Goal: Communication & Community: Answer question/provide support

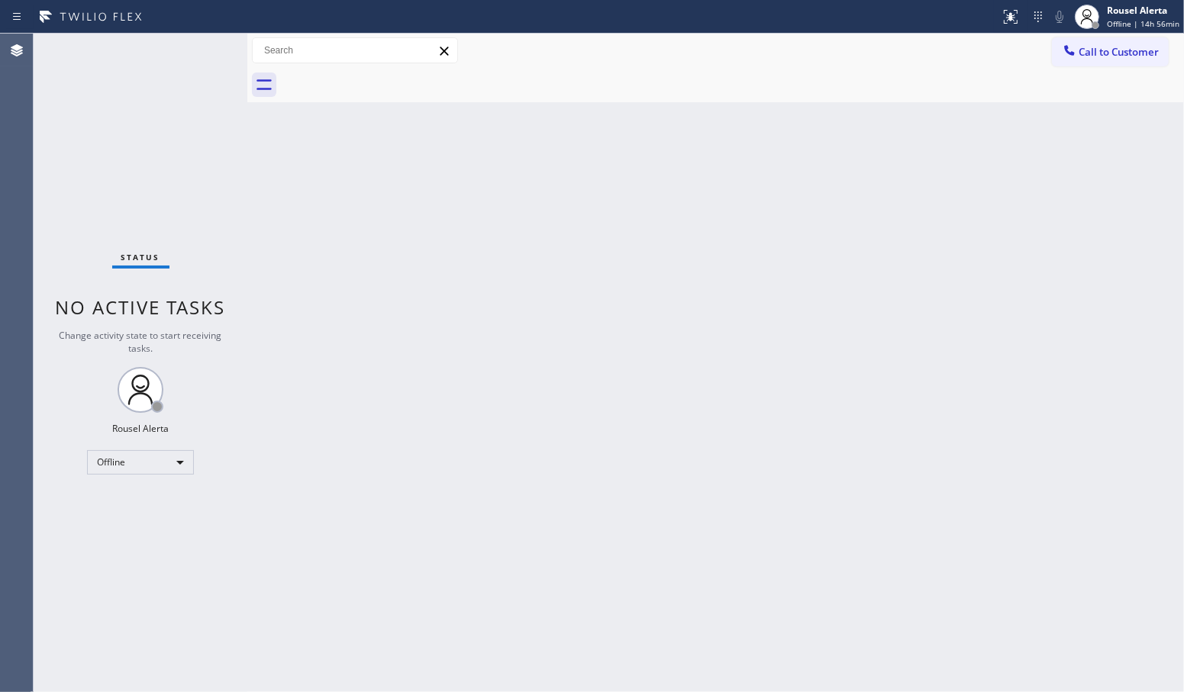
drag, startPoint x: 0, startPoint y: 0, endPoint x: 1101, endPoint y: 130, distance: 1108.7
click at [1101, 130] on div "Back to Dashboard Change Sender ID Customers Technicians Select a contact Outbo…" at bounding box center [715, 363] width 936 height 659
click at [181, 466] on div "Offline" at bounding box center [140, 462] width 107 height 24
click at [176, 506] on li "Available" at bounding box center [140, 502] width 104 height 18
click at [405, 536] on div "Back to Dashboard Change Sender ID Customers Technicians Select a contact Outbo…" at bounding box center [715, 363] width 936 height 659
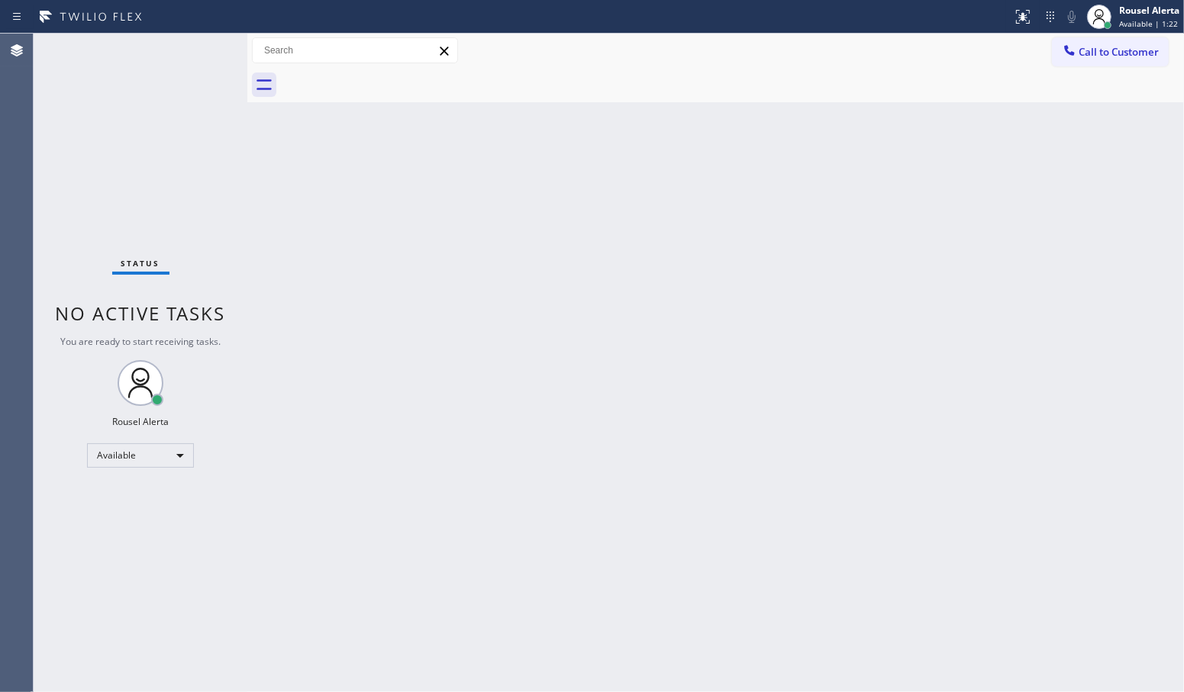
click at [459, 349] on div "Back to Dashboard Change Sender ID Customers Technicians Select a contact Outbo…" at bounding box center [715, 363] width 936 height 659
click at [596, 420] on div "Back to Dashboard Change Sender ID Customers Technicians Select a contact Outbo…" at bounding box center [715, 363] width 936 height 659
drag, startPoint x: 883, startPoint y: 296, endPoint x: 895, endPoint y: 246, distance: 51.8
click at [883, 296] on div "Back to Dashboard Change Sender ID Customers Technicians Select a contact Outbo…" at bounding box center [715, 363] width 936 height 659
click at [365, 352] on div "Back to Dashboard Change Sender ID Customers Technicians Select a contact Outbo…" at bounding box center [715, 363] width 936 height 659
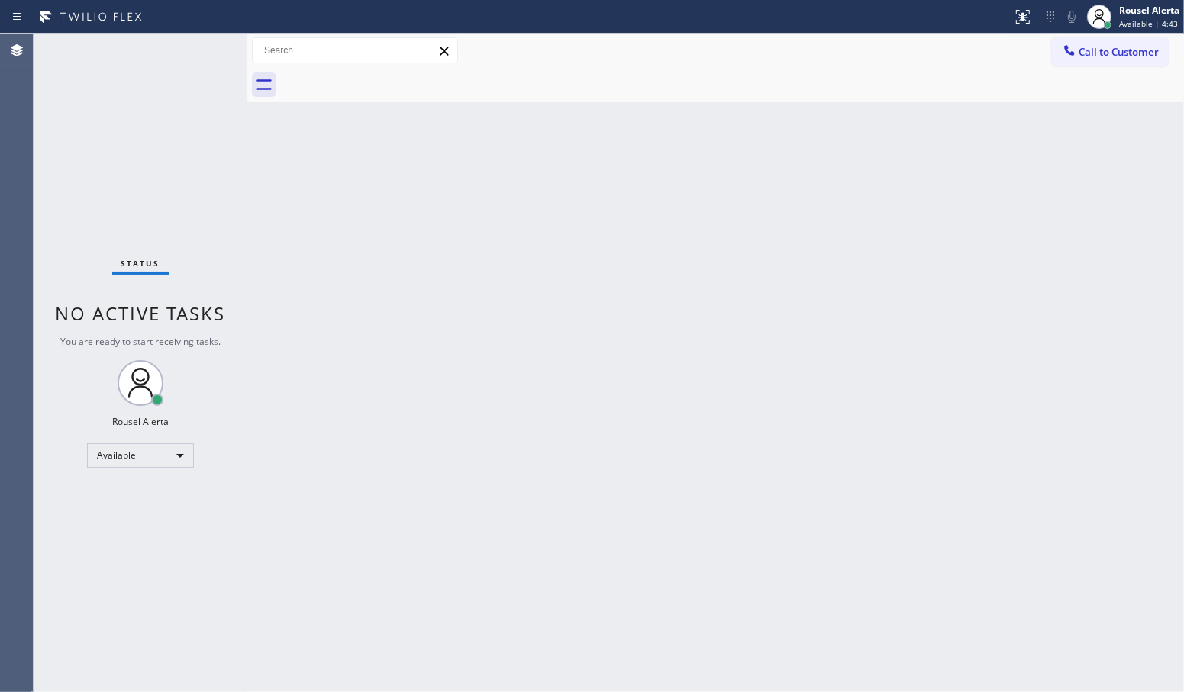
click at [849, 346] on div "Back to Dashboard Change Sender ID Customers Technicians Select a contact Outbo…" at bounding box center [715, 363] width 936 height 659
click at [195, 63] on div "Status No active tasks You are ready to start receiving tasks. Rousel Alerta Av…" at bounding box center [141, 363] width 214 height 659
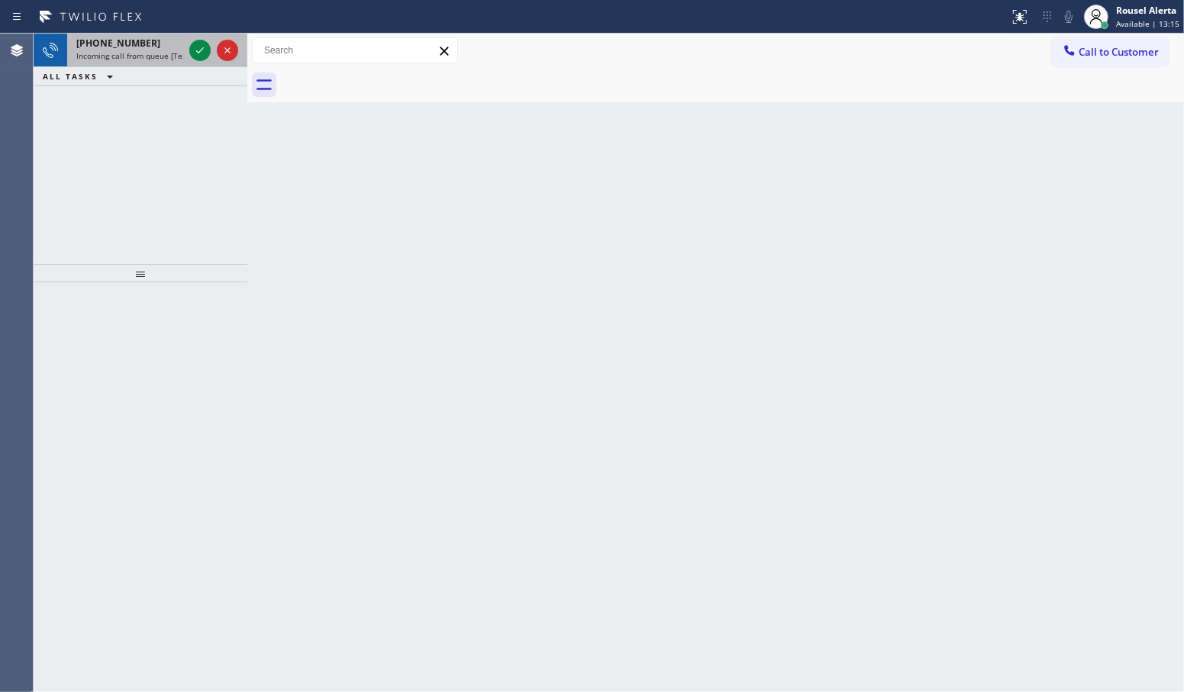
click at [137, 46] on span "[PHONE_NUMBER]" at bounding box center [118, 43] width 84 height 13
click at [153, 32] on div "Status report No issues detected If you experience an issue, please download th…" at bounding box center [592, 17] width 1184 height 34
click at [153, 37] on div "[PHONE_NUMBER]" at bounding box center [129, 43] width 107 height 13
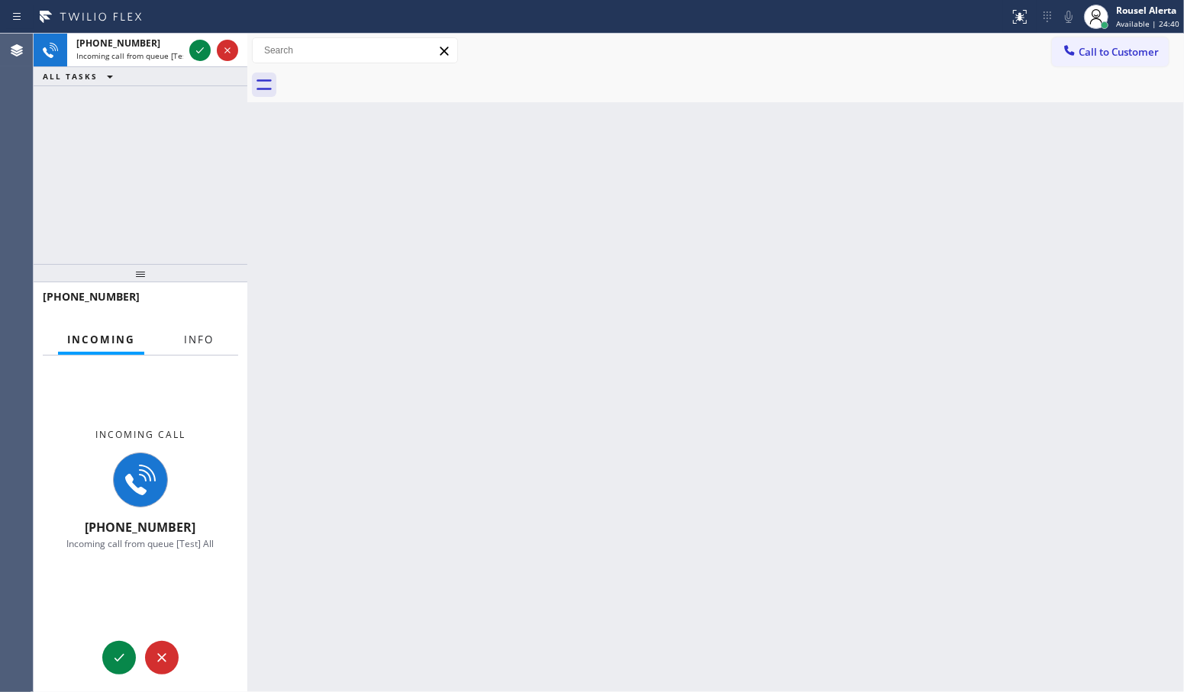
click at [211, 325] on button "Info" at bounding box center [199, 340] width 48 height 30
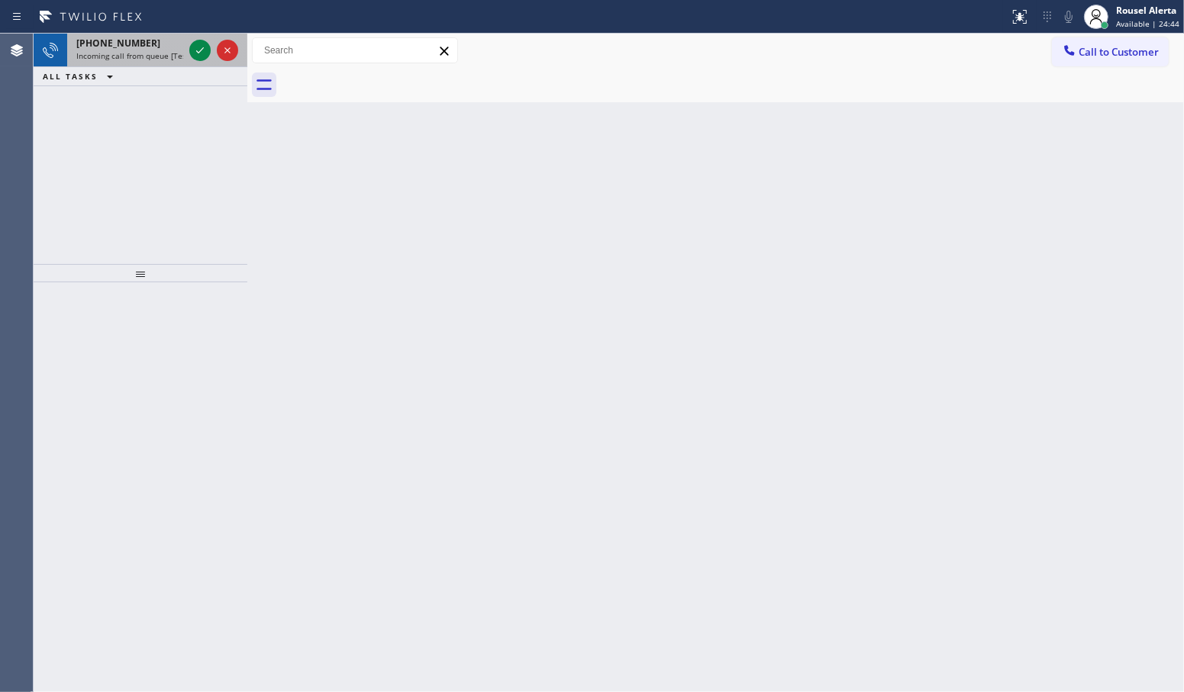
click at [145, 55] on span "Incoming call from queue [Test] All" at bounding box center [139, 55] width 127 height 11
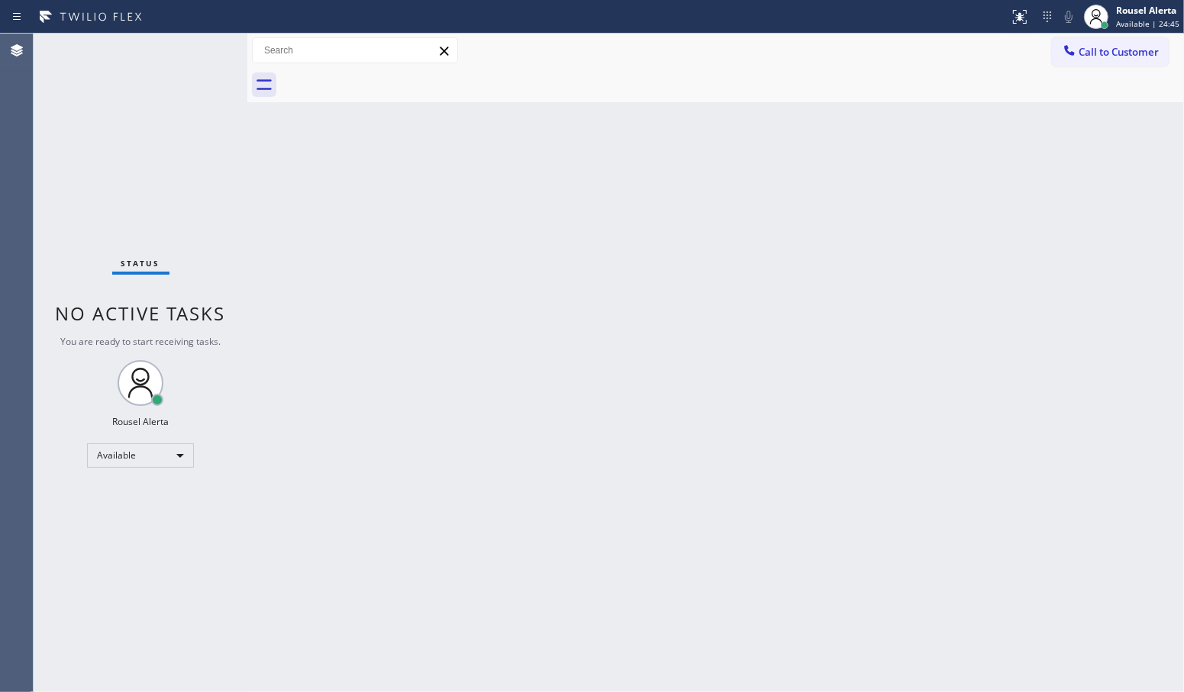
click at [420, 456] on div "Back to Dashboard Change Sender ID Customers Technicians Select a contact Outbo…" at bounding box center [715, 363] width 936 height 659
click at [146, 78] on div "Status No active tasks You are ready to start receiving tasks. Rousel Alerta Av…" at bounding box center [141, 363] width 214 height 659
click at [348, 440] on div "Back to Dashboard Change Sender ID Customers Technicians Select a contact Outbo…" at bounding box center [715, 363] width 936 height 659
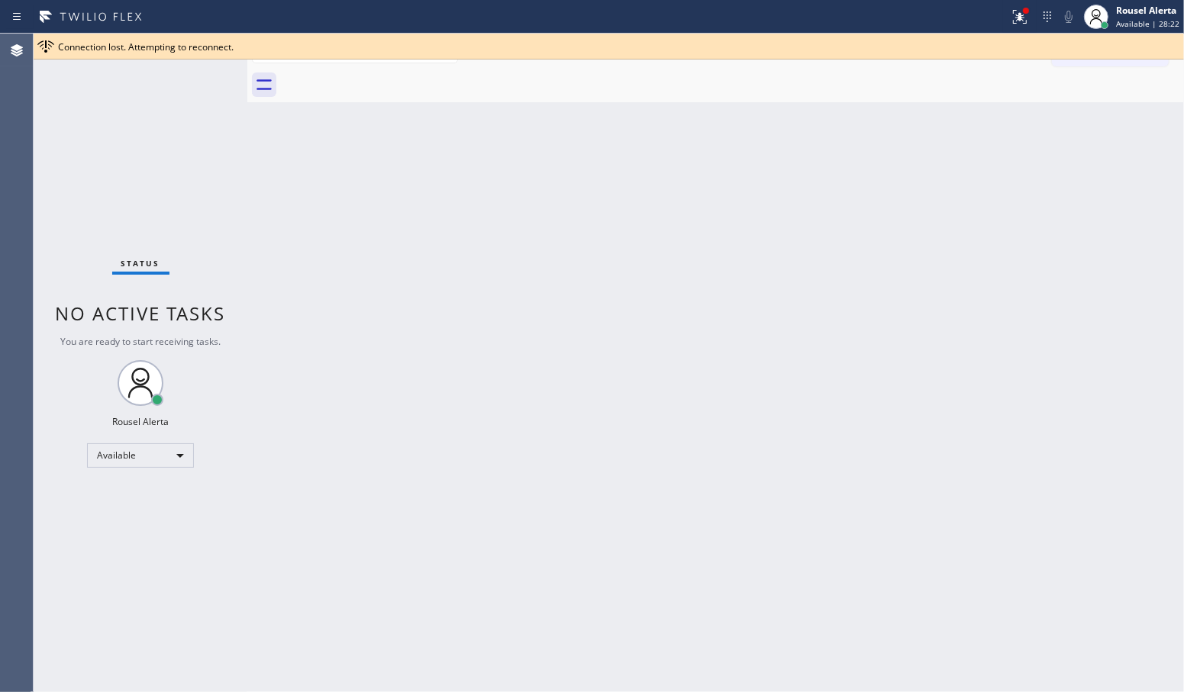
click at [89, 81] on div "Status No active tasks You are ready to start receiving tasks. Rousel Alerta Av…" at bounding box center [141, 363] width 214 height 659
click at [146, 153] on div "Status No active tasks You are ready to start receiving tasks. Rousel Alerta Av…" at bounding box center [141, 363] width 214 height 659
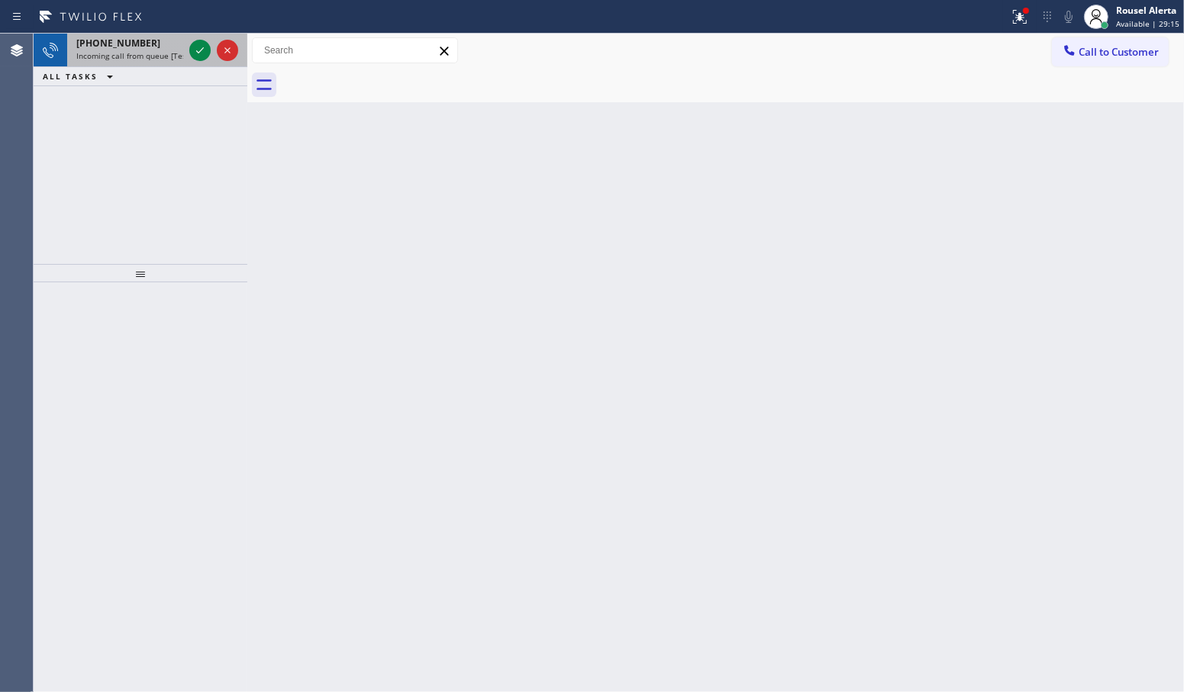
click at [134, 42] on span "[PHONE_NUMBER]" at bounding box center [118, 43] width 84 height 13
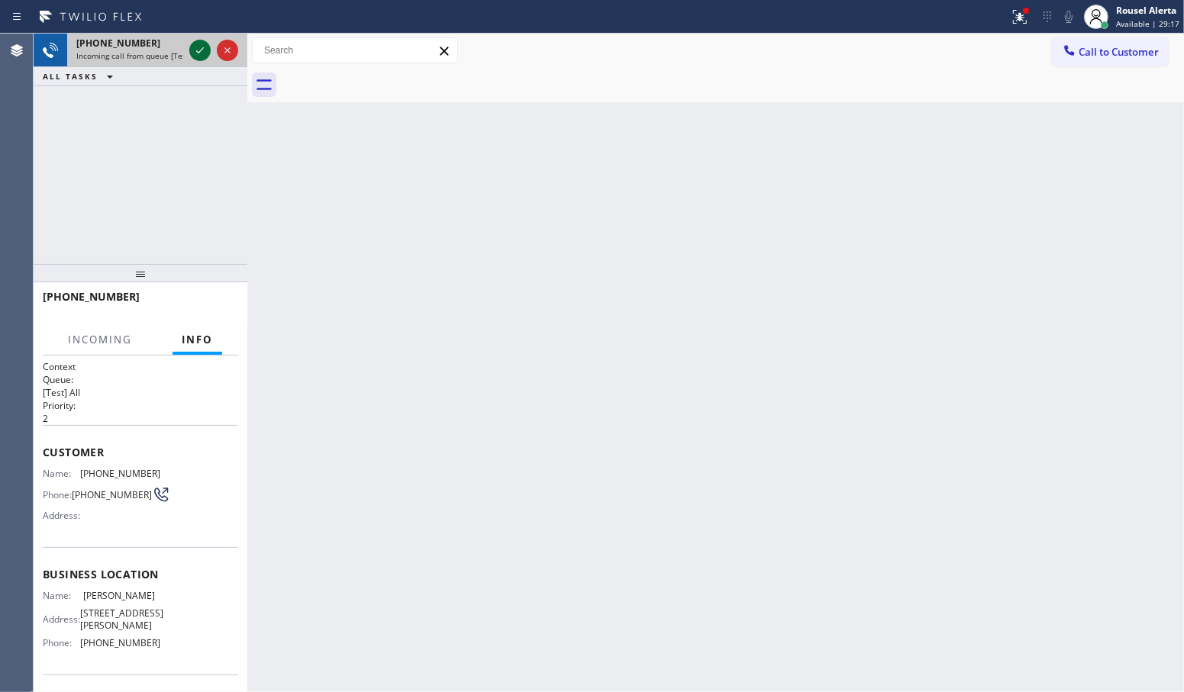
click at [191, 43] on icon at bounding box center [200, 50] width 18 height 18
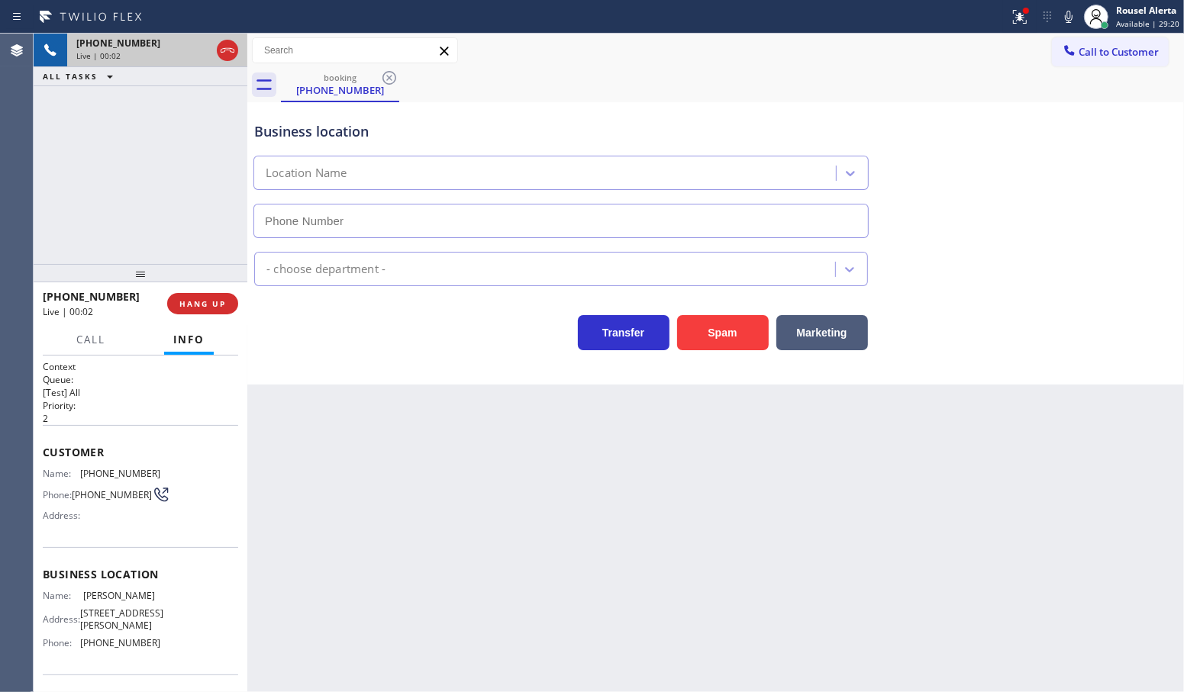
type input "[PHONE_NUMBER]"
click at [153, 128] on div "[PHONE_NUMBER] Live | 00:10 ALL TASKS ALL TASKS ACTIVE TASKS TASKS IN WRAP UP" at bounding box center [141, 149] width 214 height 230
click at [328, 532] on div "Back to Dashboard Change Sender ID Customers Technicians Select a contact Outbo…" at bounding box center [715, 363] width 936 height 659
click at [202, 310] on button "HANG UP" at bounding box center [202, 303] width 71 height 21
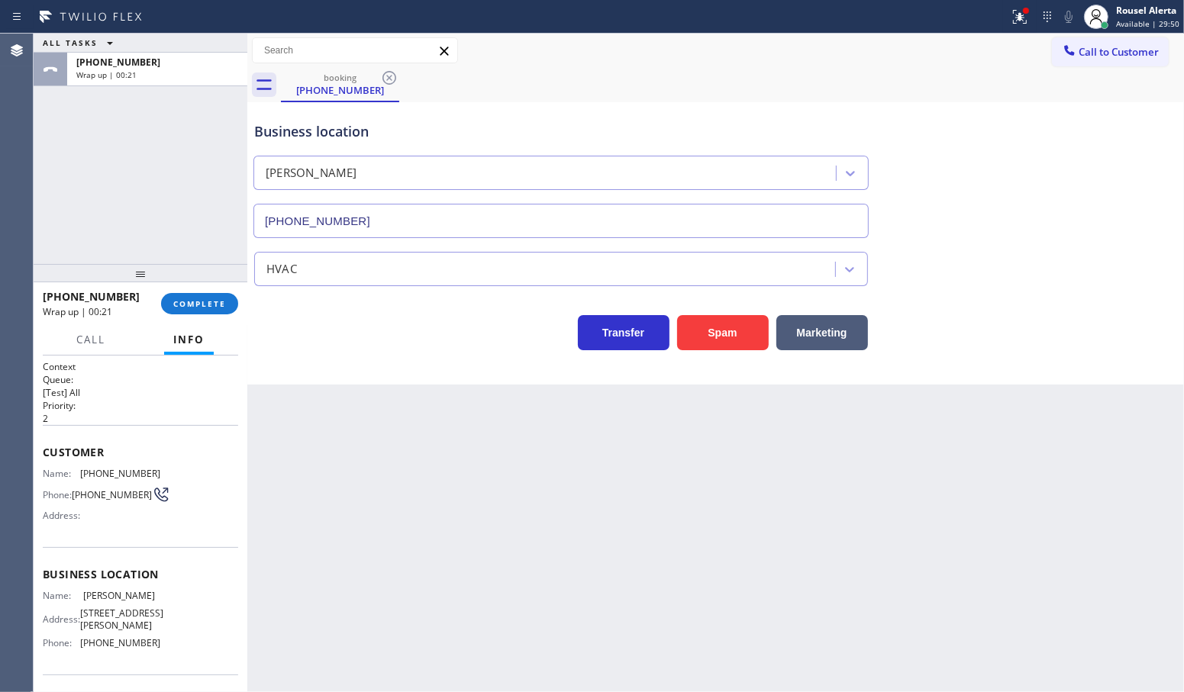
click at [188, 150] on div "ALL TASKS ALL TASKS ACTIVE TASKS TASKS IN WRAP UP [PHONE_NUMBER] Wrap up | 00:21" at bounding box center [141, 149] width 214 height 230
click at [206, 309] on span "COMPLETE" at bounding box center [199, 303] width 53 height 11
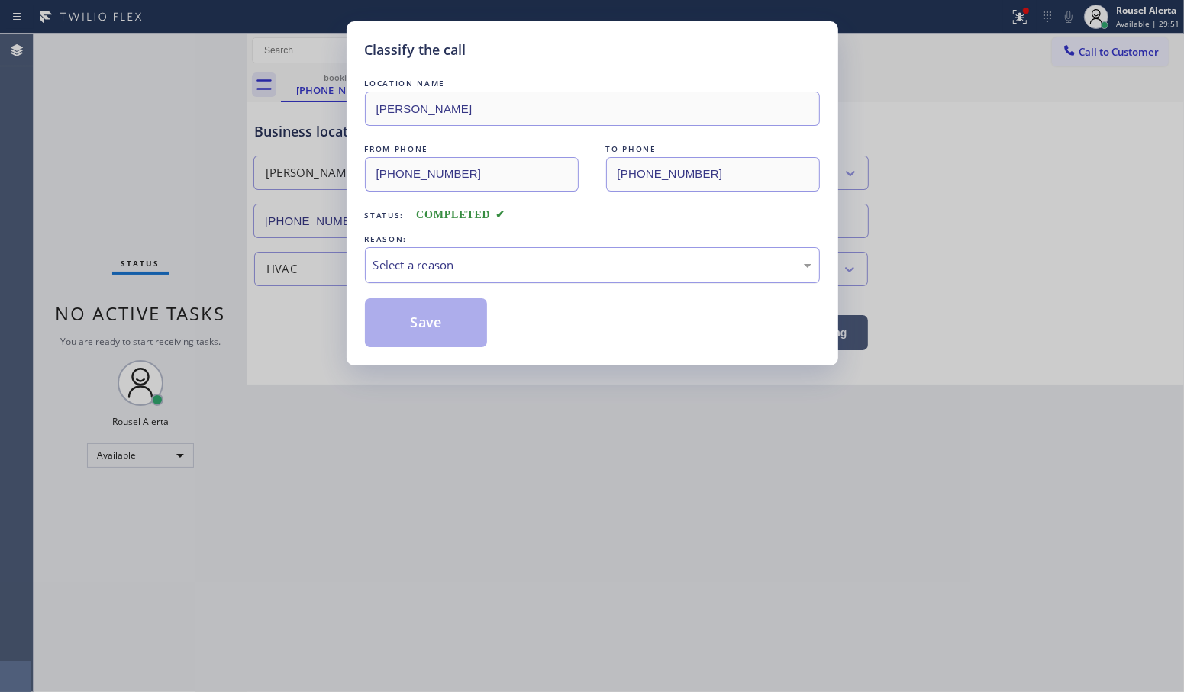
click at [436, 275] on div "Select a reason" at bounding box center [592, 265] width 455 height 36
click at [425, 323] on button "Save" at bounding box center [426, 322] width 123 height 49
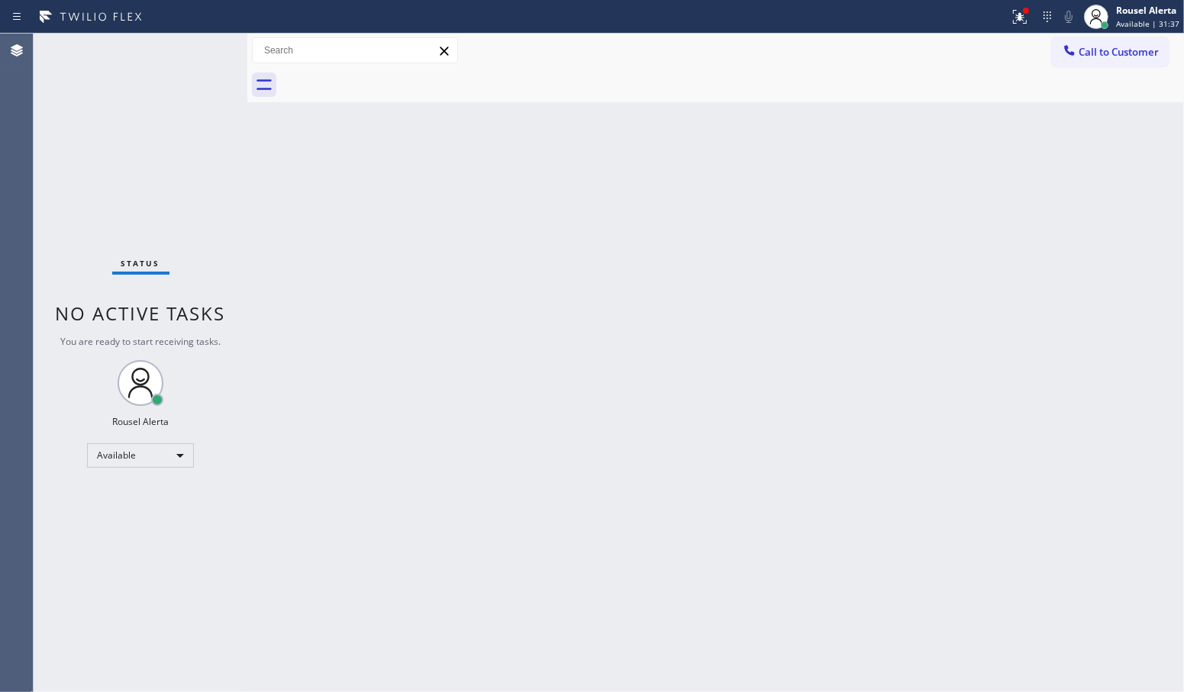
click at [188, 78] on div "Status No active tasks You are ready to start receiving tasks. Rousel Alerta Av…" at bounding box center [141, 363] width 214 height 659
click at [511, 282] on div "Back to Dashboard Change Sender ID Customers Technicians Select a contact Outbo…" at bounding box center [715, 363] width 936 height 659
click at [1015, 10] on icon at bounding box center [1019, 17] width 18 height 18
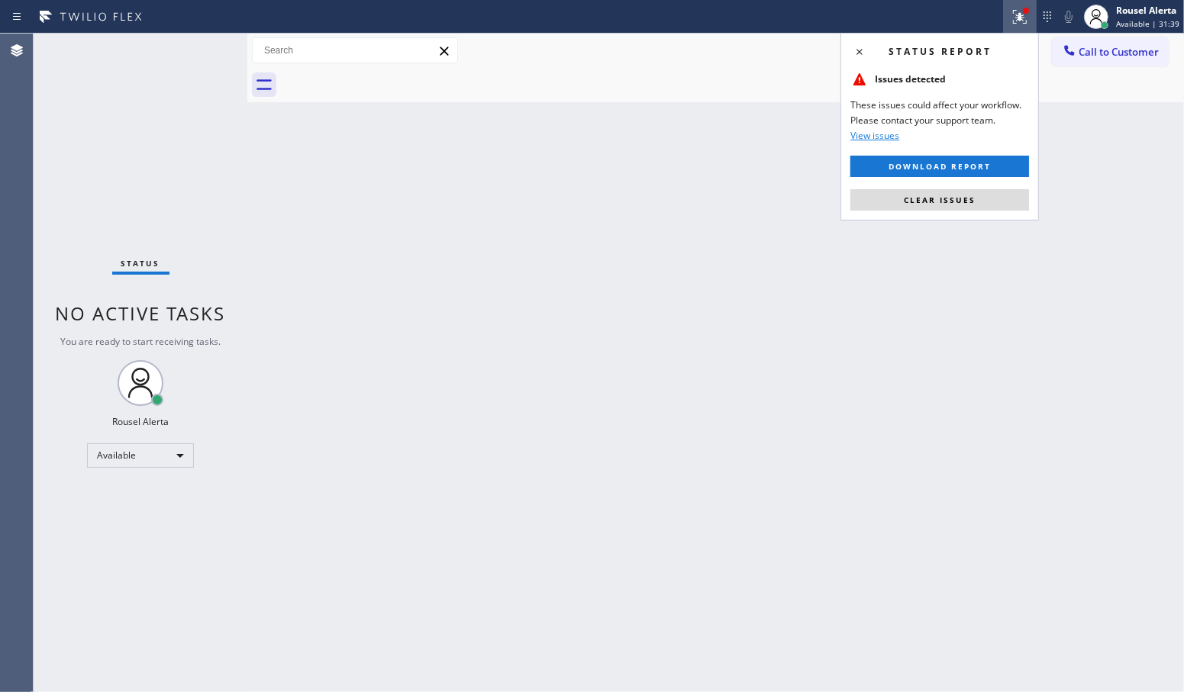
click at [973, 214] on div "Status report Issues detected These issues could affect your workflow. Please c…" at bounding box center [939, 127] width 198 height 188
click at [973, 208] on button "Clear issues" at bounding box center [939, 199] width 179 height 21
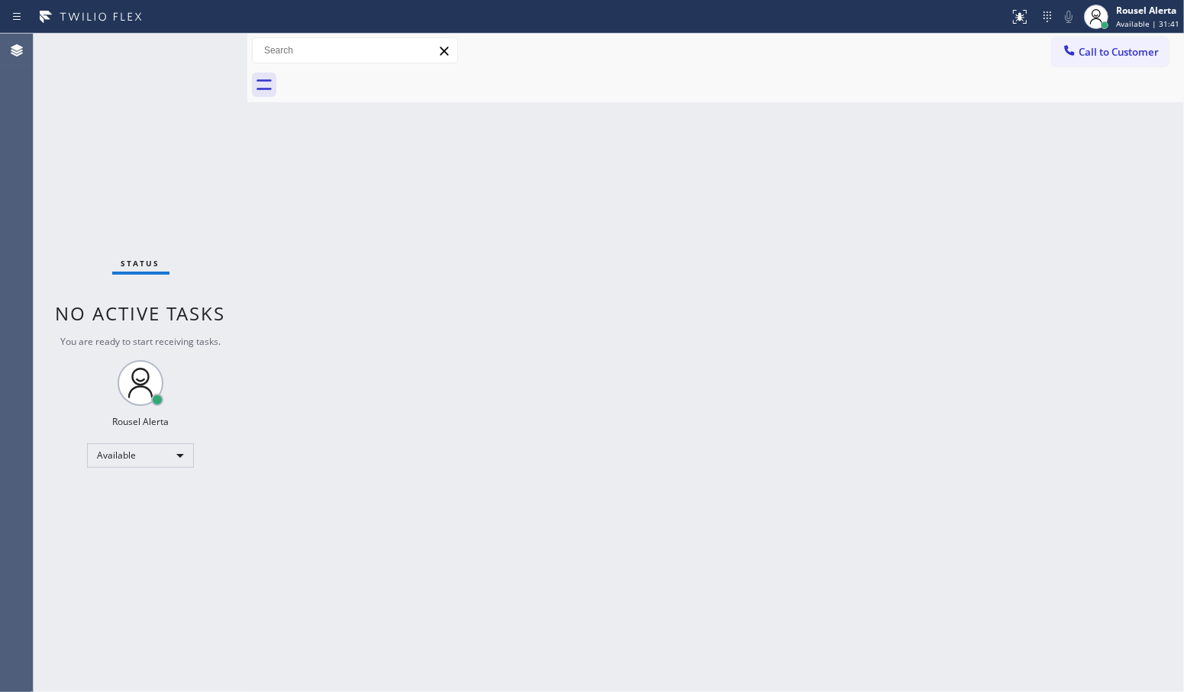
drag, startPoint x: 878, startPoint y: 351, endPoint x: 878, endPoint y: 362, distance: 11.4
click at [878, 355] on div "Back to Dashboard Change Sender ID Customers Technicians Select a contact Outbo…" at bounding box center [715, 363] width 936 height 659
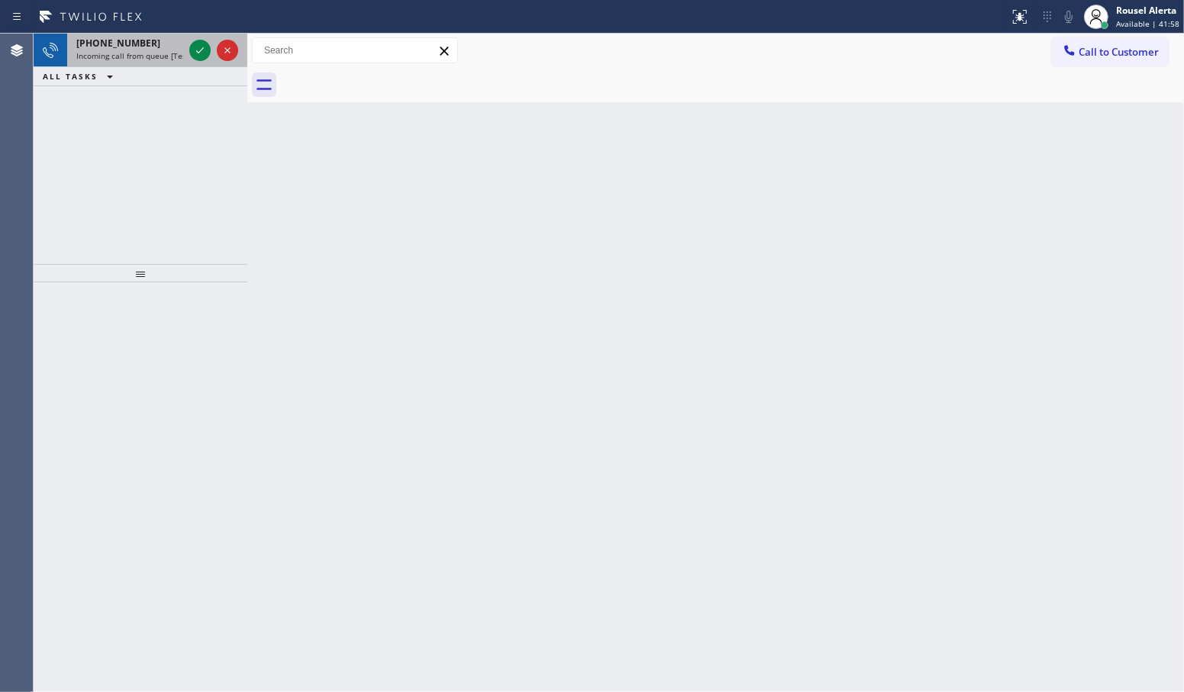
drag, startPoint x: 142, startPoint y: 59, endPoint x: 180, endPoint y: 47, distance: 40.1
click at [142, 59] on span "Incoming call from queue [Test] All" at bounding box center [139, 55] width 127 height 11
click at [180, 53] on span "Incoming call from queue [Test] All" at bounding box center [139, 55] width 127 height 11
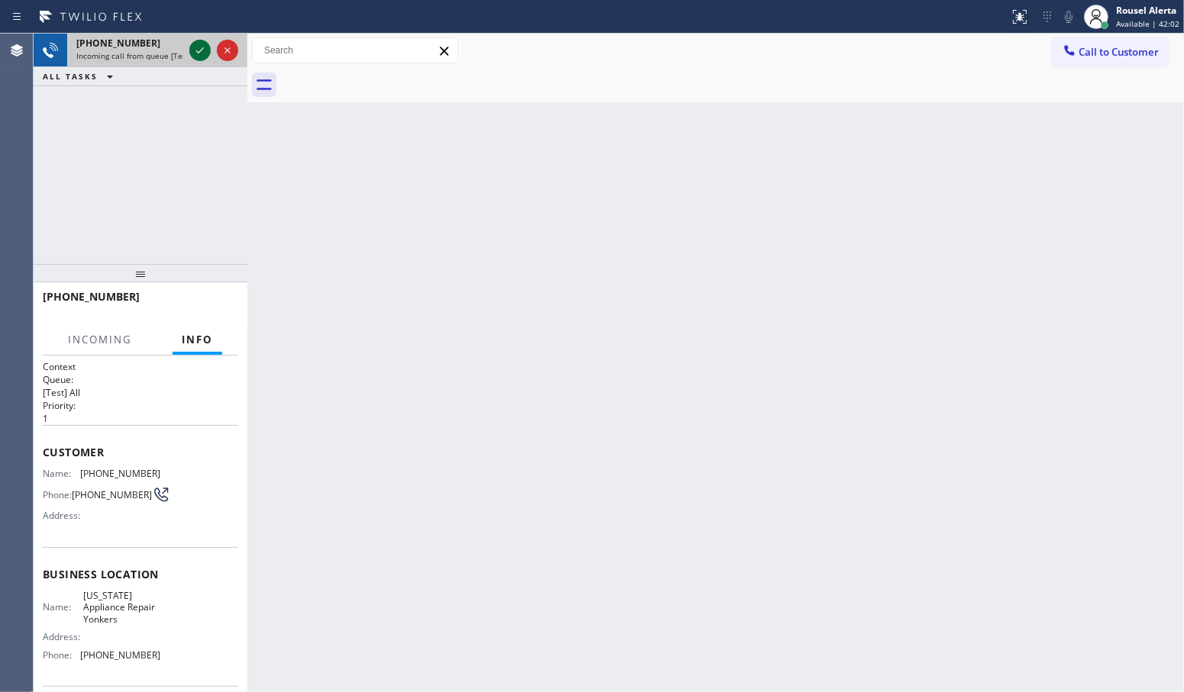
click at [193, 50] on icon at bounding box center [200, 50] width 18 height 18
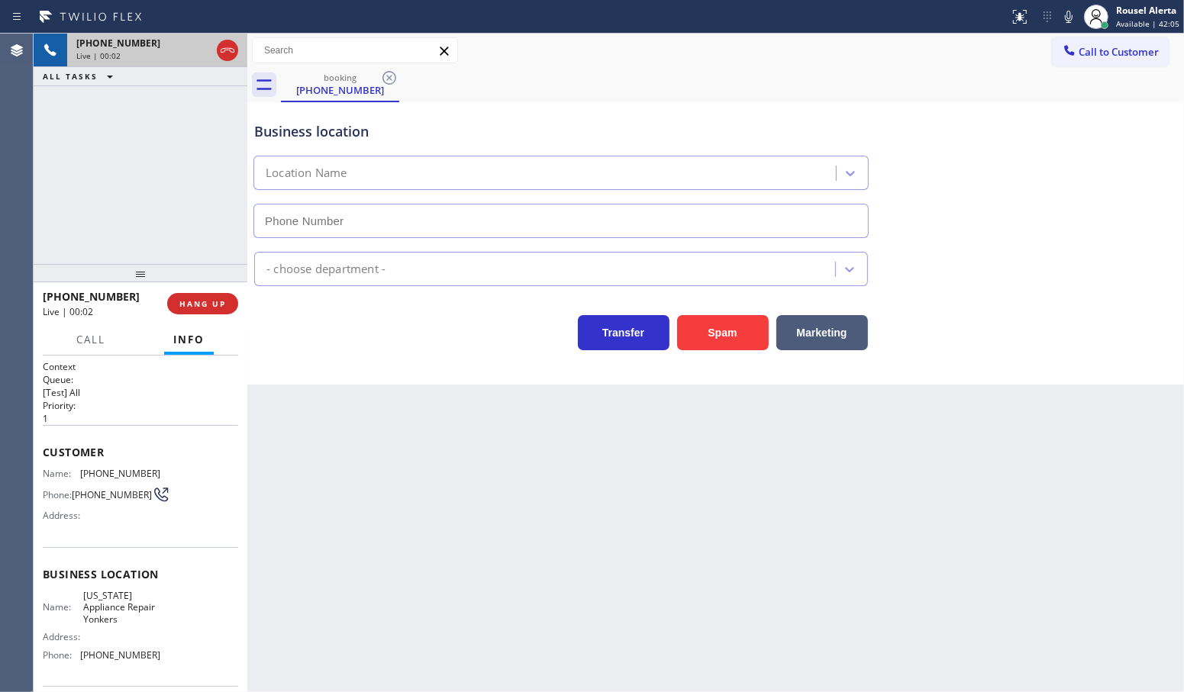
type input "[PHONE_NUMBER]"
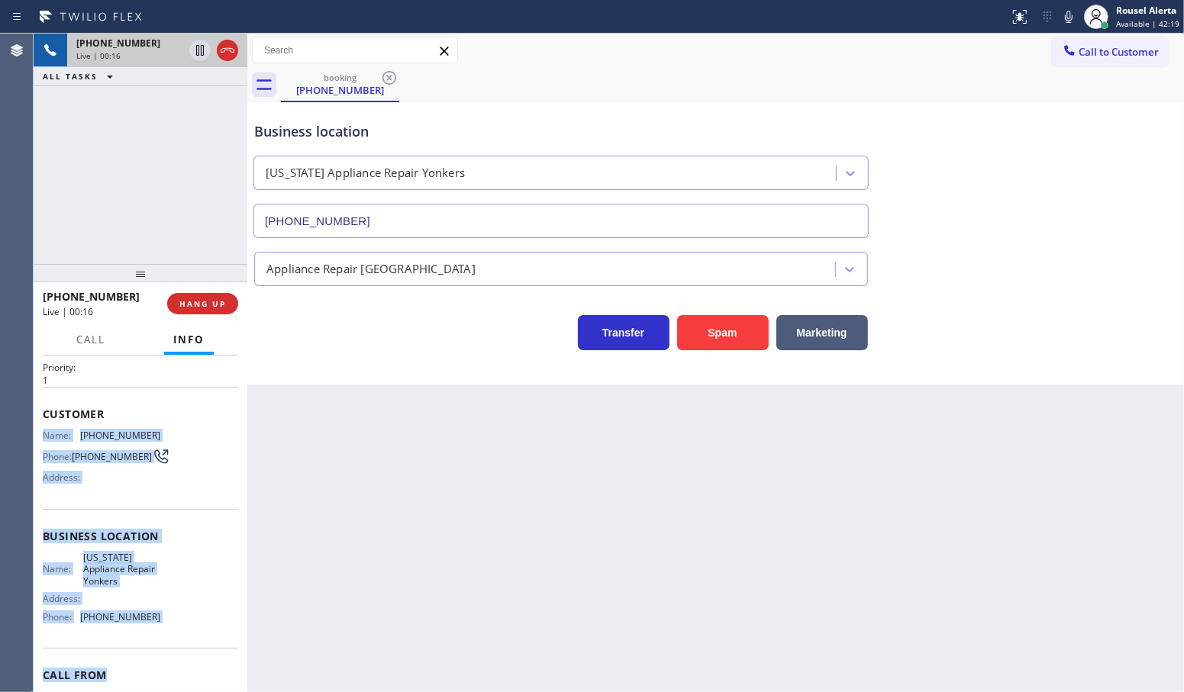
scroll to position [95, 0]
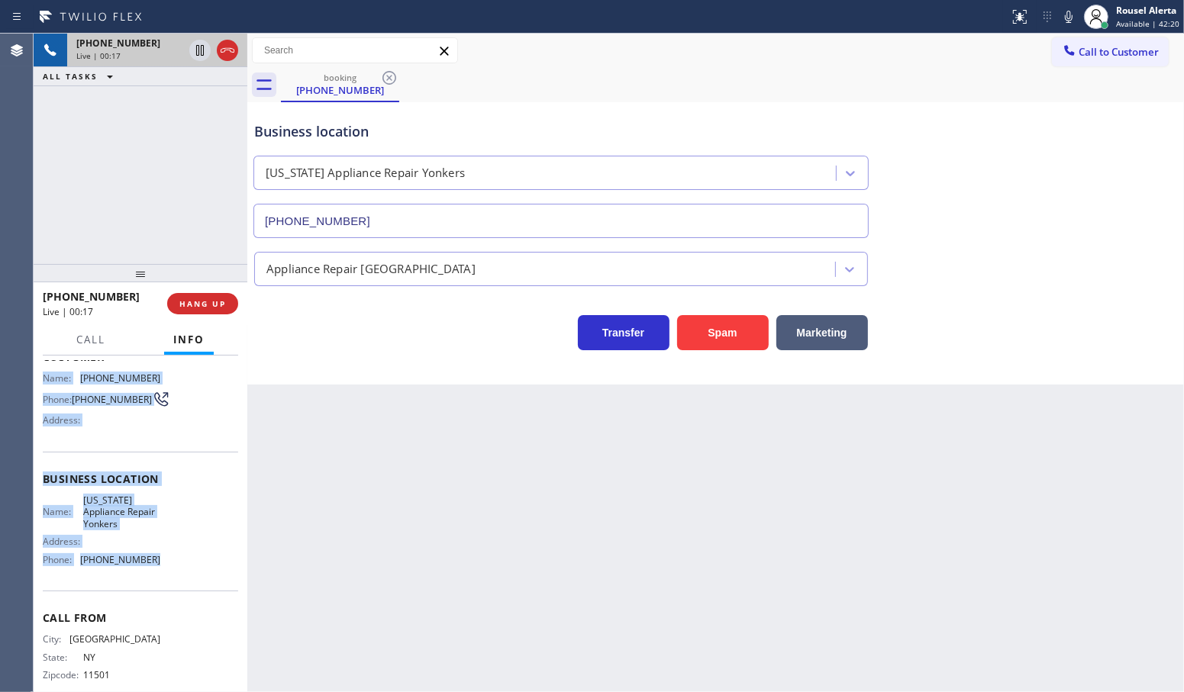
drag, startPoint x: 44, startPoint y: 471, endPoint x: 177, endPoint y: 555, distance: 157.1
click at [177, 555] on div "Context Queue: [Test] All Priority: 1 Customer Name: [PHONE_NUMBER] Phone: [PHO…" at bounding box center [140, 486] width 195 height 442
copy div "Name: [PHONE_NUMBER] Phone: [PHONE_NUMBER] Address: Business location Name: [US…"
click at [195, 48] on icon at bounding box center [200, 50] width 18 height 18
click at [1069, 16] on icon at bounding box center [1068, 17] width 8 height 12
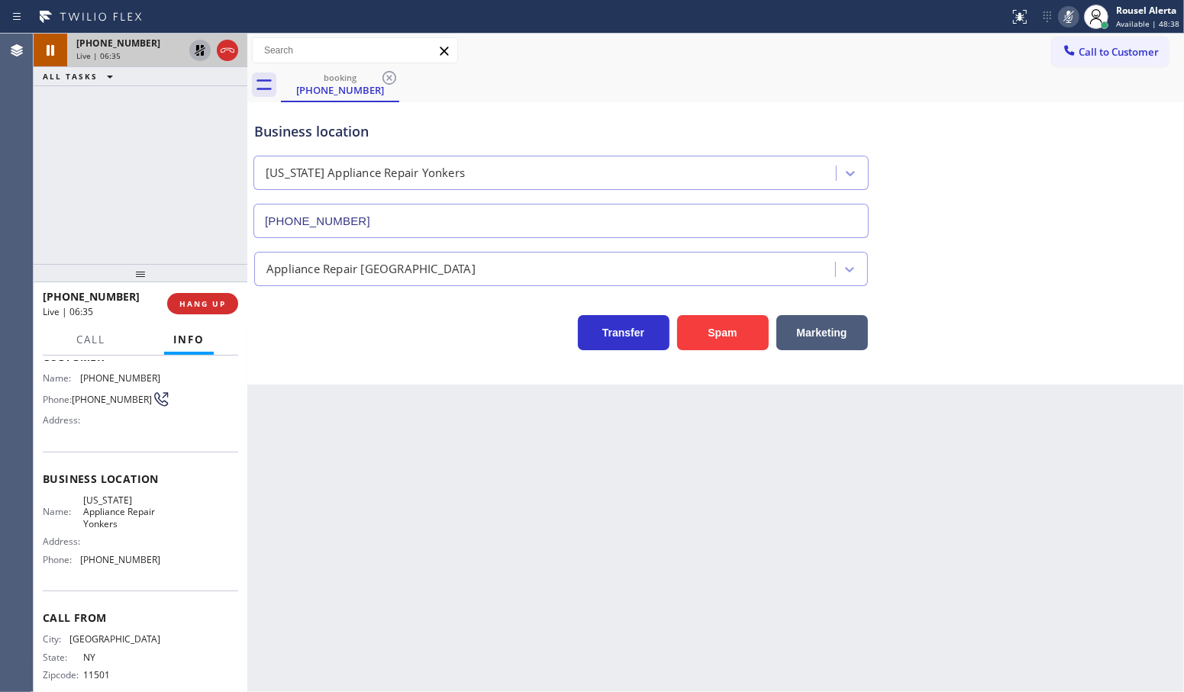
click at [163, 113] on div "[PHONE_NUMBER] Live | 06:35 ALL TASKS ALL TASKS ACTIVE TASKS TASKS IN WRAP UP" at bounding box center [141, 149] width 214 height 230
click at [201, 54] on icon at bounding box center [200, 50] width 11 height 11
click at [1072, 18] on icon at bounding box center [1068, 17] width 8 height 12
click at [195, 139] on div "[PHONE_NUMBER] Live | 08:27 ALL TASKS ALL TASKS ACTIVE TASKS TASKS IN WRAP UP" at bounding box center [141, 149] width 214 height 230
click at [452, 588] on div "Back to Dashboard Change Sender ID Customers Technicians Select a contact Outbo…" at bounding box center [715, 363] width 936 height 659
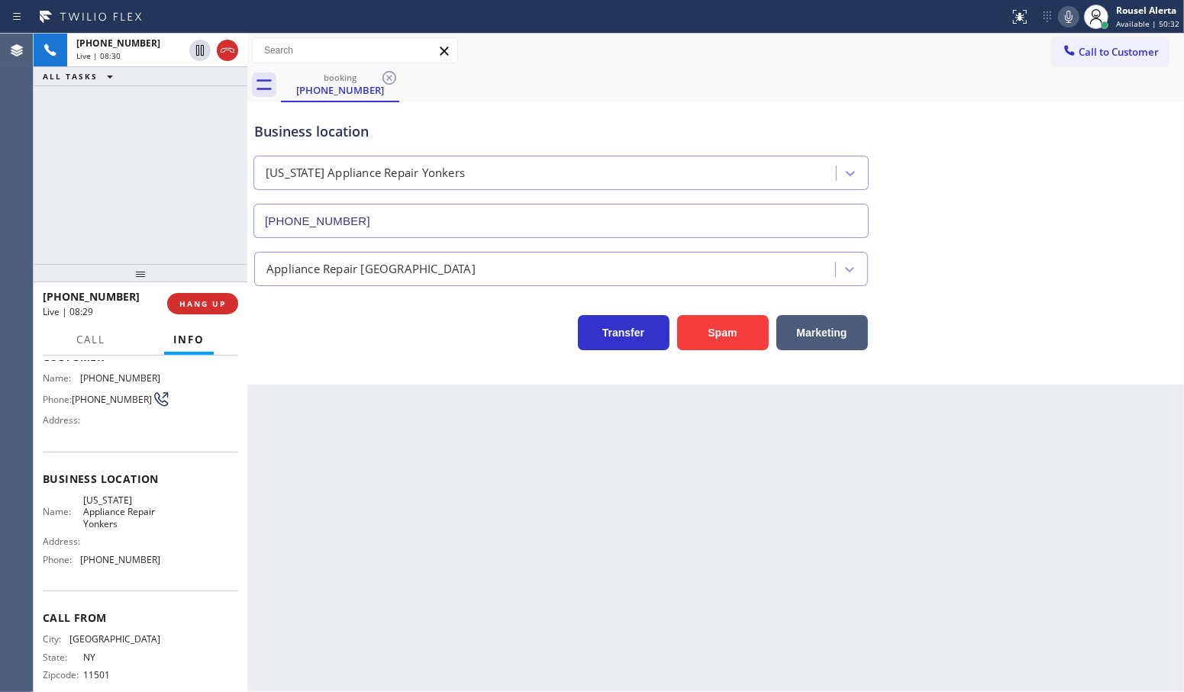
click at [549, 565] on div "Back to Dashboard Change Sender ID Customers Technicians Select a contact Outbo…" at bounding box center [715, 363] width 936 height 659
click at [104, 356] on div "Context Queue: [Test] All Priority: 1 Customer Name: [PHONE_NUMBER] Phone: [PHO…" at bounding box center [141, 524] width 214 height 337
click at [101, 345] on span "Call" at bounding box center [90, 340] width 29 height 14
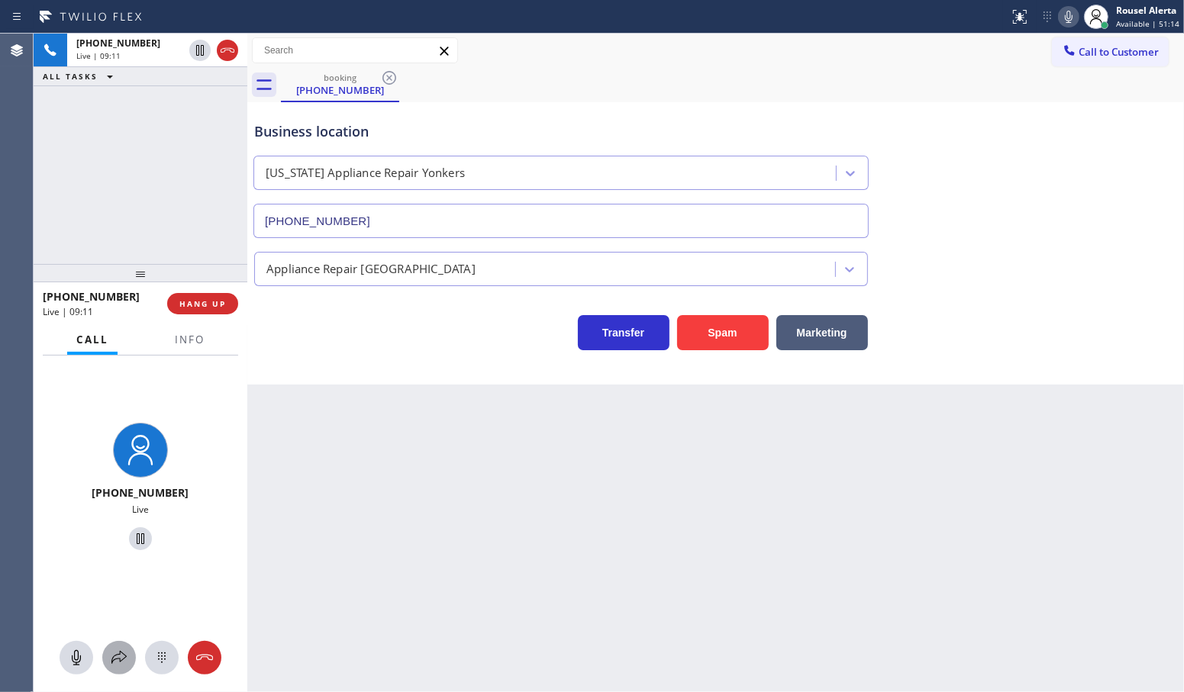
click at [122, 651] on icon at bounding box center [119, 658] width 18 height 18
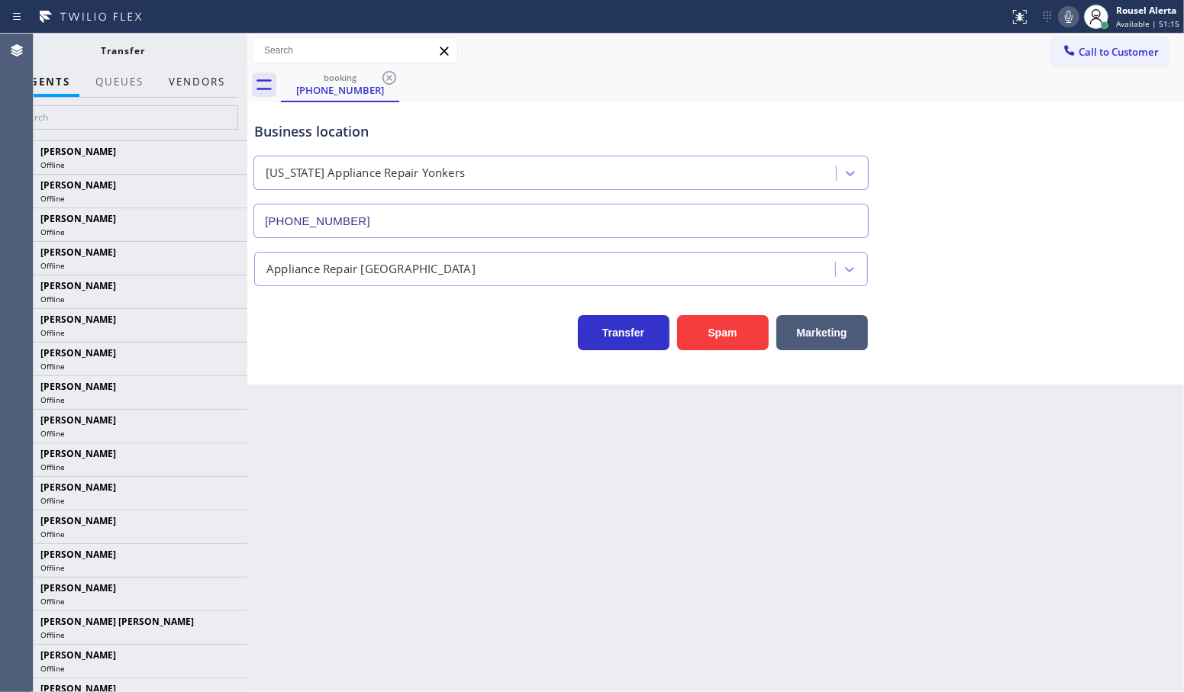
click at [198, 73] on button "Vendors" at bounding box center [196, 82] width 75 height 30
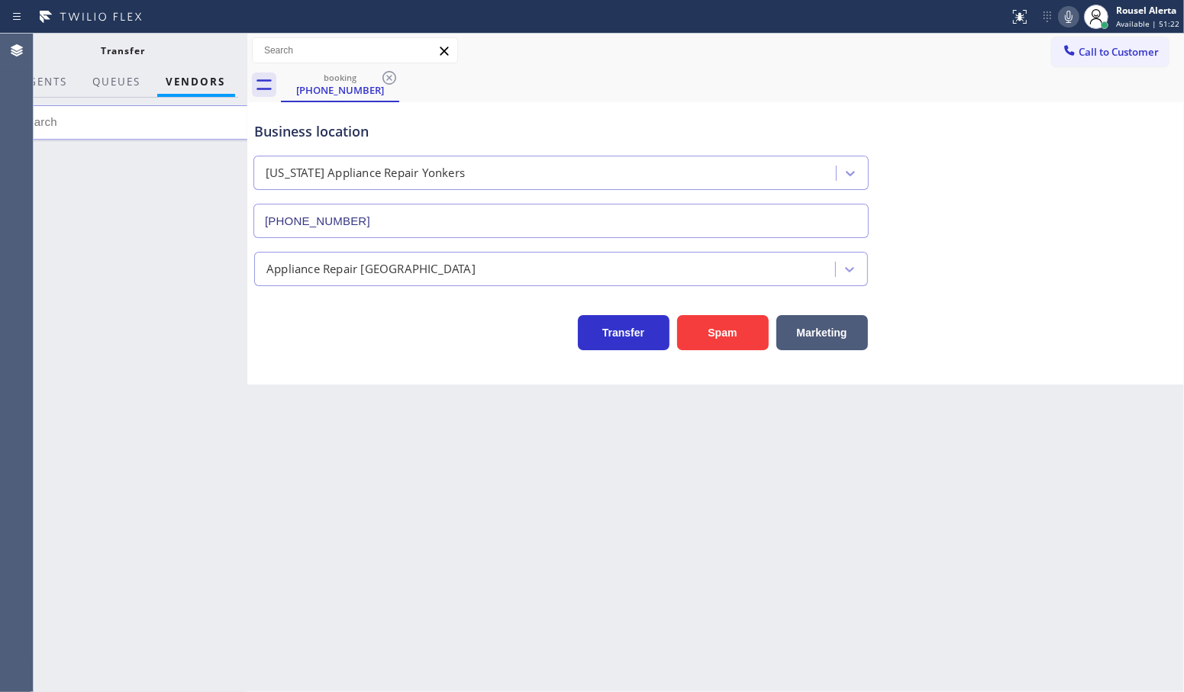
click at [184, 85] on button "Vendors" at bounding box center [196, 82] width 78 height 30
click at [48, 82] on span "AGENTS" at bounding box center [44, 82] width 47 height 14
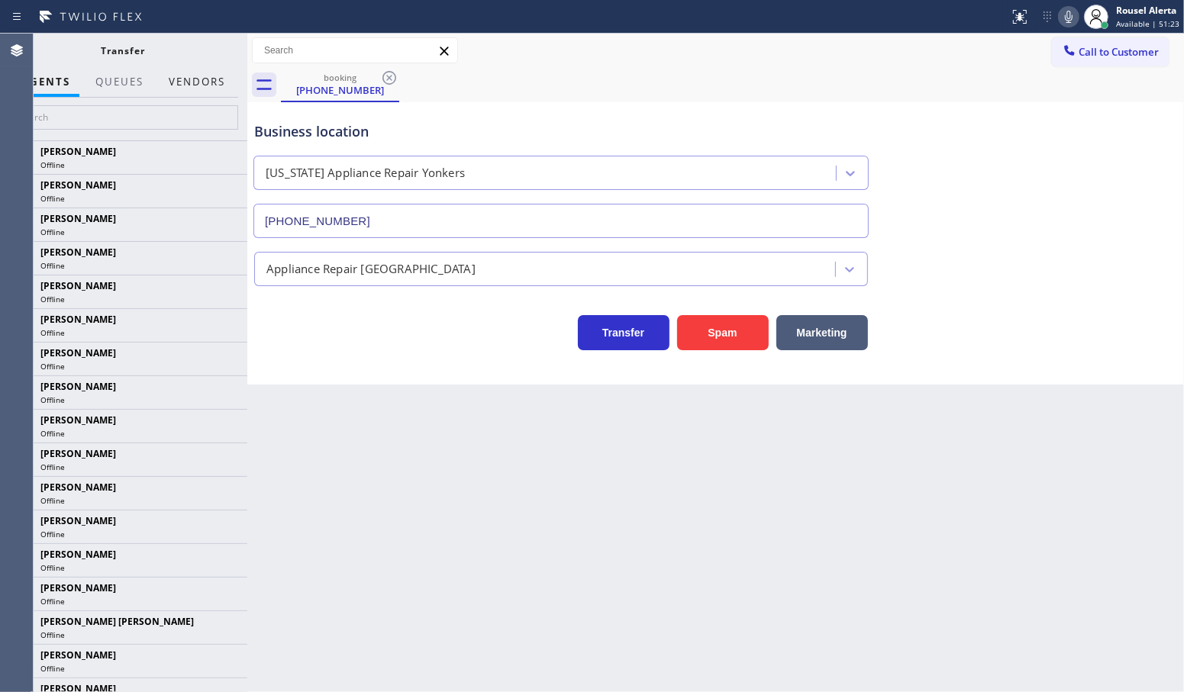
click at [178, 80] on button "Vendors" at bounding box center [196, 82] width 75 height 30
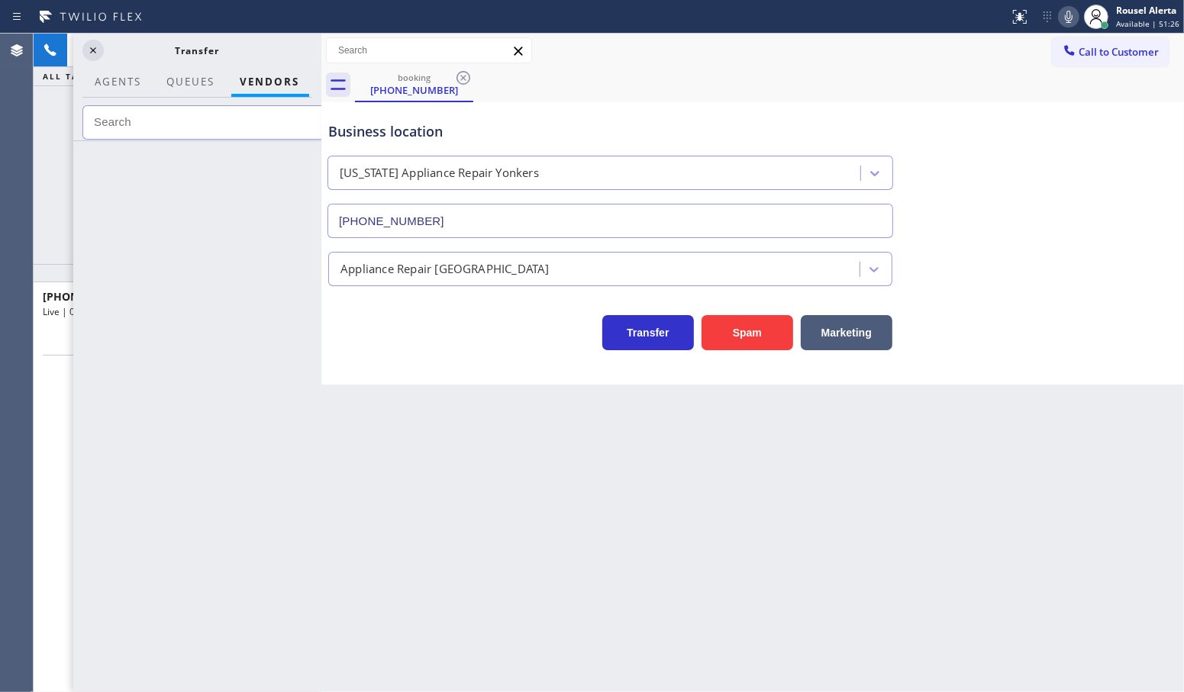
drag, startPoint x: 248, startPoint y: 52, endPoint x: 322, endPoint y: 53, distance: 74.0
click at [321, 53] on div at bounding box center [321, 363] width 0 height 659
click at [271, 81] on button "Vendors" at bounding box center [270, 82] width 78 height 30
click at [128, 79] on span "AGENTS" at bounding box center [118, 82] width 47 height 14
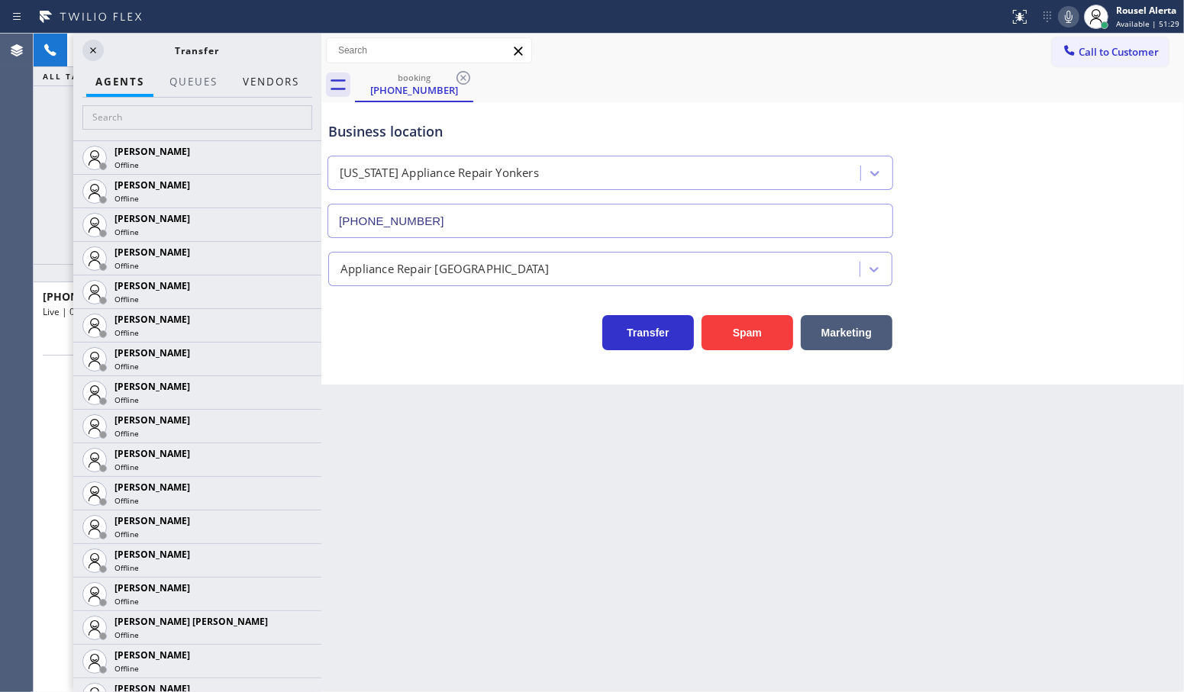
click at [275, 82] on button "Vendors" at bounding box center [271, 82] width 75 height 30
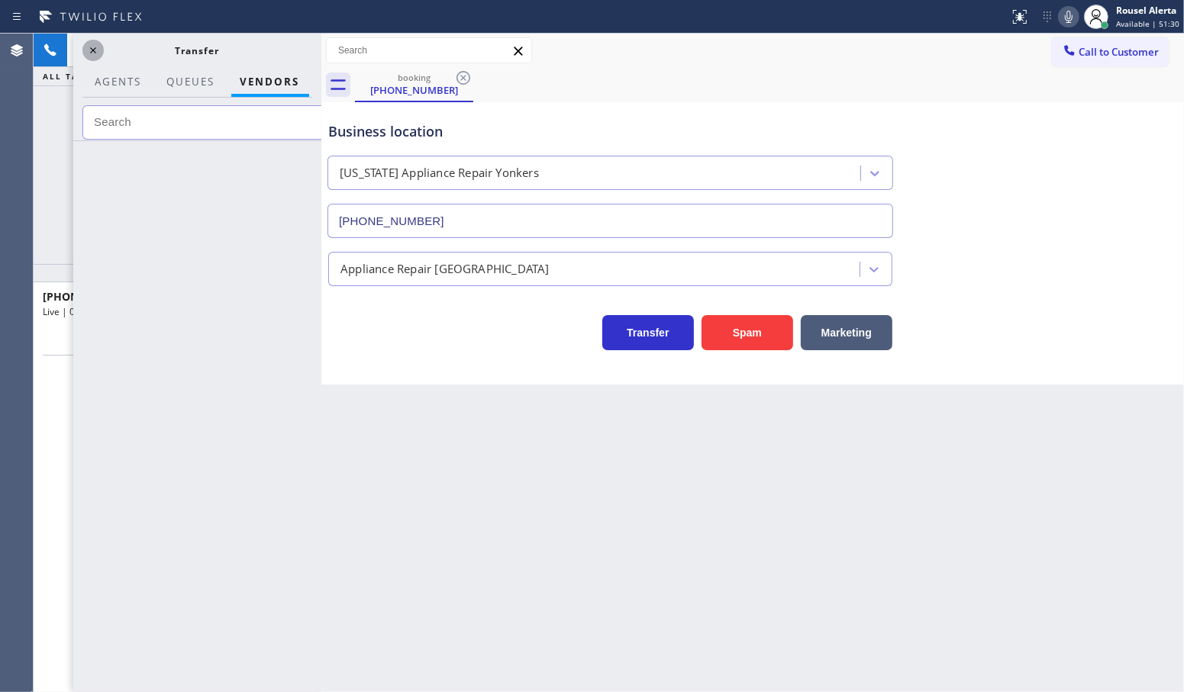
click at [96, 55] on icon at bounding box center [93, 50] width 18 height 18
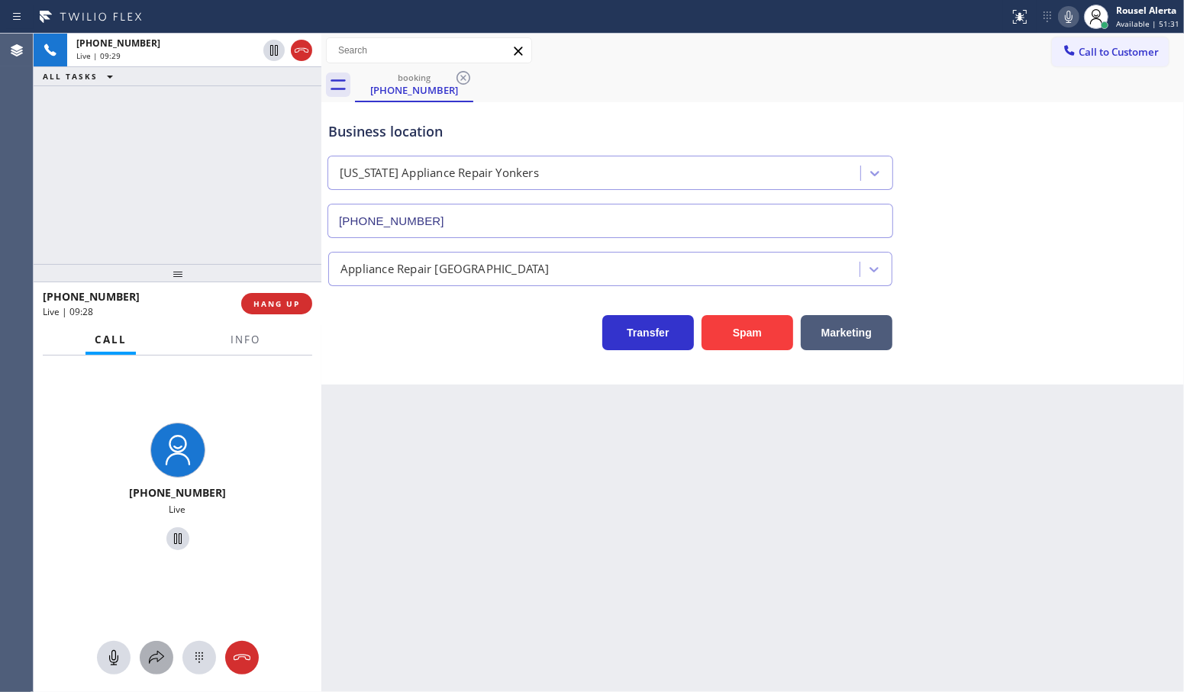
click at [142, 650] on div at bounding box center [157, 658] width 34 height 18
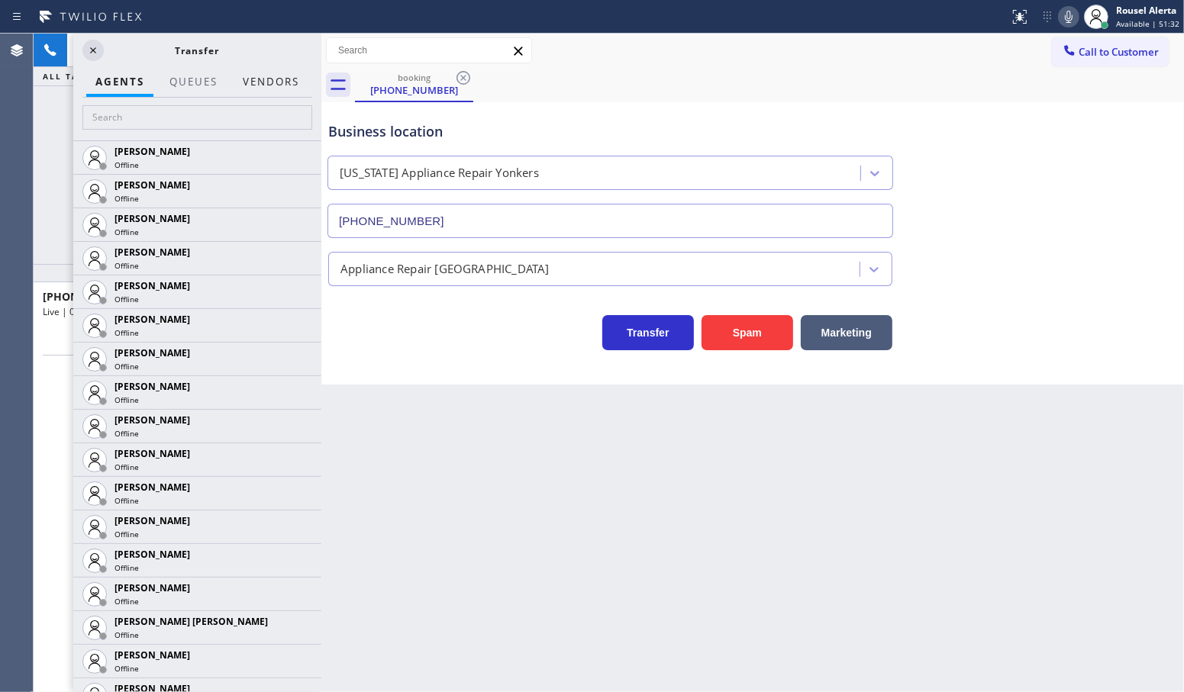
click at [256, 82] on button "Vendors" at bounding box center [271, 82] width 75 height 30
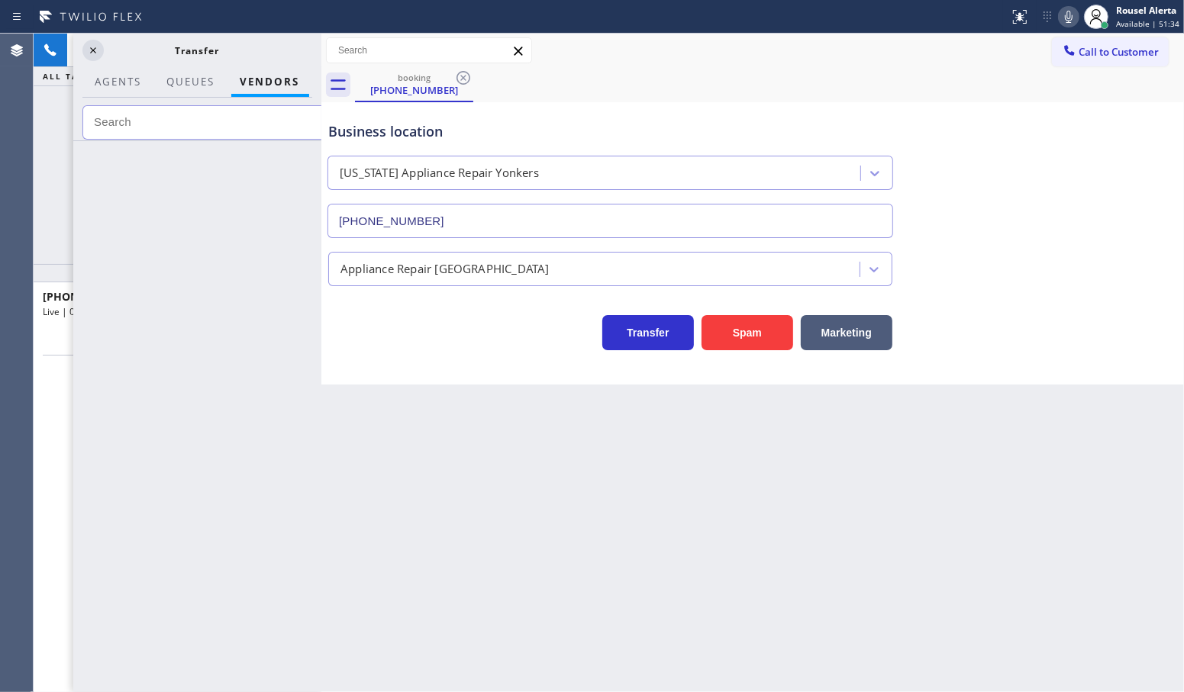
click at [256, 82] on button "Vendors" at bounding box center [270, 82] width 78 height 30
click at [93, 53] on icon at bounding box center [93, 50] width 18 height 18
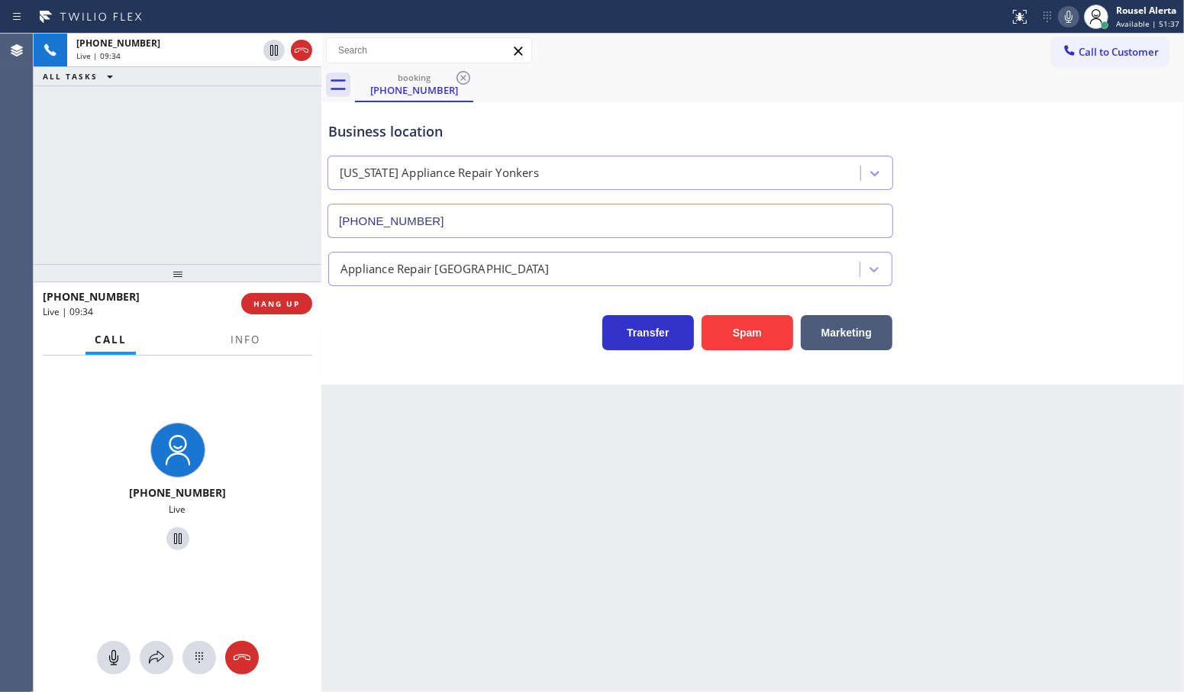
click at [1069, 17] on icon at bounding box center [1068, 17] width 8 height 12
click at [153, 658] on icon at bounding box center [156, 657] width 15 height 13
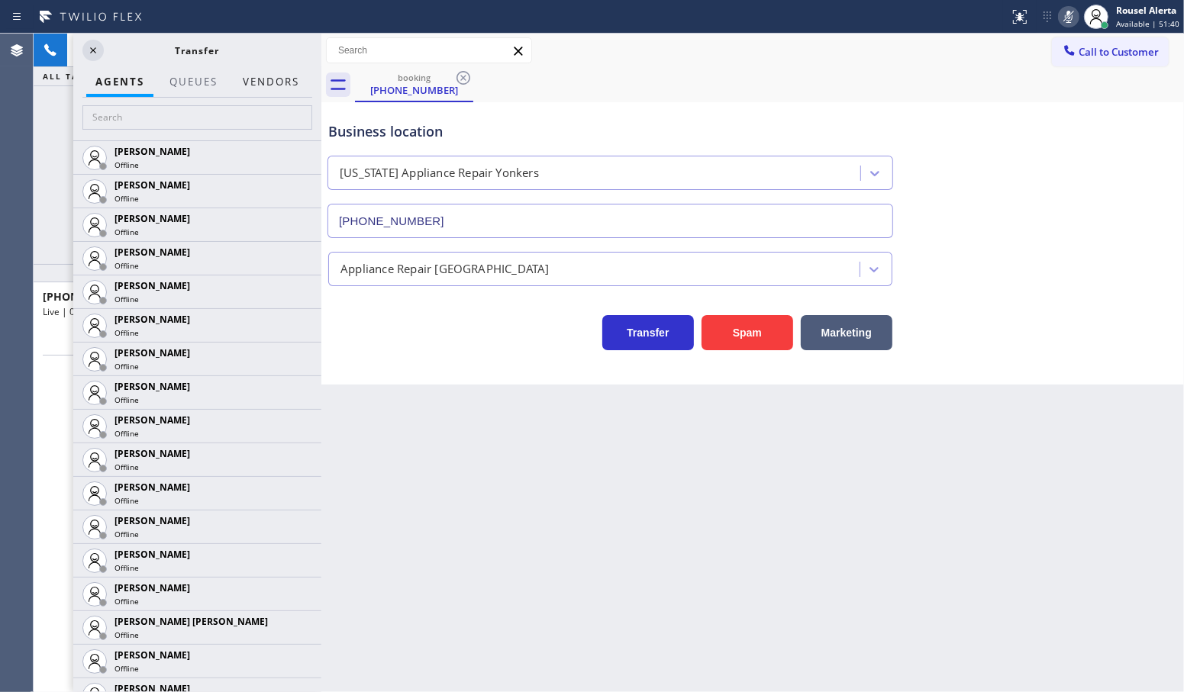
click at [282, 85] on button "Vendors" at bounding box center [271, 82] width 75 height 30
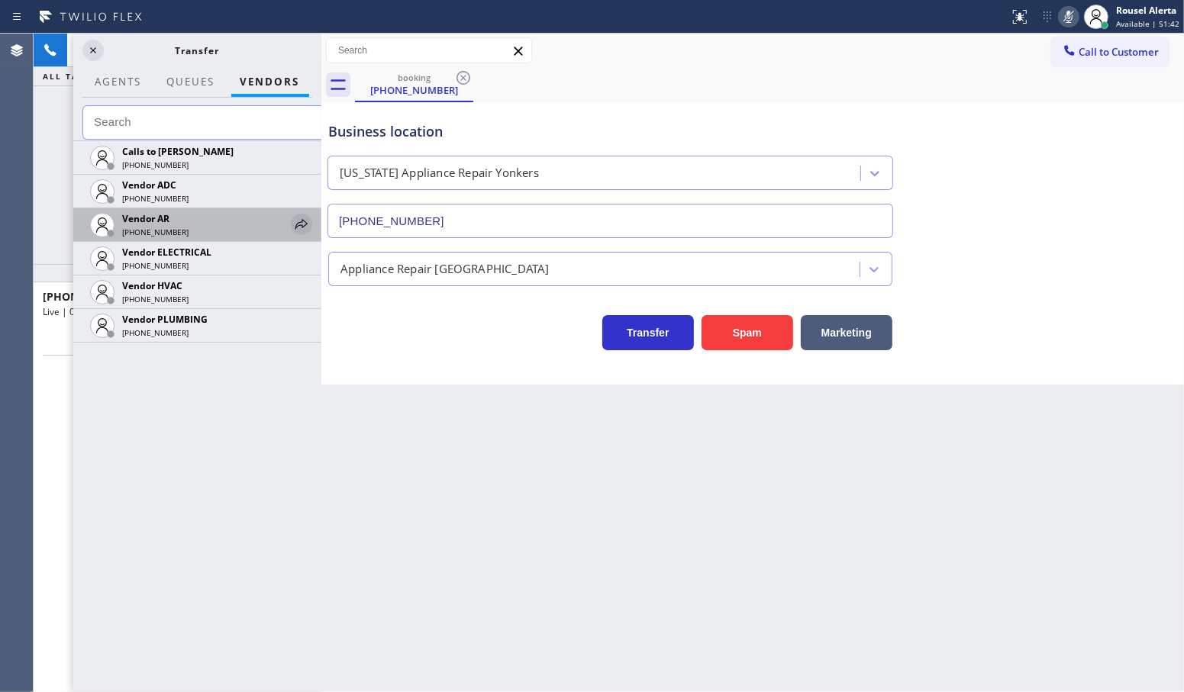
click at [302, 233] on icon at bounding box center [301, 224] width 18 height 18
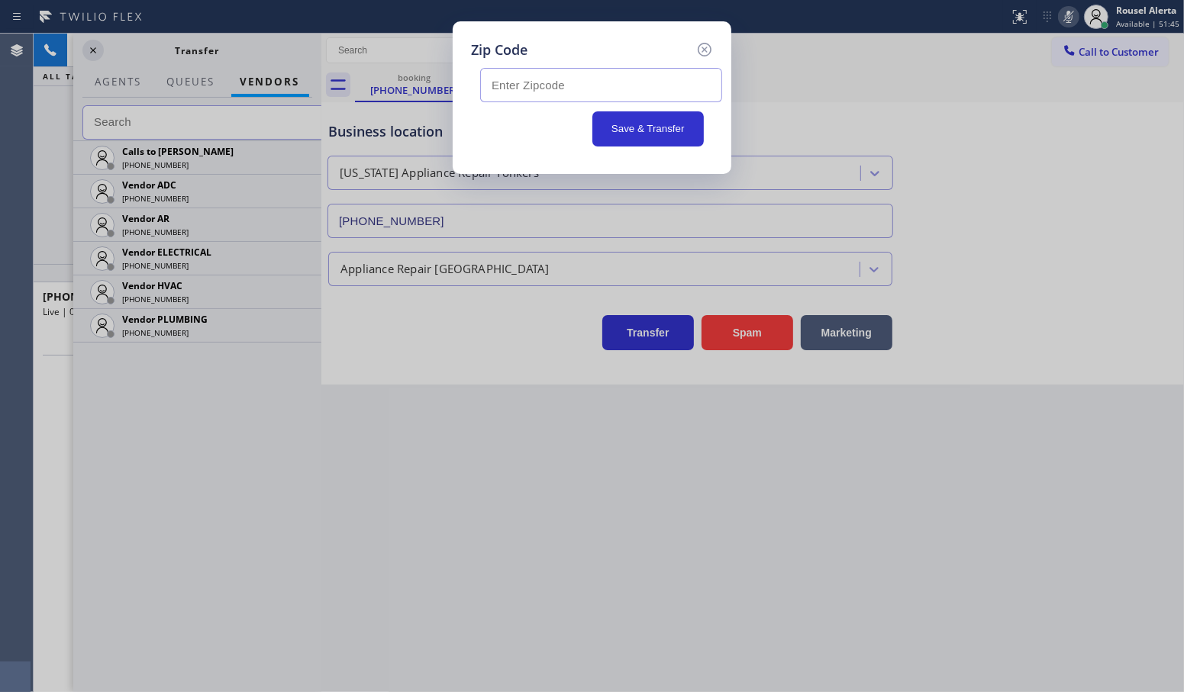
click at [665, 79] on input "text" at bounding box center [601, 85] width 242 height 34
paste input "11550"
type input "11550"
click at [660, 127] on button "Save & Transfer" at bounding box center [648, 128] width 112 height 35
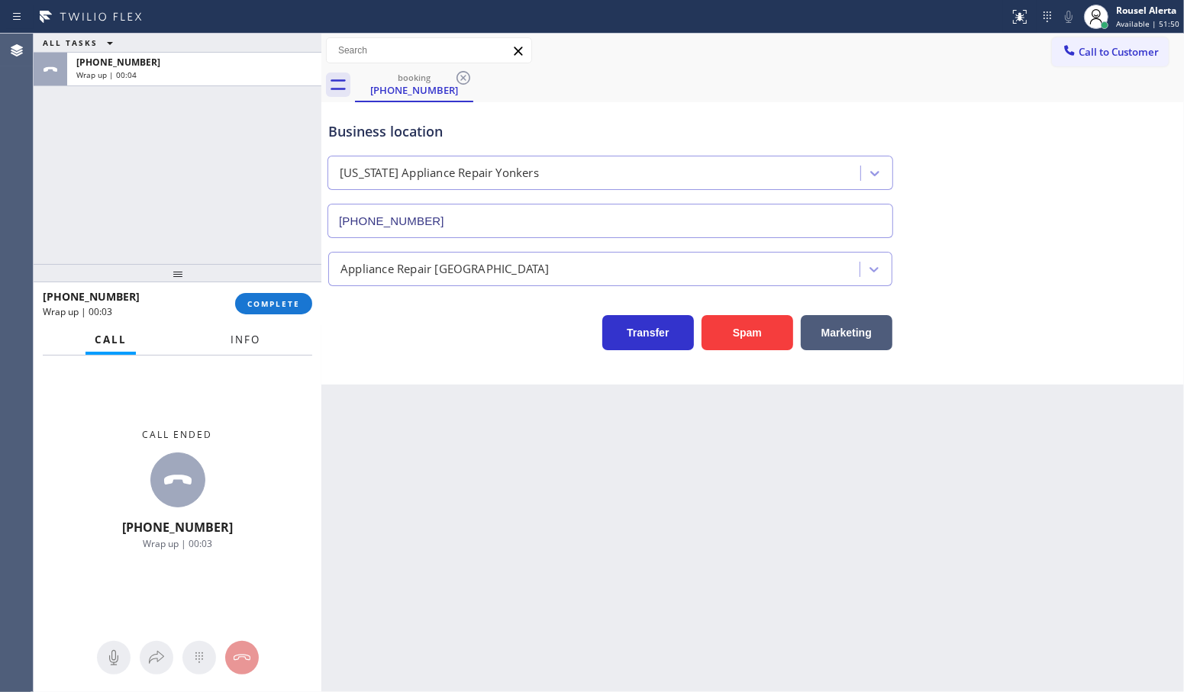
click at [246, 342] on span "Info" at bounding box center [245, 340] width 30 height 14
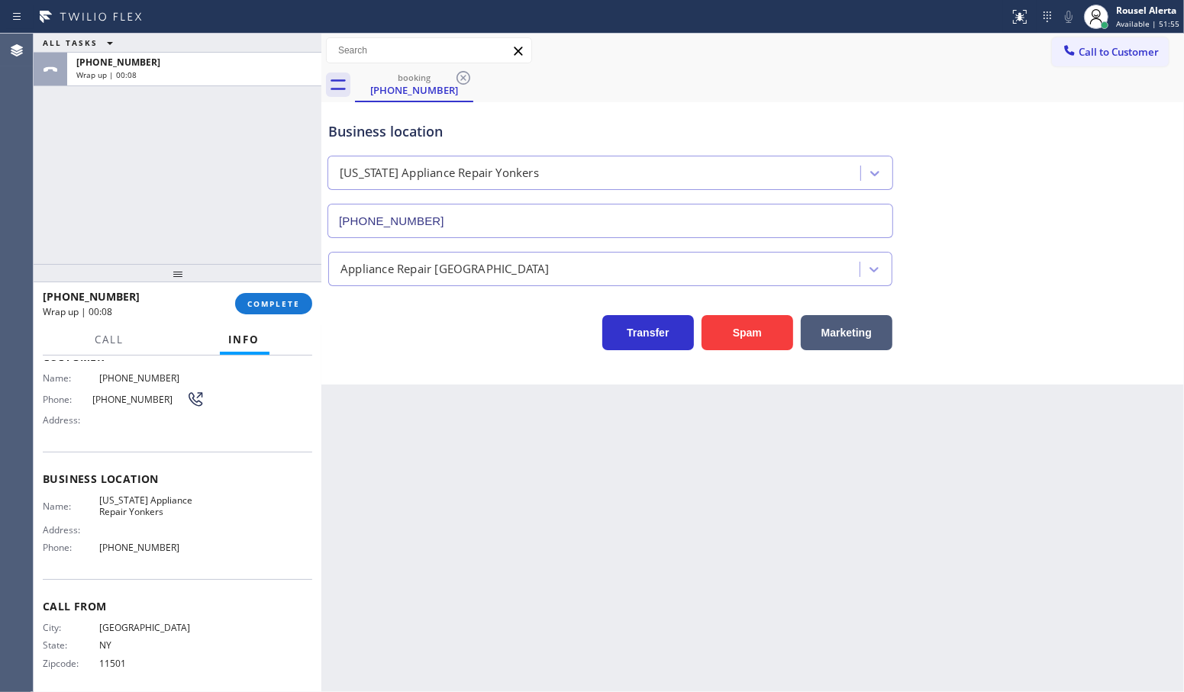
click at [222, 140] on div "ALL TASKS ALL TASKS ACTIVE TASKS TASKS IN WRAP UP [PHONE_NUMBER] Wrap up | 00:08" at bounding box center [178, 149] width 288 height 230
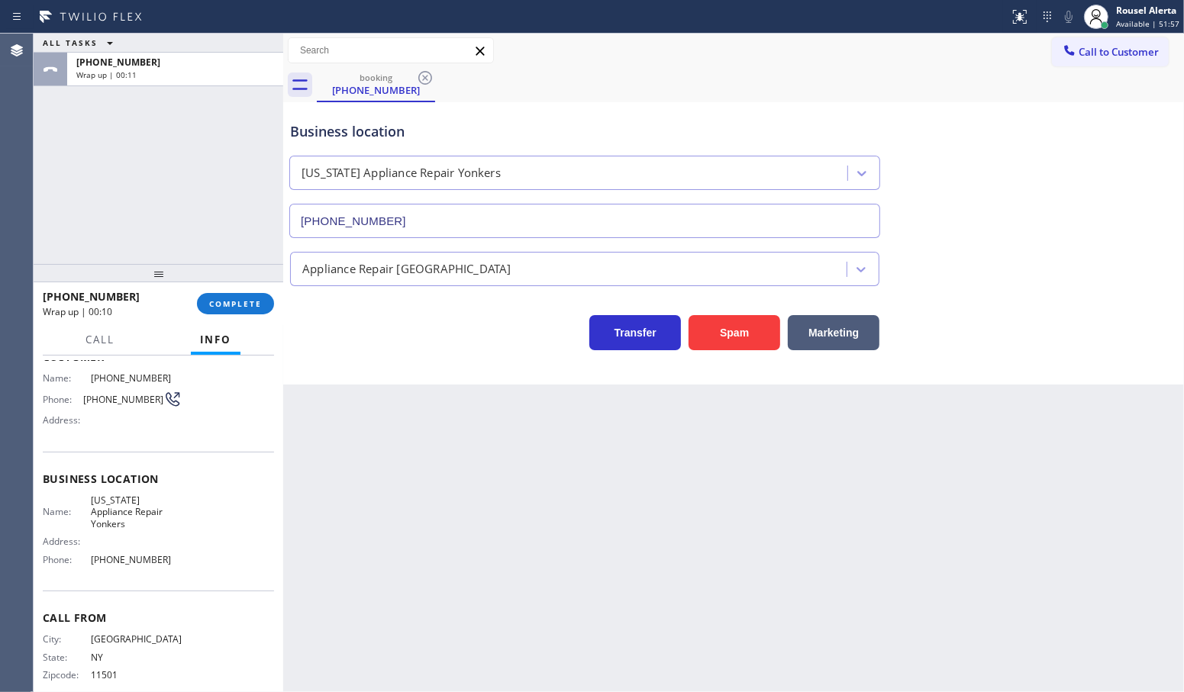
drag, startPoint x: 321, startPoint y: 37, endPoint x: 412, endPoint y: 233, distance: 216.1
click at [283, 36] on div at bounding box center [283, 363] width 0 height 659
click at [578, 533] on div "Back to Dashboard Change Sender ID Customers Technicians Select a contact Outbo…" at bounding box center [733, 363] width 900 height 659
click at [652, 527] on div "Back to Dashboard Change Sender ID Customers Technicians Select a contact Outbo…" at bounding box center [733, 363] width 900 height 659
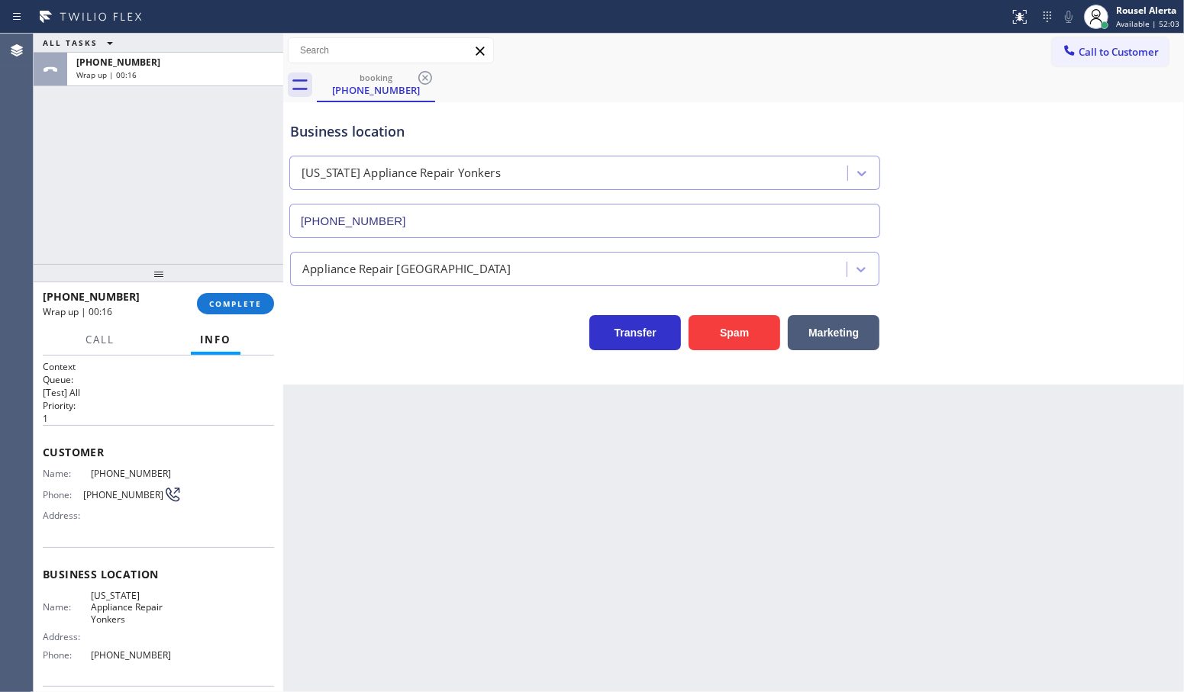
click at [474, 517] on div "Back to Dashboard Change Sender ID Customers Technicians Select a contact Outbo…" at bounding box center [733, 363] width 900 height 659
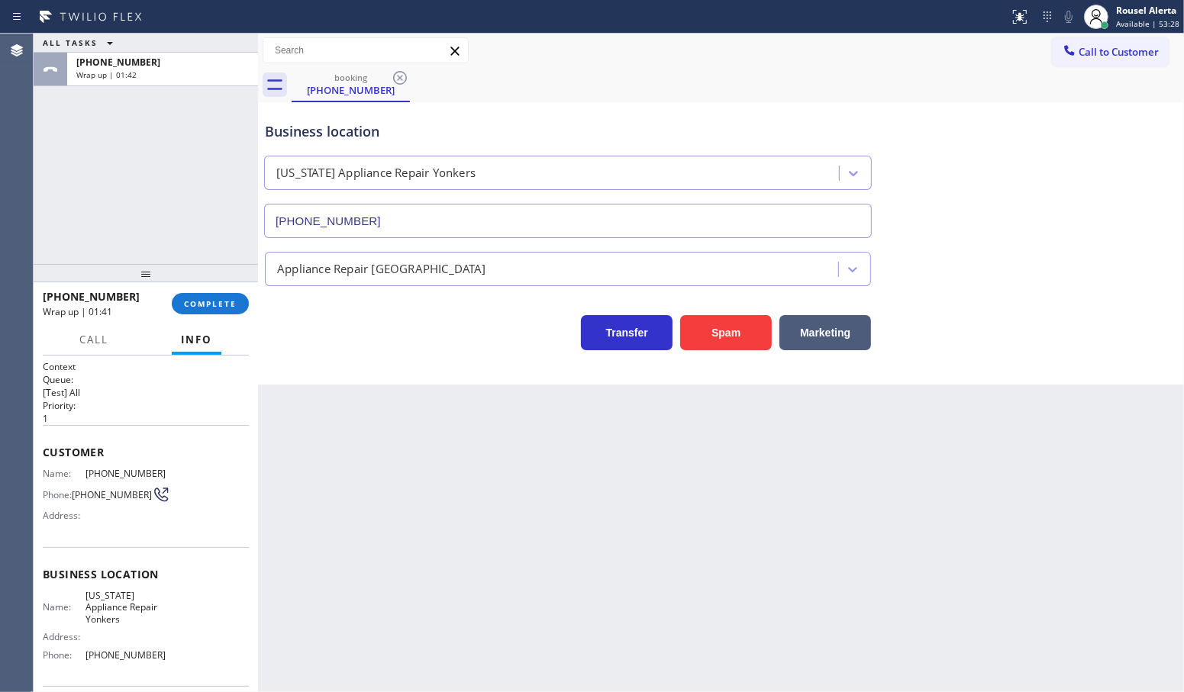
drag, startPoint x: 283, startPoint y: 43, endPoint x: 258, endPoint y: 34, distance: 26.5
click at [258, 34] on div at bounding box center [258, 363] width 0 height 659
click at [214, 313] on button "COMPLETE" at bounding box center [210, 303] width 77 height 21
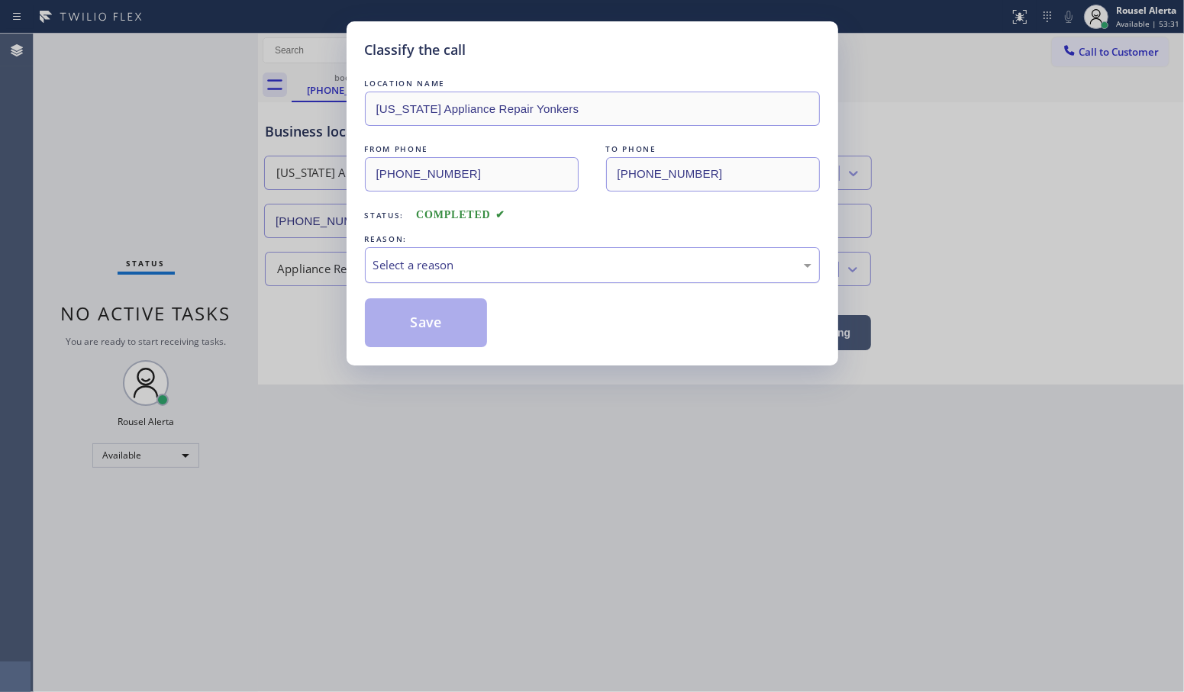
click at [420, 279] on div "Select a reason" at bounding box center [592, 265] width 455 height 36
click at [427, 317] on button "Save" at bounding box center [426, 322] width 123 height 49
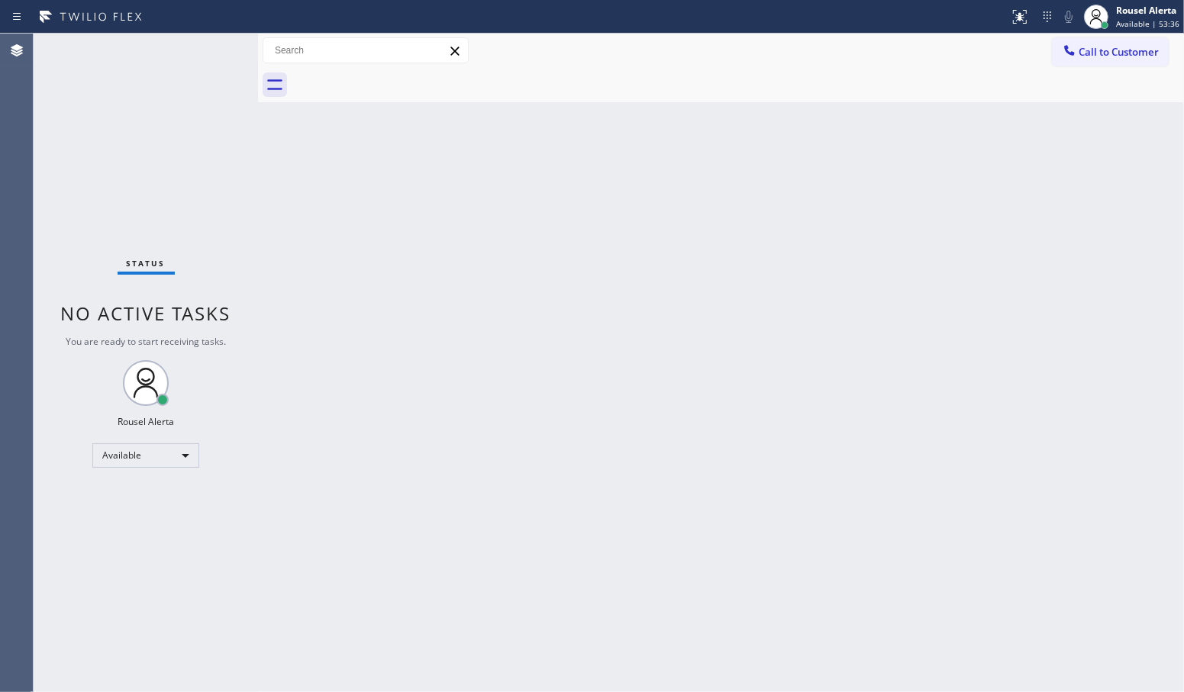
click at [618, 447] on div "Back to Dashboard Change Sender ID Customers Technicians Select a contact Outbo…" at bounding box center [721, 363] width 926 height 659
drag, startPoint x: 202, startPoint y: 127, endPoint x: 202, endPoint y: 109, distance: 17.6
click at [202, 127] on div "Status No active tasks You are ready to start receiving tasks. Rousel Alerta Av…" at bounding box center [146, 363] width 224 height 659
click at [170, 56] on div "Status No active tasks You are ready to start receiving tasks. Rousel Alerta Av…" at bounding box center [146, 363] width 224 height 659
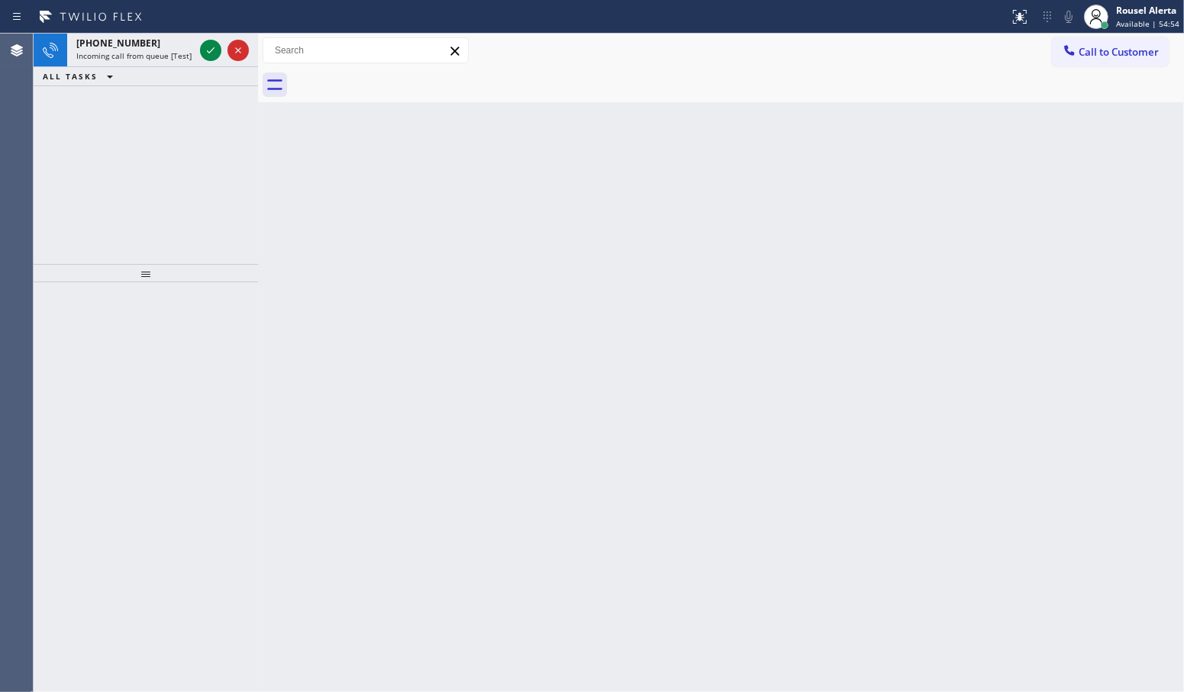
click at [200, 46] on div at bounding box center [210, 50] width 21 height 18
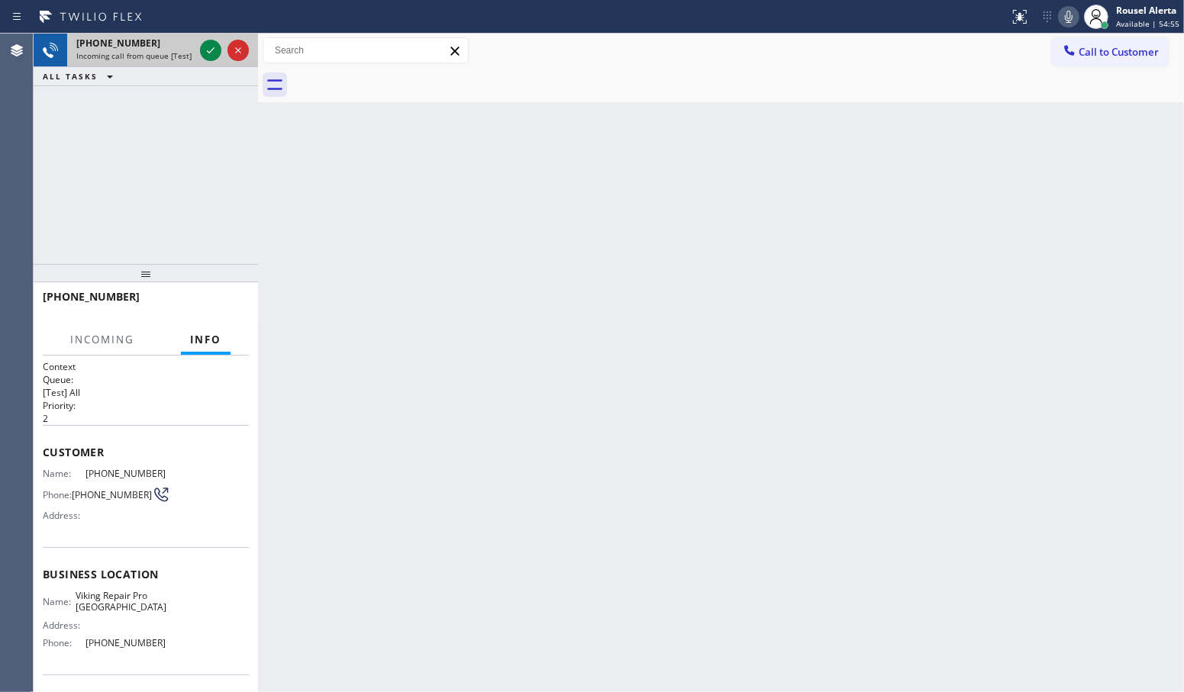
click at [198, 47] on div at bounding box center [224, 51] width 55 height 34
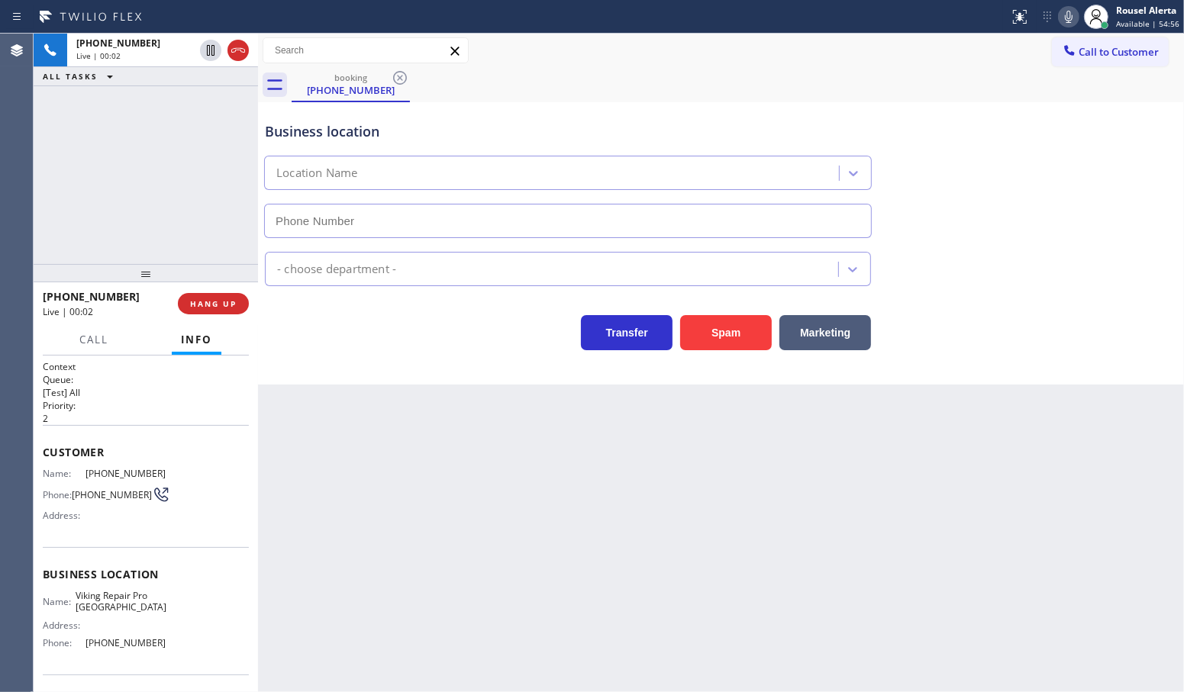
type input "[PHONE_NUMBER]"
click at [730, 329] on button "Spam" at bounding box center [726, 332] width 92 height 35
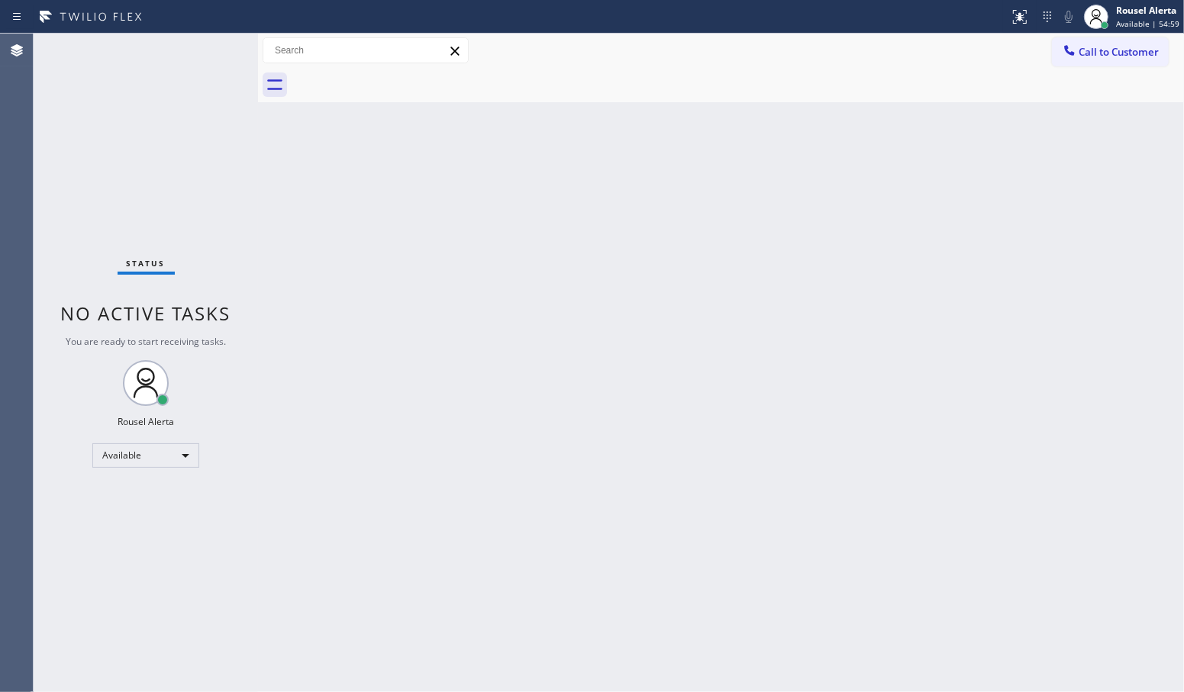
click at [517, 378] on div "Back to Dashboard Change Sender ID Customers Technicians Select a contact Outbo…" at bounding box center [721, 363] width 926 height 659
click at [200, 48] on div "Status No active tasks You are ready to start receiving tasks. Rousel Alerta Av…" at bounding box center [146, 363] width 224 height 659
click at [185, 46] on div "Status No active tasks You are ready to start receiving tasks. Rousel Alerta Av…" at bounding box center [146, 363] width 224 height 659
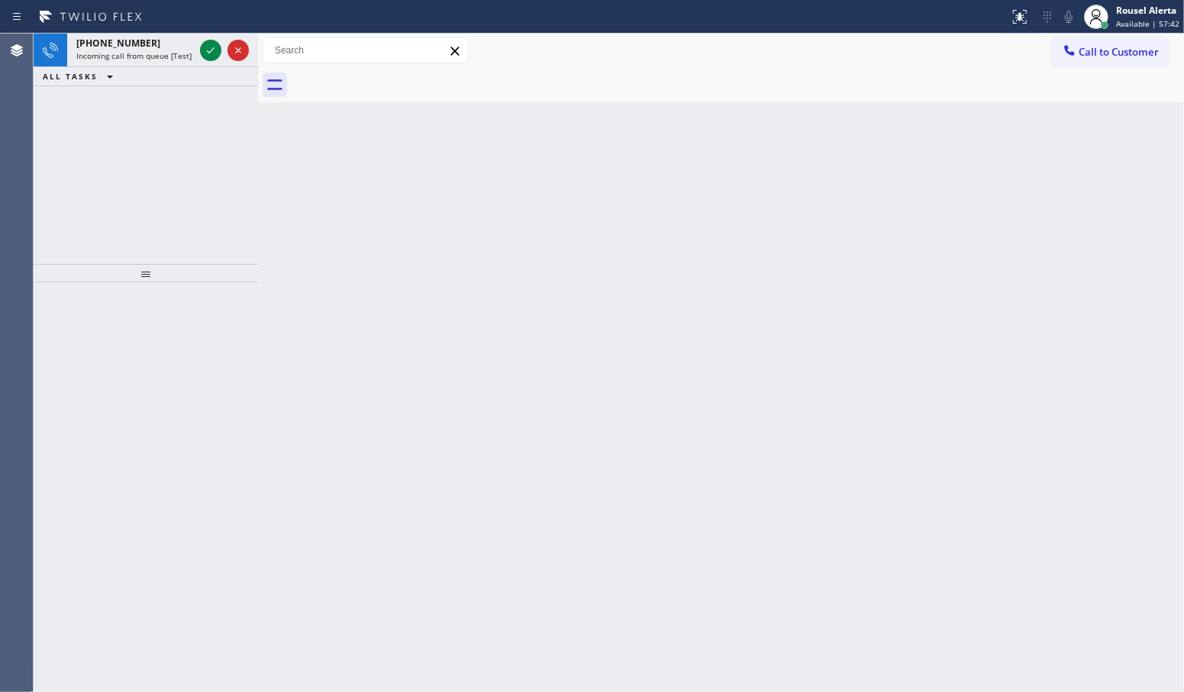
click at [185, 46] on div "[PHONE_NUMBER]" at bounding box center [135, 43] width 118 height 13
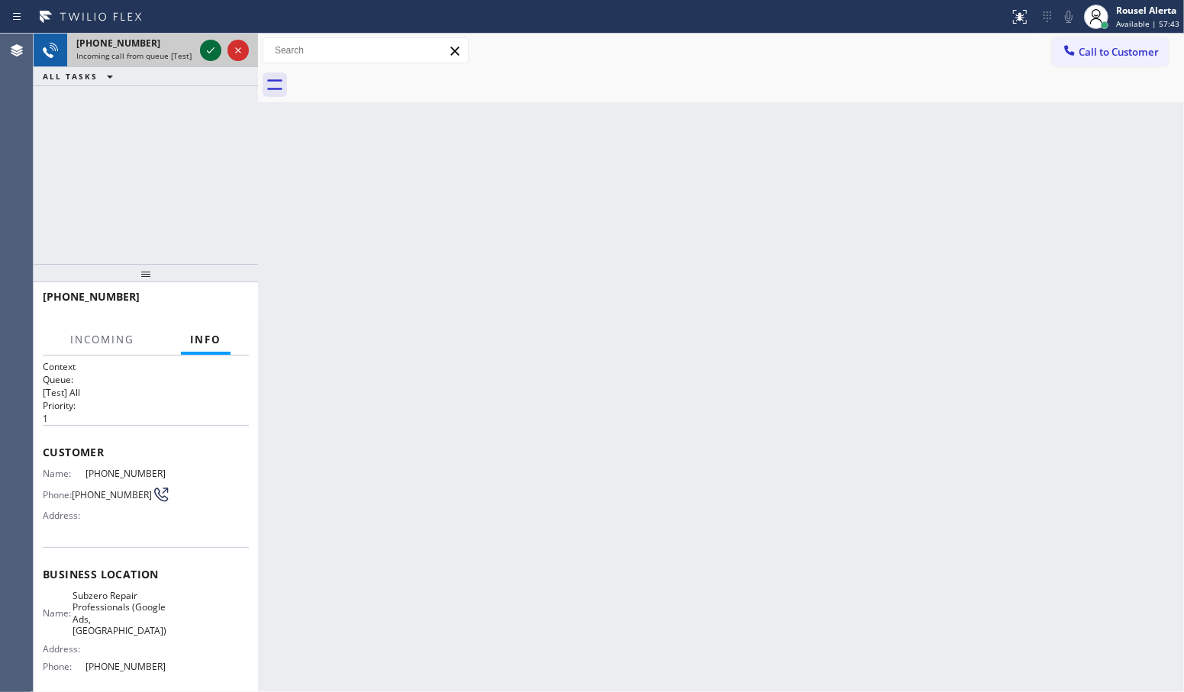
click at [210, 56] on icon at bounding box center [210, 50] width 18 height 18
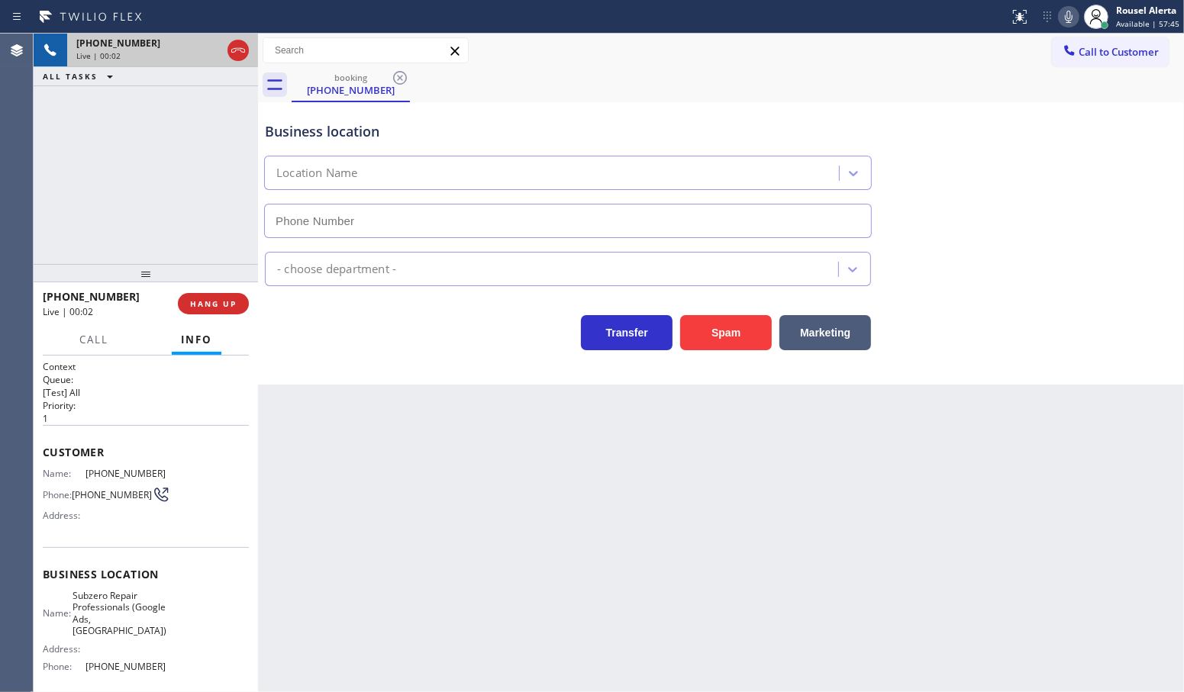
type input "[PHONE_NUMBER]"
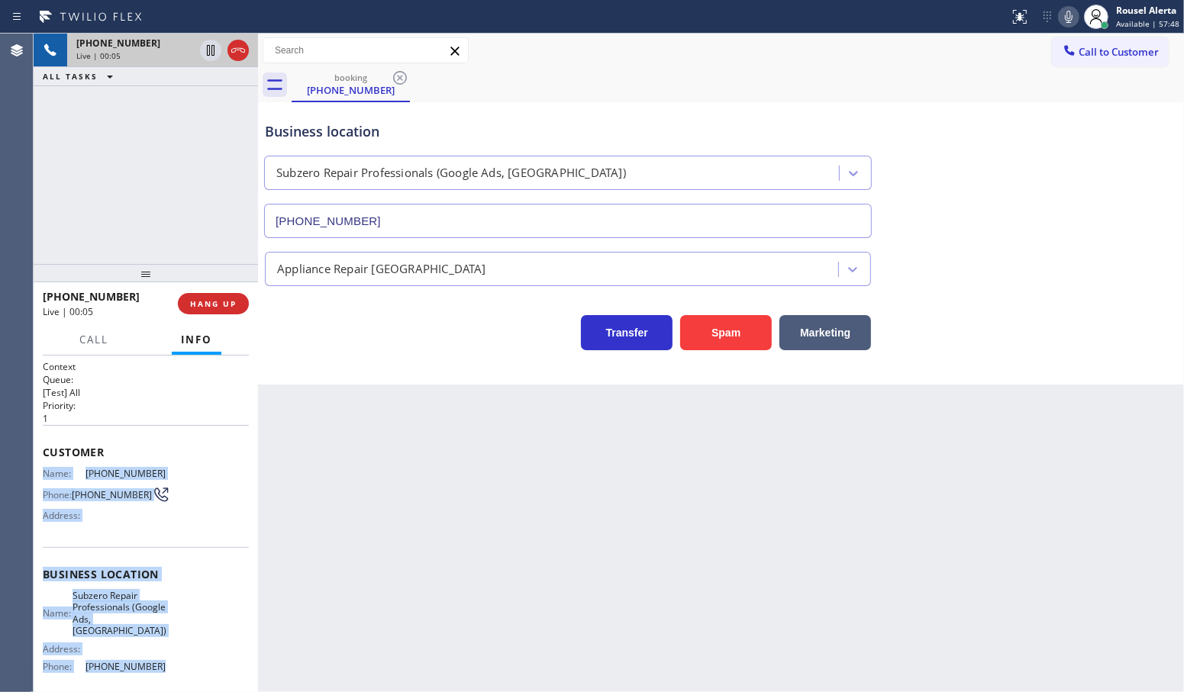
drag, startPoint x: 36, startPoint y: 463, endPoint x: 166, endPoint y: 662, distance: 237.7
click at [166, 662] on div "Context Queue: [Test] All Priority: 1 Customer Name: [PHONE_NUMBER] Phone: [PHO…" at bounding box center [146, 524] width 224 height 337
copy div "Name: [PHONE_NUMBER] Phone: [PHONE_NUMBER] Address: Business location Name: Sub…"
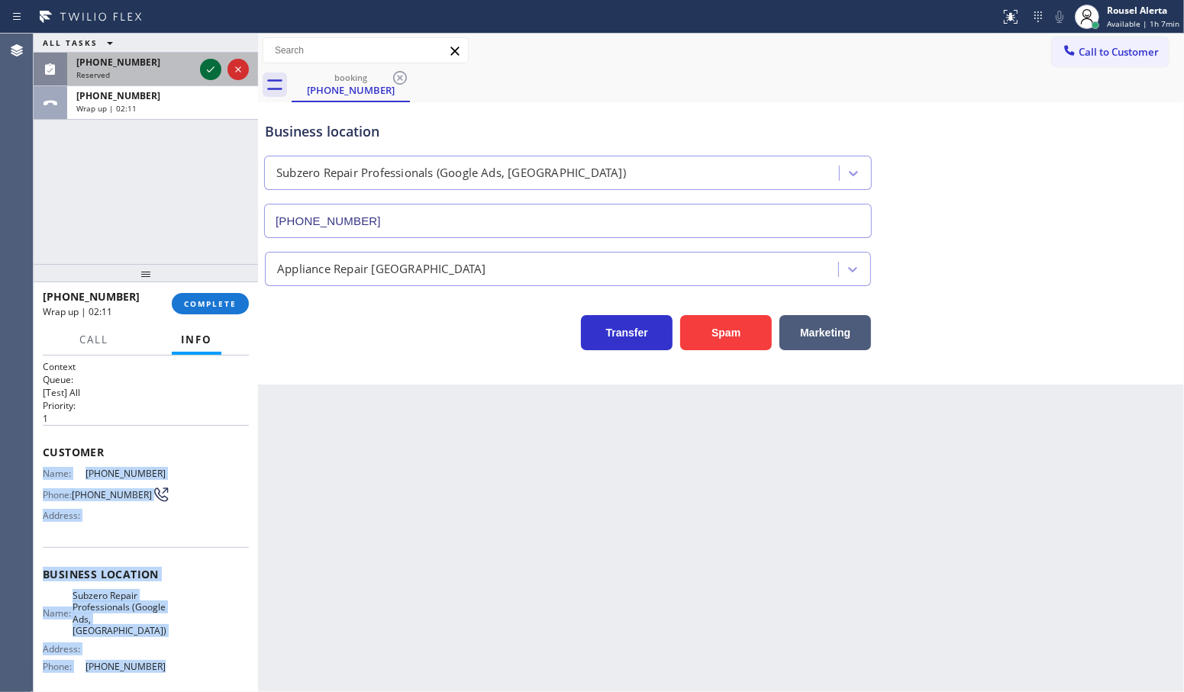
click at [208, 78] on icon at bounding box center [210, 69] width 18 height 18
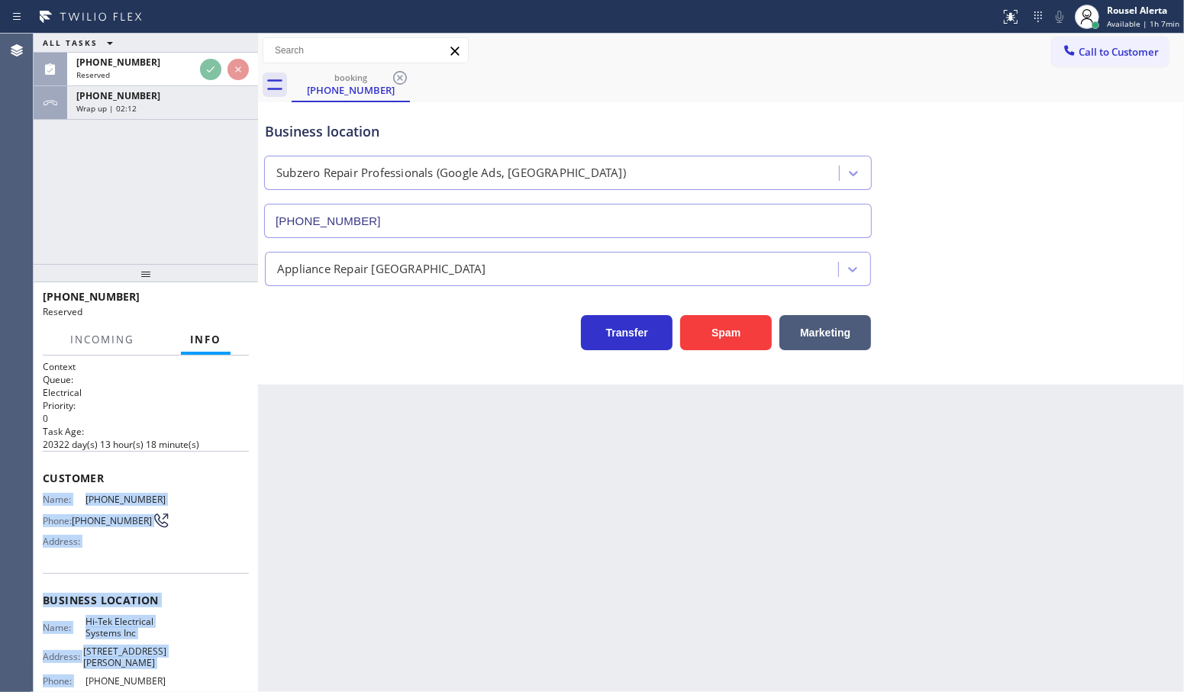
click at [215, 565] on div "Customer Name: [PHONE_NUMBER] Phone: [PHONE_NUMBER] Address:" at bounding box center [146, 512] width 206 height 122
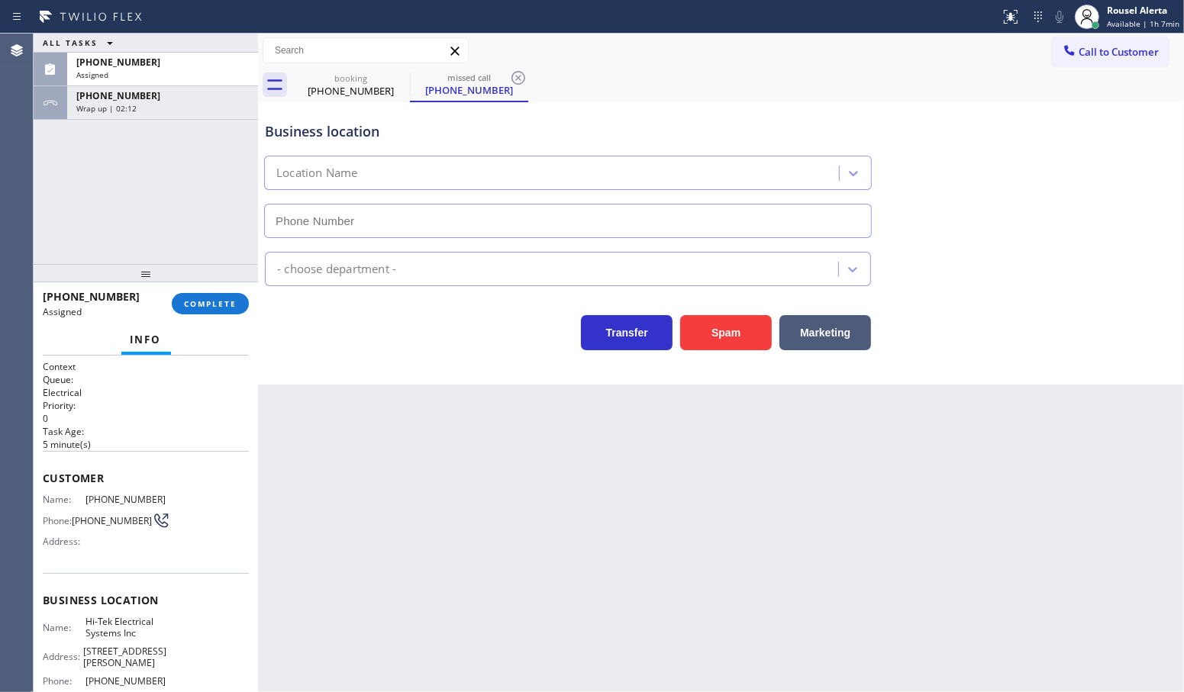
type input "[PHONE_NUMBER]"
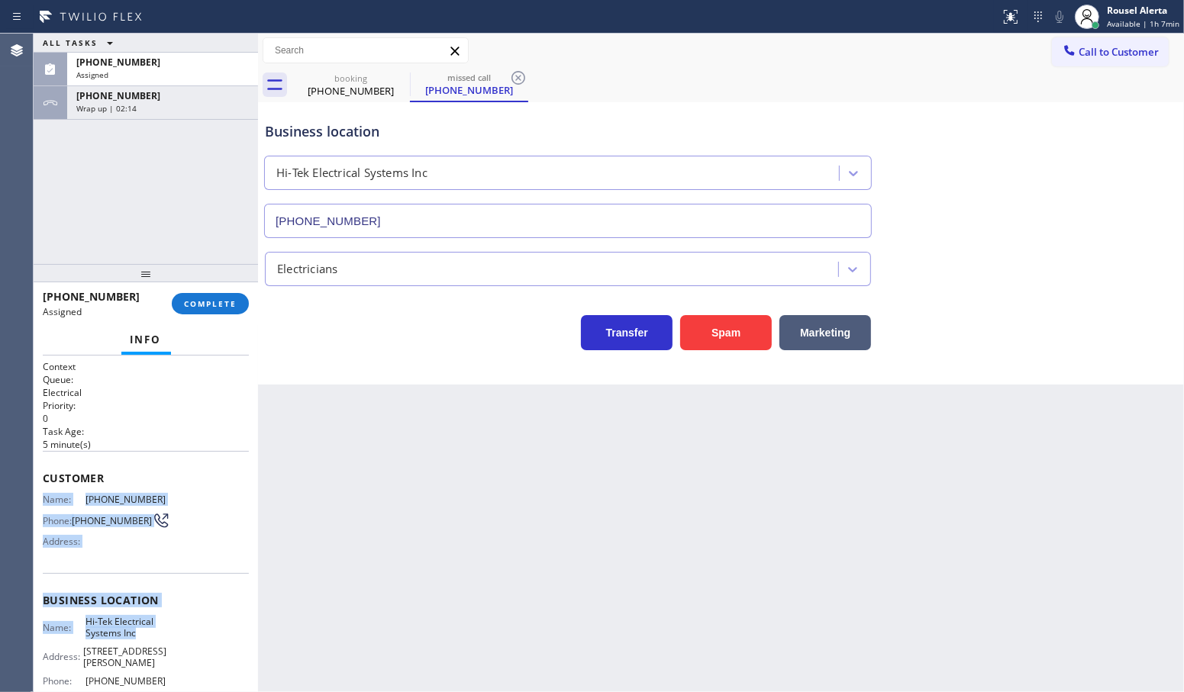
scroll to position [95, 0]
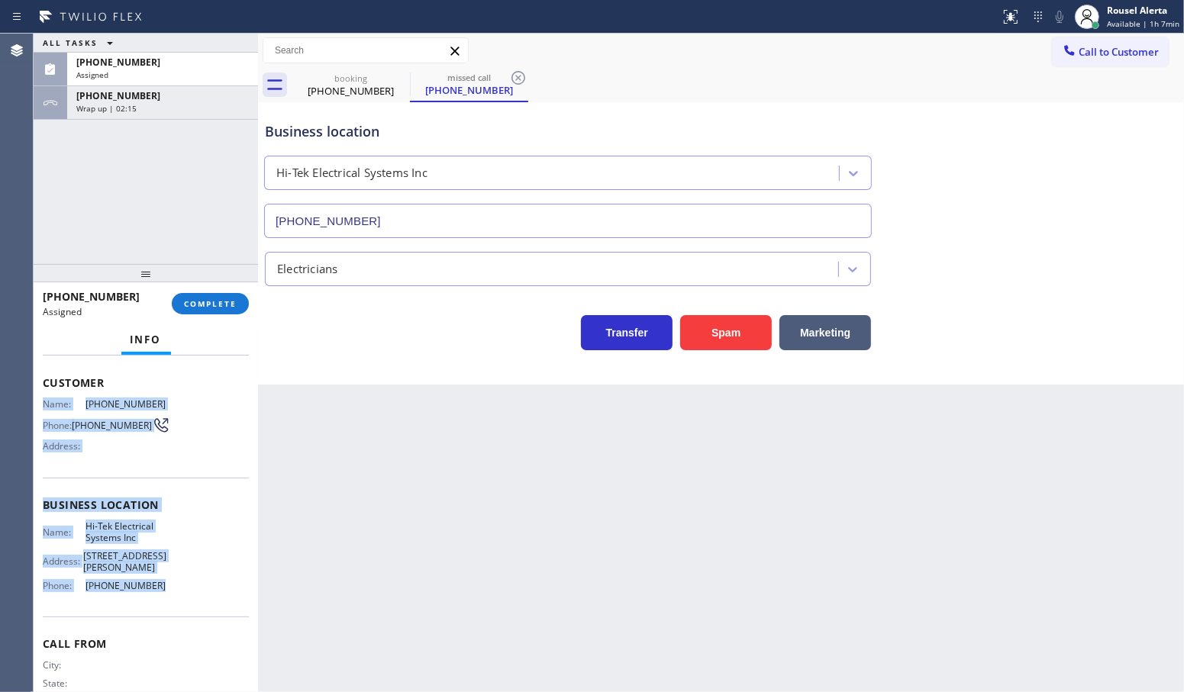
drag, startPoint x: 46, startPoint y: 494, endPoint x: 166, endPoint y: 616, distance: 171.6
click at [166, 616] on div "Context Queue: Electrical Priority: 0 Task Age: [DEMOGRAPHIC_DATA] minute(s) Cu…" at bounding box center [146, 499] width 206 height 468
copy div "Name: [PHONE_NUMBER] Phone: [PHONE_NUMBER] Address: Business location Name: Hi-…"
click at [124, 89] on span "[PHONE_NUMBER]" at bounding box center [118, 95] width 84 height 13
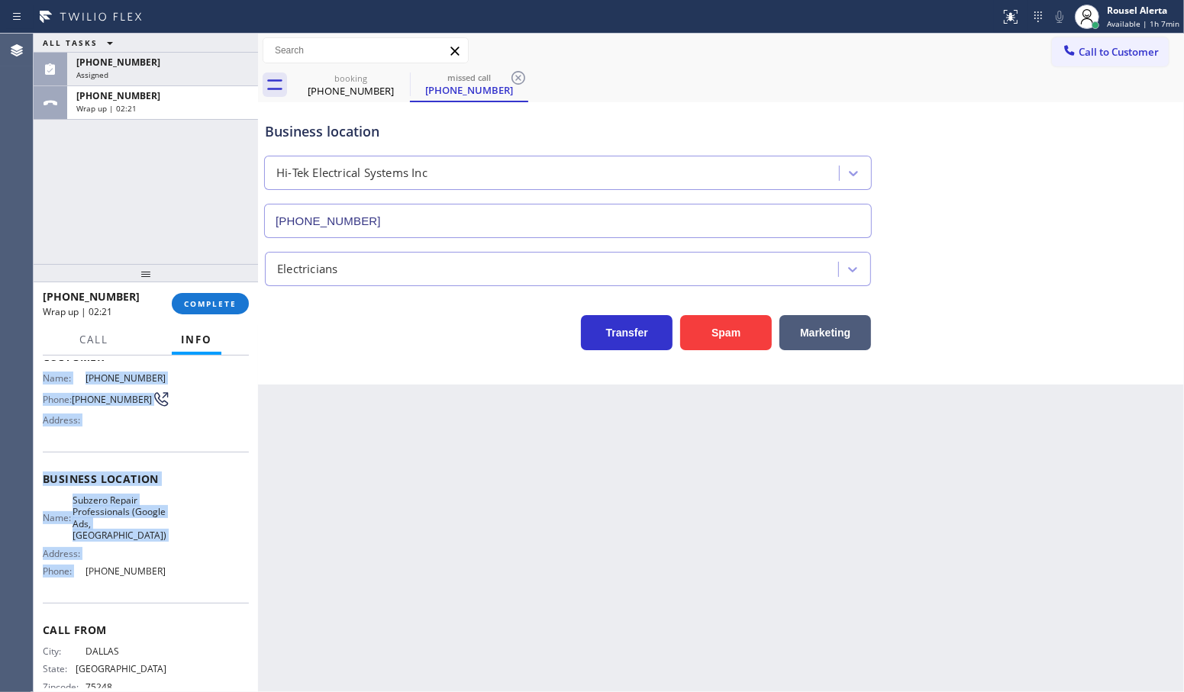
scroll to position [70, 0]
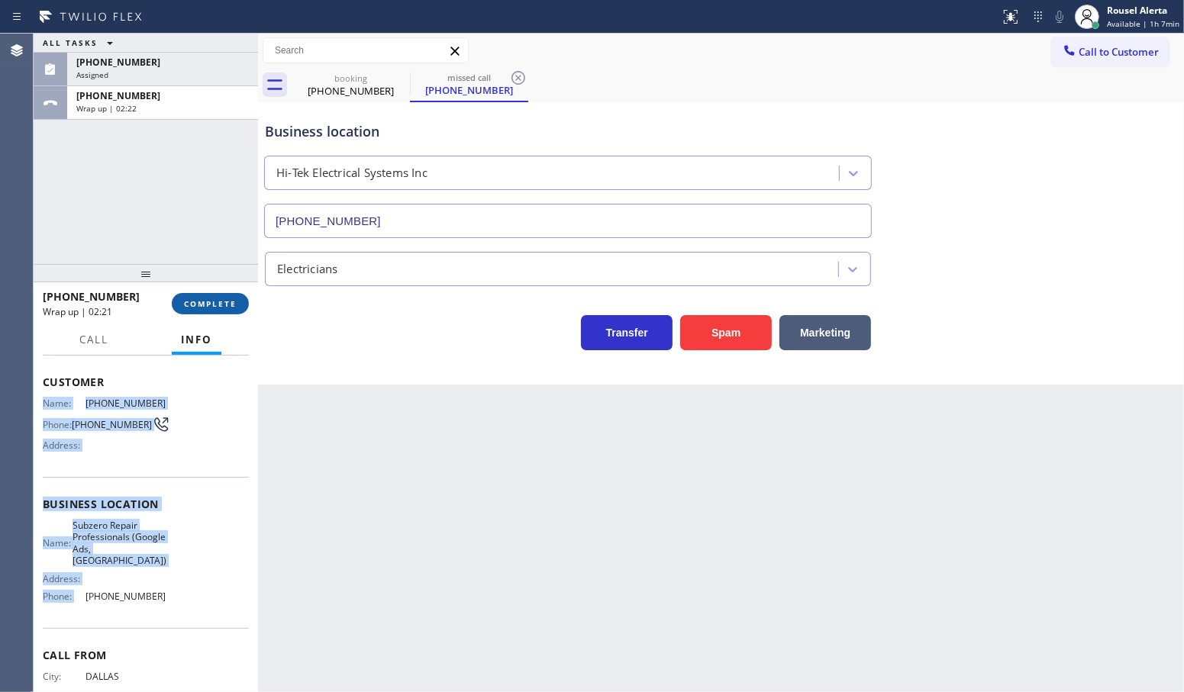
click at [192, 302] on span "COMPLETE" at bounding box center [210, 303] width 53 height 11
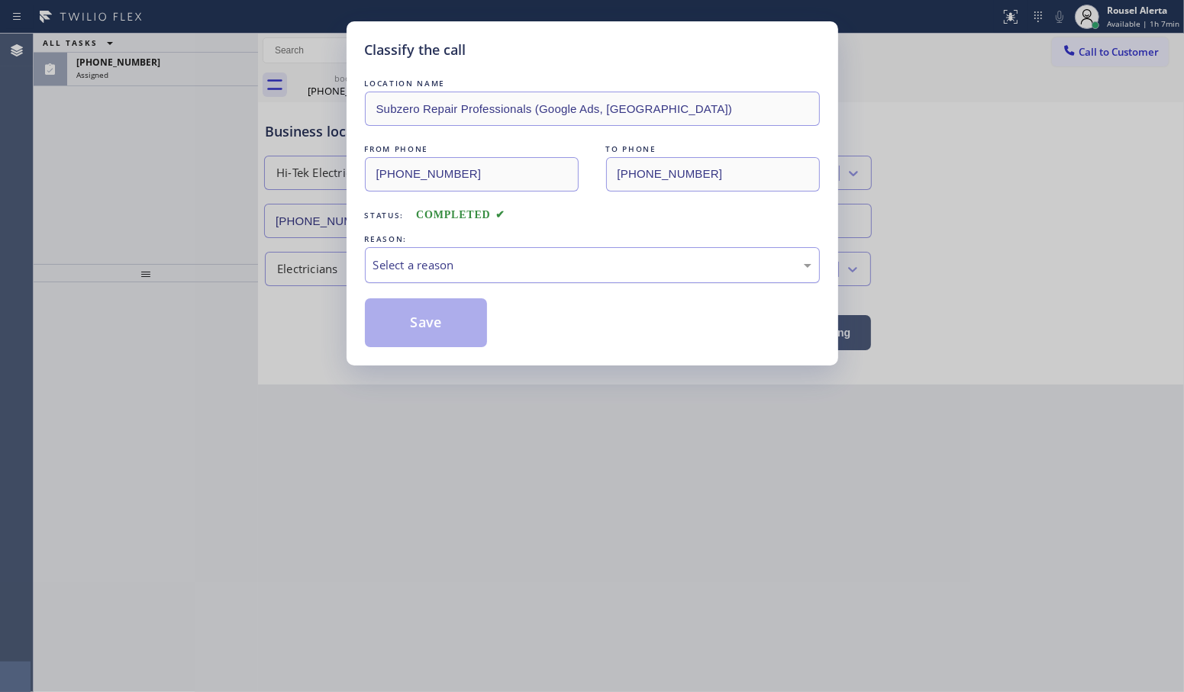
click at [389, 257] on div "Select a reason" at bounding box center [592, 265] width 438 height 18
click at [426, 311] on button "Save" at bounding box center [426, 322] width 123 height 49
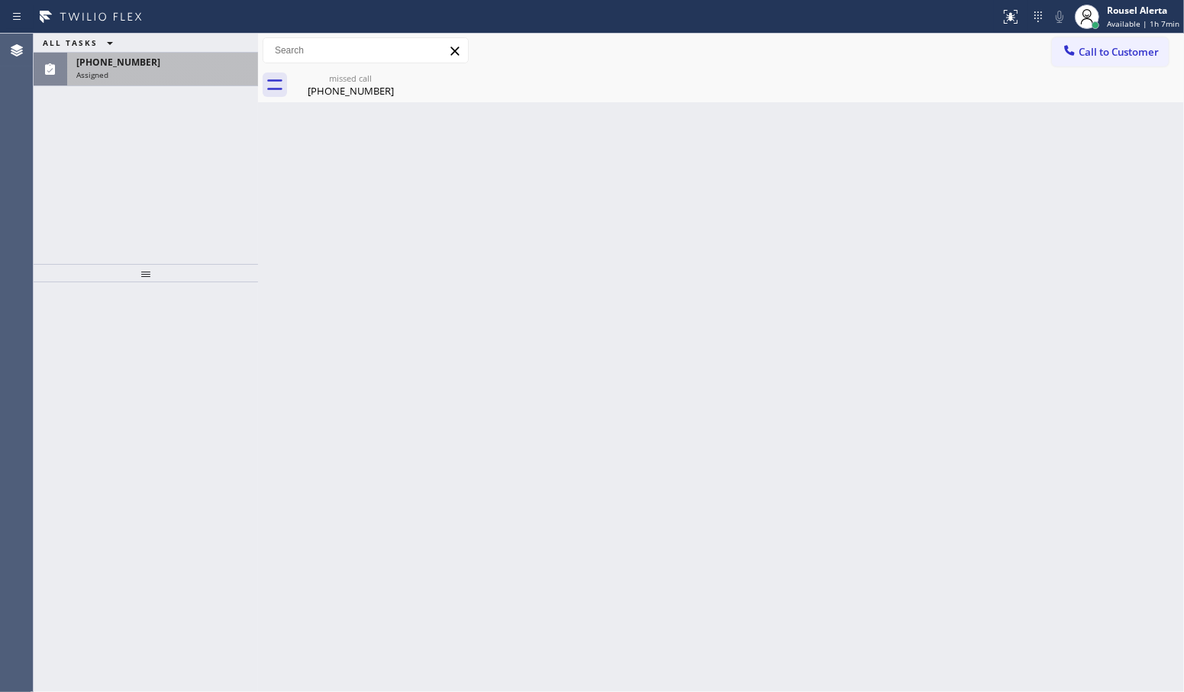
click at [195, 77] on div "Assigned" at bounding box center [162, 74] width 172 height 11
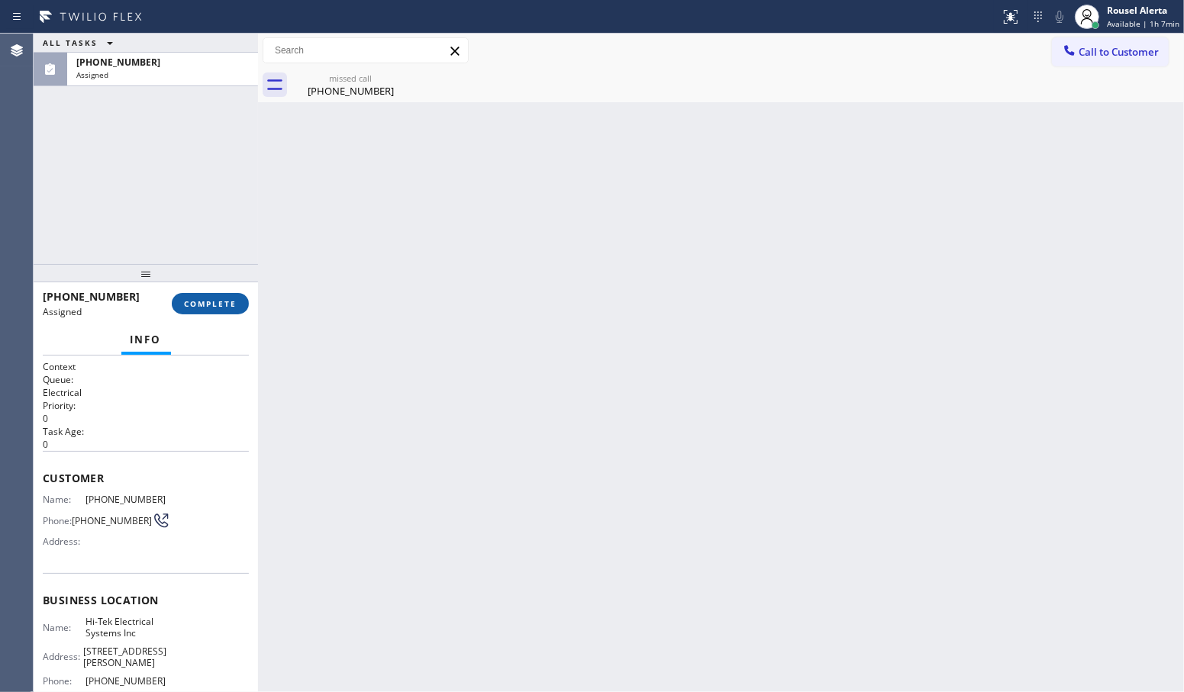
click at [199, 302] on span "COMPLETE" at bounding box center [210, 303] width 53 height 11
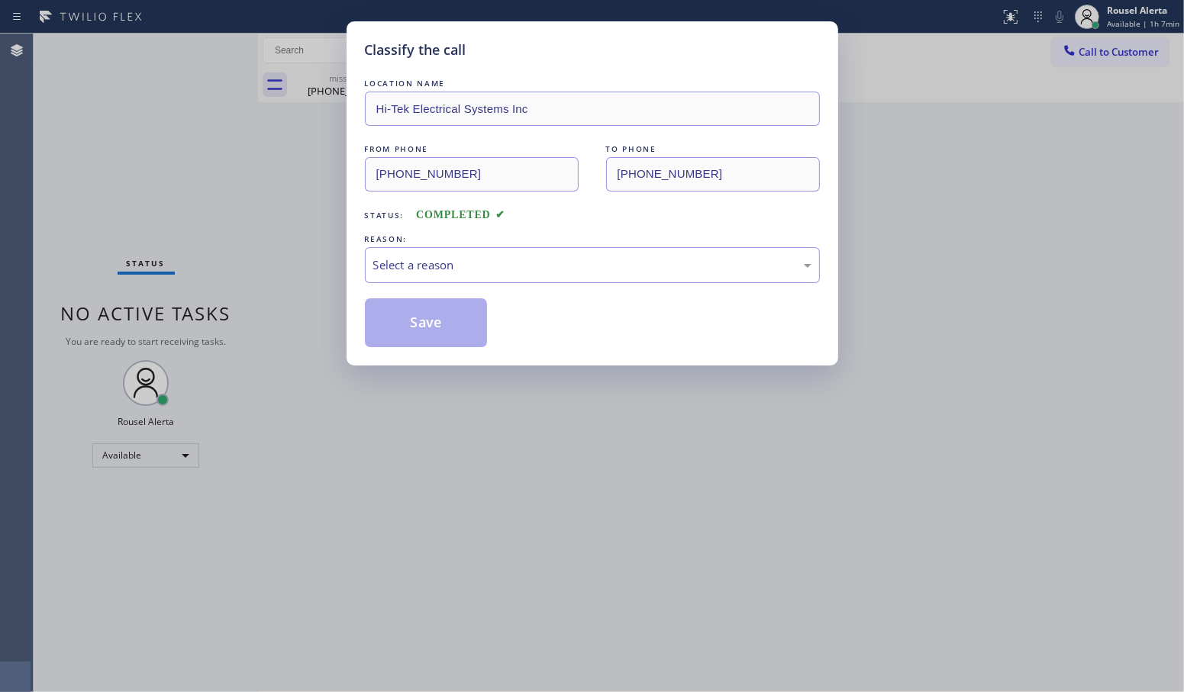
click at [449, 218] on span "COMPLETED" at bounding box center [460, 214] width 89 height 11
click at [470, 256] on div "Select a reason" at bounding box center [592, 265] width 455 height 36
drag, startPoint x: 449, startPoint y: 317, endPoint x: 437, endPoint y: 306, distance: 15.7
click at [448, 317] on button "Save" at bounding box center [426, 322] width 123 height 49
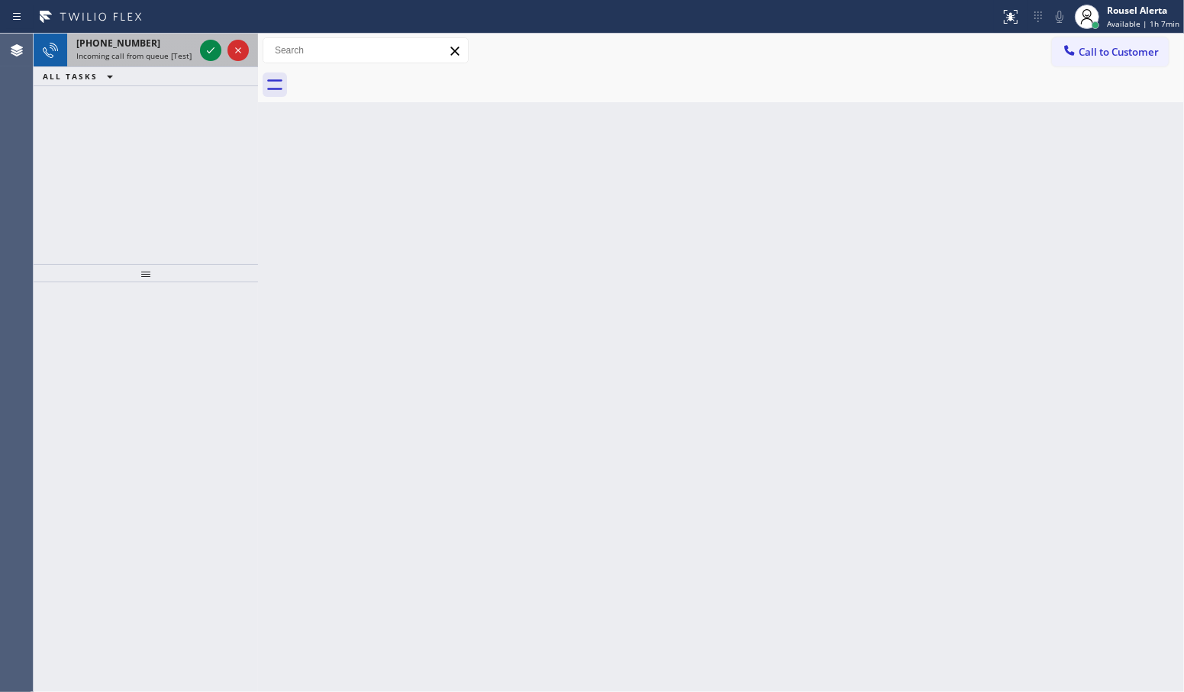
click at [139, 38] on div "[PHONE_NUMBER]" at bounding box center [135, 43] width 118 height 13
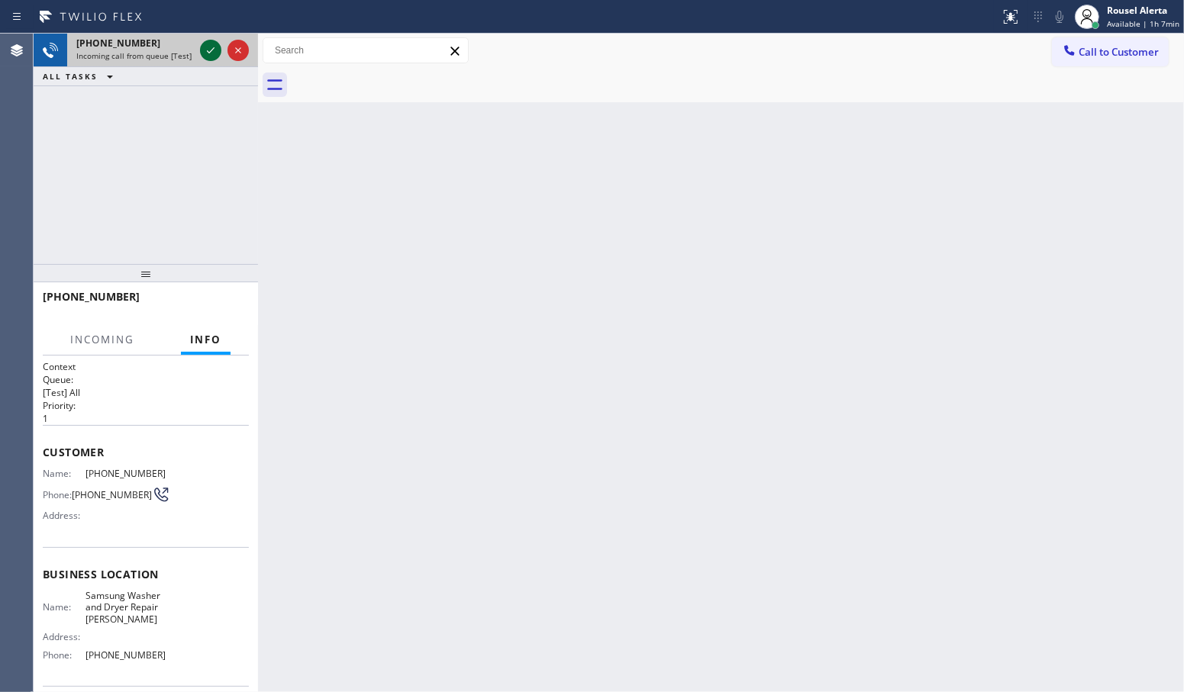
click at [201, 56] on icon at bounding box center [210, 50] width 18 height 18
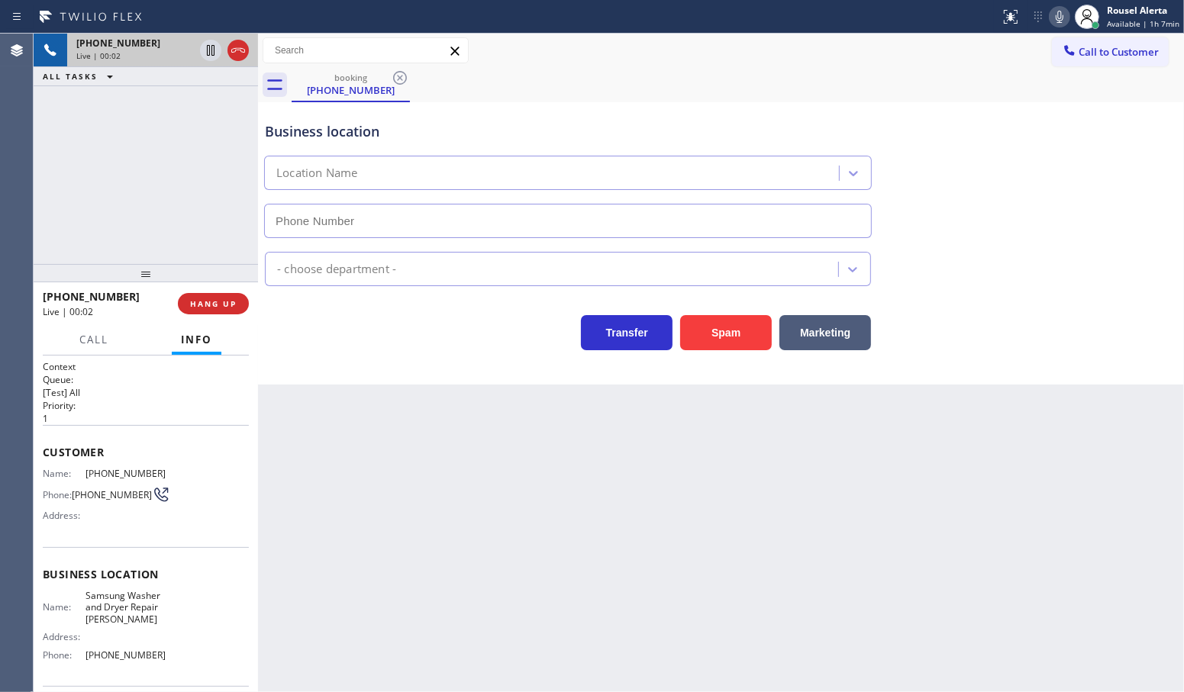
type input "[PHONE_NUMBER]"
click at [520, 556] on div "Back to Dashboard Change Sender ID Customers Technicians Select a contact Outbo…" at bounding box center [721, 363] width 926 height 659
click at [362, 527] on div "Back to Dashboard Change Sender ID Customers Technicians Select a contact Outbo…" at bounding box center [721, 363] width 926 height 659
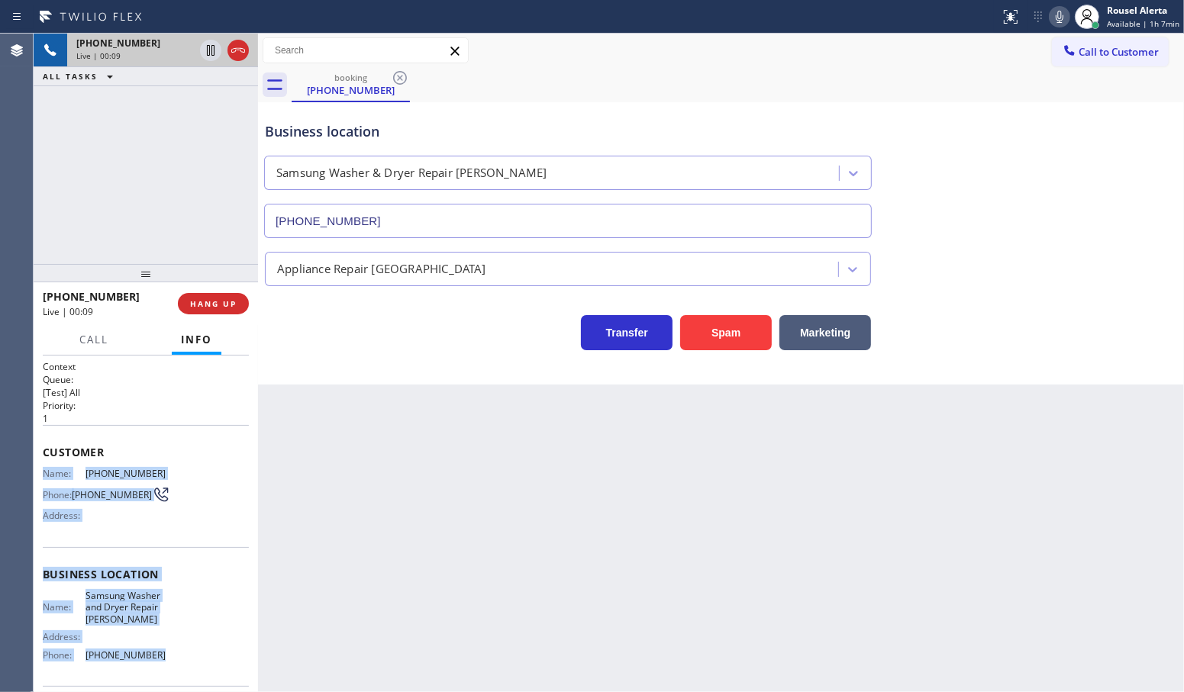
drag, startPoint x: 52, startPoint y: 486, endPoint x: 169, endPoint y: 645, distance: 197.5
click at [169, 645] on div "Context Queue: [Test] All Priority: 1 Customer Name: [PHONE_NUMBER] Phone: [PHO…" at bounding box center [146, 524] width 224 height 337
copy div "Name: [PHONE_NUMBER] Phone: [PHONE_NUMBER] Address: Business location Name: Sam…"
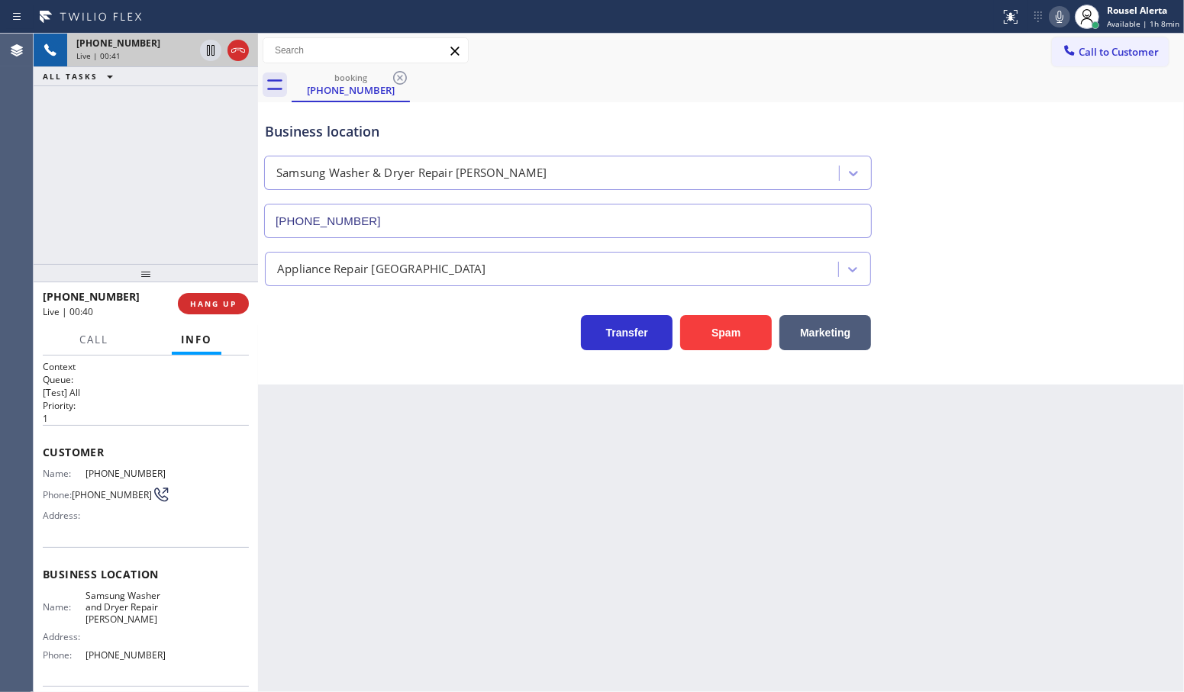
drag, startPoint x: 201, startPoint y: 161, endPoint x: 211, endPoint y: 172, distance: 15.1
click at [207, 169] on div "[PHONE_NUMBER] Live | 00:41 ALL TASKS ALL TASKS ACTIVE TASKS TASKS IN WRAP UP" at bounding box center [146, 149] width 224 height 230
click at [353, 459] on div "Back to Dashboard Change Sender ID Customers Technicians Select a contact Outbo…" at bounding box center [721, 363] width 926 height 659
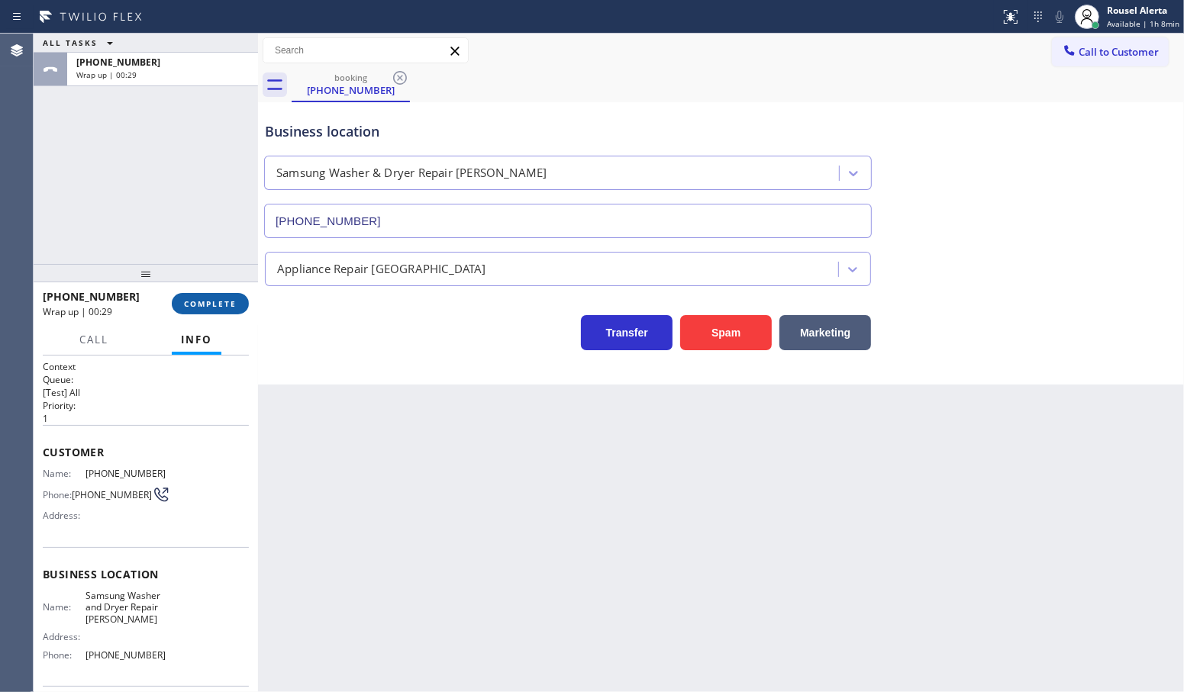
click at [195, 300] on span "COMPLETE" at bounding box center [210, 303] width 53 height 11
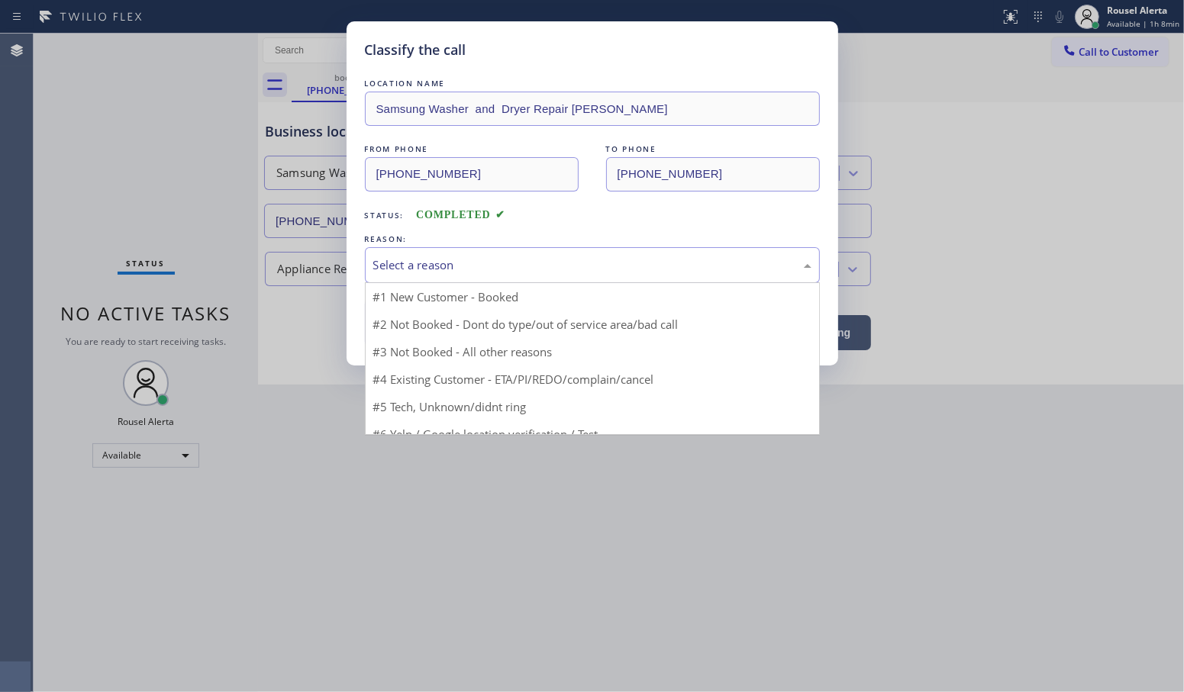
click at [517, 277] on div "Select a reason" at bounding box center [592, 265] width 455 height 36
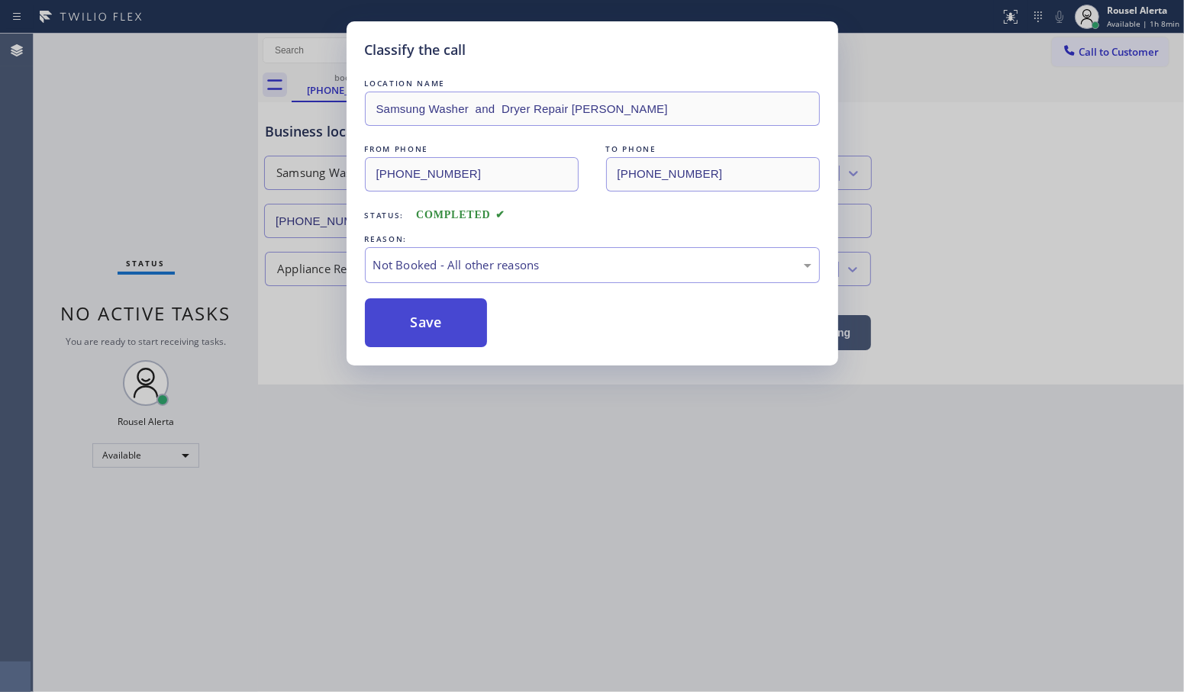
click at [365, 343] on button "Save" at bounding box center [426, 322] width 123 height 49
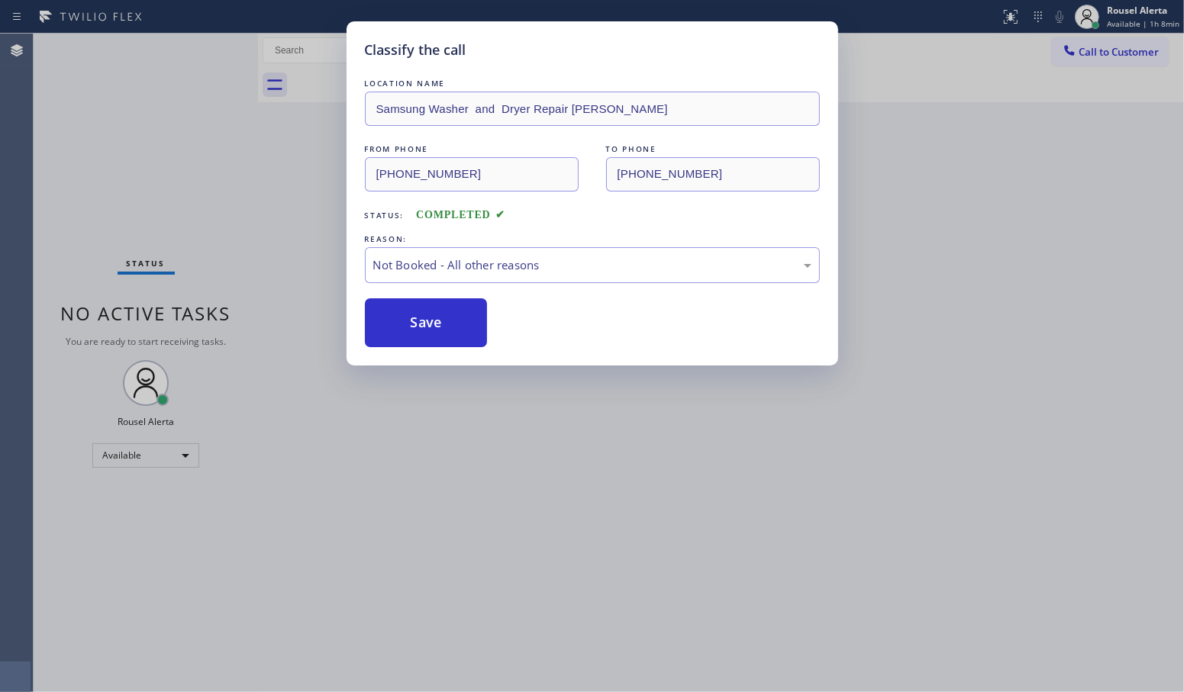
click at [1183, 249] on html "Status report No issues detected If you experience an issue, please download th…" at bounding box center [592, 346] width 1184 height 692
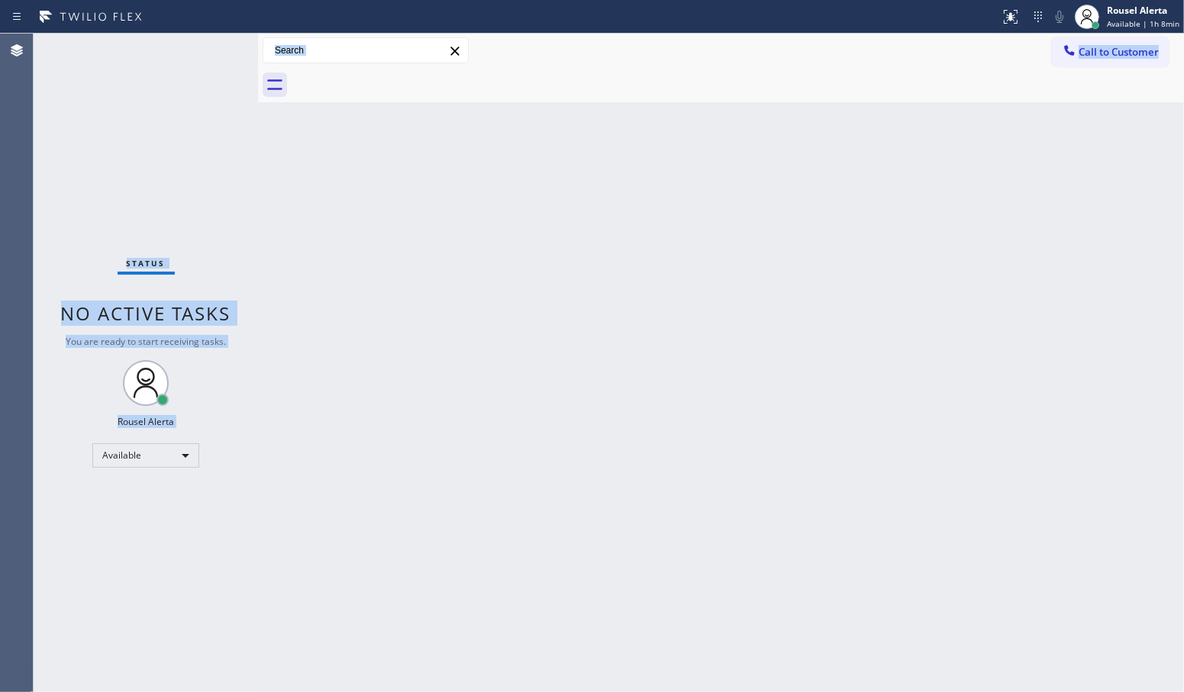
click at [745, 204] on div "Back to Dashboard Change Sender ID Customers Technicians Select a contact Outbo…" at bounding box center [721, 363] width 926 height 659
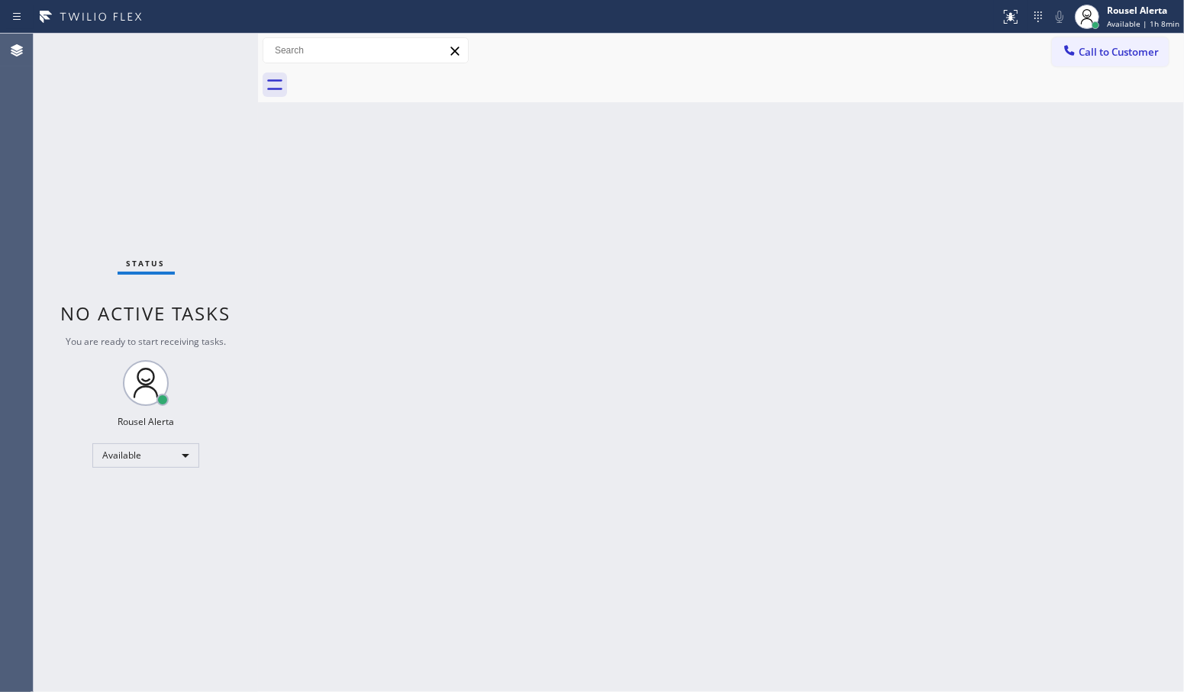
click at [219, 153] on div "Status No active tasks You are ready to start receiving tasks. Rousel Alerta Av…" at bounding box center [146, 363] width 224 height 659
drag, startPoint x: 333, startPoint y: 340, endPoint x: 356, endPoint y: 382, distance: 47.1
click at [340, 352] on div "Back to Dashboard Change Sender ID Customers Technicians Select a contact Outbo…" at bounding box center [721, 363] width 926 height 659
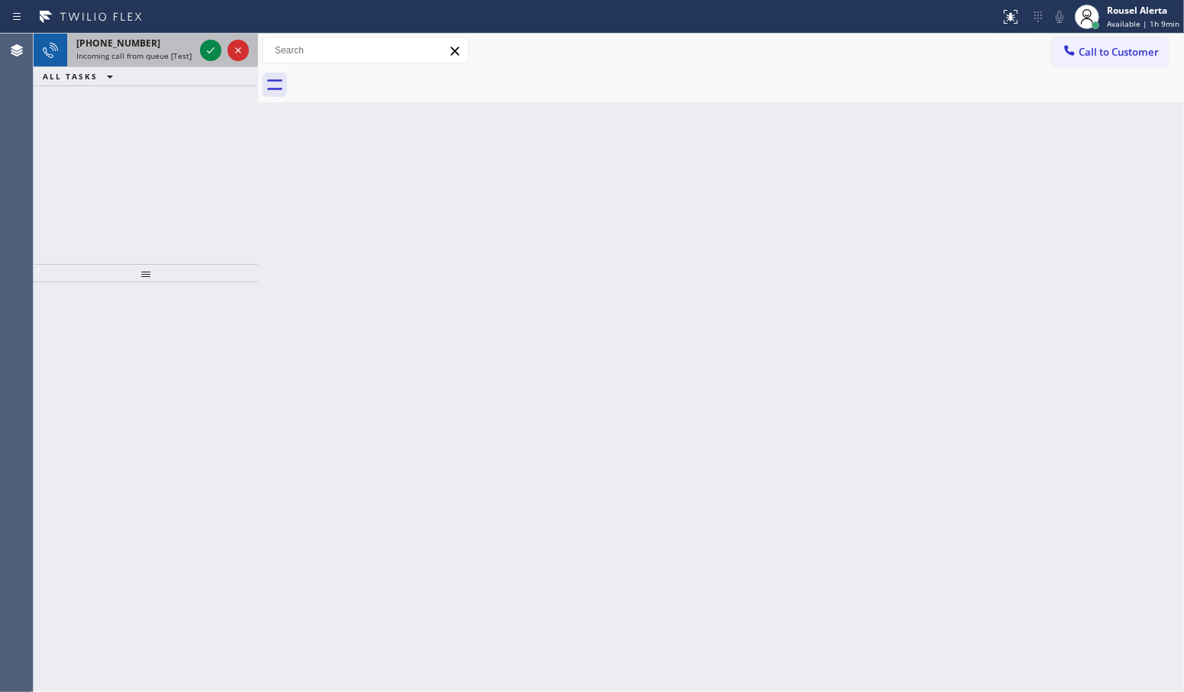
drag, startPoint x: 176, startPoint y: 43, endPoint x: 188, endPoint y: 50, distance: 14.0
click at [176, 43] on div "[PHONE_NUMBER]" at bounding box center [135, 43] width 118 height 13
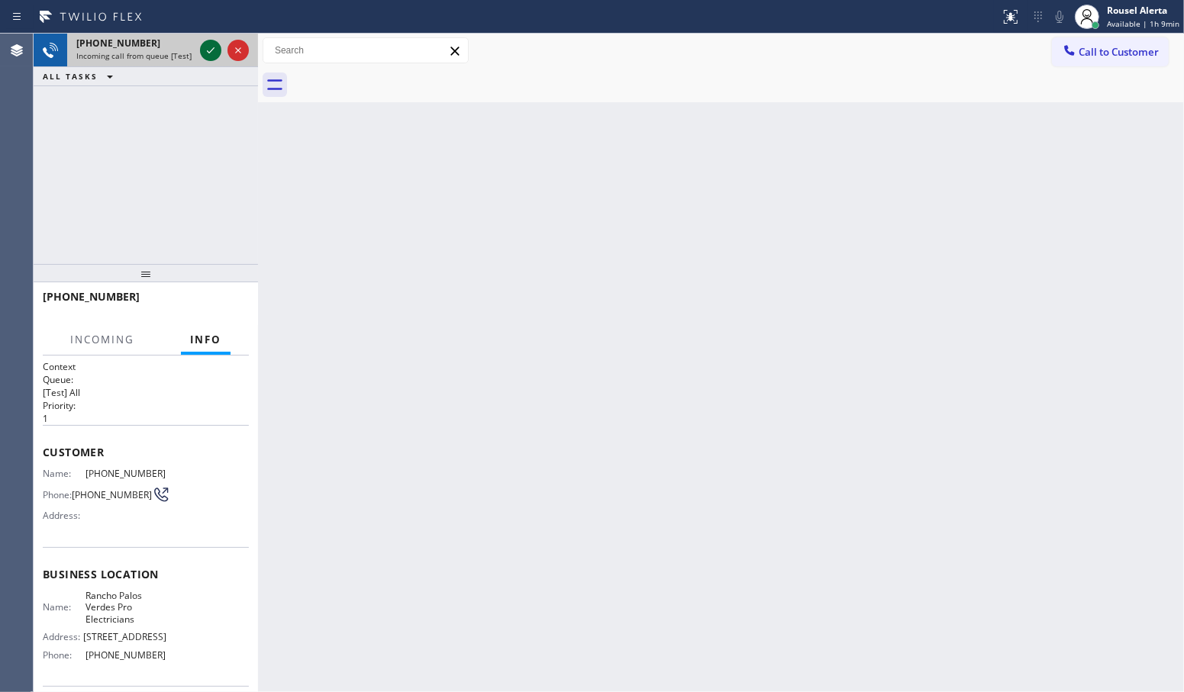
click at [211, 52] on icon at bounding box center [210, 50] width 18 height 18
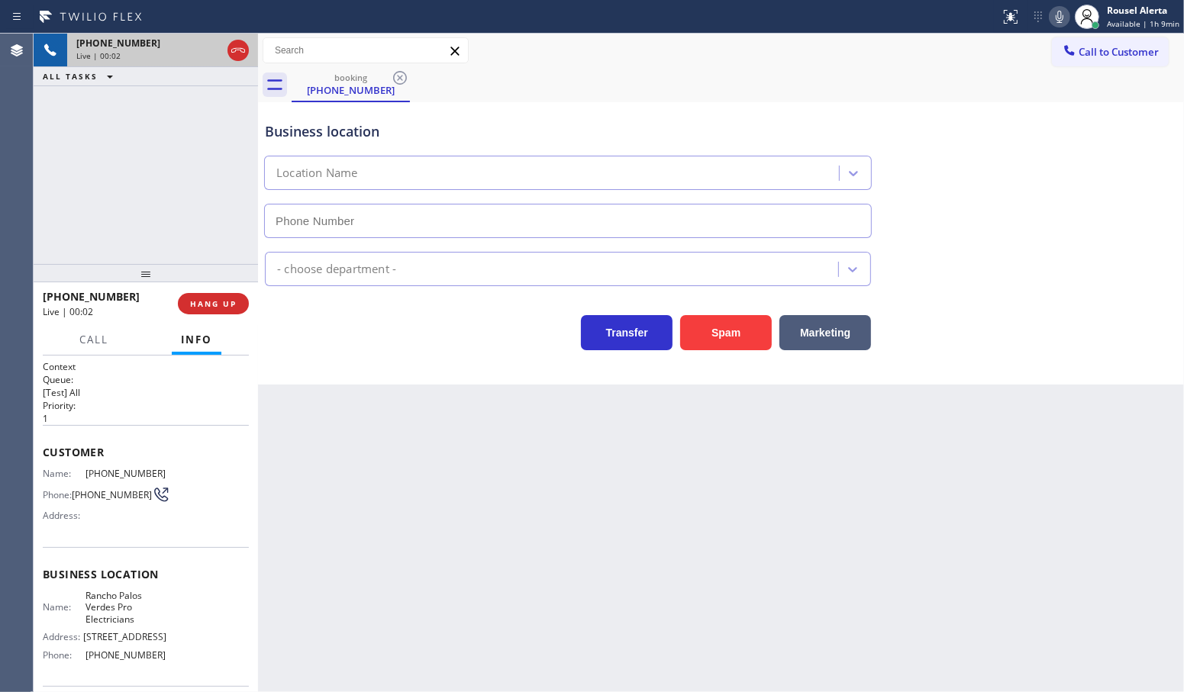
type input "[PHONE_NUMBER]"
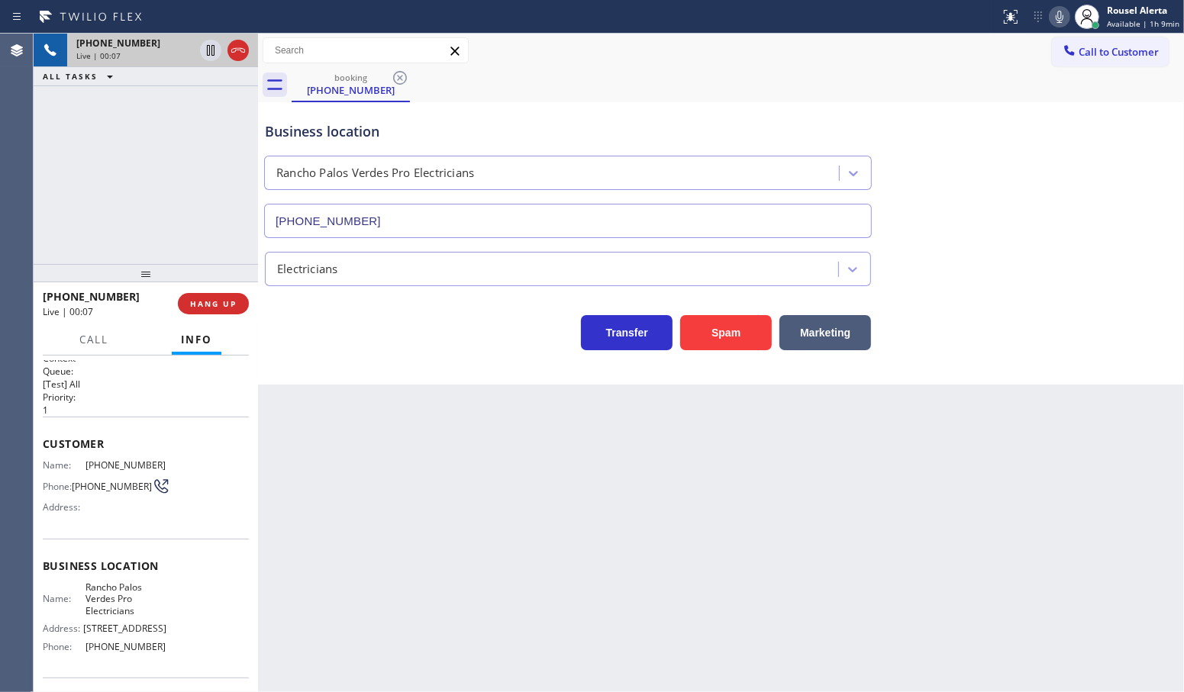
scroll to position [2, 0]
click at [356, 502] on div "Back to Dashboard Change Sender ID Customers Technicians Select a contact Outbo…" at bounding box center [721, 363] width 926 height 659
click at [475, 618] on div "Back to Dashboard Change Sender ID Customers Technicians Select a contact Outbo…" at bounding box center [721, 363] width 926 height 659
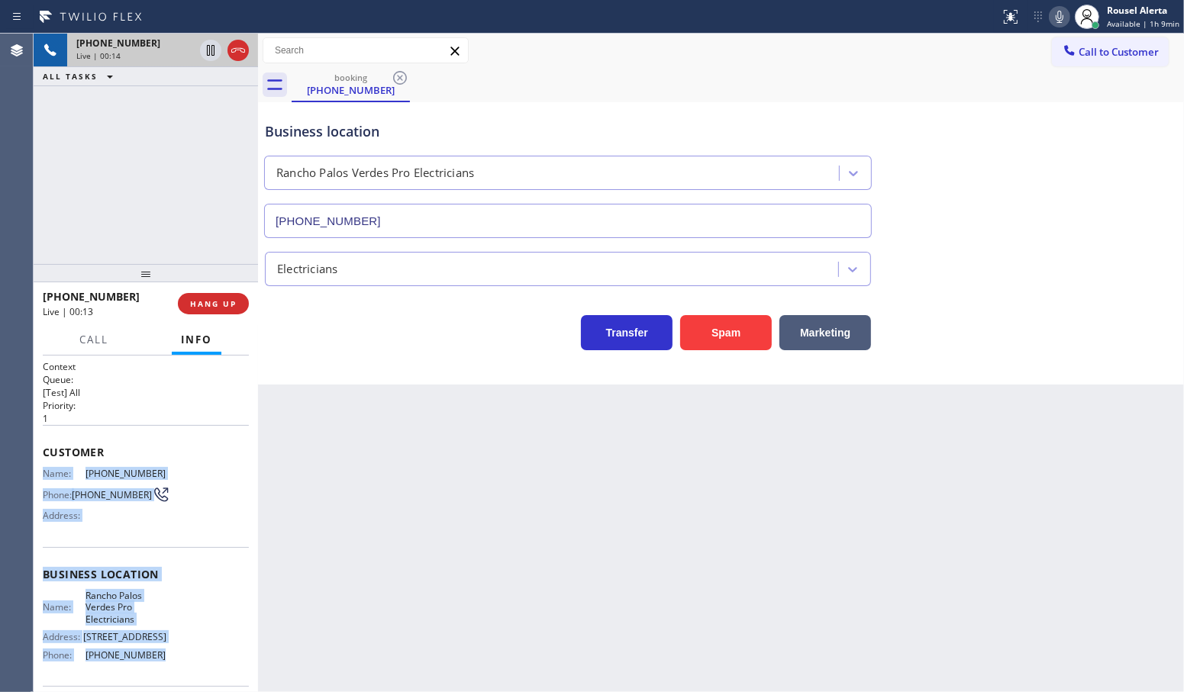
scroll to position [95, 0]
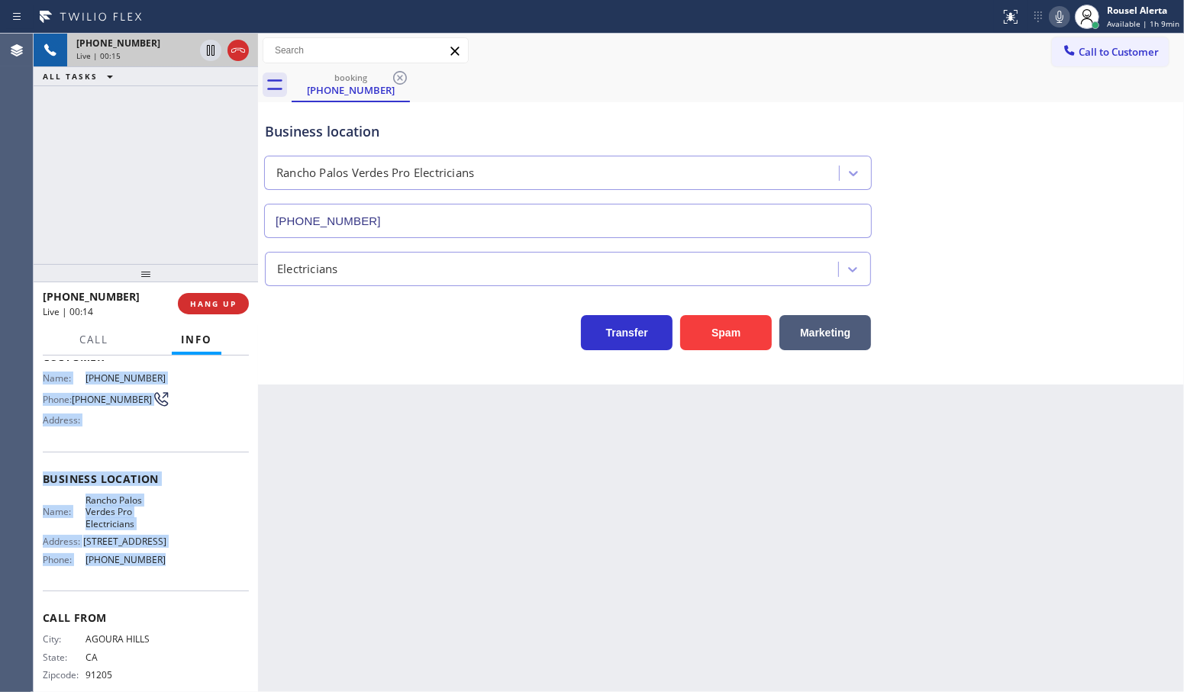
drag, startPoint x: 40, startPoint y: 462, endPoint x: 210, endPoint y: 570, distance: 201.7
click at [210, 570] on div "Context Queue: [Test] All Priority: 1 Customer Name: [PHONE_NUMBER] Phone: [PHO…" at bounding box center [146, 524] width 224 height 337
copy div "Name: [PHONE_NUMBER] Phone: [PHONE_NUMBER] Address: Business location Name: [GE…"
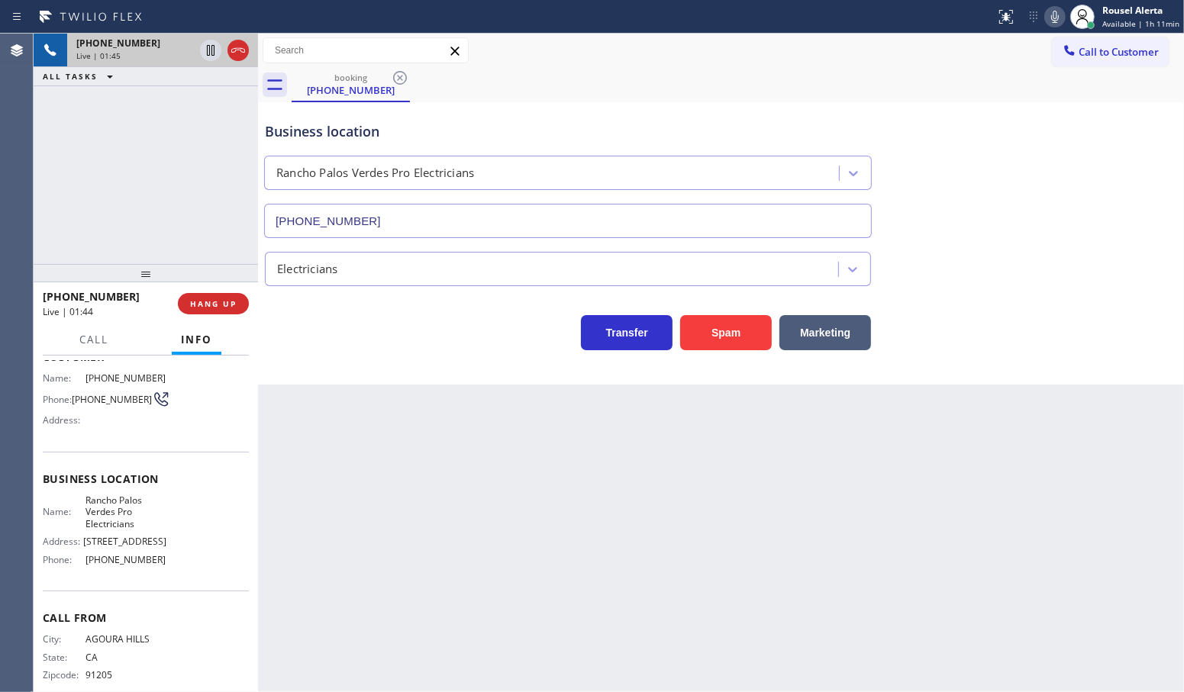
click at [180, 135] on div "[PHONE_NUMBER] Live | 01:45 ALL TASKS ALL TASKS ACTIVE TASKS TASKS IN WRAP UP" at bounding box center [146, 149] width 224 height 230
click at [204, 48] on icon at bounding box center [210, 50] width 18 height 18
click at [1053, 18] on icon at bounding box center [1054, 17] width 18 height 18
click at [440, 418] on div "Back to Dashboard Change Sender ID Customers Technicians Select a contact Outbo…" at bounding box center [721, 363] width 926 height 659
drag, startPoint x: 204, startPoint y: 57, endPoint x: 263, endPoint y: 61, distance: 59.6
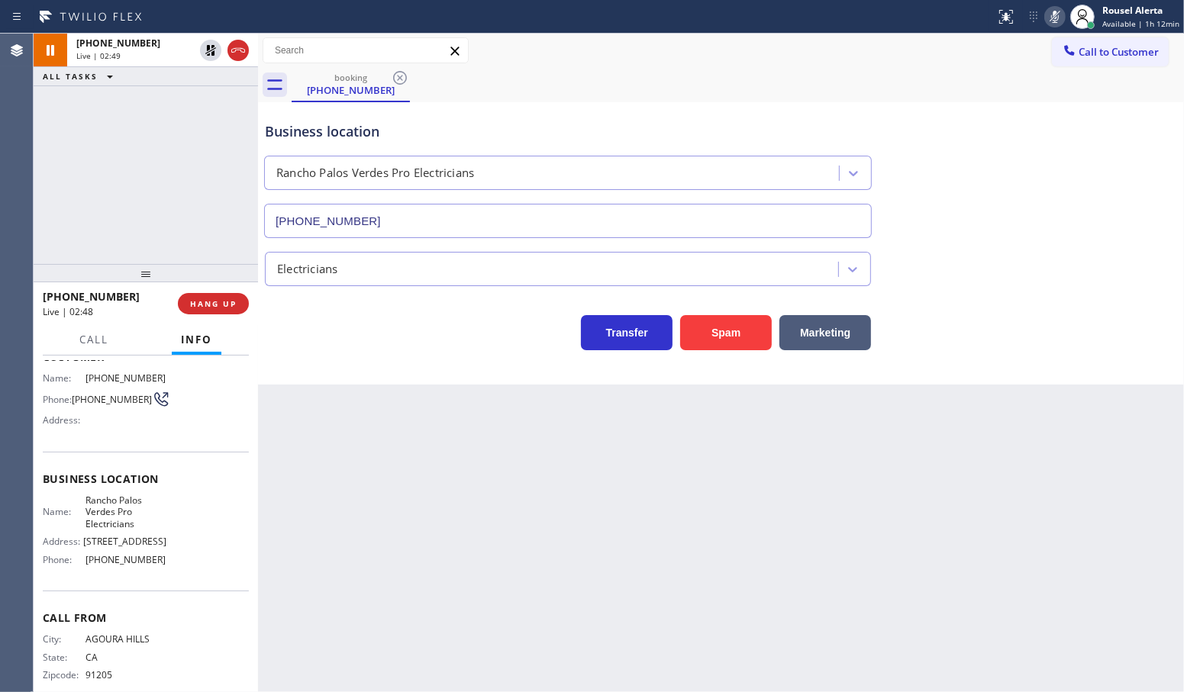
click at [204, 57] on icon at bounding box center [210, 50] width 18 height 18
click at [1053, 14] on icon at bounding box center [1054, 17] width 18 height 18
click at [139, 146] on div "[PHONE_NUMBER] Live | 02:56 ALL TASKS ALL TASKS ACTIVE TASKS TASKS IN WRAP UP" at bounding box center [146, 149] width 224 height 230
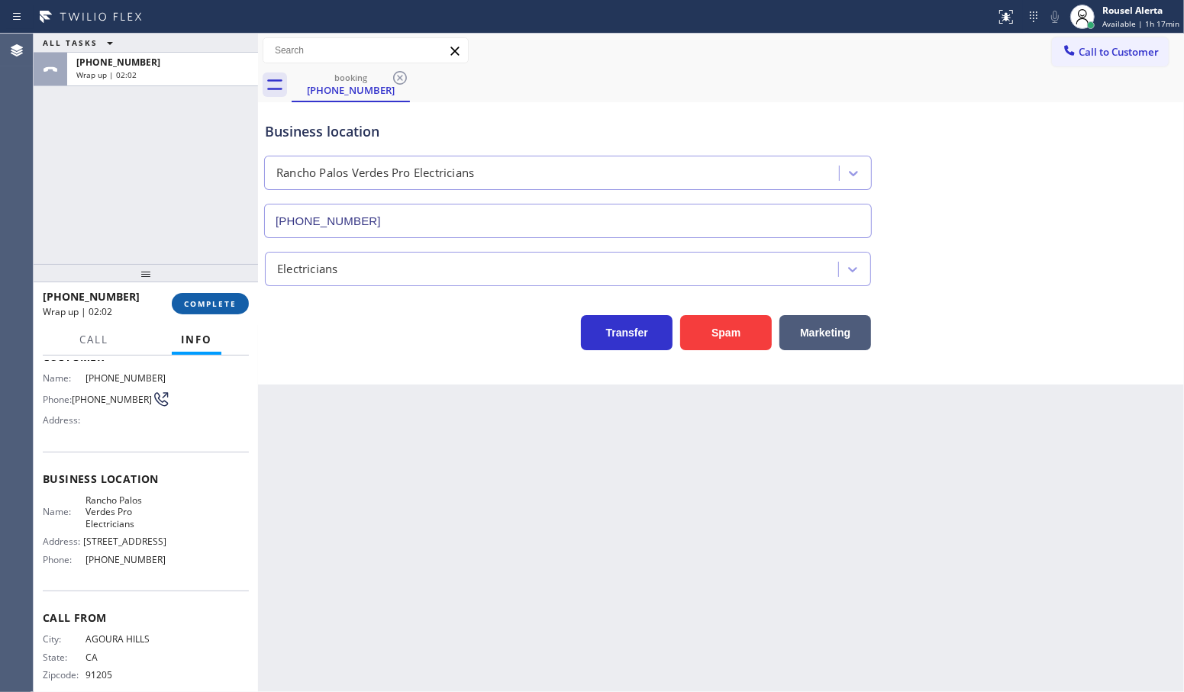
click at [199, 304] on span "COMPLETE" at bounding box center [210, 303] width 53 height 11
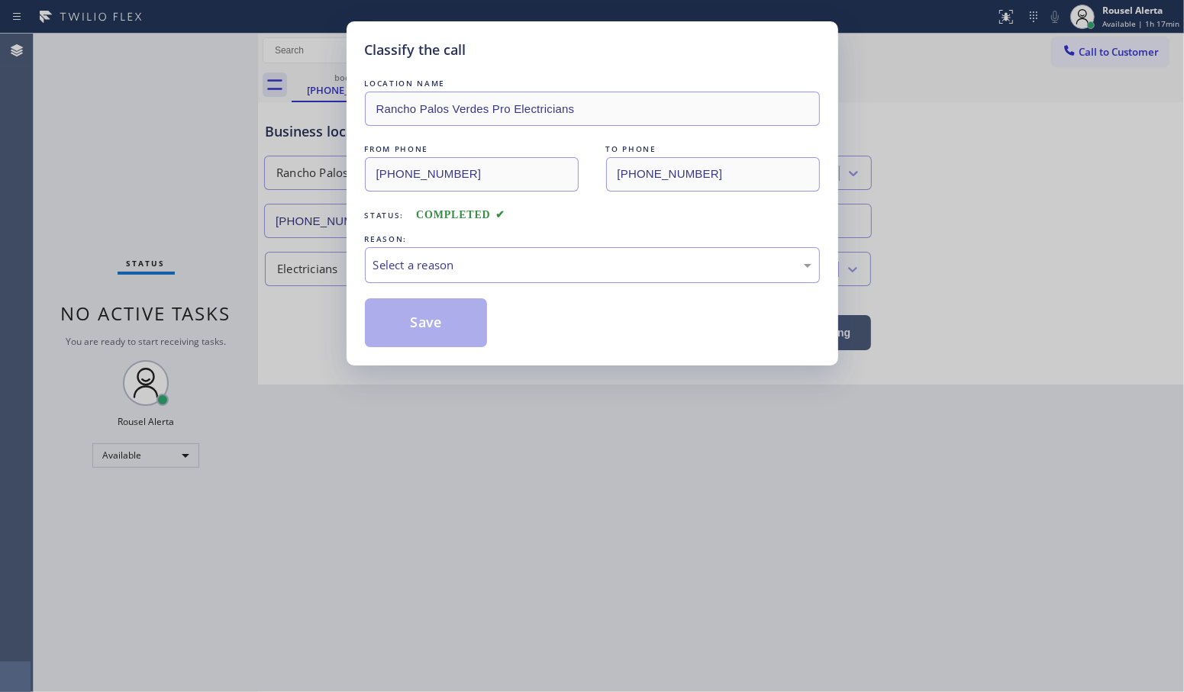
click at [441, 265] on div "Select a reason" at bounding box center [592, 265] width 438 height 18
click at [427, 332] on button "Save" at bounding box center [426, 322] width 123 height 49
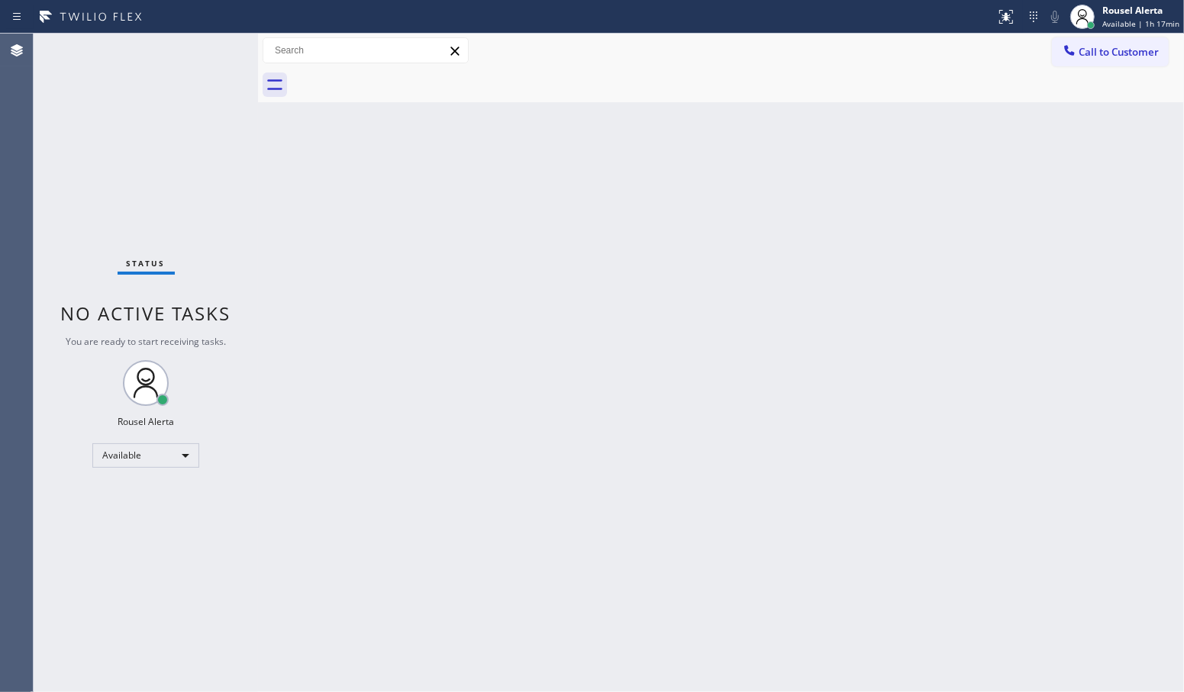
click at [371, 367] on div "Back to Dashboard Change Sender ID Customers Technicians Select a contact Outbo…" at bounding box center [721, 363] width 926 height 659
click at [123, 12] on icon at bounding box center [91, 17] width 114 height 24
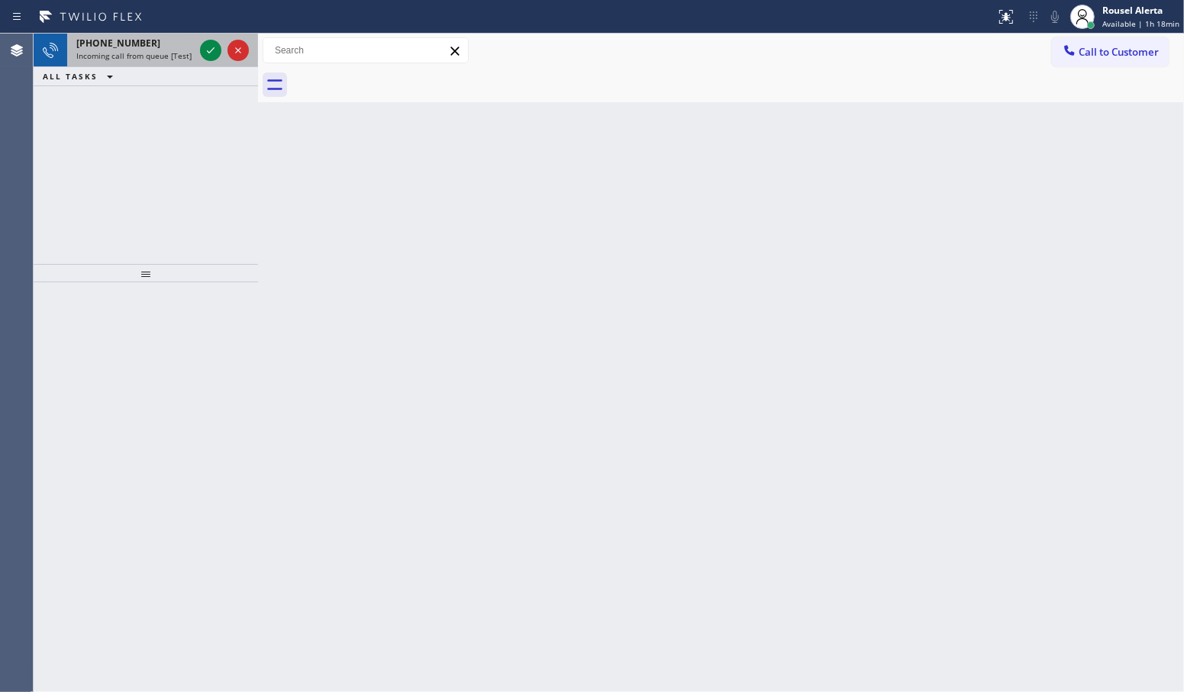
click at [147, 40] on div "[PHONE_NUMBER]" at bounding box center [135, 43] width 118 height 13
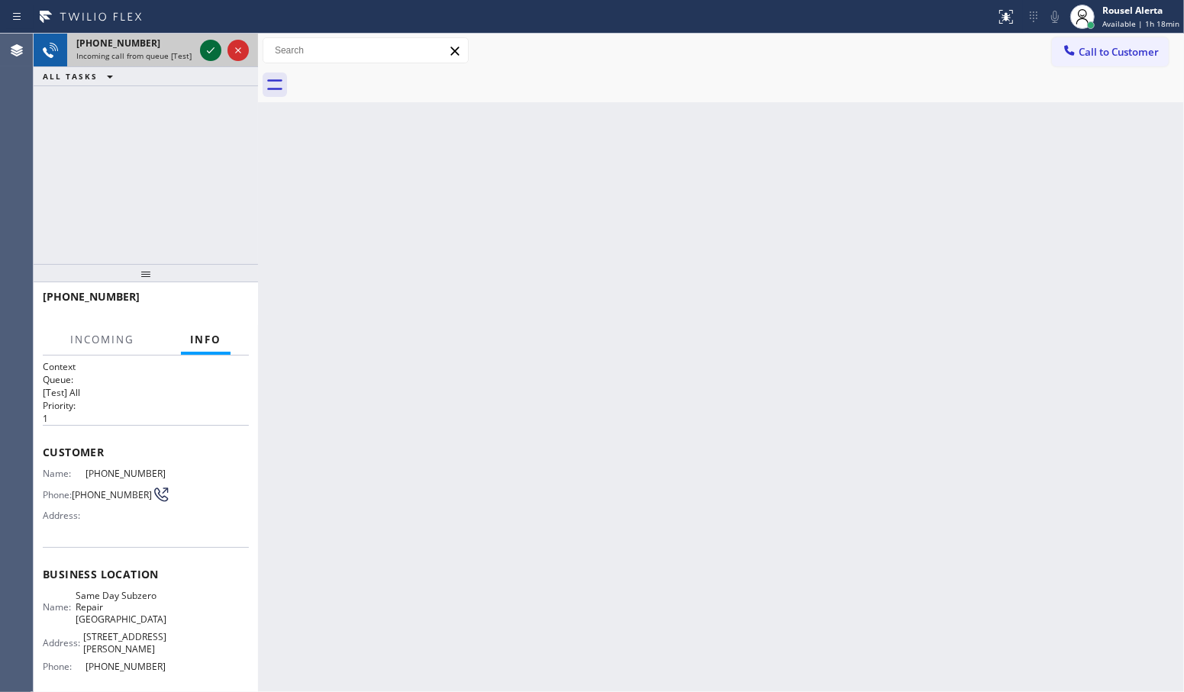
click at [205, 48] on icon at bounding box center [210, 50] width 18 height 18
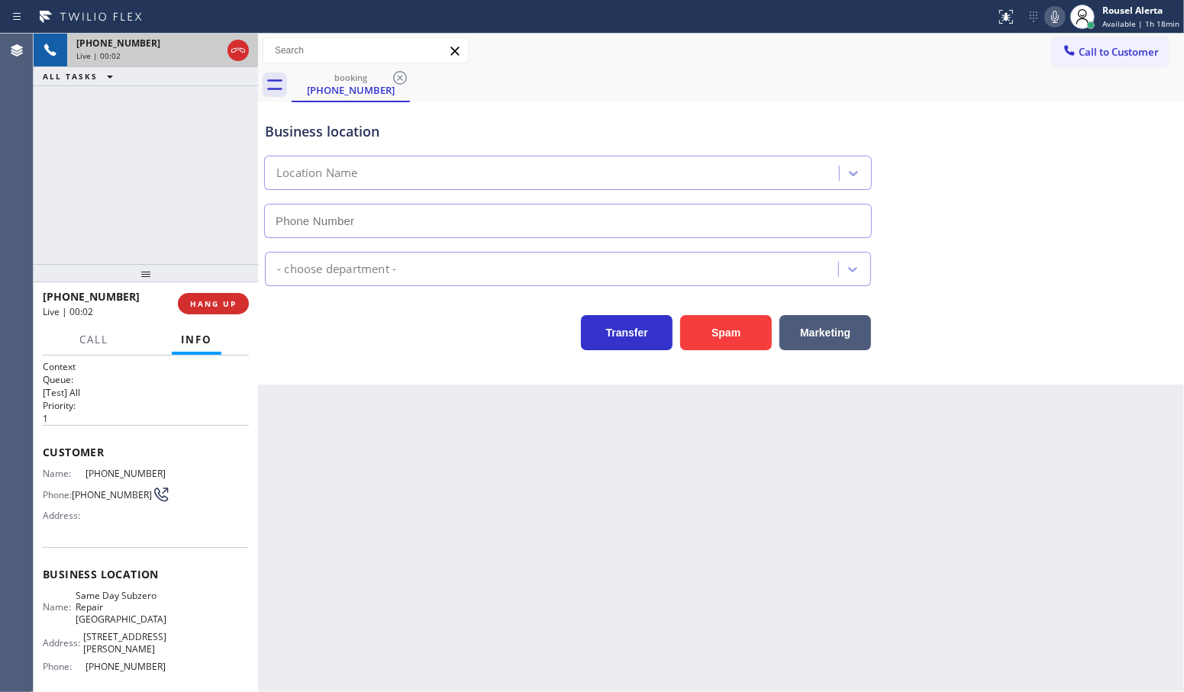
type input "[PHONE_NUMBER]"
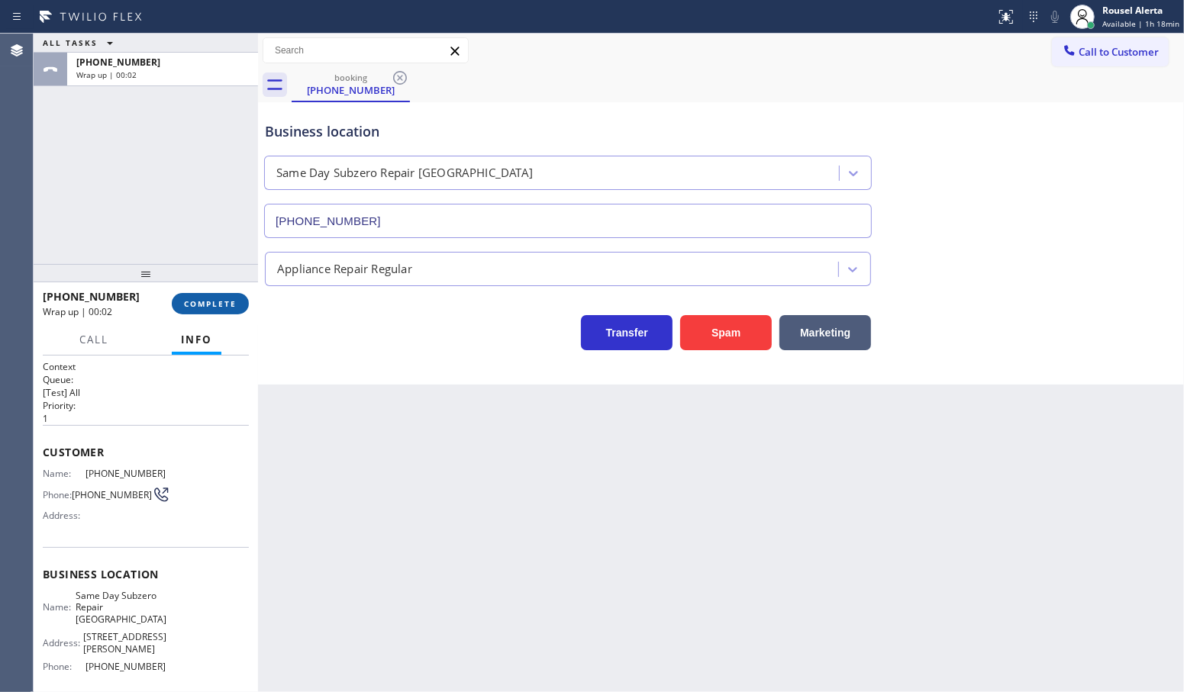
click at [208, 303] on span "COMPLETE" at bounding box center [210, 303] width 53 height 11
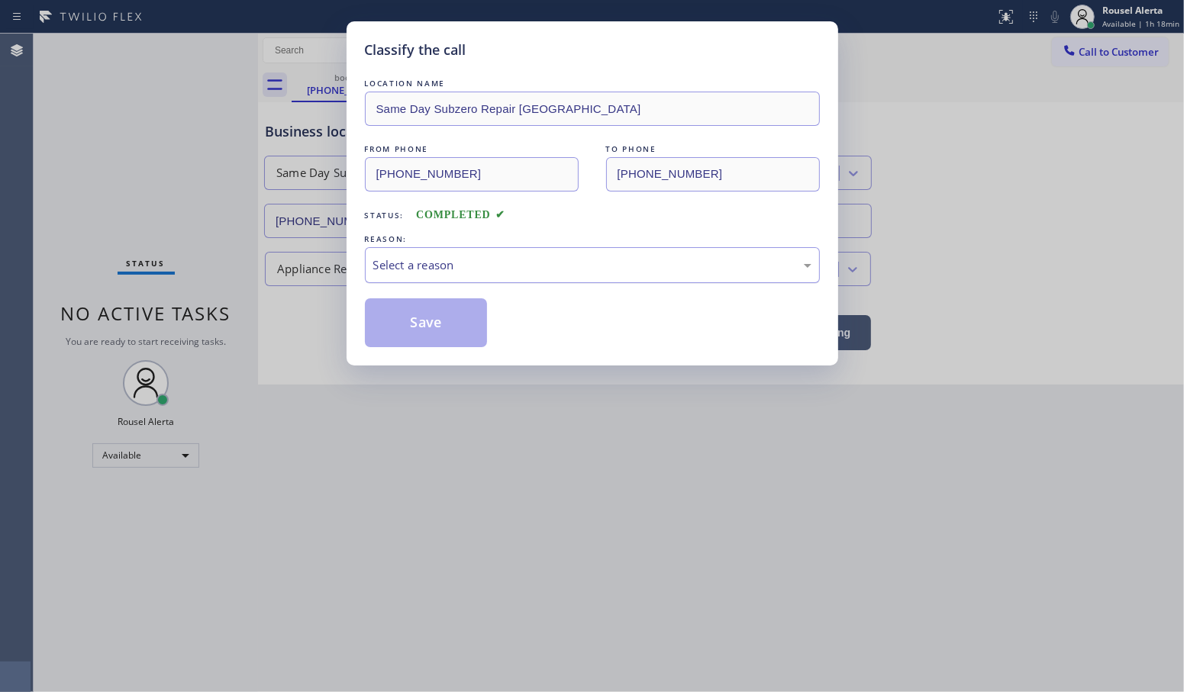
click at [430, 273] on div "Select a reason" at bounding box center [592, 265] width 438 height 18
click at [439, 333] on button "Save" at bounding box center [426, 322] width 123 height 49
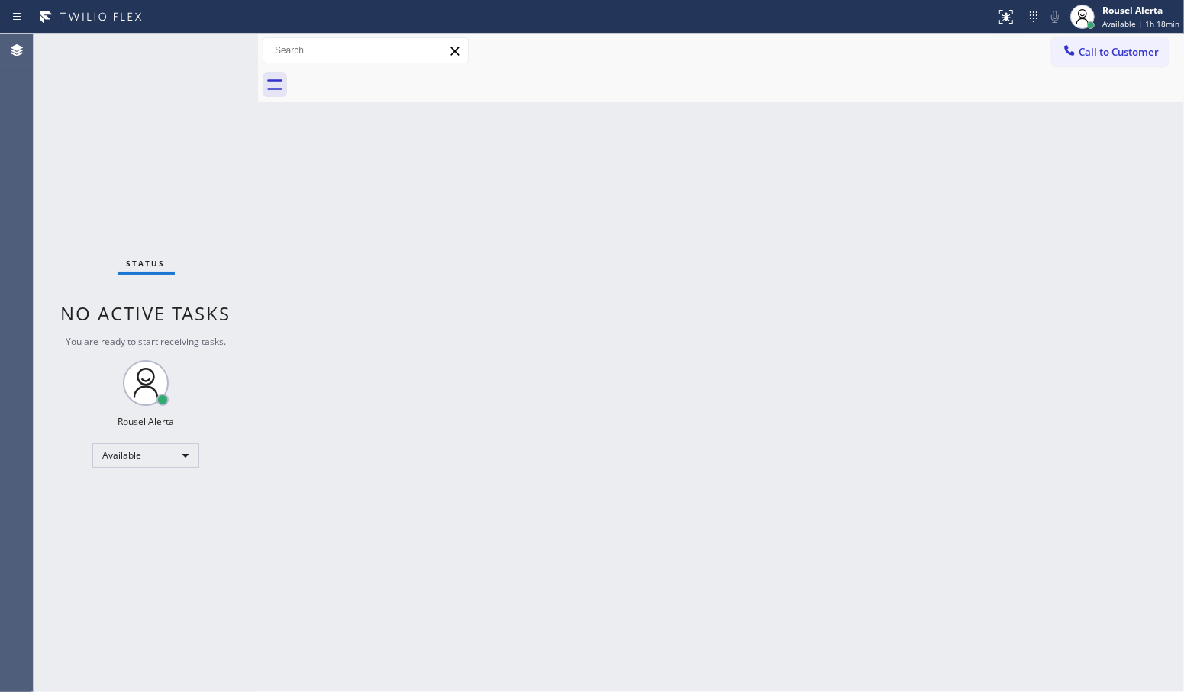
click at [319, 314] on div "Back to Dashboard Change Sender ID Customers Technicians Select a contact Outbo…" at bounding box center [721, 363] width 926 height 659
click at [652, 474] on div "Back to Dashboard Change Sender ID Customers Technicians Select a contact Outbo…" at bounding box center [721, 363] width 926 height 659
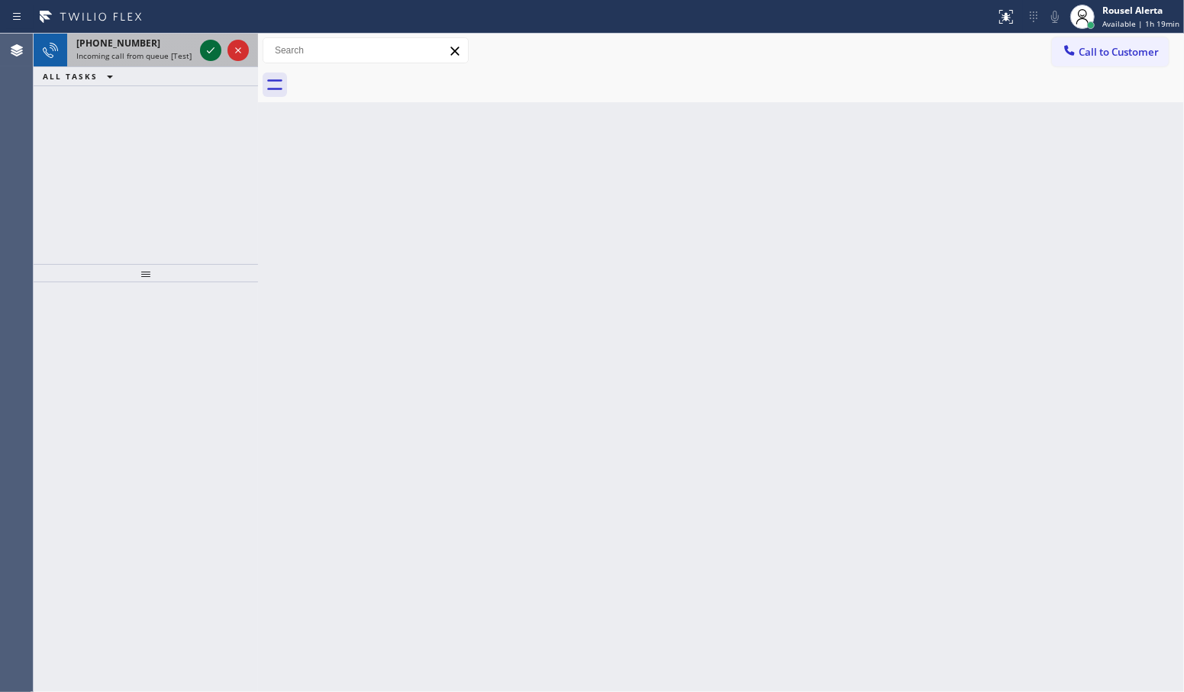
click at [212, 50] on icon at bounding box center [210, 50] width 18 height 18
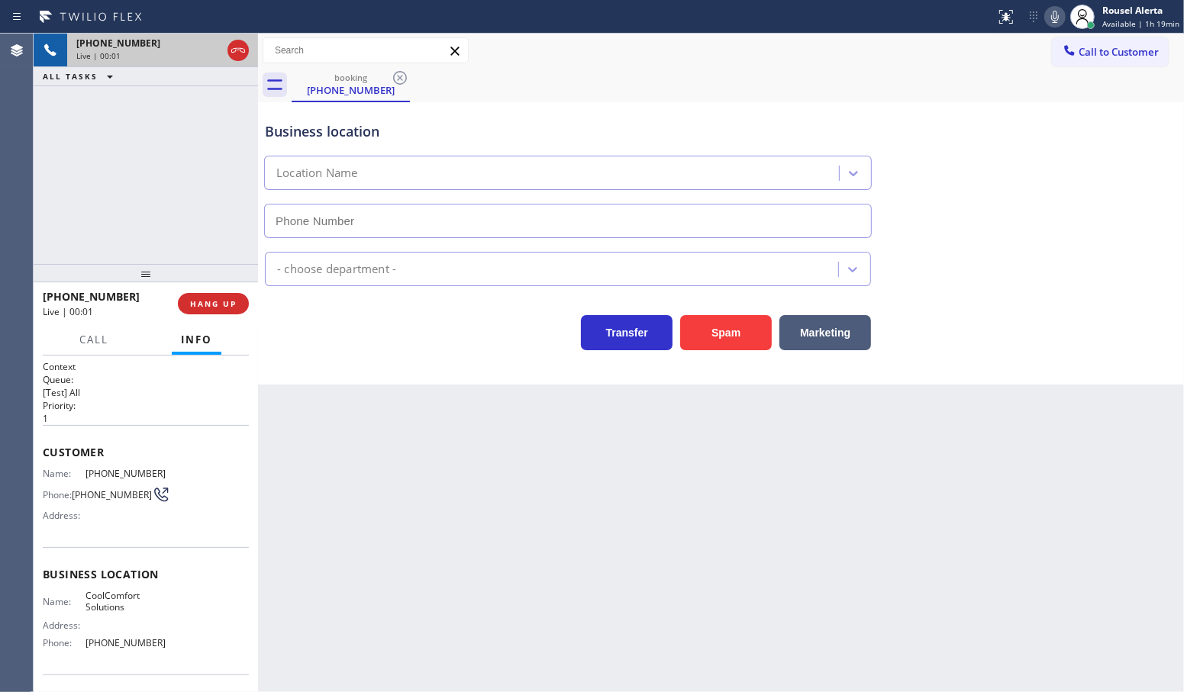
type input "[PHONE_NUMBER]"
click at [337, 432] on div "Back to Dashboard Change Sender ID Customers Technicians Select a contact Outbo…" at bounding box center [721, 363] width 926 height 659
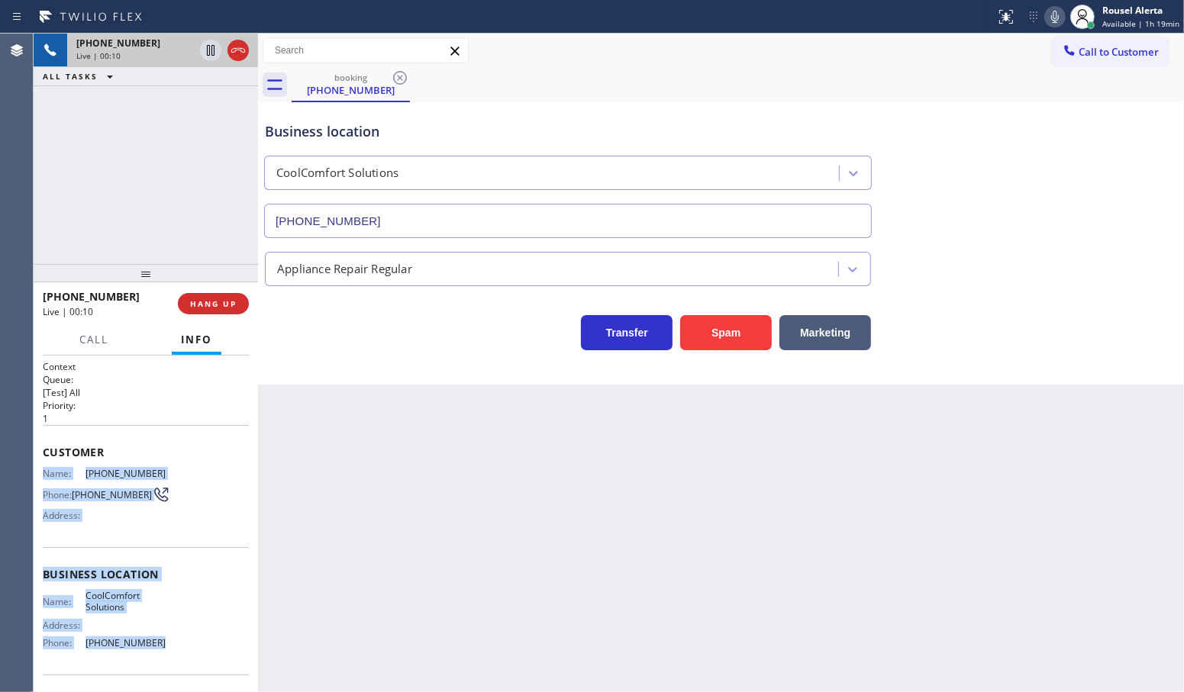
drag, startPoint x: 40, startPoint y: 469, endPoint x: 156, endPoint y: 631, distance: 199.1
click at [156, 631] on div "Context Queue: [Test] All Priority: 1 Customer Name: [PHONE_NUMBER] Phone: [PHO…" at bounding box center [146, 524] width 224 height 337
copy div "Name: [PHONE_NUMBER] Phone: [PHONE_NUMBER] Address: Business location Name: Coo…"
click at [211, 57] on icon at bounding box center [210, 50] width 18 height 18
click at [1055, 15] on icon at bounding box center [1054, 17] width 18 height 18
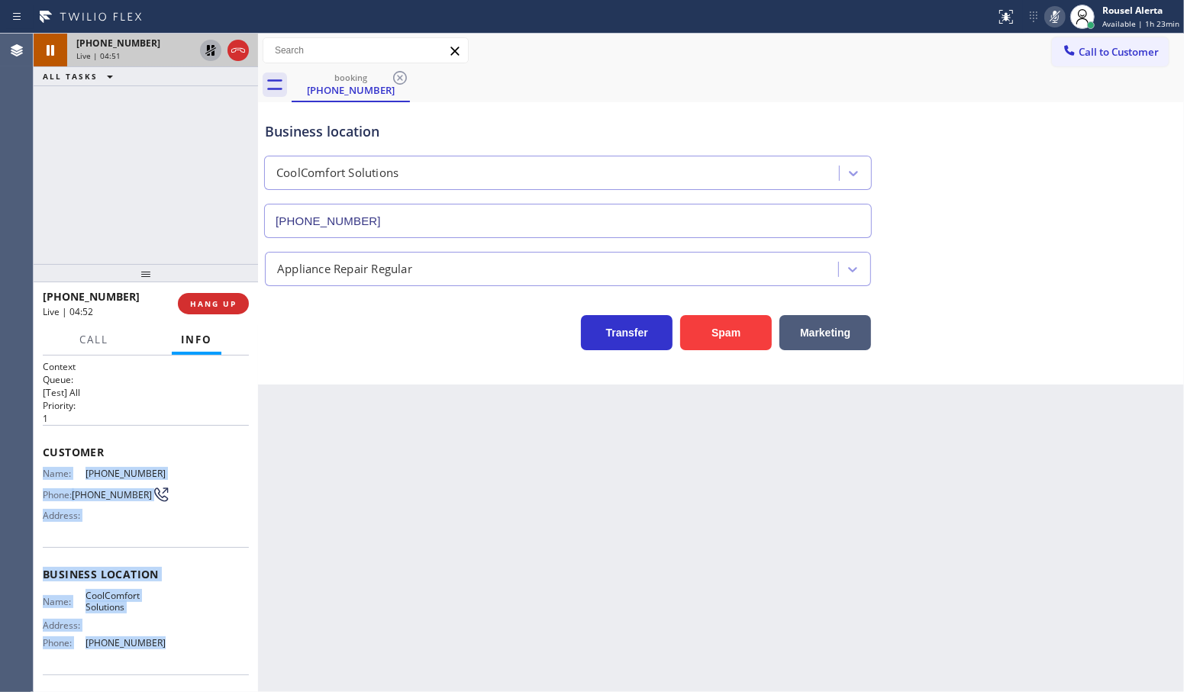
click at [208, 55] on icon at bounding box center [210, 50] width 11 height 11
click at [1059, 13] on icon at bounding box center [1054, 17] width 18 height 18
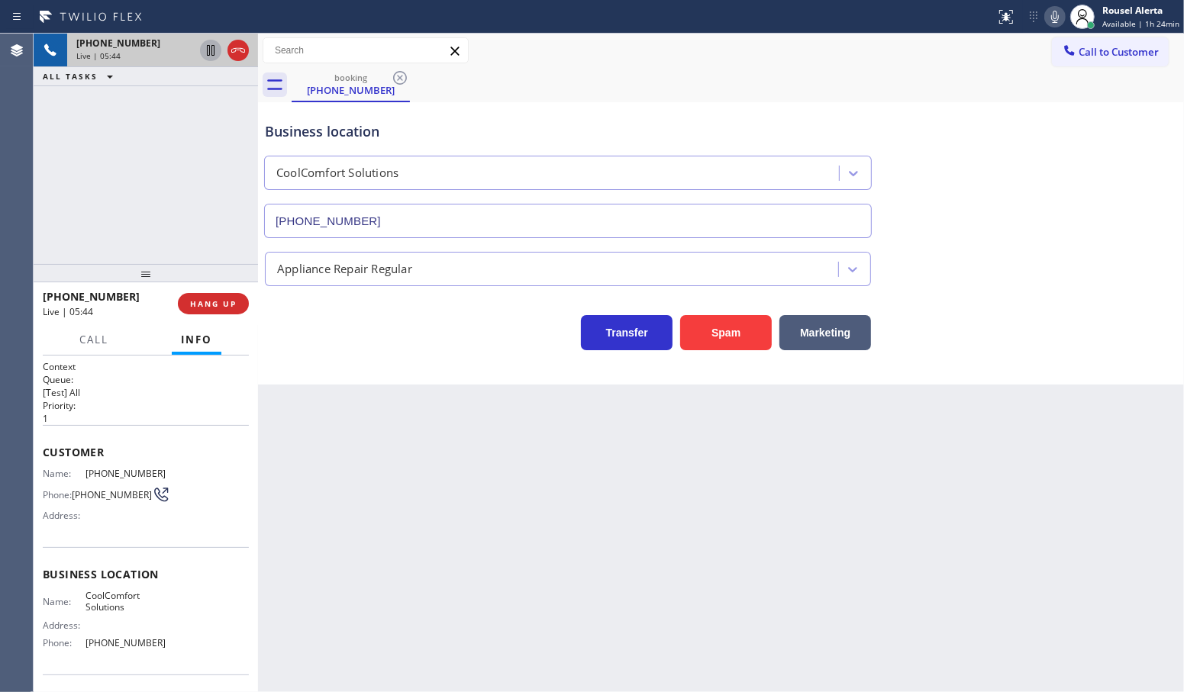
drag, startPoint x: 151, startPoint y: 150, endPoint x: 276, endPoint y: 346, distance: 232.6
click at [153, 150] on div "[PHONE_NUMBER] Live | 05:44 ALL TASKS ALL TASKS ACTIVE TASKS TASKS IN WRAP UP" at bounding box center [146, 149] width 224 height 230
click at [395, 511] on div "Back to Dashboard Change Sender ID Customers Technicians Select a contact Outbo…" at bounding box center [721, 363] width 926 height 659
click at [79, 344] on span "Call" at bounding box center [93, 340] width 29 height 14
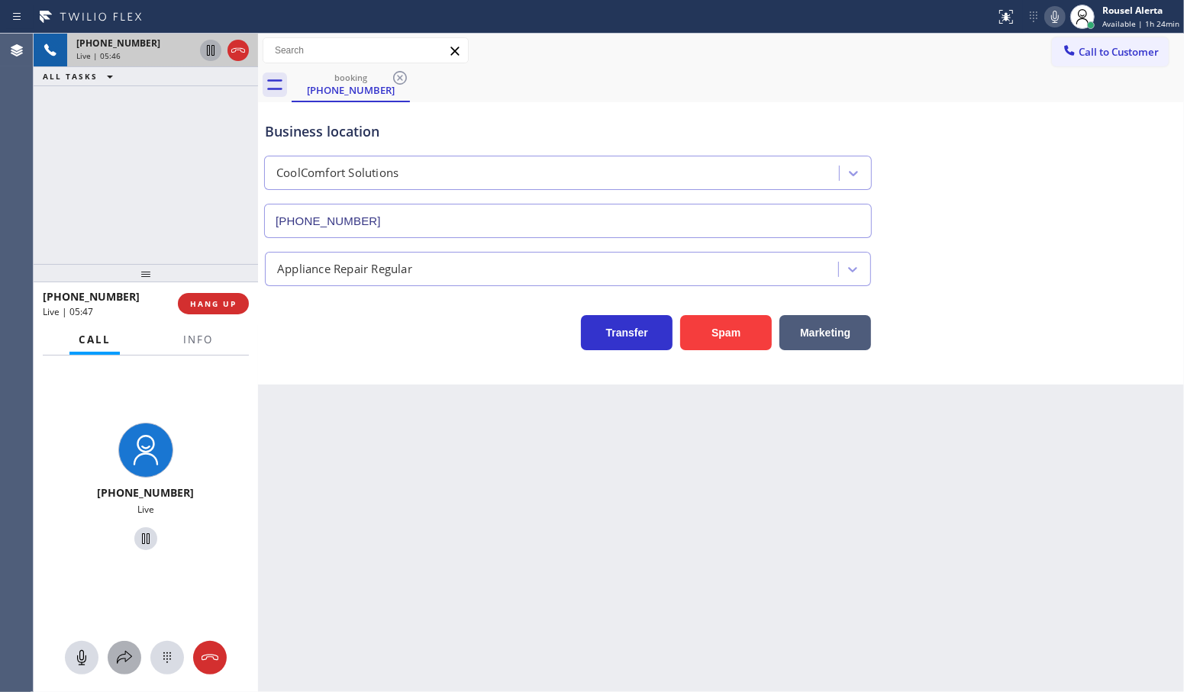
click at [117, 646] on button at bounding box center [125, 658] width 34 height 34
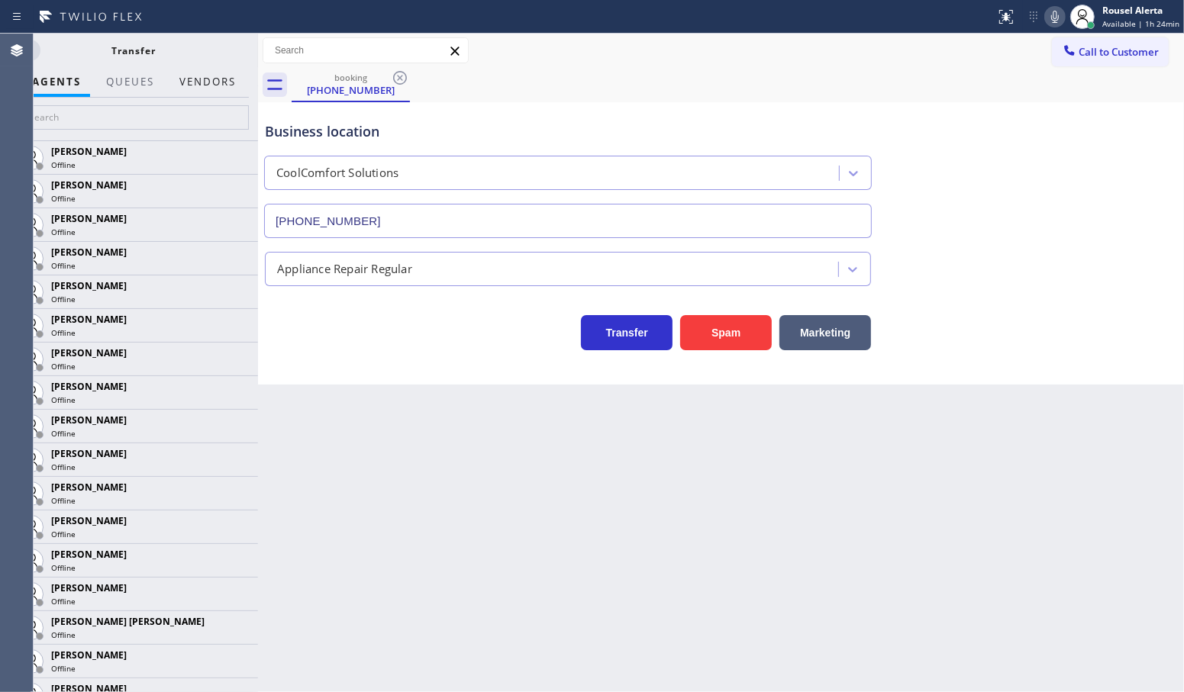
click at [188, 85] on button "Vendors" at bounding box center [207, 82] width 75 height 30
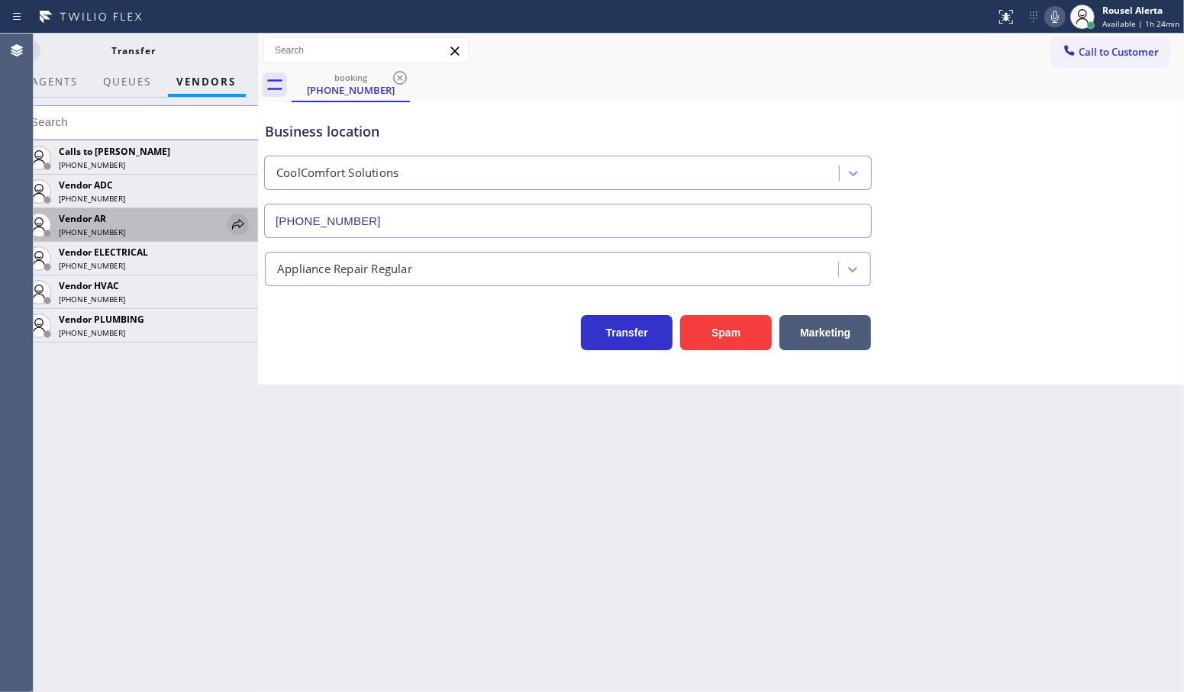
click at [235, 223] on icon at bounding box center [238, 224] width 12 height 10
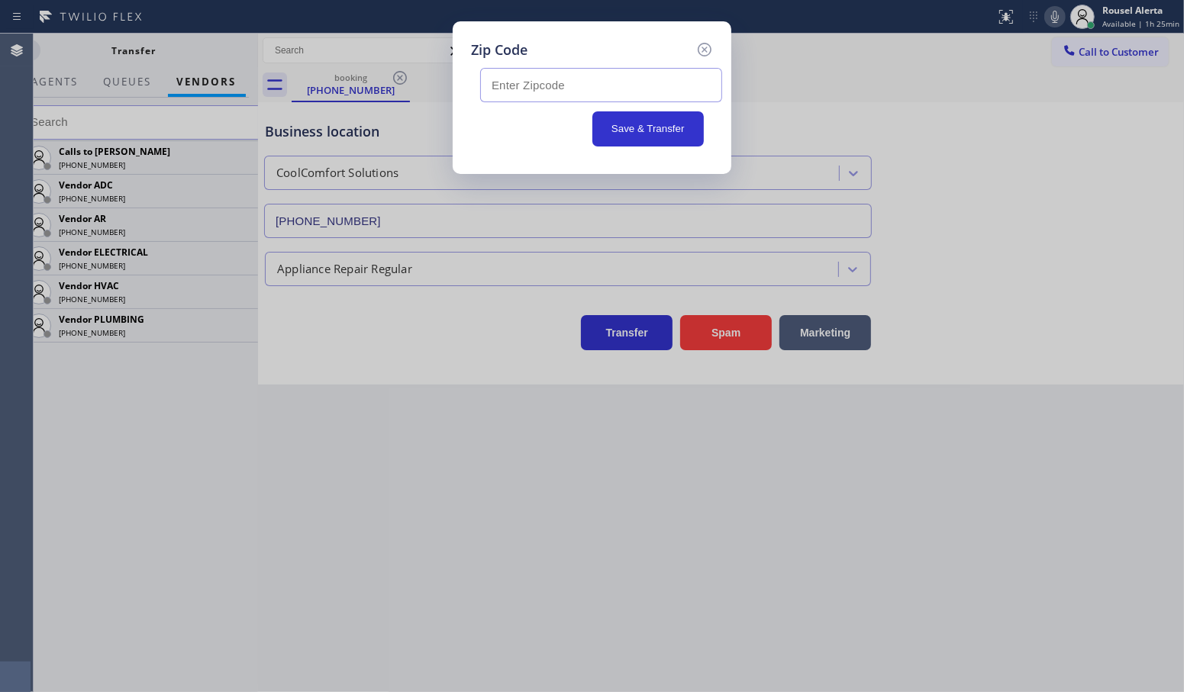
click at [630, 90] on input "text" at bounding box center [601, 85] width 242 height 34
paste input "10034"
type input "10034"
click at [645, 134] on button "Save & Transfer" at bounding box center [648, 128] width 112 height 35
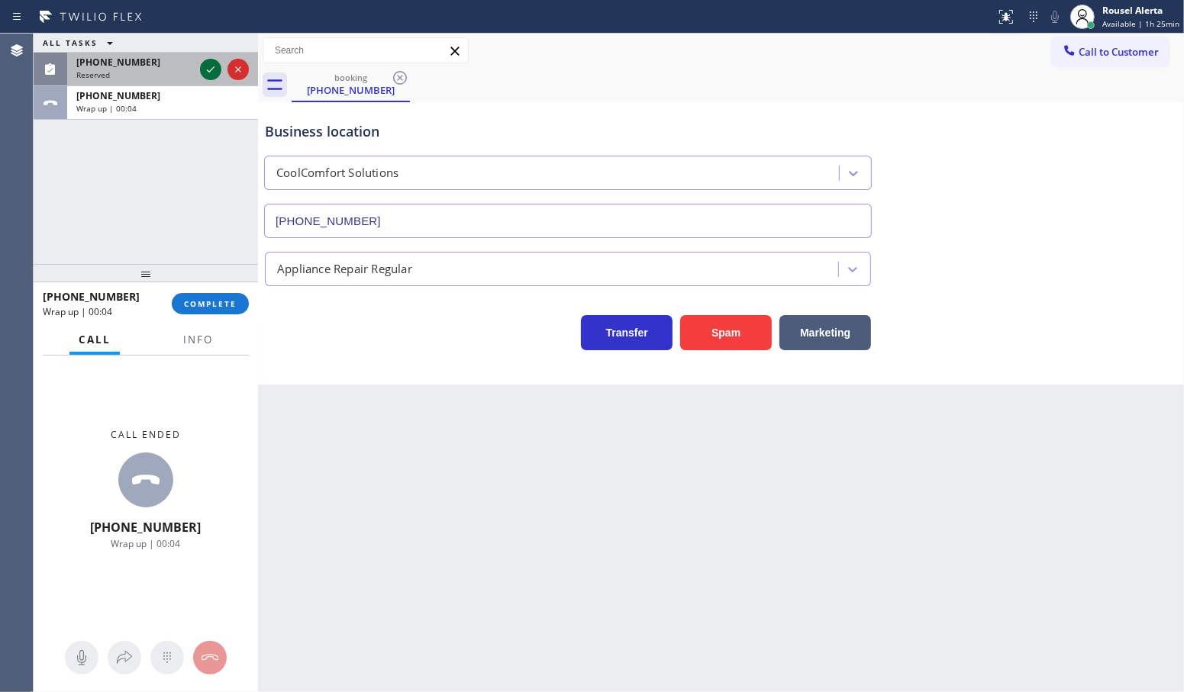
click at [202, 74] on icon at bounding box center [210, 69] width 18 height 18
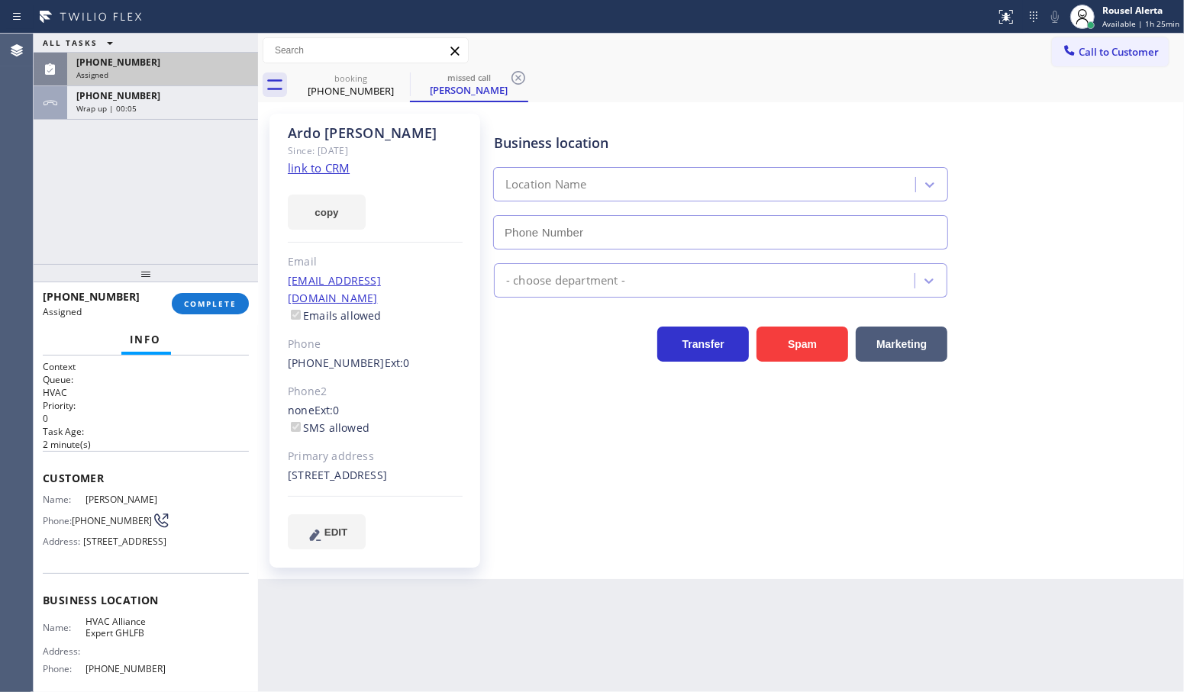
type input "[PHONE_NUMBER]"
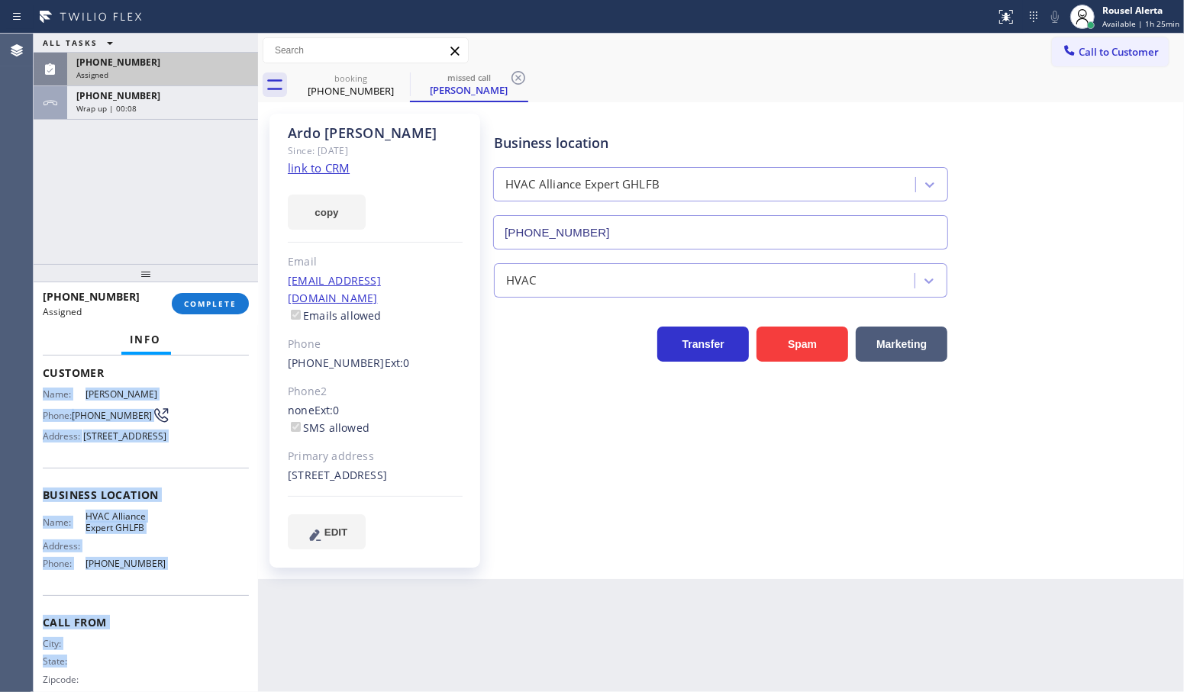
scroll to position [111, 0]
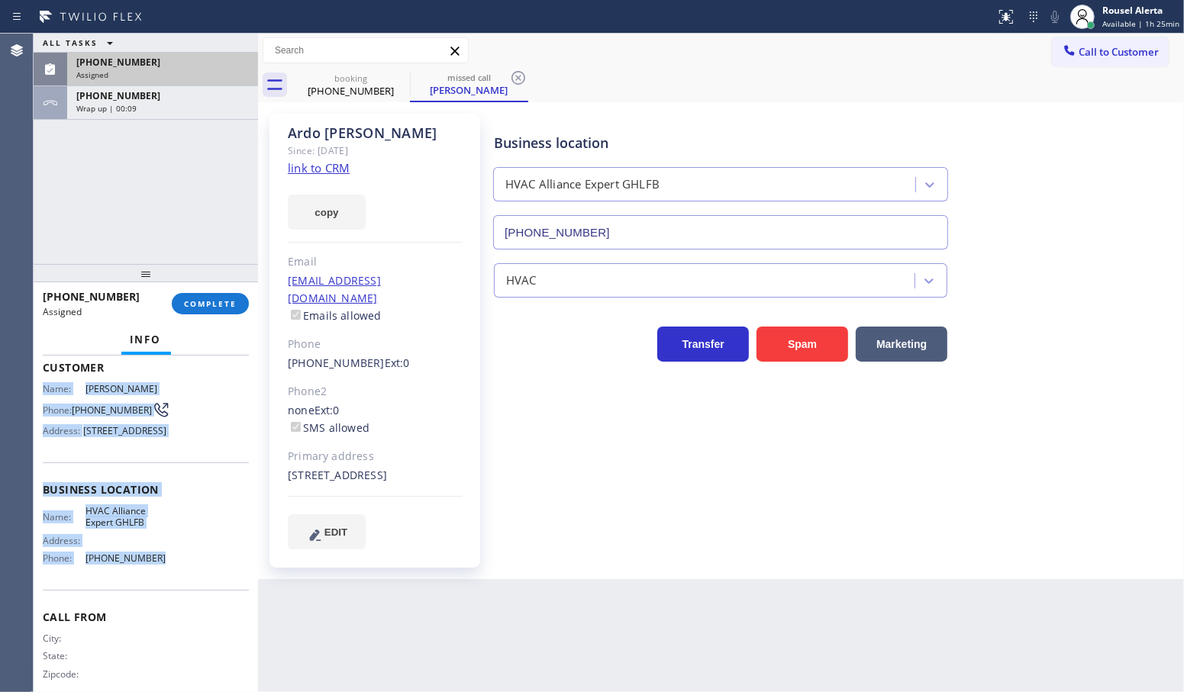
drag, startPoint x: 42, startPoint y: 494, endPoint x: 176, endPoint y: 592, distance: 166.5
click at [176, 592] on div "Context Queue: HVAC Priority: 0 Task Age: [DEMOGRAPHIC_DATA] minute(s) Customer…" at bounding box center [146, 478] width 206 height 456
copy div "Name: [PERSON_NAME] Phone: [PHONE_NUMBER] Address: [STREET_ADDRESS] Business lo…"
click at [245, 158] on div "ALL TASKS ALL TASKS ACTIVE TASKS TASKS IN WRAP UP [PHONE_NUMBER] Assigned [PHON…" at bounding box center [146, 149] width 224 height 230
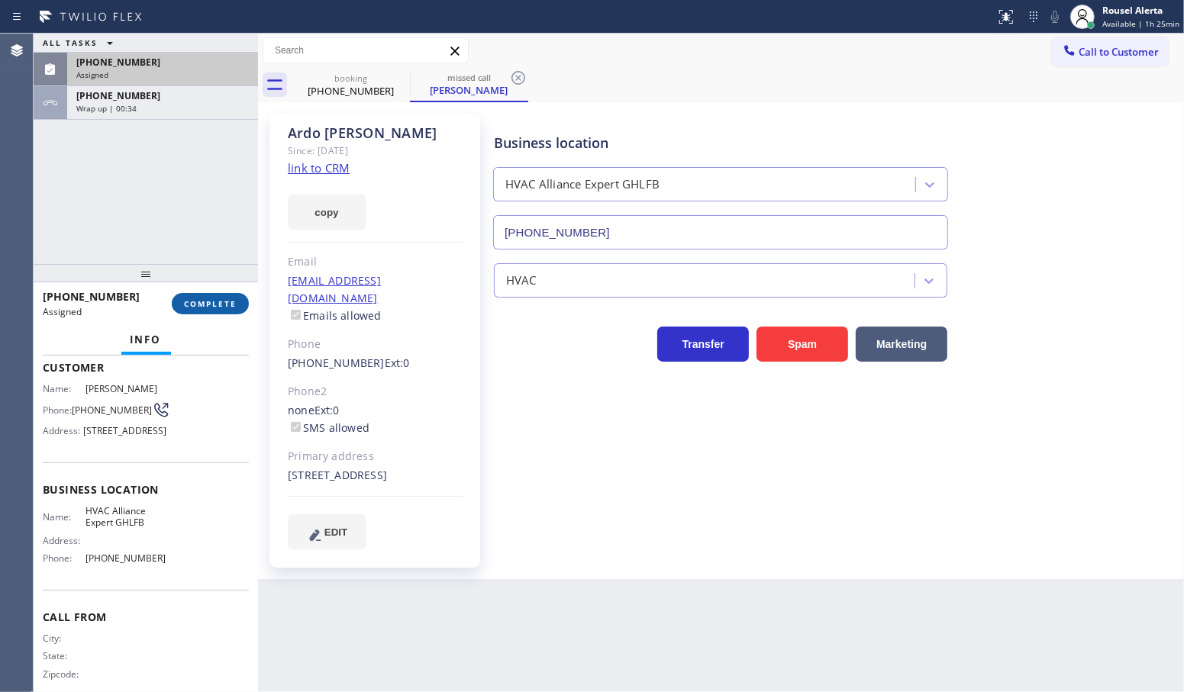
click at [234, 302] on span "COMPLETE" at bounding box center [210, 303] width 53 height 11
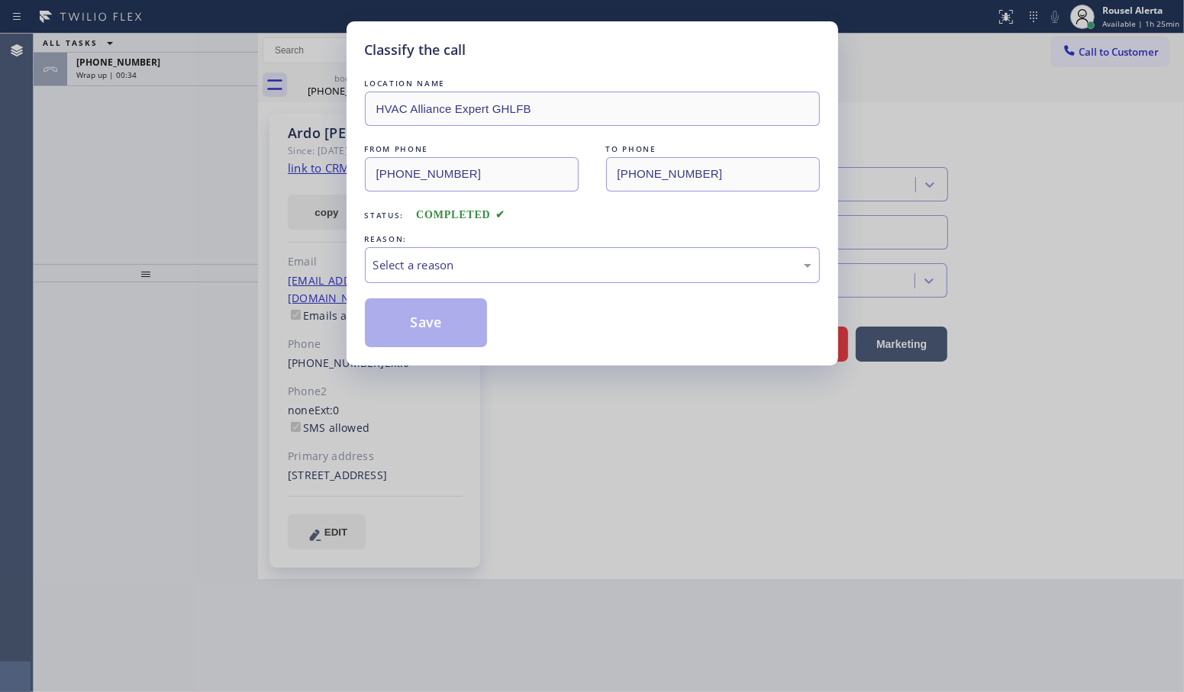
click at [563, 272] on div "Select a reason" at bounding box center [592, 265] width 438 height 18
drag, startPoint x: 454, startPoint y: 318, endPoint x: 447, endPoint y: 313, distance: 8.7
click at [452, 318] on button "Save" at bounding box center [426, 322] width 123 height 49
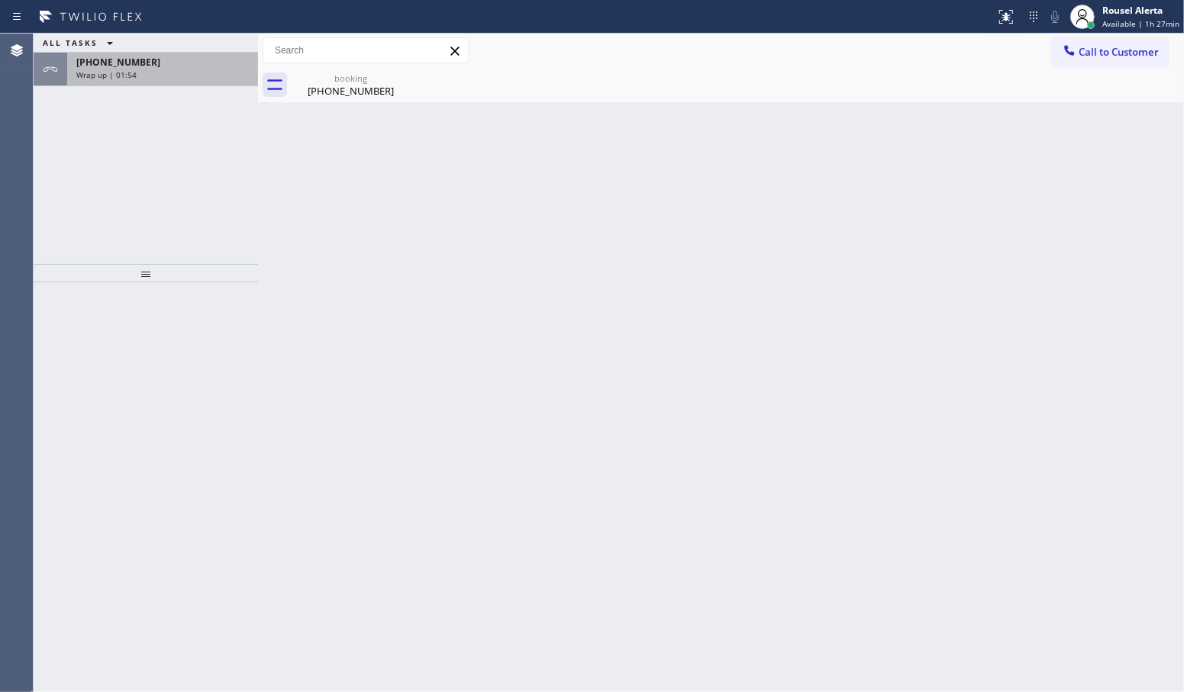
click at [135, 79] on div "Wrap up | 01:54" at bounding box center [162, 74] width 172 height 11
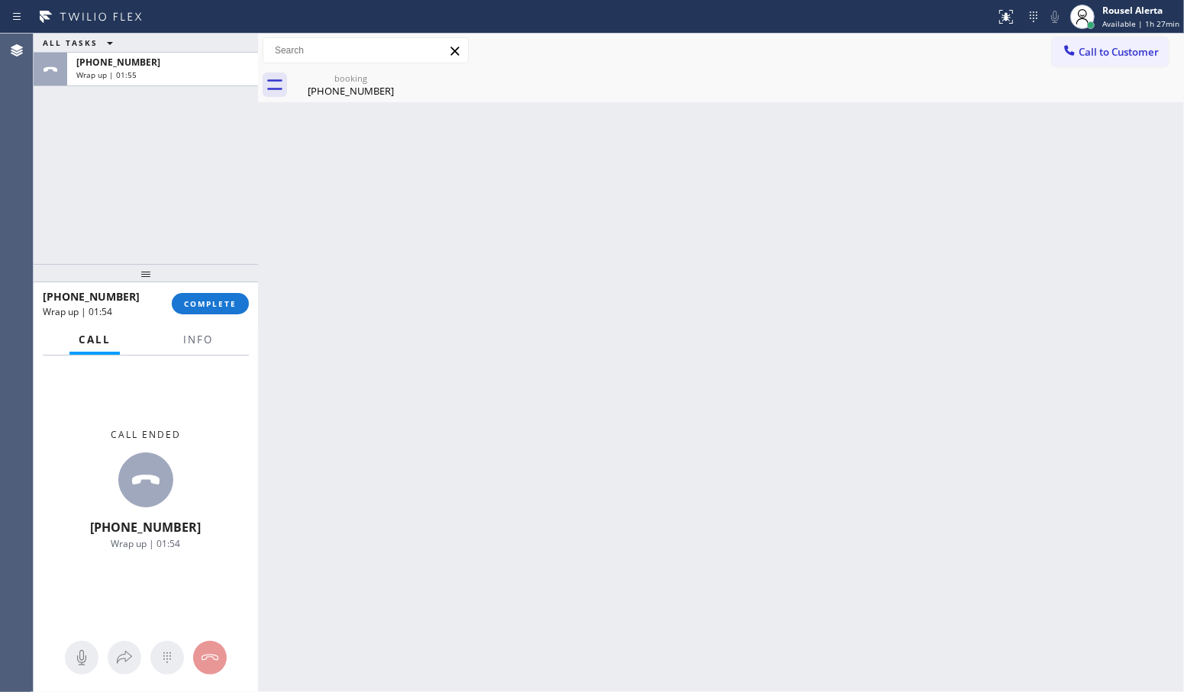
click at [219, 317] on div "[PHONE_NUMBER] Wrap up | 01:54 COMPLETE" at bounding box center [146, 304] width 206 height 40
click at [219, 328] on button "Info" at bounding box center [198, 340] width 48 height 30
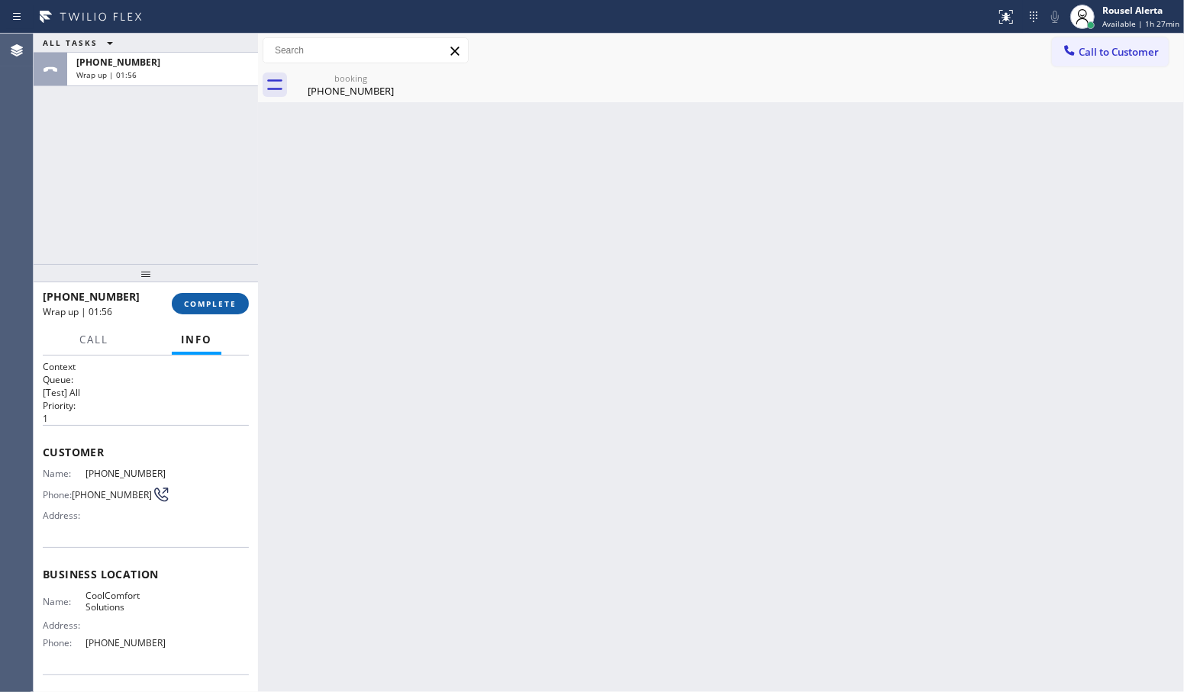
click at [215, 313] on button "COMPLETE" at bounding box center [210, 303] width 77 height 21
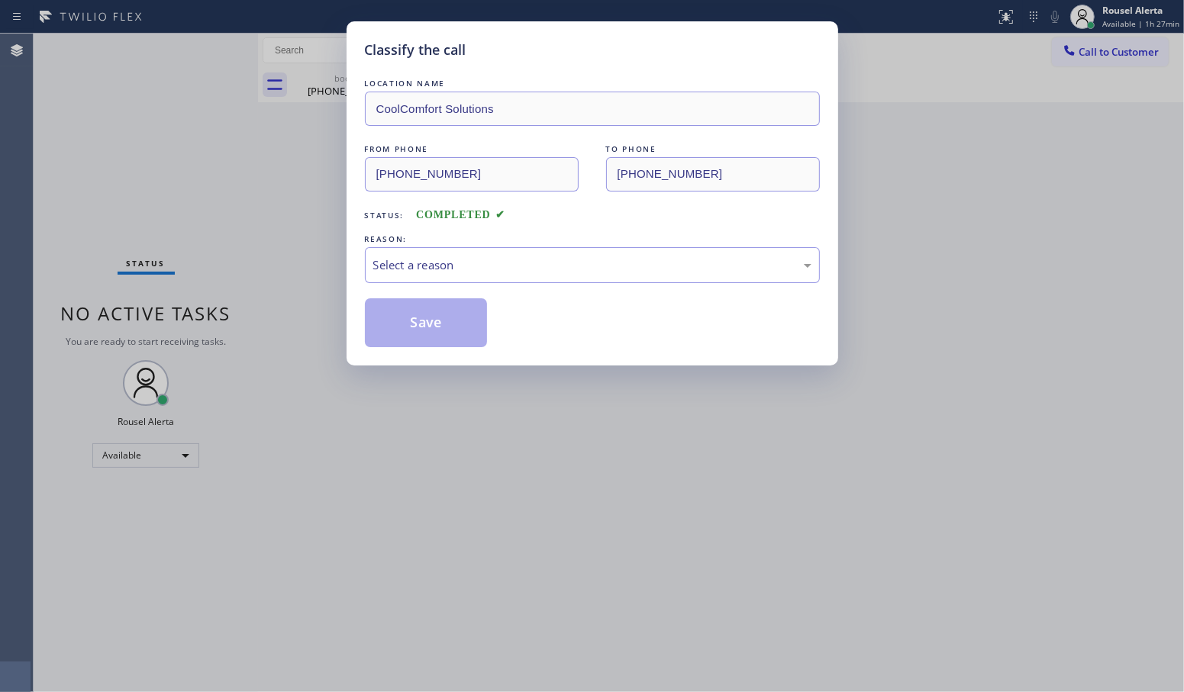
click at [422, 269] on div "Select a reason" at bounding box center [592, 265] width 438 height 18
click at [417, 332] on button "Save" at bounding box center [426, 322] width 123 height 49
click at [233, 204] on div "Classify the call LOCATION NAME CoolComfort Solutions FROM PHONE [PHONE_NUMBER]…" at bounding box center [592, 346] width 1184 height 692
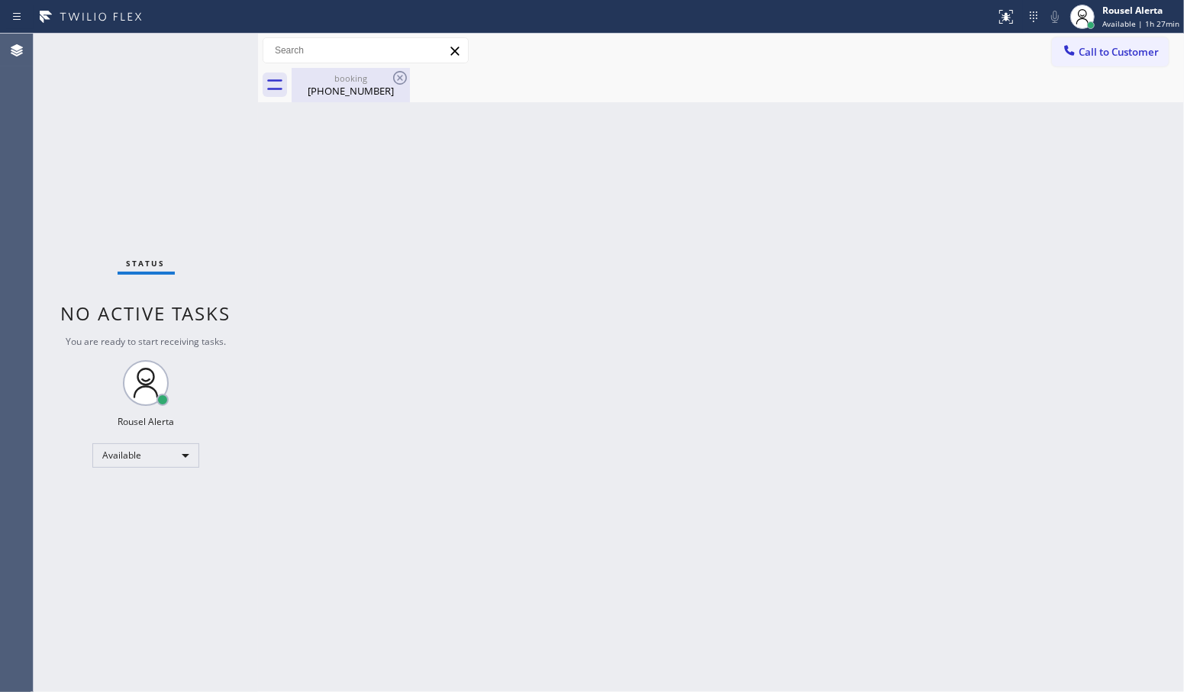
click at [326, 92] on div "[PHONE_NUMBER]" at bounding box center [350, 91] width 115 height 14
click at [501, 291] on div "Back to Dashboard Change Sender ID Customers Technicians Select a contact Outbo…" at bounding box center [721, 363] width 926 height 659
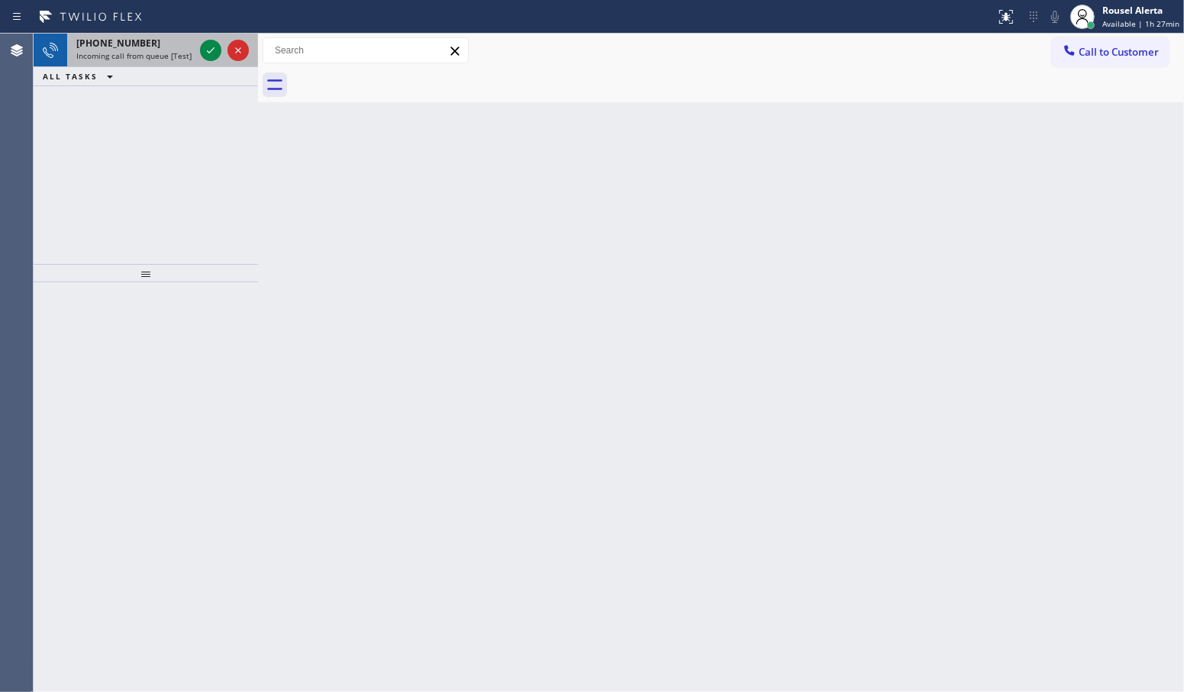
click at [205, 61] on div at bounding box center [224, 51] width 55 height 34
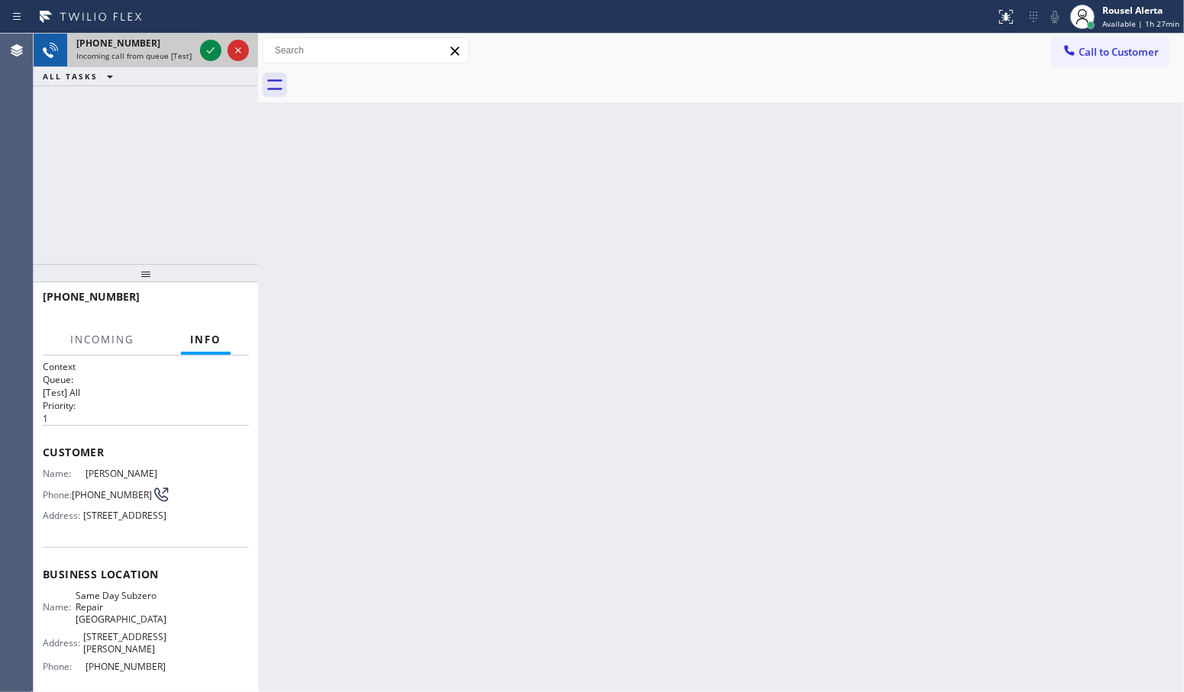
click at [205, 61] on div at bounding box center [224, 51] width 55 height 34
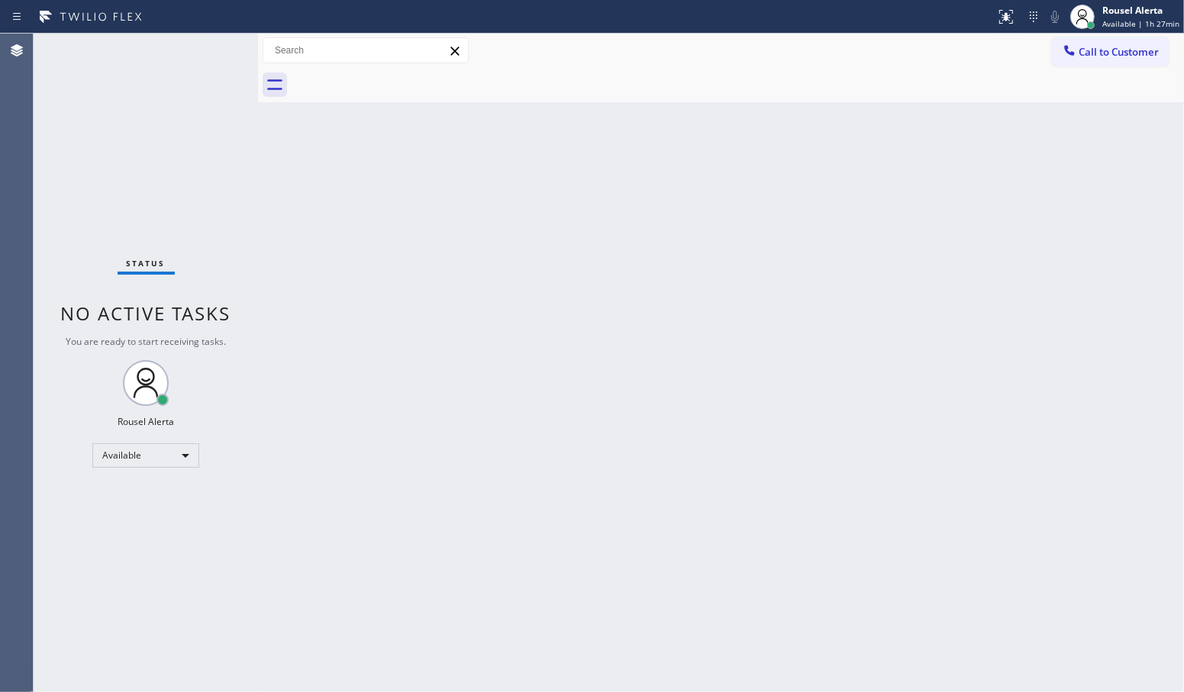
click at [416, 311] on div "Back to Dashboard Change Sender ID Customers Technicians Select a contact Outbo…" at bounding box center [721, 363] width 926 height 659
click at [163, 86] on div "Status No active tasks You are ready to start receiving tasks. Rousel Alerta Av…" at bounding box center [146, 363] width 224 height 659
click at [372, 356] on div "Back to Dashboard Change Sender ID Customers Technicians Select a contact Outbo…" at bounding box center [721, 363] width 926 height 659
click at [327, 281] on div "Back to Dashboard Change Sender ID Customers Technicians Select a contact Outbo…" at bounding box center [721, 363] width 926 height 659
click at [185, 50] on div "Status No active tasks You are ready to start receiving tasks. Rousel Alerta Av…" at bounding box center [146, 363] width 224 height 659
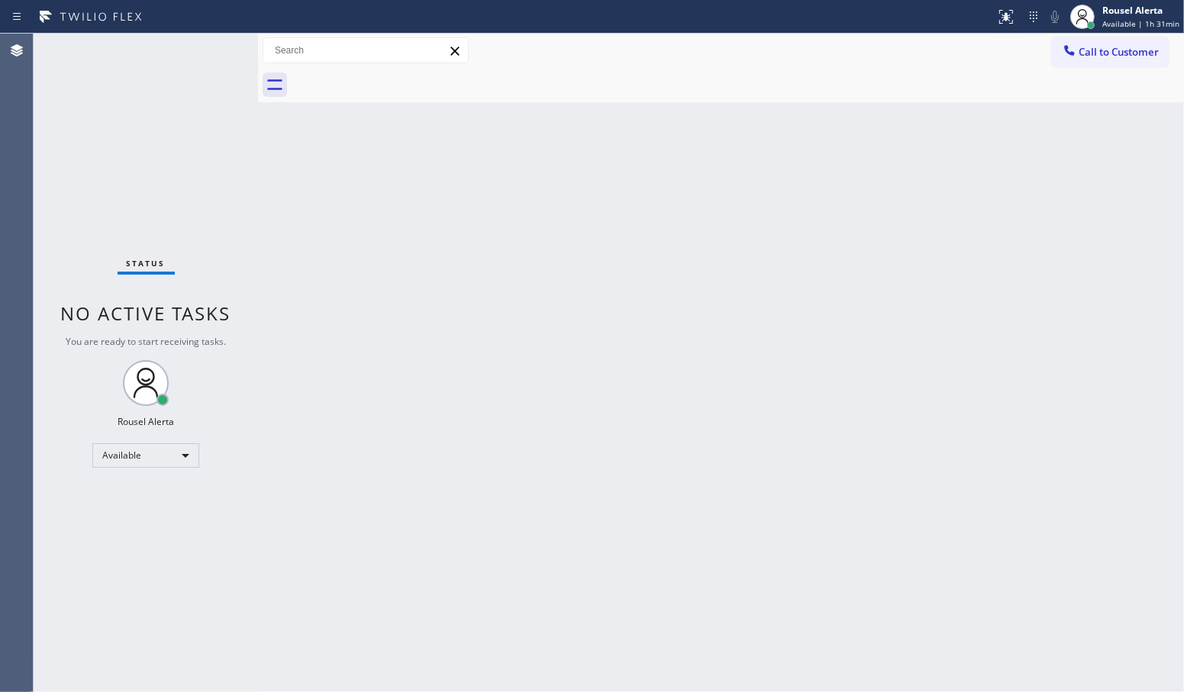
click at [197, 35] on div "Status No active tasks You are ready to start receiving tasks. Rousel Alerta Av…" at bounding box center [146, 363] width 224 height 659
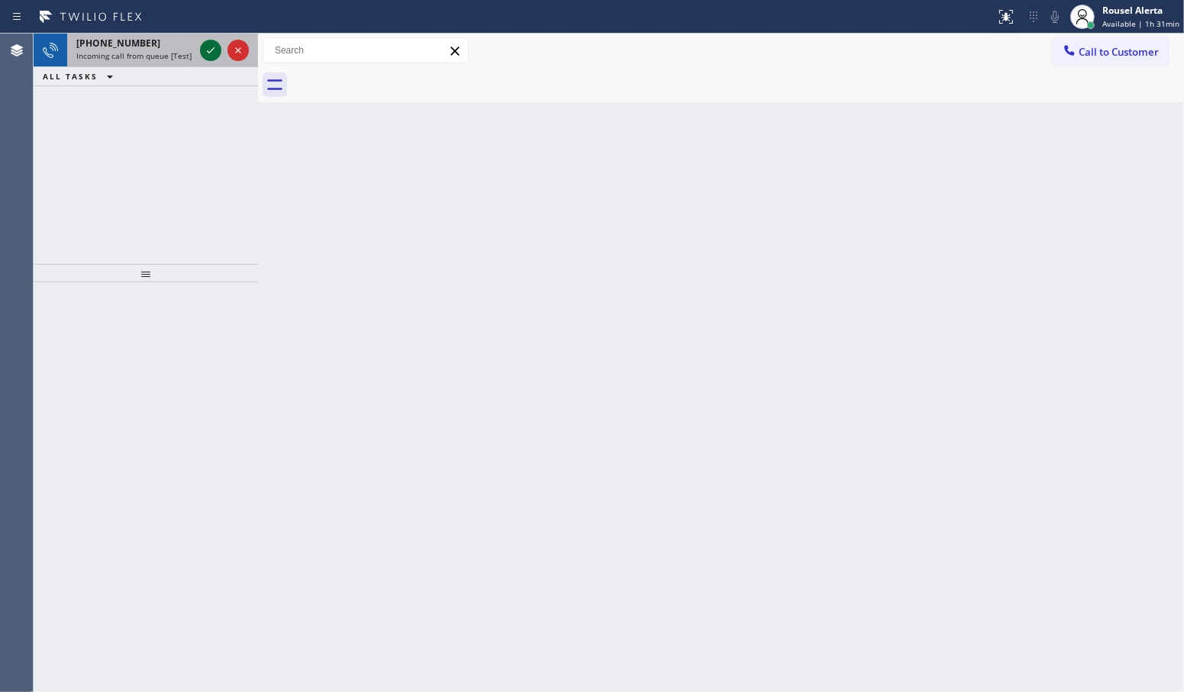
click at [201, 50] on icon at bounding box center [210, 50] width 18 height 18
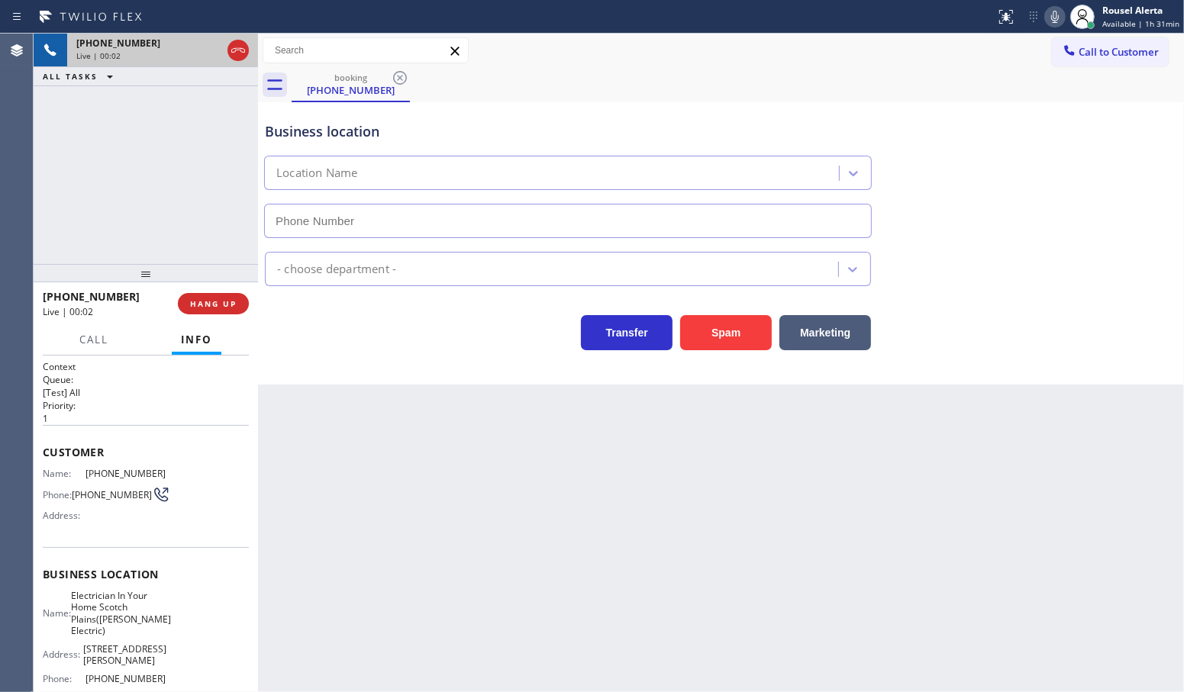
type input "[PHONE_NUMBER]"
click at [378, 470] on div "Back to Dashboard Change Sender ID Customers Technicians Select a contact Outbo…" at bounding box center [721, 363] width 926 height 659
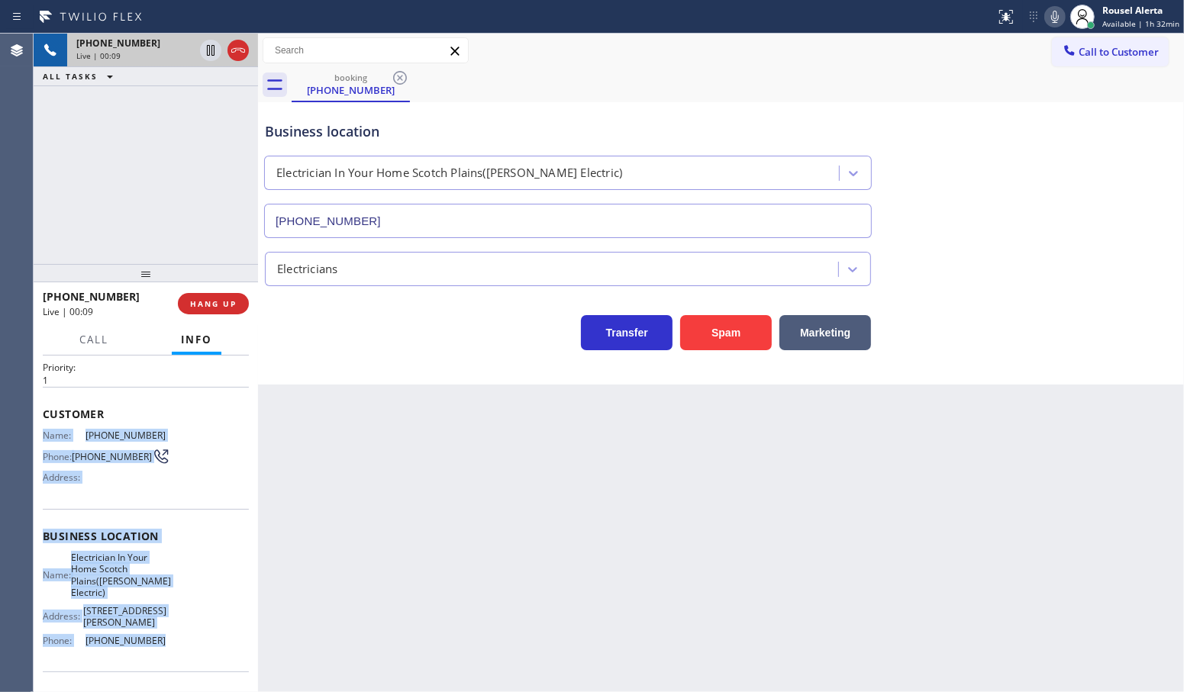
scroll to position [95, 0]
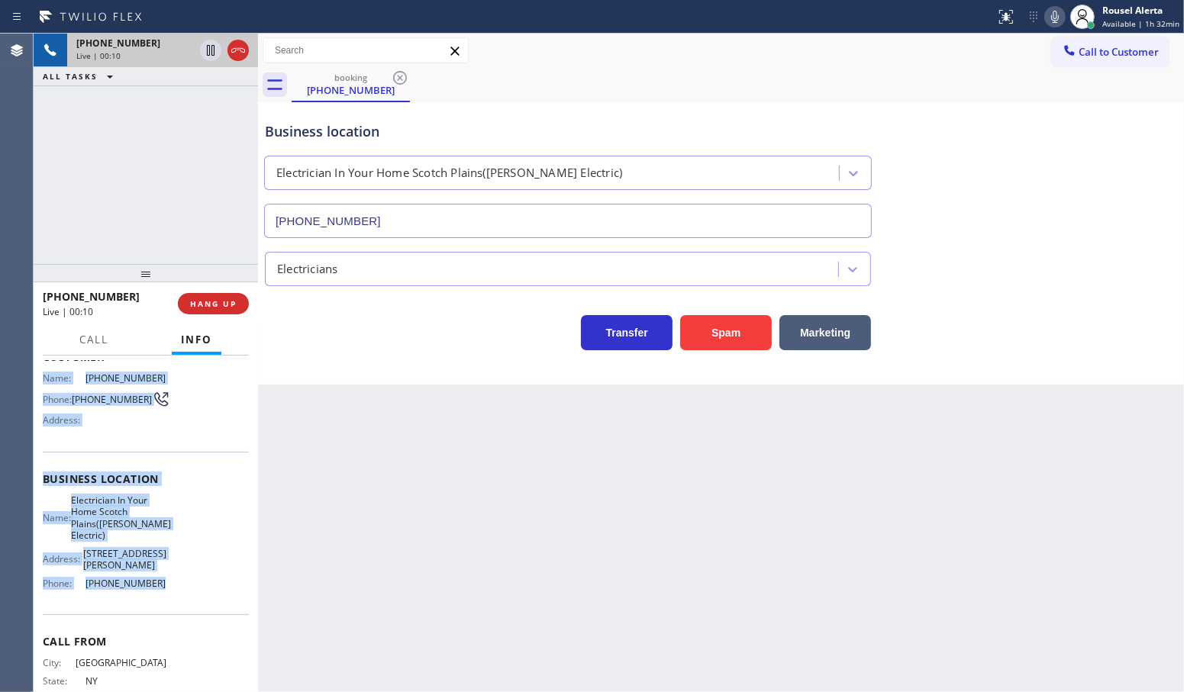
drag, startPoint x: 38, startPoint y: 467, endPoint x: 166, endPoint y: 630, distance: 206.5
click at [166, 630] on div "Context Queue: [Test] All Priority: 1 Customer Name: [PHONE_NUMBER] Phone: [PHO…" at bounding box center [146, 524] width 224 height 337
copy div "Name: [PHONE_NUMBER] Phone: [PHONE_NUMBER] Address: Business location Name: Ele…"
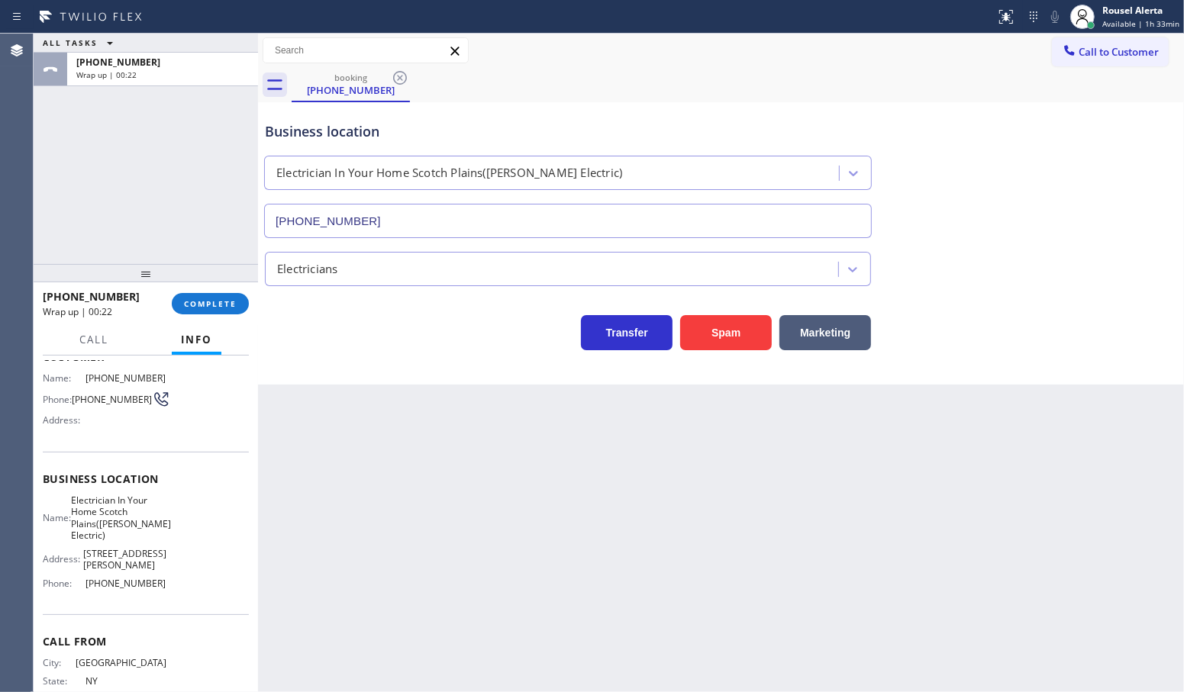
click at [536, 543] on div "Back to Dashboard Change Sender ID Customers Technicians Select a contact Outbo…" at bounding box center [721, 363] width 926 height 659
click at [1116, 63] on button "Call to Customer" at bounding box center [1110, 51] width 117 height 29
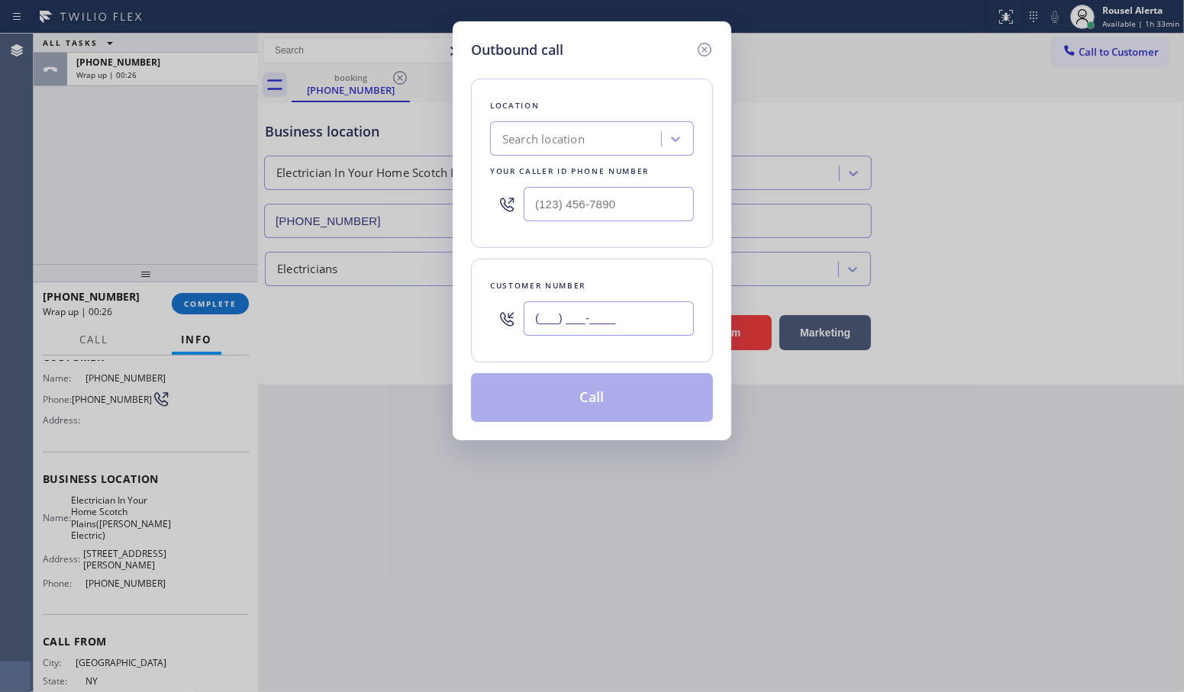
click at [646, 317] on input "(___) ___-____" at bounding box center [608, 318] width 170 height 34
paste input "347) 524-1679"
type input "[PHONE_NUMBER]"
click at [650, 199] on input "(___) ___-____" at bounding box center [608, 204] width 170 height 34
paste input "908) 364-8969"
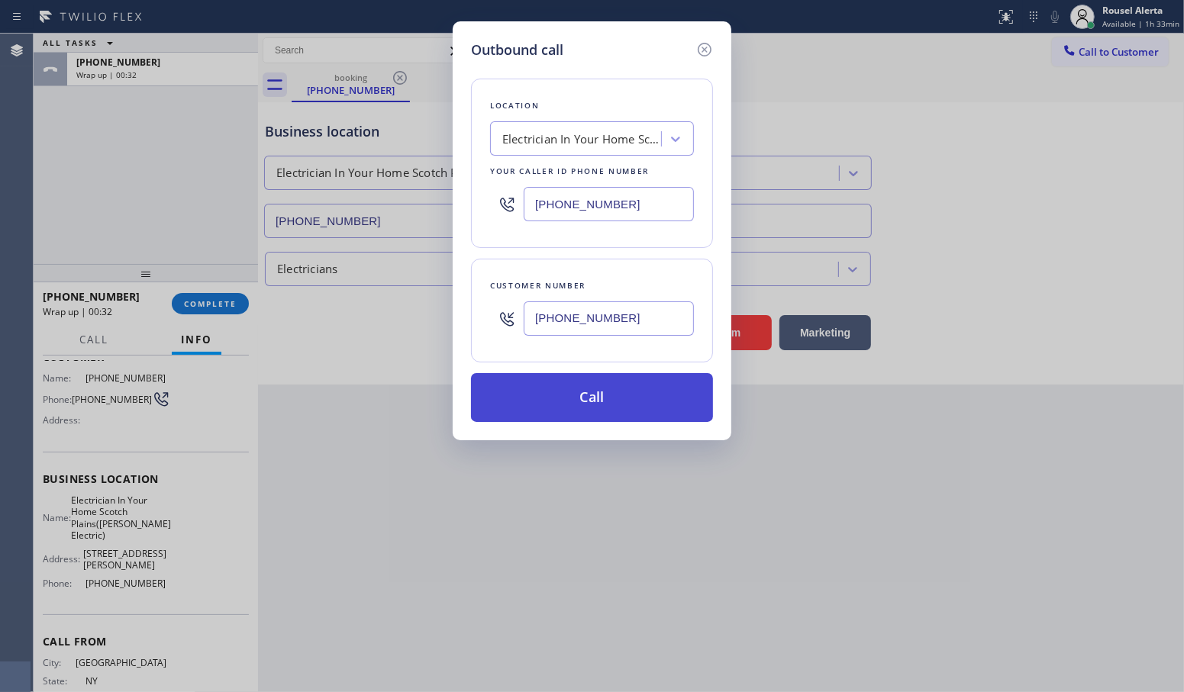
type input "[PHONE_NUMBER]"
click at [601, 407] on button "Call" at bounding box center [592, 397] width 242 height 49
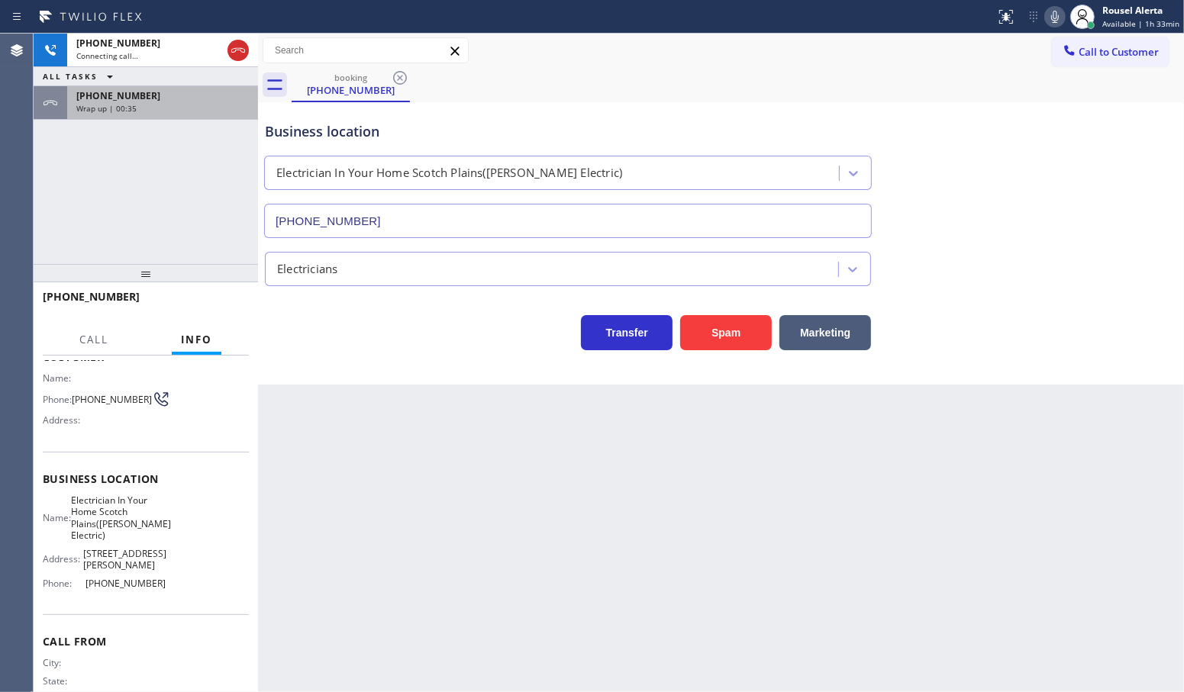
click at [215, 119] on div "[PHONE_NUMBER] Wrap up | 00:35" at bounding box center [146, 103] width 224 height 34
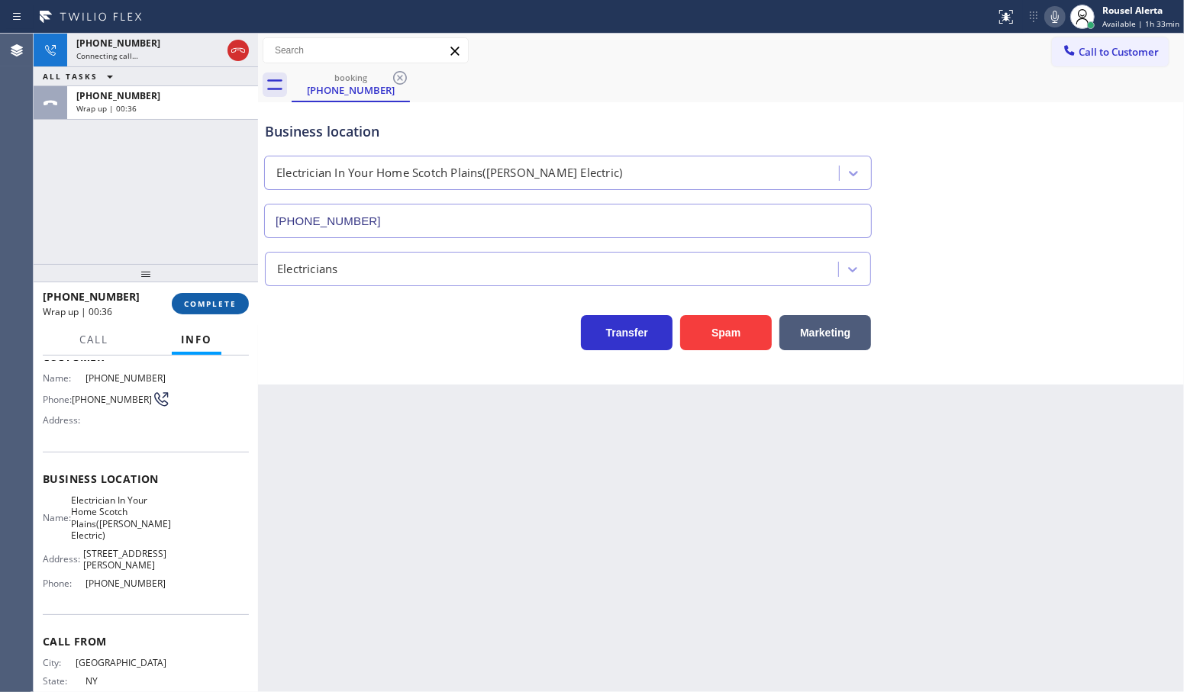
click at [214, 308] on span "COMPLETE" at bounding box center [210, 303] width 53 height 11
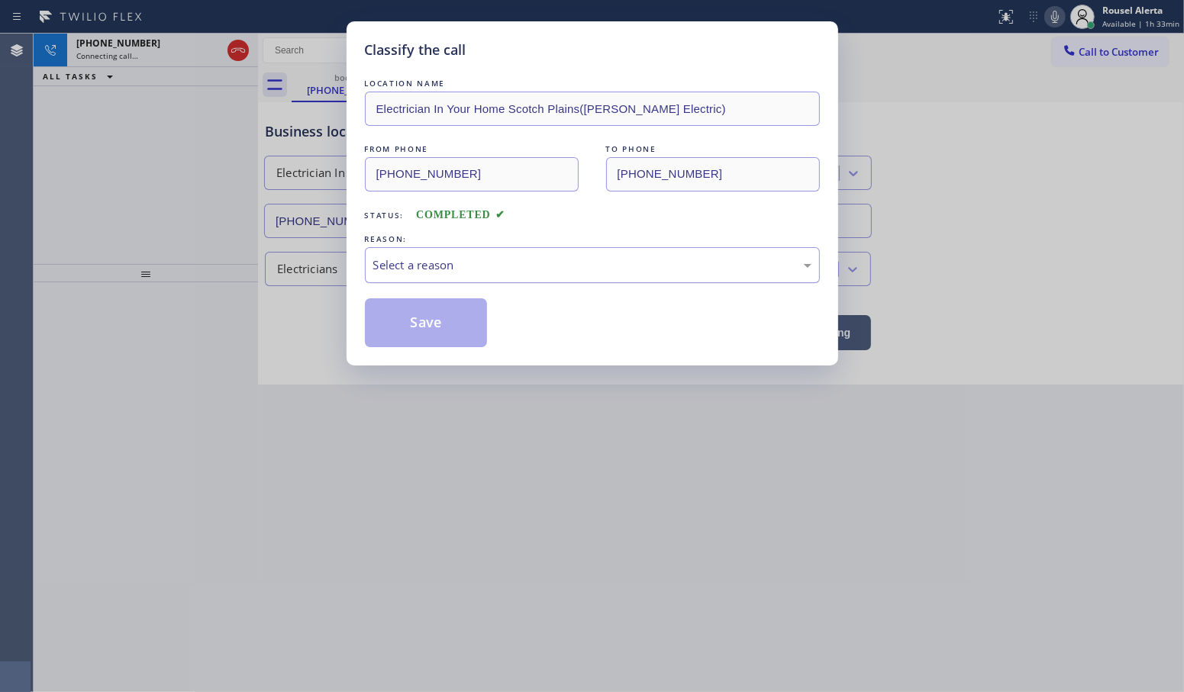
click at [436, 261] on div "Select a reason" at bounding box center [592, 265] width 438 height 18
click at [408, 325] on button "Save" at bounding box center [426, 322] width 123 height 49
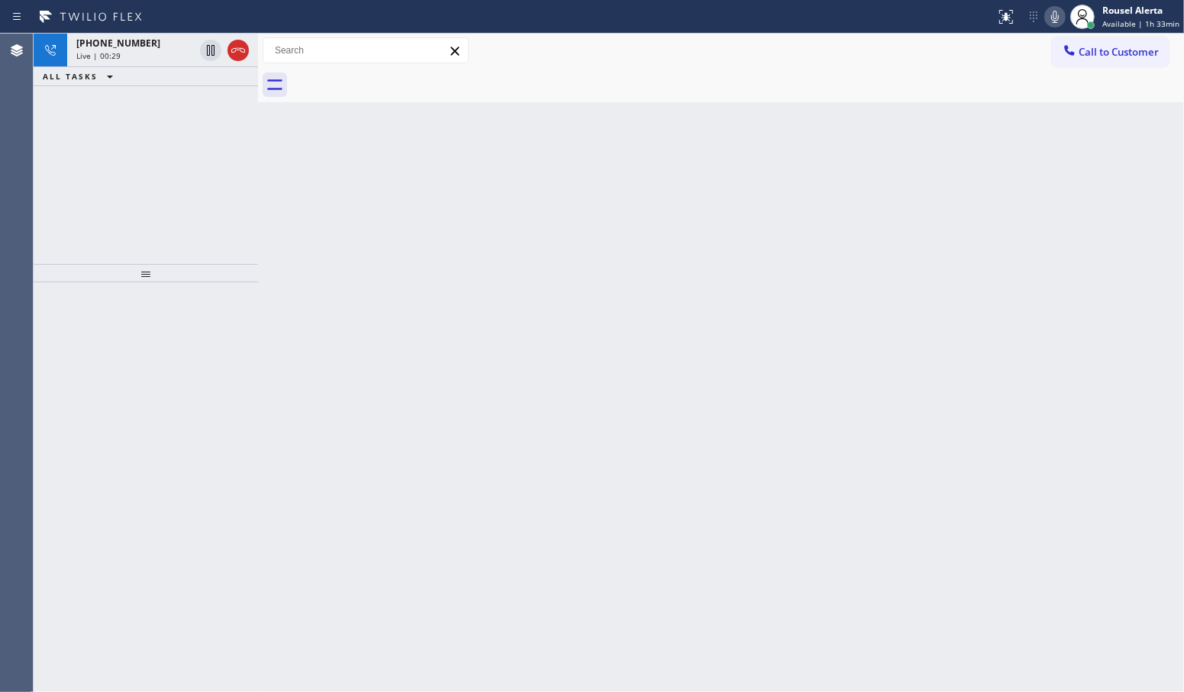
click at [754, 414] on div "Back to Dashboard Change Sender ID Customers Technicians Select a contact Outbo…" at bounding box center [721, 363] width 926 height 659
click at [143, 63] on div "[PHONE_NUMBER] Live | 00:30" at bounding box center [132, 51] width 130 height 34
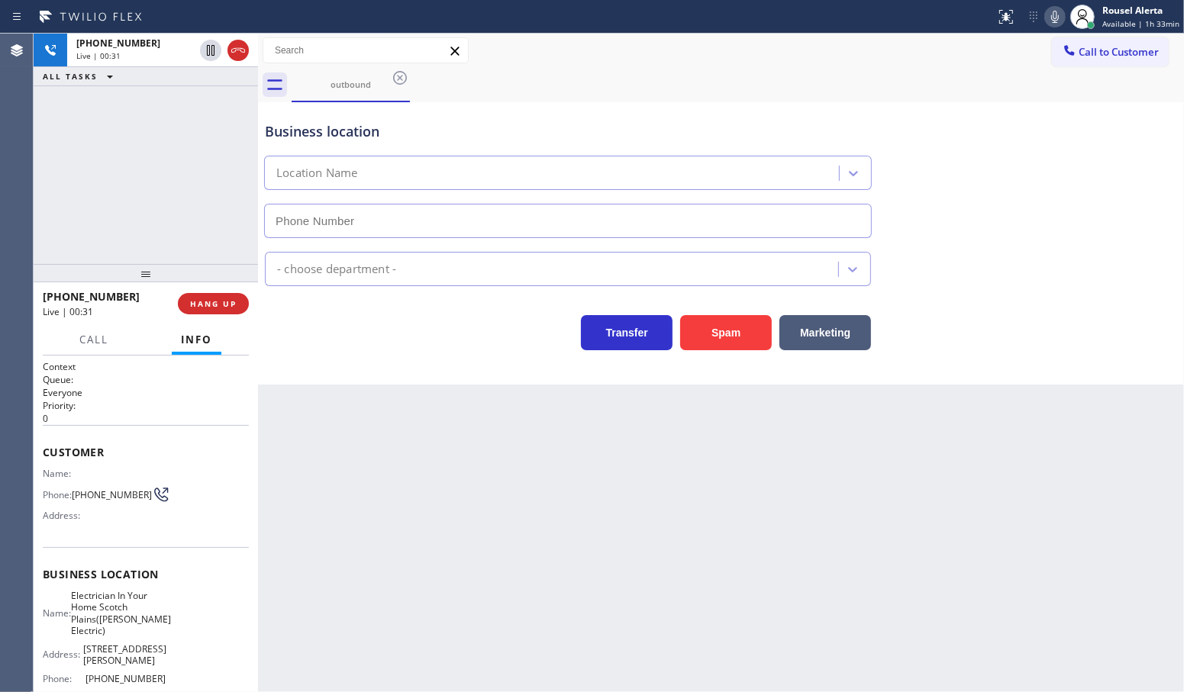
type input "[PHONE_NUMBER]"
click at [212, 296] on button "HANG UP" at bounding box center [213, 303] width 71 height 21
click at [578, 570] on div "Back to Dashboard Change Sender ID Customers Technicians Select a contact Outbo…" at bounding box center [721, 363] width 926 height 659
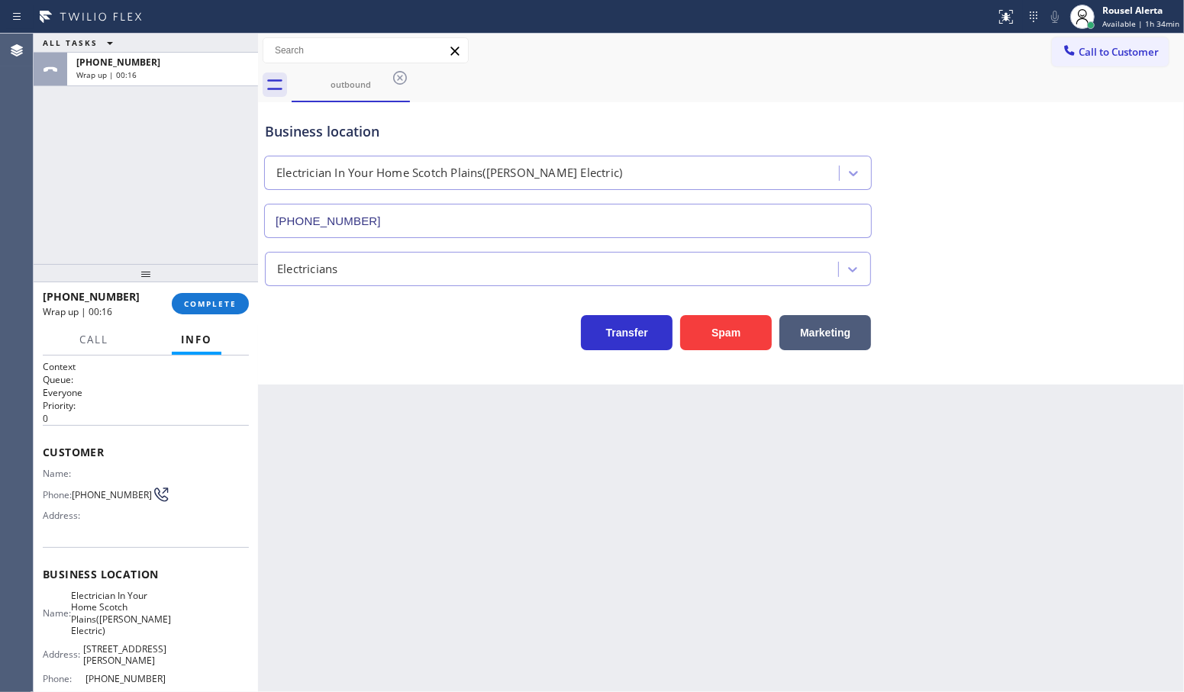
click at [197, 154] on div "ALL TASKS ALL TASKS ACTIVE TASKS TASKS IN WRAP UP [PHONE_NUMBER] Wrap up | 00:16" at bounding box center [146, 149] width 224 height 230
click at [208, 303] on span "COMPLETE" at bounding box center [210, 303] width 53 height 11
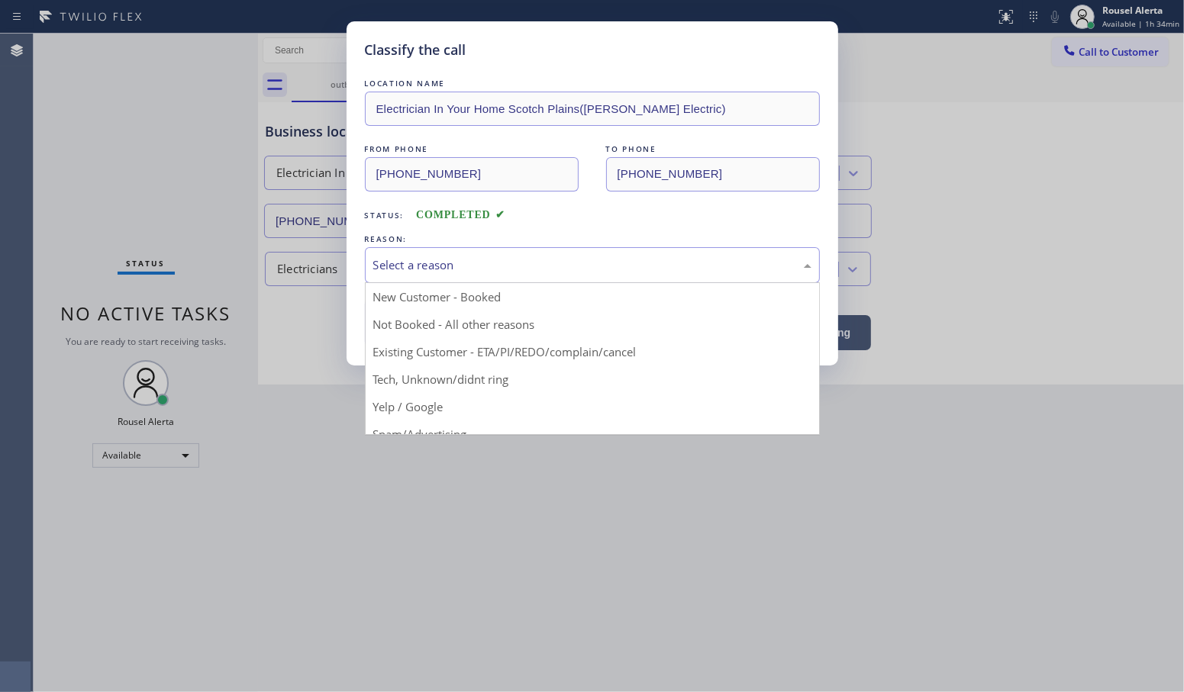
click at [395, 276] on div "Select a reason" at bounding box center [592, 265] width 455 height 36
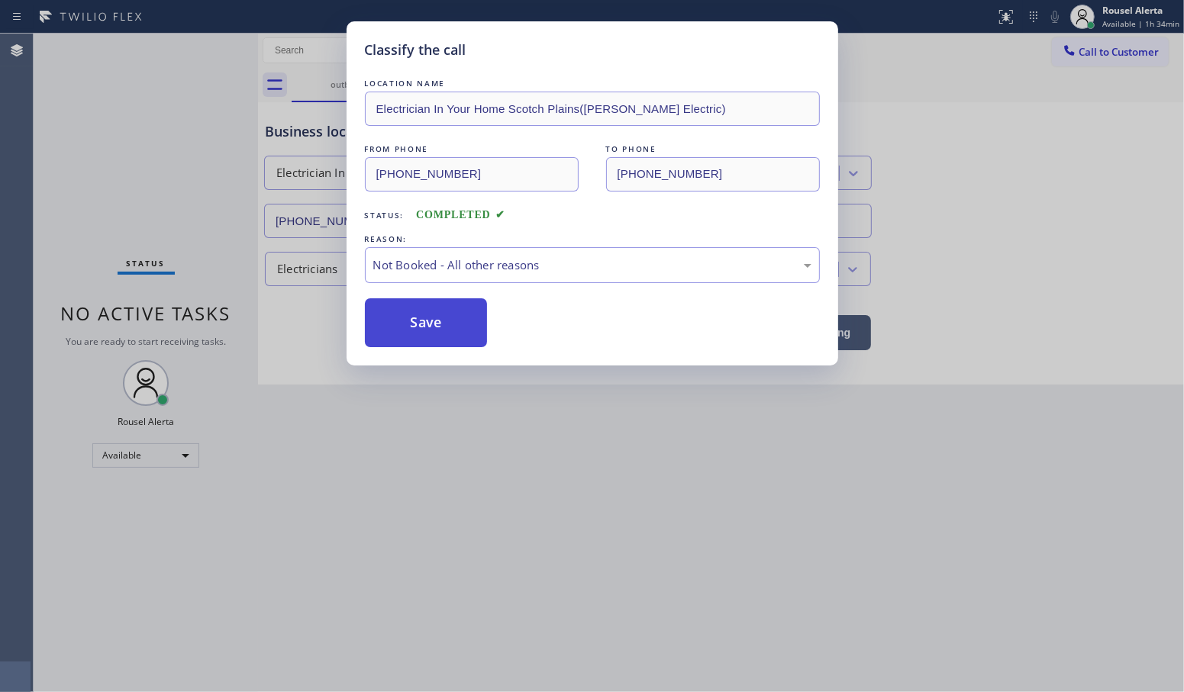
click at [444, 334] on button "Save" at bounding box center [426, 322] width 123 height 49
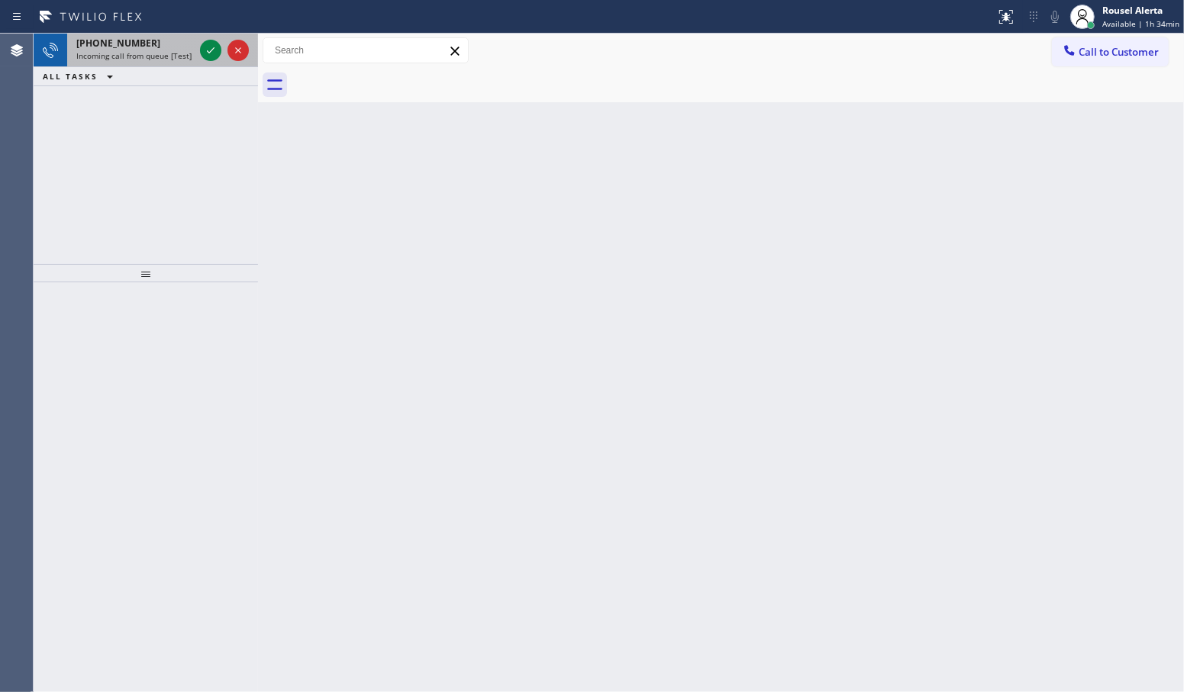
click at [157, 46] on div "[PHONE_NUMBER]" at bounding box center [135, 43] width 118 height 13
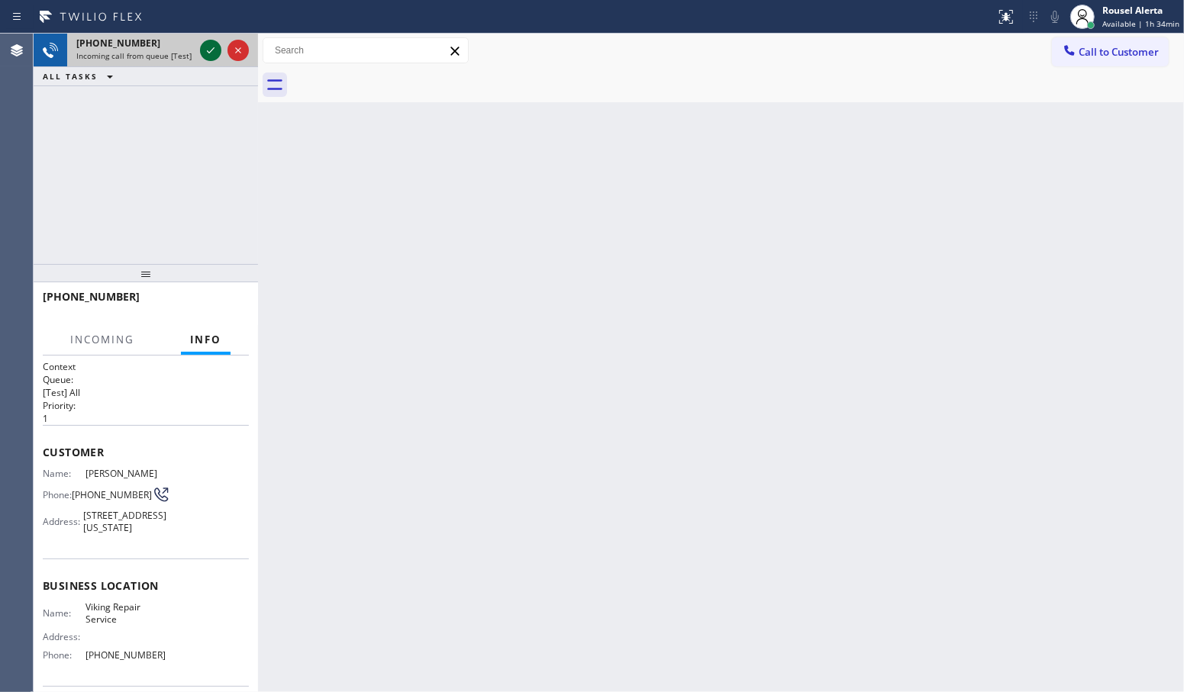
click at [203, 48] on icon at bounding box center [210, 50] width 18 height 18
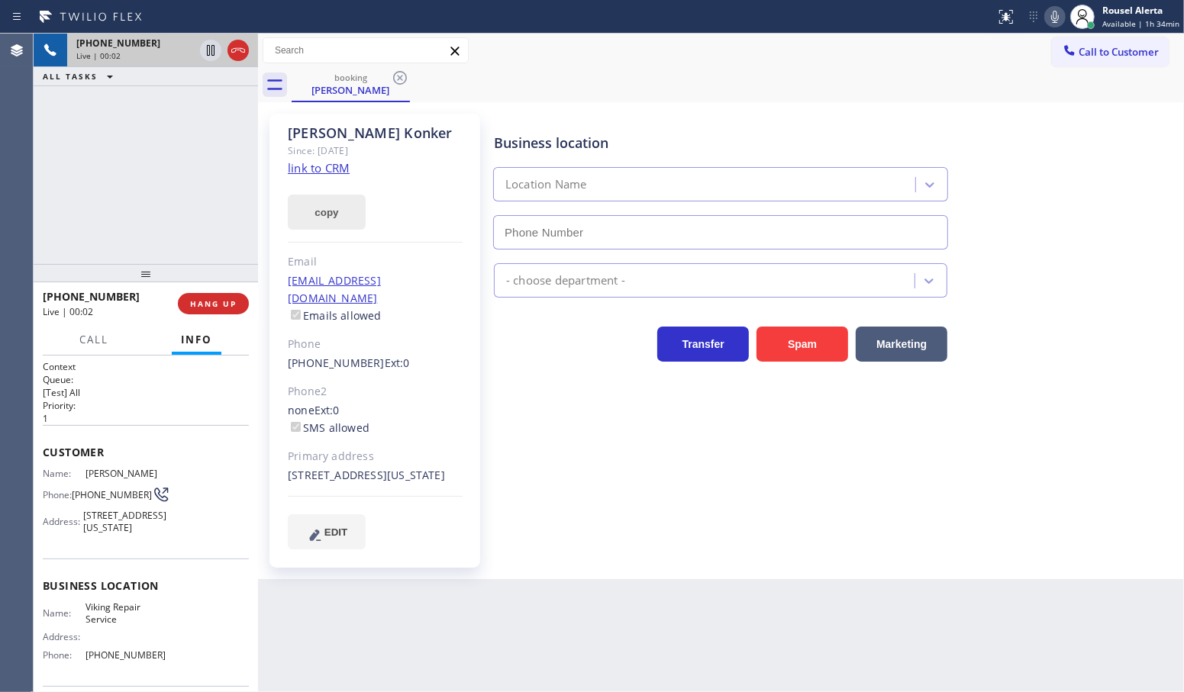
type input "[PHONE_NUMBER]"
click at [309, 170] on link "link to CRM" at bounding box center [319, 167] width 62 height 15
click at [204, 50] on icon at bounding box center [210, 50] width 18 height 18
click at [1055, 18] on icon at bounding box center [1054, 17] width 18 height 18
click at [208, 54] on icon at bounding box center [210, 50] width 11 height 11
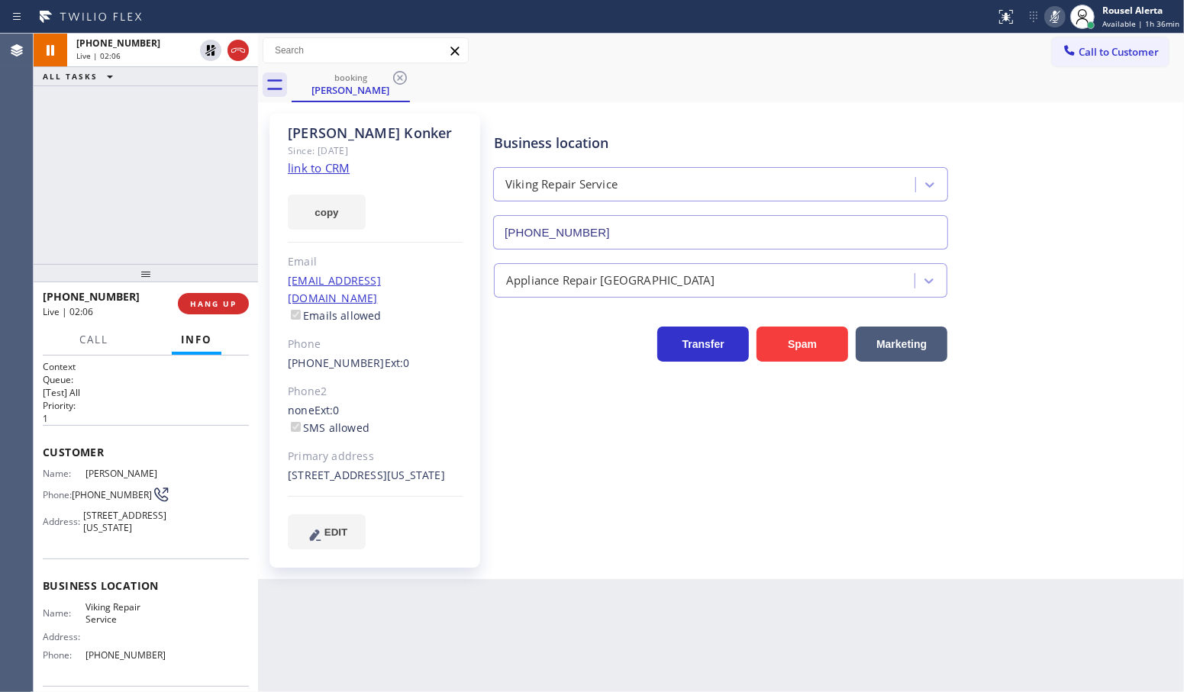
click at [1054, 21] on icon at bounding box center [1054, 17] width 18 height 18
click at [1054, 18] on icon at bounding box center [1054, 17] width 18 height 18
click at [771, 72] on div "booking [PERSON_NAME]" at bounding box center [737, 85] width 892 height 34
click at [145, 136] on div "[PHONE_NUMBER] Live | 05:08 ALL TASKS ALL TASKS ACTIVE TASKS TASKS IN WRAP UP" at bounding box center [146, 149] width 224 height 230
click at [1061, 11] on icon at bounding box center [1054, 17] width 18 height 18
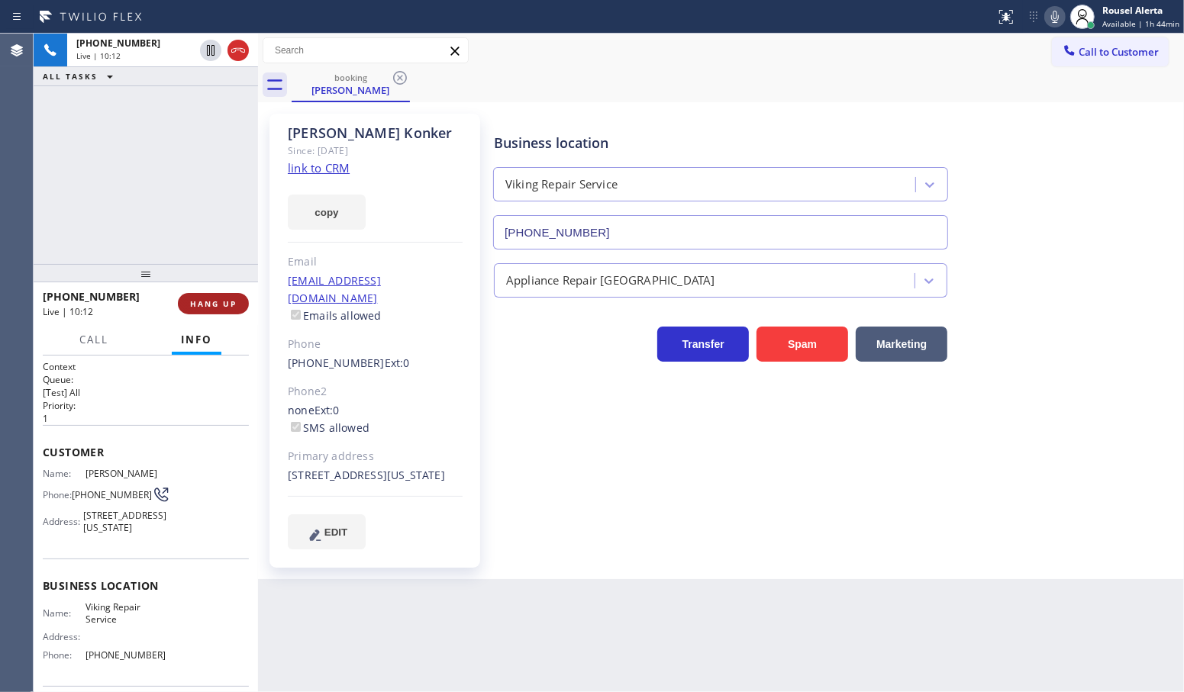
click at [210, 309] on span "HANG UP" at bounding box center [213, 303] width 47 height 11
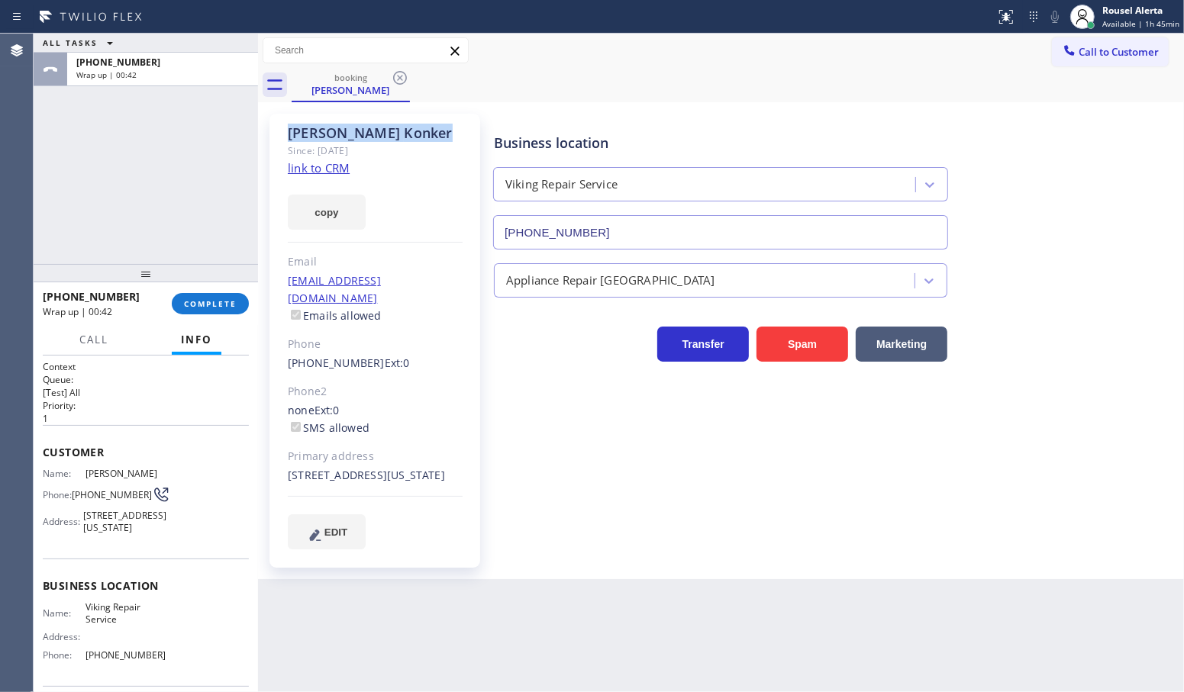
drag, startPoint x: 412, startPoint y: 128, endPoint x: 280, endPoint y: 120, distance: 132.3
click at [280, 120] on div "[PERSON_NAME] Since: [DATE] link to CRM copy Email [EMAIL_ADDRESS][DOMAIN_NAME]…" at bounding box center [374, 341] width 211 height 454
copy div "[PERSON_NAME]"
click at [208, 311] on button "COMPLETE" at bounding box center [210, 303] width 77 height 21
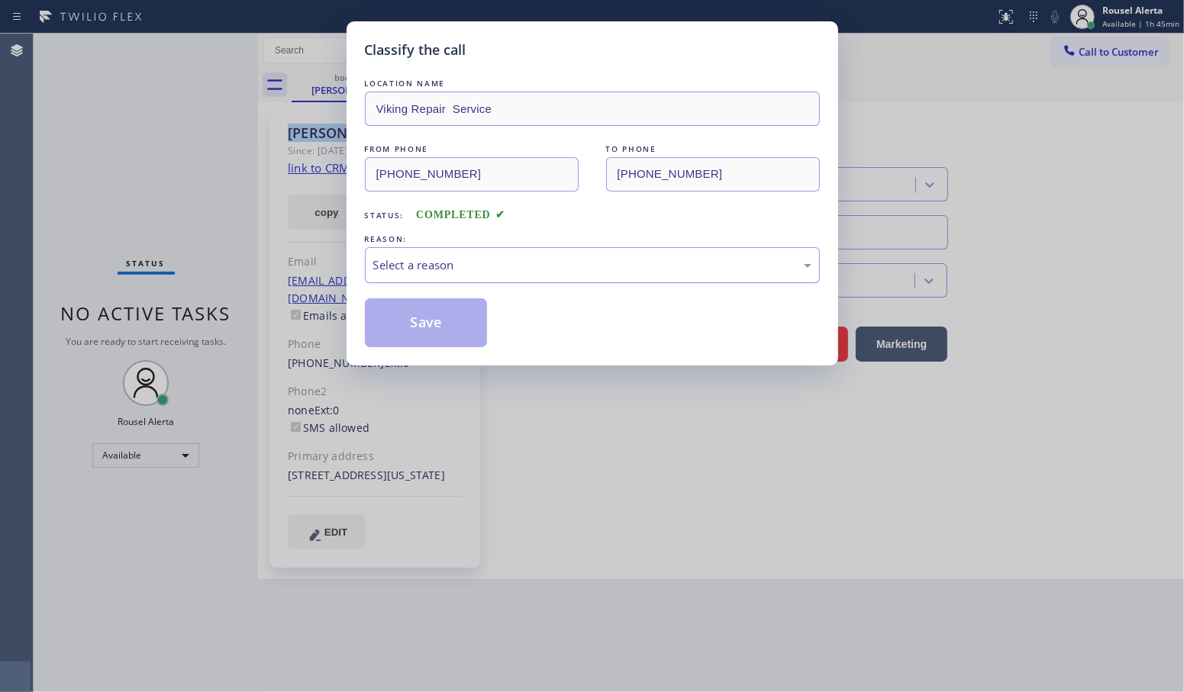
click at [516, 274] on div "Select a reason" at bounding box center [592, 265] width 438 height 18
click at [445, 327] on button "Save" at bounding box center [426, 322] width 123 height 49
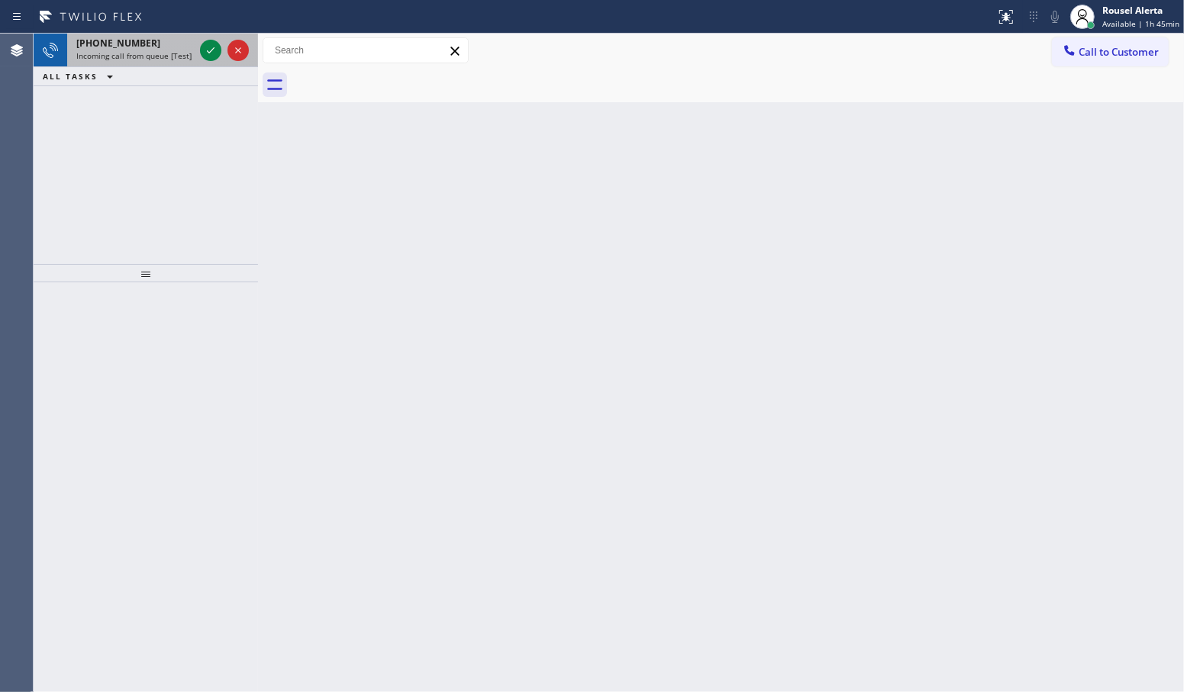
click at [116, 47] on span "[PHONE_NUMBER]" at bounding box center [118, 43] width 84 height 13
click at [149, 63] on div "[PHONE_NUMBER] Incoming call from queue [Test] All" at bounding box center [132, 51] width 130 height 34
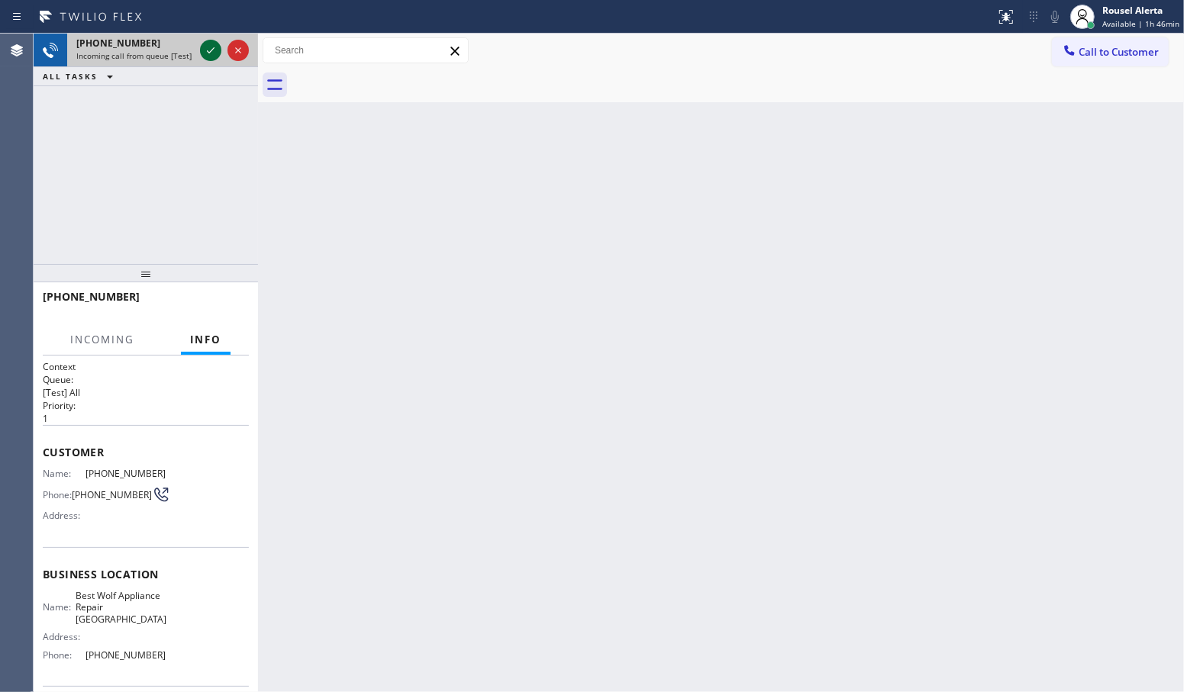
click at [214, 53] on icon at bounding box center [210, 50] width 18 height 18
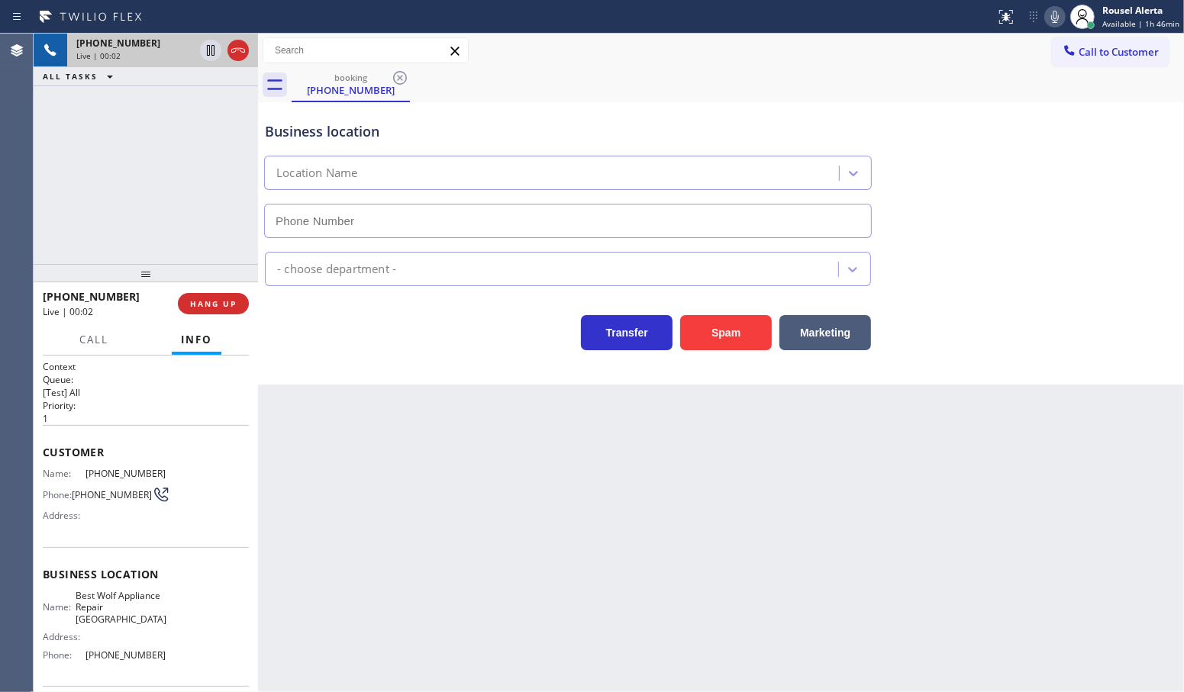
type input "[PHONE_NUMBER]"
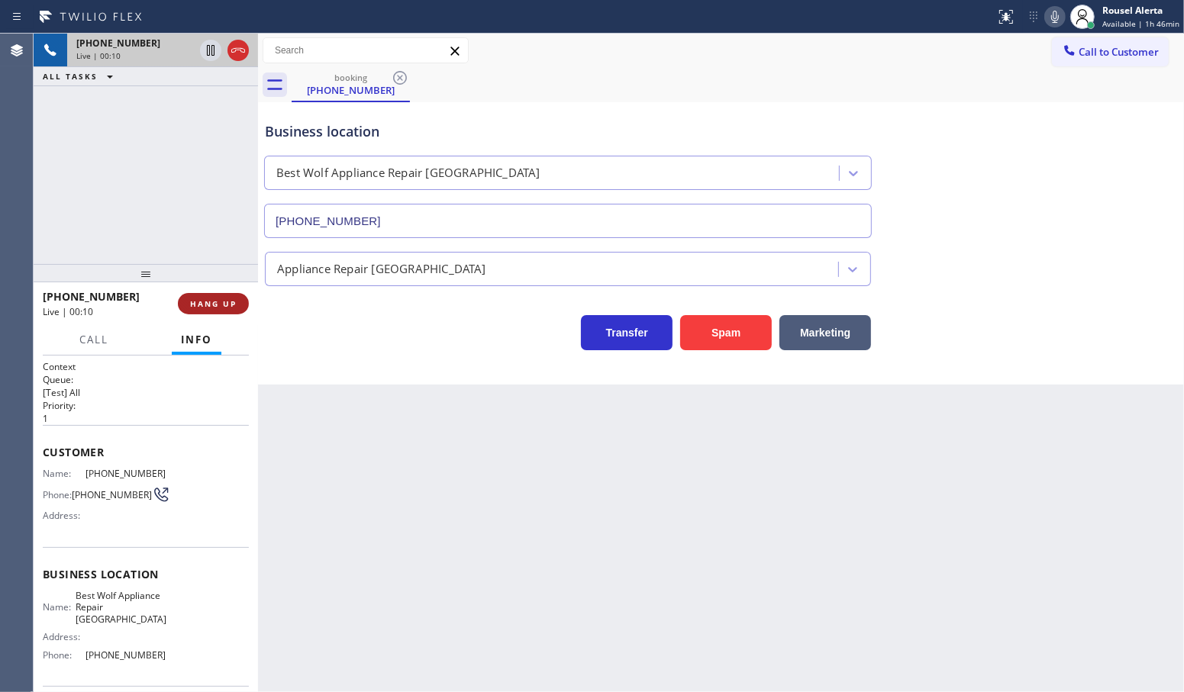
click at [208, 303] on span "HANG UP" at bounding box center [213, 303] width 47 height 11
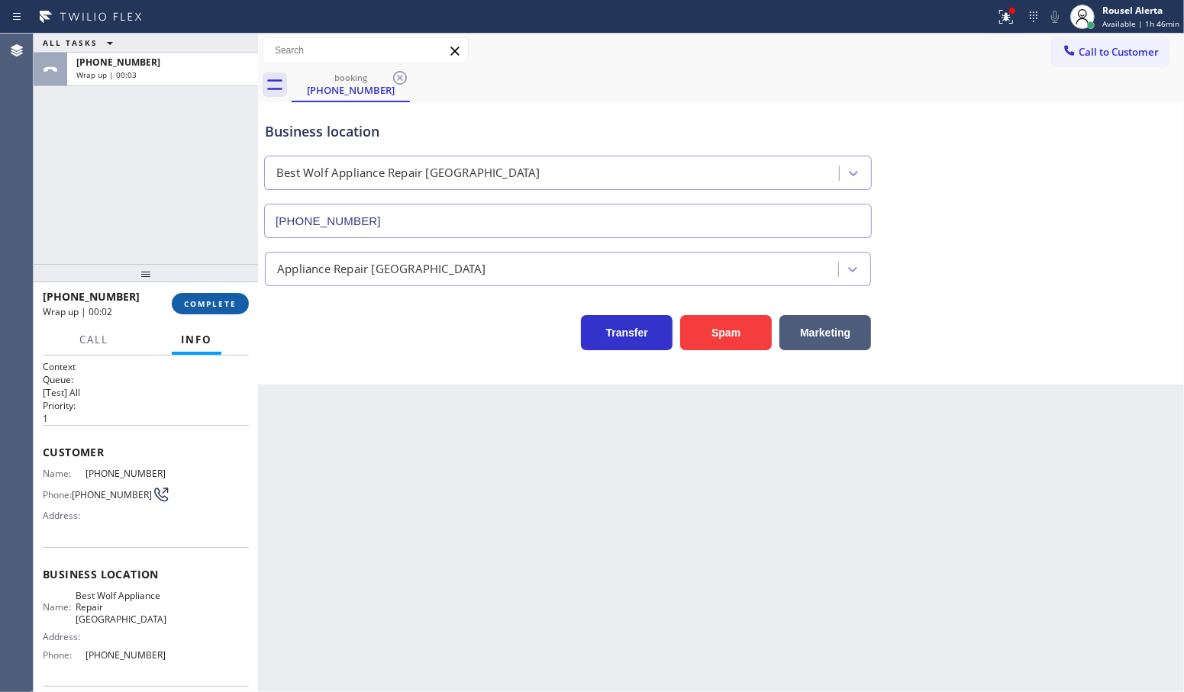
click at [223, 303] on span "COMPLETE" at bounding box center [210, 303] width 53 height 11
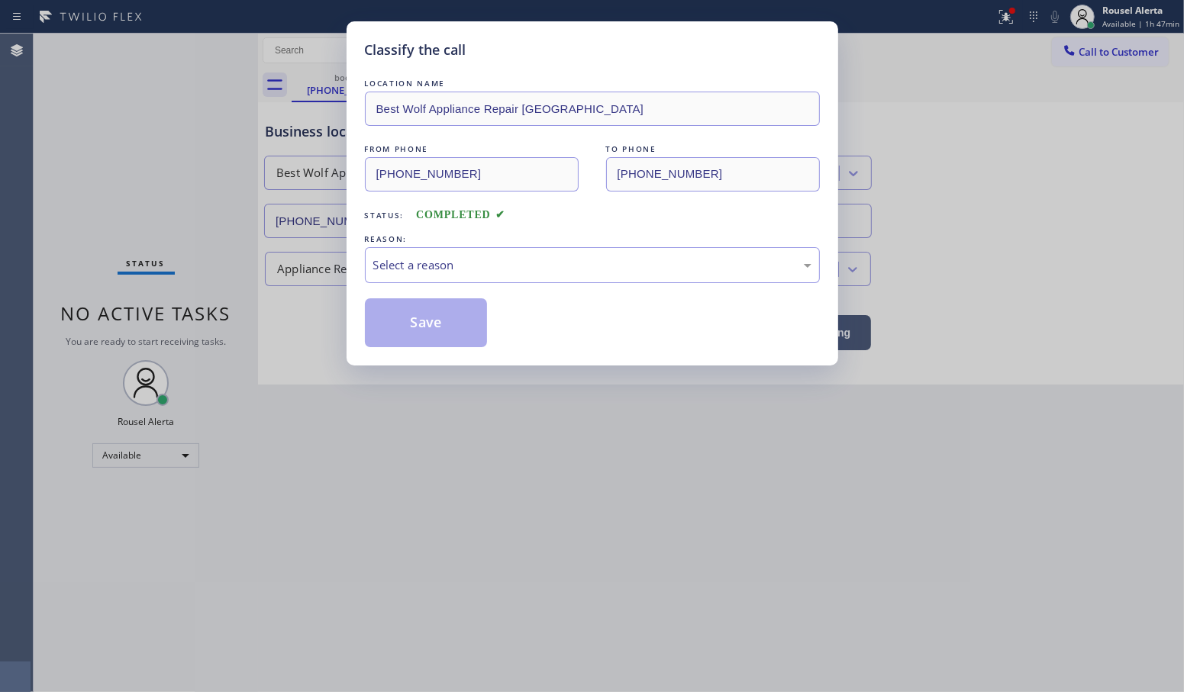
click at [346, 267] on div "Classify the call LOCATION NAME Best Wolf Appliance Repair [GEOGRAPHIC_DATA] FR…" at bounding box center [591, 193] width 491 height 344
click at [376, 266] on div "Select a reason" at bounding box center [592, 265] width 438 height 18
click at [425, 330] on button "Save" at bounding box center [426, 322] width 123 height 49
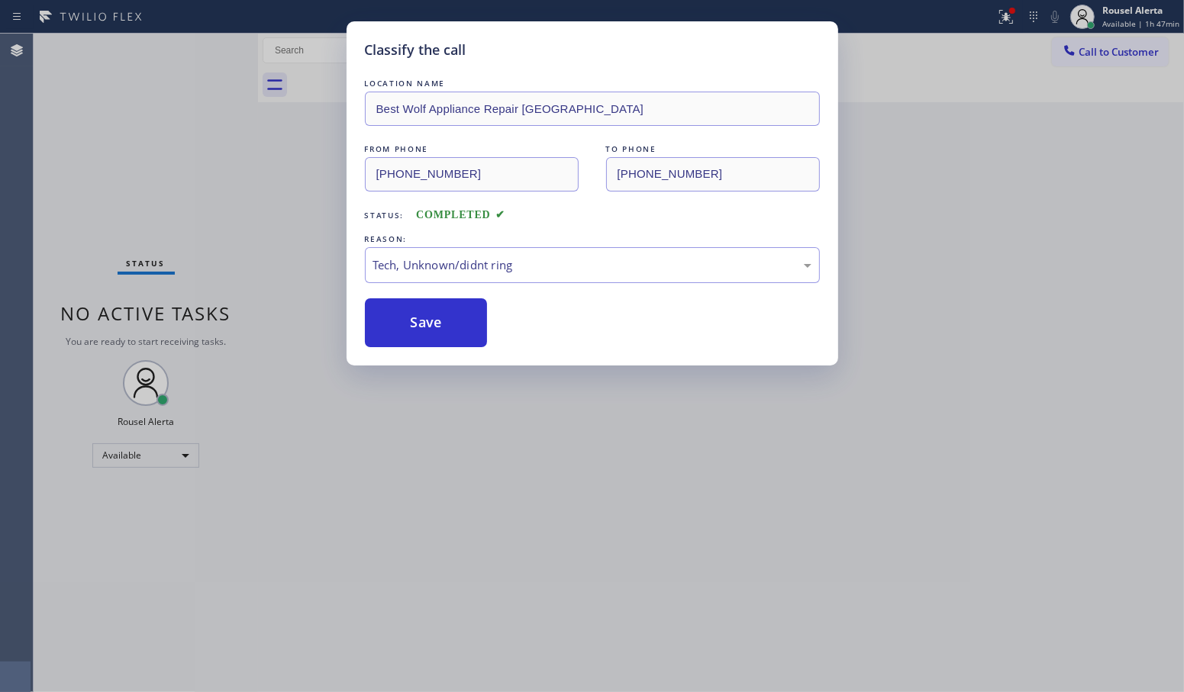
click at [478, 498] on div "Classify the call LOCATION NAME Best Wolf Appliance Repair [GEOGRAPHIC_DATA] FR…" at bounding box center [592, 346] width 1184 height 692
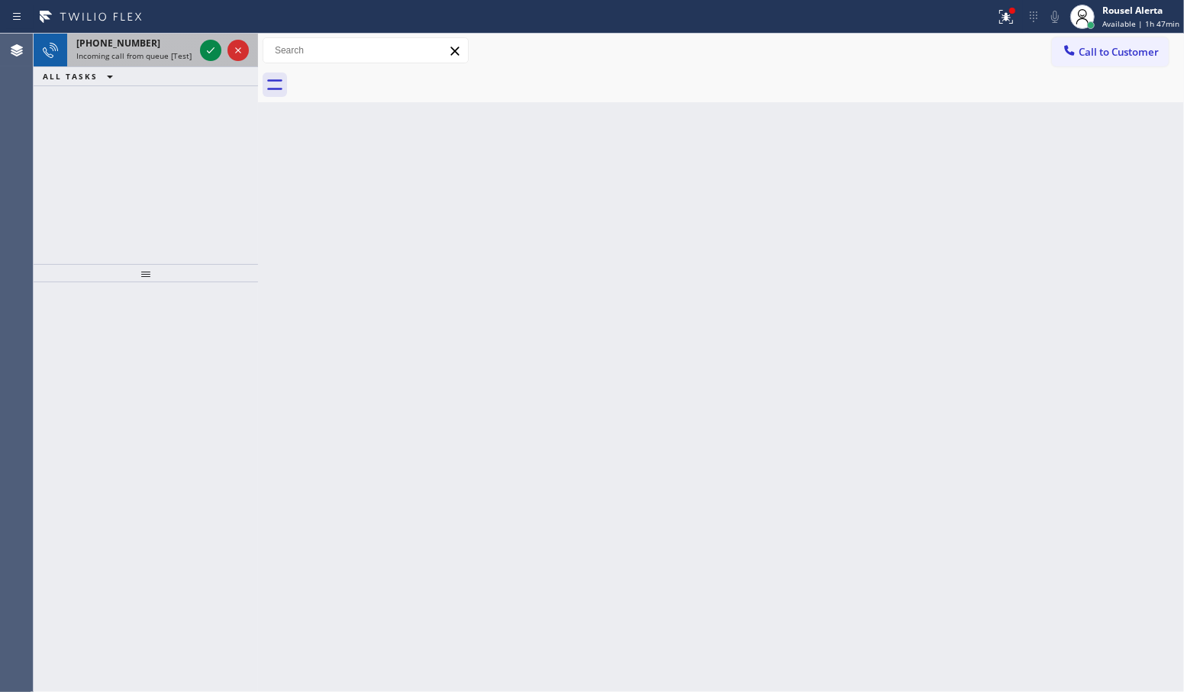
click at [177, 56] on span "Incoming call from queue [Test] All" at bounding box center [139, 55] width 127 height 11
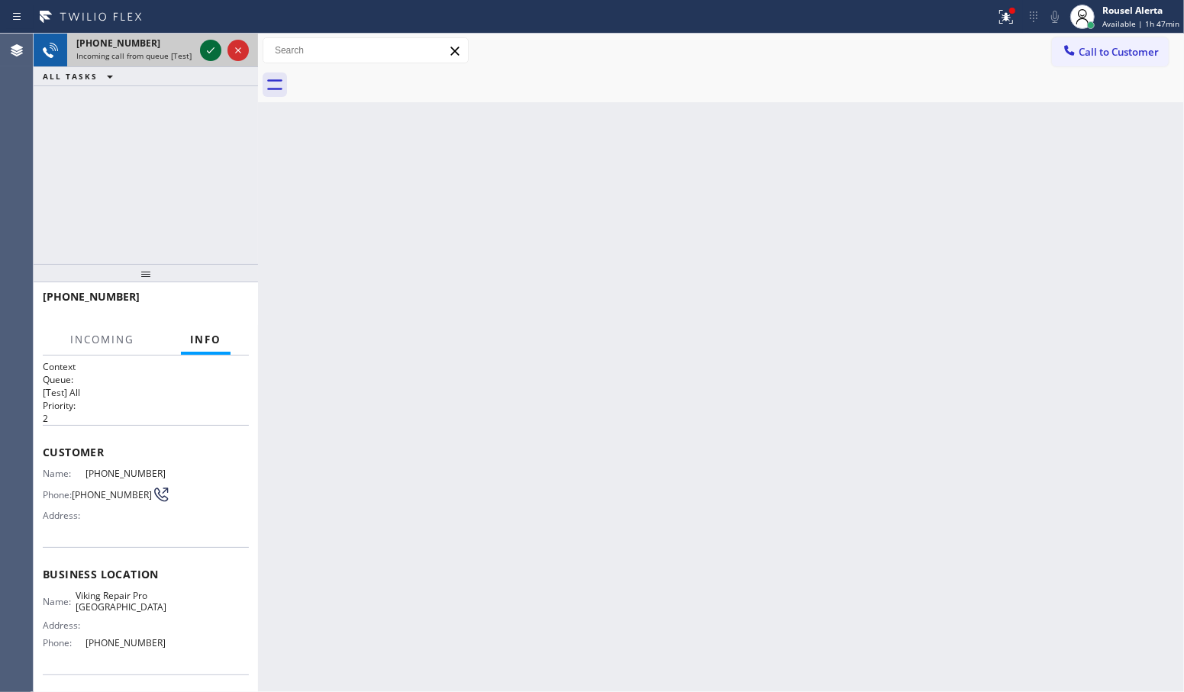
click at [203, 50] on icon at bounding box center [210, 50] width 18 height 18
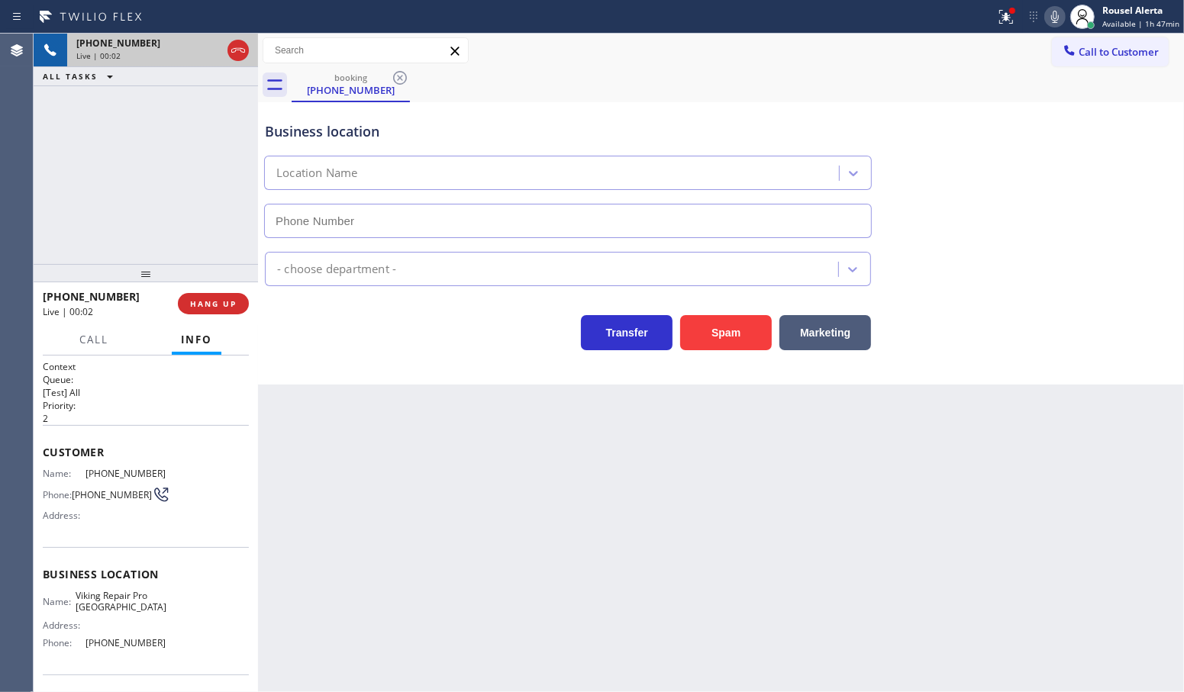
type input "[PHONE_NUMBER]"
click at [730, 321] on button "Spam" at bounding box center [726, 332] width 92 height 35
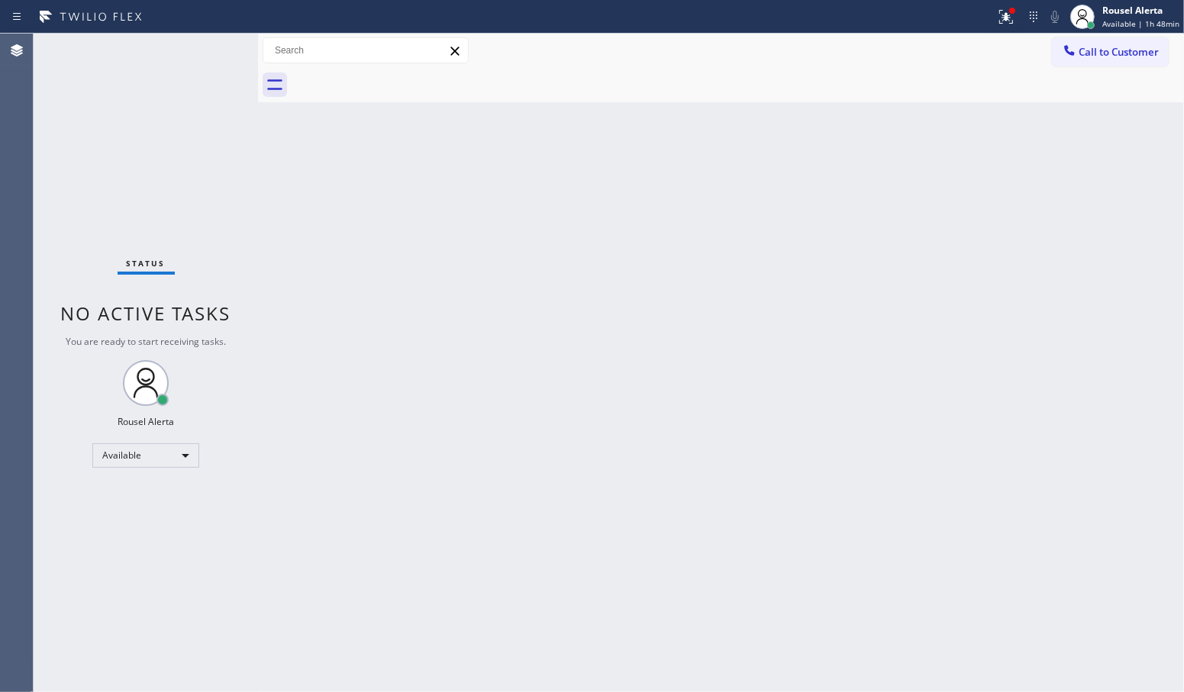
click at [193, 39] on div "Status No active tasks You are ready to start receiving tasks. Rousel Alerta Av…" at bounding box center [146, 363] width 224 height 659
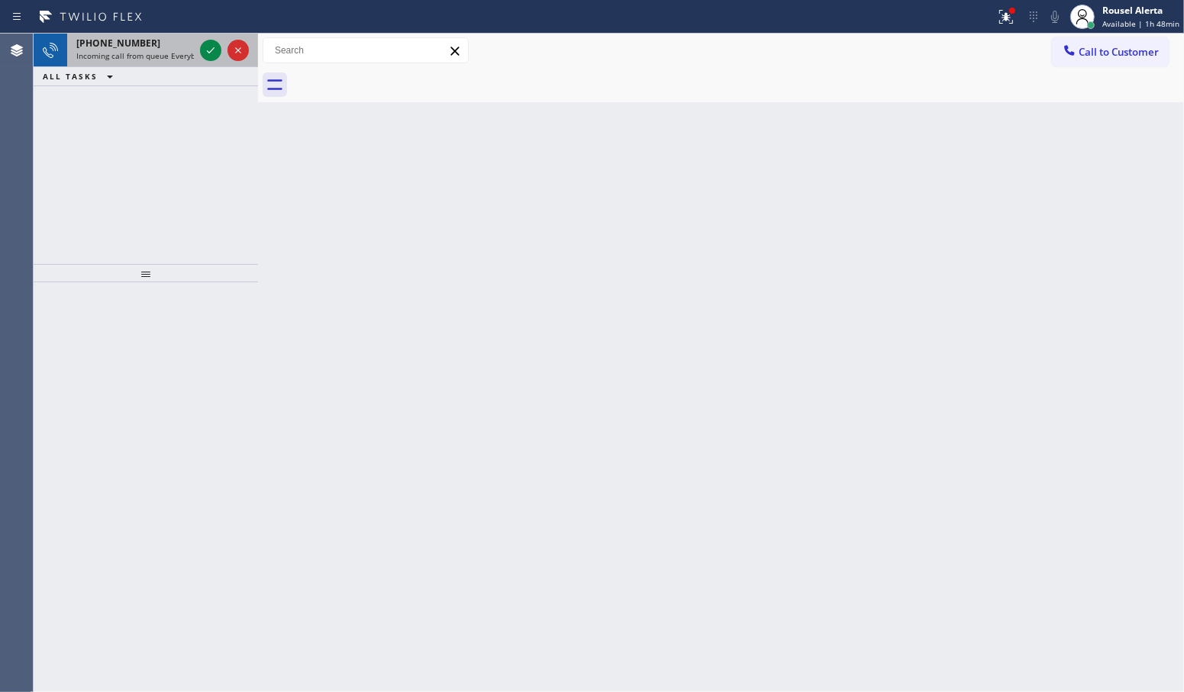
drag, startPoint x: 176, startPoint y: 44, endPoint x: 180, endPoint y: 51, distance: 8.3
click at [176, 47] on div "[PHONE_NUMBER]" at bounding box center [135, 43] width 118 height 13
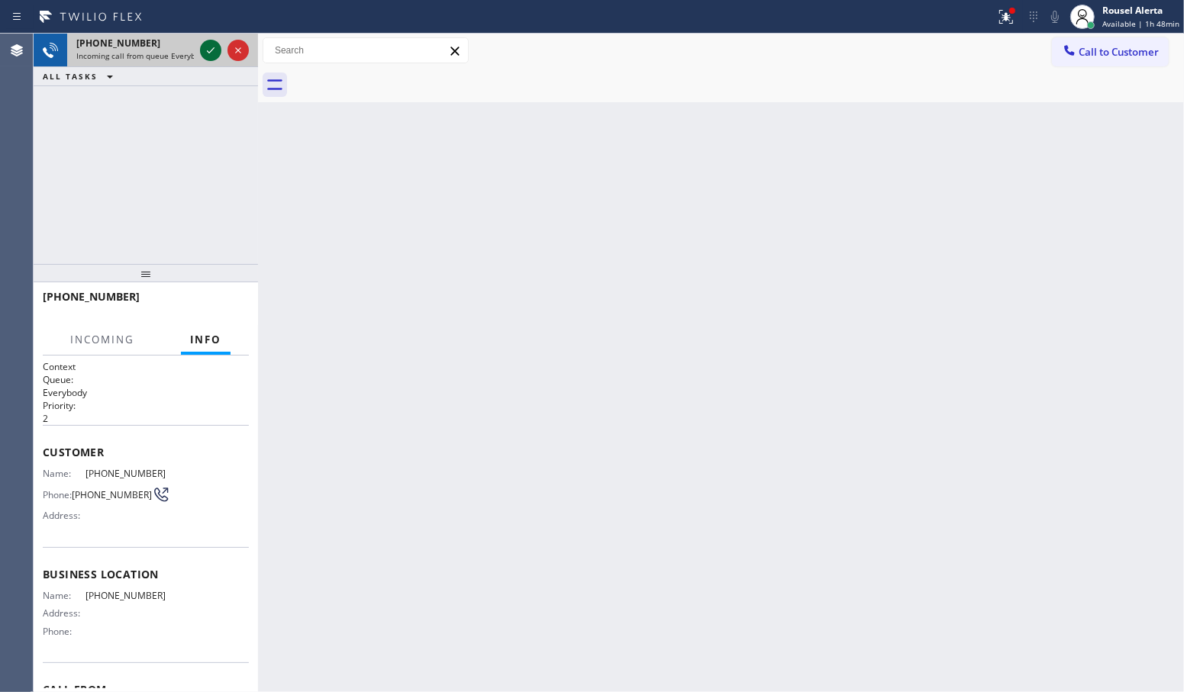
click at [207, 50] on icon at bounding box center [210, 50] width 18 height 18
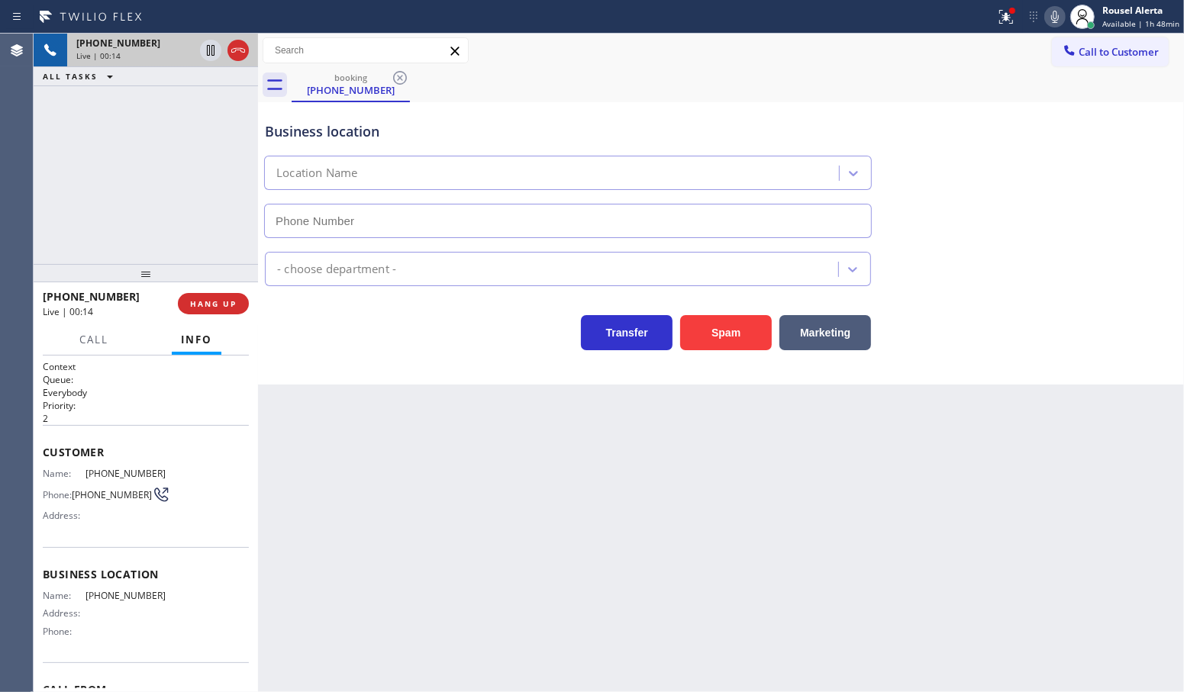
click at [385, 521] on div "Back to Dashboard Change Sender ID Customers Technicians Select a contact Outbo…" at bounding box center [721, 363] width 926 height 659
drag, startPoint x: 291, startPoint y: 454, endPoint x: 332, endPoint y: 500, distance: 61.6
click at [291, 454] on div "Back to Dashboard Change Sender ID Customers Technicians Select a contact Outbo…" at bounding box center [721, 363] width 926 height 659
click at [161, 178] on div "[PHONE_NUMBER] Live | 00:28 ALL TASKS ALL TASKS ACTIVE TASKS TASKS IN WRAP UP" at bounding box center [146, 149] width 224 height 230
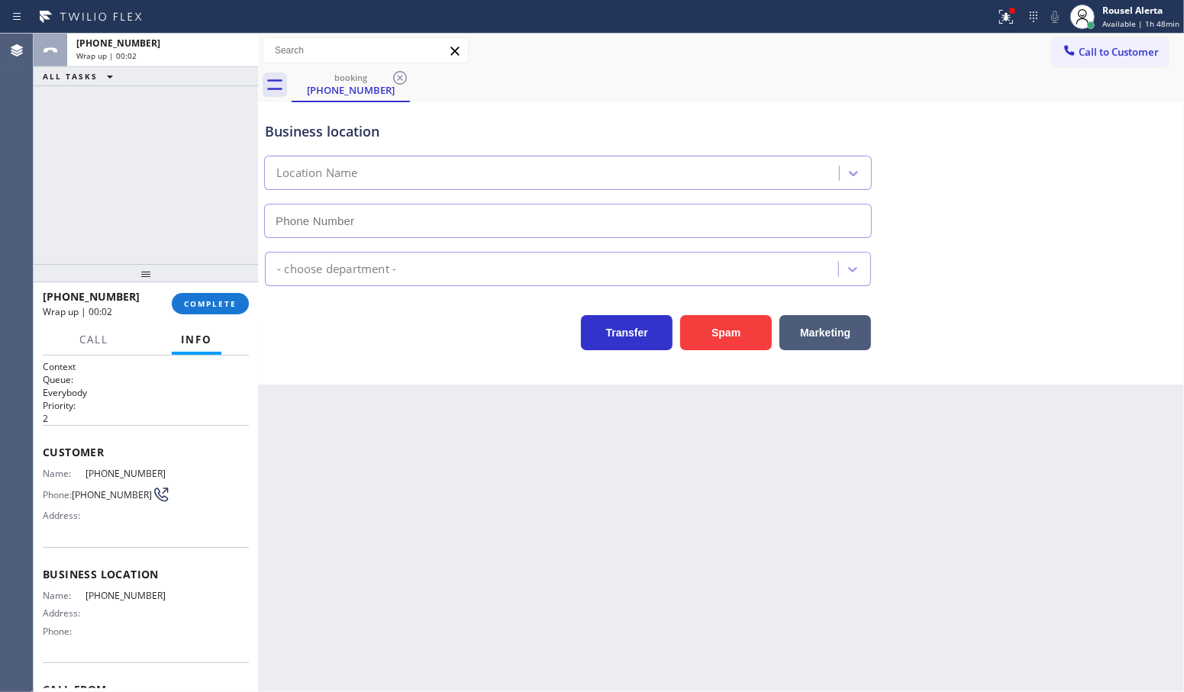
click at [402, 655] on div "Back to Dashboard Change Sender ID Customers Technicians Select a contact Outbo…" at bounding box center [721, 363] width 926 height 659
click at [223, 302] on span "COMPLETE" at bounding box center [210, 303] width 53 height 11
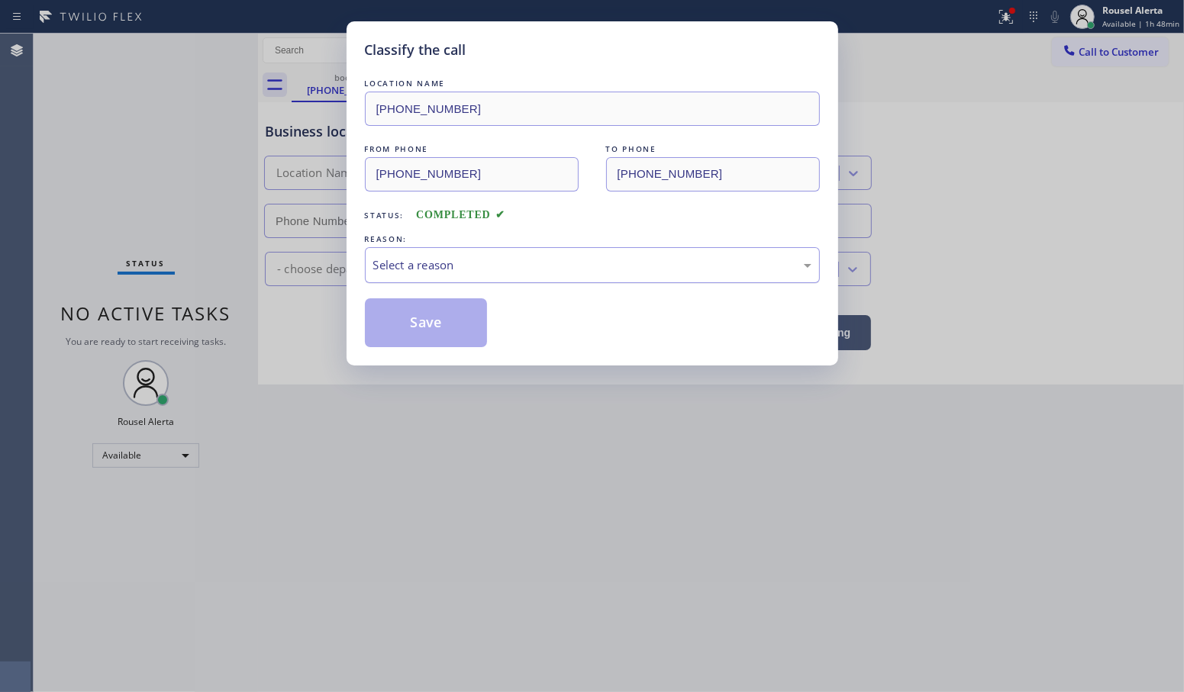
click at [430, 257] on div "Select a reason" at bounding box center [592, 265] width 438 height 18
click at [435, 319] on button "Save" at bounding box center [426, 322] width 123 height 49
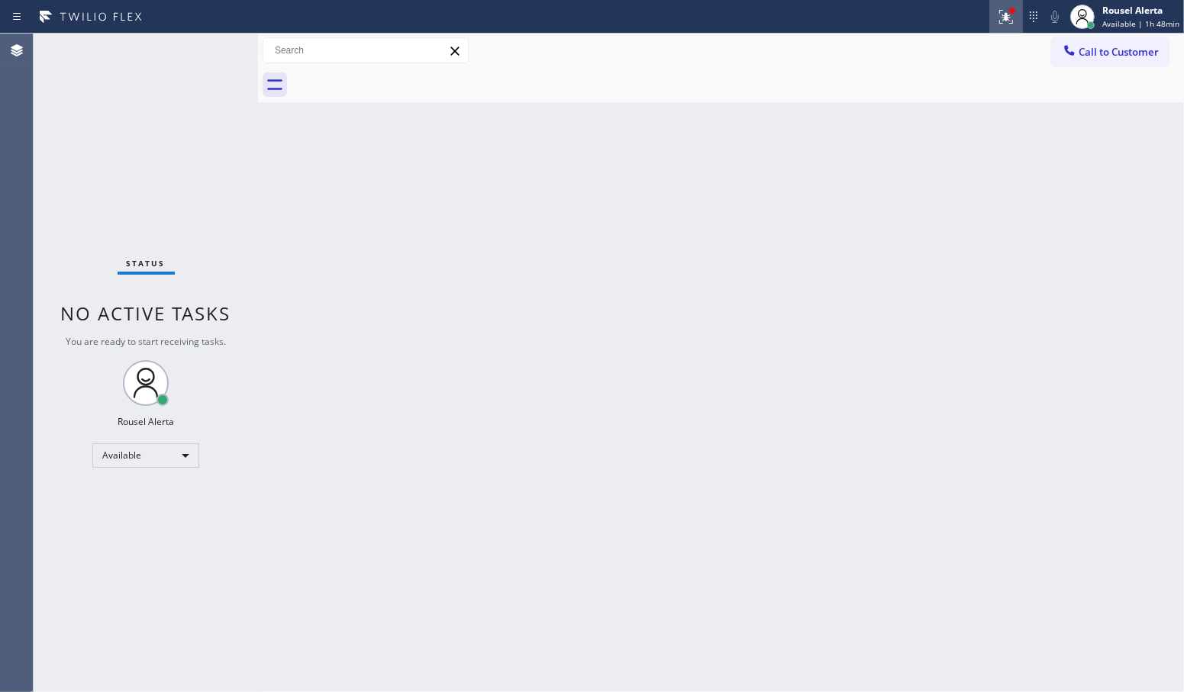
click at [1000, 21] on icon at bounding box center [1006, 17] width 18 height 18
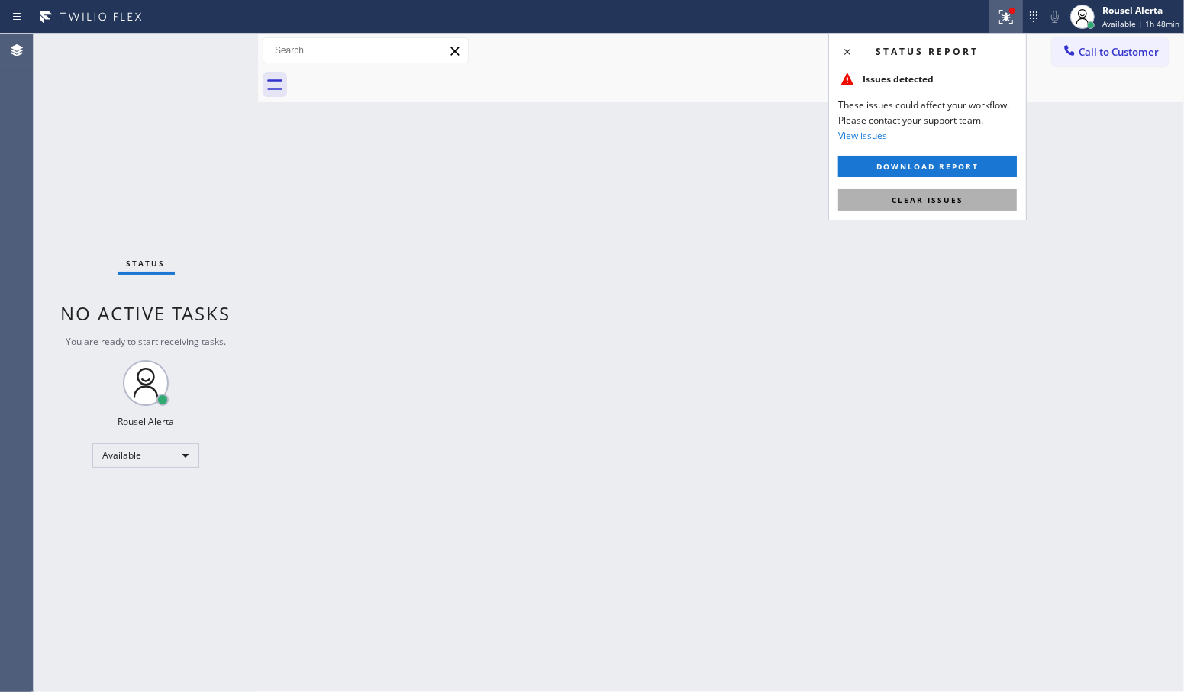
drag, startPoint x: 952, startPoint y: 195, endPoint x: 958, endPoint y: 219, distance: 25.2
click at [952, 195] on span "Clear issues" at bounding box center [927, 200] width 72 height 11
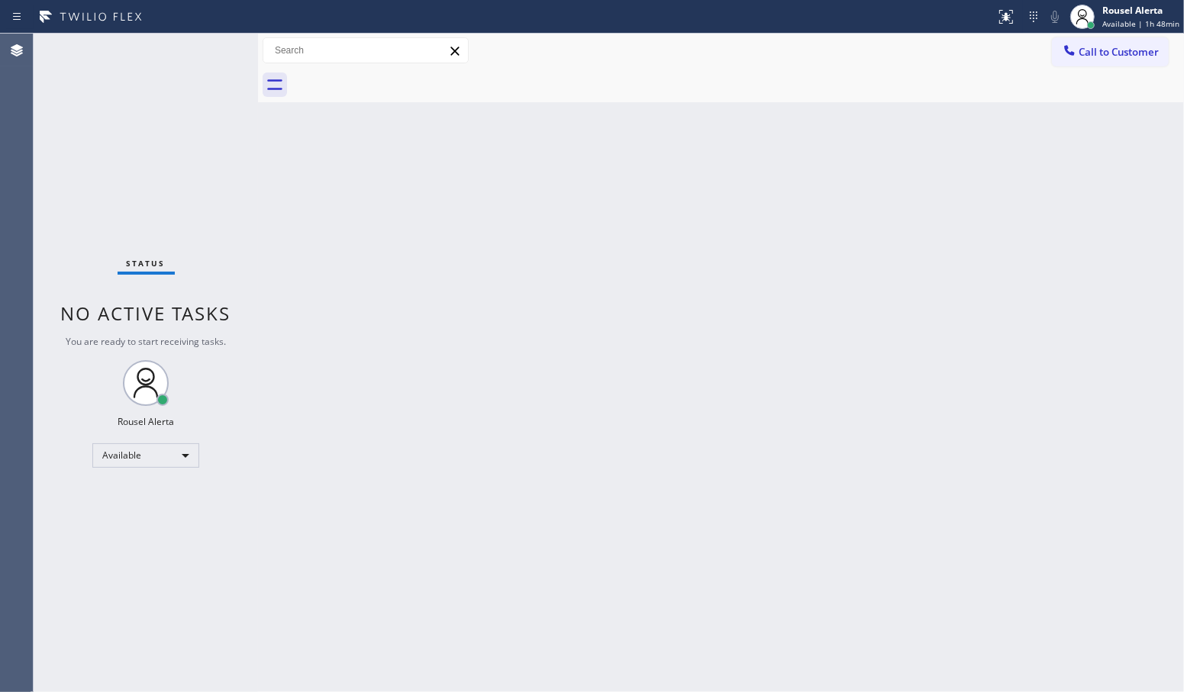
click at [971, 333] on div "Back to Dashboard Change Sender ID Customers Technicians Select a contact Outbo…" at bounding box center [721, 363] width 926 height 659
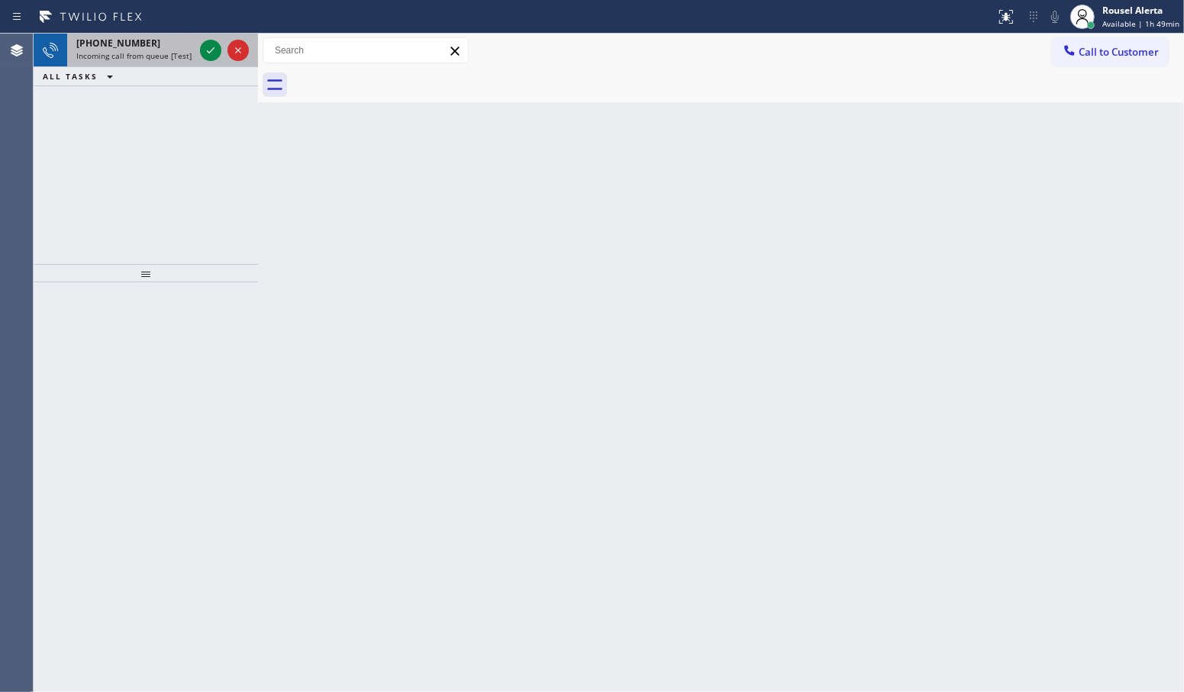
click at [147, 40] on div "[PHONE_NUMBER]" at bounding box center [135, 43] width 118 height 13
click at [153, 47] on div "[PHONE_NUMBER]" at bounding box center [135, 43] width 118 height 13
click at [168, 61] on div "[PHONE_NUMBER] Incoming call from queue [Test] All" at bounding box center [132, 51] width 130 height 34
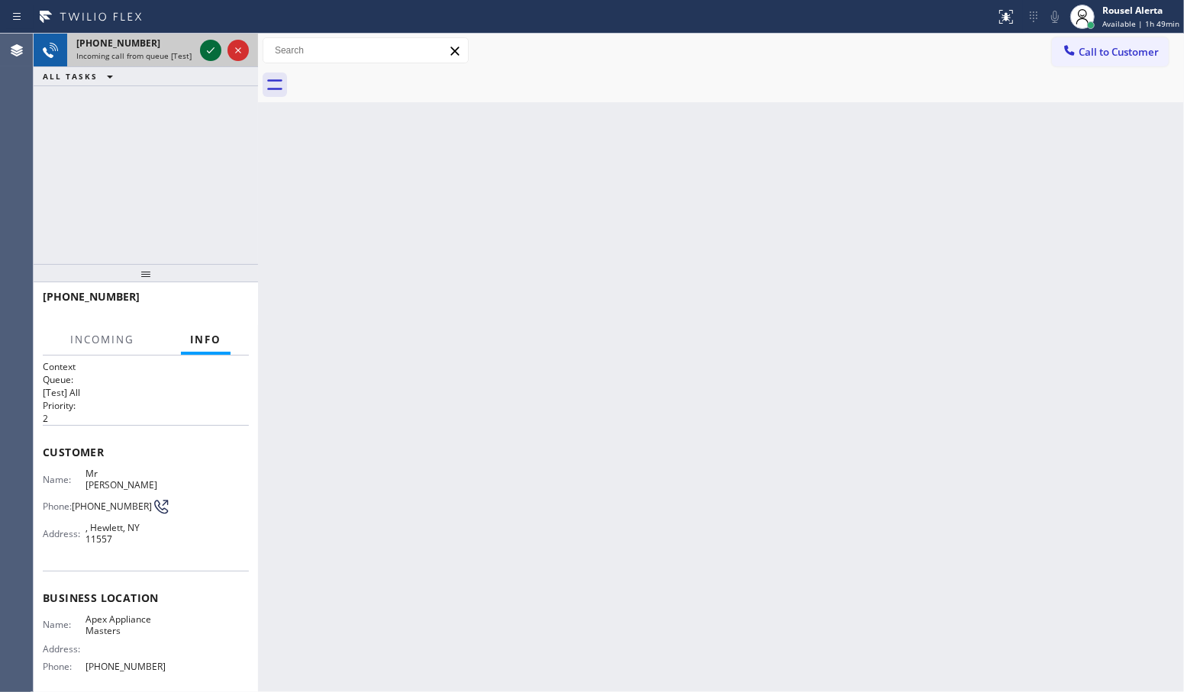
click at [211, 53] on icon at bounding box center [210, 50] width 18 height 18
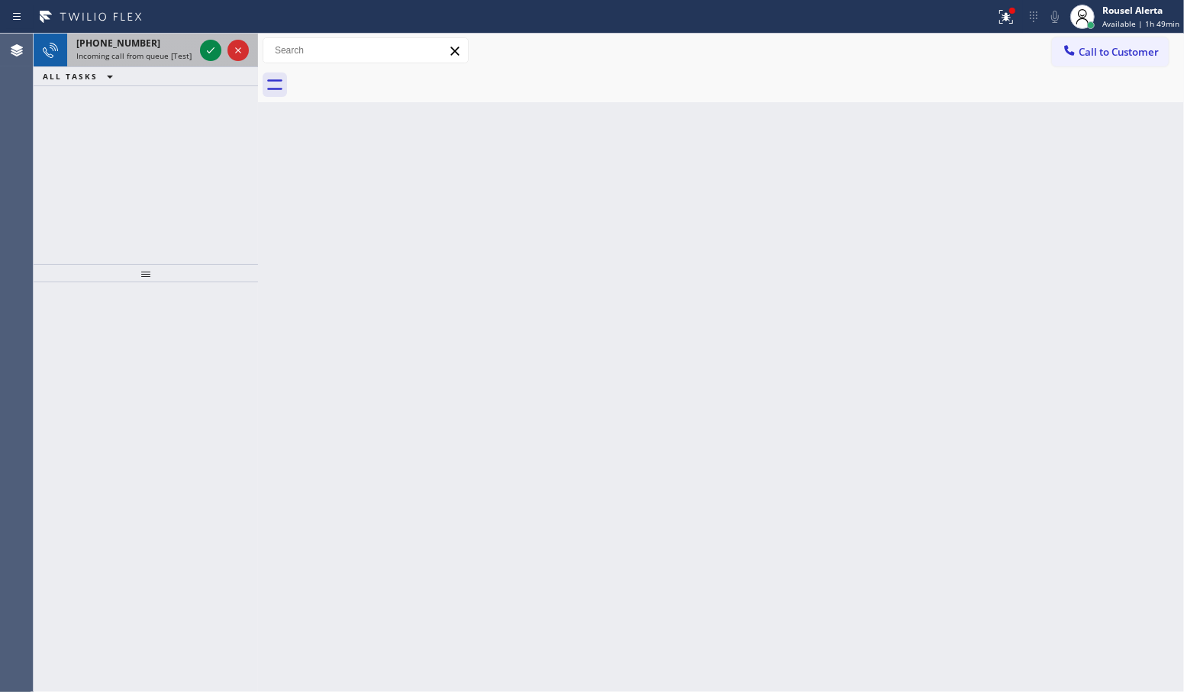
click at [181, 40] on div "[PHONE_NUMBER]" at bounding box center [135, 43] width 118 height 13
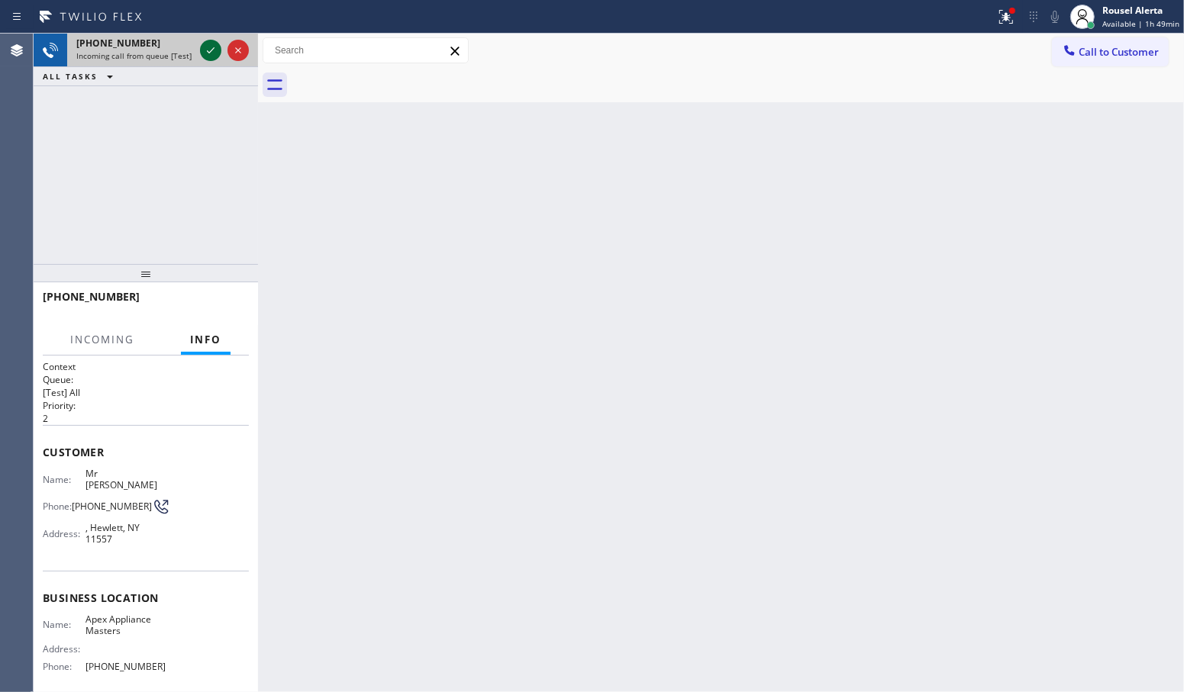
click at [210, 50] on icon at bounding box center [210, 50] width 18 height 18
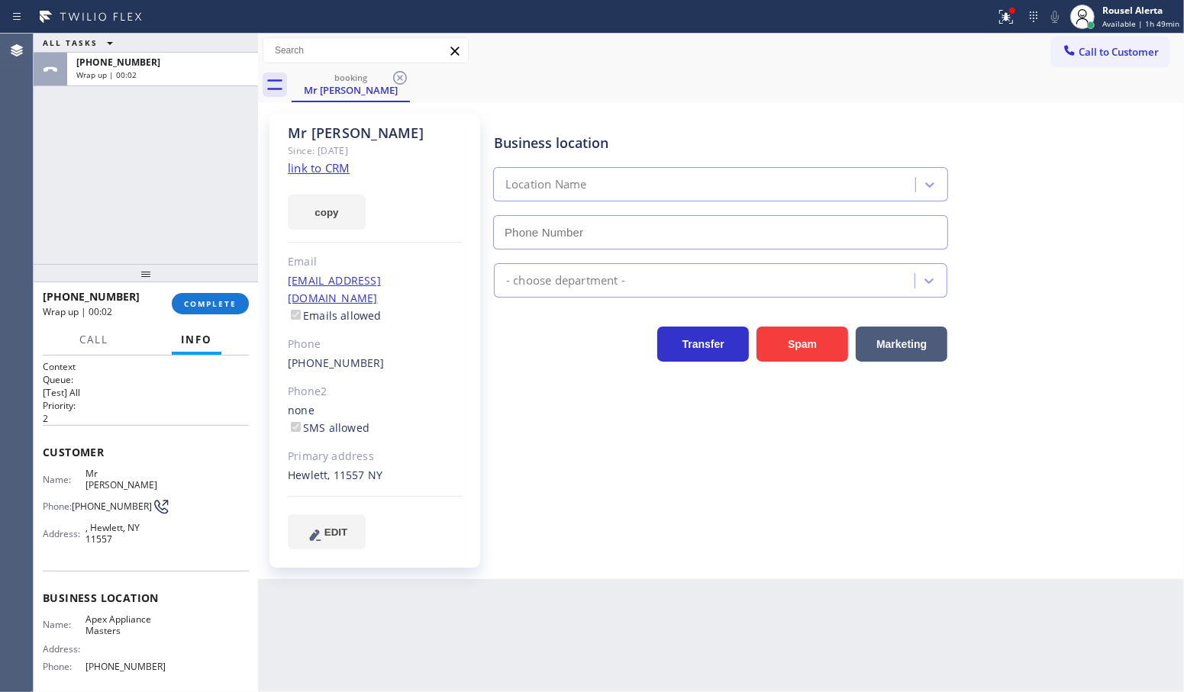
type input "[PHONE_NUMBER]"
click at [1139, 8] on div "Rousel Alerta" at bounding box center [1140, 10] width 77 height 13
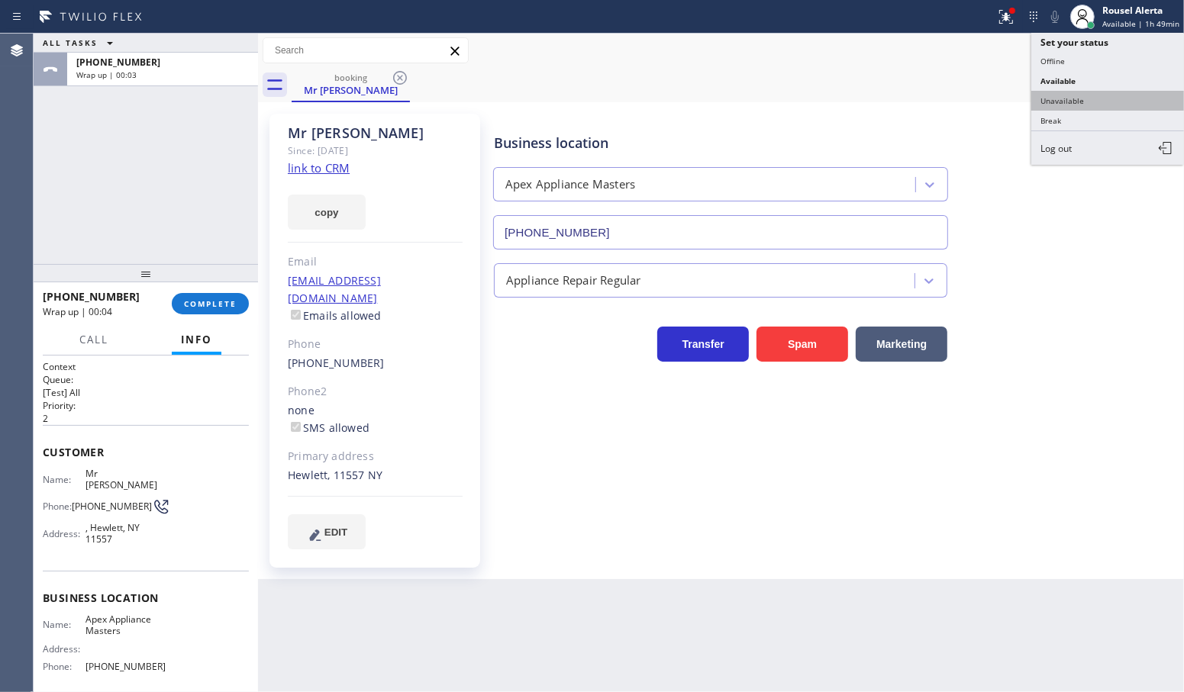
click at [1107, 95] on button "Unavailable" at bounding box center [1107, 101] width 153 height 20
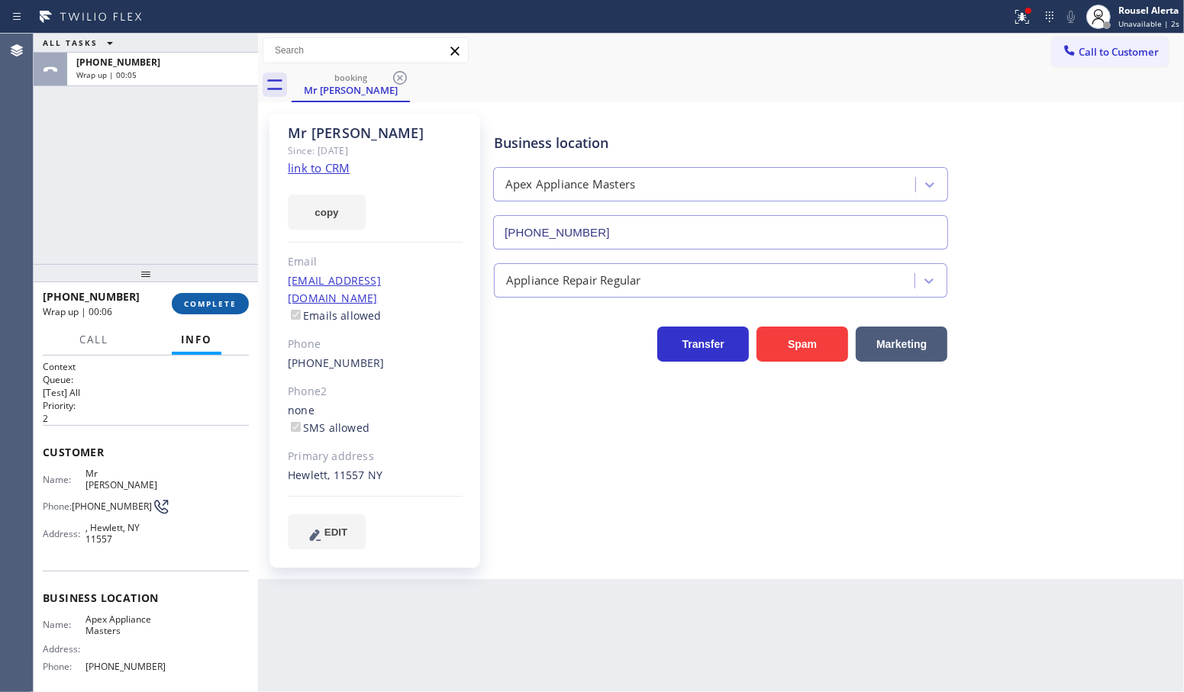
click at [227, 310] on button "COMPLETE" at bounding box center [210, 303] width 77 height 21
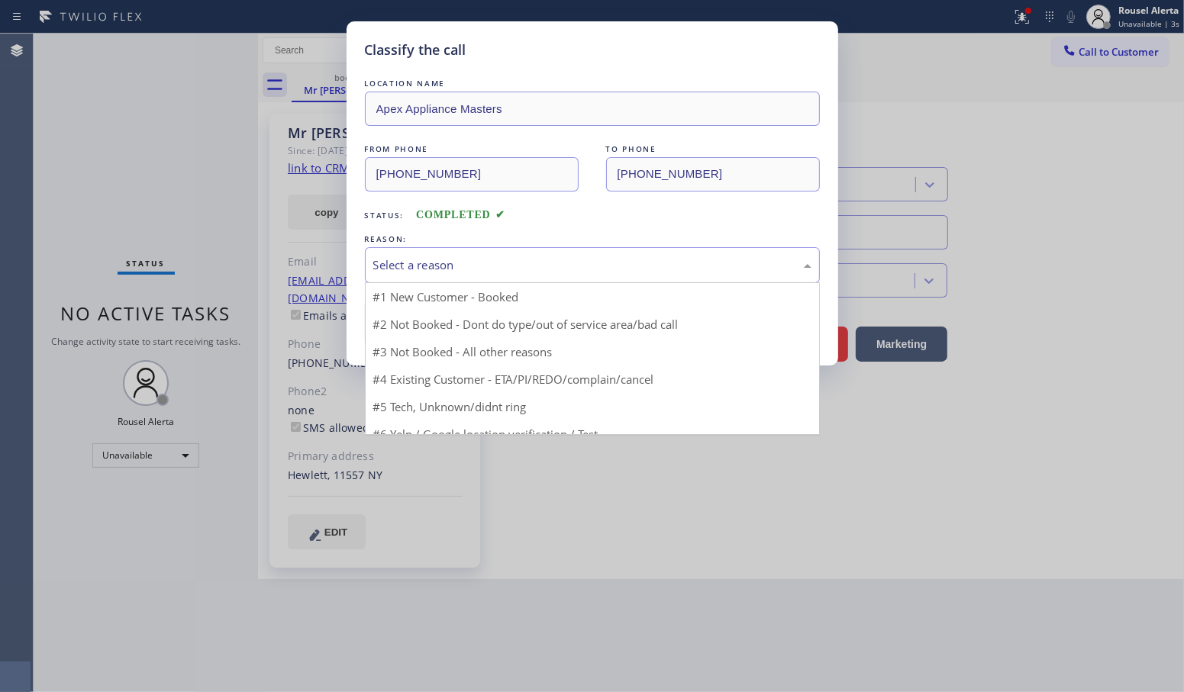
click at [424, 273] on div "Select a reason" at bounding box center [592, 265] width 438 height 18
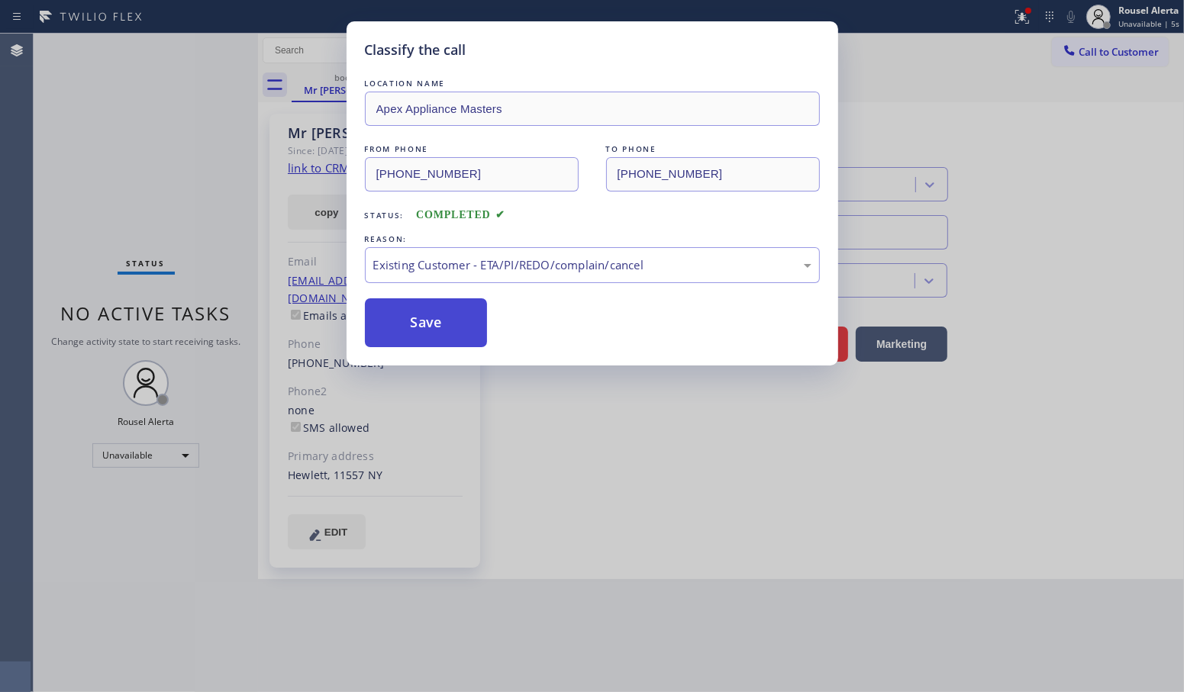
click at [428, 333] on button "Save" at bounding box center [426, 322] width 123 height 49
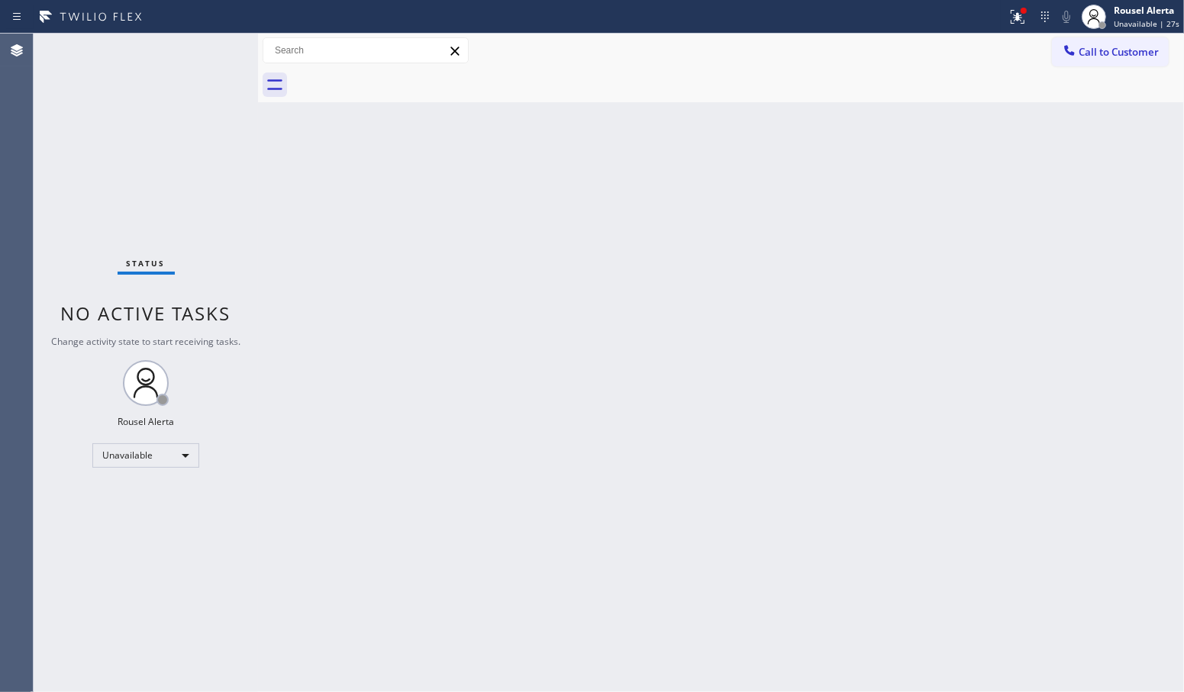
click at [212, 147] on div "Status No active tasks Change activity state to start receiving tasks. Rousel A…" at bounding box center [146, 363] width 224 height 659
click at [847, 166] on div "Back to Dashboard Change Sender ID Customers Technicians Select a contact Outbo…" at bounding box center [721, 363] width 926 height 659
click at [1105, 60] on button "Call to Customer" at bounding box center [1110, 51] width 117 height 29
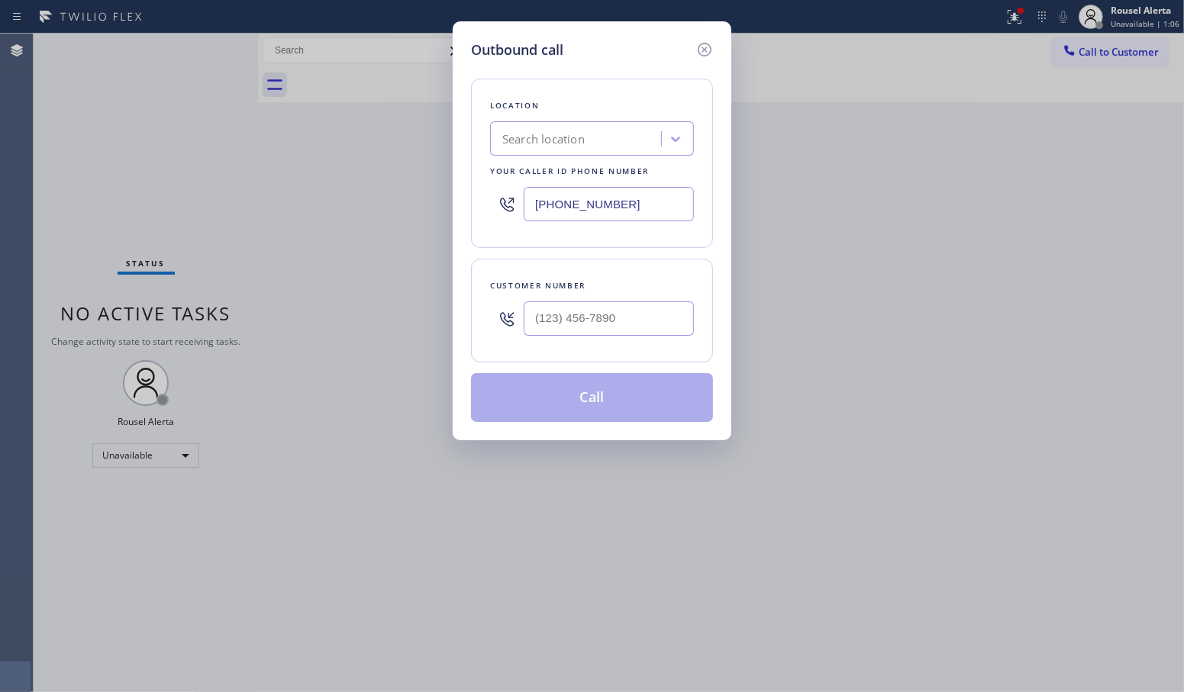
drag, startPoint x: 636, startPoint y: 205, endPoint x: 494, endPoint y: 199, distance: 142.0
click at [494, 199] on div "[PHONE_NUMBER]" at bounding box center [592, 204] width 204 height 50
paste input "929) 583-5393"
type input "[PHONE_NUMBER]"
click at [680, 324] on input "(___) ___-____" at bounding box center [608, 318] width 170 height 34
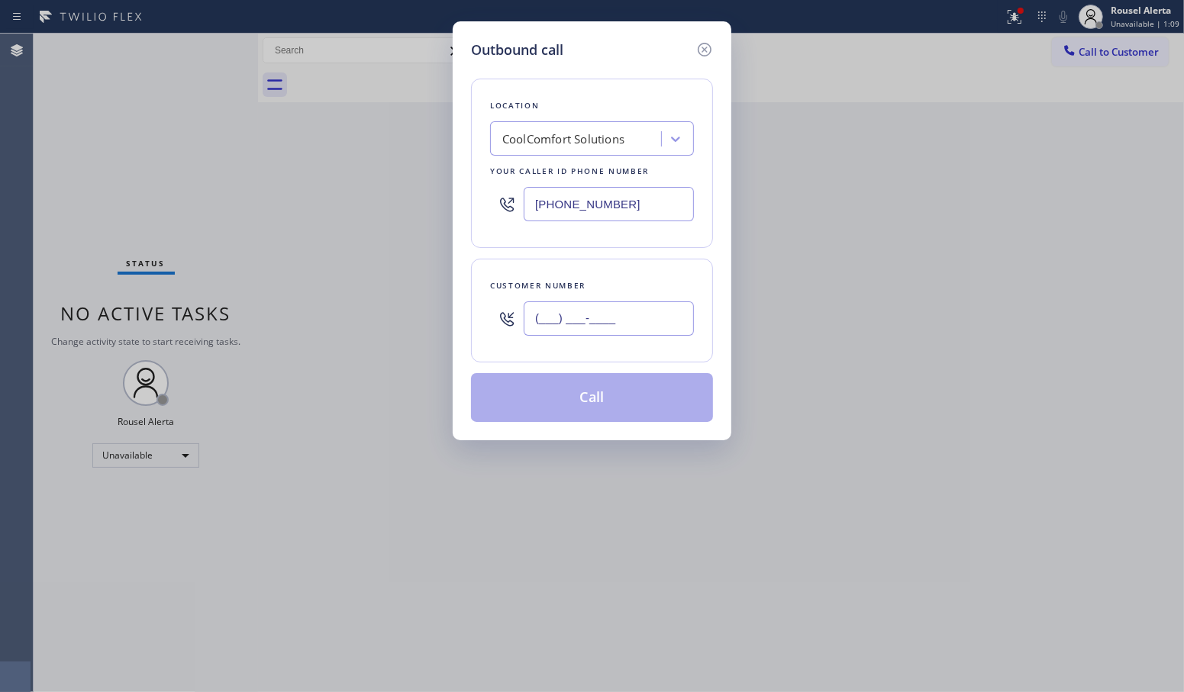
paste input "585) 406-1155"
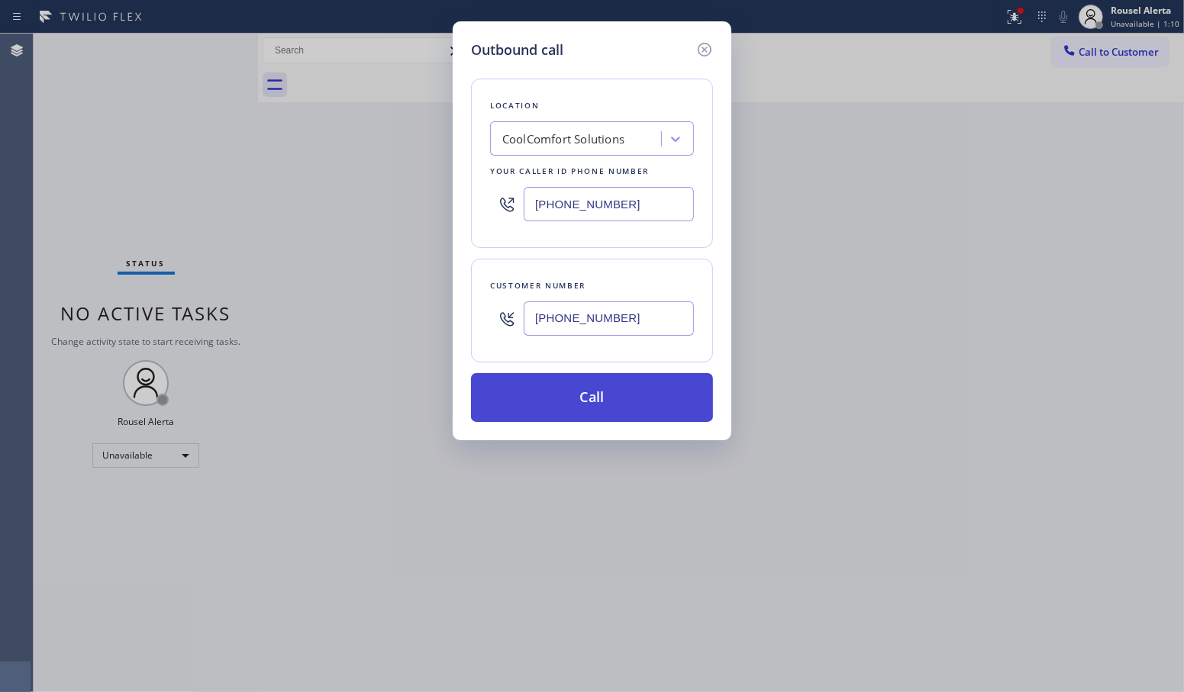
type input "[PHONE_NUMBER]"
click at [635, 387] on button "Call" at bounding box center [592, 397] width 242 height 49
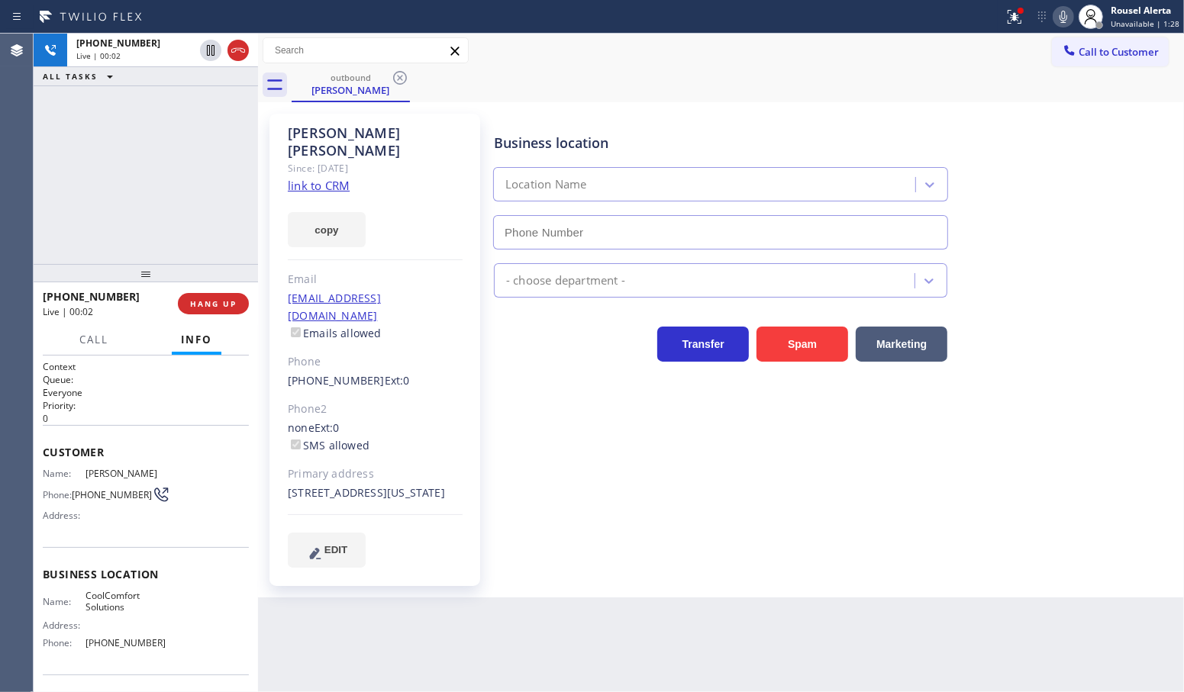
type input "[PHONE_NUMBER]"
drag, startPoint x: 189, startPoint y: 137, endPoint x: 279, endPoint y: 355, distance: 235.4
click at [192, 137] on div "[PHONE_NUMBER] Live | 00:35 ALL TASKS ALL TASKS ACTIVE TASKS TASKS IN WRAP UP" at bounding box center [146, 149] width 224 height 230
click at [464, 653] on div "Back to Dashboard Change Sender ID Customers Technicians Select a contact Outbo…" at bounding box center [721, 363] width 926 height 659
click at [214, 308] on span "HANG UP" at bounding box center [213, 303] width 47 height 11
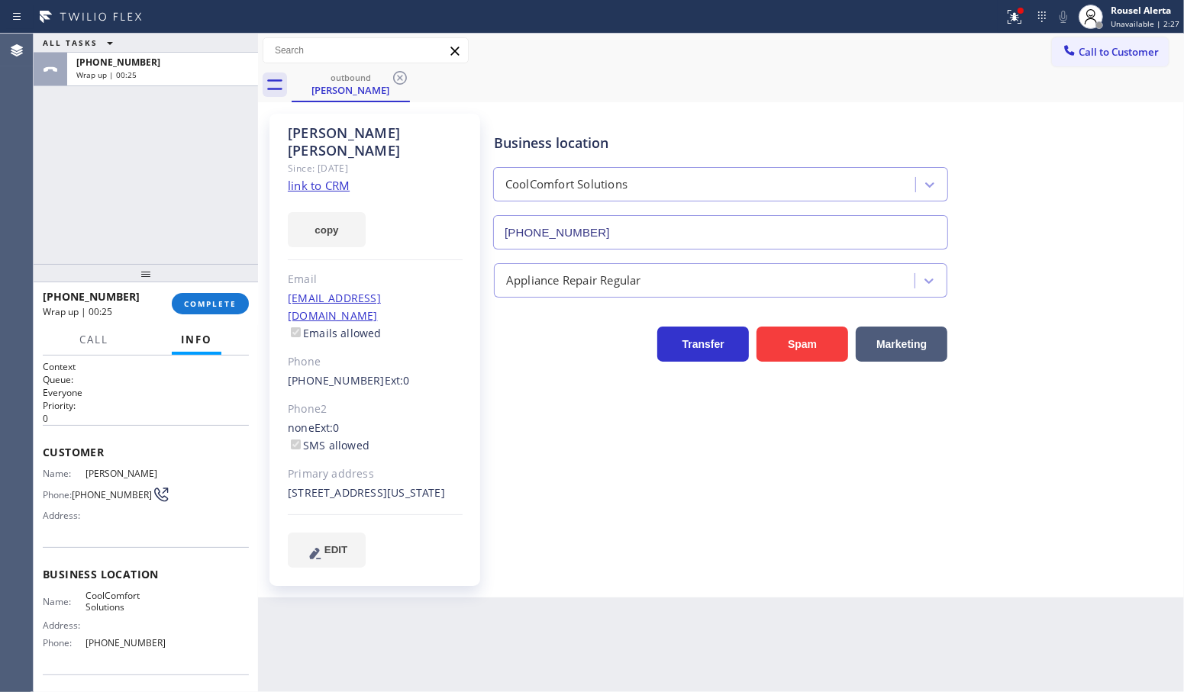
click at [198, 161] on div "ALL TASKS ALL TASKS ACTIVE TASKS TASKS IN WRAP UP [PHONE_NUMBER] Wrap up | 00:25" at bounding box center [146, 149] width 224 height 230
click at [220, 299] on span "COMPLETE" at bounding box center [210, 303] width 53 height 11
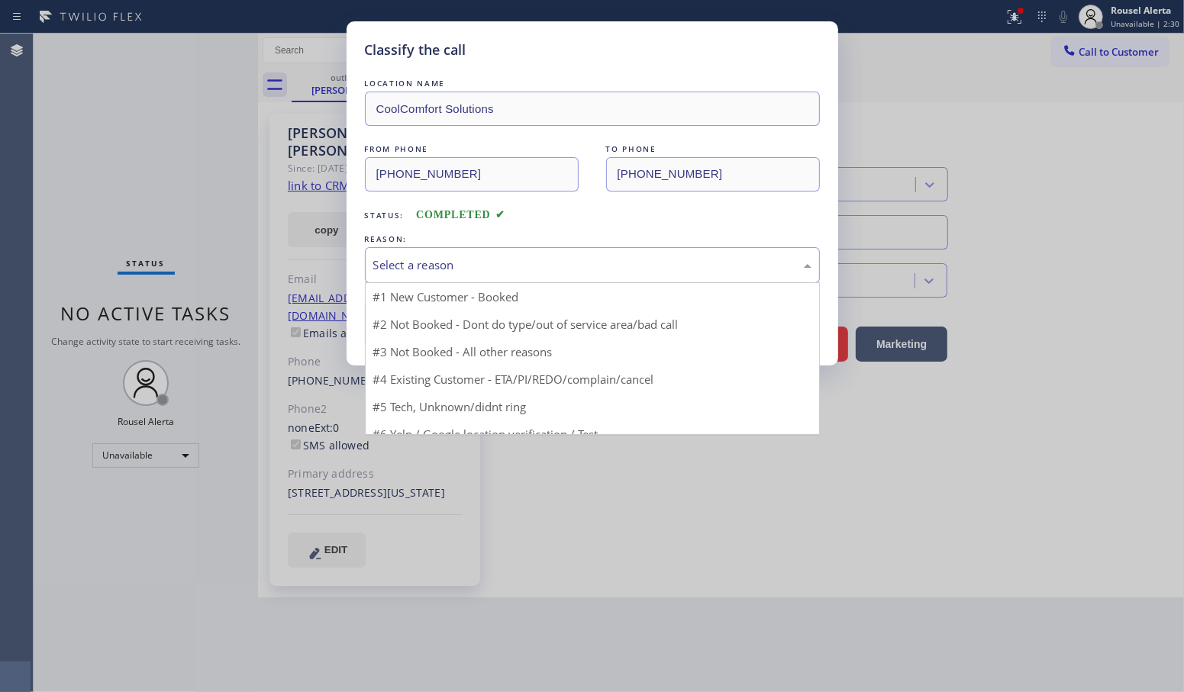
click at [472, 268] on div "Select a reason" at bounding box center [592, 265] width 438 height 18
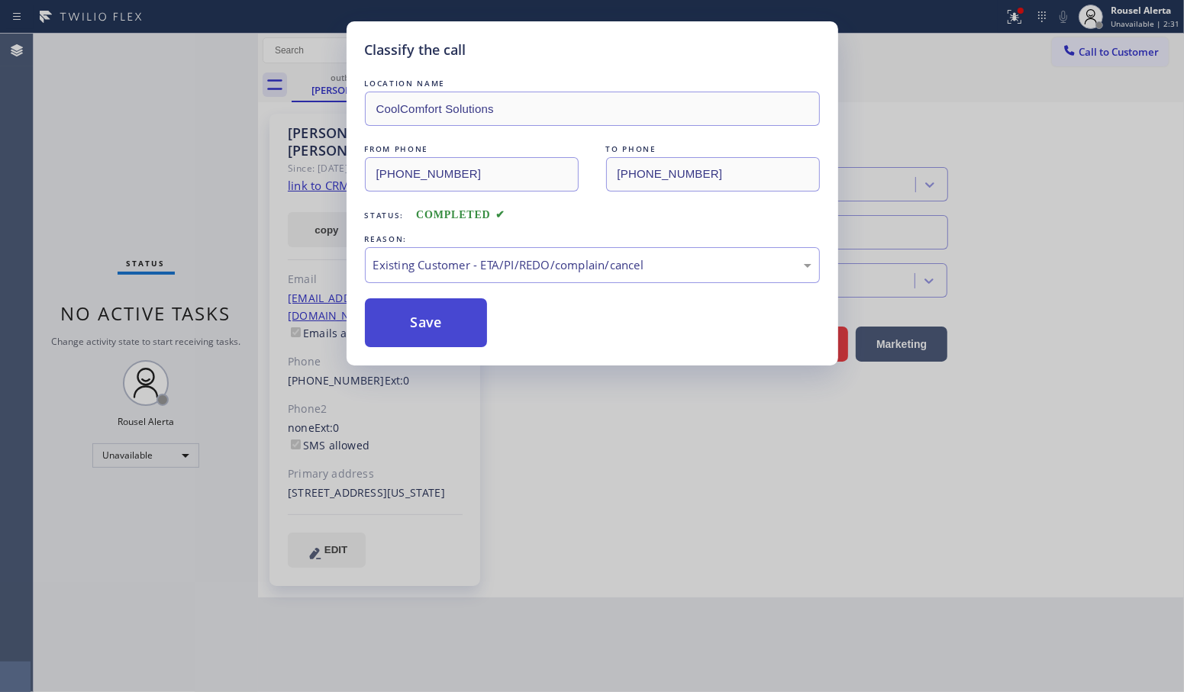
click at [475, 340] on button "Save" at bounding box center [426, 322] width 123 height 49
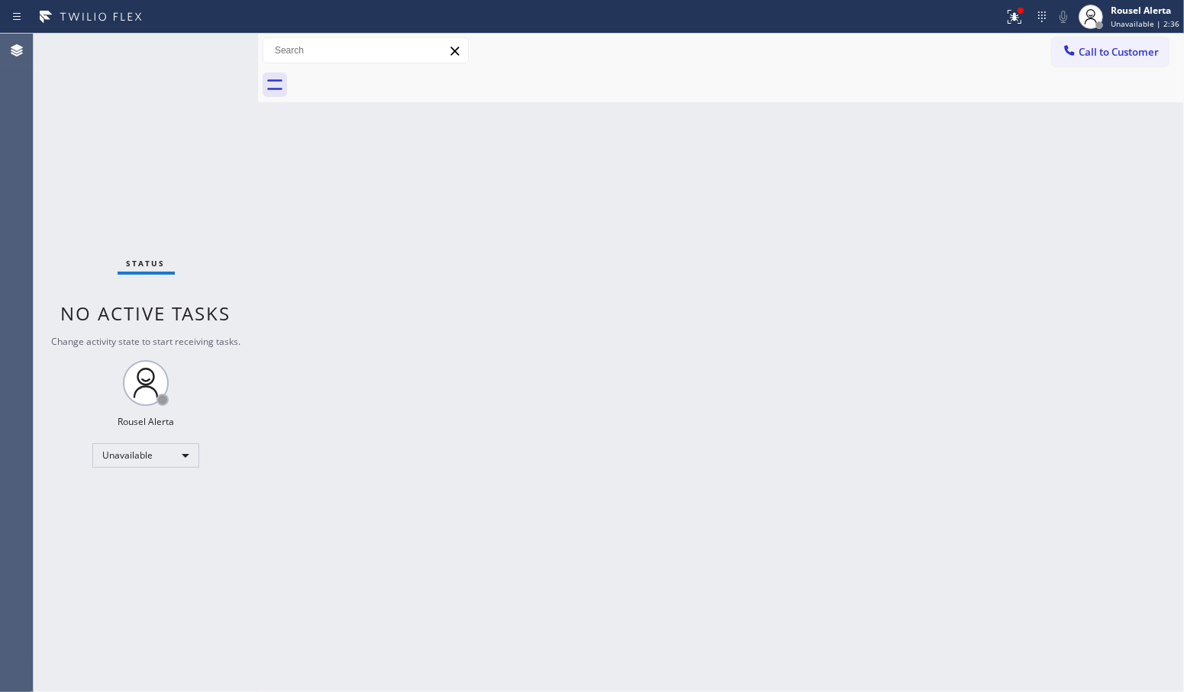
click at [927, 151] on div "Back to Dashboard Change Sender ID Customers Technicians Select a contact Outbo…" at bounding box center [721, 363] width 926 height 659
click at [1020, 24] on icon at bounding box center [1014, 17] width 18 height 18
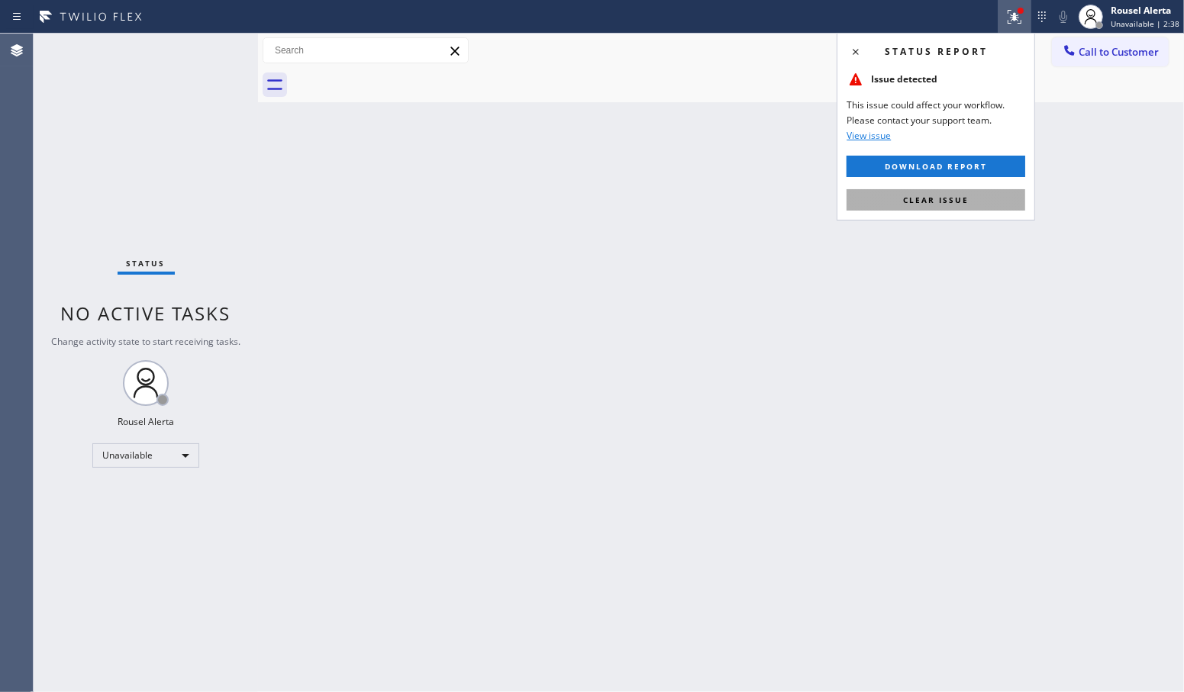
click at [1003, 195] on button "Clear issue" at bounding box center [935, 199] width 179 height 21
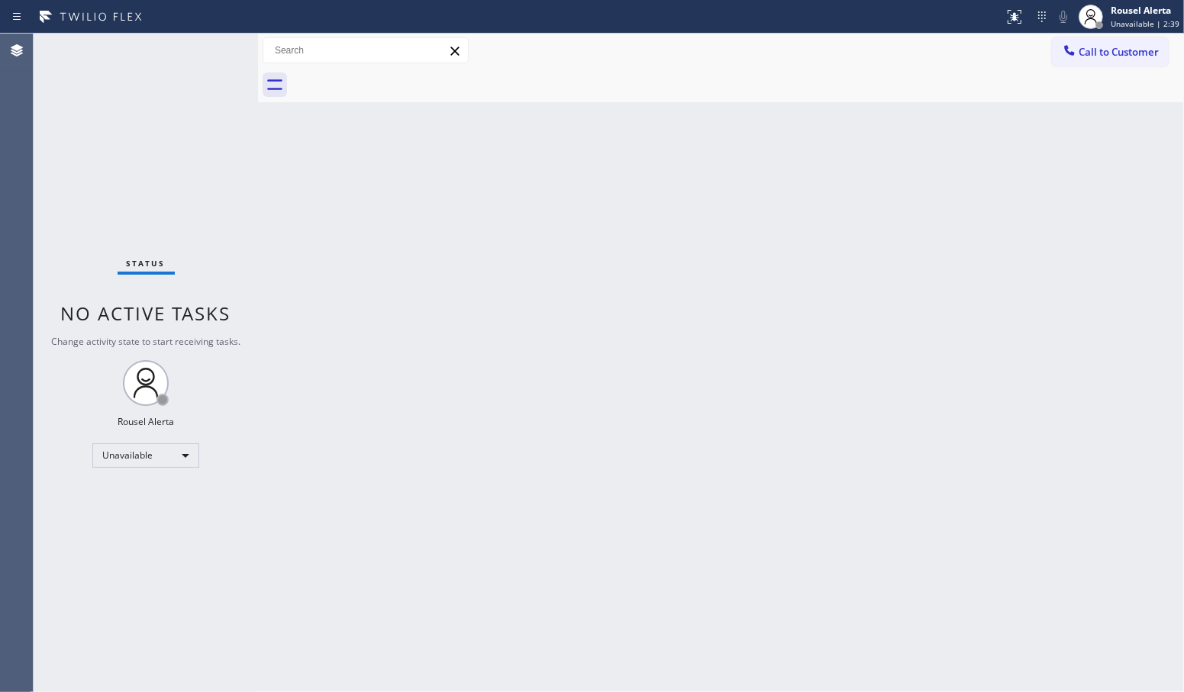
click at [1115, 245] on div "Back to Dashboard Change Sender ID Customers Technicians Select a contact Outbo…" at bounding box center [721, 363] width 926 height 659
click at [1119, 18] on span "Unavailable | 2:40" at bounding box center [1144, 23] width 69 height 11
click at [1110, 78] on button "Available" at bounding box center [1107, 81] width 153 height 20
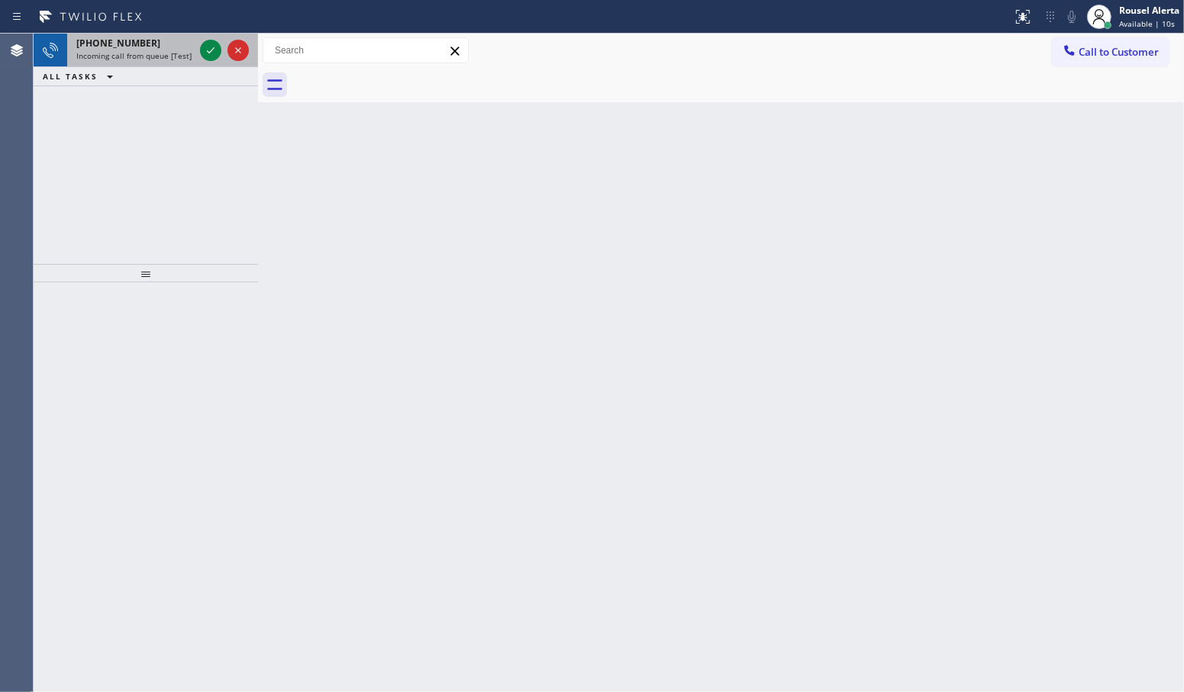
click at [160, 53] on span "Incoming call from queue [Test] All" at bounding box center [139, 55] width 127 height 11
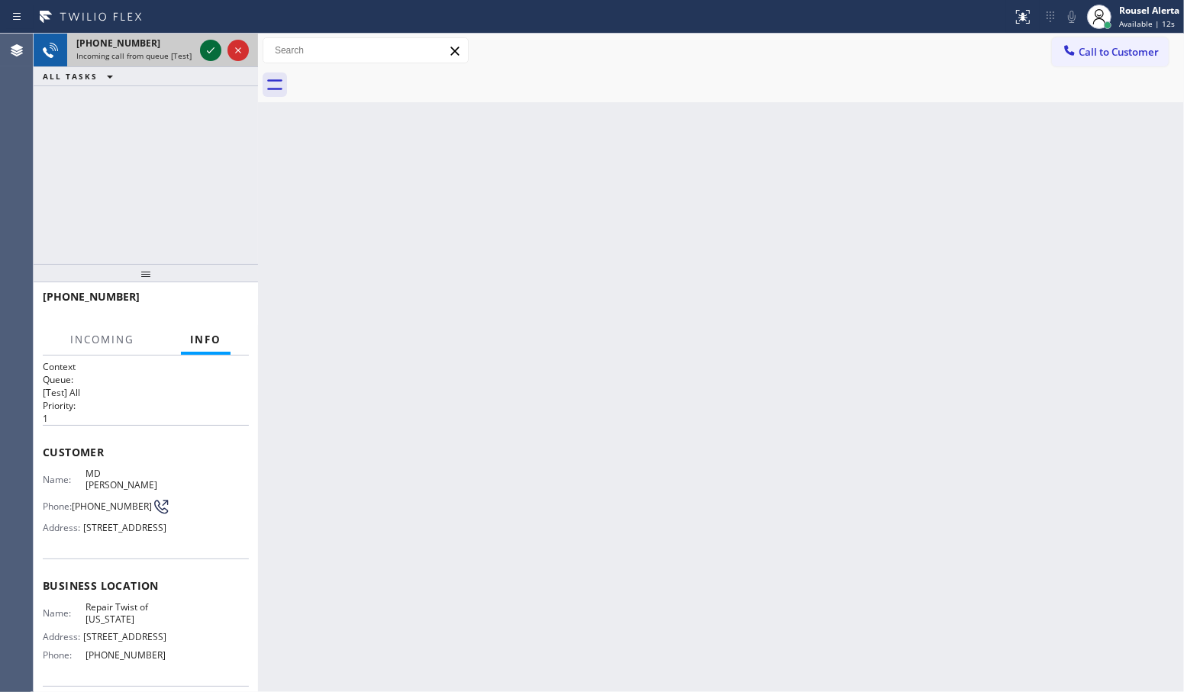
click at [205, 50] on icon at bounding box center [210, 50] width 18 height 18
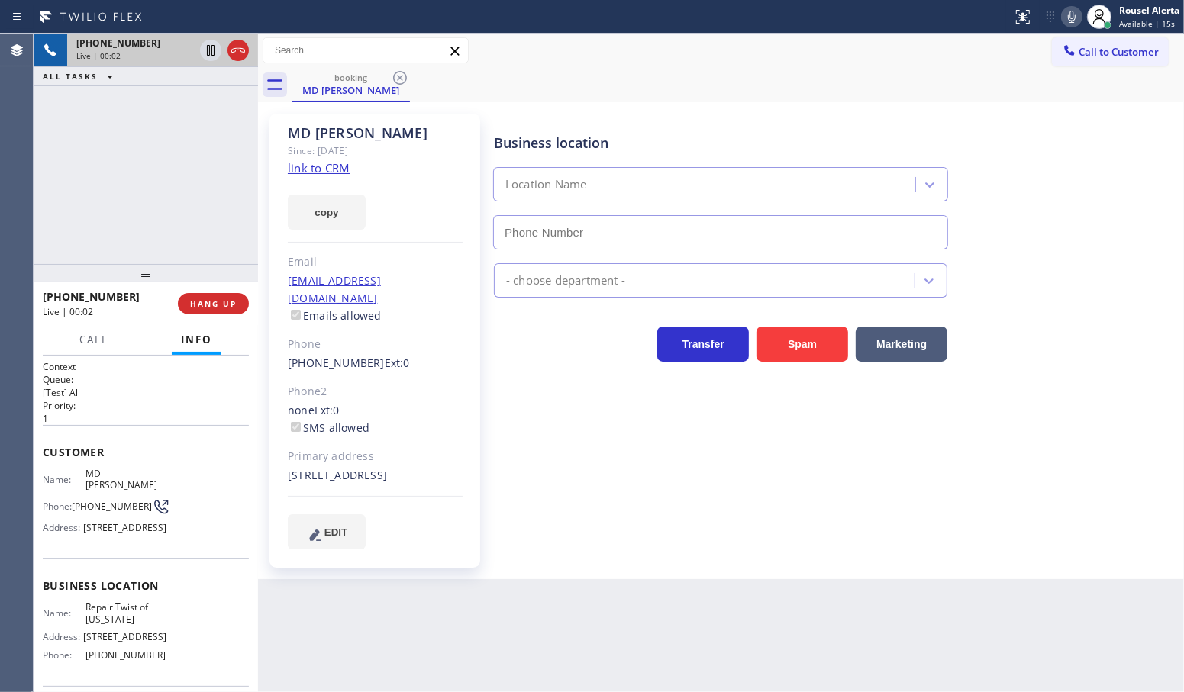
type input "[PHONE_NUMBER]"
click at [310, 168] on link "link to CRM" at bounding box center [319, 167] width 62 height 15
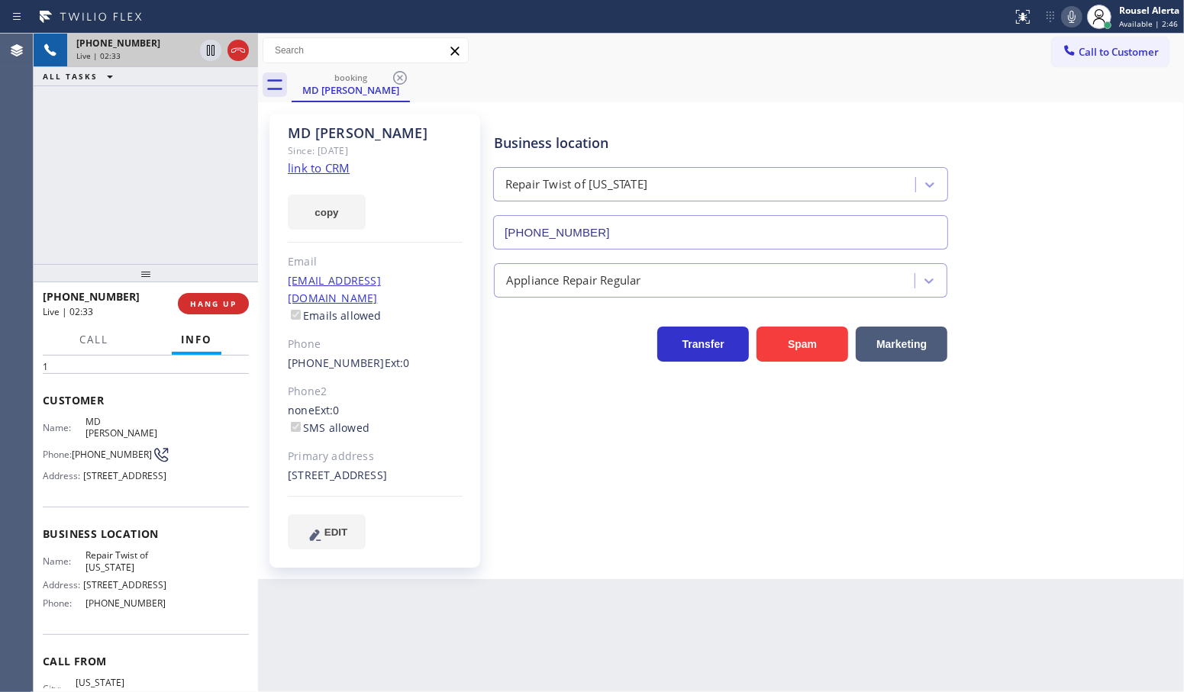
scroll to position [95, 0]
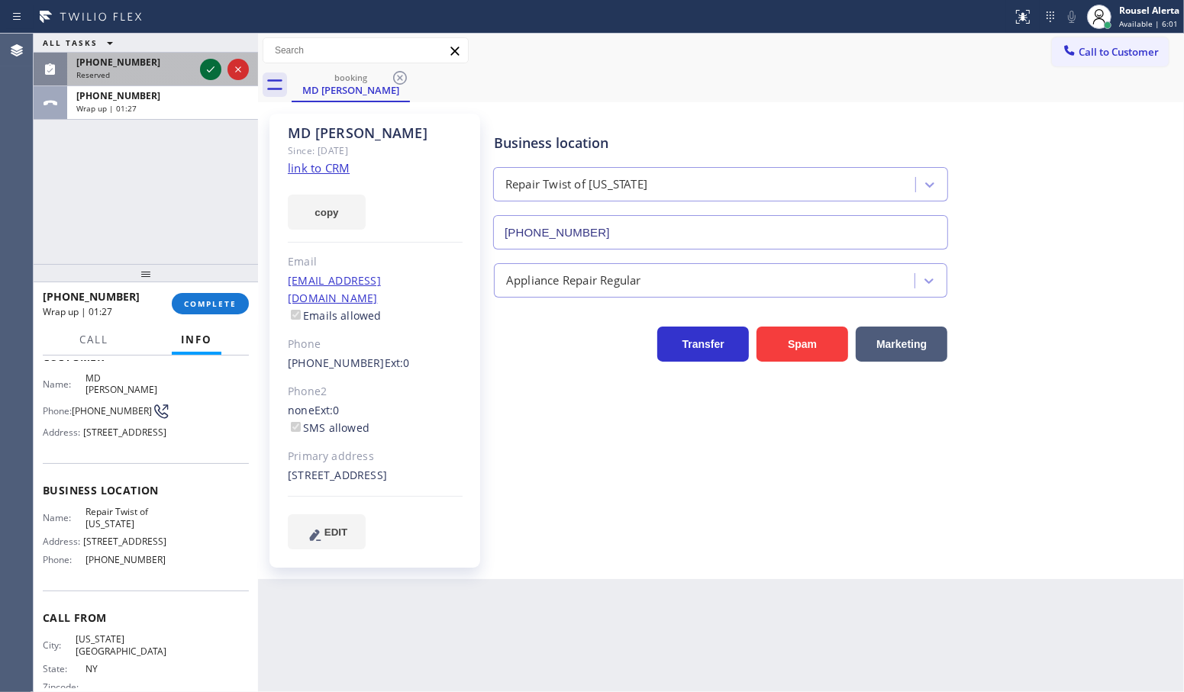
click at [208, 71] on icon at bounding box center [211, 69] width 8 height 6
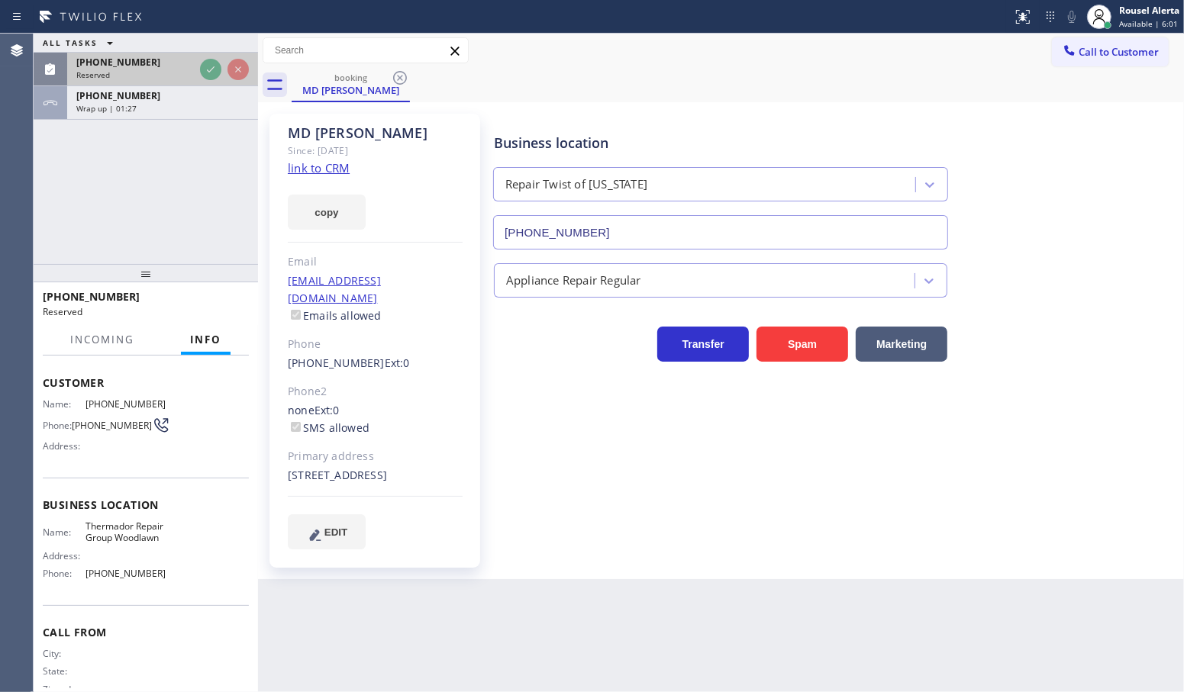
scroll to position [120, 0]
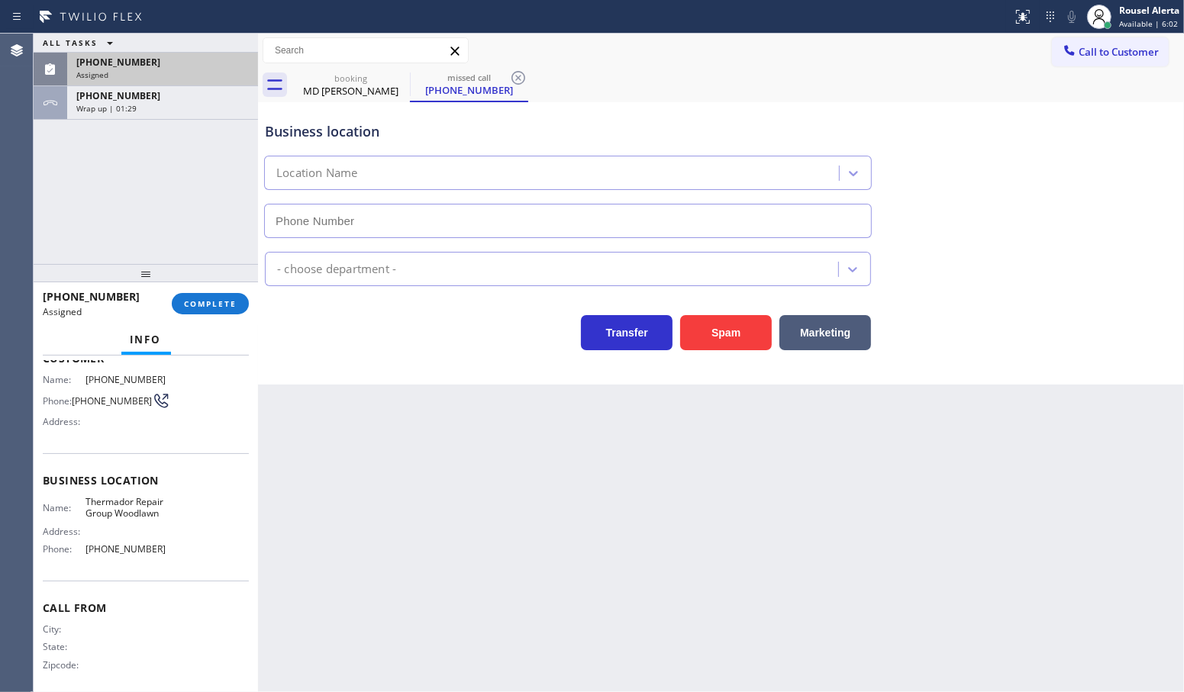
type input "[PHONE_NUMBER]"
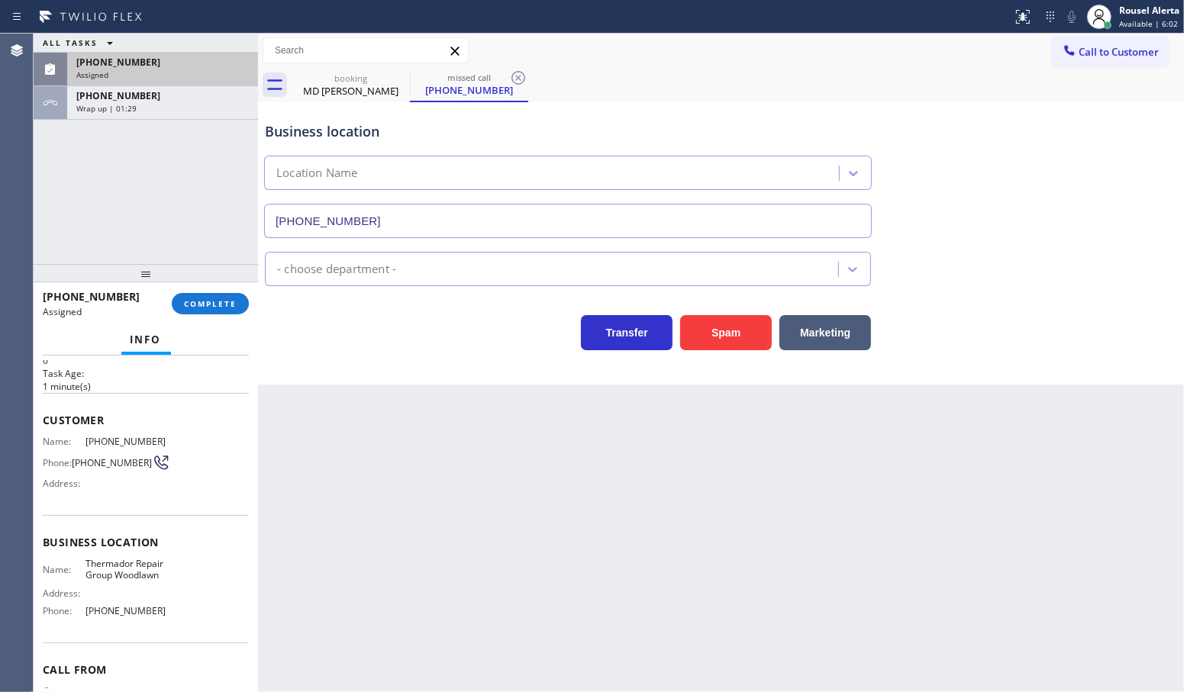
scroll to position [24, 0]
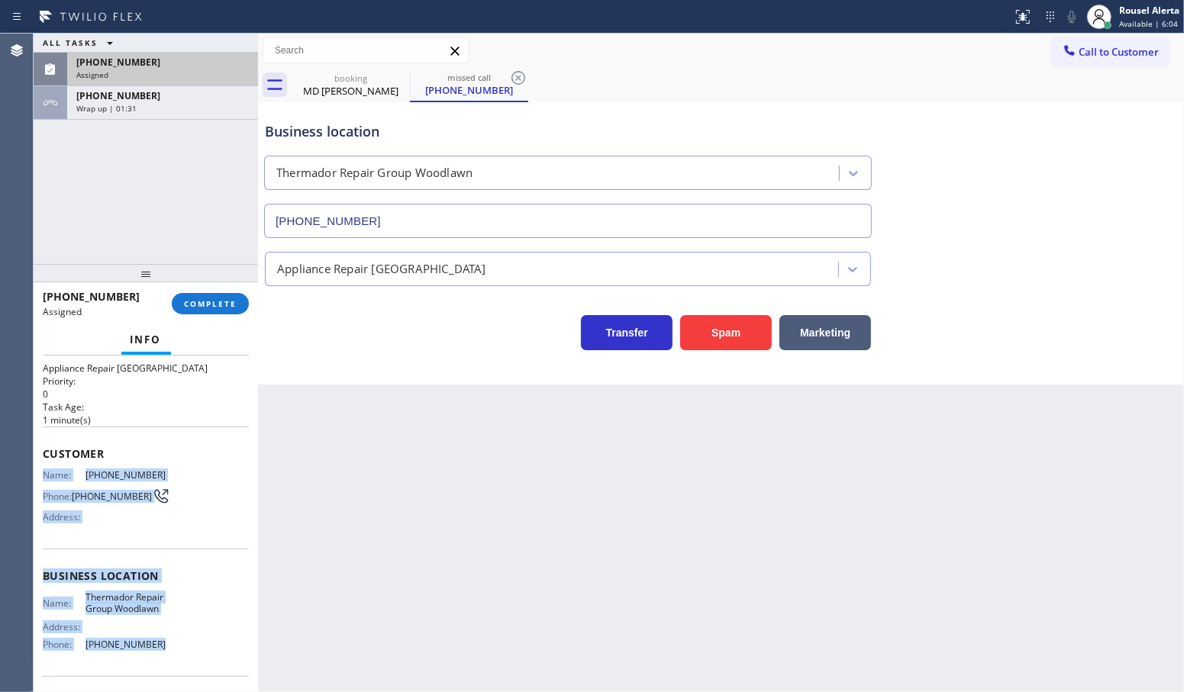
drag, startPoint x: 44, startPoint y: 471, endPoint x: 170, endPoint y: 668, distance: 233.7
click at [170, 668] on div "Context Queue: Appliance Repair High End Priority: 0 Task Age: [DEMOGRAPHIC_DAT…" at bounding box center [146, 564] width 206 height 456
copy div "Name: [PHONE_NUMBER] Phone: [PHONE_NUMBER] Address: Business location Name: The…"
click at [185, 109] on div "Wrap up | 01:32" at bounding box center [162, 108] width 172 height 11
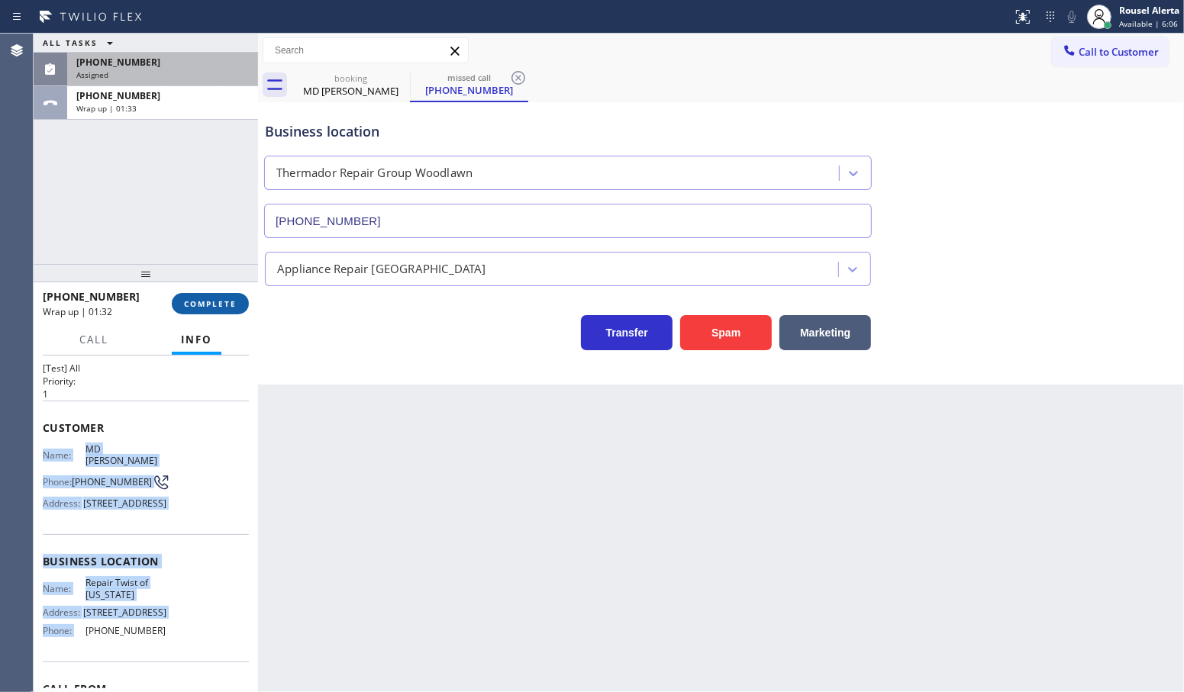
click at [183, 302] on button "COMPLETE" at bounding box center [210, 303] width 77 height 21
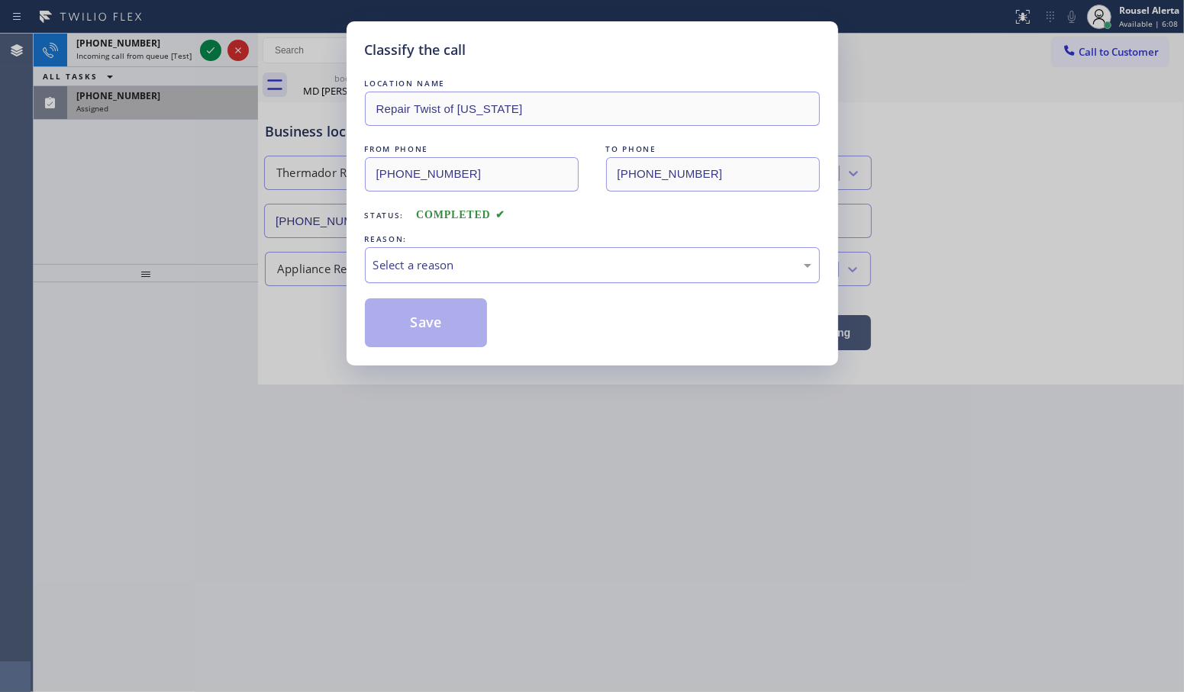
click at [411, 260] on div "Select a reason" at bounding box center [592, 265] width 438 height 18
click at [427, 337] on button "Save" at bounding box center [426, 322] width 123 height 49
click at [116, 47] on div "Classify the call LOCATION NAME Repair Twist of [US_STATE] FROM PHONE [PHONE_NU…" at bounding box center [592, 346] width 1184 height 692
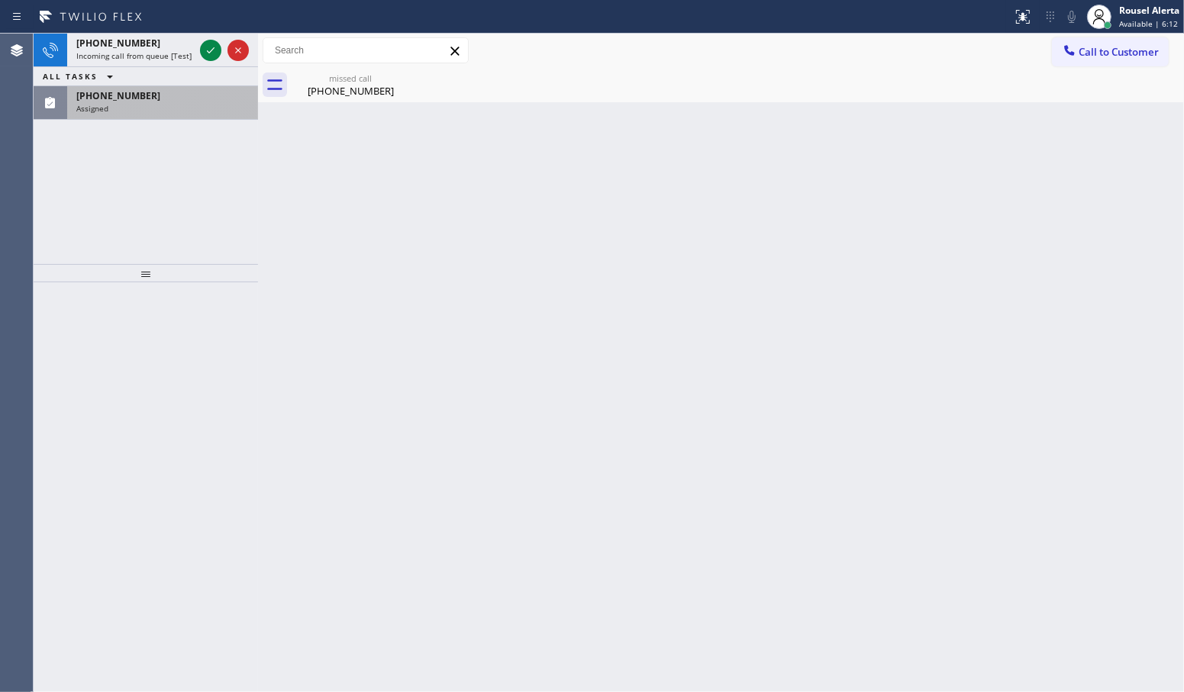
click at [116, 47] on span "[PHONE_NUMBER]" at bounding box center [118, 43] width 84 height 13
click at [116, 47] on div "[PHONE_NUMBER] Incoming call from queue [Test] All" at bounding box center [132, 51] width 130 height 34
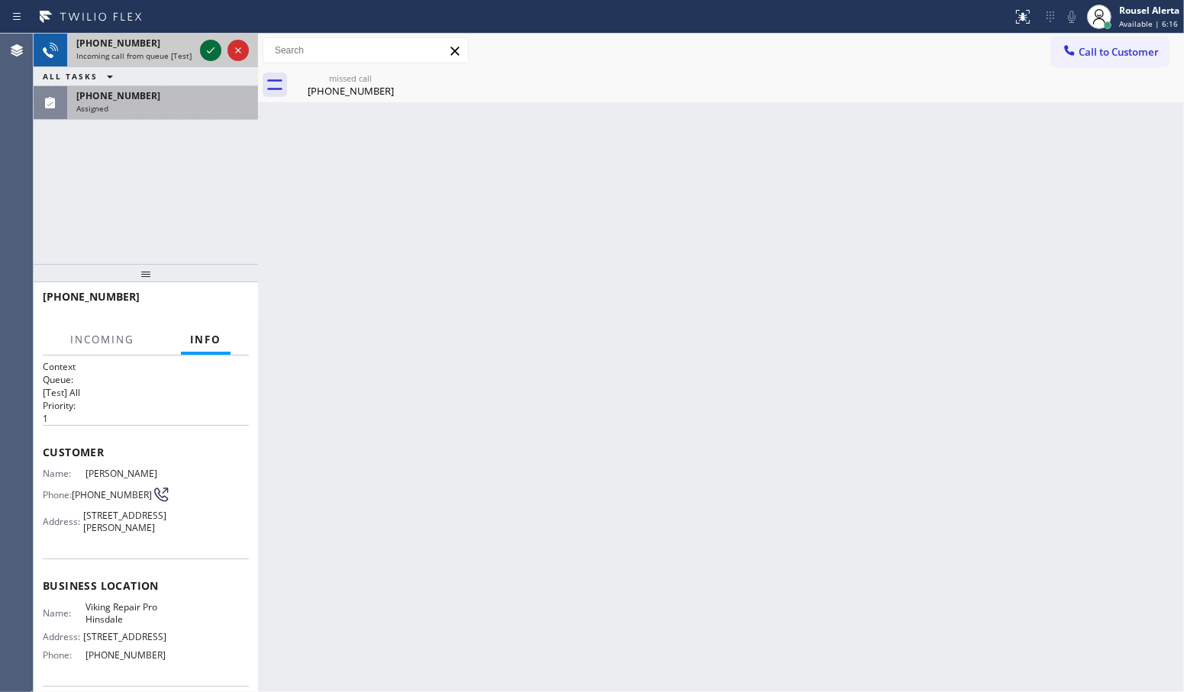
click at [208, 50] on icon at bounding box center [210, 50] width 18 height 18
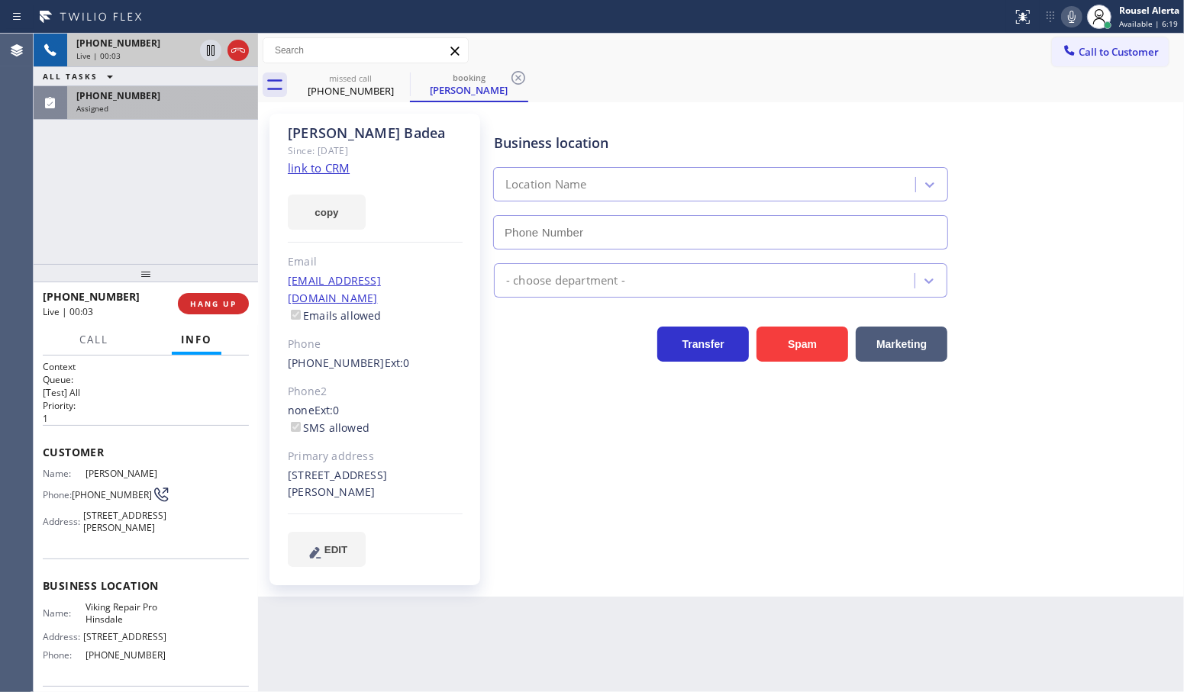
type input "[PHONE_NUMBER]"
click at [126, 47] on span "[PHONE_NUMBER]" at bounding box center [118, 43] width 84 height 13
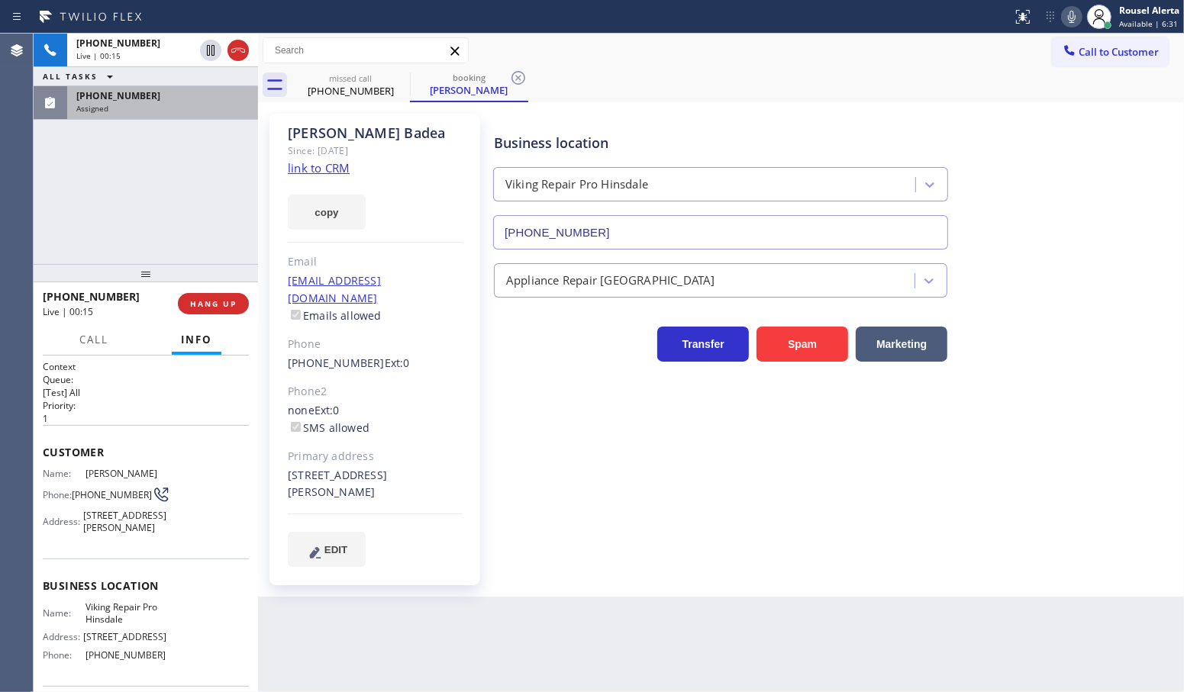
click at [311, 172] on link "link to CRM" at bounding box center [319, 167] width 62 height 15
click at [90, 93] on span "[PHONE_NUMBER]" at bounding box center [118, 95] width 84 height 13
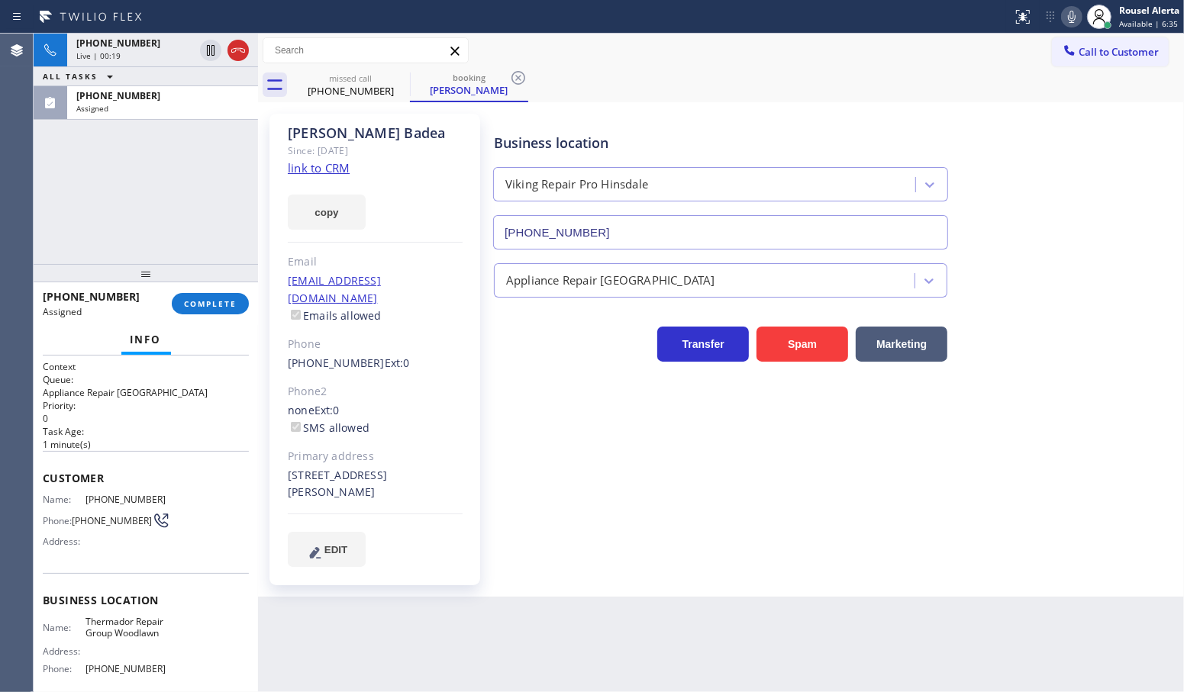
drag, startPoint x: 197, startPoint y: 290, endPoint x: 212, endPoint y: 288, distance: 15.4
click at [197, 288] on div "[PHONE_NUMBER] Assigned COMPLETE" at bounding box center [146, 304] width 206 height 40
click at [227, 304] on span "COMPLETE" at bounding box center [210, 303] width 53 height 11
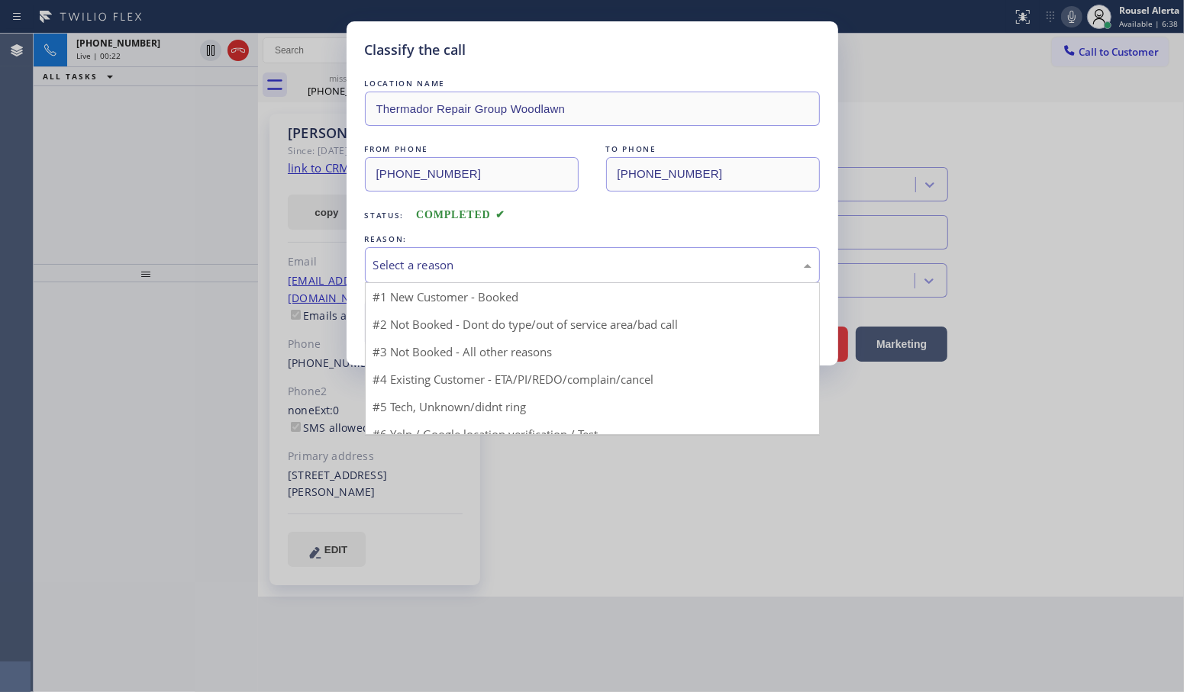
click at [398, 271] on div "Select a reason" at bounding box center [592, 265] width 438 height 18
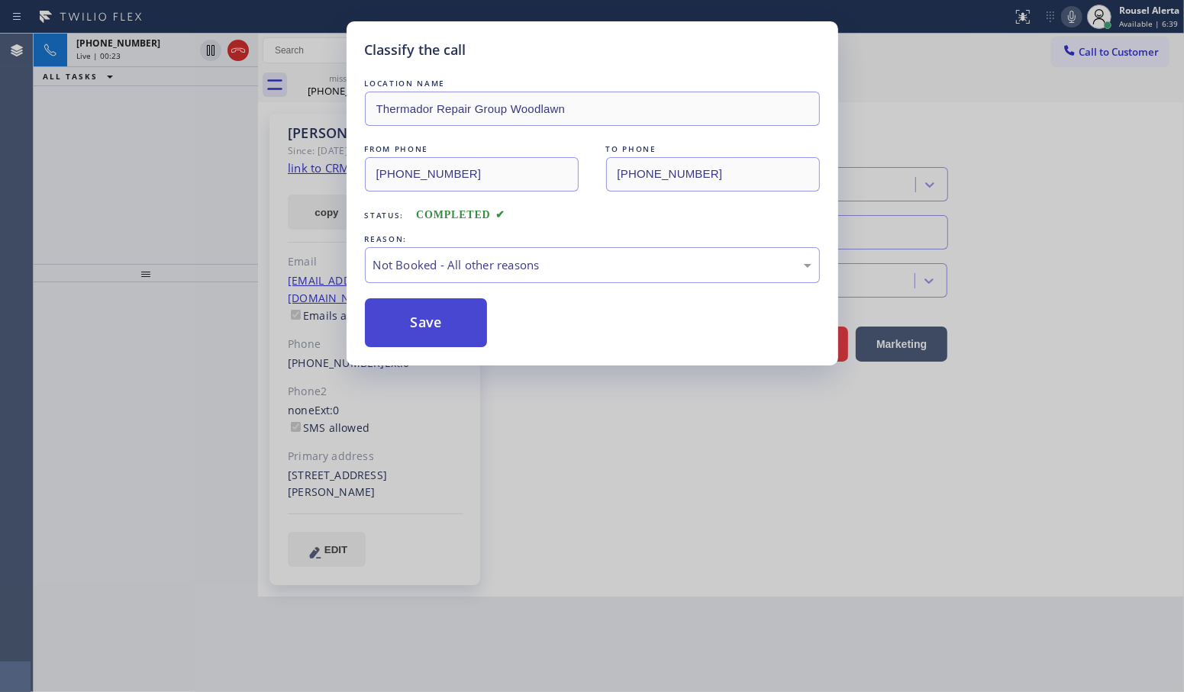
click at [420, 330] on button "Save" at bounding box center [426, 322] width 123 height 49
click at [130, 60] on div "Classify the call LOCATION NAME Thermador Repair Group Woodlawn FROM PHONE [PHO…" at bounding box center [592, 346] width 1184 height 692
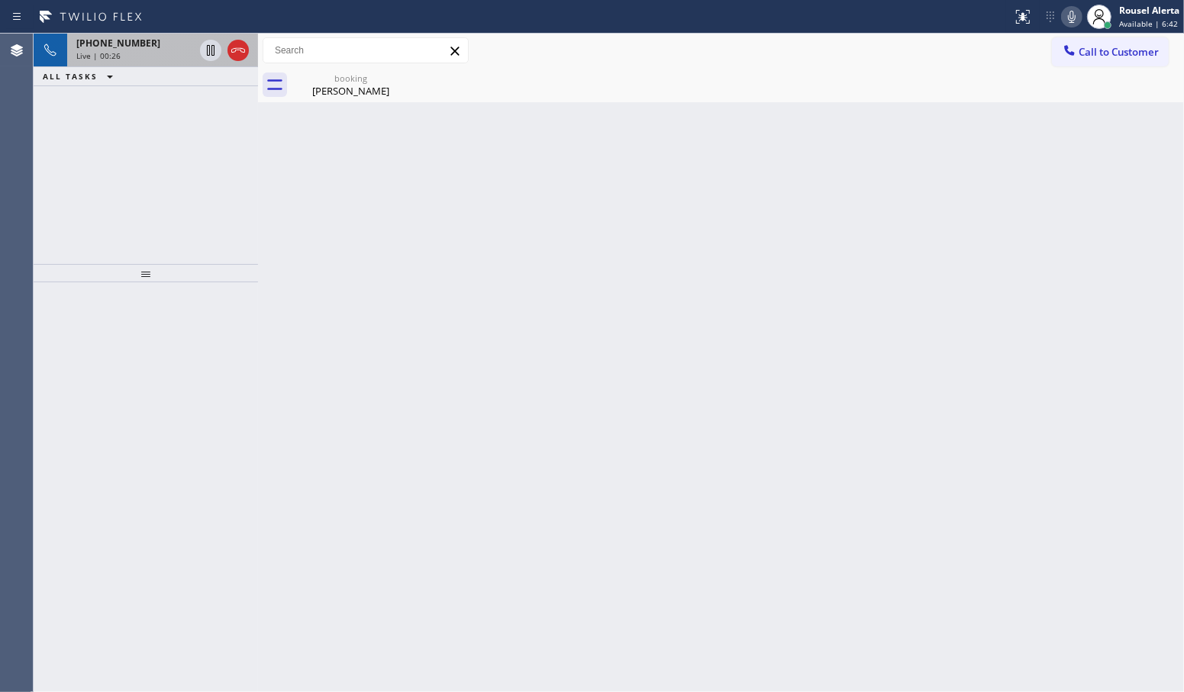
click at [130, 44] on span "[PHONE_NUMBER]" at bounding box center [118, 43] width 84 height 13
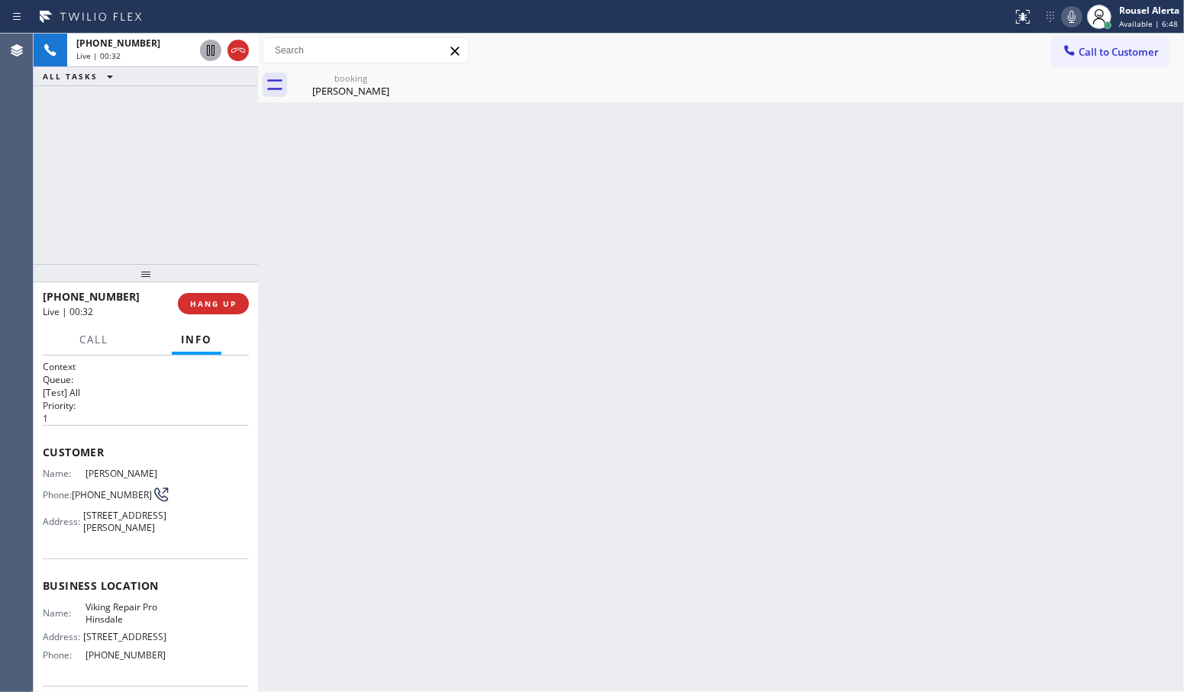
click at [208, 57] on icon at bounding box center [210, 50] width 18 height 18
drag, startPoint x: 1071, startPoint y: 21, endPoint x: 1029, endPoint y: 19, distance: 42.0
click at [1071, 21] on icon at bounding box center [1072, 17] width 8 height 12
click at [158, 43] on div "[PHONE_NUMBER]" at bounding box center [135, 43] width 118 height 13
click at [208, 57] on icon at bounding box center [210, 50] width 18 height 18
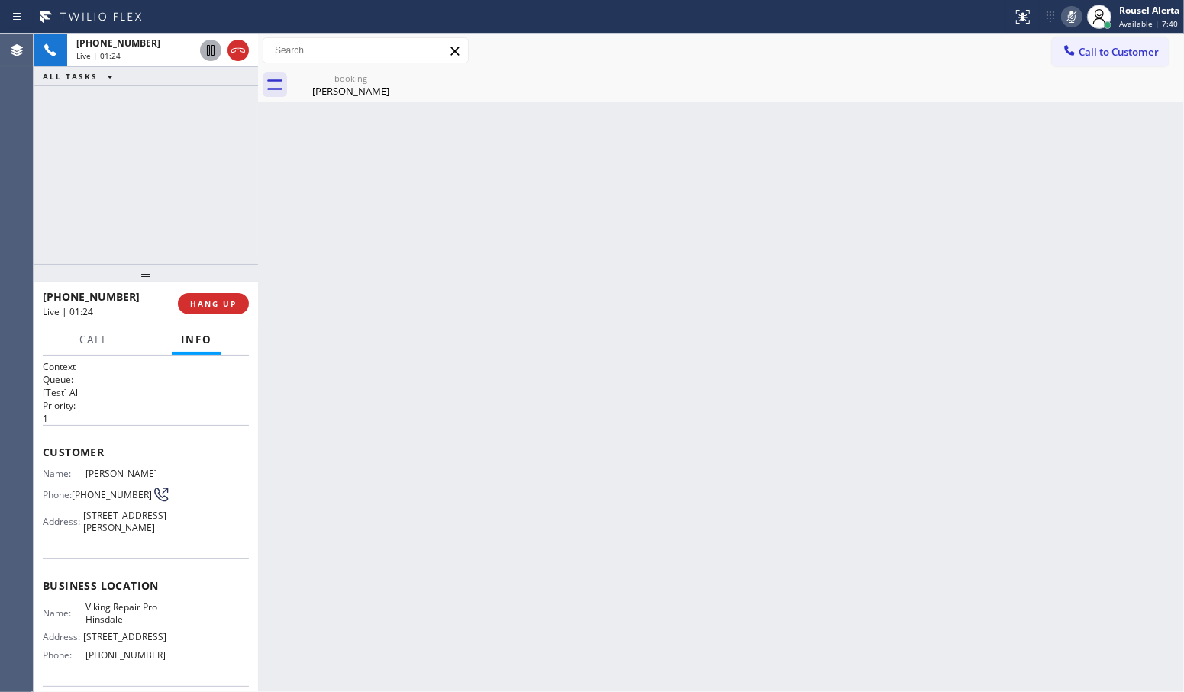
click at [1067, 11] on icon at bounding box center [1071, 17] width 18 height 18
click at [928, 317] on div "Back to Dashboard Change Sender ID Customers Technicians Select a contact Outbo…" at bounding box center [721, 363] width 926 height 659
click at [122, 42] on span "[PHONE_NUMBER]" at bounding box center [118, 43] width 84 height 13
click at [329, 82] on div "booking" at bounding box center [350, 77] width 115 height 11
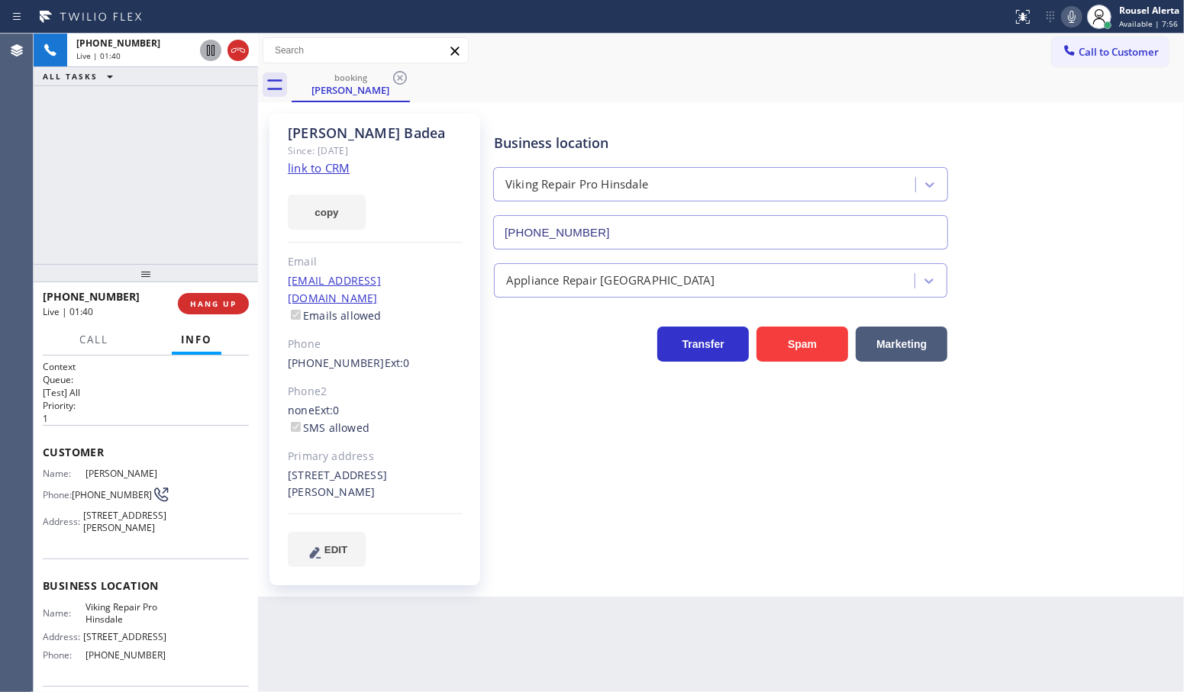
drag, startPoint x: 149, startPoint y: 158, endPoint x: 166, endPoint y: 172, distance: 22.3
click at [154, 165] on div "[PHONE_NUMBER] Live | 01:40 ALL TASKS ALL TASKS ACTIVE TASKS TASKS IN WRAP UP" at bounding box center [146, 149] width 224 height 230
click at [490, 616] on div "Back to Dashboard Change Sender ID Customers Technicians Select a contact Outbo…" at bounding box center [721, 363] width 926 height 659
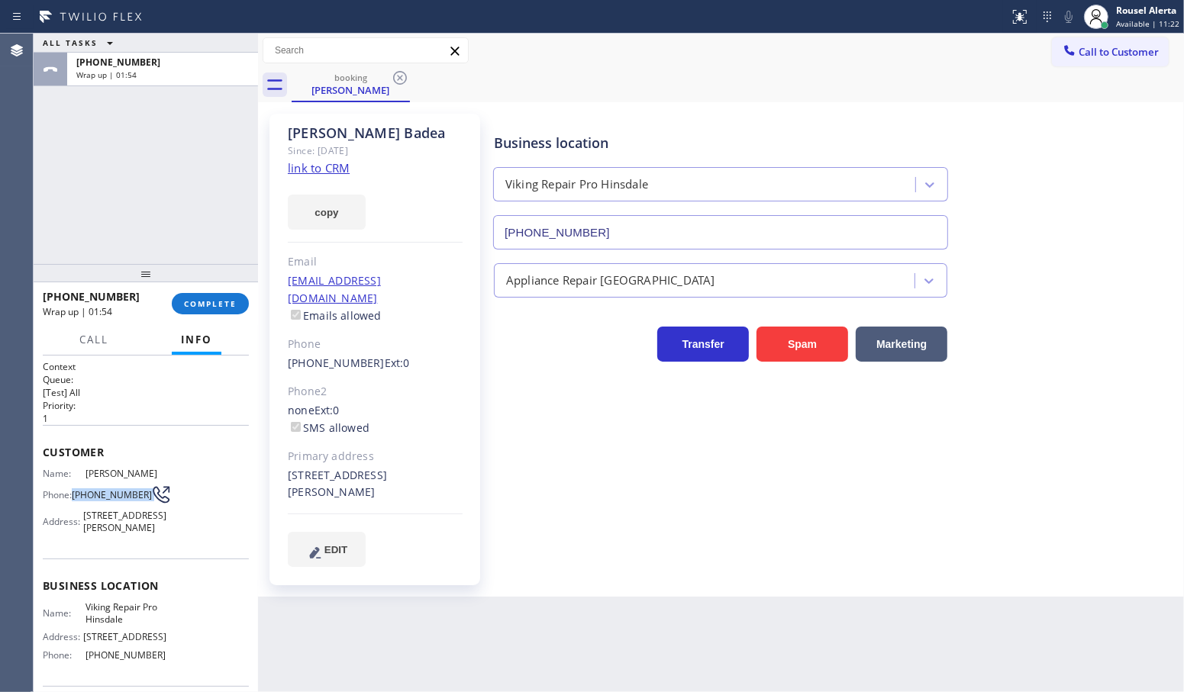
drag, startPoint x: 75, startPoint y: 491, endPoint x: 140, endPoint y: 488, distance: 64.9
click at [140, 488] on div "Phone: [PHONE_NUMBER]" at bounding box center [105, 494] width 124 height 18
click at [346, 169] on link "link to CRM" at bounding box center [319, 167] width 62 height 15
click at [1132, 5] on div "Rousel Alerta" at bounding box center [1147, 10] width 63 height 13
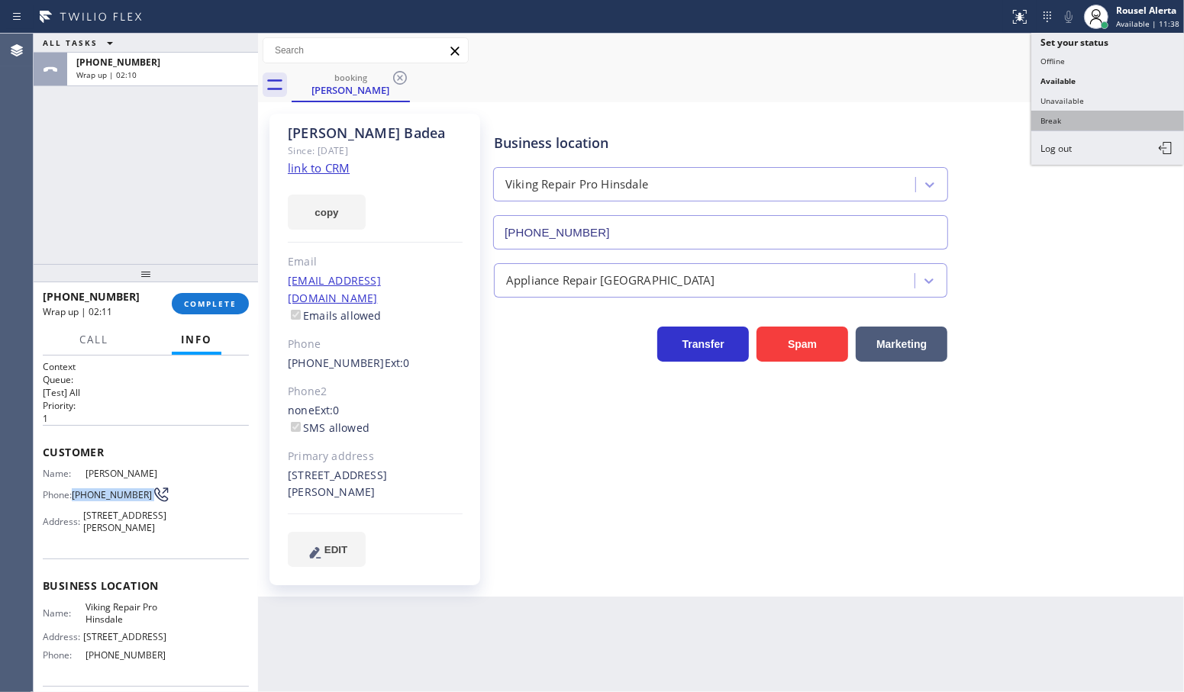
click at [1100, 116] on button "Break" at bounding box center [1107, 121] width 153 height 20
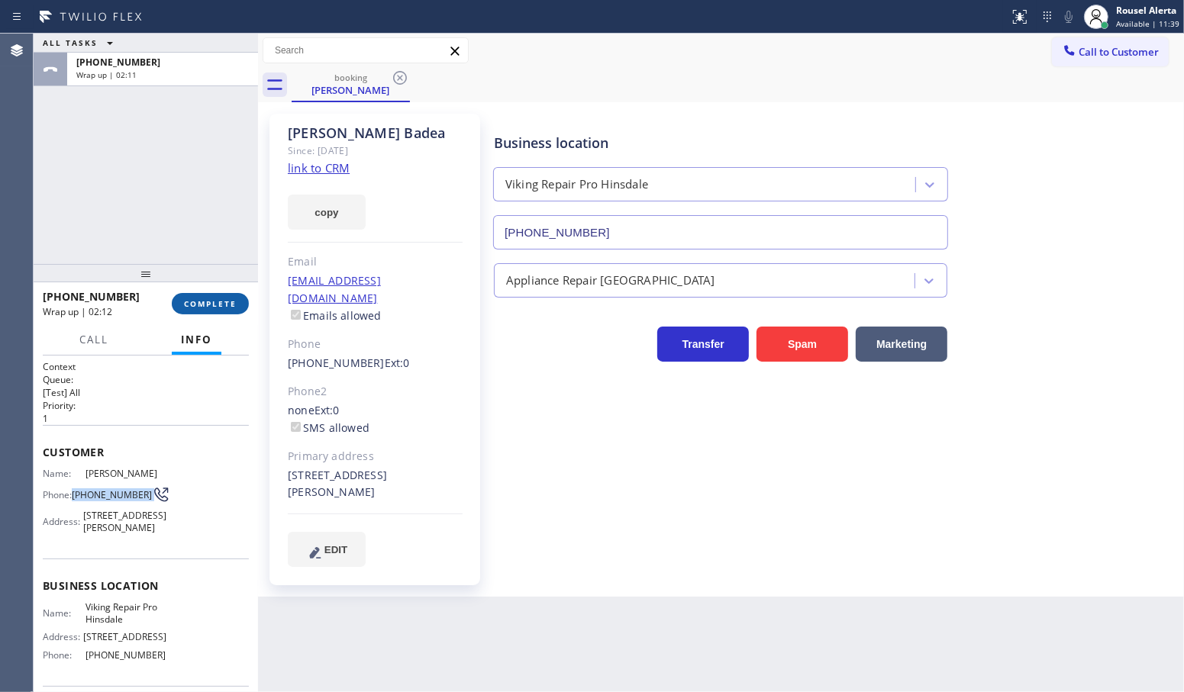
click at [227, 306] on span "COMPLETE" at bounding box center [210, 303] width 53 height 11
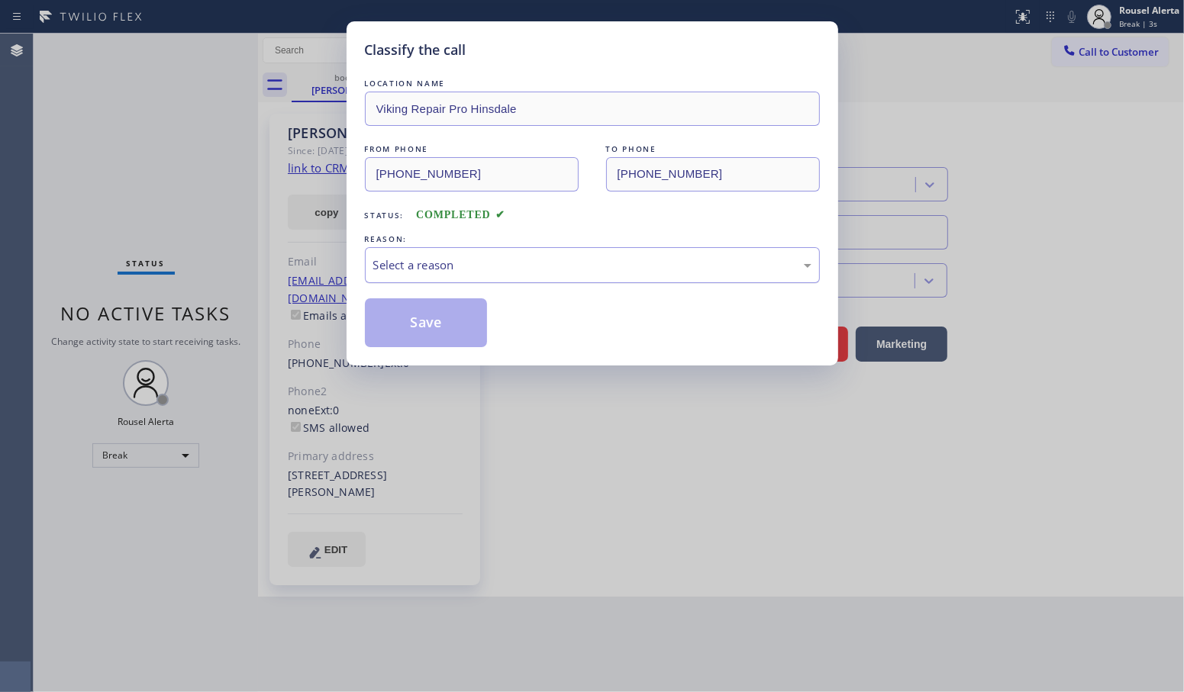
click at [481, 269] on div "Select a reason" at bounding box center [592, 265] width 438 height 18
click at [420, 325] on button "Save" at bounding box center [426, 322] width 123 height 49
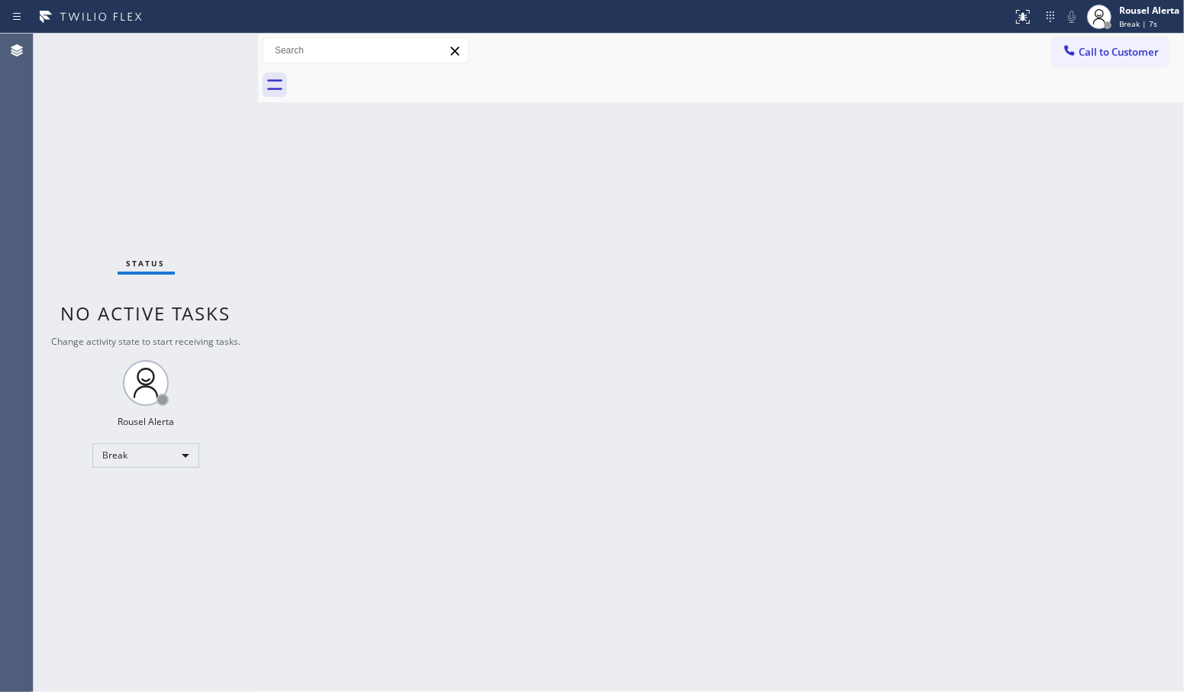
click at [149, 73] on div "Status No active tasks Change activity state to start receiving tasks. Rousel A…" at bounding box center [146, 363] width 224 height 659
click at [1154, 11] on div "Rousel Alerta" at bounding box center [1149, 10] width 60 height 13
click at [1090, 82] on button "Available" at bounding box center [1107, 81] width 153 height 20
click at [898, 313] on div "Back to Dashboard Change Sender ID Customers Technicians Select a contact Outbo…" at bounding box center [721, 363] width 926 height 659
click at [858, 443] on div "Back to Dashboard Change Sender ID Customers Technicians Select a contact Outbo…" at bounding box center [721, 363] width 926 height 659
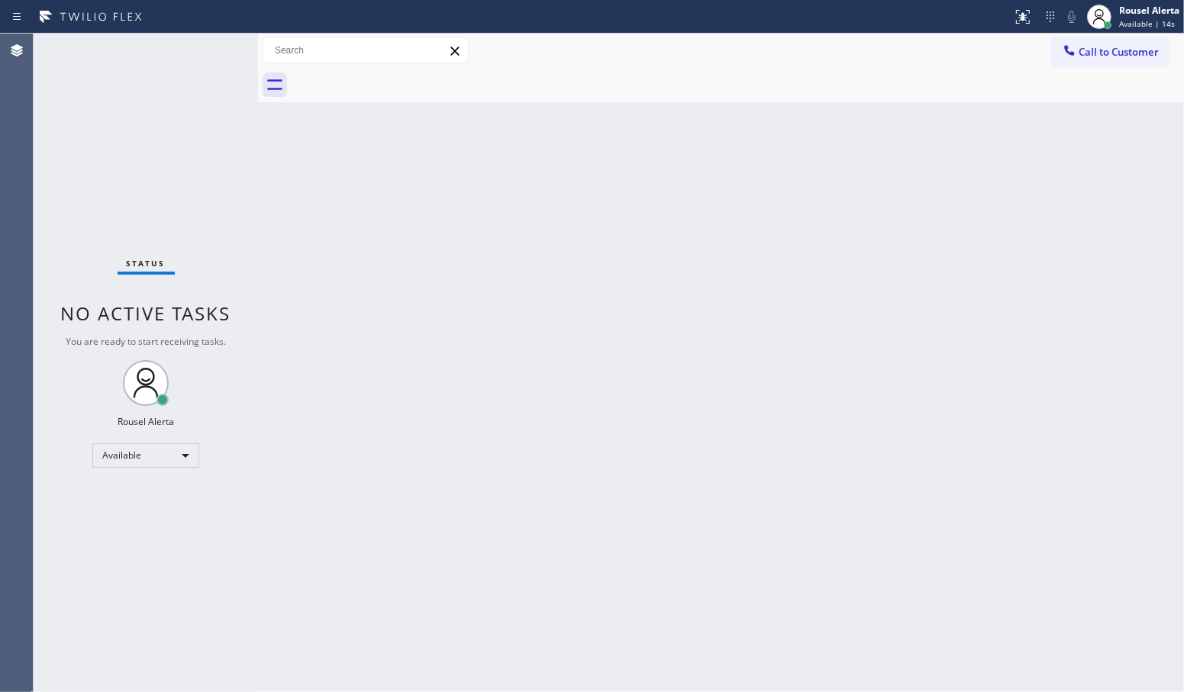
click at [221, 140] on div "Status No active tasks You are ready to start receiving tasks. Rousel Alerta Av…" at bounding box center [146, 363] width 224 height 659
click at [364, 266] on div "Back to Dashboard Change Sender ID Customers Technicians Select a contact Outbo…" at bounding box center [721, 363] width 926 height 659
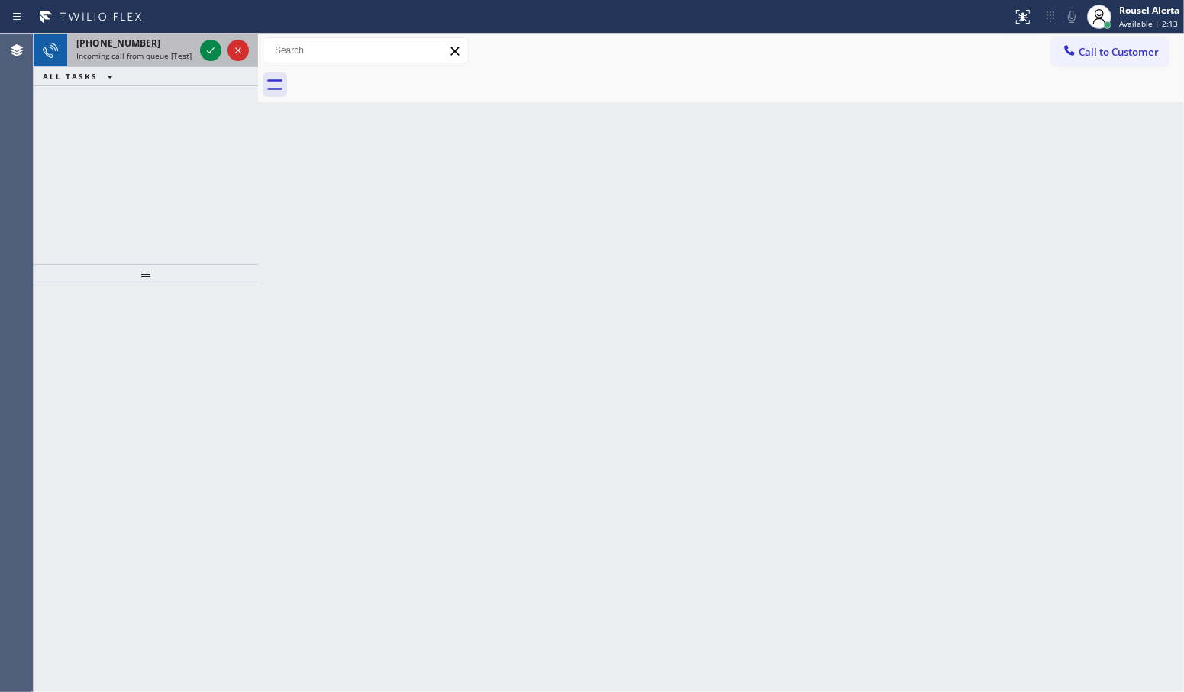
click at [132, 48] on span "[PHONE_NUMBER]" at bounding box center [118, 43] width 84 height 13
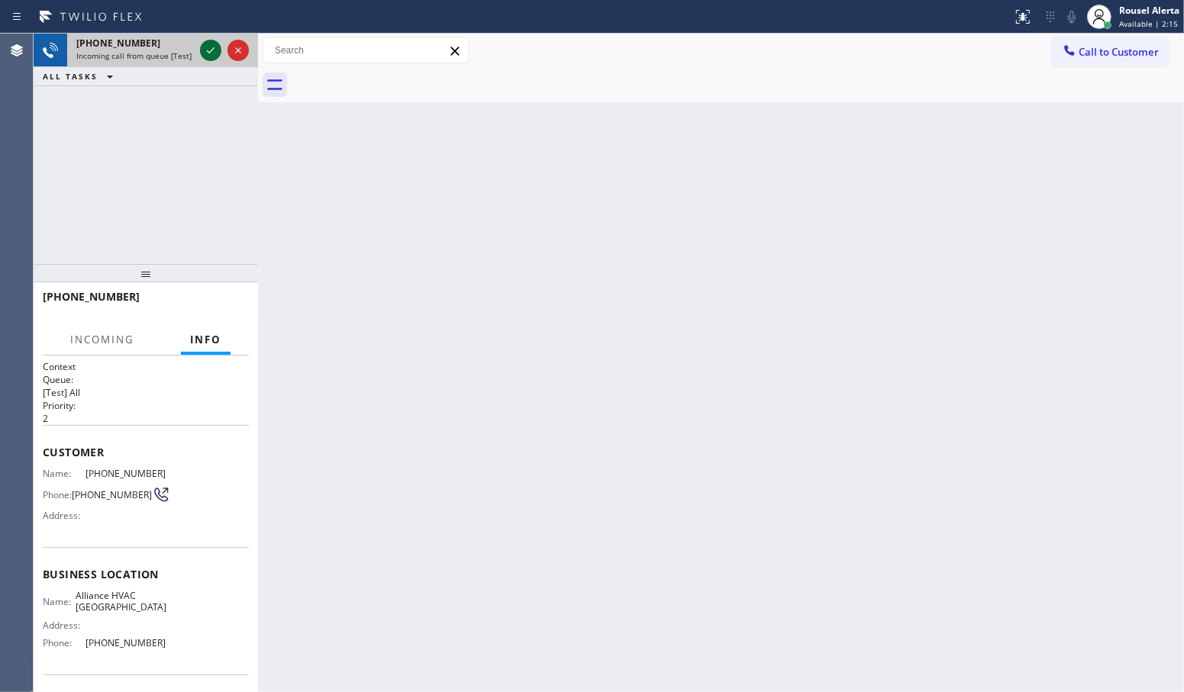
click at [219, 53] on icon at bounding box center [210, 50] width 18 height 18
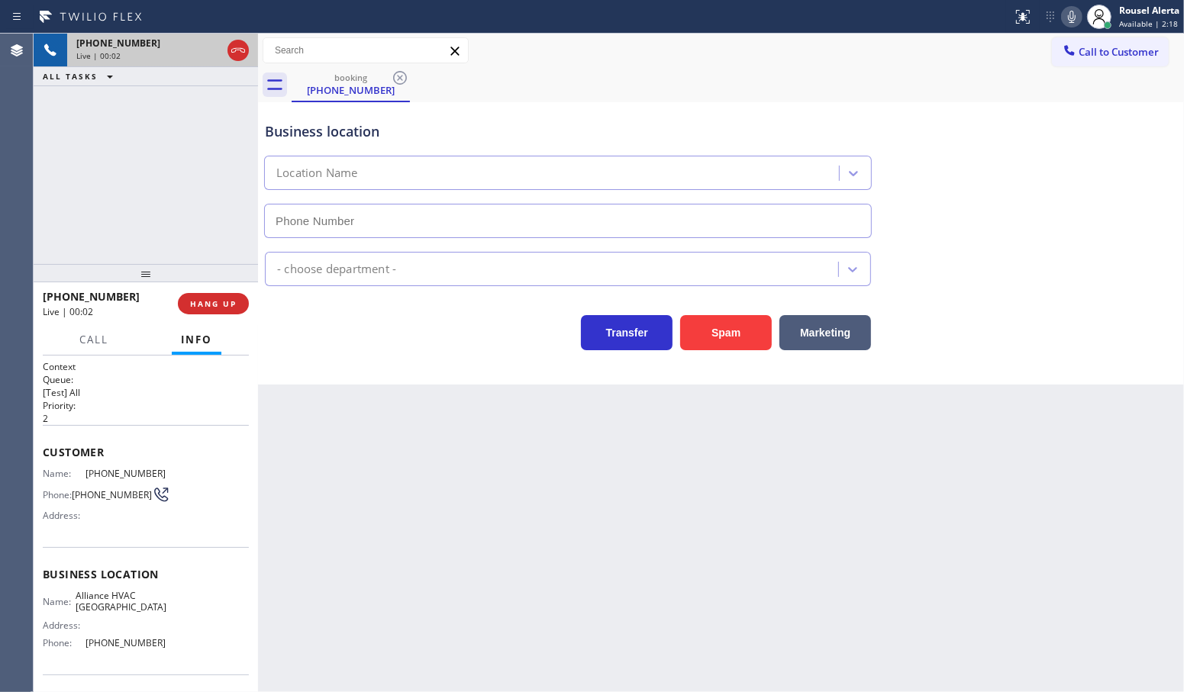
type input "[PHONE_NUMBER]"
click at [725, 341] on button "Spam" at bounding box center [726, 332] width 92 height 35
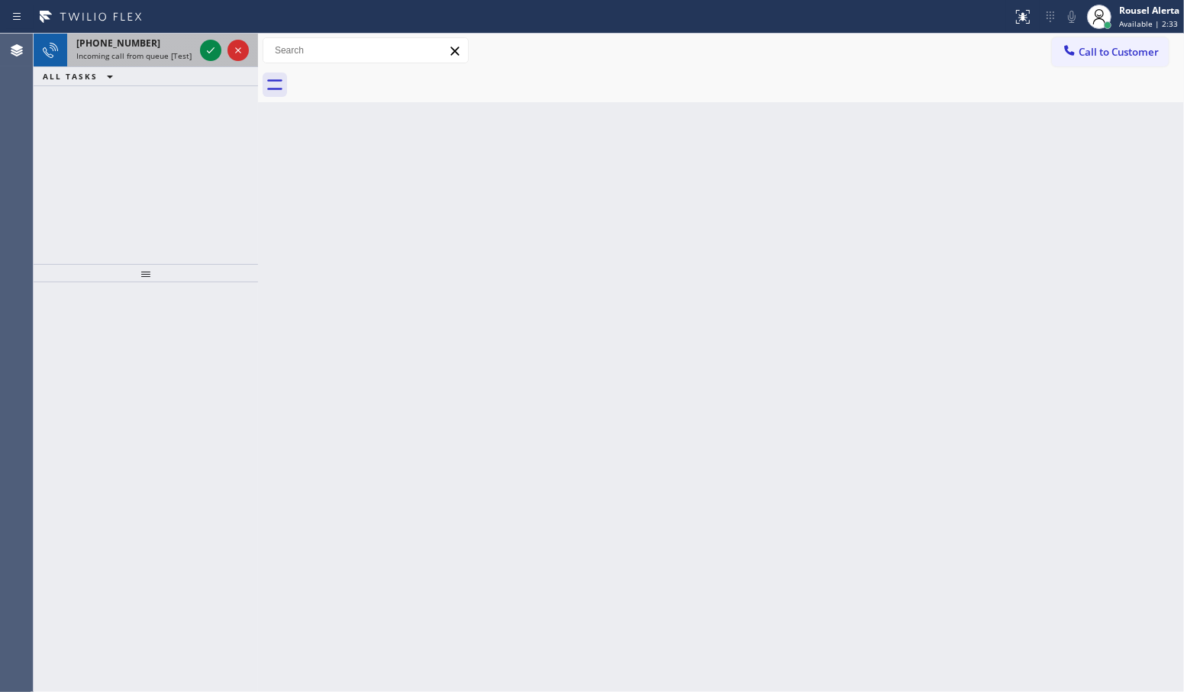
click at [160, 48] on div "[PHONE_NUMBER]" at bounding box center [135, 43] width 118 height 13
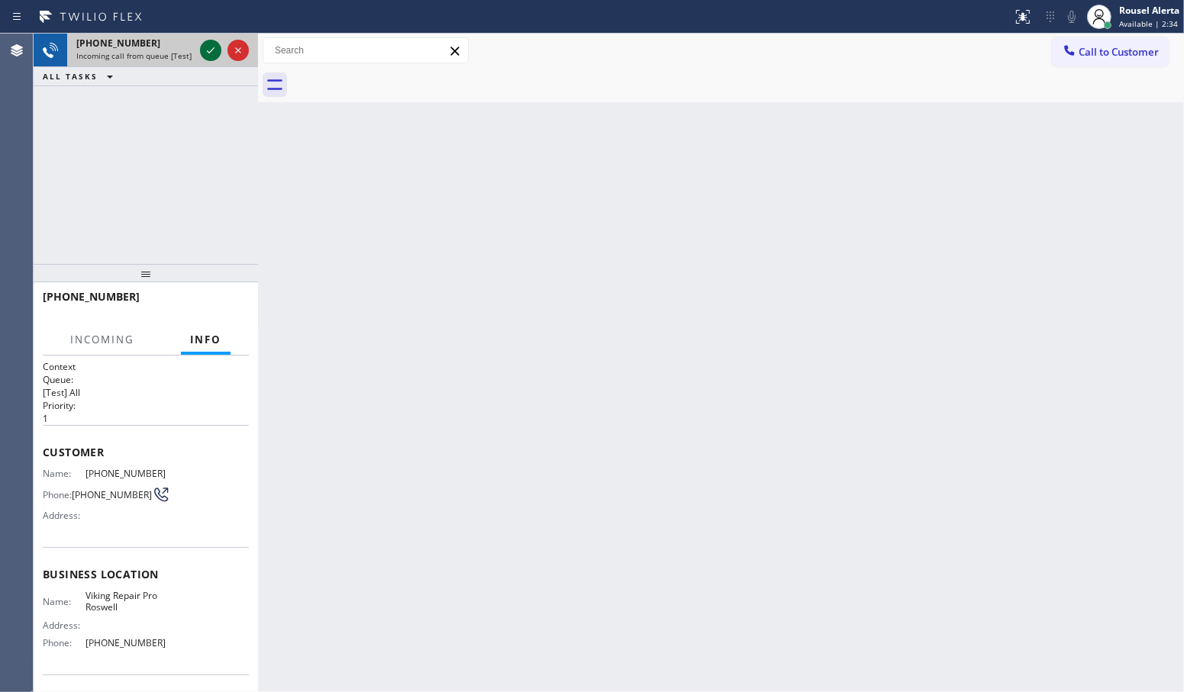
click at [211, 51] on icon at bounding box center [211, 50] width 8 height 6
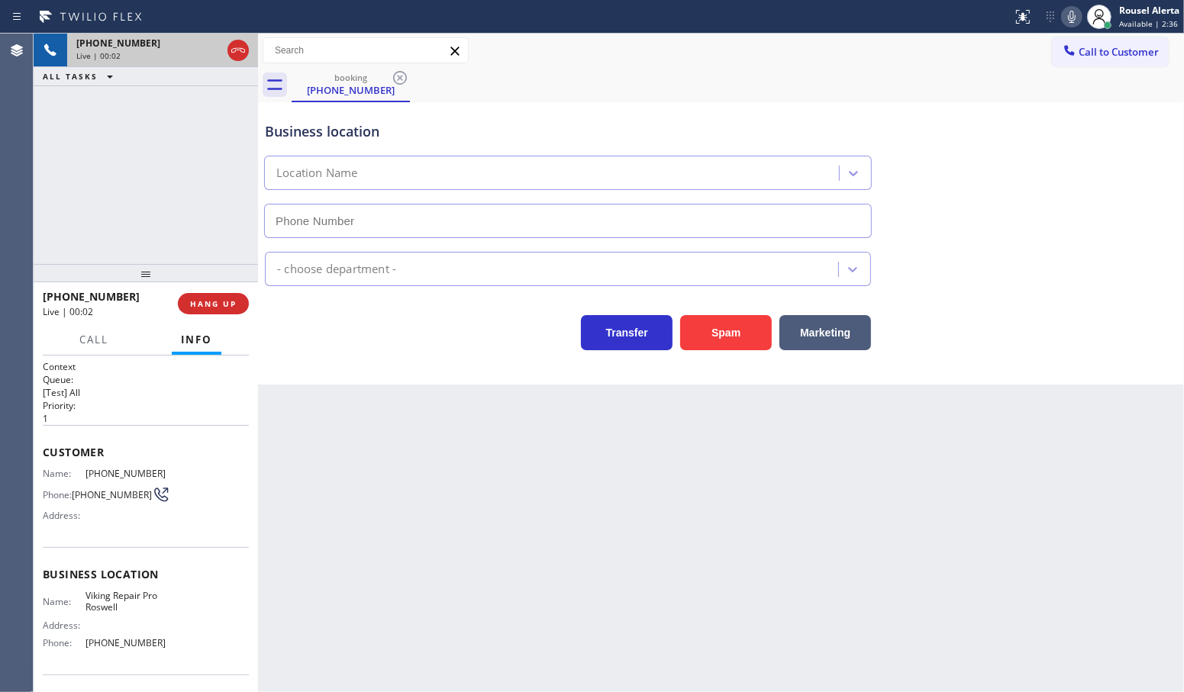
type input "[PHONE_NUMBER]"
click at [716, 347] on button "Spam" at bounding box center [726, 332] width 92 height 35
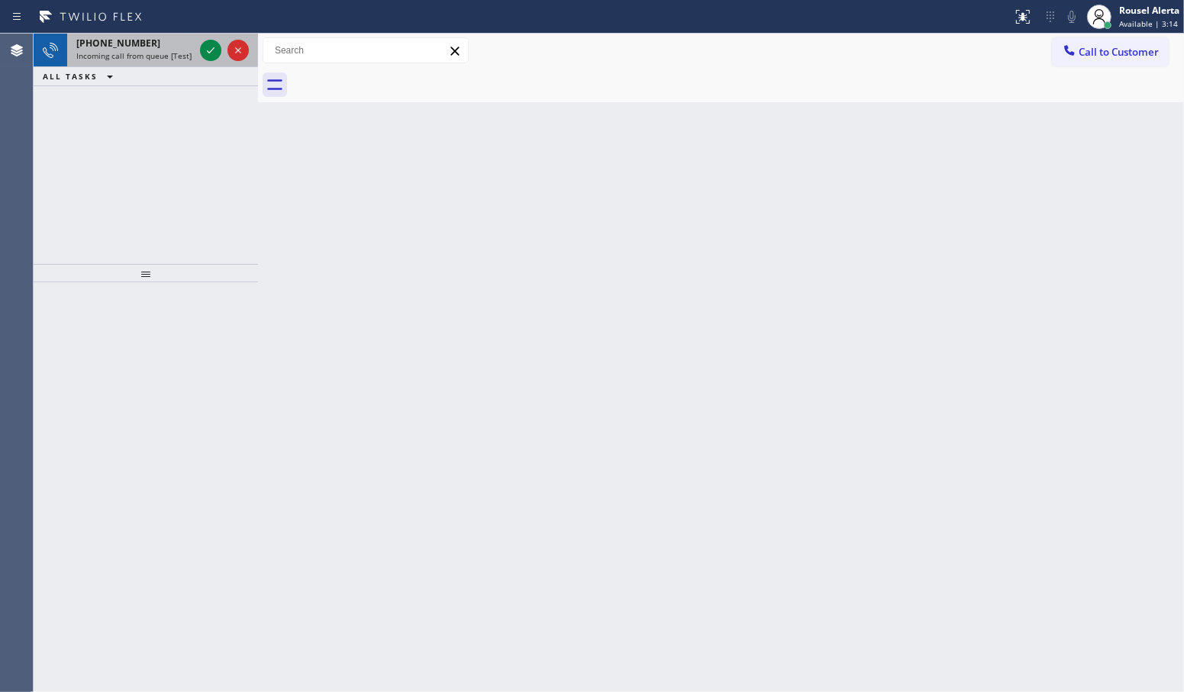
click at [161, 47] on div "[PHONE_NUMBER]" at bounding box center [135, 43] width 118 height 13
click at [156, 46] on div "[PHONE_NUMBER]" at bounding box center [135, 43] width 118 height 13
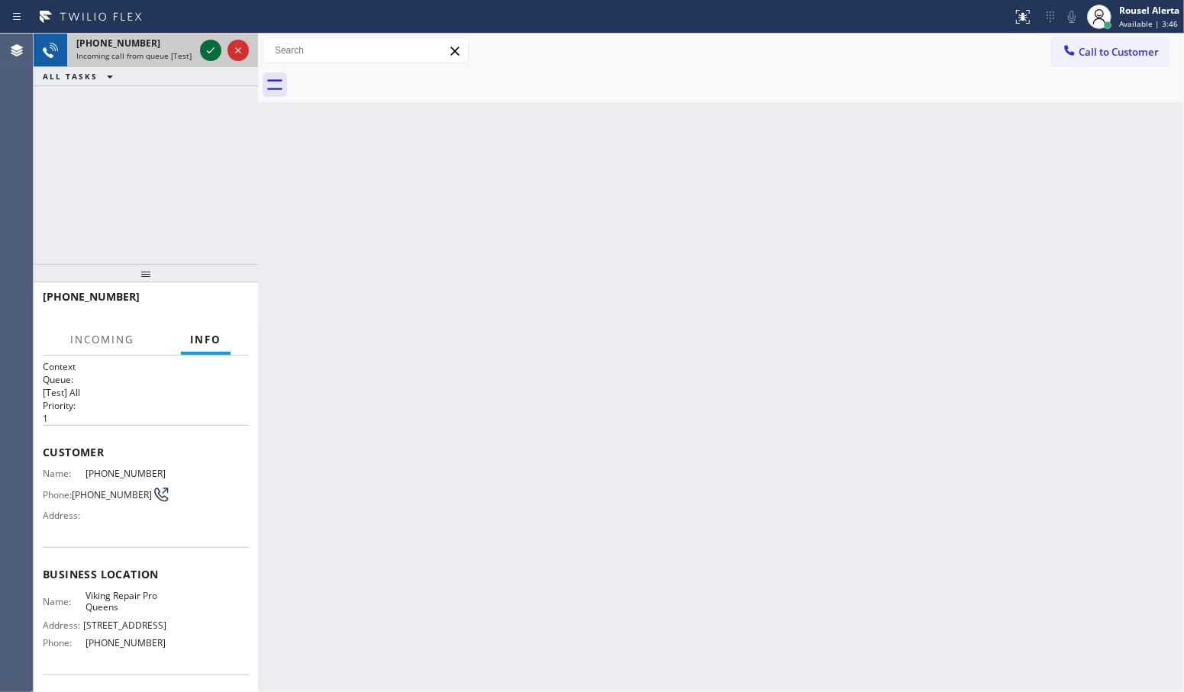
click at [205, 50] on icon at bounding box center [210, 50] width 18 height 18
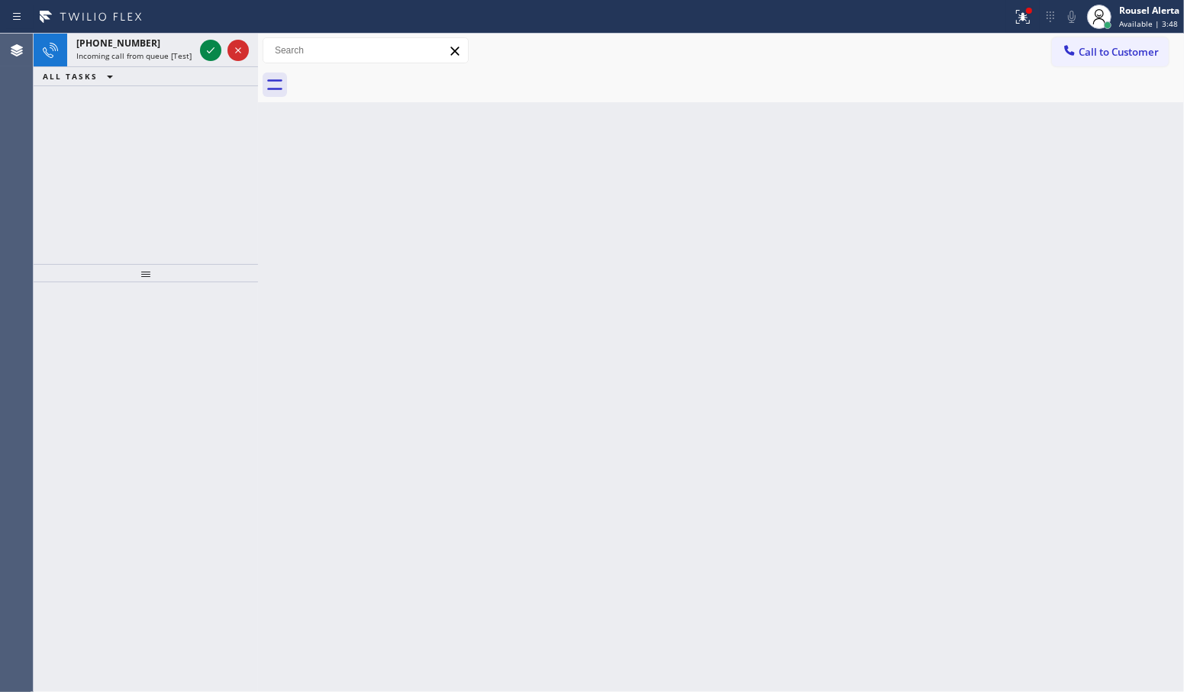
click at [205, 50] on icon at bounding box center [210, 50] width 18 height 18
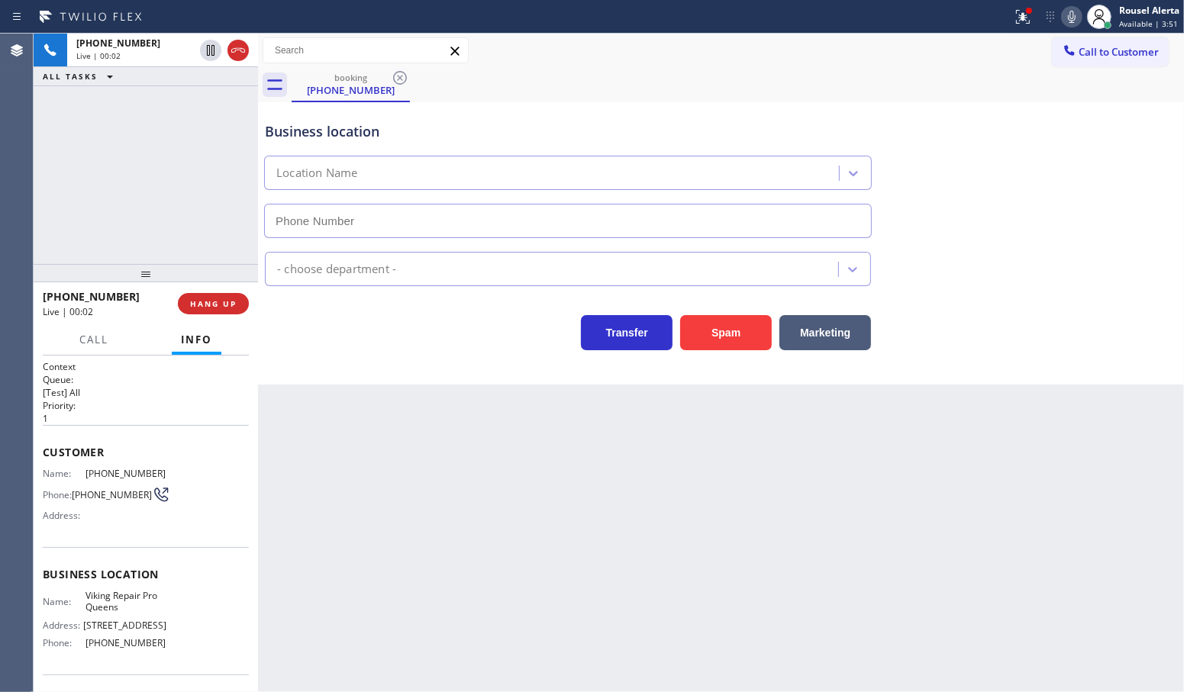
type input "[PHONE_NUMBER]"
click at [718, 337] on button "Spam" at bounding box center [726, 332] width 92 height 35
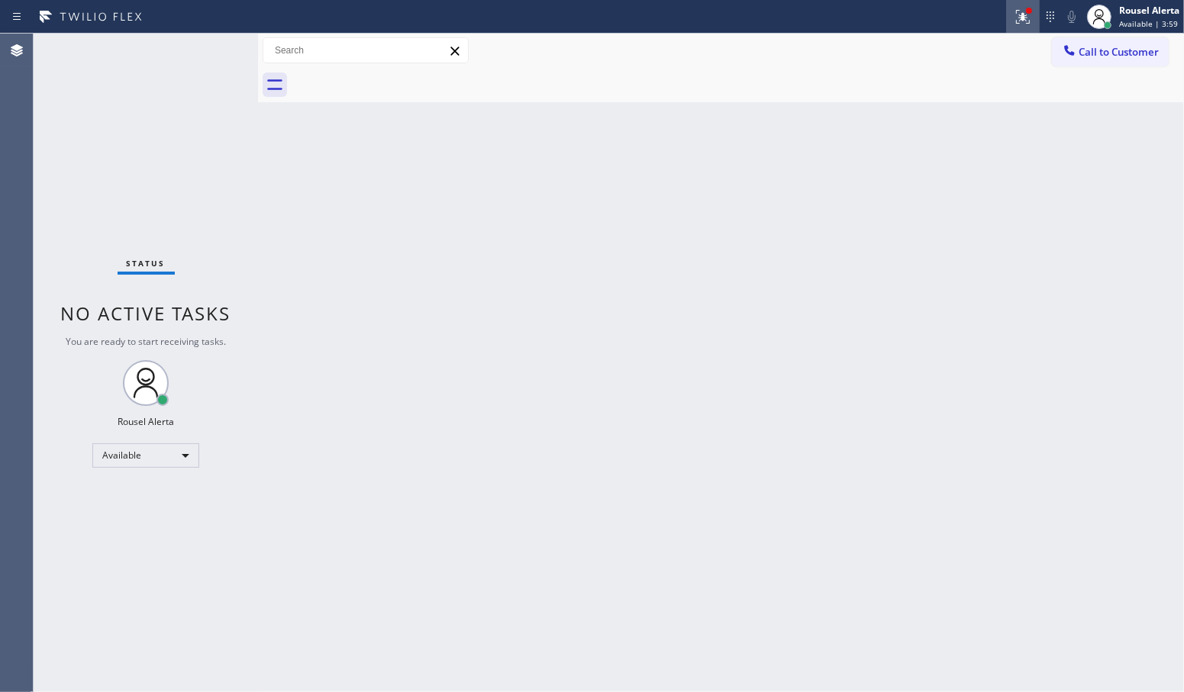
click at [1011, 27] on button at bounding box center [1023, 17] width 34 height 34
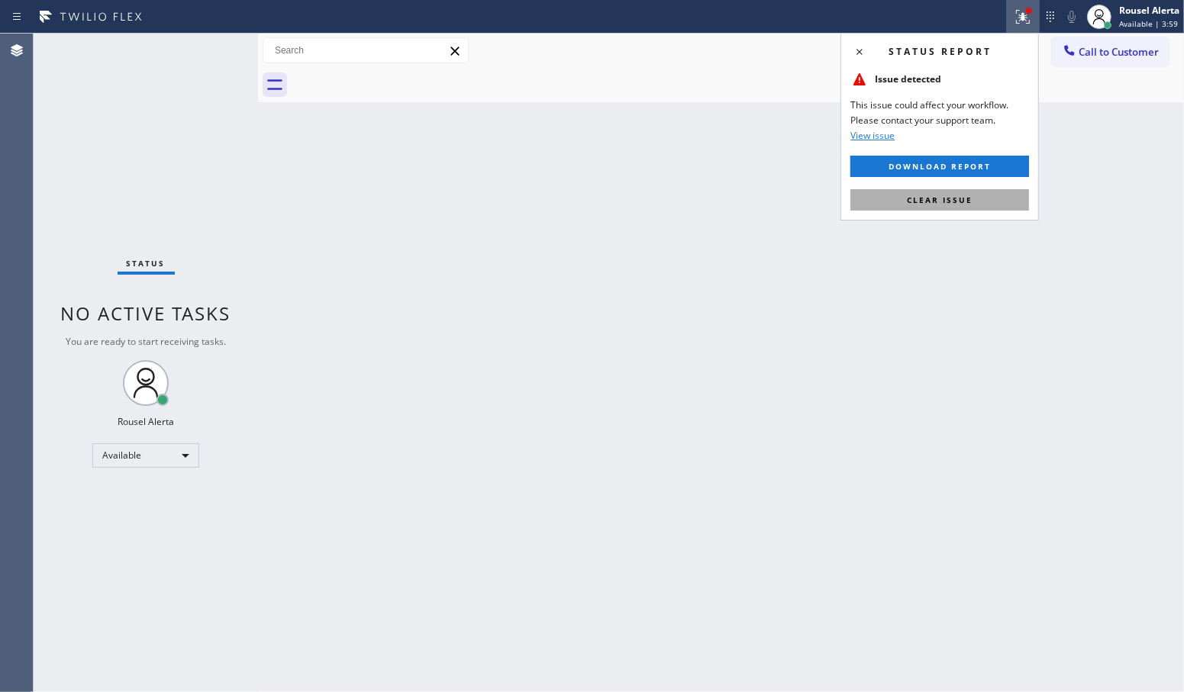
click at [997, 200] on button "Clear issue" at bounding box center [939, 199] width 179 height 21
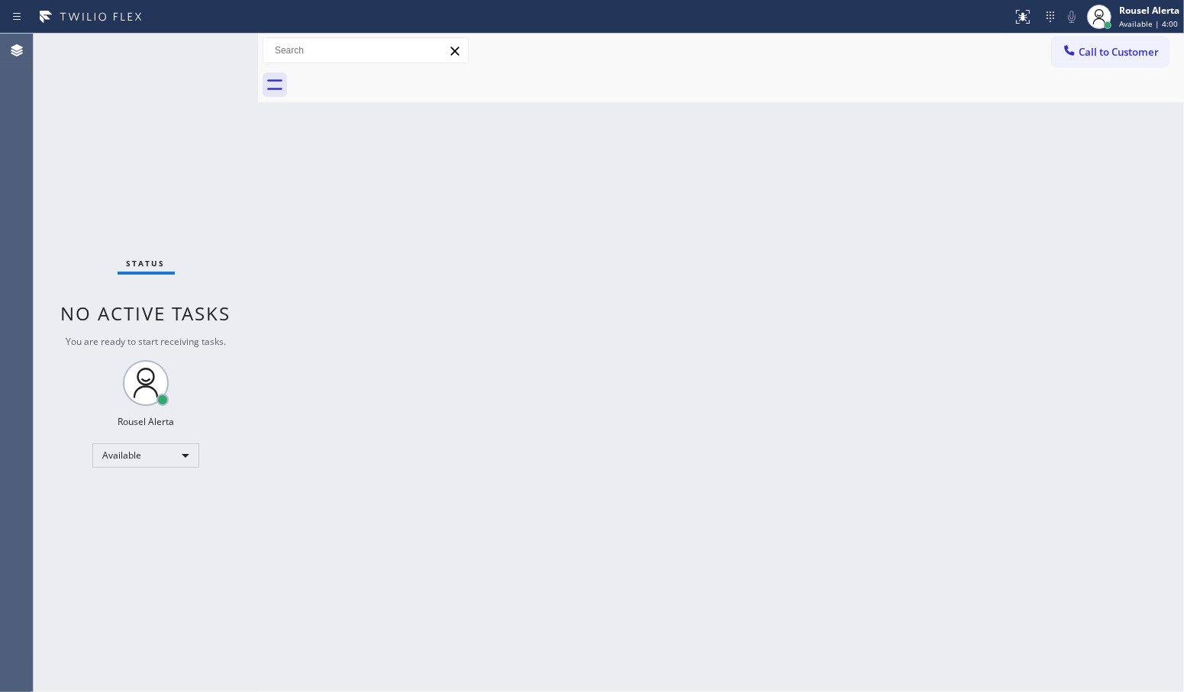
click at [1016, 266] on div "Back to Dashboard Change Sender ID Customers Technicians Select a contact Outbo…" at bounding box center [721, 363] width 926 height 659
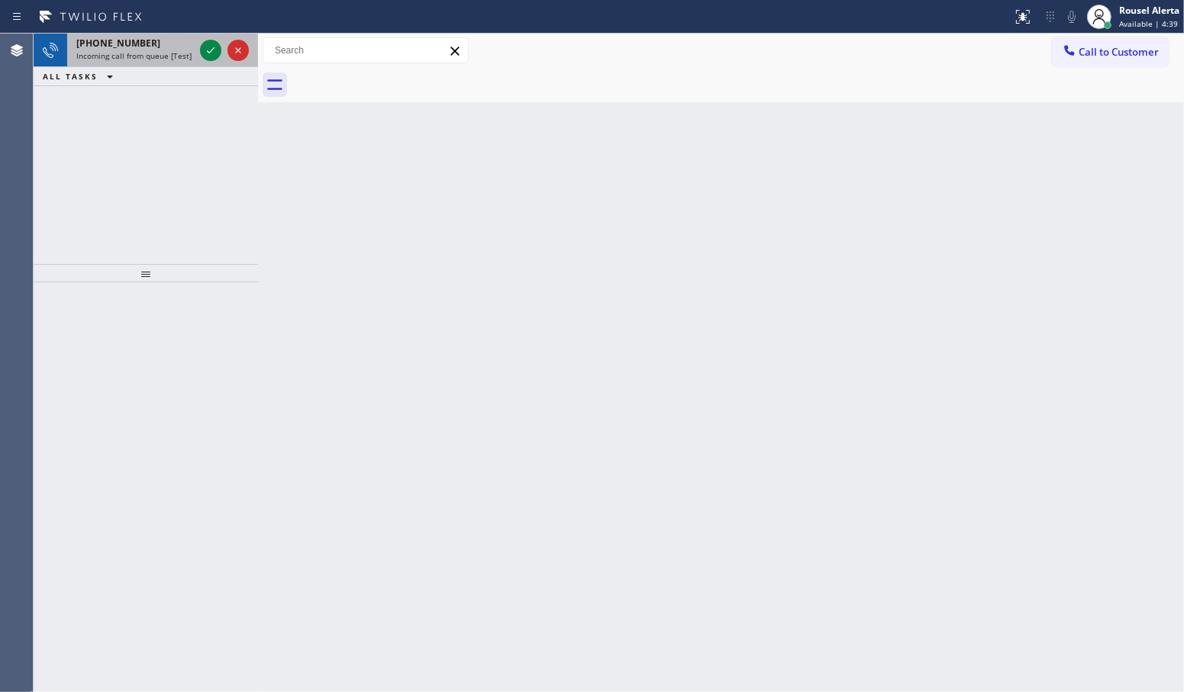
click at [143, 53] on span "Incoming call from queue [Test] All" at bounding box center [139, 55] width 127 height 11
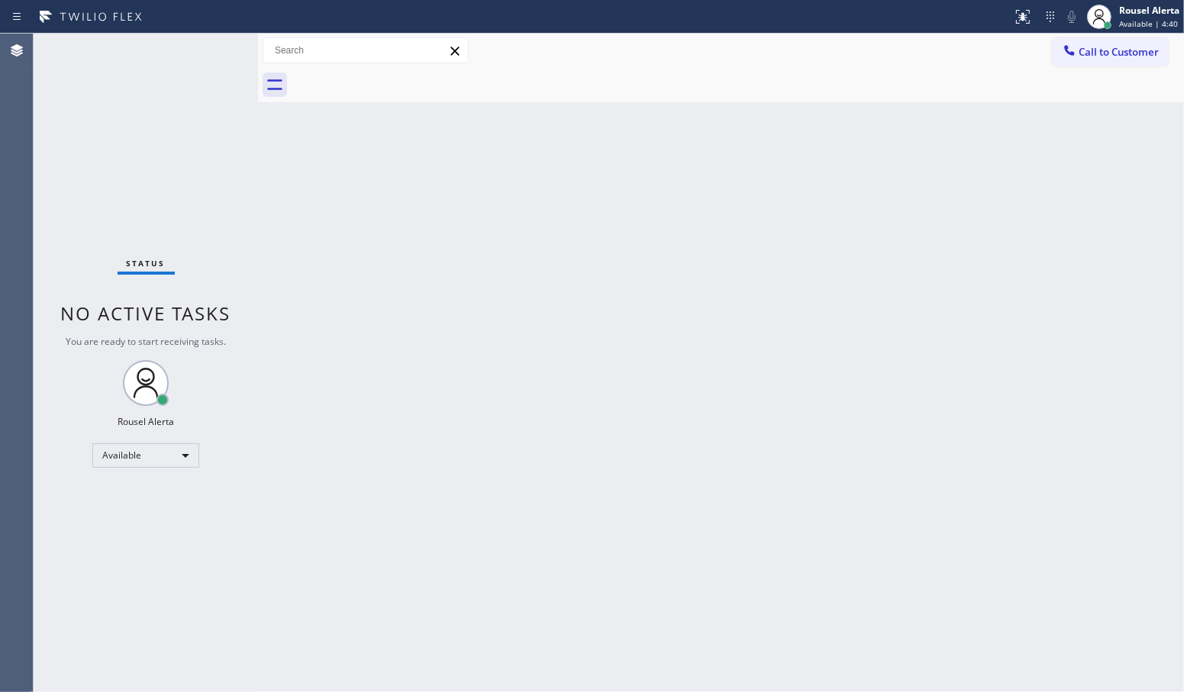
click at [143, 53] on div "Status No active tasks You are ready to start receiving tasks. Rousel Alerta Av…" at bounding box center [146, 363] width 224 height 659
click at [1133, 20] on span "Available | 4:42" at bounding box center [1148, 23] width 59 height 11
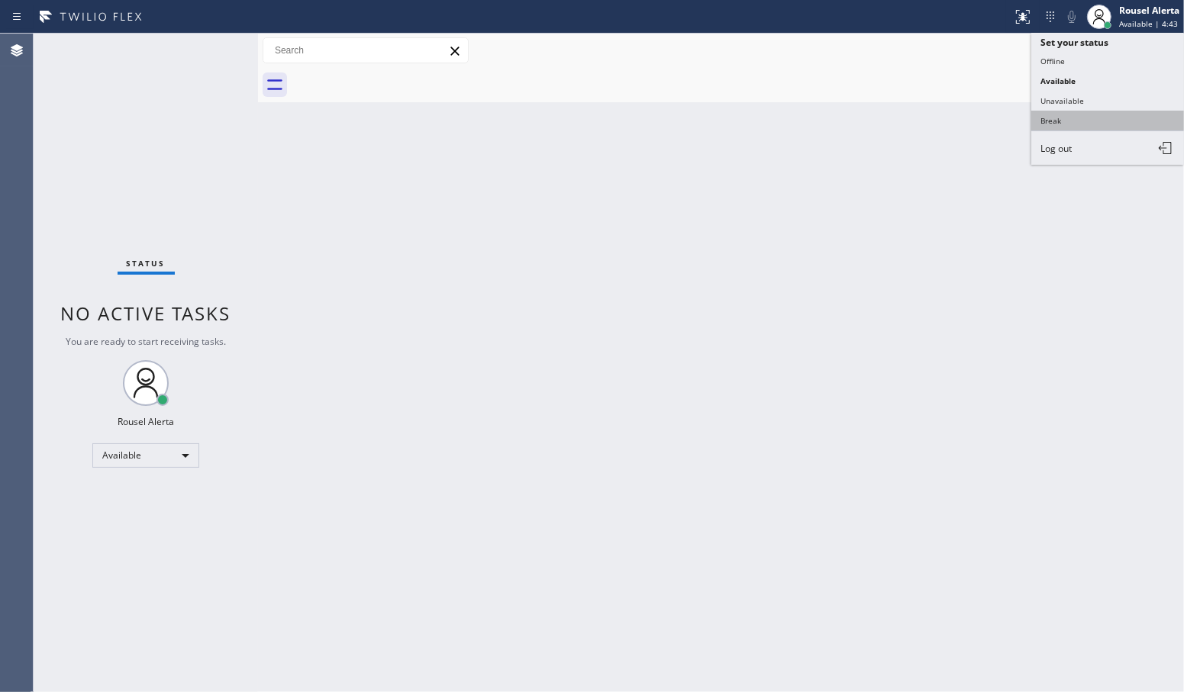
click at [1112, 124] on button "Break" at bounding box center [1107, 121] width 153 height 20
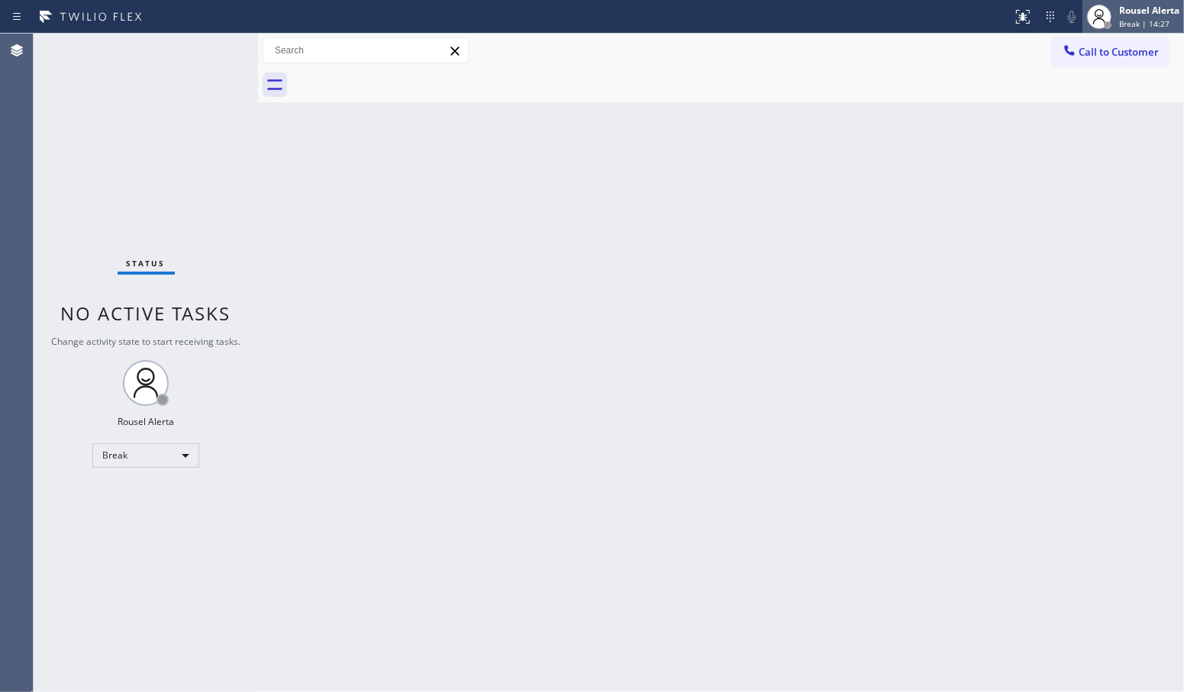
click at [1126, 19] on span "Break | 14:27" at bounding box center [1144, 23] width 50 height 11
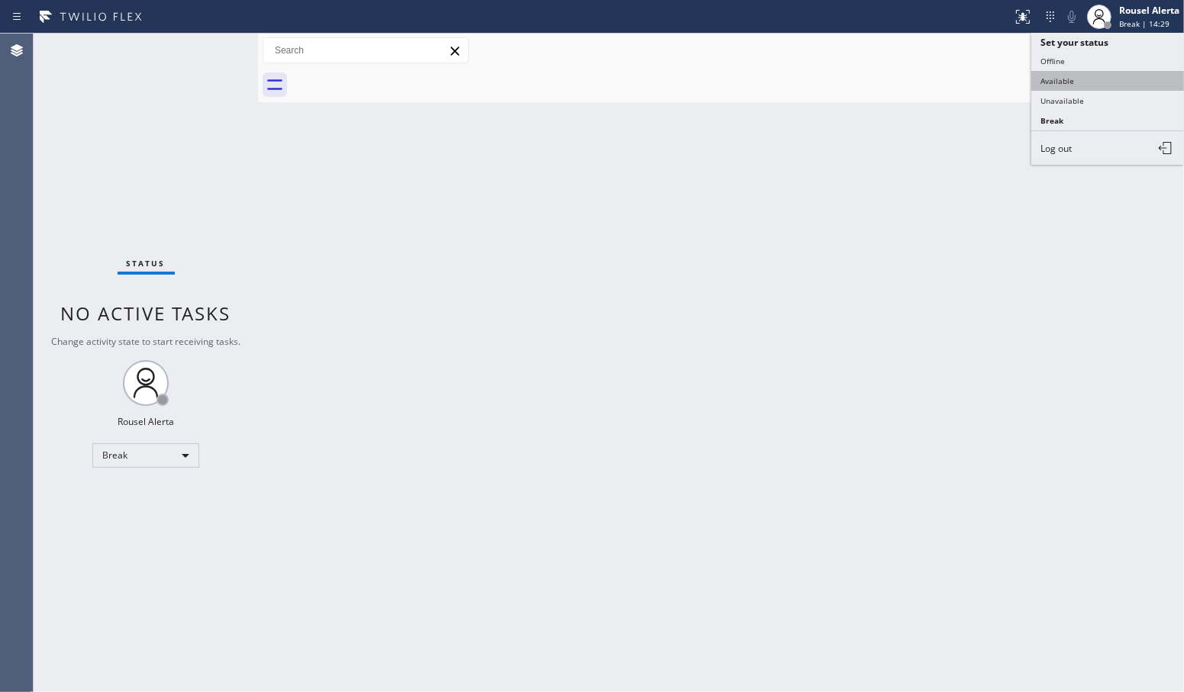
click at [1106, 76] on button "Available" at bounding box center [1107, 81] width 153 height 20
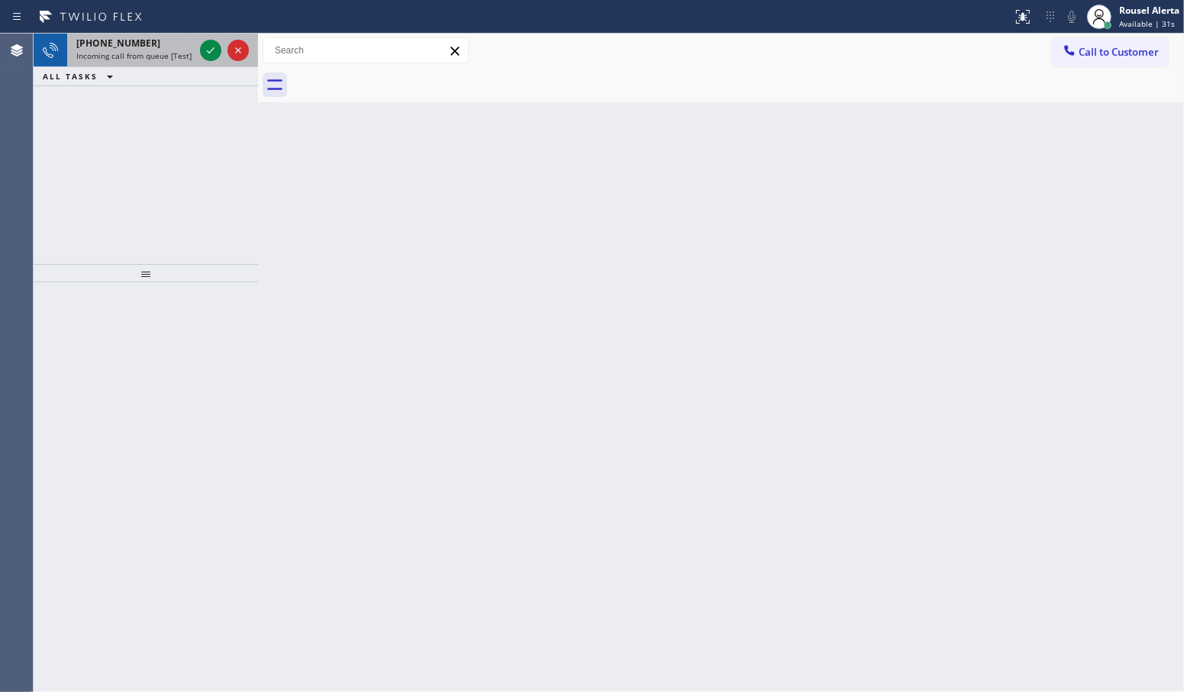
click at [169, 62] on div "[PHONE_NUMBER] Incoming call from queue [Test] All" at bounding box center [132, 51] width 130 height 34
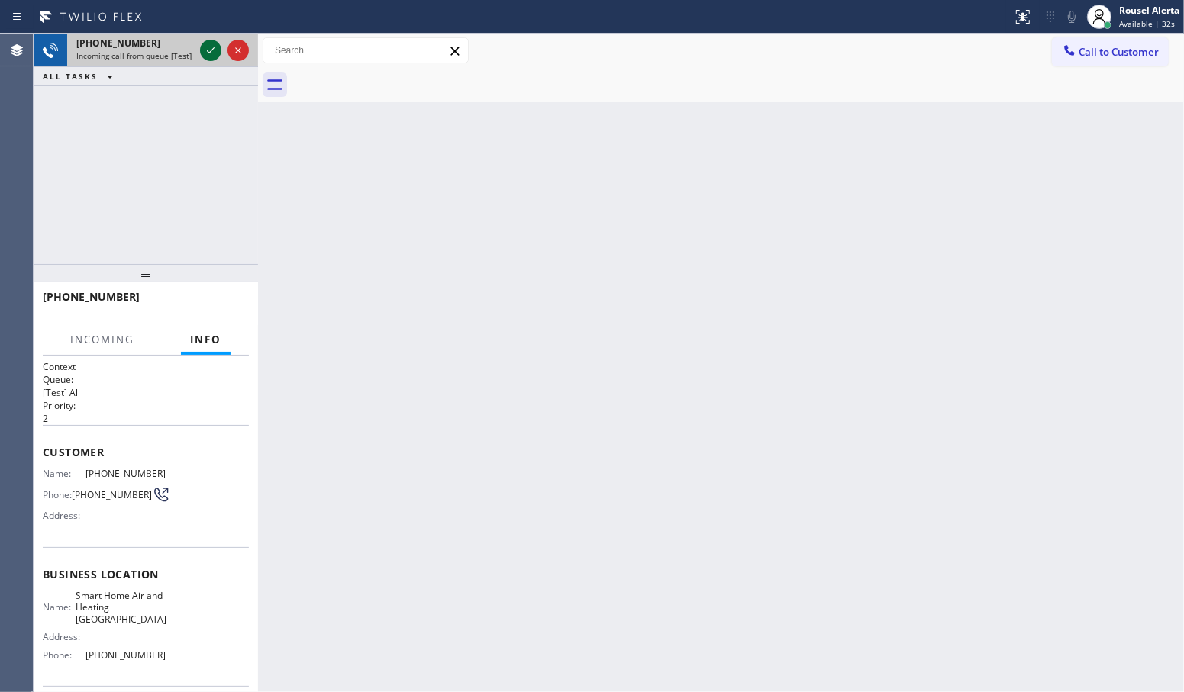
click at [201, 47] on icon at bounding box center [210, 50] width 18 height 18
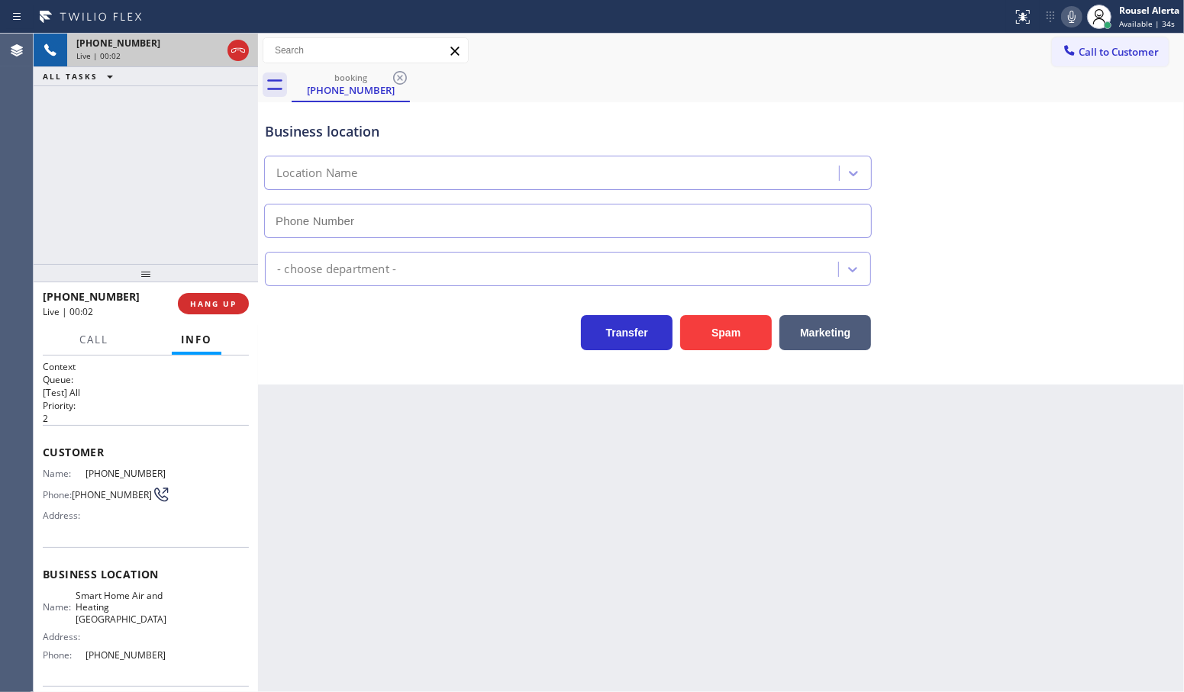
type input "[PHONE_NUMBER]"
click at [736, 333] on button "Spam" at bounding box center [726, 332] width 92 height 35
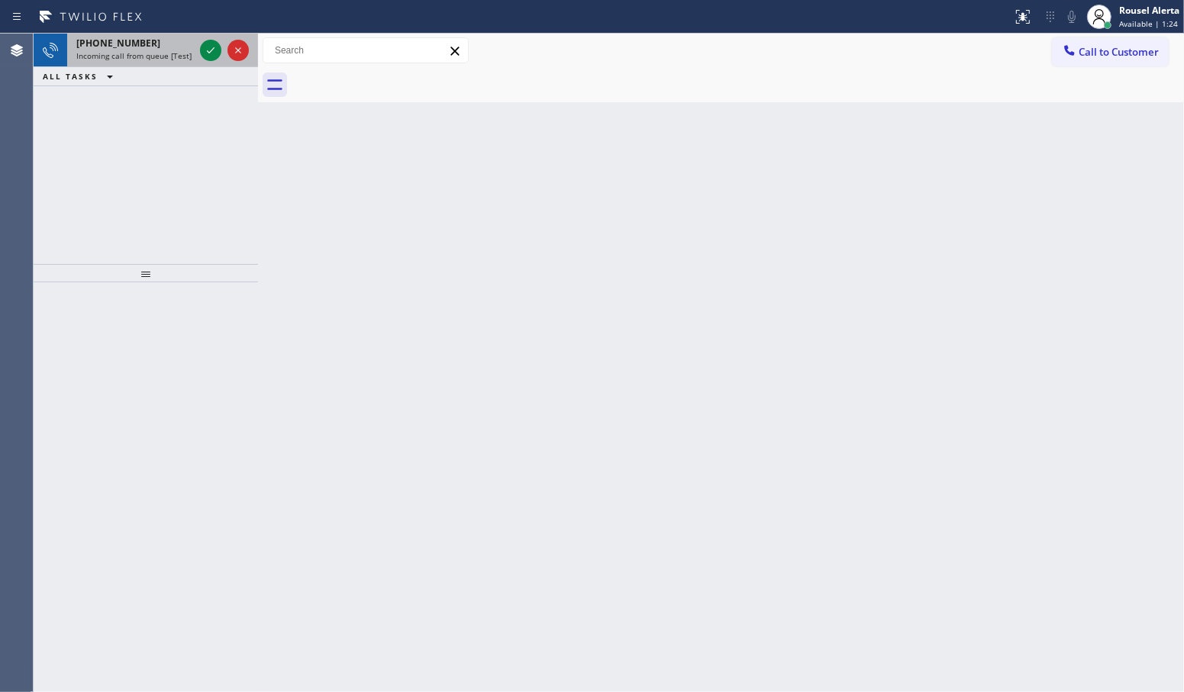
click at [168, 42] on div "[PHONE_NUMBER]" at bounding box center [135, 43] width 118 height 13
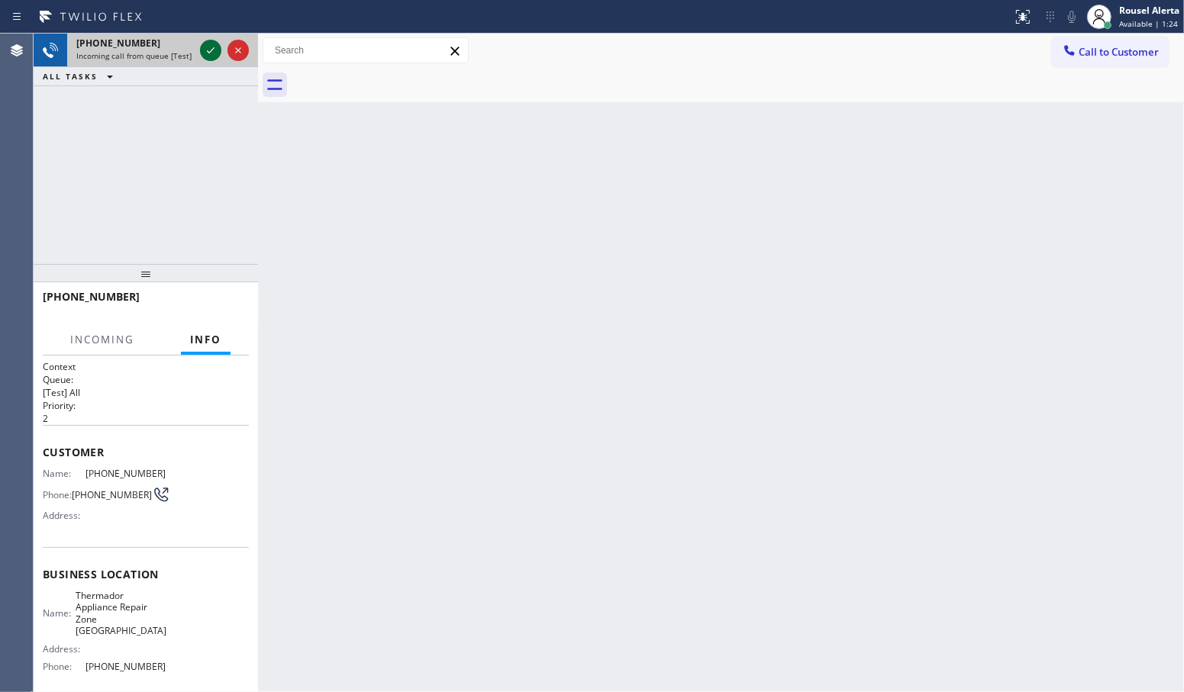
click at [210, 51] on icon at bounding box center [210, 50] width 18 height 18
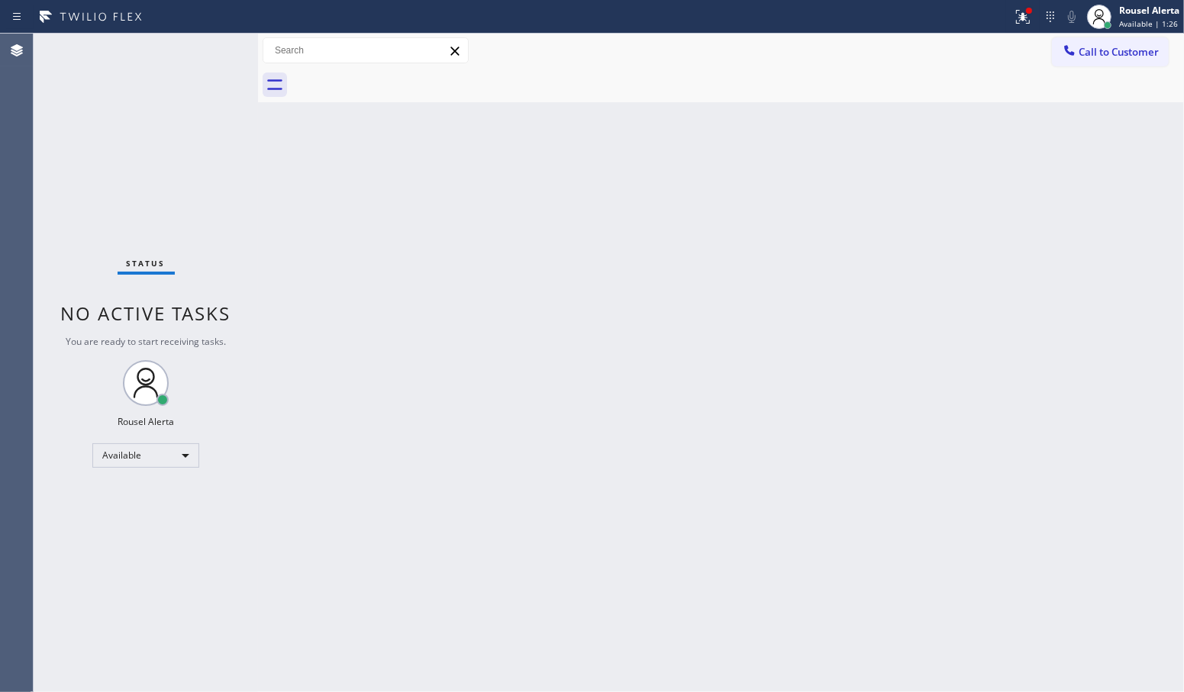
click at [199, 55] on div "Status No active tasks You are ready to start receiving tasks. Rousel Alerta Av…" at bounding box center [146, 363] width 224 height 659
click at [1013, 21] on icon at bounding box center [1022, 17] width 18 height 18
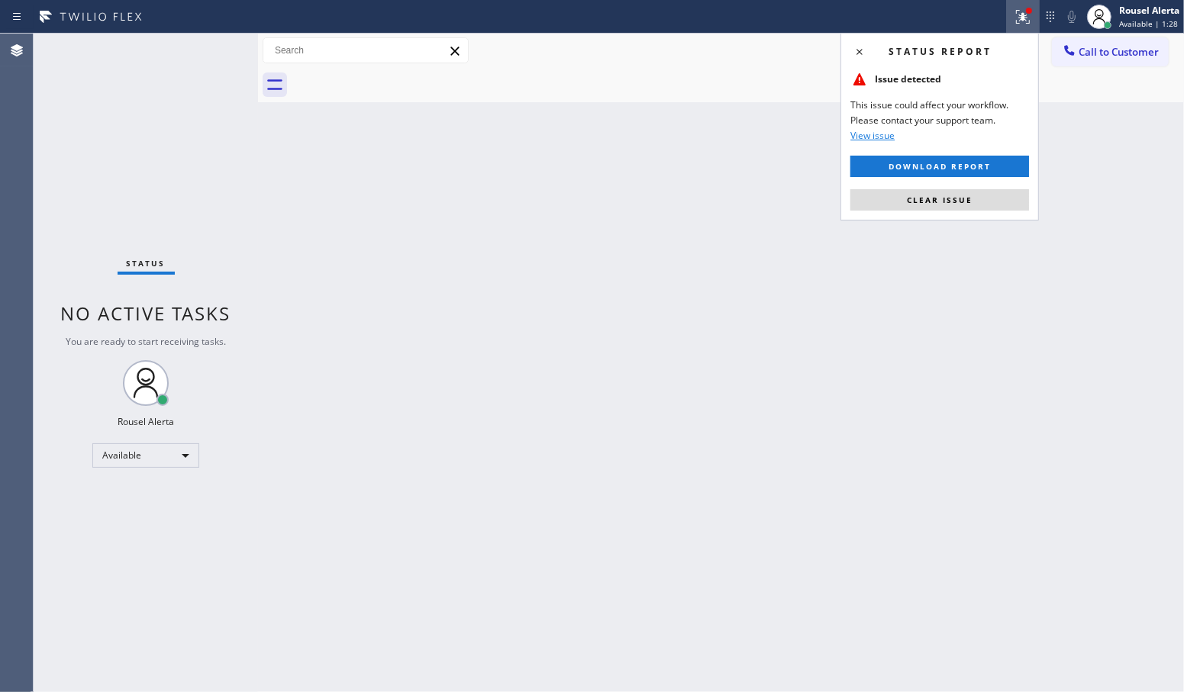
click at [985, 212] on div "Status report Issue detected This issue could affect your workflow. Please cont…" at bounding box center [939, 127] width 198 height 188
click at [979, 207] on button "Clear issue" at bounding box center [939, 199] width 179 height 21
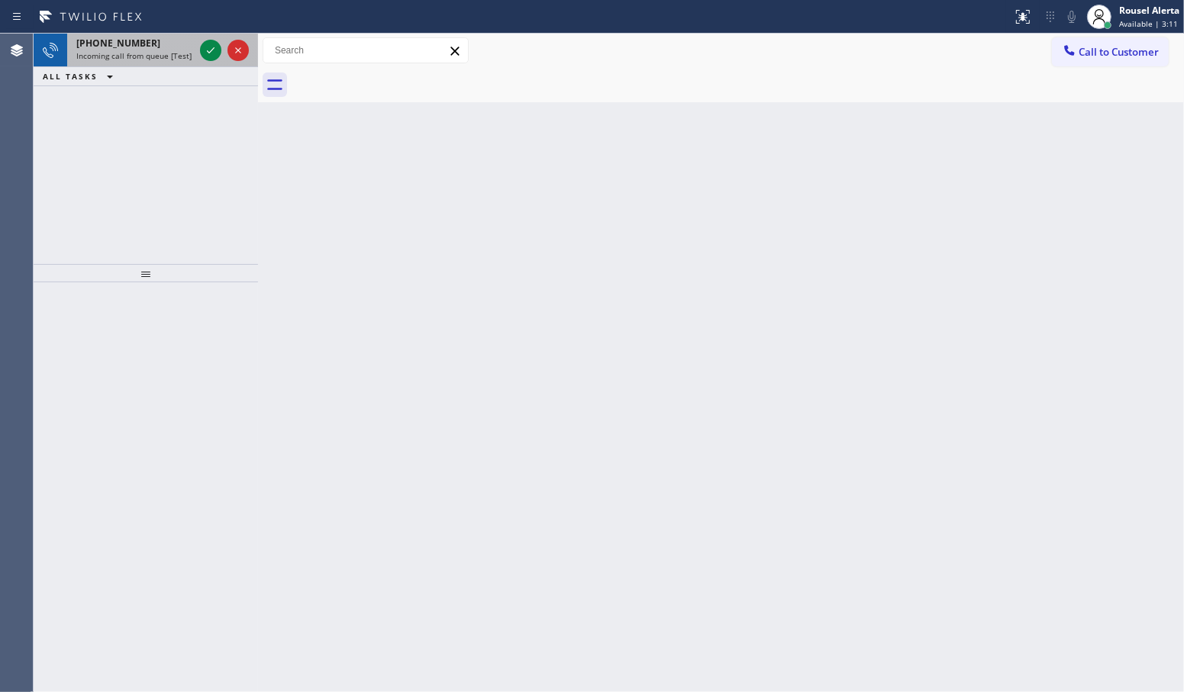
click at [164, 46] on div "[PHONE_NUMBER]" at bounding box center [135, 43] width 118 height 13
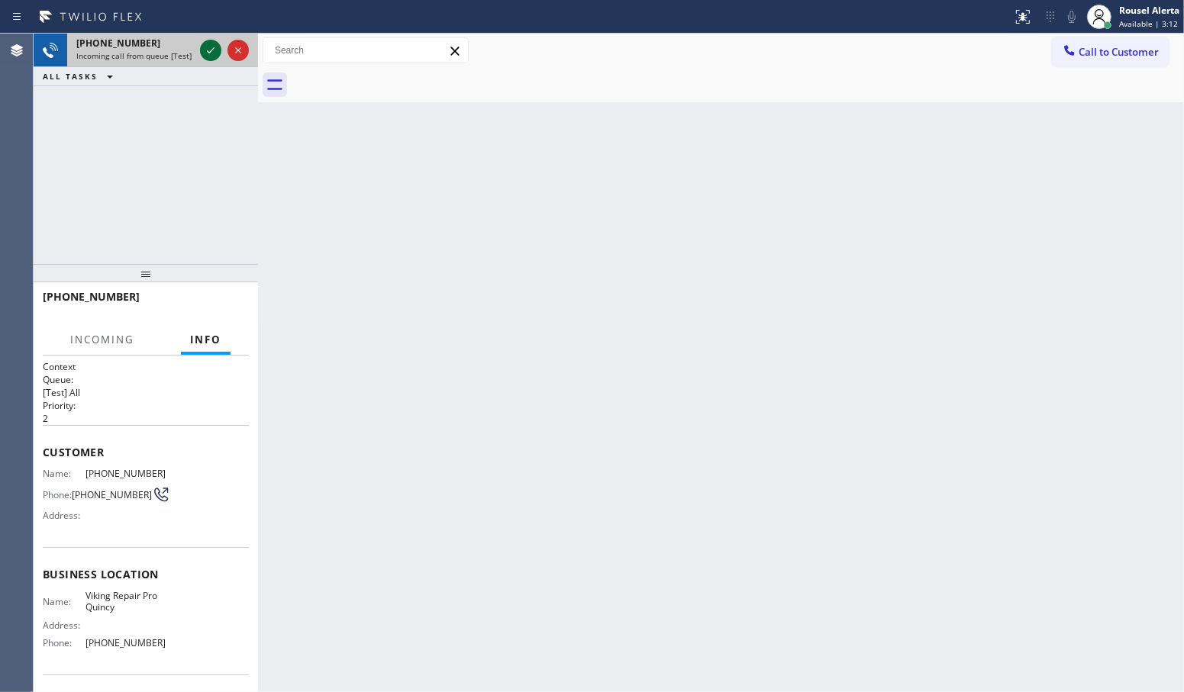
click at [211, 48] on icon at bounding box center [210, 50] width 18 height 18
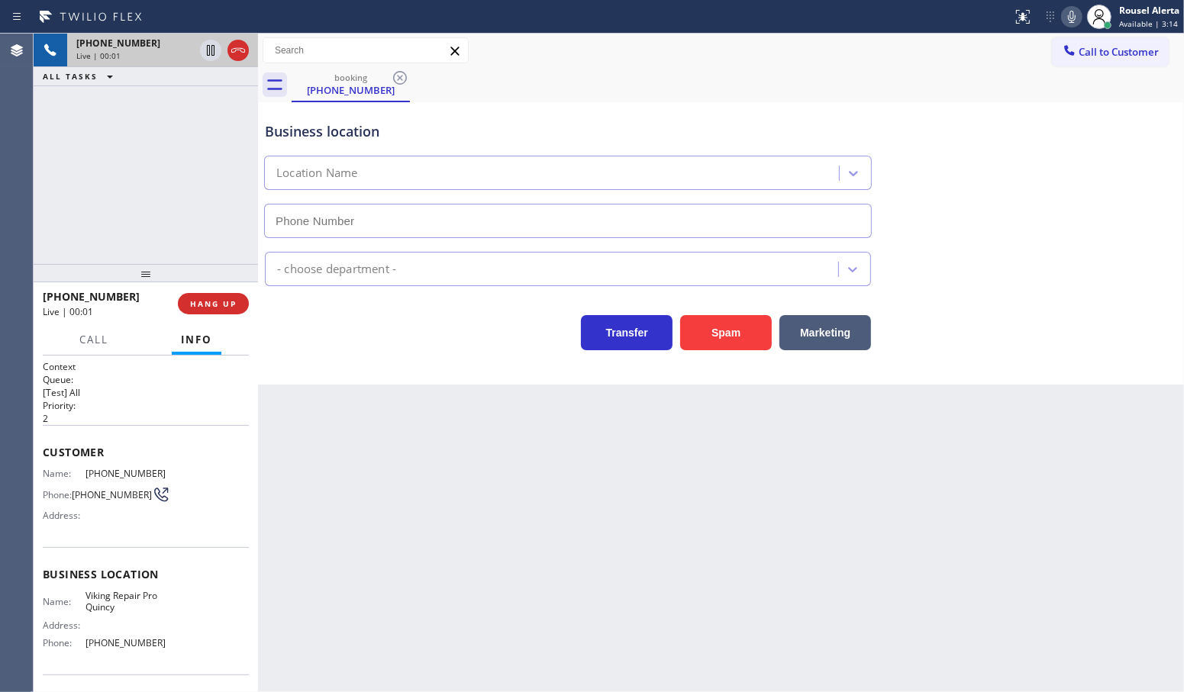
type input "[PHONE_NUMBER]"
click at [741, 321] on button "Spam" at bounding box center [726, 332] width 92 height 35
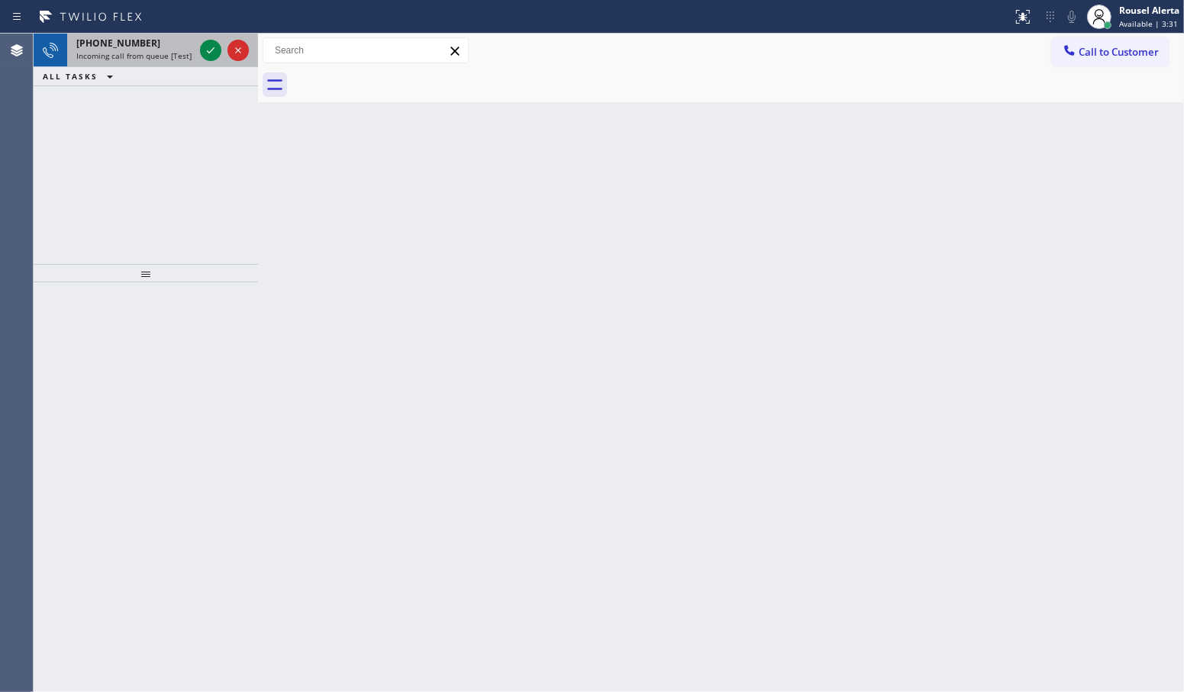
click at [169, 56] on span "Incoming call from queue [Test] All" at bounding box center [139, 55] width 127 height 11
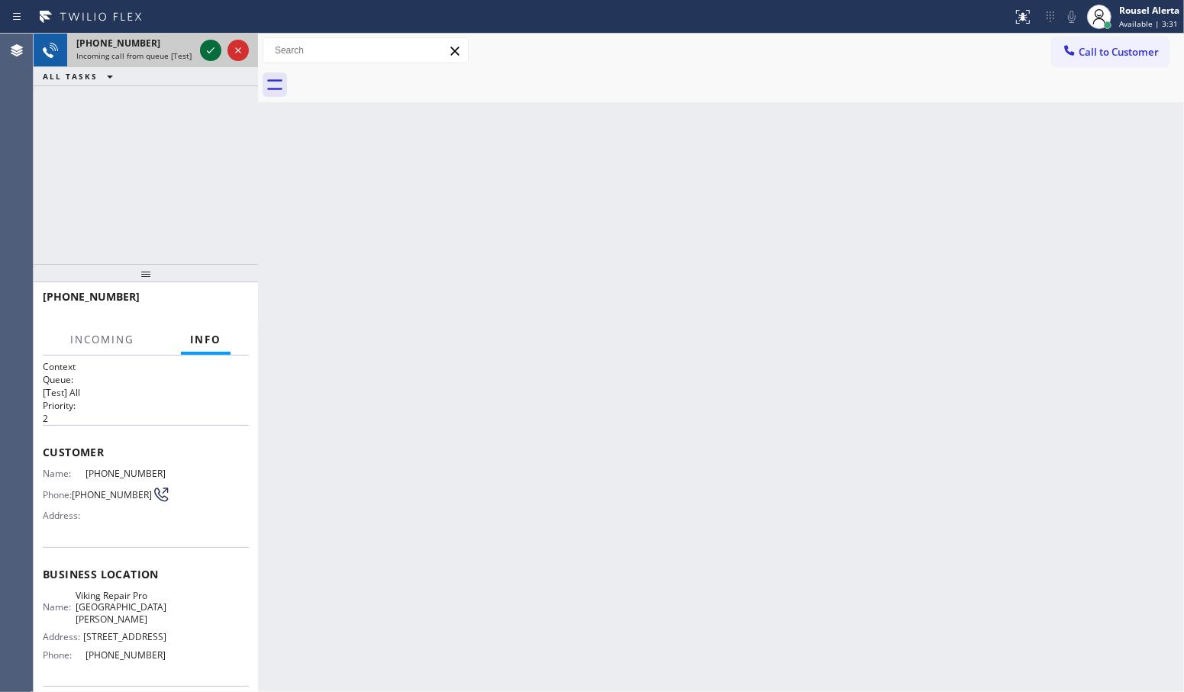
click at [202, 43] on icon at bounding box center [210, 50] width 18 height 18
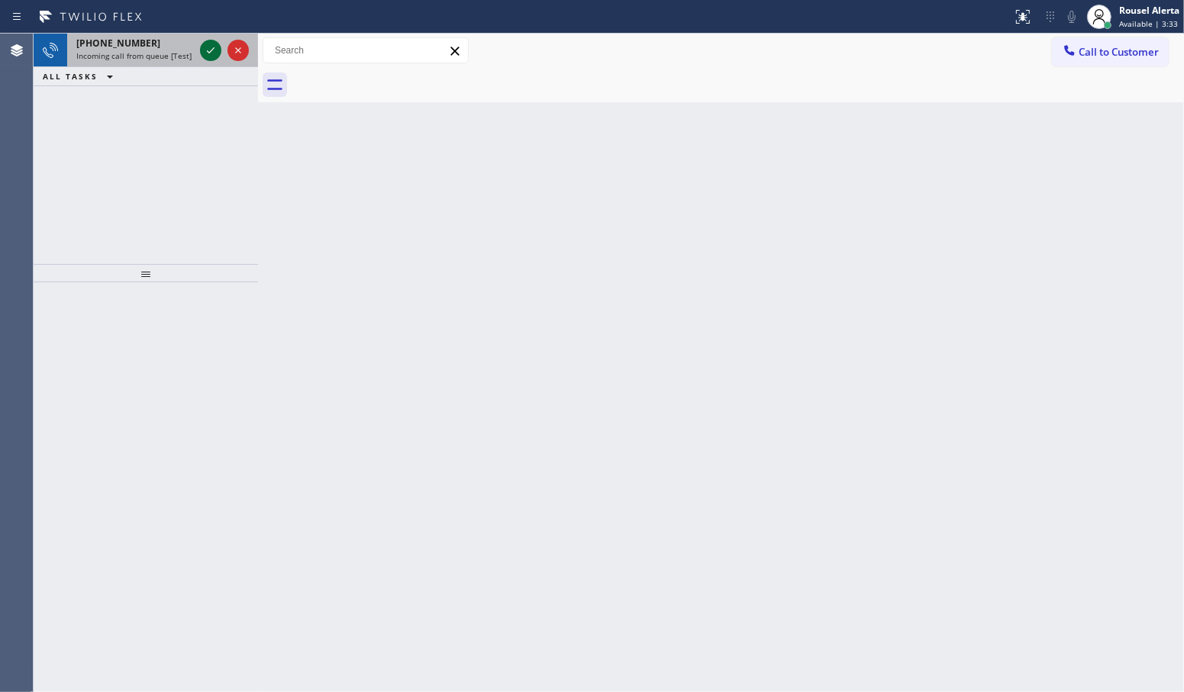
click at [203, 57] on icon at bounding box center [210, 50] width 18 height 18
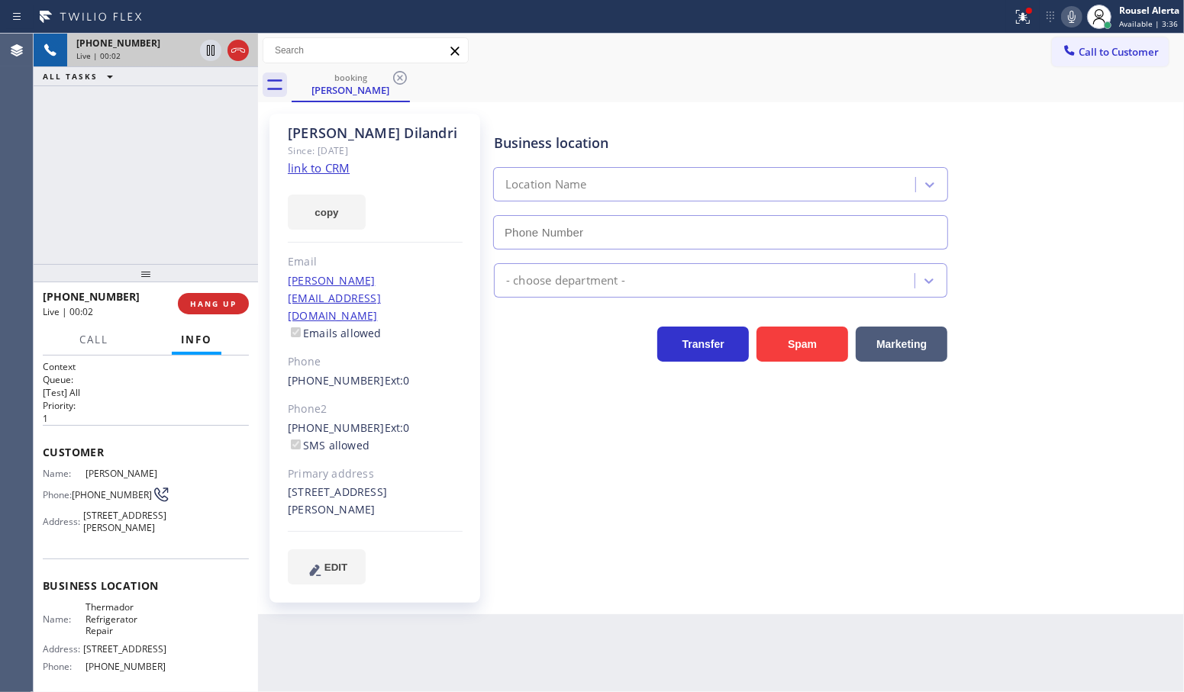
type input "[PHONE_NUMBER]"
click at [329, 162] on link "link to CRM" at bounding box center [319, 167] width 62 height 15
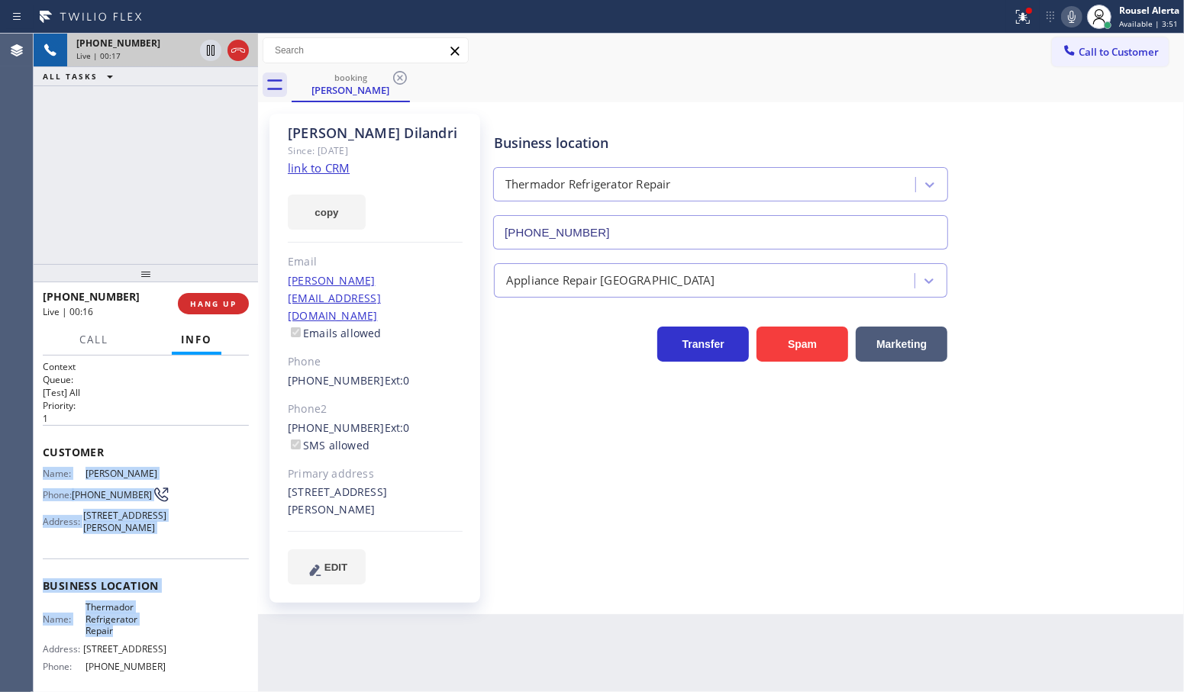
scroll to position [95, 0]
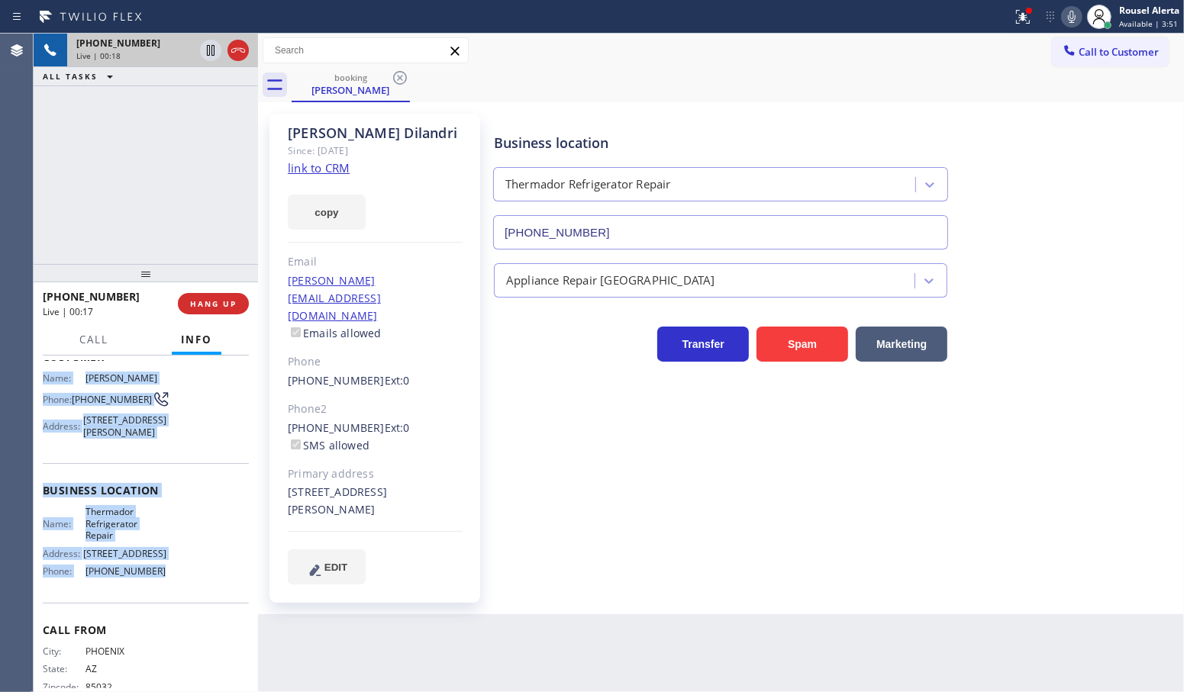
drag, startPoint x: 43, startPoint y: 469, endPoint x: 172, endPoint y: 605, distance: 187.8
click at [172, 605] on div "Context Queue: [Test] All Priority: 1 Customer Name: [PERSON_NAME] Phone: [PHON…" at bounding box center [146, 491] width 206 height 453
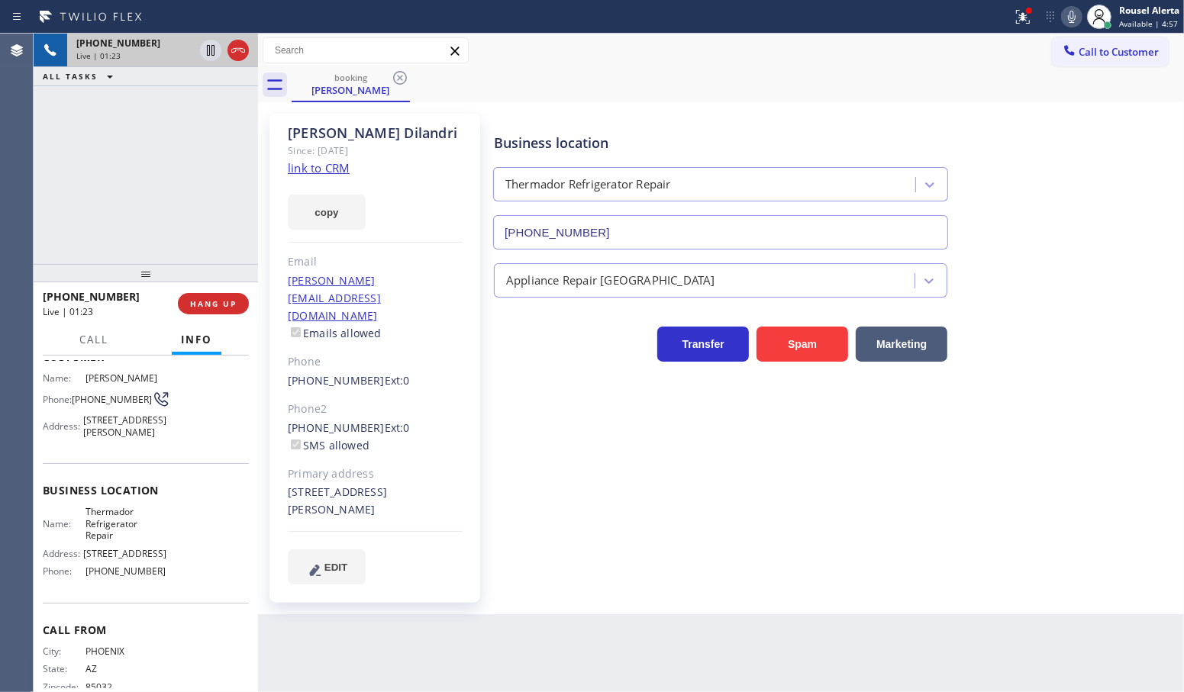
click at [139, 126] on div "[PHONE_NUMBER] Live | 01:23 ALL TASKS ALL TASKS ACTIVE TASKS TASKS IN WRAP UP" at bounding box center [146, 149] width 224 height 230
click at [204, 57] on icon at bounding box center [210, 50] width 18 height 18
click at [1071, 11] on icon at bounding box center [1072, 17] width 8 height 12
click at [612, 641] on div "Back to Dashboard Change Sender ID Customers Technicians Select a contact Outbo…" at bounding box center [721, 363] width 926 height 659
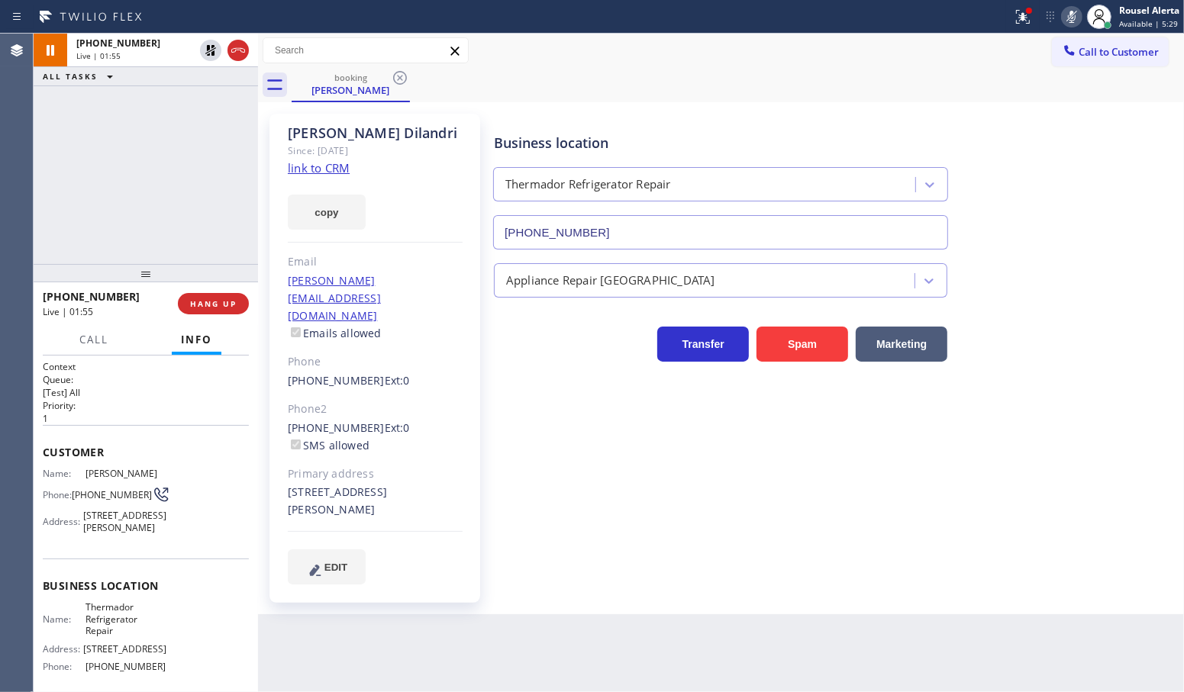
click at [543, 611] on div "Back to Dashboard Change Sender ID Customers Technicians Select a contact Outbo…" at bounding box center [721, 363] width 926 height 659
drag, startPoint x: 208, startPoint y: 51, endPoint x: 237, endPoint y: 51, distance: 28.2
click at [208, 51] on icon at bounding box center [210, 50] width 11 height 11
drag, startPoint x: 1074, startPoint y: 9, endPoint x: 1126, endPoint y: 72, distance: 82.4
click at [1074, 9] on icon at bounding box center [1071, 17] width 18 height 18
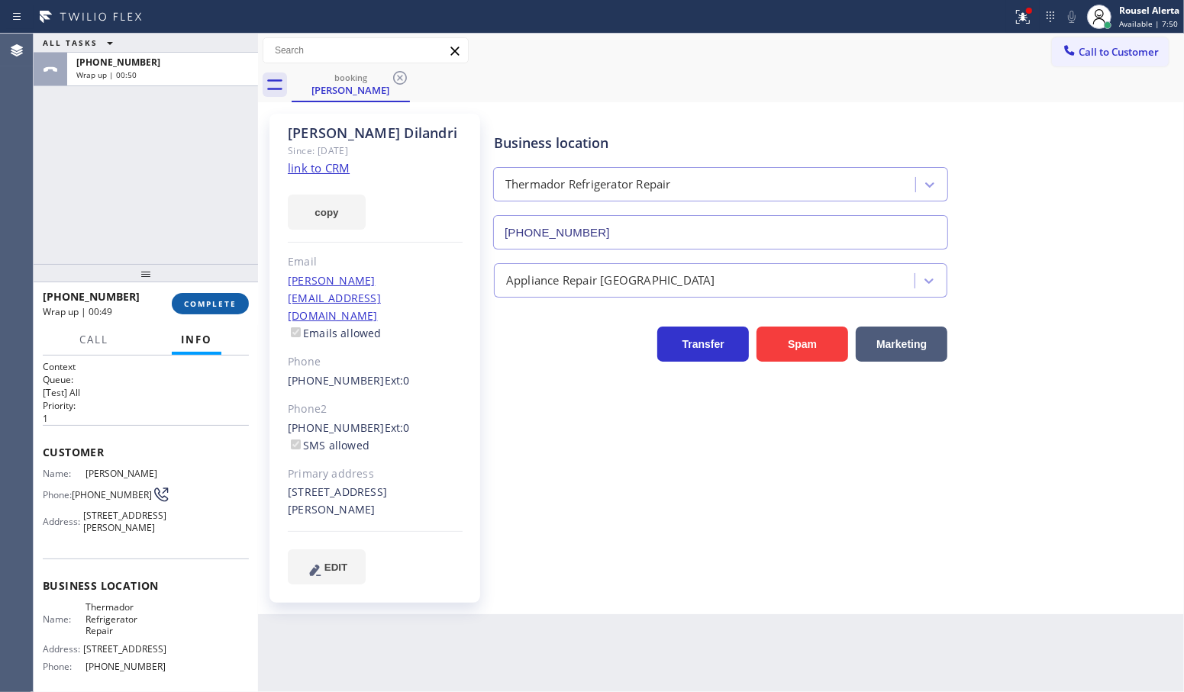
click at [197, 307] on span "COMPLETE" at bounding box center [210, 303] width 53 height 11
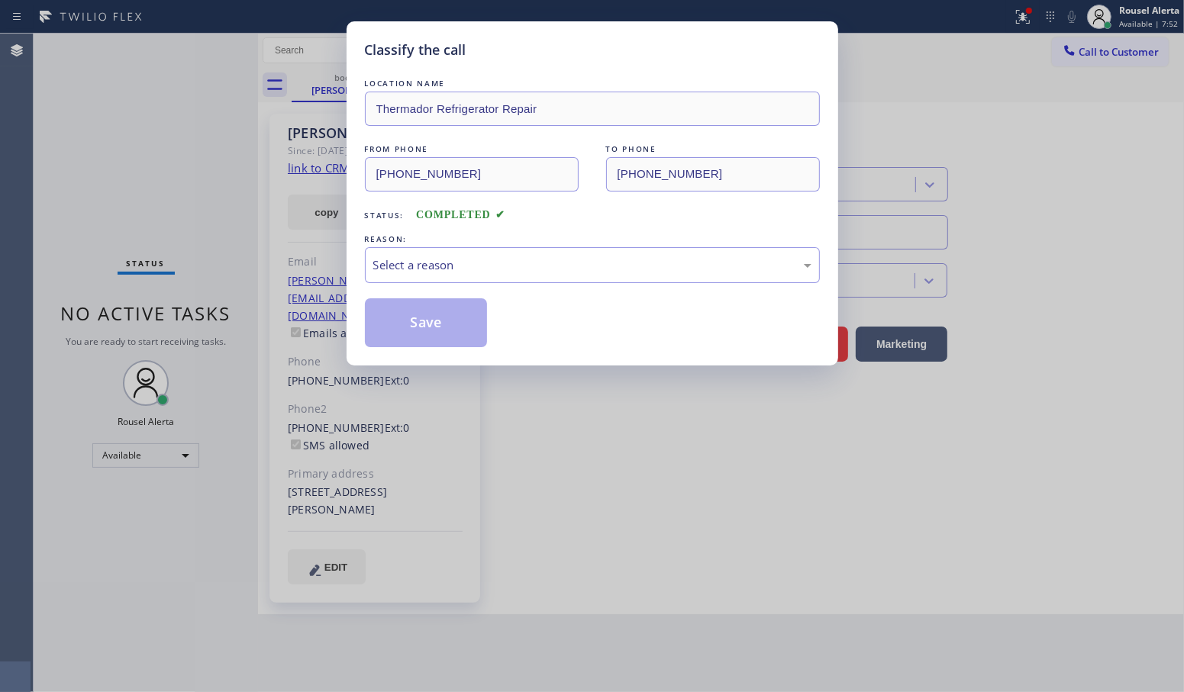
click at [433, 262] on div "Select a reason" at bounding box center [592, 265] width 438 height 18
click at [440, 318] on button "Save" at bounding box center [426, 322] width 123 height 49
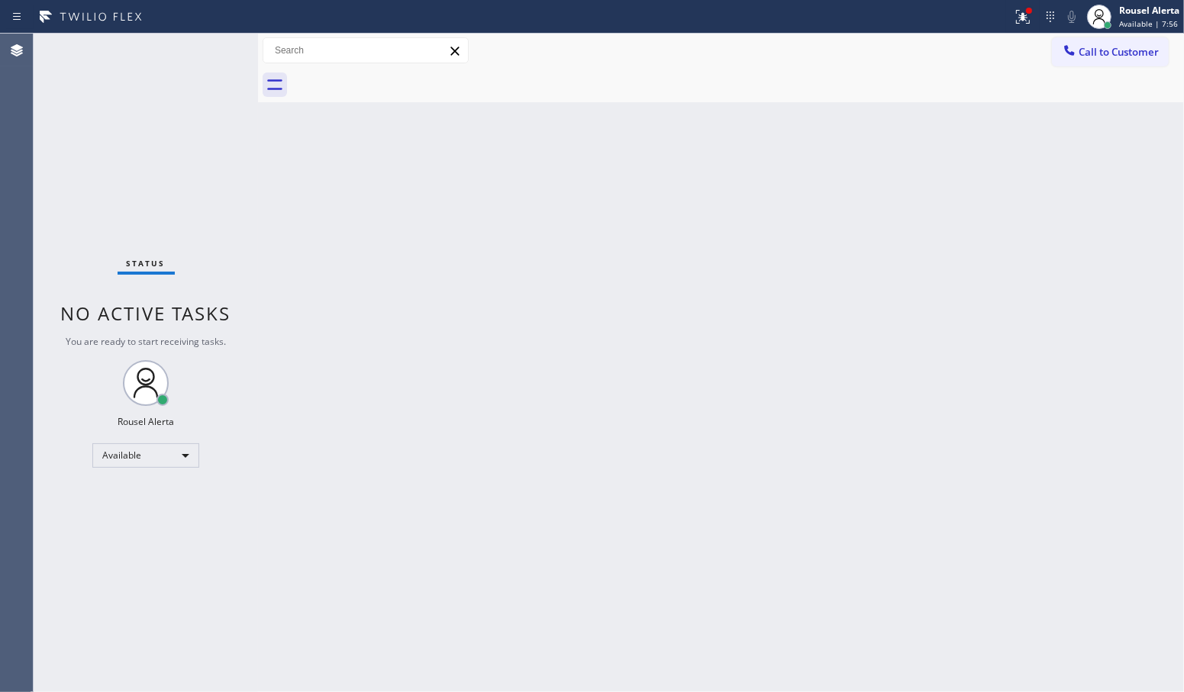
click at [502, 370] on div "Back to Dashboard Change Sender ID Customers Technicians Select a contact Outbo…" at bounding box center [721, 363] width 926 height 659
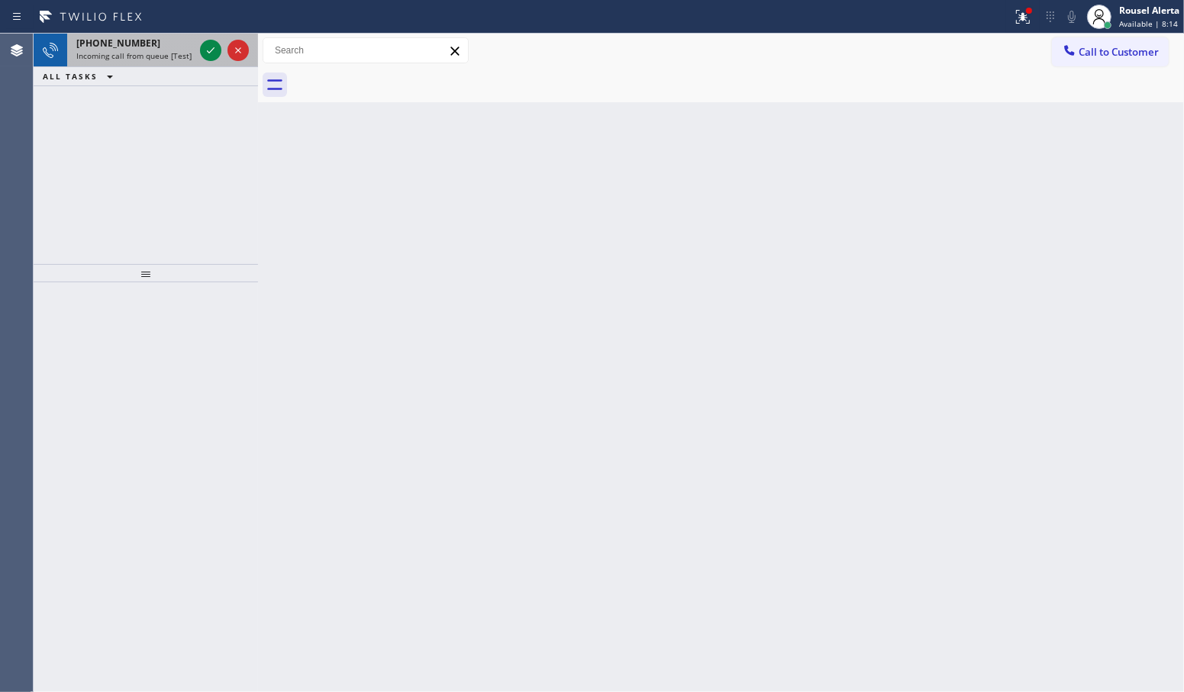
drag, startPoint x: 141, startPoint y: 47, endPoint x: 149, endPoint y: 44, distance: 8.2
click at [141, 47] on div "[PHONE_NUMBER]" at bounding box center [135, 43] width 118 height 13
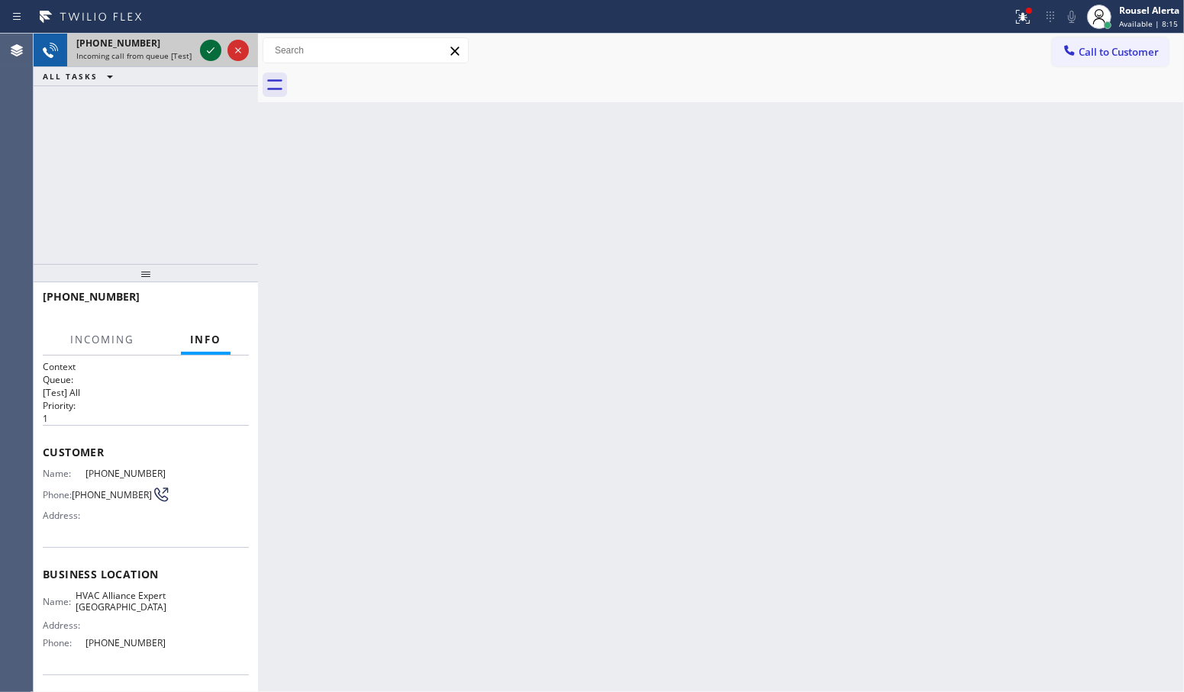
click at [203, 53] on icon at bounding box center [210, 50] width 18 height 18
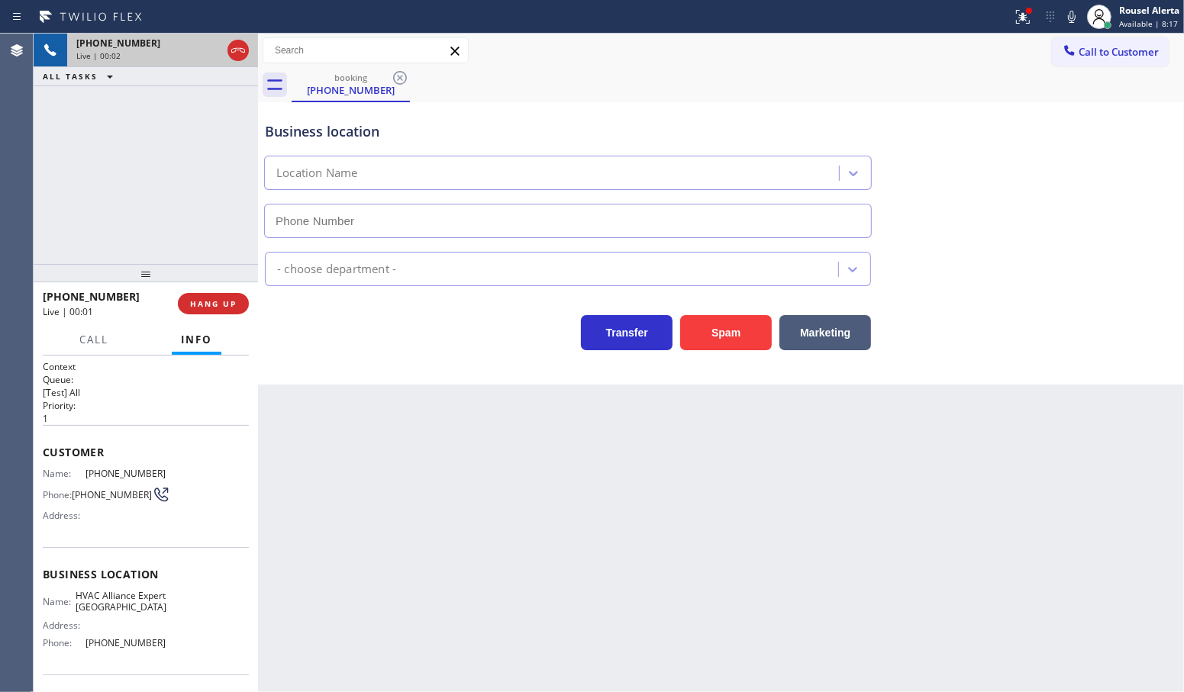
type input "[PHONE_NUMBER]"
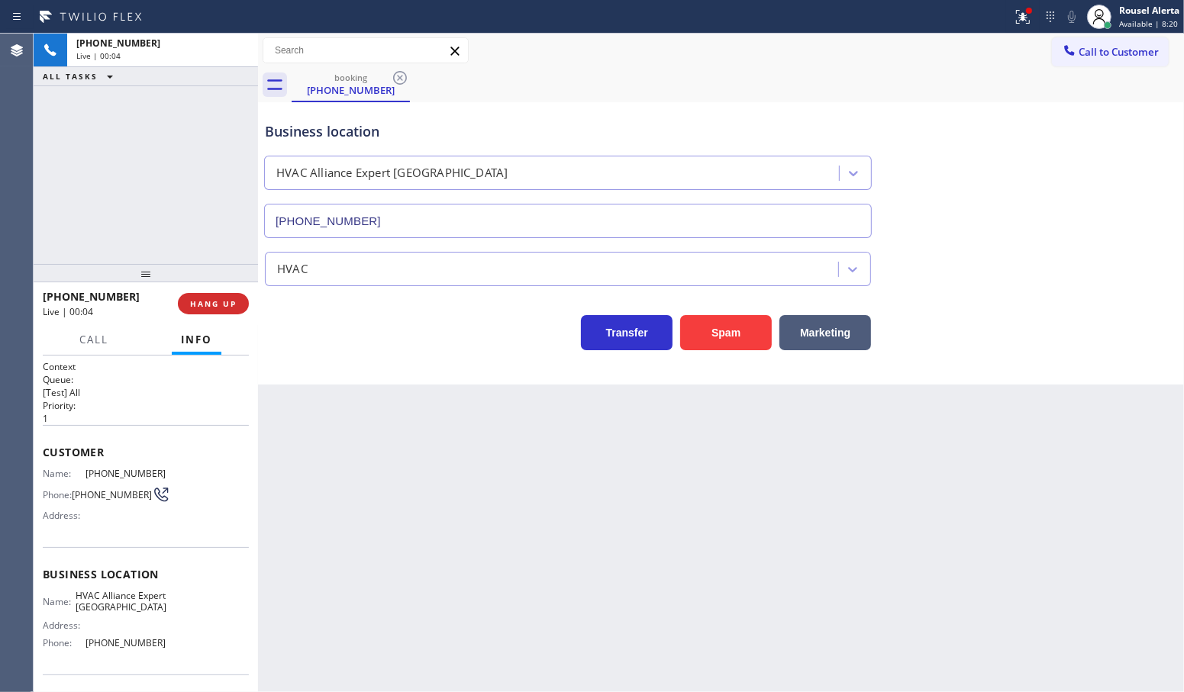
click at [46, 475] on span "Name:" at bounding box center [64, 473] width 43 height 11
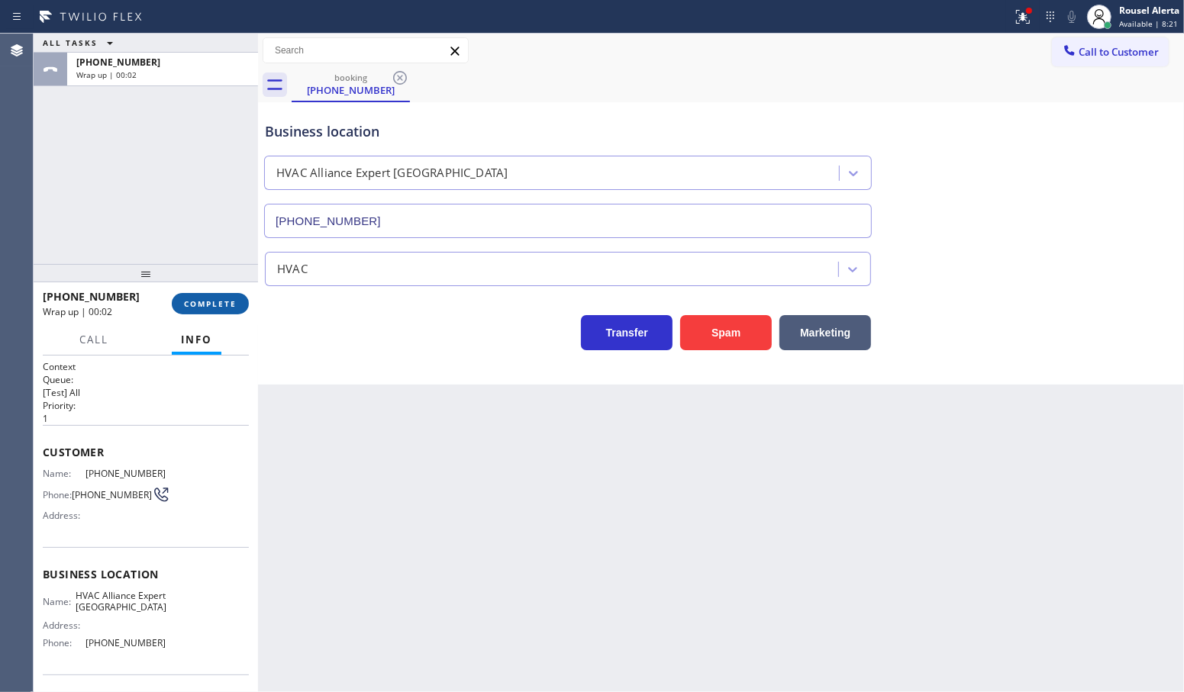
click at [205, 303] on span "COMPLETE" at bounding box center [210, 303] width 53 height 11
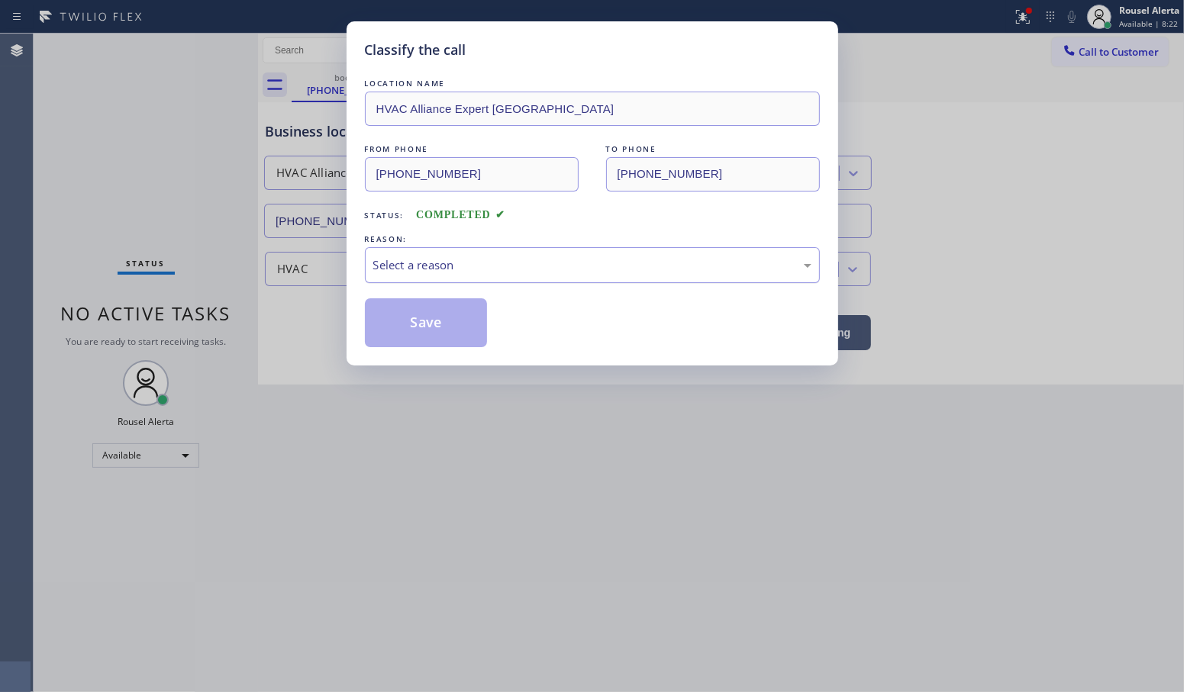
click at [440, 259] on div "Select a reason" at bounding box center [592, 265] width 438 height 18
click at [450, 337] on button "Save" at bounding box center [426, 322] width 123 height 49
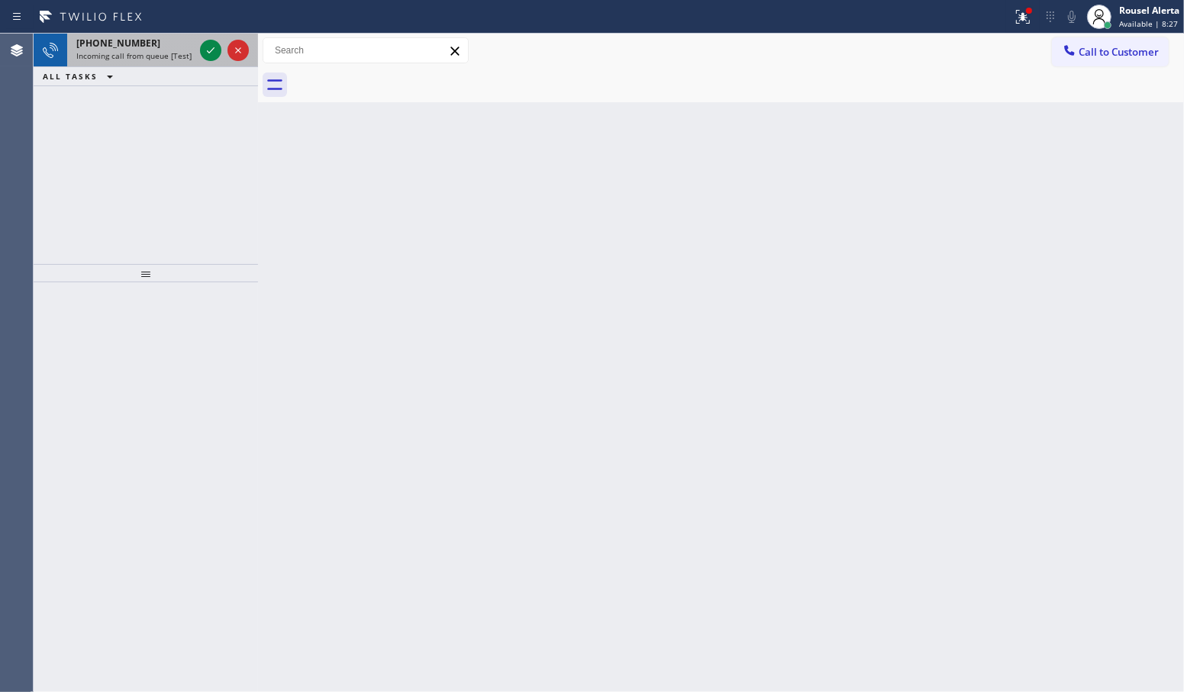
drag, startPoint x: 166, startPoint y: 47, endPoint x: 192, endPoint y: 52, distance: 27.2
click at [166, 47] on div "[PHONE_NUMBER]" at bounding box center [135, 43] width 118 height 13
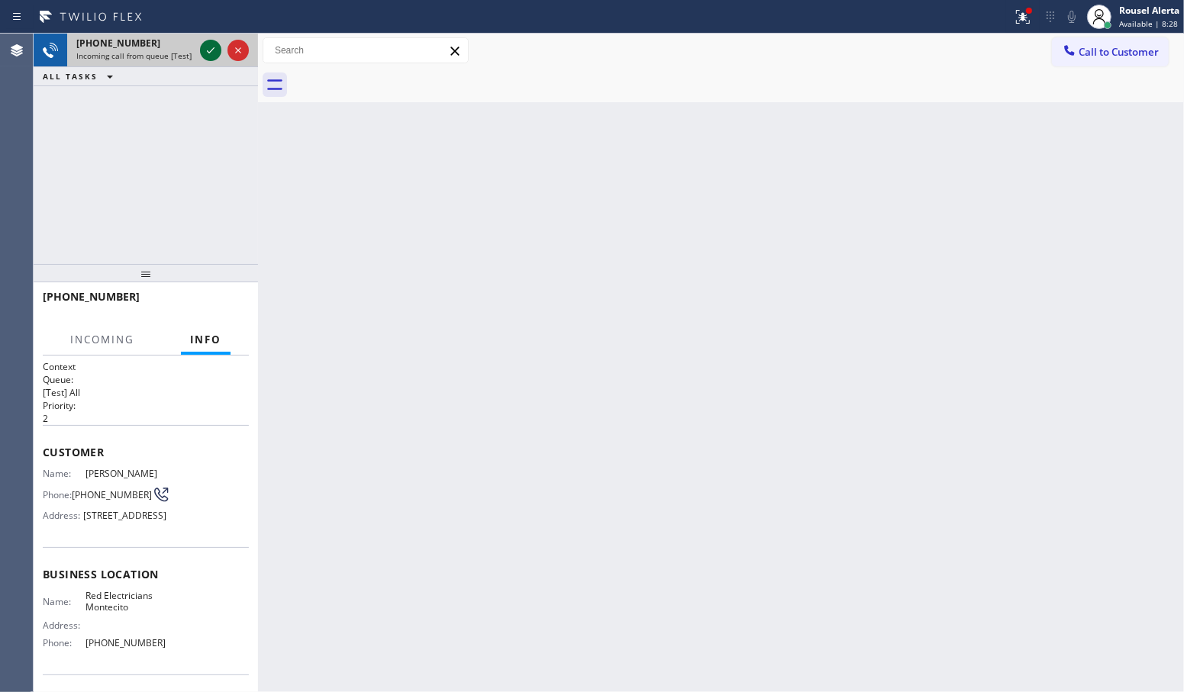
click at [207, 52] on icon at bounding box center [210, 50] width 18 height 18
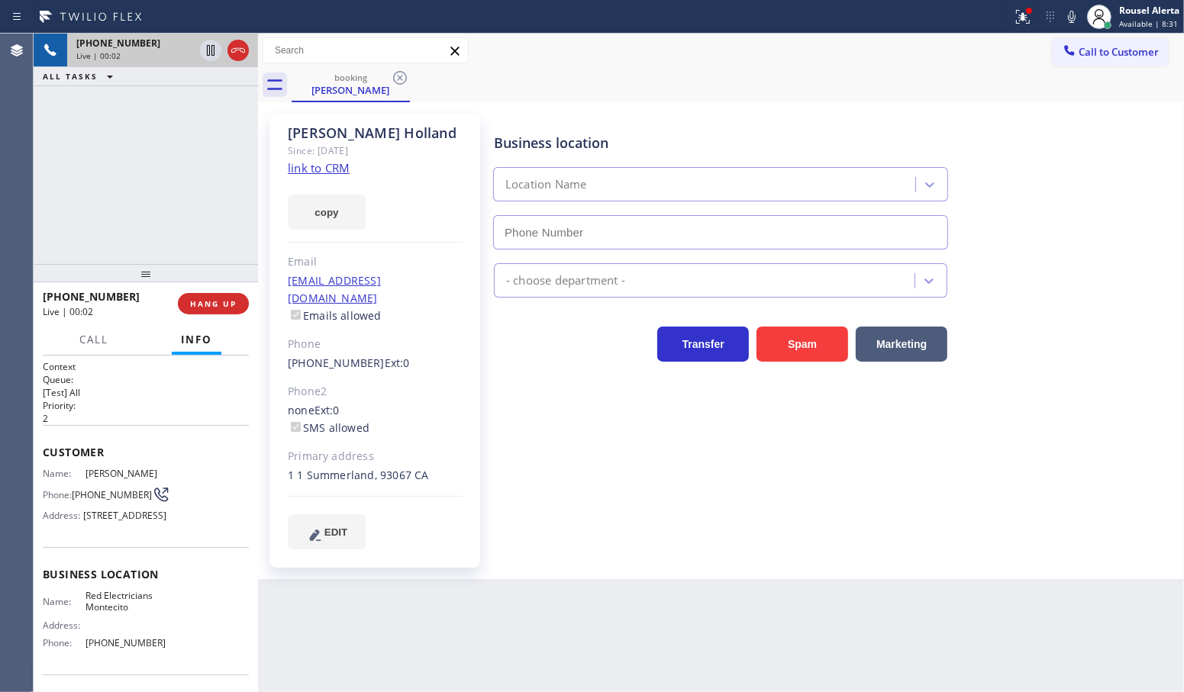
type input "[PHONE_NUMBER]"
click at [330, 166] on link "link to CRM" at bounding box center [319, 167] width 62 height 15
click at [130, 176] on div "[PHONE_NUMBER] Live | 00:15 ALL TASKS ALL TASKS ACTIVE TASKS TASKS IN WRAP UP" at bounding box center [146, 149] width 224 height 230
click at [212, 305] on span "HANG UP" at bounding box center [213, 303] width 47 height 11
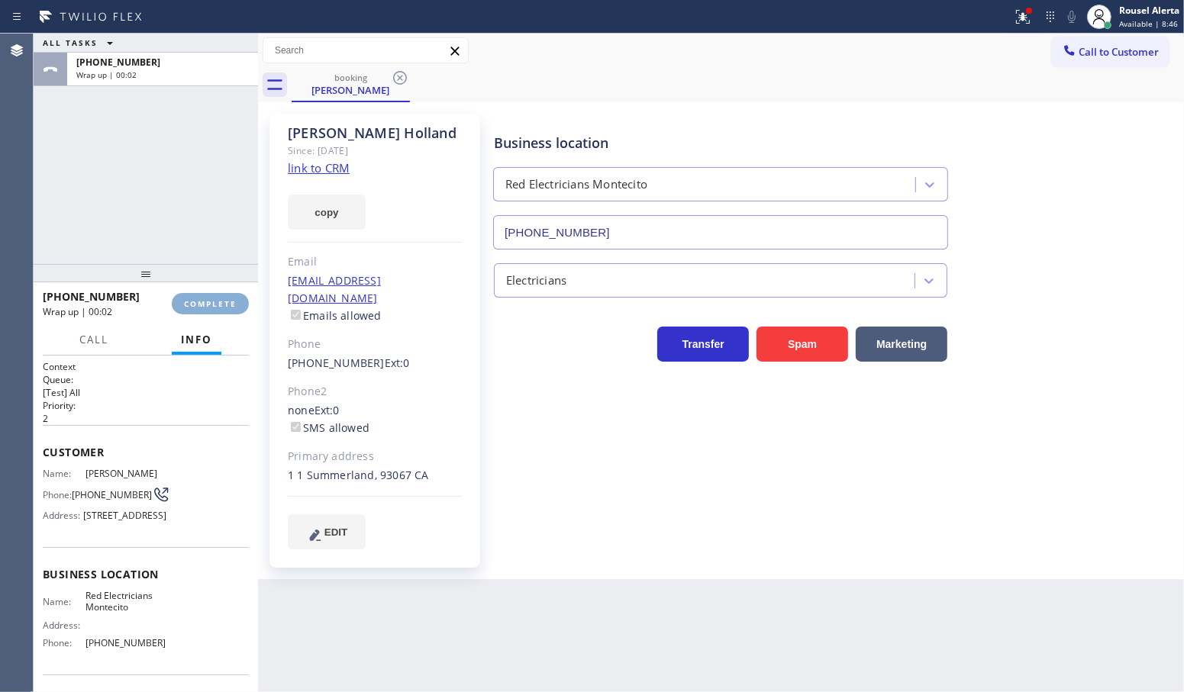
click at [215, 305] on span "COMPLETE" at bounding box center [210, 303] width 53 height 11
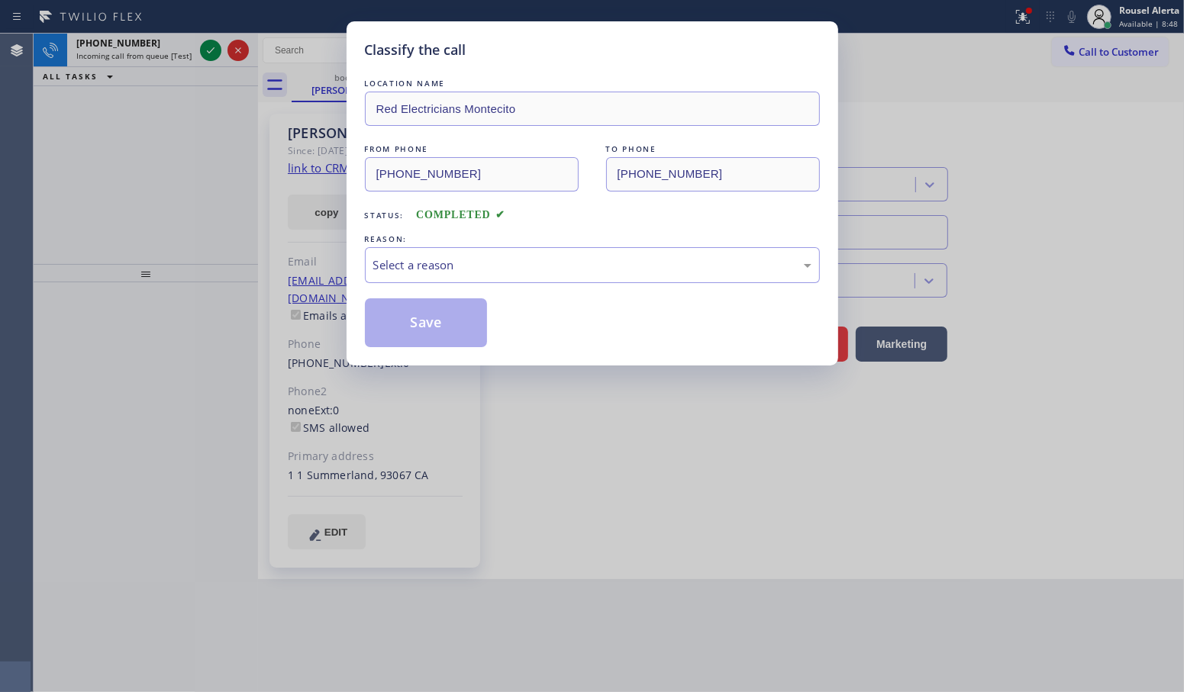
click at [431, 280] on div "Select a reason" at bounding box center [592, 265] width 455 height 36
click at [465, 341] on button "Save" at bounding box center [426, 322] width 123 height 49
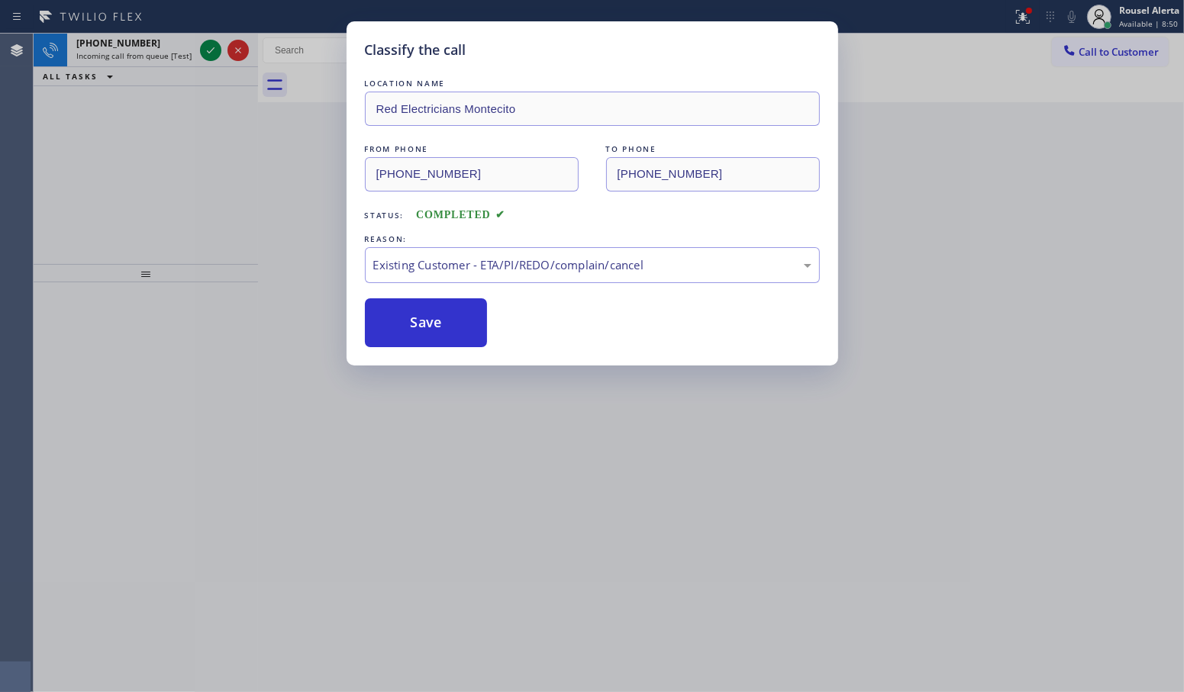
click at [150, 53] on div "Classify the call LOCATION NAME [PERSON_NAME] FROM PHONE [PHONE_NUMBER] TO PHON…" at bounding box center [609, 363] width 1150 height 659
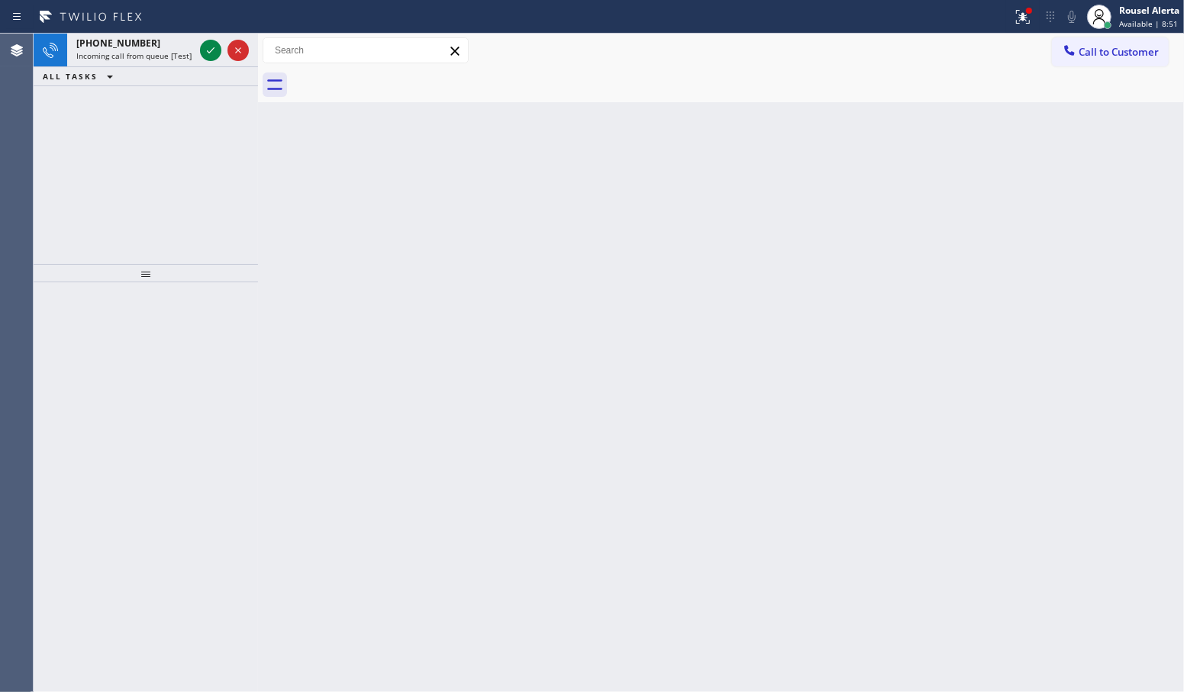
click at [150, 53] on span "Incoming call from queue [Test] All" at bounding box center [139, 55] width 127 height 11
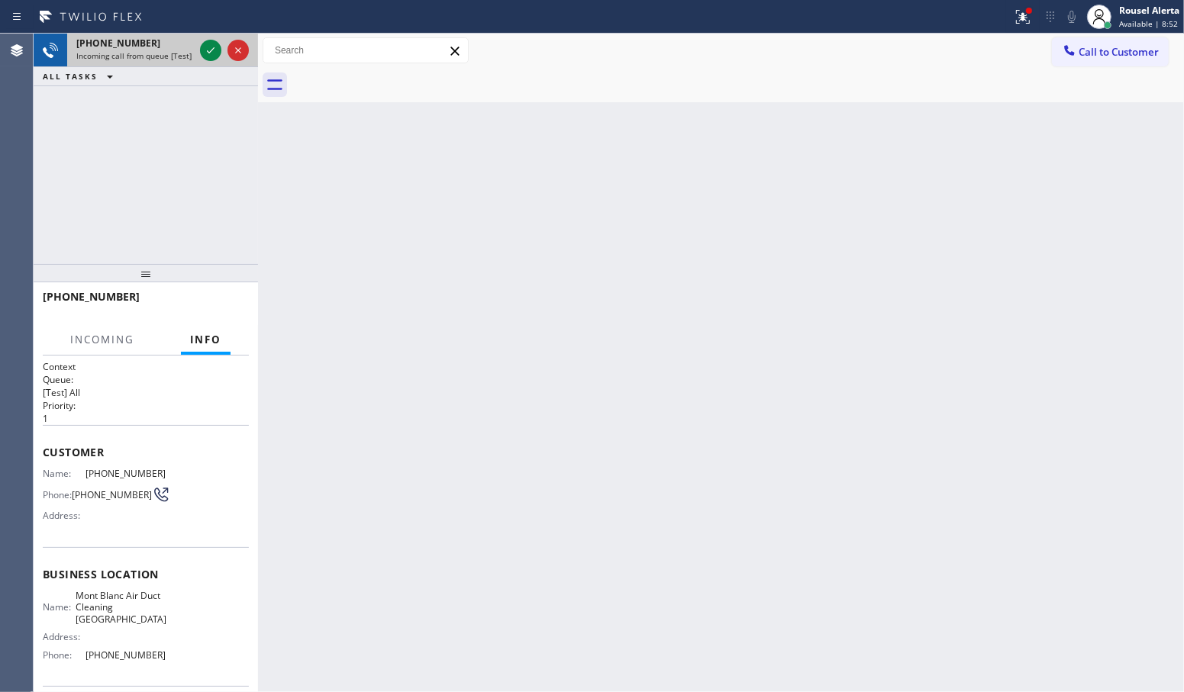
click at [198, 51] on div at bounding box center [224, 51] width 55 height 34
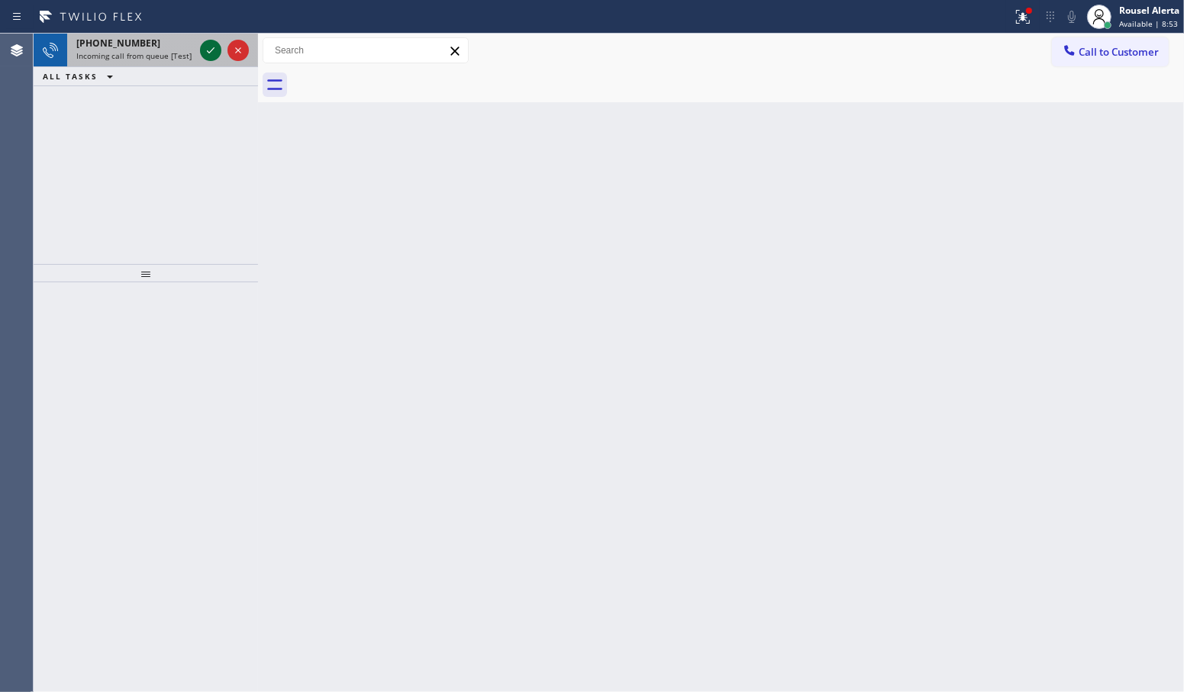
click at [205, 50] on icon at bounding box center [210, 50] width 18 height 18
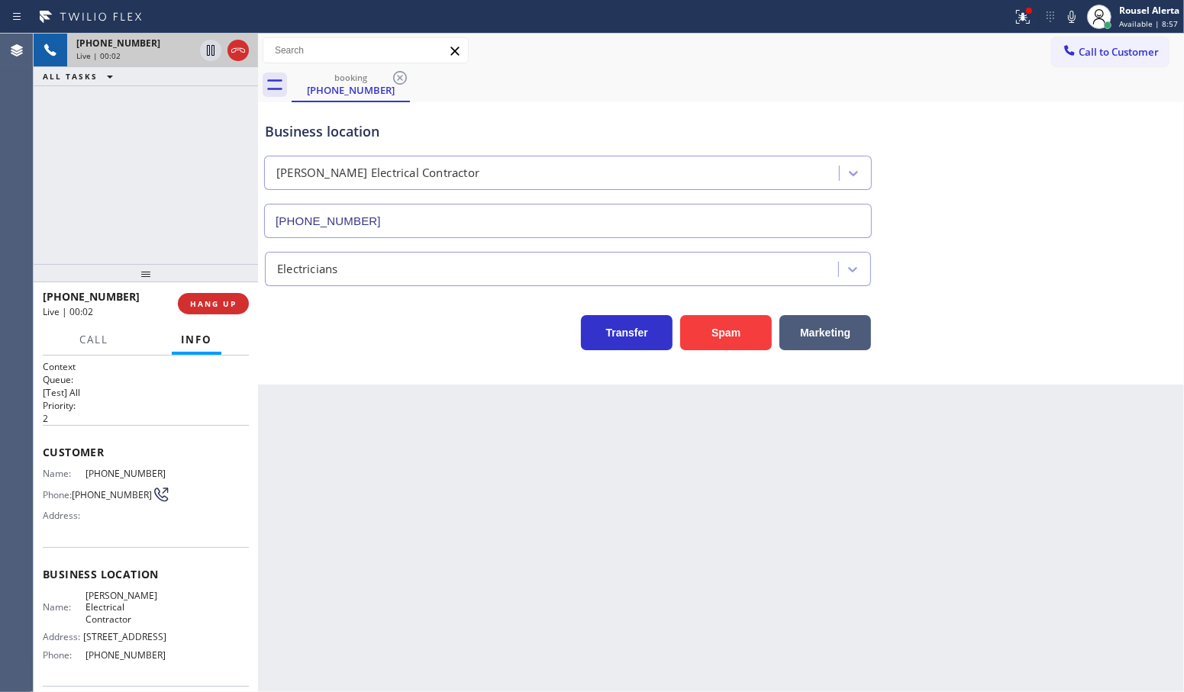
type input "[PHONE_NUMBER]"
click at [733, 333] on button "Spam" at bounding box center [726, 332] width 92 height 35
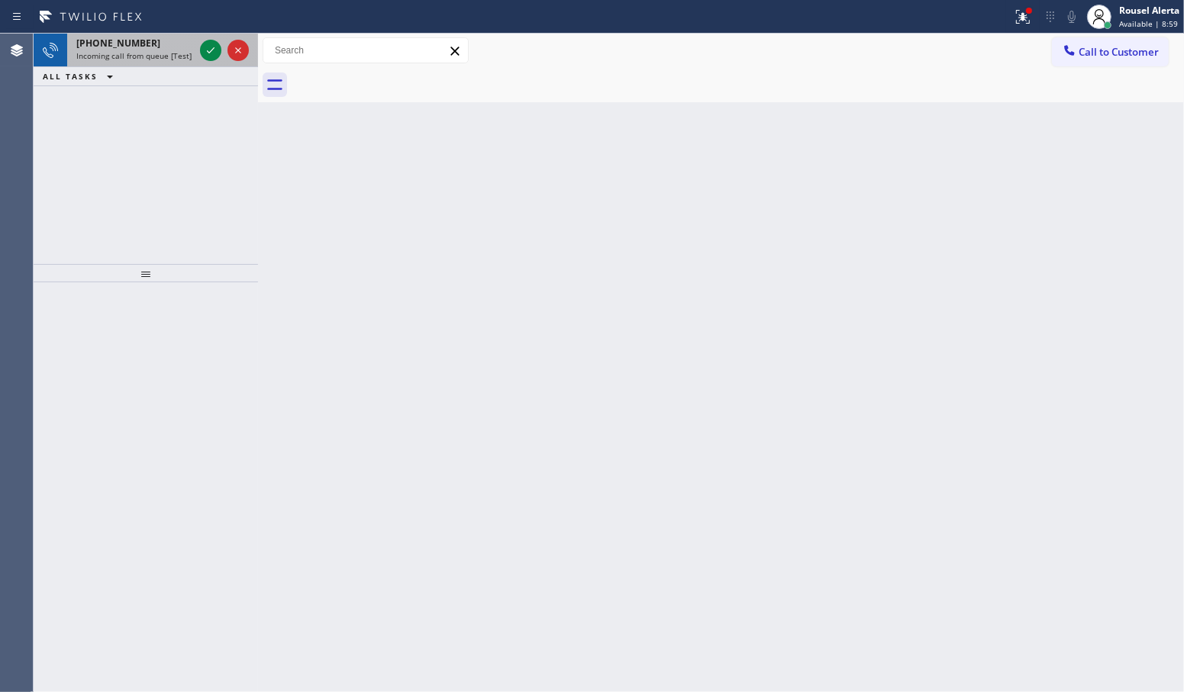
click at [184, 55] on span "Incoming call from queue [Test] All" at bounding box center [139, 55] width 127 height 11
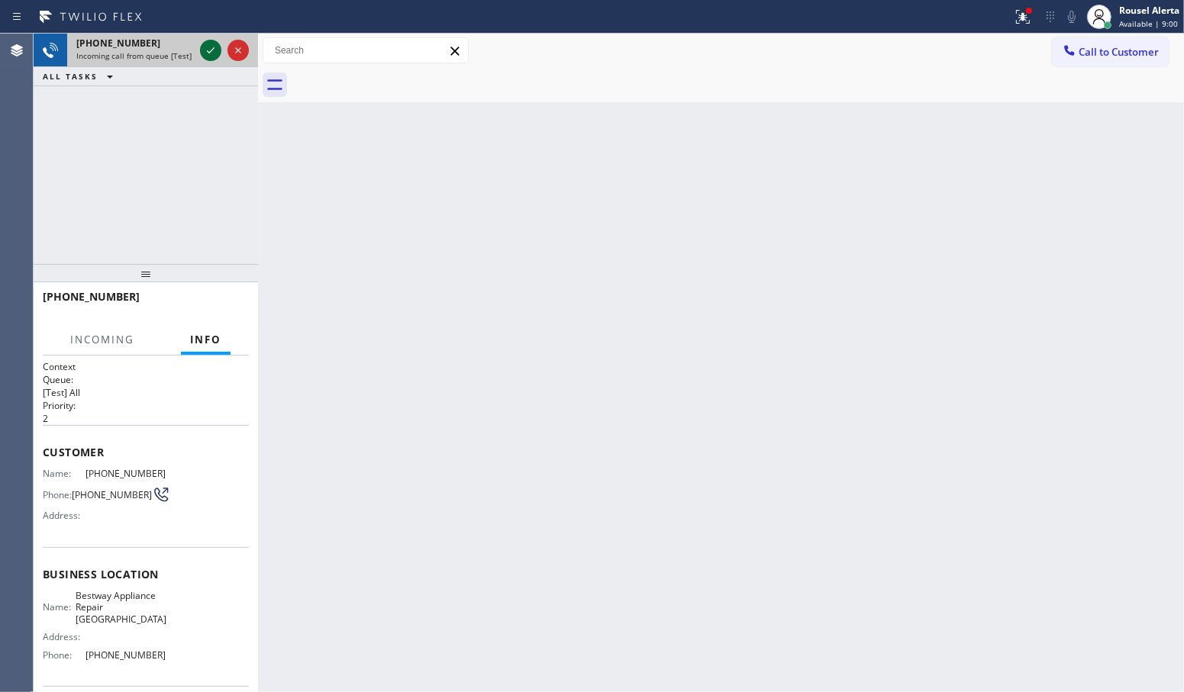
click at [201, 50] on icon at bounding box center [210, 50] width 18 height 18
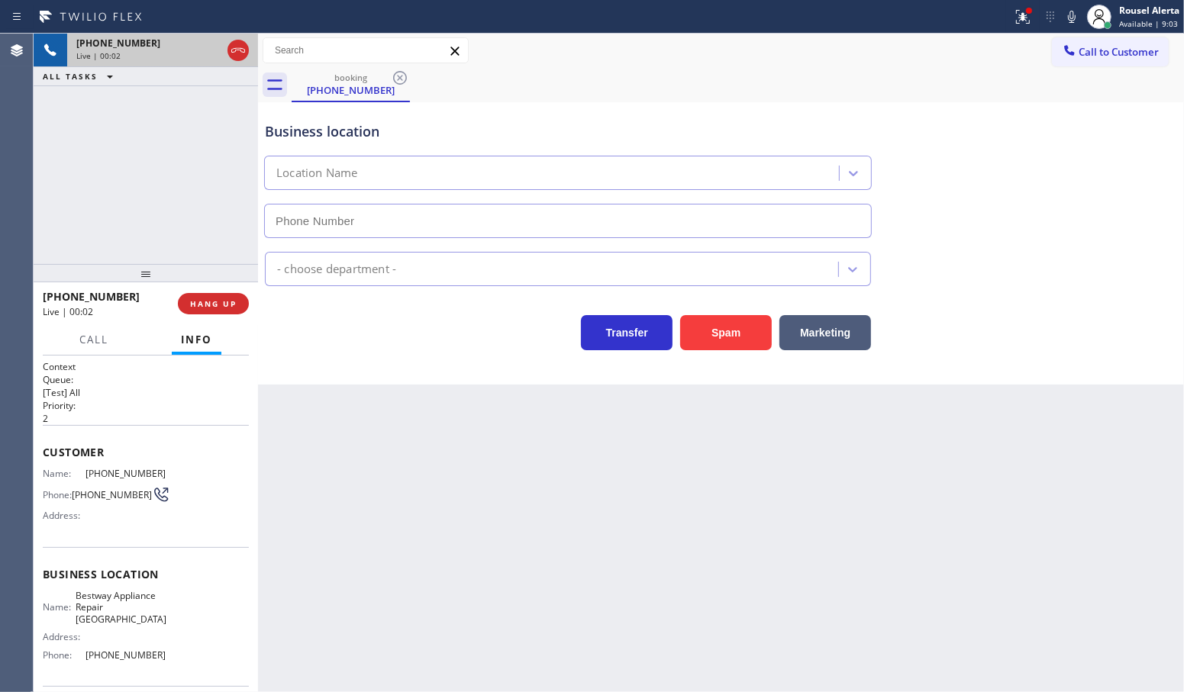
type input "[PHONE_NUMBER]"
click at [1023, 17] on icon at bounding box center [1022, 14] width 9 height 5
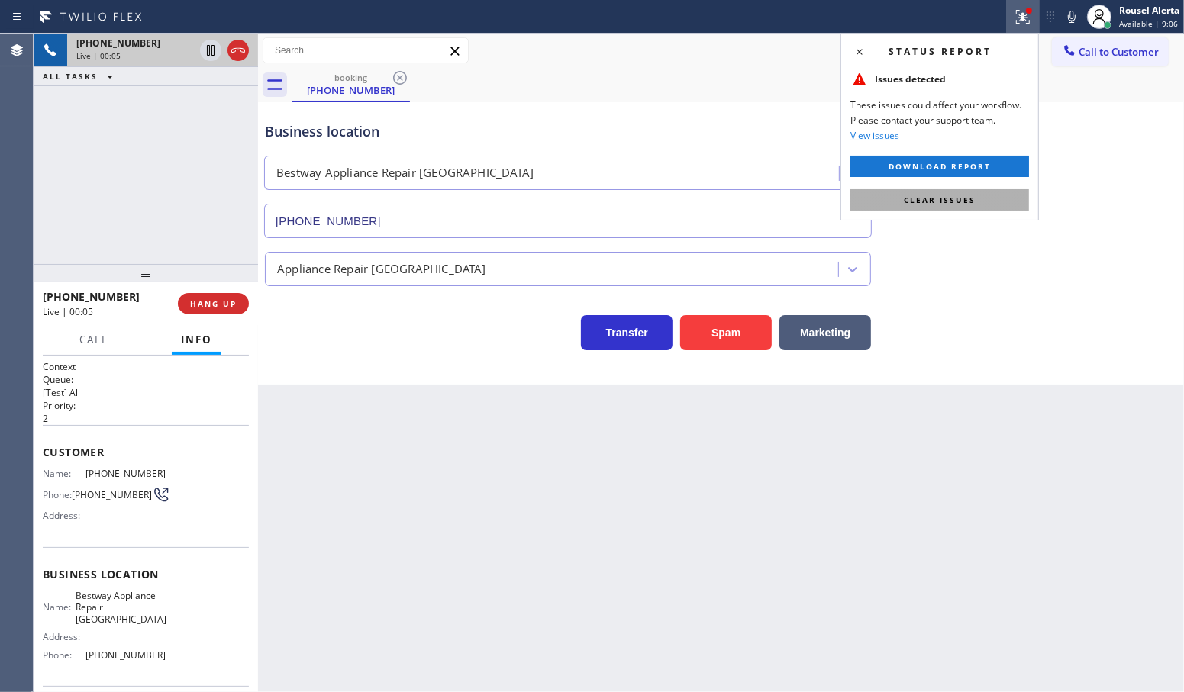
click at [992, 211] on button "Clear issues" at bounding box center [939, 199] width 179 height 21
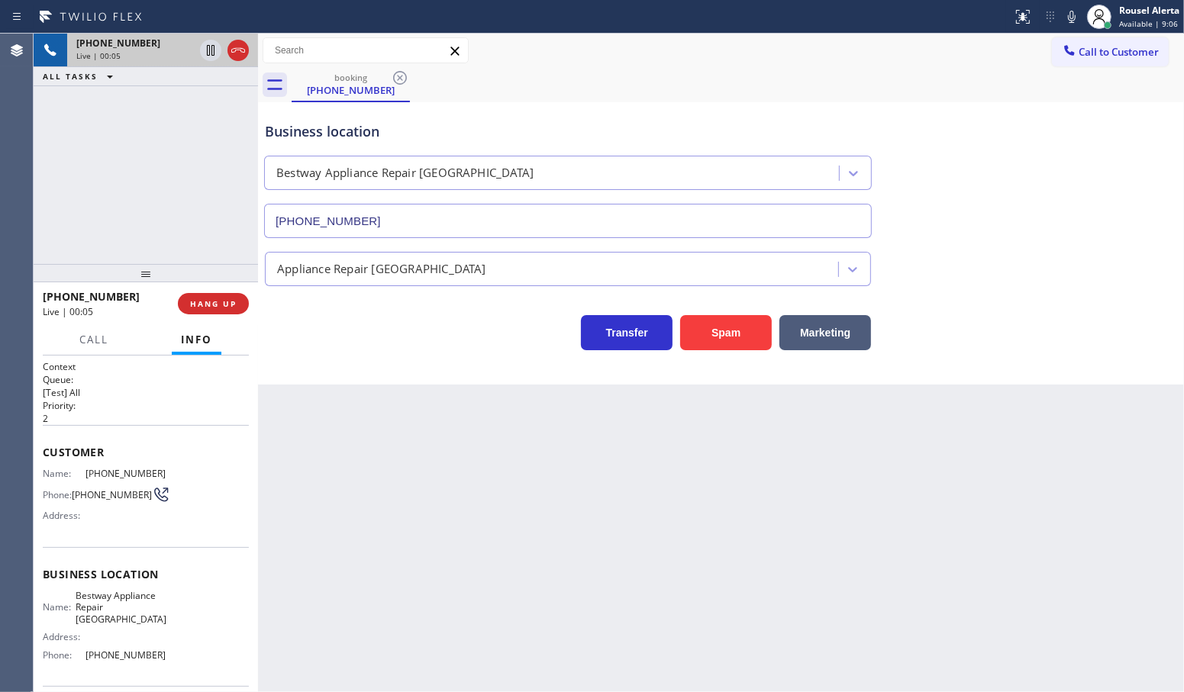
click at [734, 356] on div "Business location Bestway Appliance Repair [GEOGRAPHIC_DATA] [PHONE_NUMBER] App…" at bounding box center [721, 243] width 926 height 282
click at [733, 348] on button "Spam" at bounding box center [726, 332] width 92 height 35
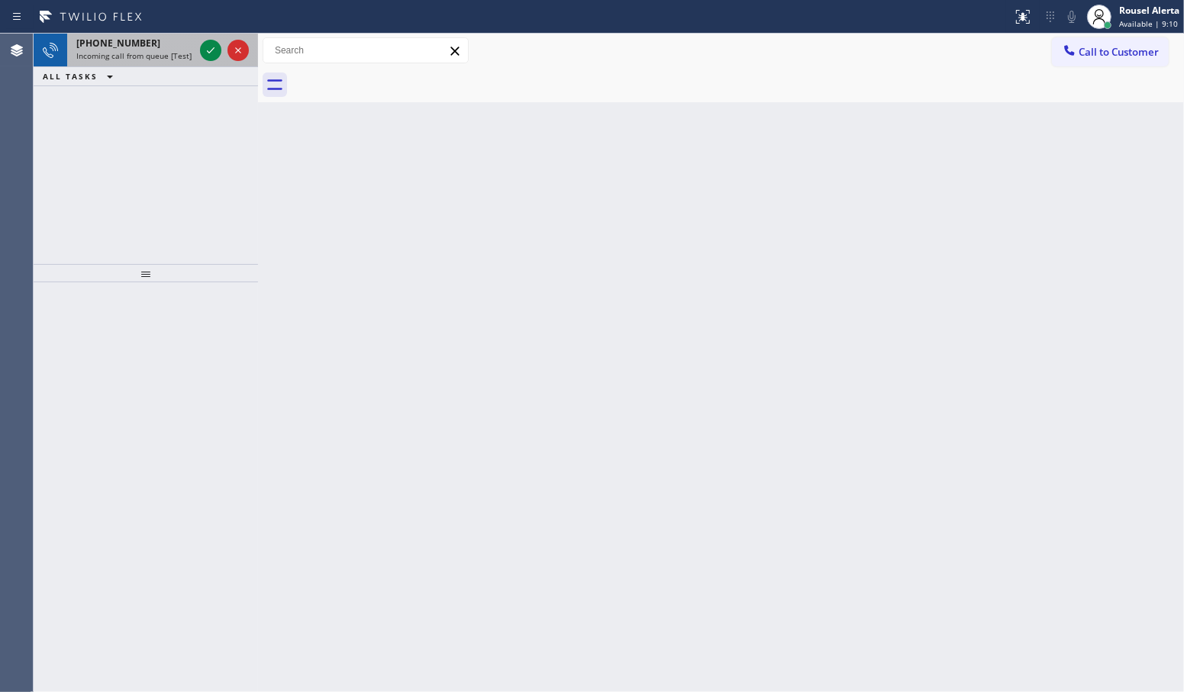
click at [185, 51] on span "Incoming call from queue [Test] All" at bounding box center [139, 55] width 127 height 11
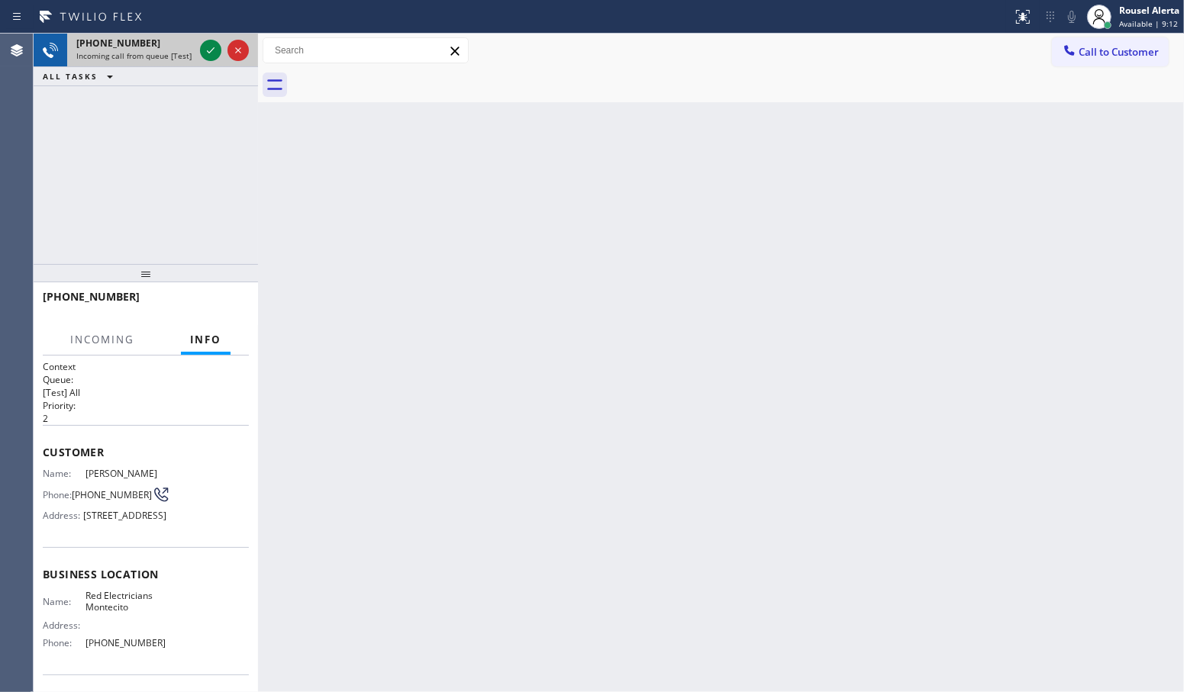
click at [198, 51] on div at bounding box center [224, 51] width 55 height 34
click at [200, 51] on div at bounding box center [210, 50] width 21 height 18
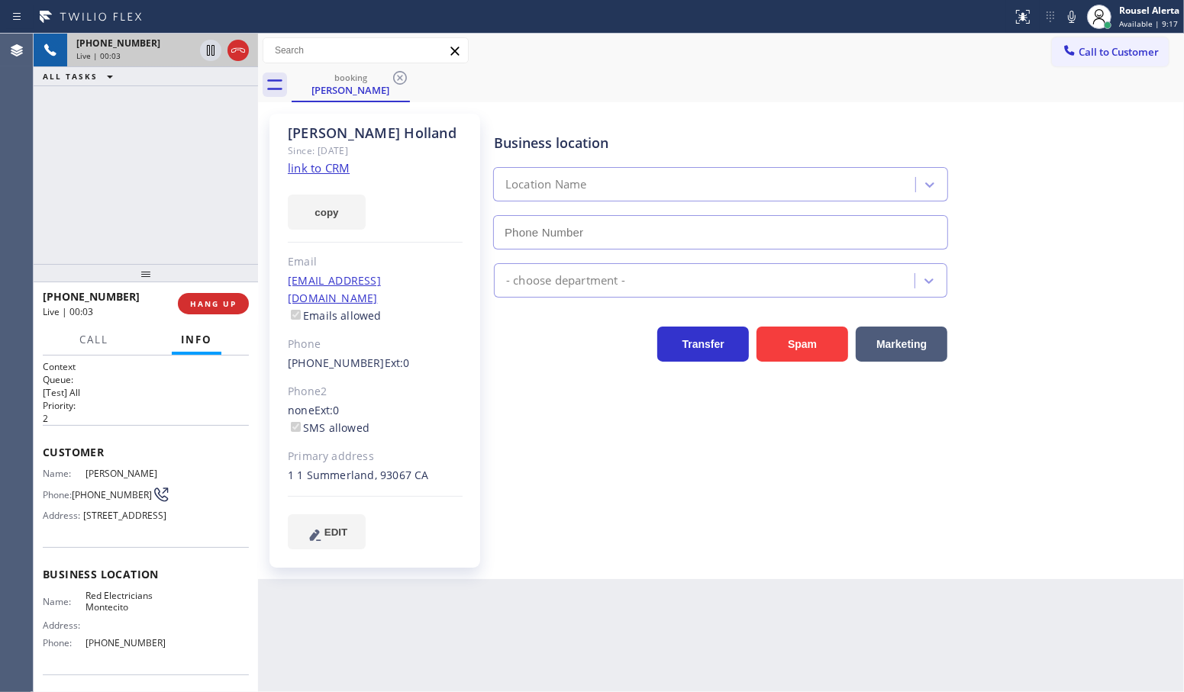
type input "[PHONE_NUMBER]"
click at [314, 173] on link "link to CRM" at bounding box center [319, 167] width 62 height 15
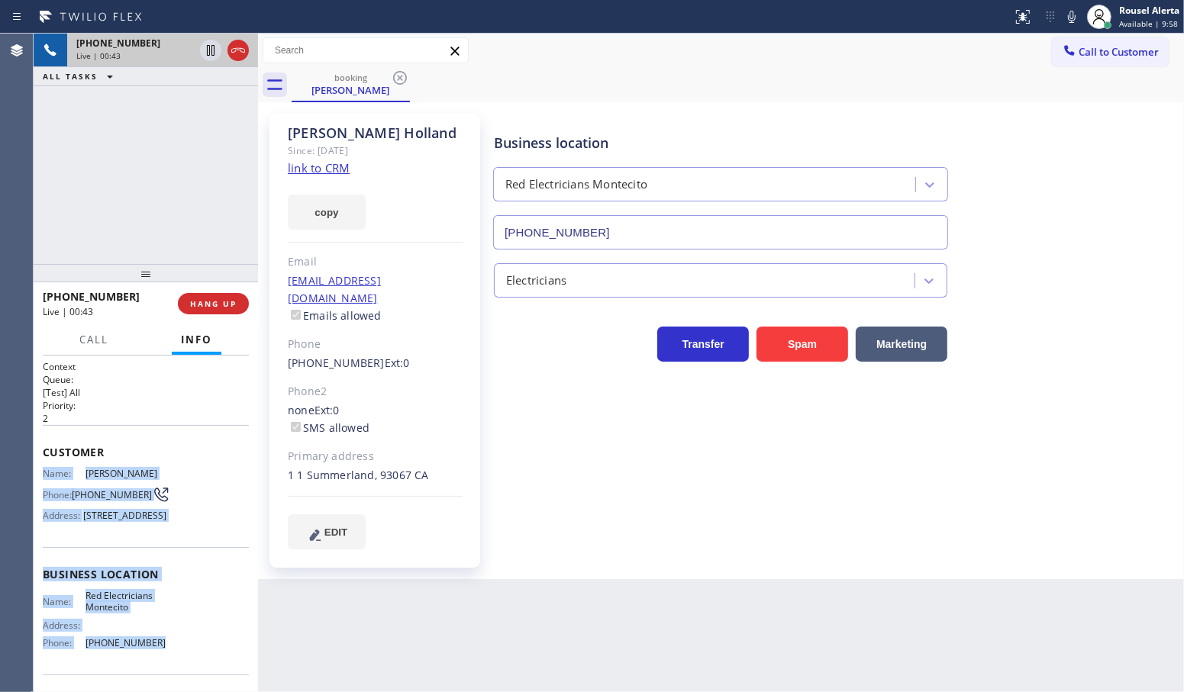
drag, startPoint x: 40, startPoint y: 467, endPoint x: 172, endPoint y: 658, distance: 232.0
click at [172, 658] on div "Context Queue: [Test] All Priority: 2 Customer Name: [PERSON_NAME] Phone: [PHON…" at bounding box center [146, 524] width 224 height 337
click at [204, 60] on div at bounding box center [224, 51] width 55 height 34
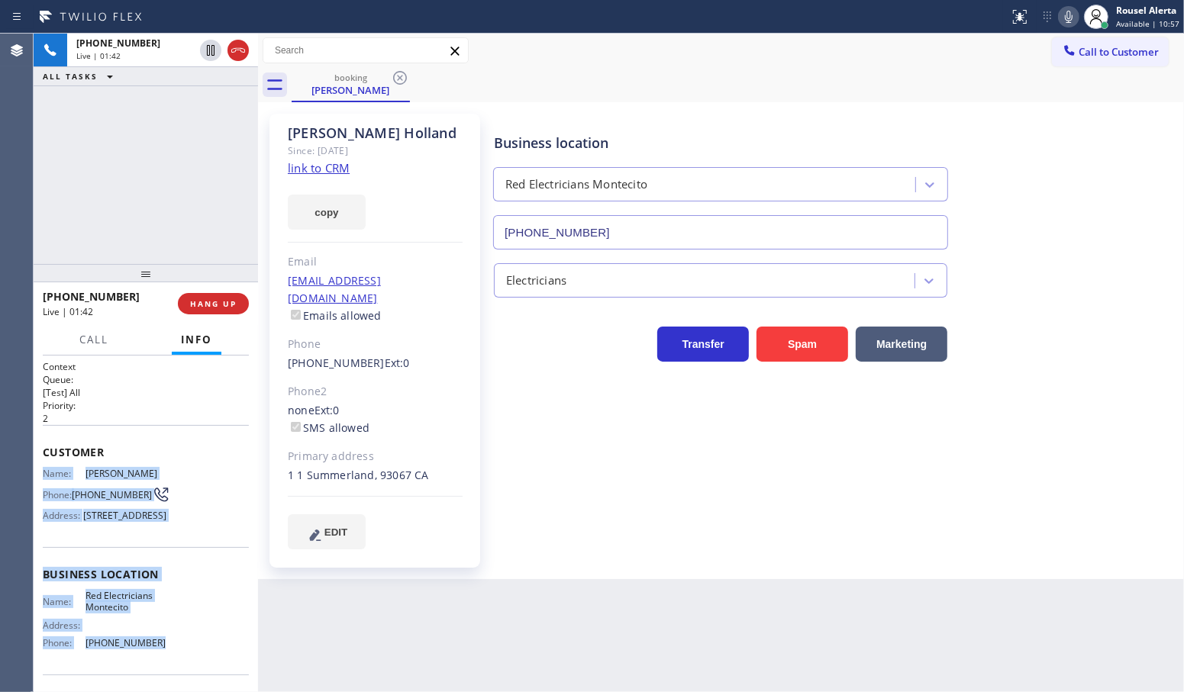
click at [1070, 21] on icon at bounding box center [1068, 17] width 18 height 18
click at [212, 51] on icon at bounding box center [210, 50] width 18 height 18
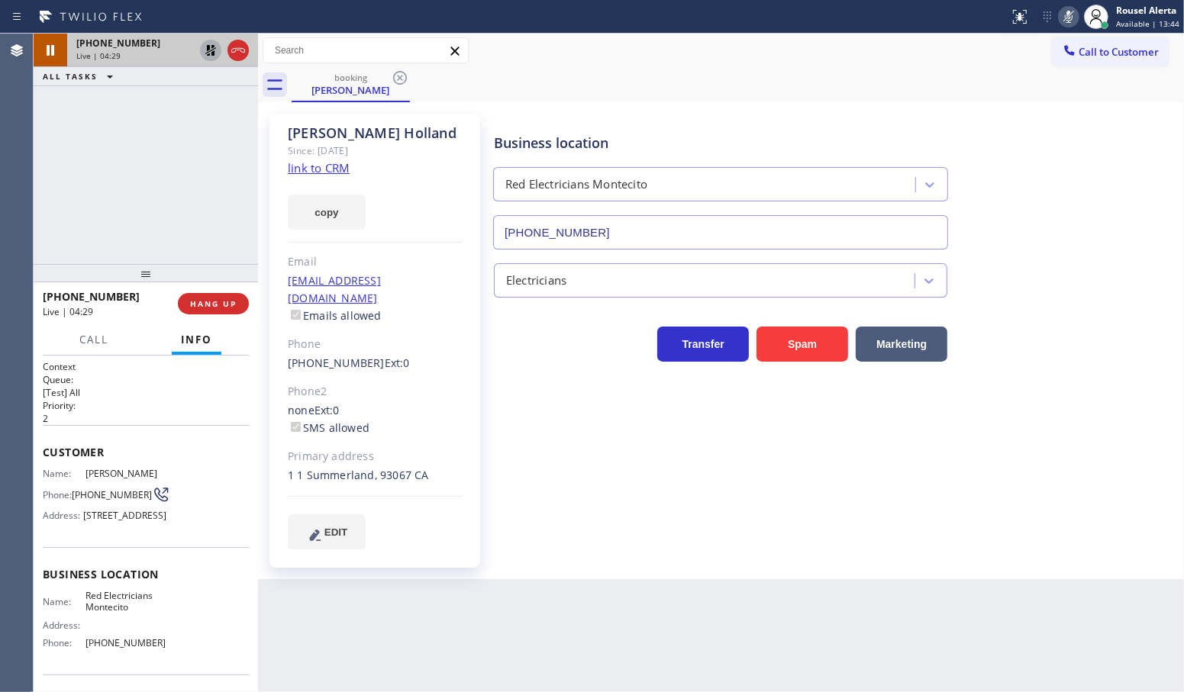
click at [637, 628] on div "Back to Dashboard Change Sender ID Customers Technicians Select a contact Outbo…" at bounding box center [721, 363] width 926 height 659
click at [162, 101] on div "[PHONE_NUMBER] Live | 04:32 ALL TASKS ALL TASKS ACTIVE TASKS TASKS IN WRAP UP" at bounding box center [146, 149] width 224 height 230
click at [208, 51] on icon at bounding box center [210, 50] width 11 height 11
click at [1076, 17] on icon at bounding box center [1068, 17] width 18 height 18
click at [203, 104] on icon at bounding box center [210, 103] width 18 height 18
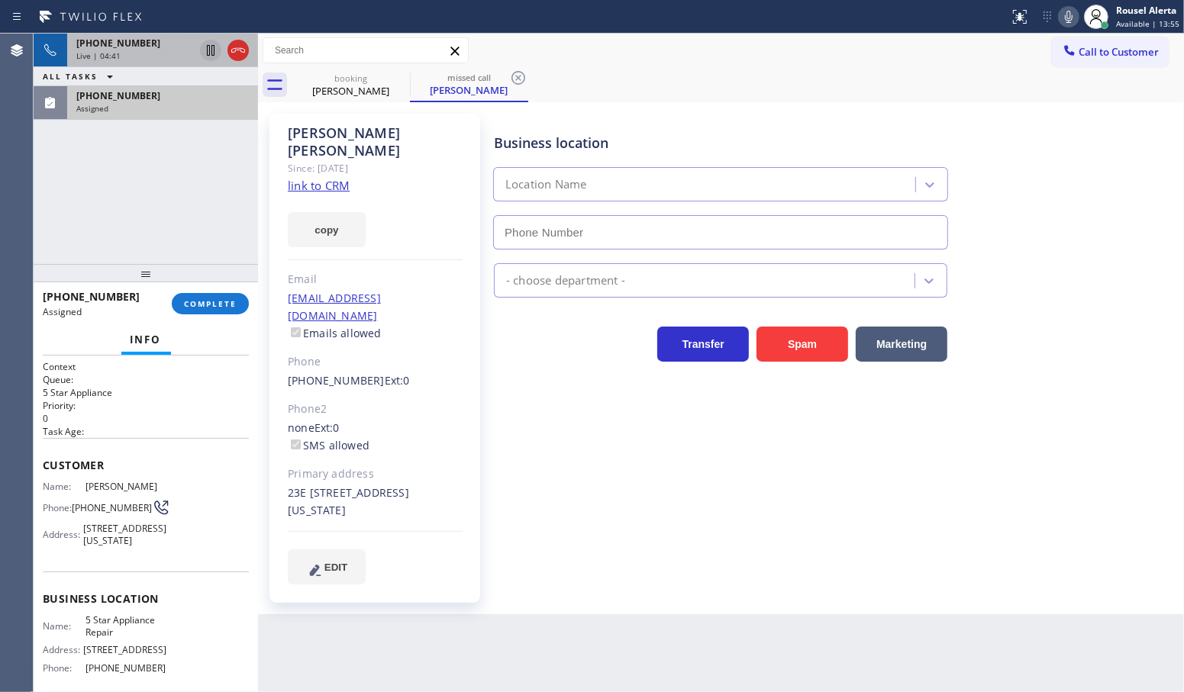
type input "[PHONE_NUMBER]"
click at [173, 179] on div "[PHONE_NUMBER] Live | 04:43 ALL TASKS ALL TASKS ACTIVE TASKS TASKS IN WRAP UP […" at bounding box center [146, 149] width 224 height 230
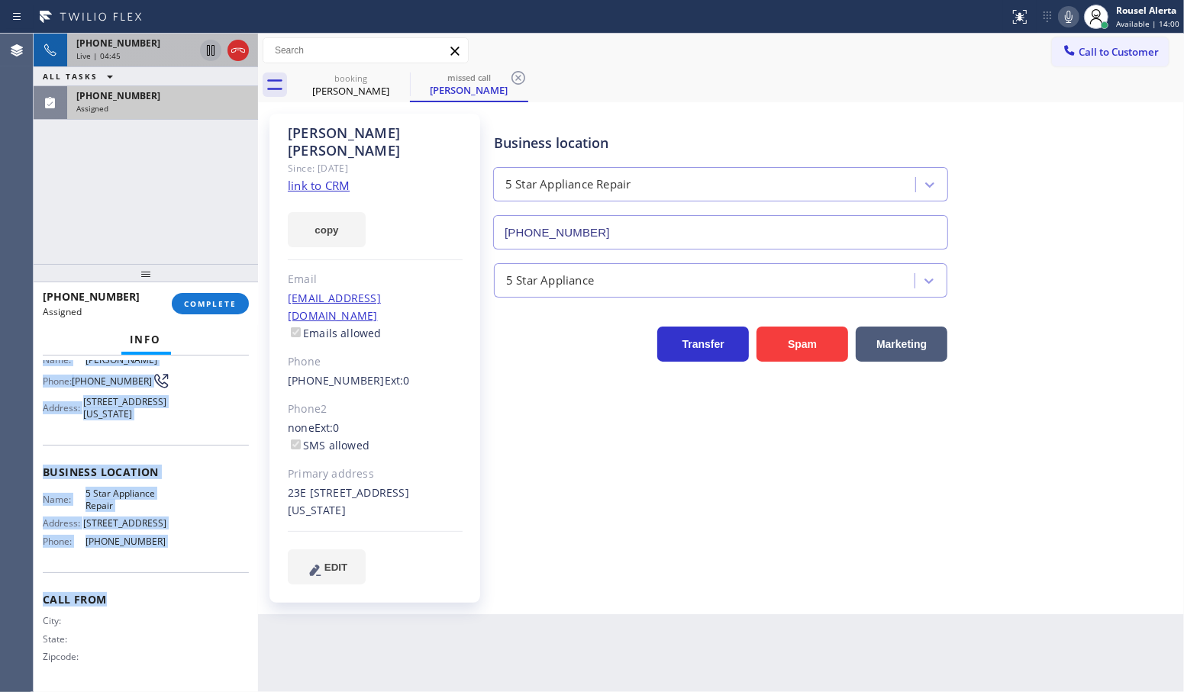
scroll to position [134, 0]
drag, startPoint x: 43, startPoint y: 485, endPoint x: 177, endPoint y: 549, distance: 149.1
click at [177, 549] on div "Context Queue: 5 Star Appliance Priority: 0 Task Age: Customer Name: [PERSON_NA…" at bounding box center [146, 461] width 206 height 455
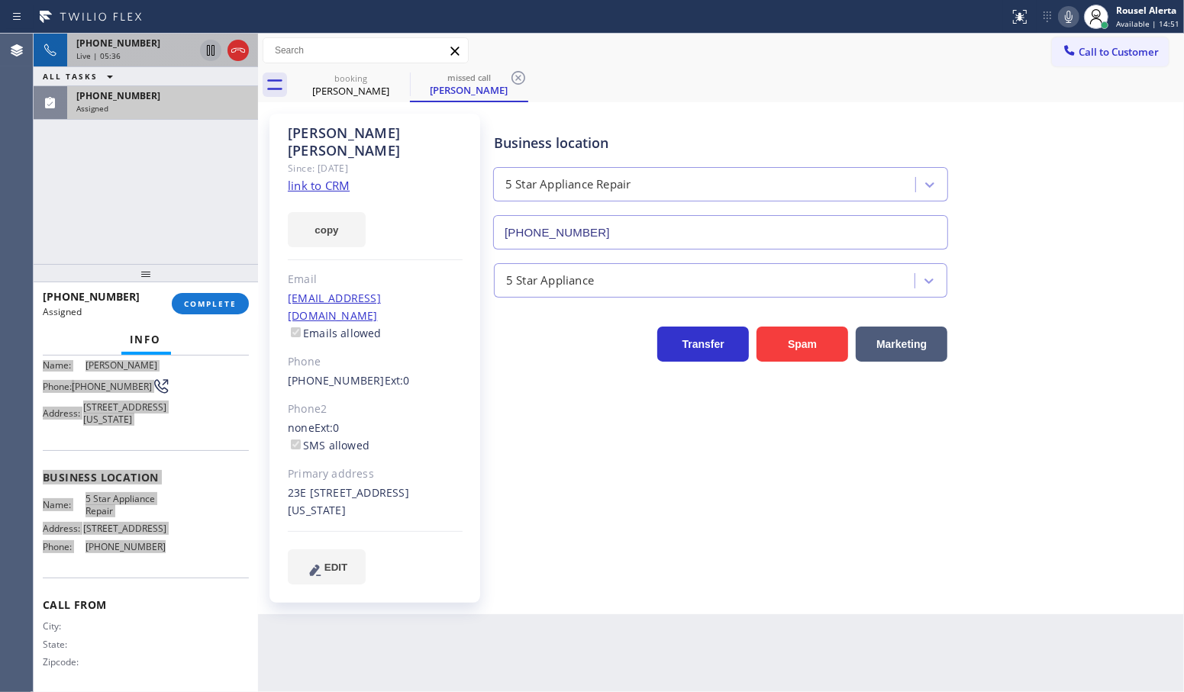
scroll to position [147, 0]
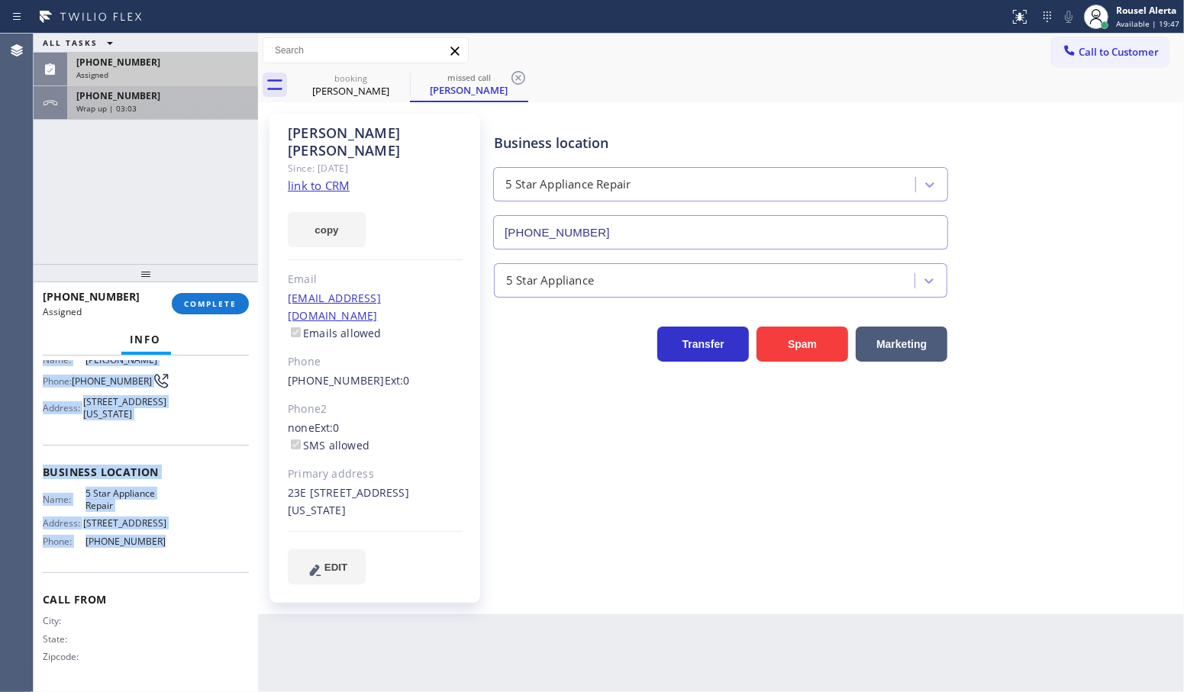
click at [147, 105] on div "Wrap up | 03:03" at bounding box center [162, 108] width 172 height 11
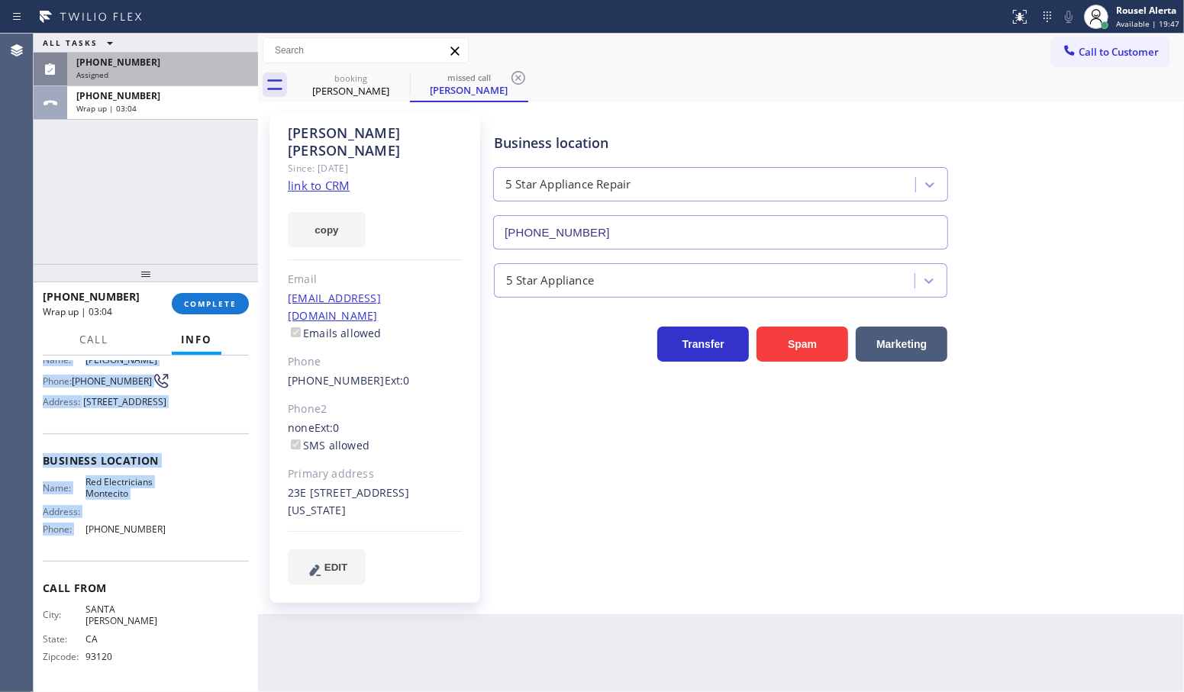
scroll to position [111, 0]
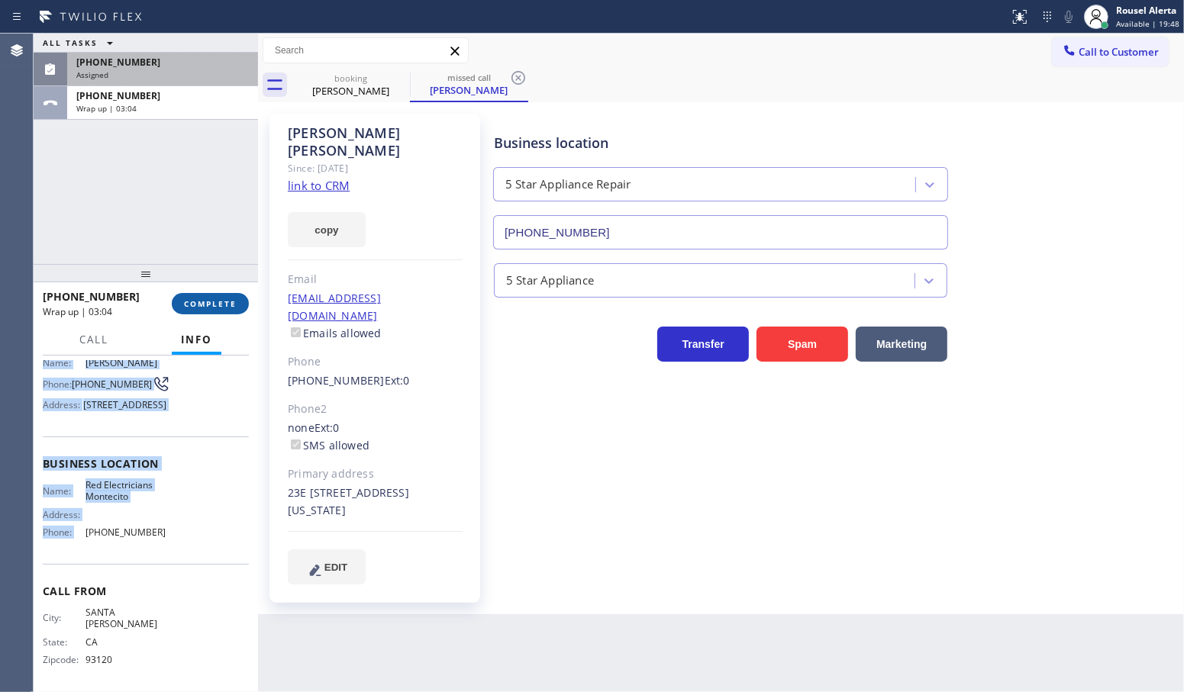
click at [192, 298] on span "COMPLETE" at bounding box center [210, 303] width 53 height 11
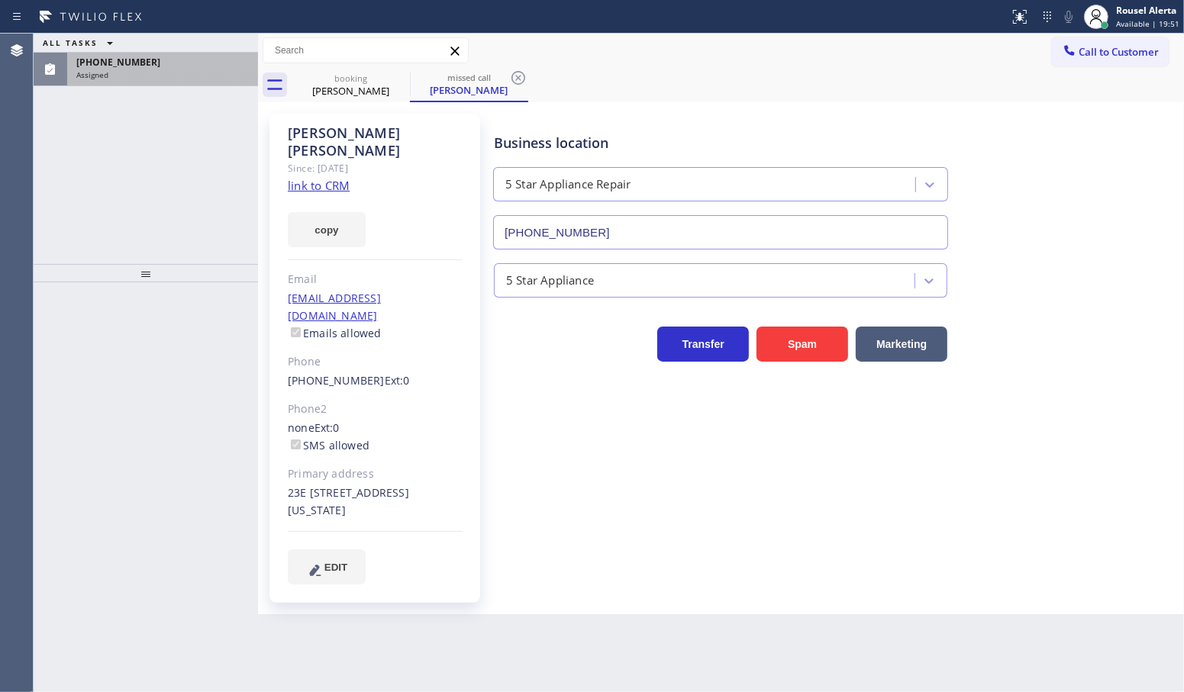
click at [174, 70] on div "Assigned" at bounding box center [162, 74] width 172 height 11
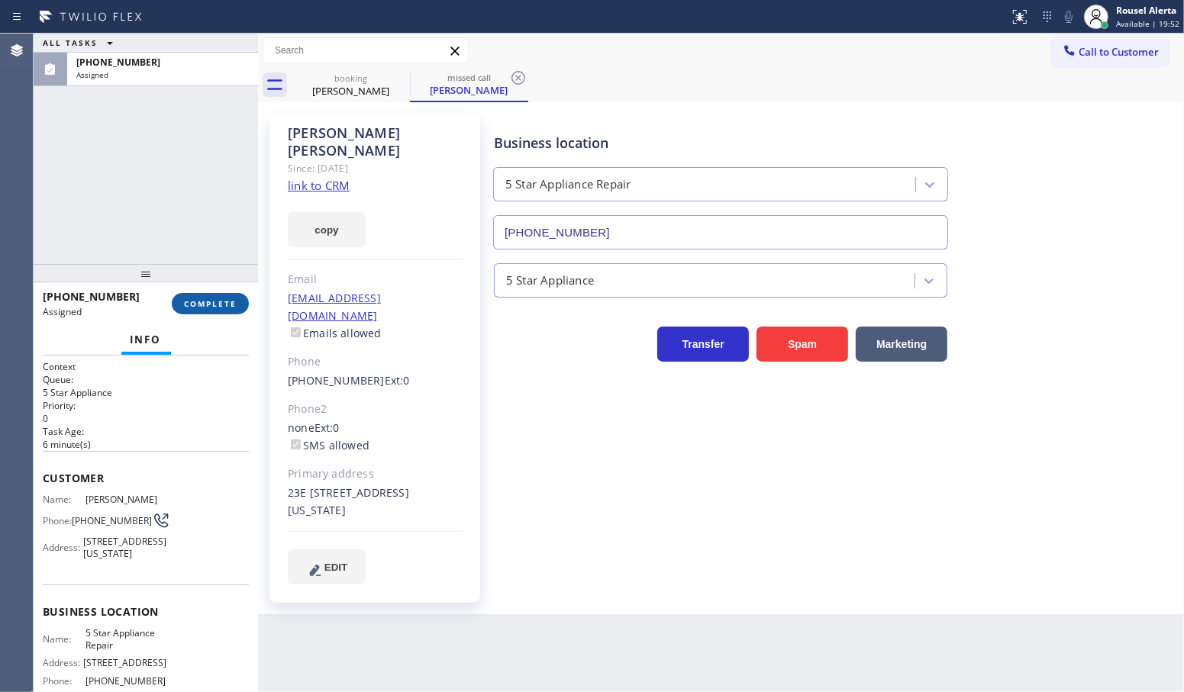
click at [198, 302] on span "COMPLETE" at bounding box center [210, 303] width 53 height 11
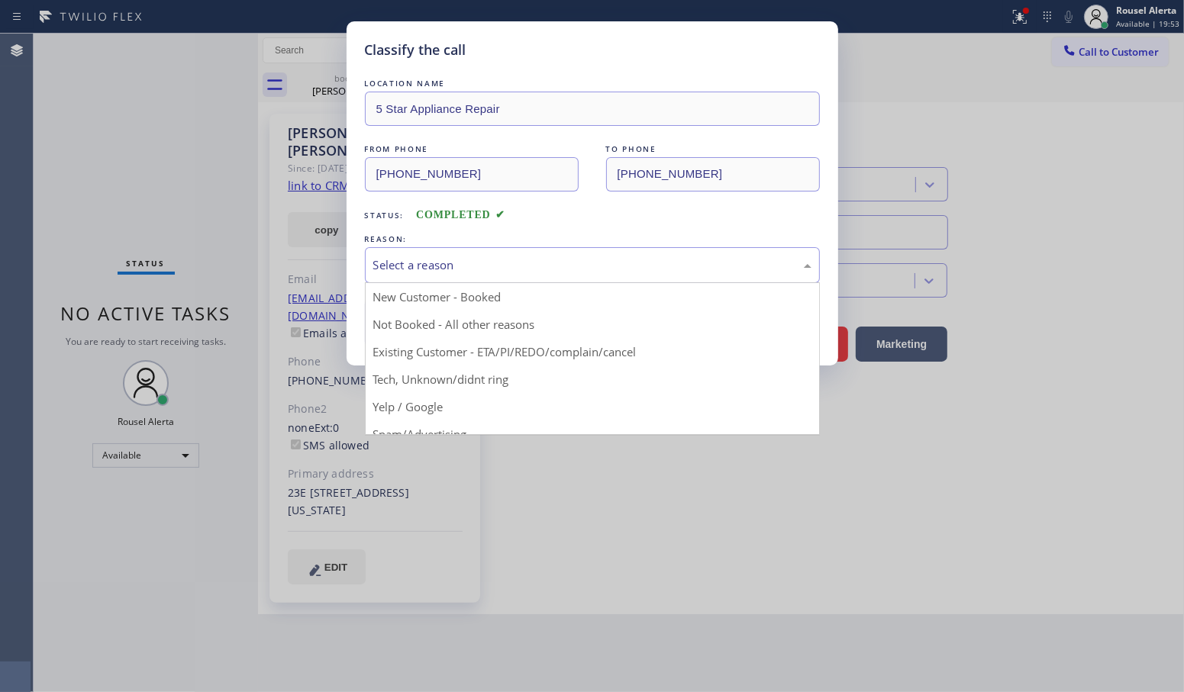
click at [394, 262] on div "Select a reason" at bounding box center [592, 265] width 438 height 18
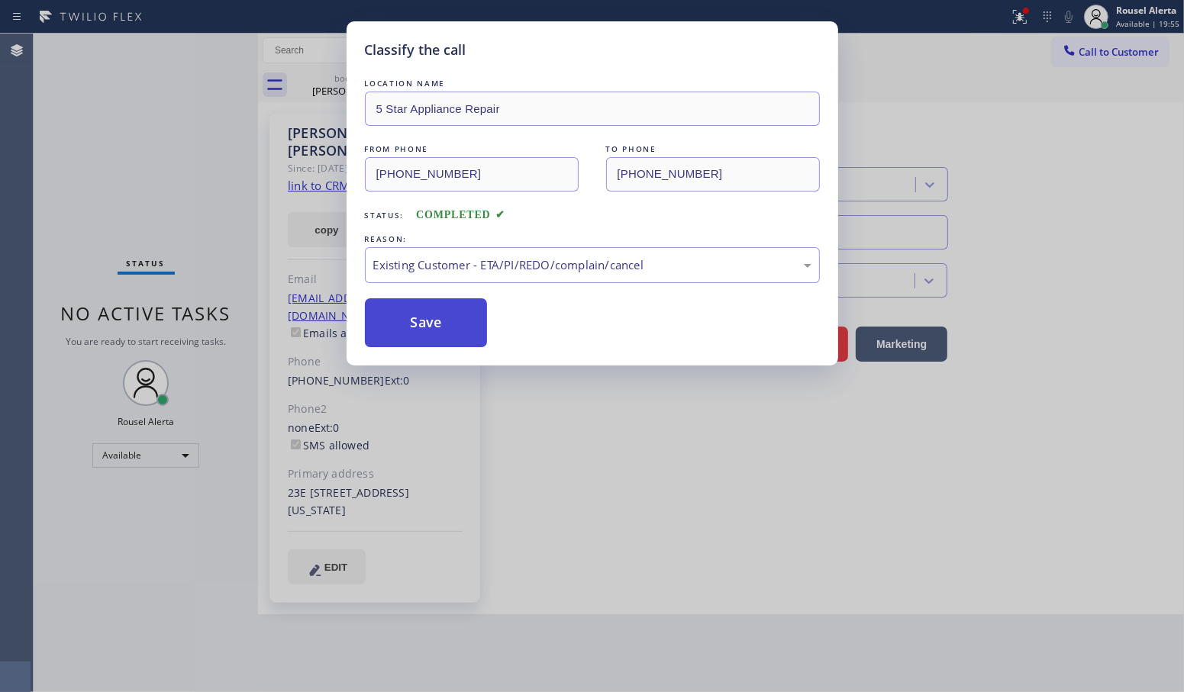
click at [411, 333] on button "Save" at bounding box center [426, 322] width 123 height 49
type input "[PHONE_NUMBER]"
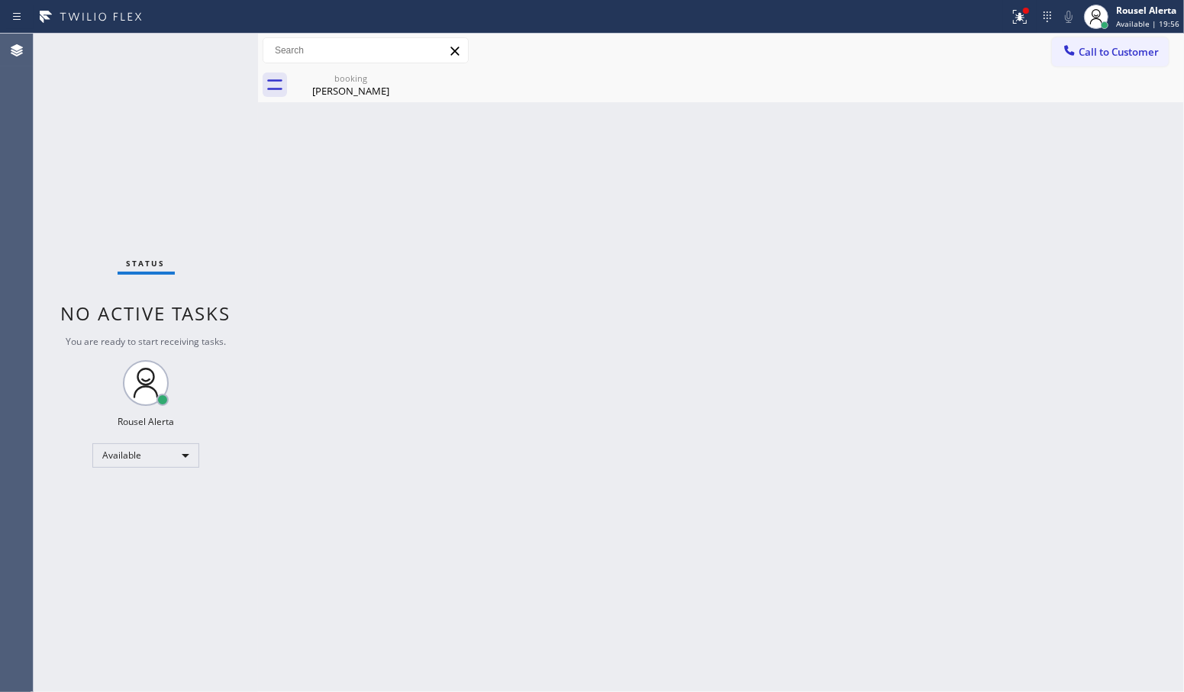
click at [158, 164] on div "Status No active tasks You are ready to start receiving tasks. Rousel Alerta Av…" at bounding box center [146, 363] width 224 height 659
click at [310, 80] on div "booking" at bounding box center [350, 77] width 115 height 11
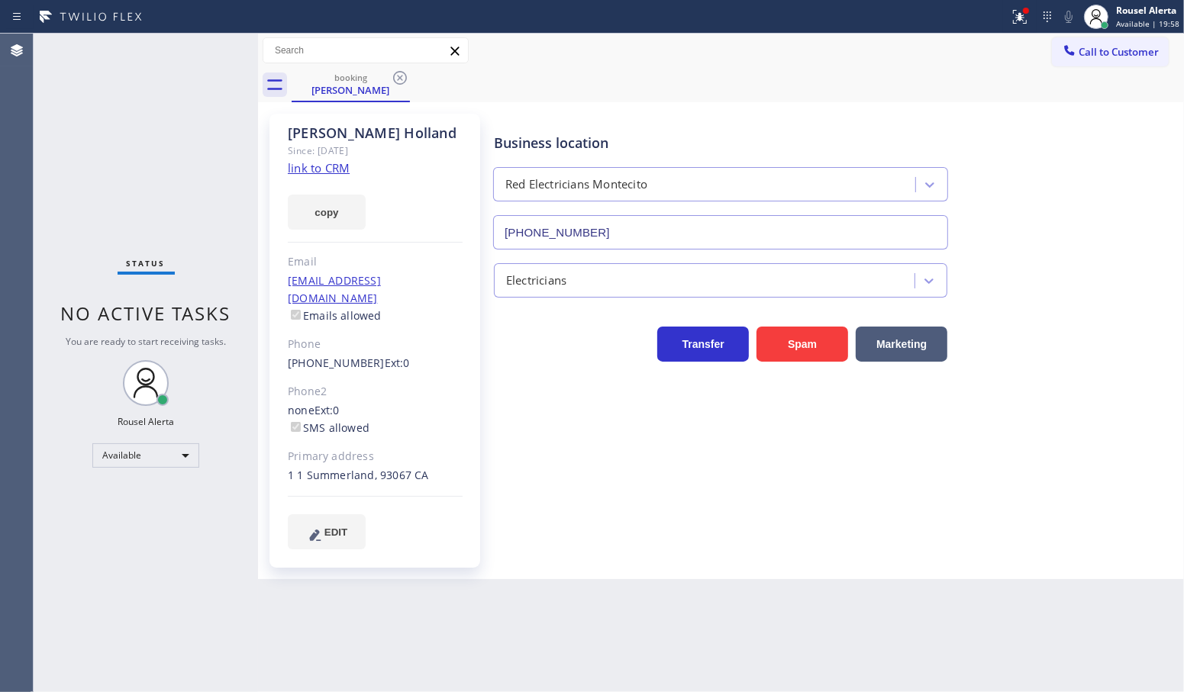
click at [193, 120] on div "Status No active tasks You are ready to start receiving tasks. Rousel Alerta Av…" at bounding box center [146, 363] width 224 height 659
click at [397, 73] on icon at bounding box center [400, 78] width 18 height 18
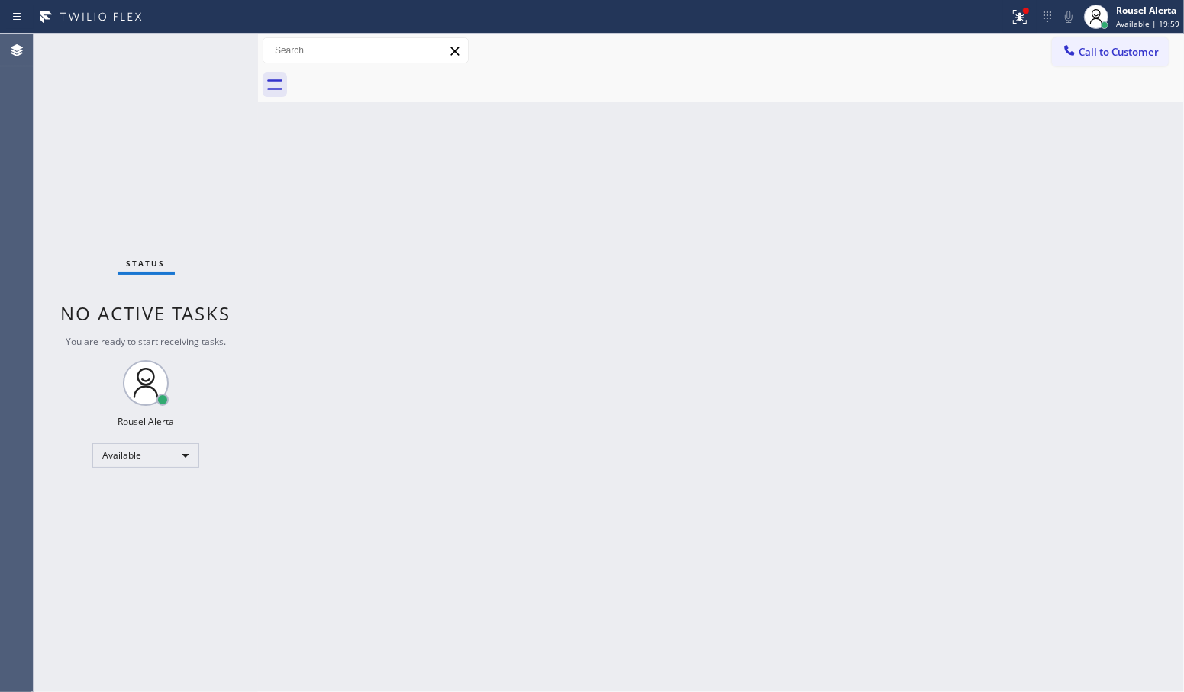
click at [192, 160] on div "Status No active tasks You are ready to start receiving tasks. Rousel Alerta Av…" at bounding box center [146, 363] width 224 height 659
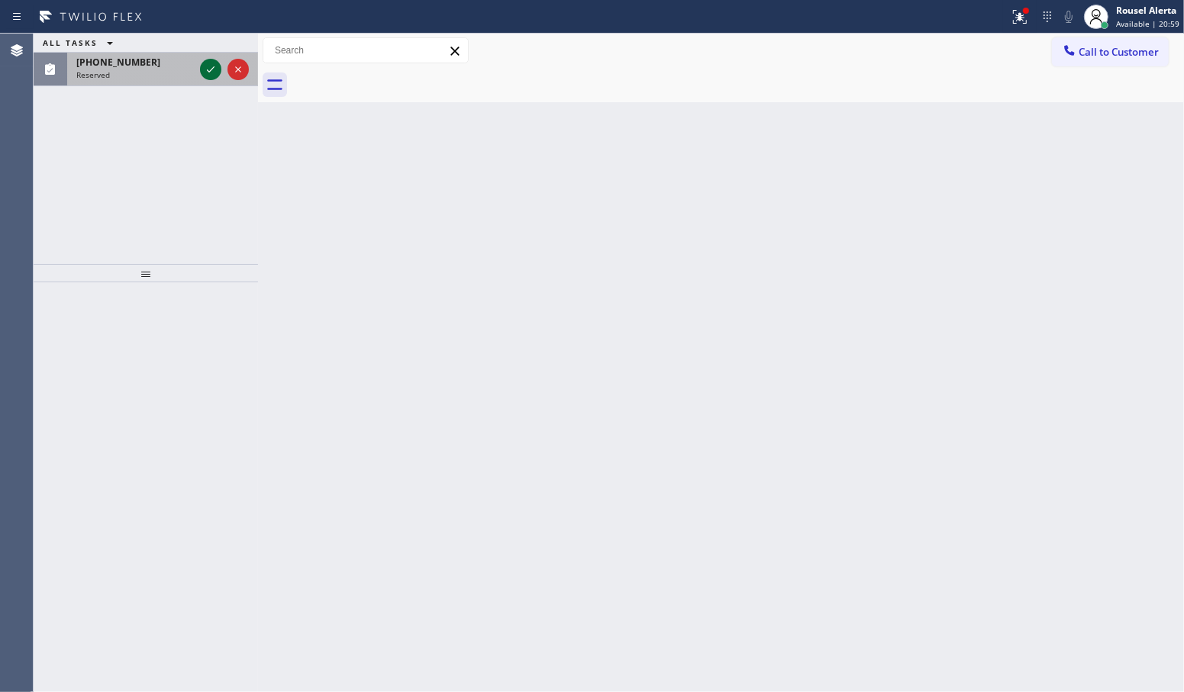
click at [206, 71] on icon at bounding box center [210, 69] width 18 height 18
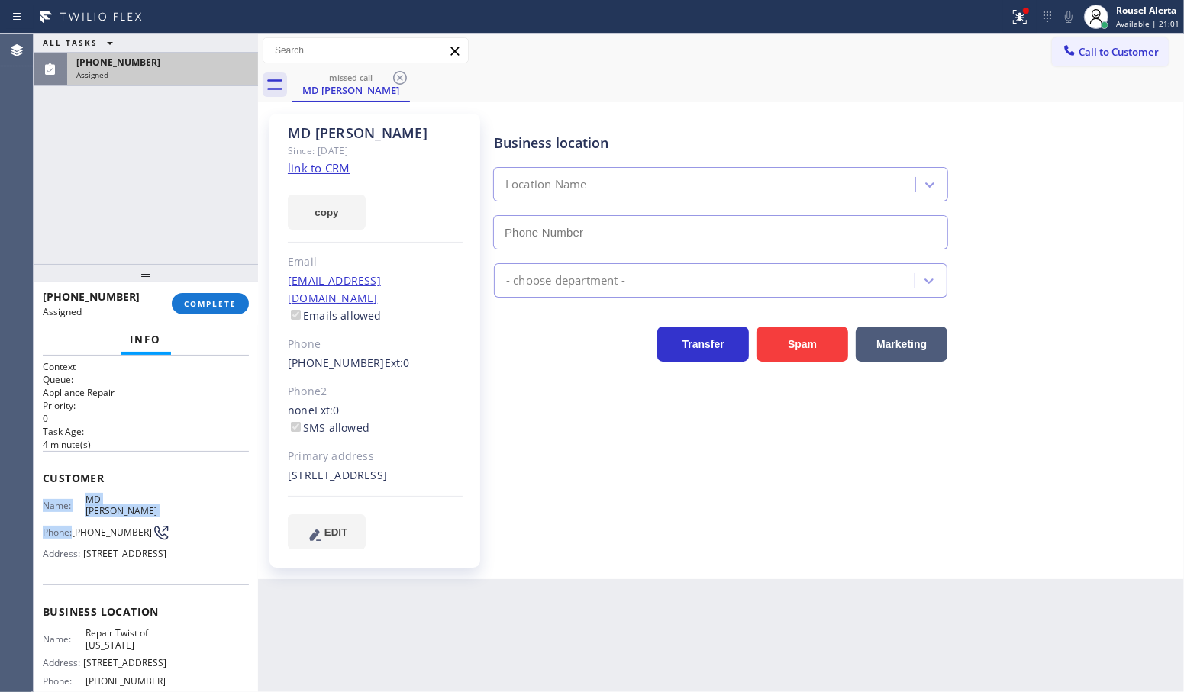
type input "[PHONE_NUMBER]"
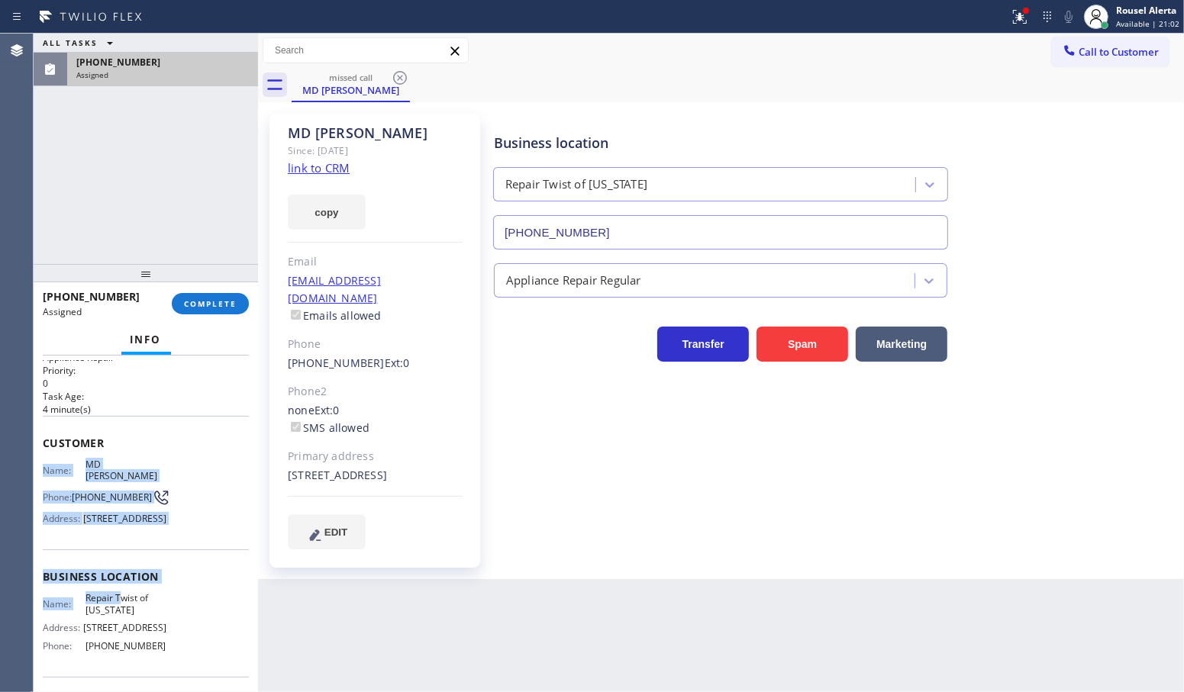
scroll to position [95, 0]
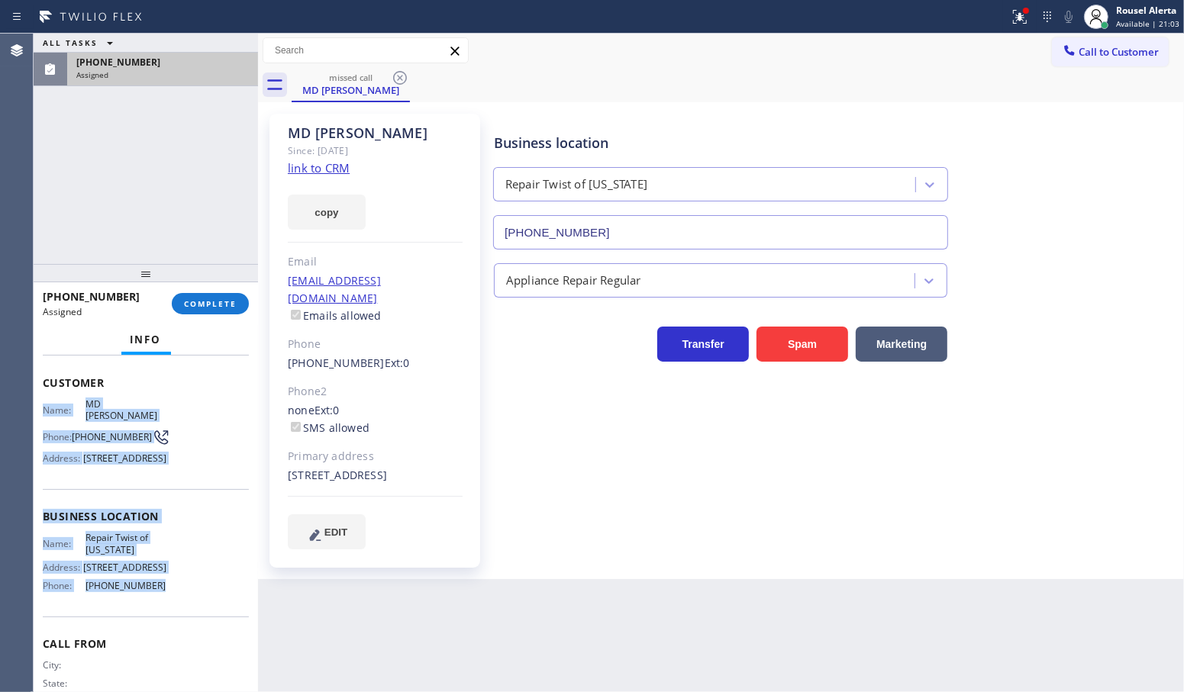
drag, startPoint x: 43, startPoint y: 490, endPoint x: 187, endPoint y: 624, distance: 196.5
click at [187, 624] on div "Context Queue: Appliance Repair Priority: 0 Task Age: [DEMOGRAPHIC_DATA] minute…" at bounding box center [146, 499] width 206 height 468
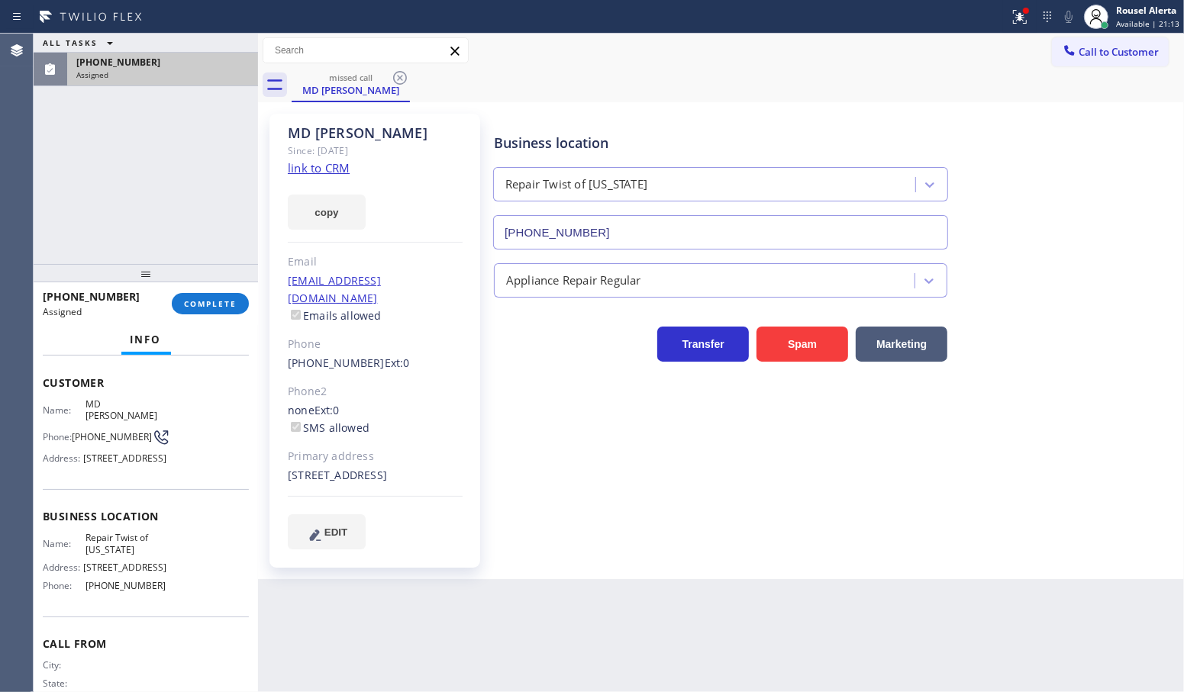
click at [139, 115] on div "ALL TASKS ALL TASKS ACTIVE TASKS TASKS IN WRAP UP [PHONE_NUMBER] Assigned" at bounding box center [146, 149] width 224 height 230
click at [191, 314] on div "[PHONE_NUMBER] Assigned COMPLETE" at bounding box center [146, 304] width 206 height 40
click at [223, 301] on span "COMPLETE" at bounding box center [210, 303] width 53 height 11
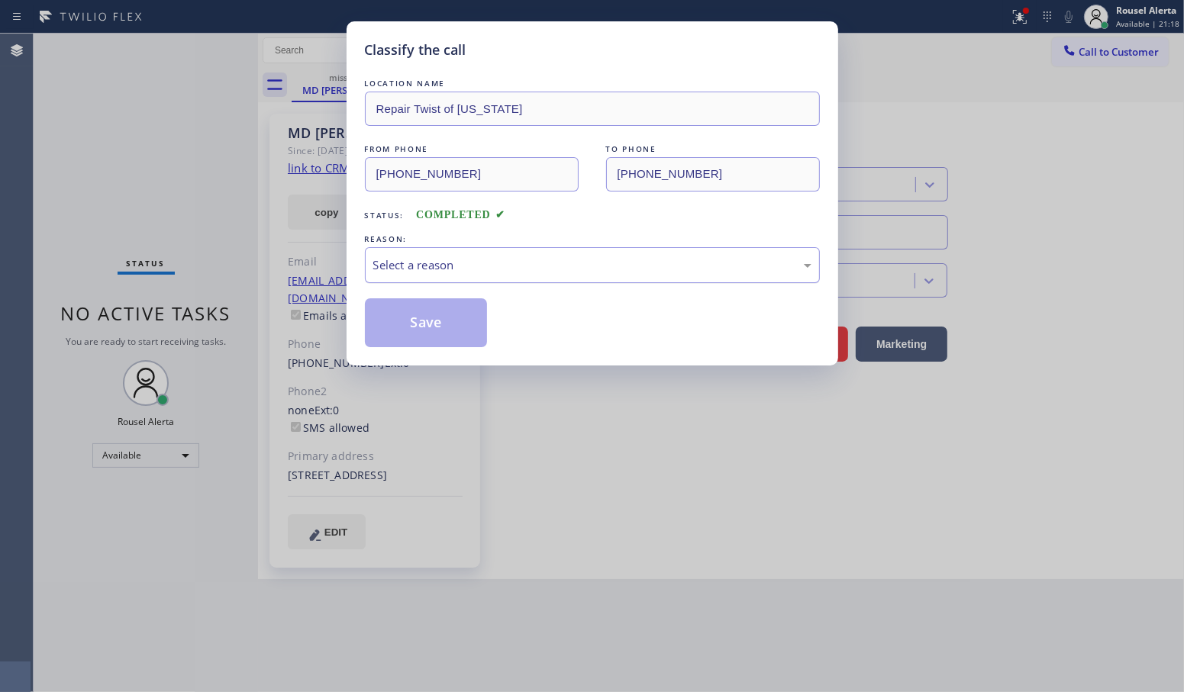
click at [429, 269] on div "Select a reason" at bounding box center [592, 265] width 438 height 18
click at [432, 340] on button "Save" at bounding box center [426, 322] width 123 height 49
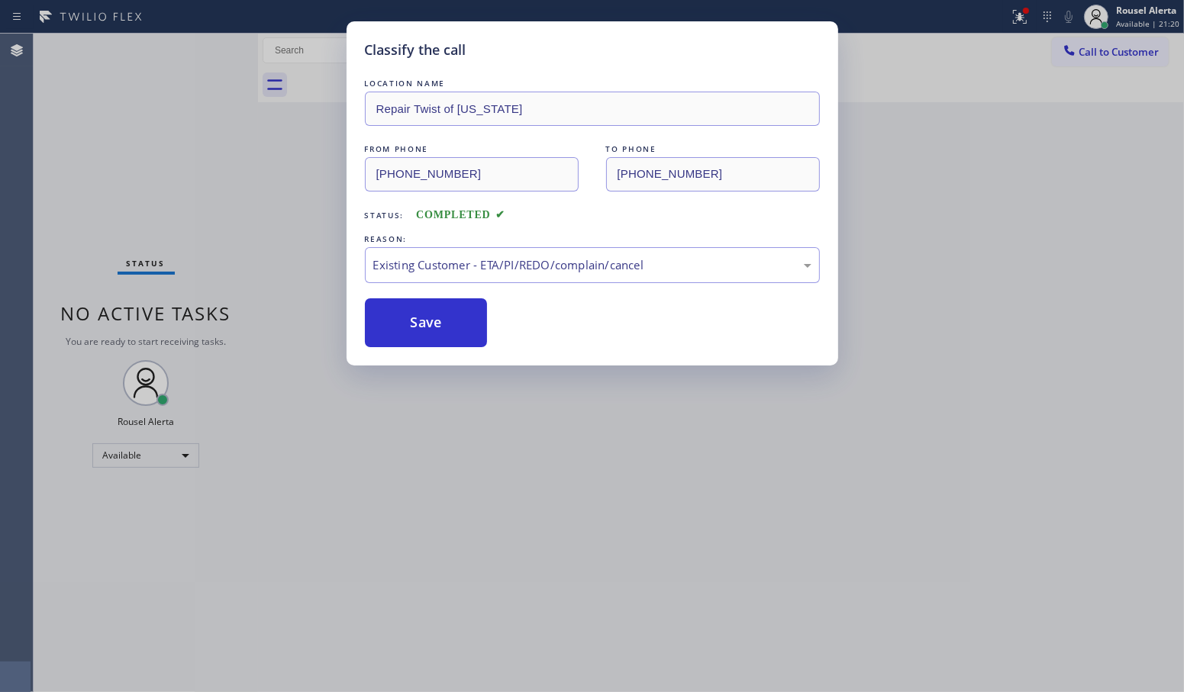
click at [172, 276] on div "Classify the call LOCATION NAME Repair Twist of [US_STATE] FROM PHONE [PHONE_NU…" at bounding box center [592, 346] width 1184 height 692
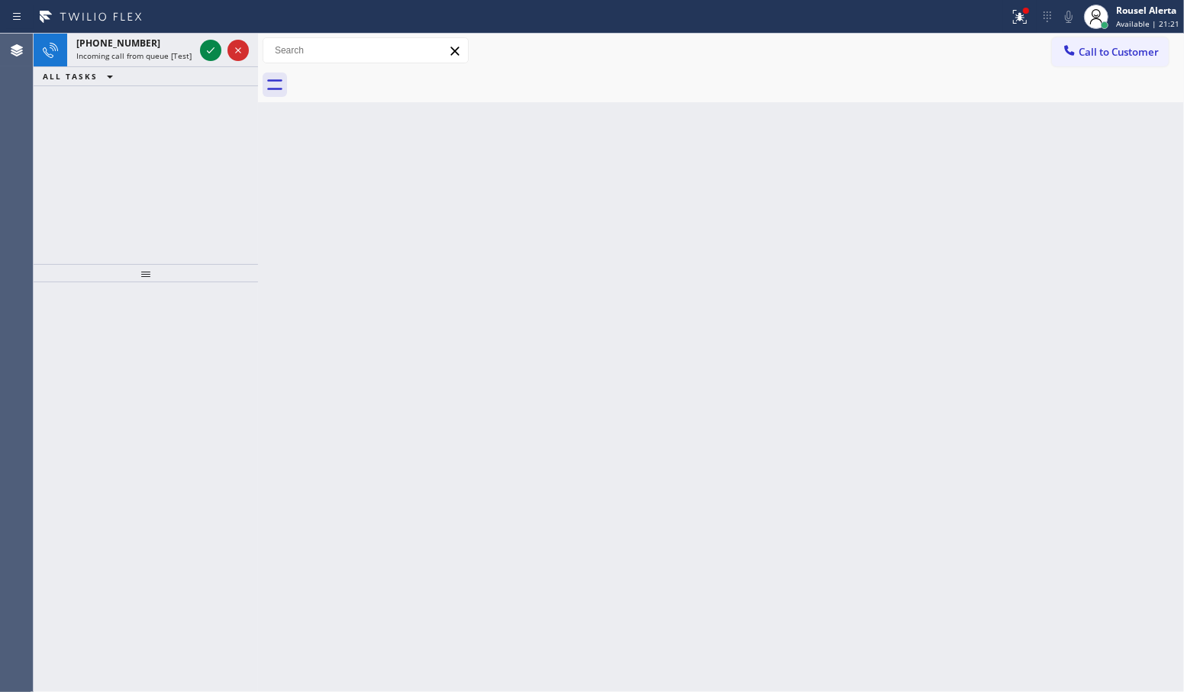
click at [164, 69] on div "ALL TASKS ALL TASKS ACTIVE TASKS TASKS IN WRAP UP" at bounding box center [146, 76] width 224 height 19
click at [169, 61] on div "[PHONE_NUMBER] Incoming call from queue [Test] All" at bounding box center [132, 51] width 130 height 34
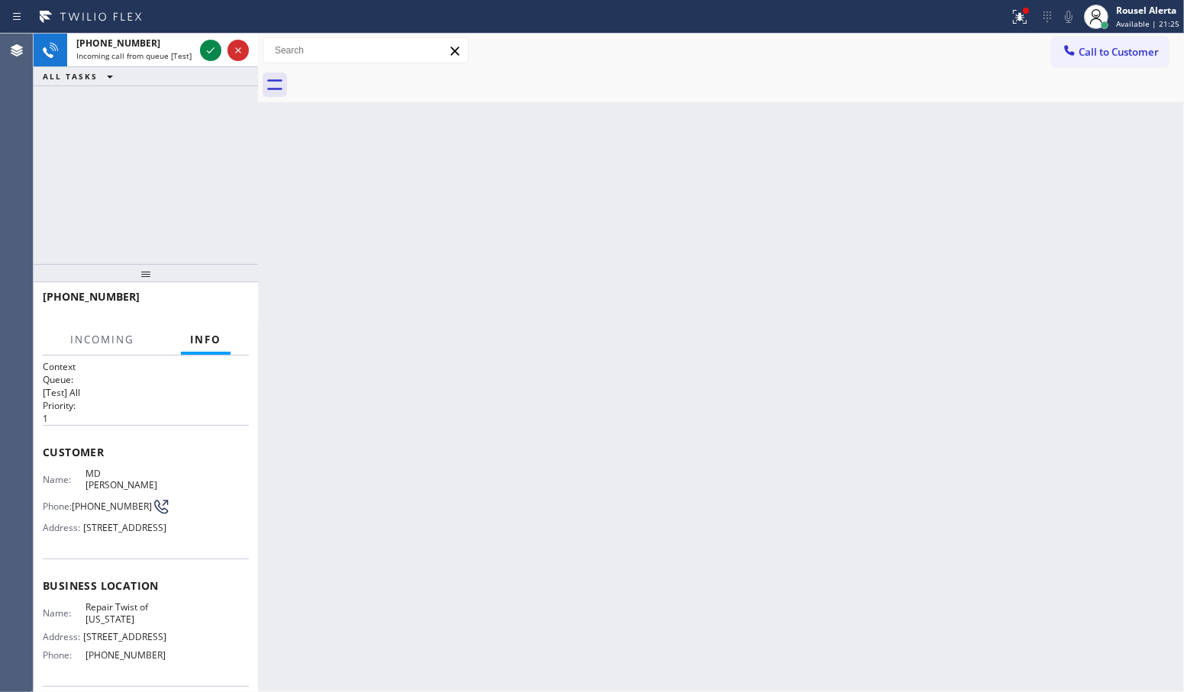
click at [320, 287] on div "Back to Dashboard Change Sender ID Customers Technicians Select a contact Outbo…" at bounding box center [721, 363] width 926 height 659
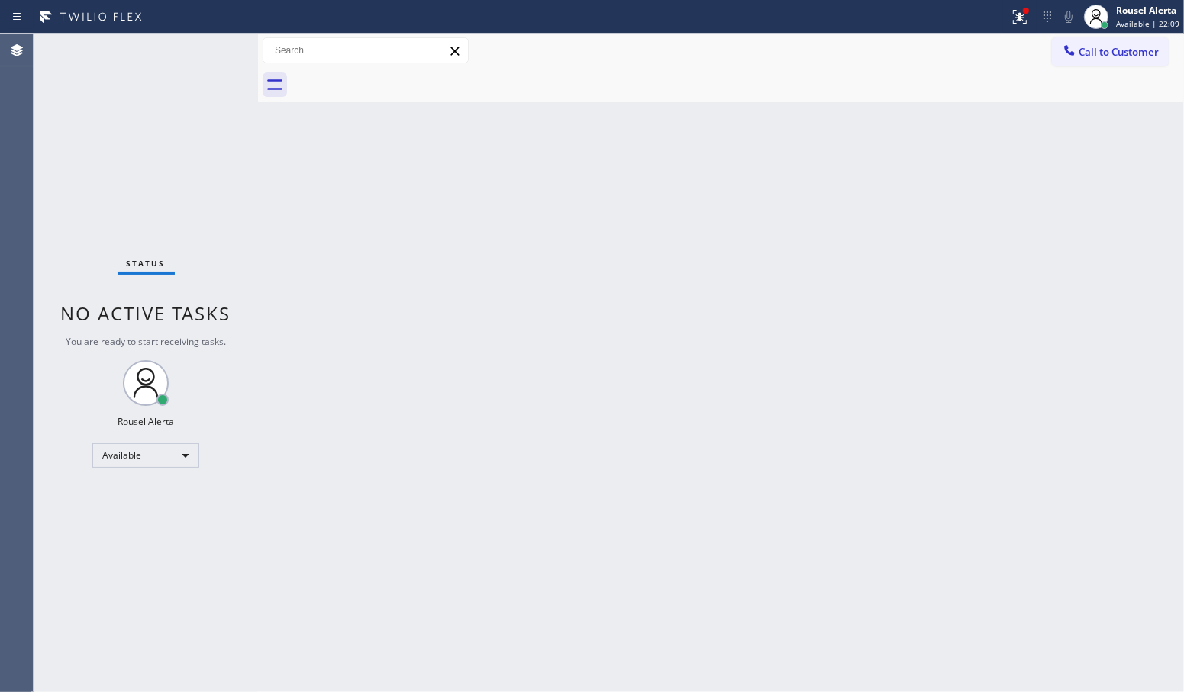
click at [383, 309] on div "Back to Dashboard Change Sender ID Customers Technicians Select a contact Outbo…" at bounding box center [721, 363] width 926 height 659
click at [375, 343] on div "Back to Dashboard Change Sender ID Customers Technicians Select a contact Outbo…" at bounding box center [721, 363] width 926 height 659
click at [1019, 12] on icon at bounding box center [1019, 17] width 18 height 18
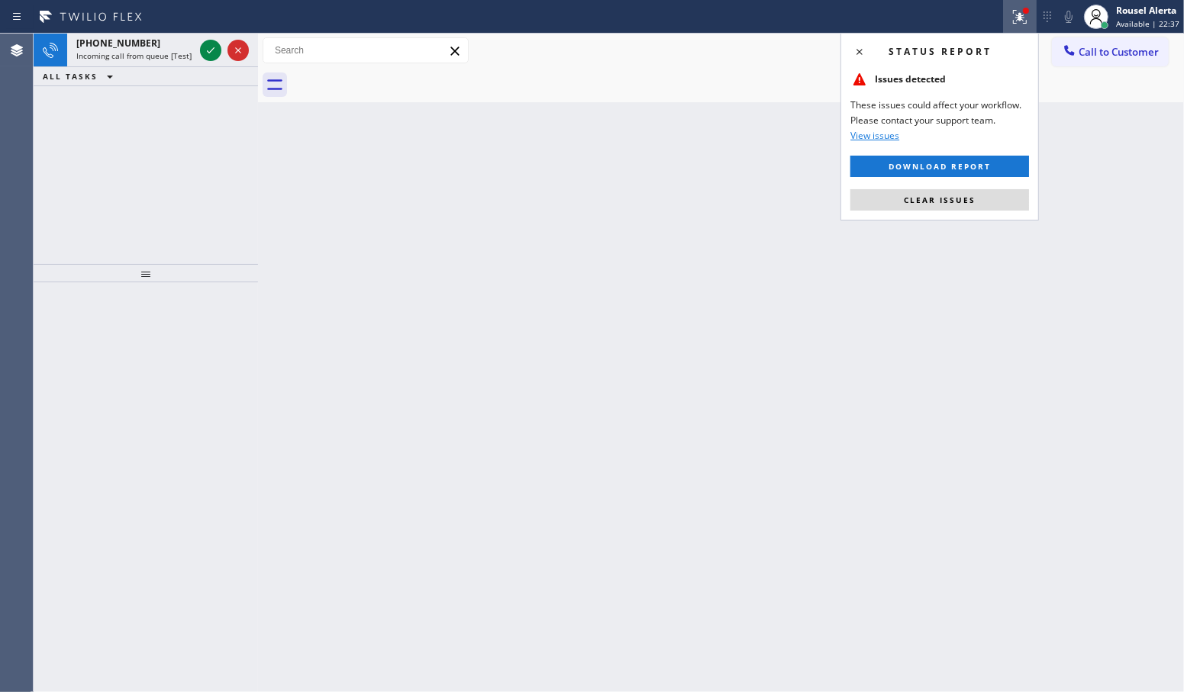
click at [1002, 196] on button "Clear issues" at bounding box center [939, 199] width 179 height 21
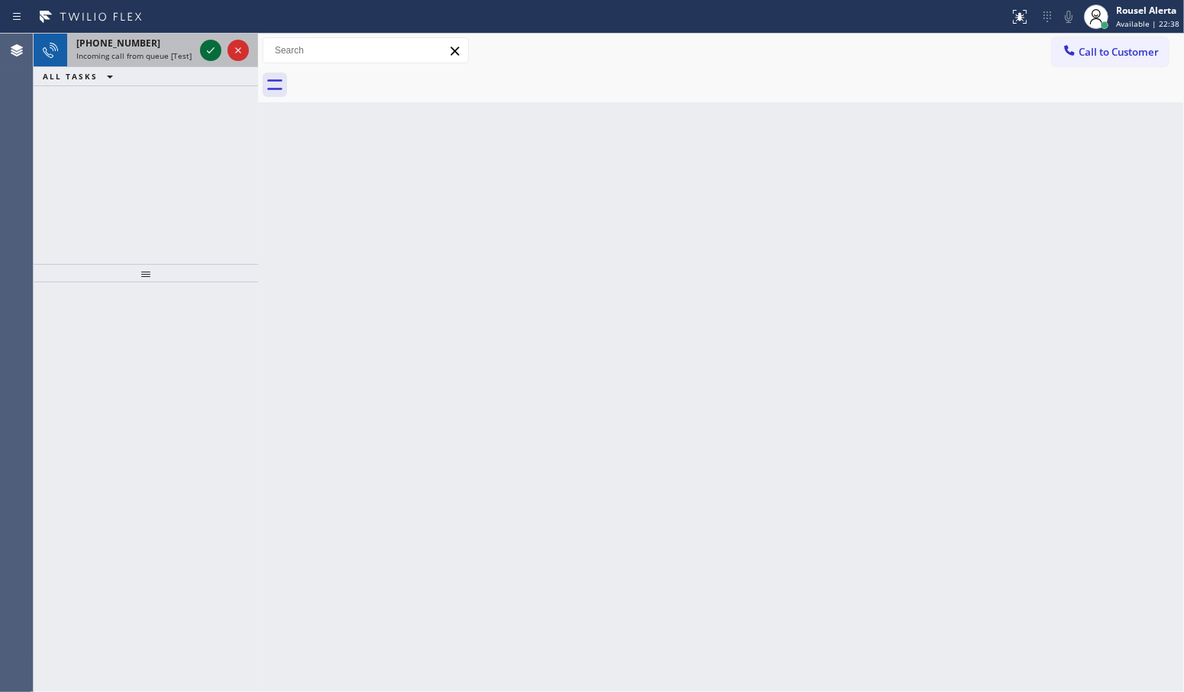
click at [208, 57] on icon at bounding box center [210, 50] width 18 height 18
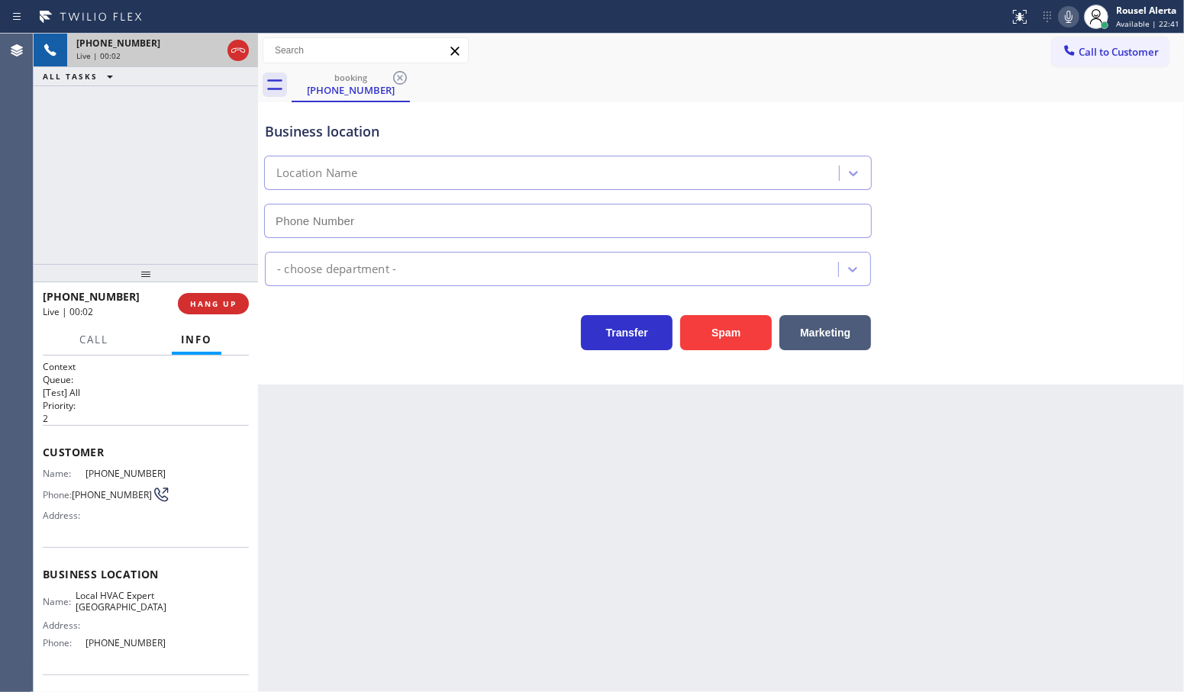
type input "[PHONE_NUMBER]"
click at [730, 328] on button "Spam" at bounding box center [726, 332] width 92 height 35
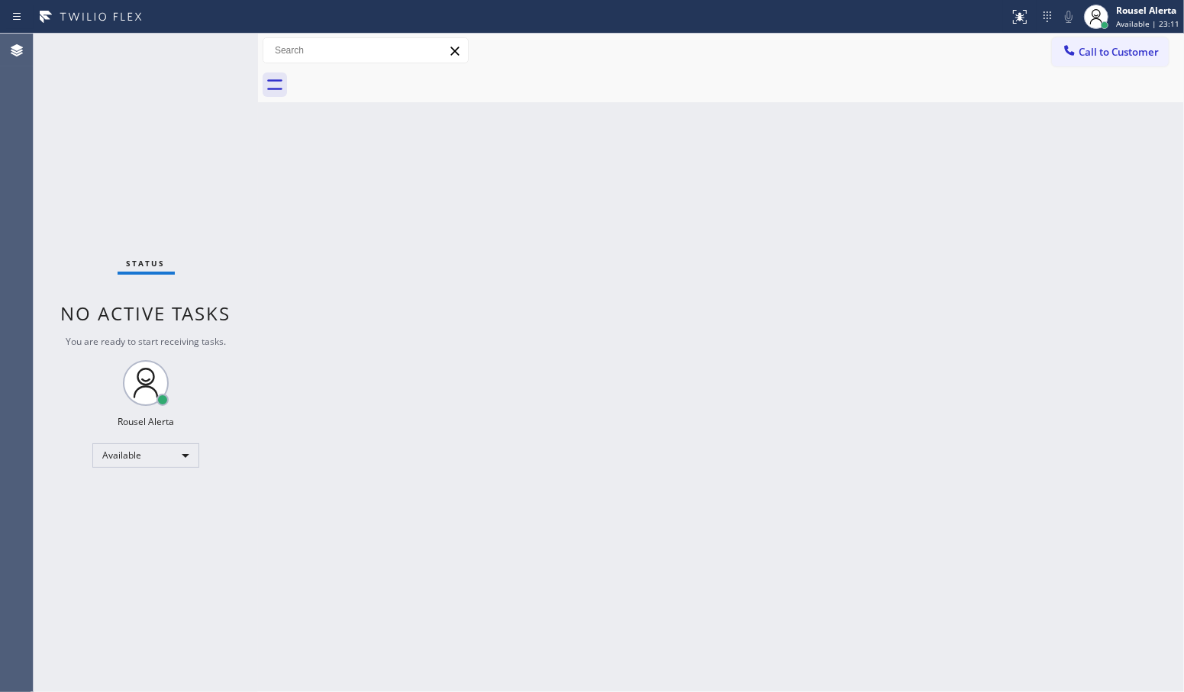
click at [551, 142] on div "Back to Dashboard Change Sender ID Customers Technicians Select a contact Outbo…" at bounding box center [721, 363] width 926 height 659
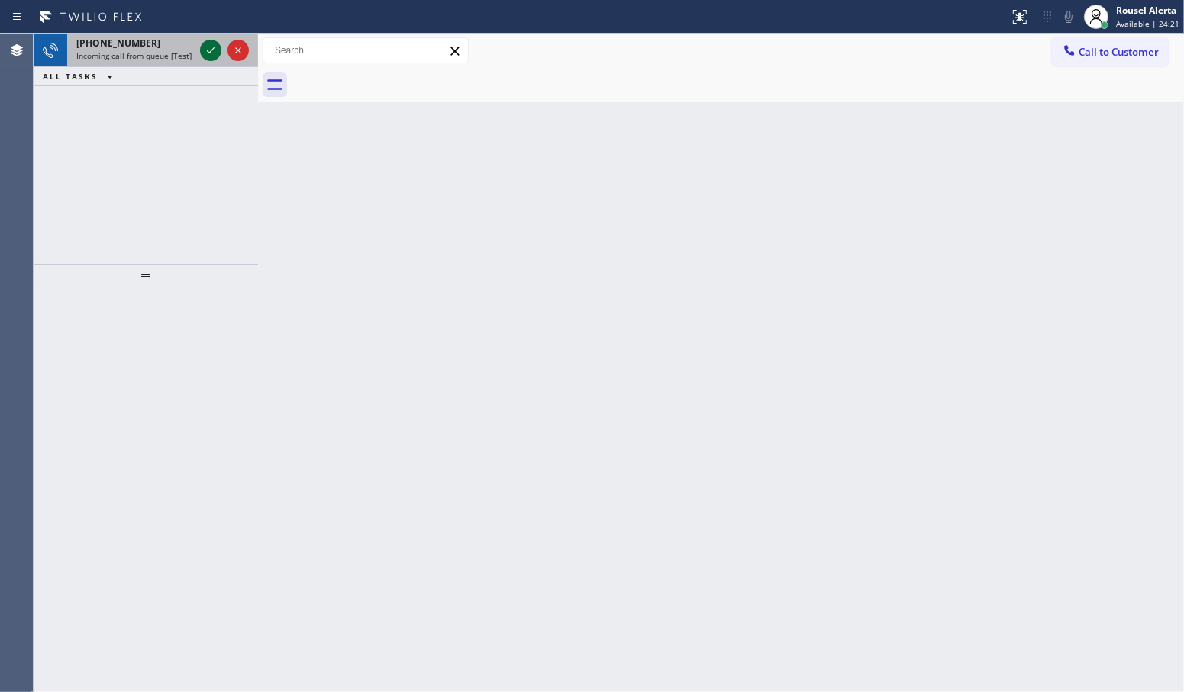
click at [208, 50] on icon at bounding box center [210, 50] width 18 height 18
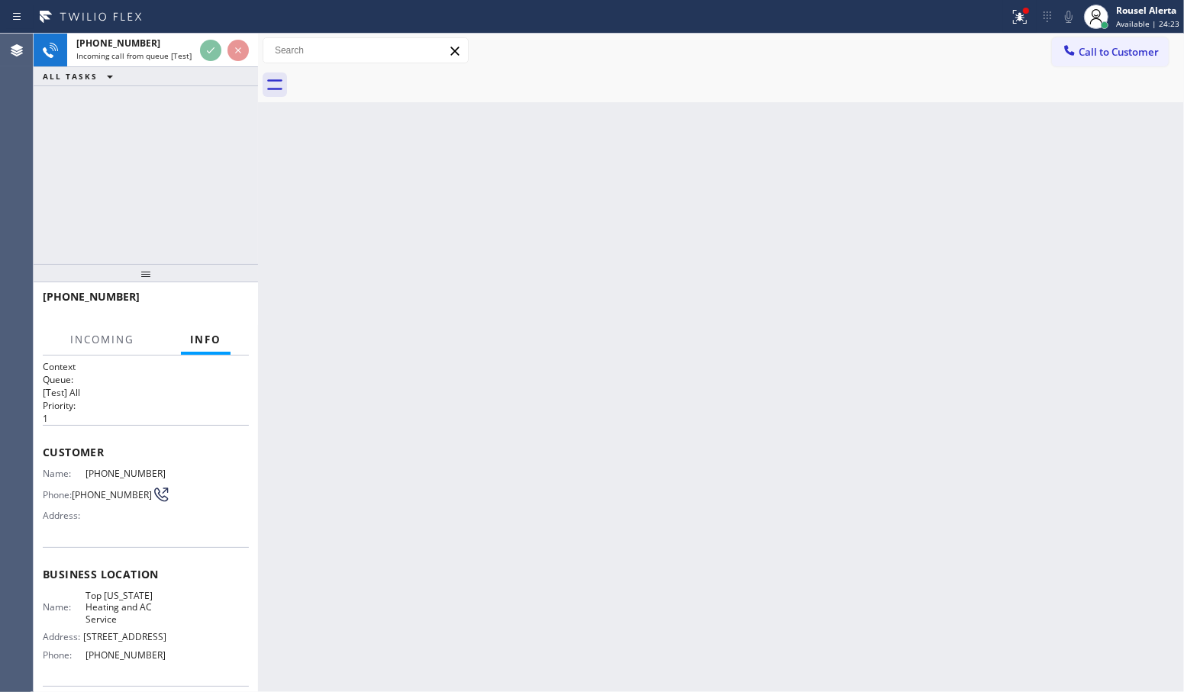
click at [208, 50] on icon at bounding box center [210, 50] width 18 height 18
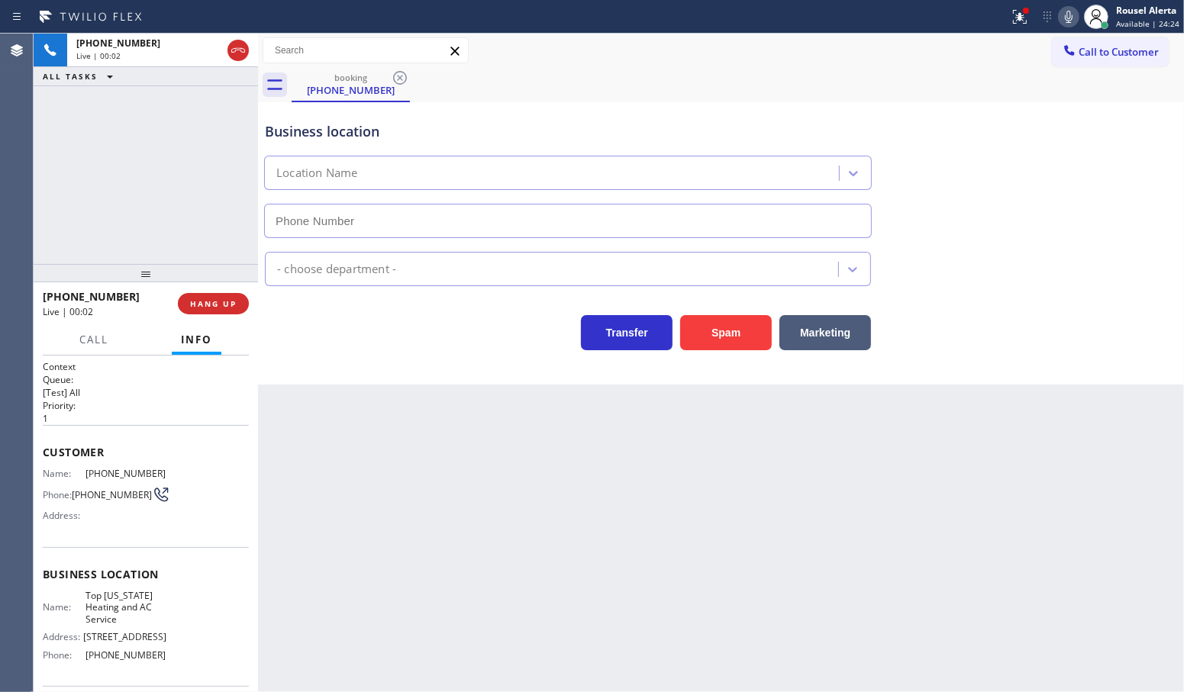
type input "[PHONE_NUMBER]"
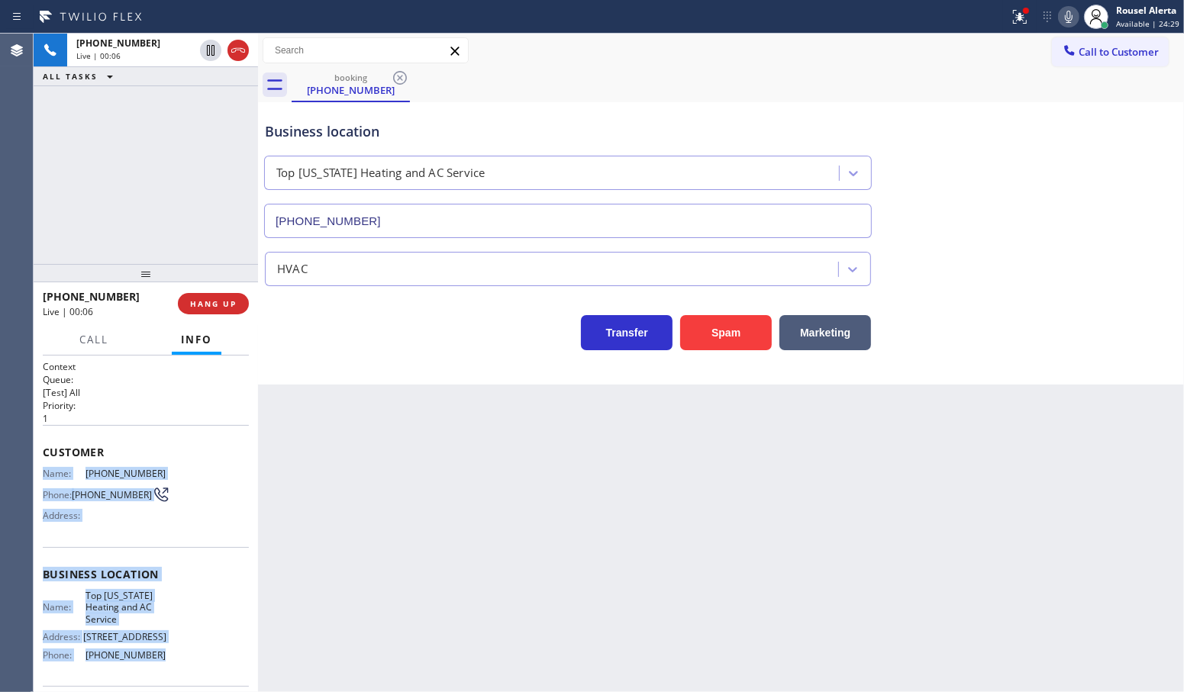
drag, startPoint x: 42, startPoint y: 468, endPoint x: 166, endPoint y: 652, distance: 222.2
click at [166, 652] on div "Context Queue: [Test] All Priority: 1 Customer Name: [PHONE_NUMBER] Phone: [PHO…" at bounding box center [146, 581] width 206 height 442
click at [207, 48] on icon at bounding box center [211, 50] width 8 height 11
click at [1063, 18] on icon at bounding box center [1068, 17] width 18 height 18
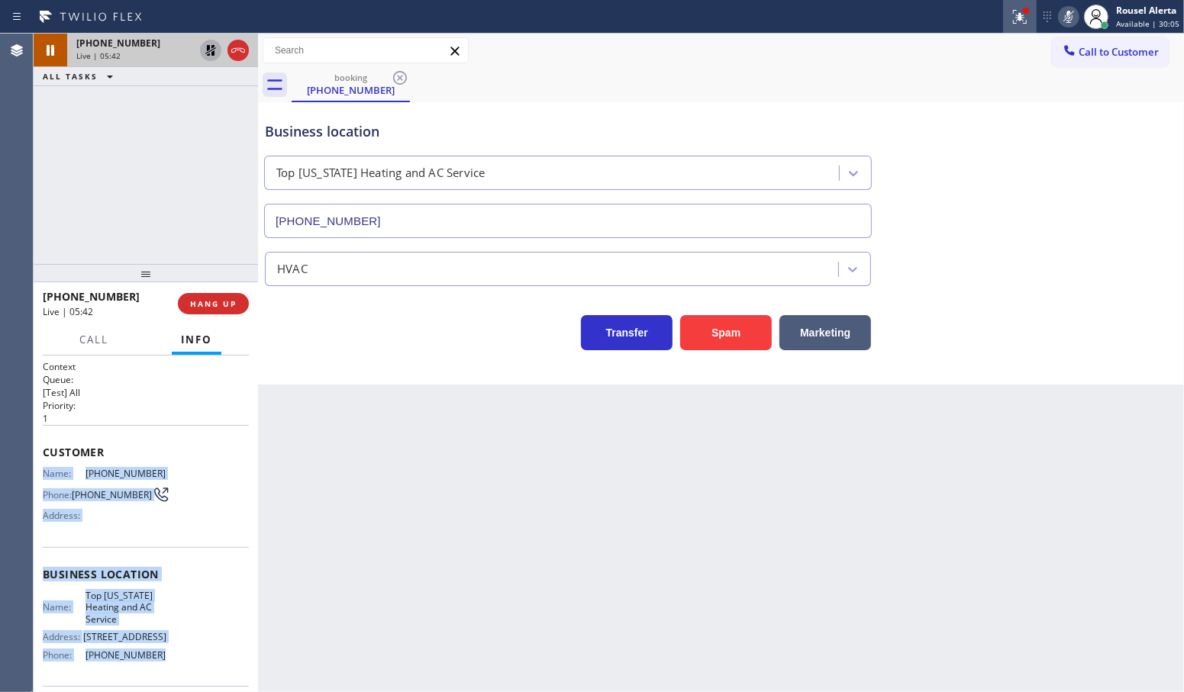
click at [1021, 12] on icon at bounding box center [1019, 14] width 9 height 5
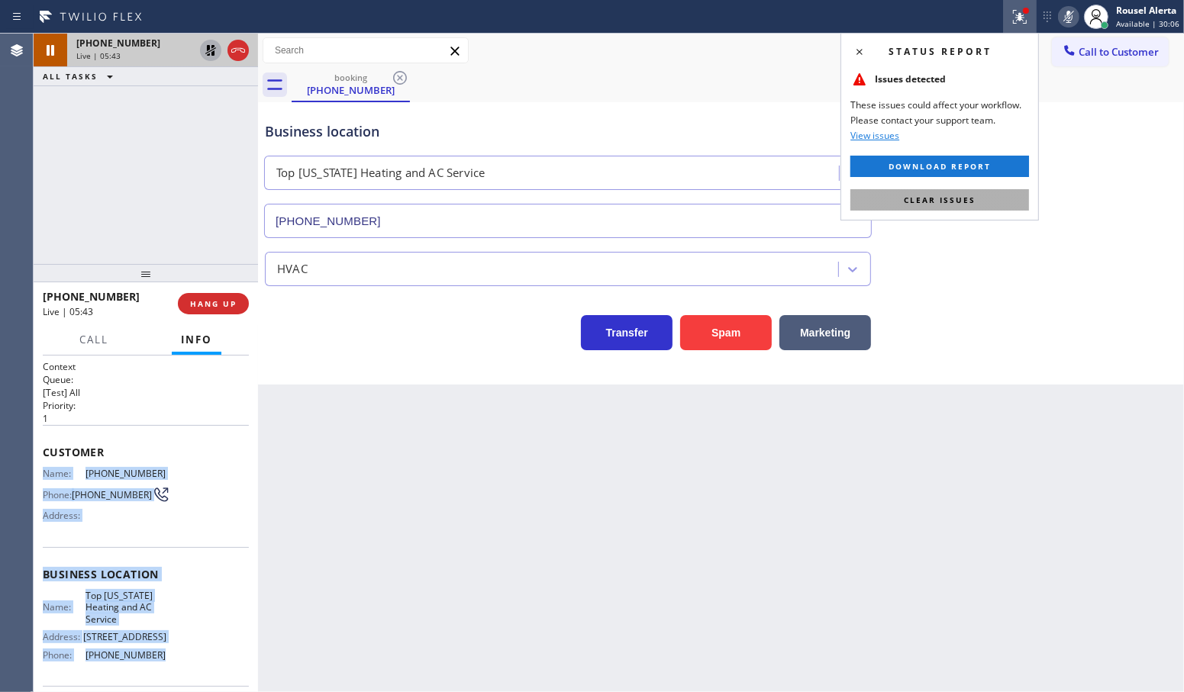
click at [974, 191] on button "Clear issues" at bounding box center [939, 199] width 179 height 21
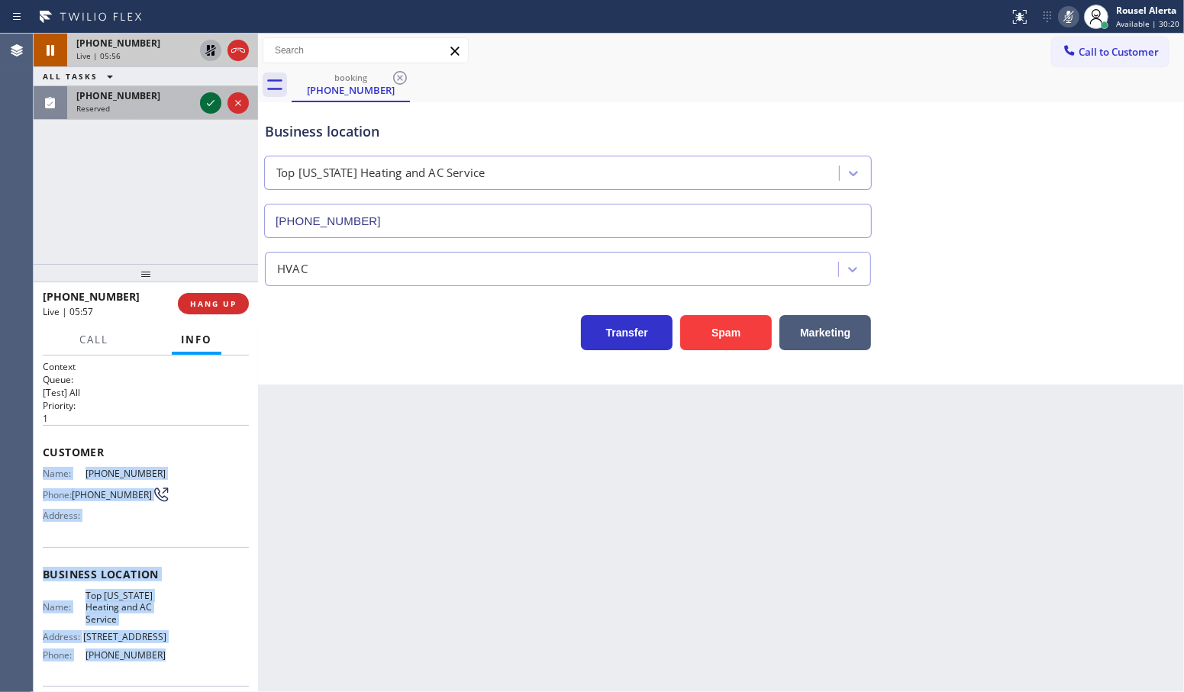
click at [212, 108] on icon at bounding box center [210, 103] width 18 height 18
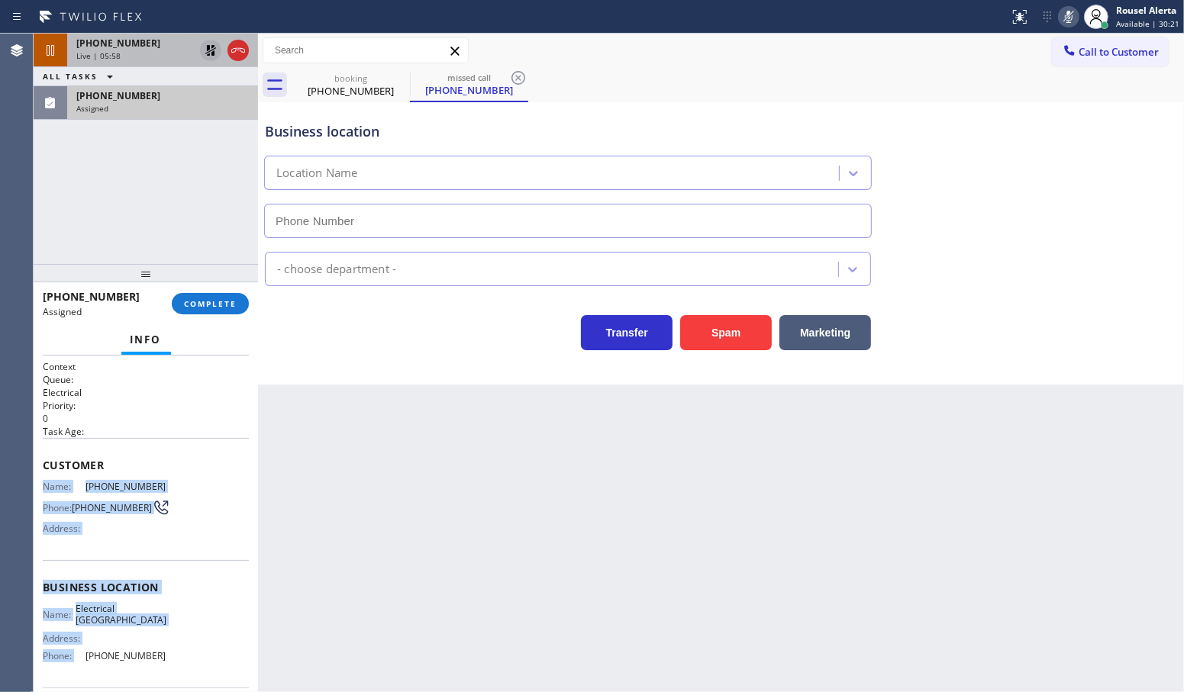
type input "[PHONE_NUMBER]"
click at [203, 613] on div "Name: Electrical Land [GEOGRAPHIC_DATA] Address: Phone: [PHONE_NUMBER]" at bounding box center [146, 636] width 206 height 66
drag, startPoint x: 36, startPoint y: 482, endPoint x: 163, endPoint y: 653, distance: 213.4
click at [163, 653] on div "Context Queue: Electrical Priority: 0 Task Age: Customer Name: [PHONE_NUMBER] P…" at bounding box center [146, 524] width 224 height 337
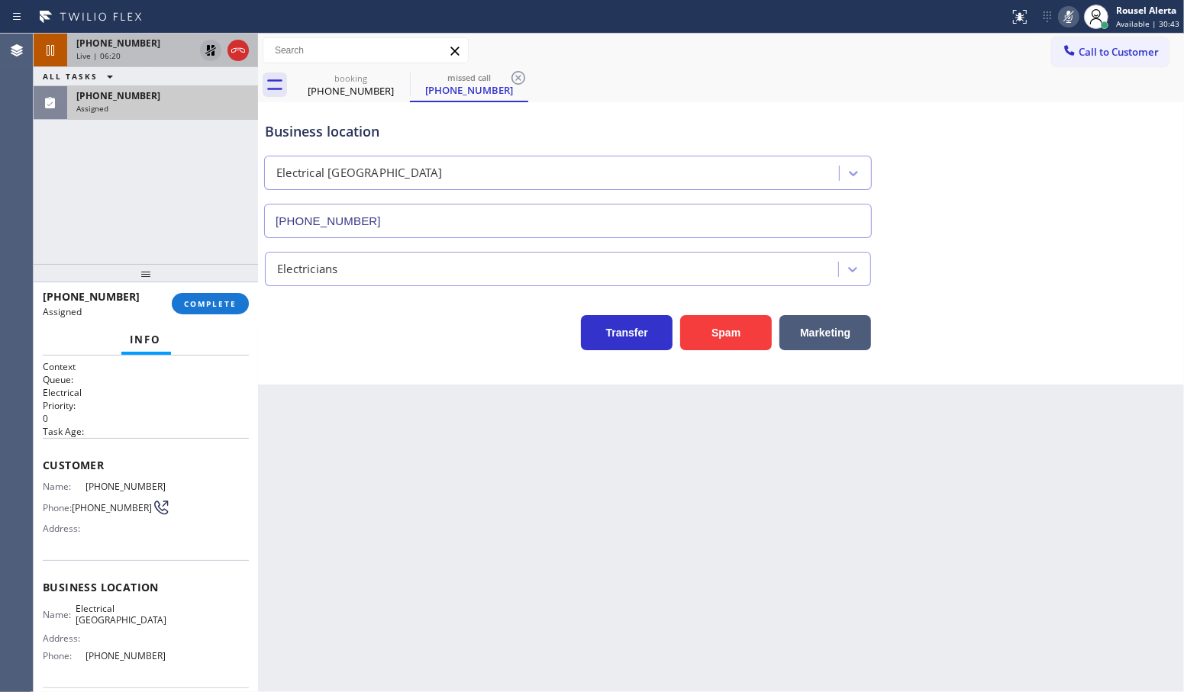
drag, startPoint x: 130, startPoint y: 153, endPoint x: 128, endPoint y: 145, distance: 8.5
click at [130, 153] on div "[PHONE_NUMBER] Live | 06:20 ALL TASKS ALL TASKS ACTIVE TASKS TASKS IN WRAP UP […" at bounding box center [146, 149] width 224 height 230
click at [199, 314] on div "[PHONE_NUMBER] Assigned COMPLETE" at bounding box center [146, 304] width 206 height 40
click at [200, 314] on div "[PHONE_NUMBER] Assigned COMPLETE" at bounding box center [146, 304] width 206 height 40
click at [202, 310] on button "COMPLETE" at bounding box center [210, 303] width 77 height 21
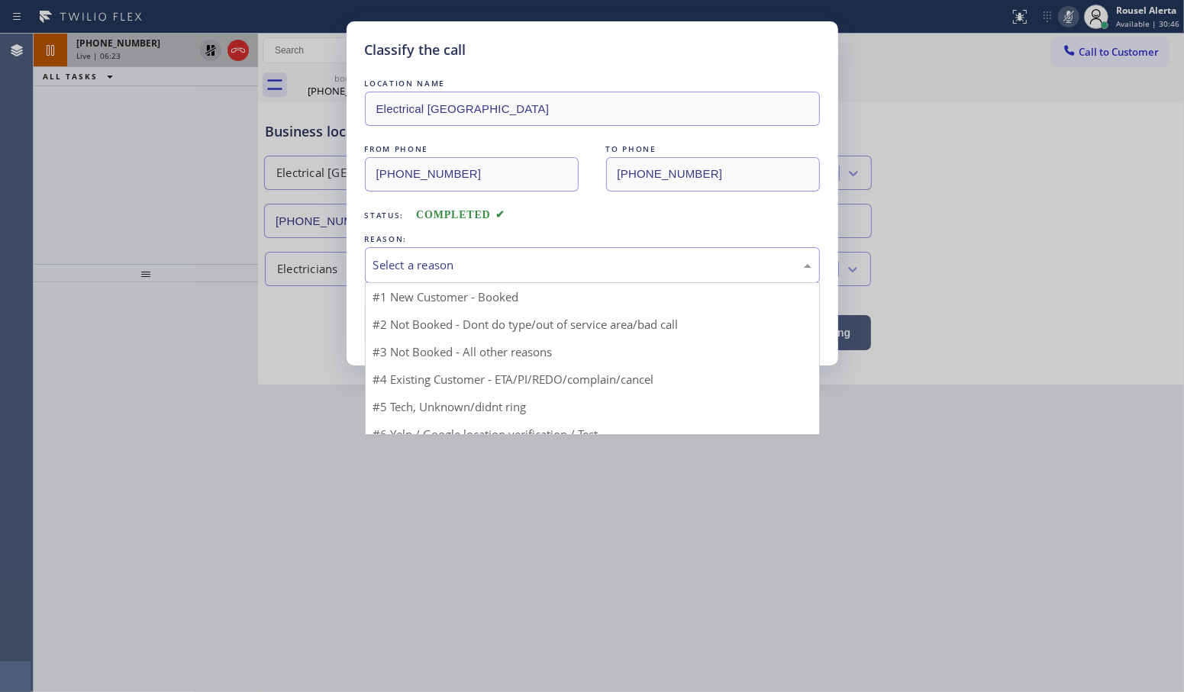
click at [416, 269] on div "Select a reason" at bounding box center [592, 265] width 438 height 18
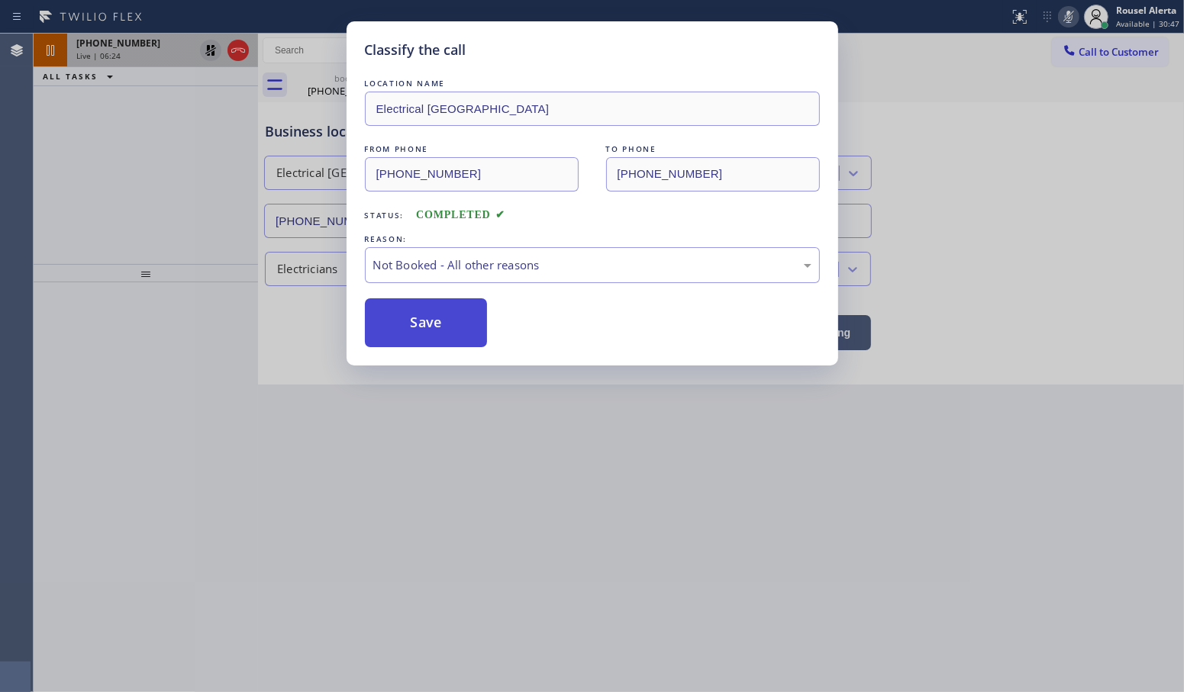
click at [417, 338] on button "Save" at bounding box center [426, 322] width 123 height 49
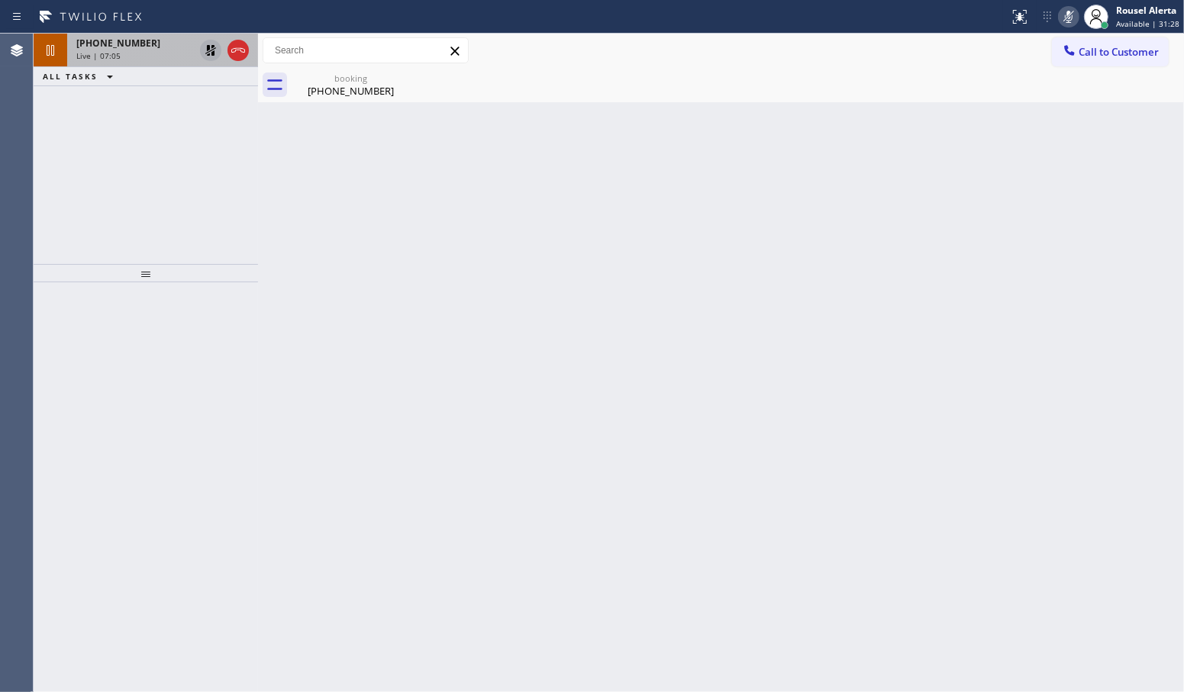
click at [211, 145] on div "[PHONE_NUMBER] Live | 07:05 ALL TASKS ALL TASKS ACTIVE TASKS TASKS IN WRAP UP" at bounding box center [146, 149] width 224 height 230
click at [208, 44] on icon at bounding box center [210, 50] width 18 height 18
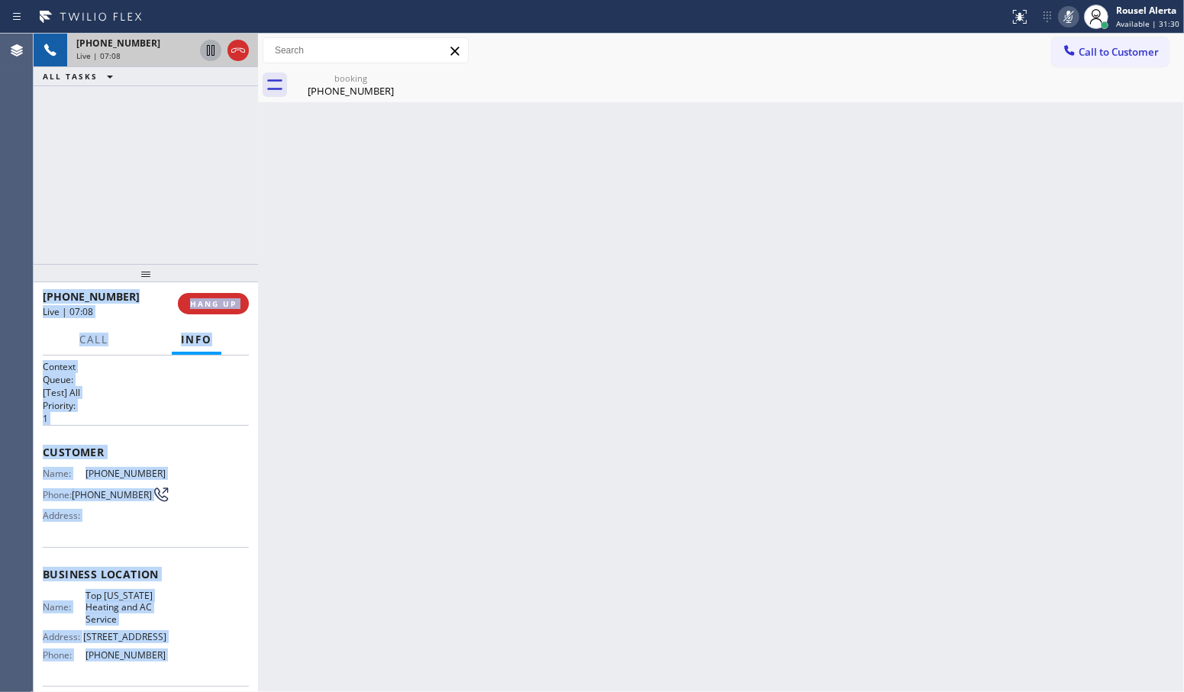
click at [1064, 10] on icon at bounding box center [1068, 17] width 18 height 18
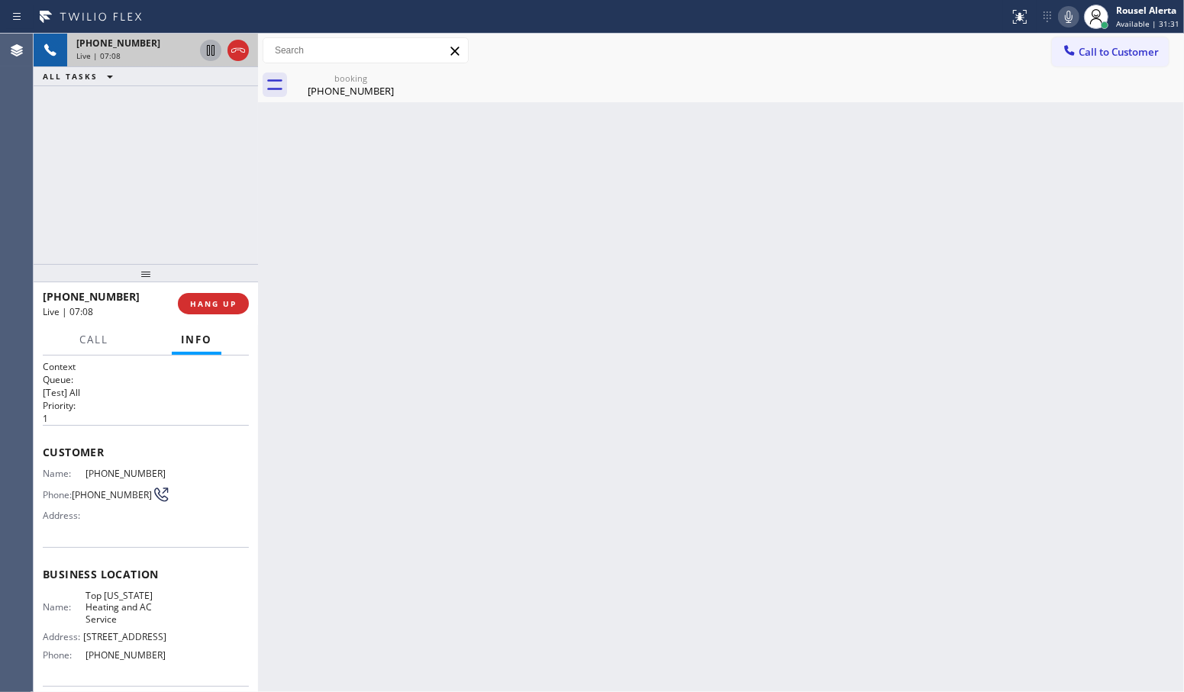
click at [1177, 141] on div "Back to Dashboard Change Sender ID Customers Technicians Select a contact Outbo…" at bounding box center [721, 363] width 926 height 659
click at [380, 96] on div "[PHONE_NUMBER]" at bounding box center [350, 91] width 115 height 14
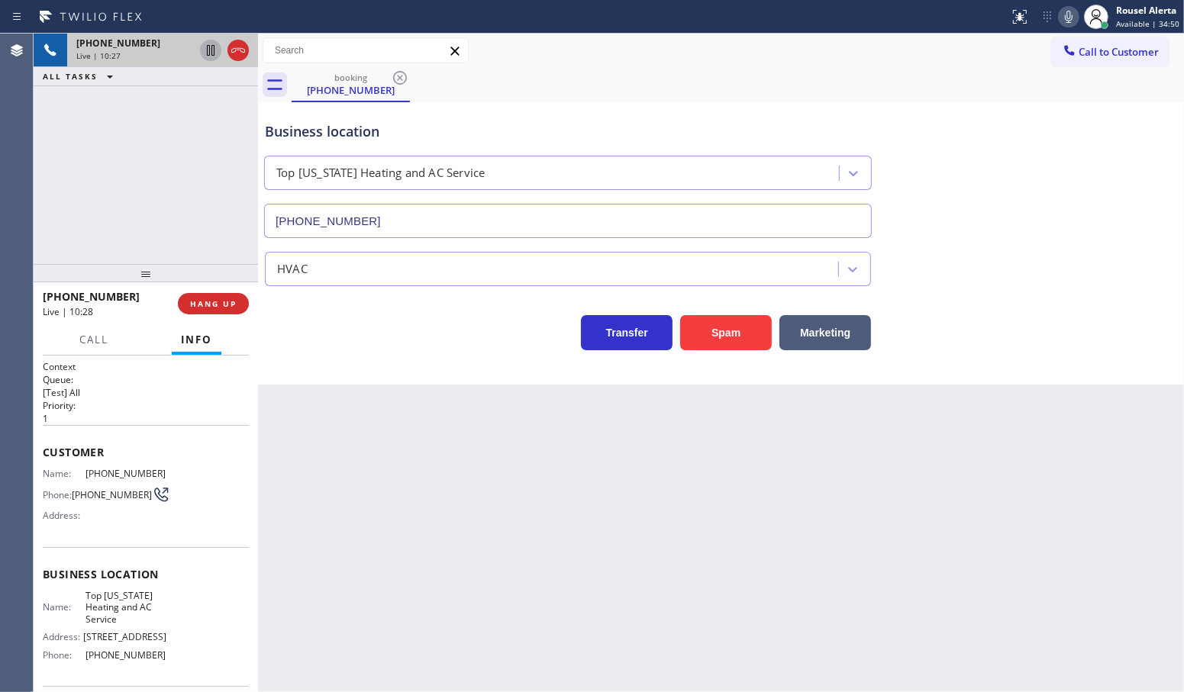
drag, startPoint x: 543, startPoint y: 475, endPoint x: 601, endPoint y: 464, distance: 58.2
click at [588, 468] on div "Back to Dashboard Change Sender ID Customers Technicians Select a contact Outbo…" at bounding box center [721, 363] width 926 height 659
click at [206, 301] on span "HANG UP" at bounding box center [213, 303] width 47 height 11
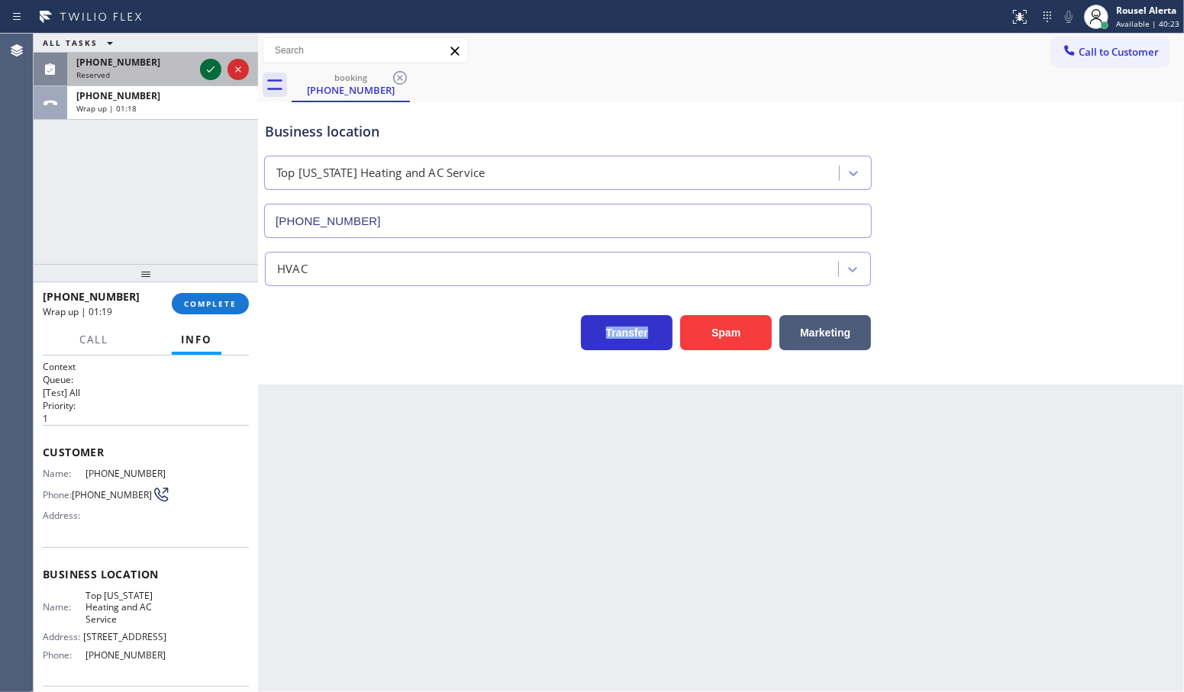
click at [205, 69] on icon at bounding box center [210, 69] width 18 height 18
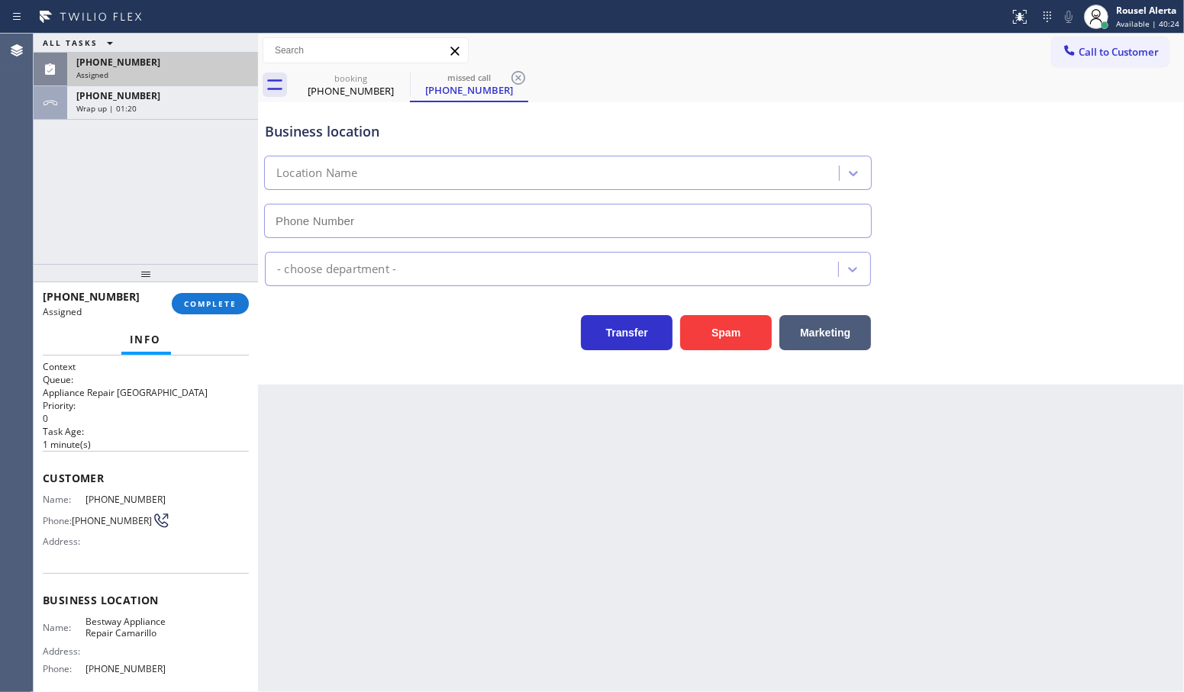
type input "[PHONE_NUMBER]"
click at [1119, 21] on span "Available | 40:25" at bounding box center [1147, 23] width 63 height 11
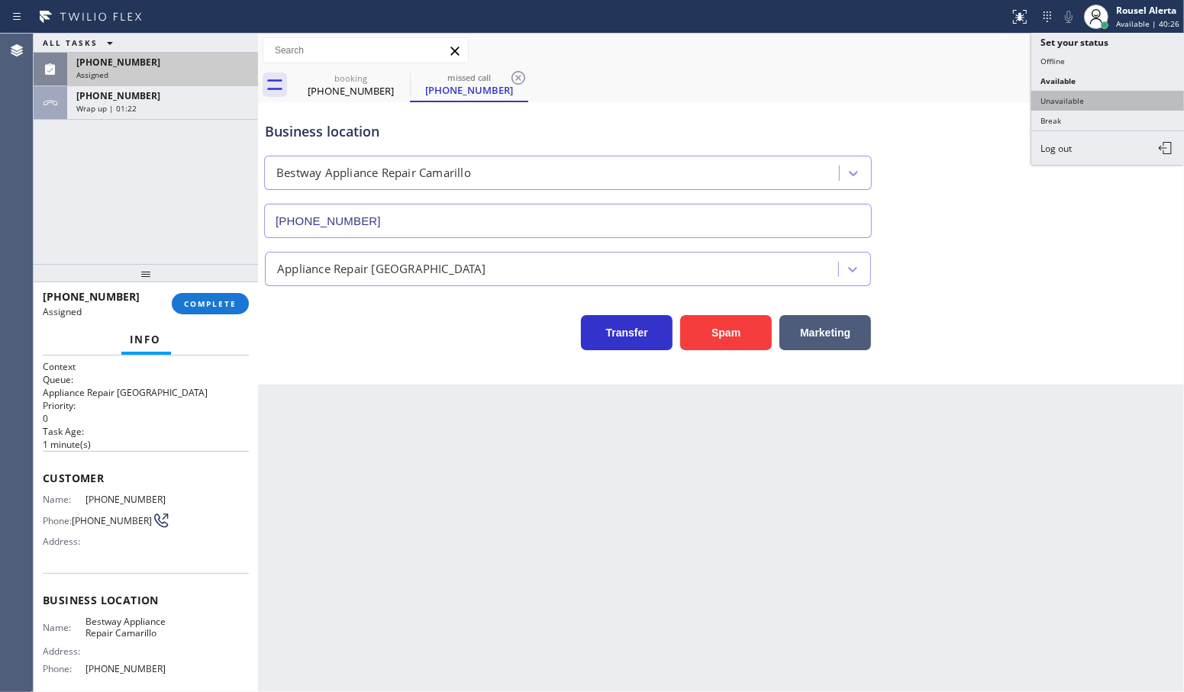
click at [1096, 94] on button "Unavailable" at bounding box center [1107, 101] width 153 height 20
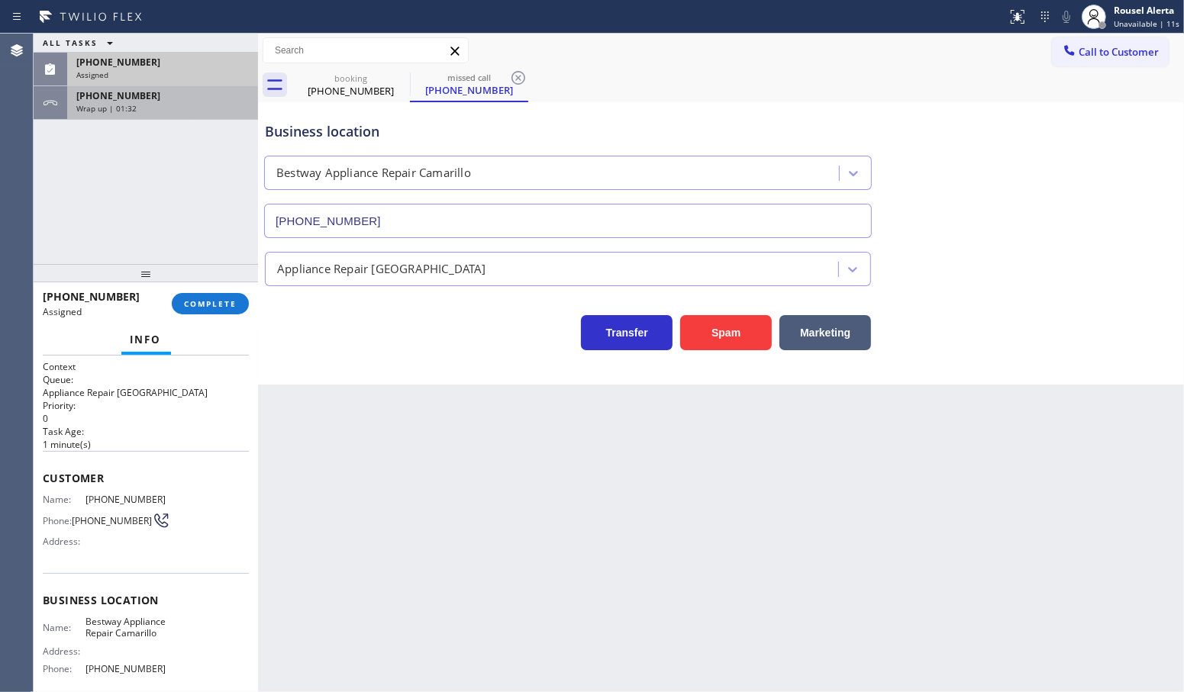
click at [159, 103] on div "Wrap up | 01:32" at bounding box center [162, 108] width 172 height 11
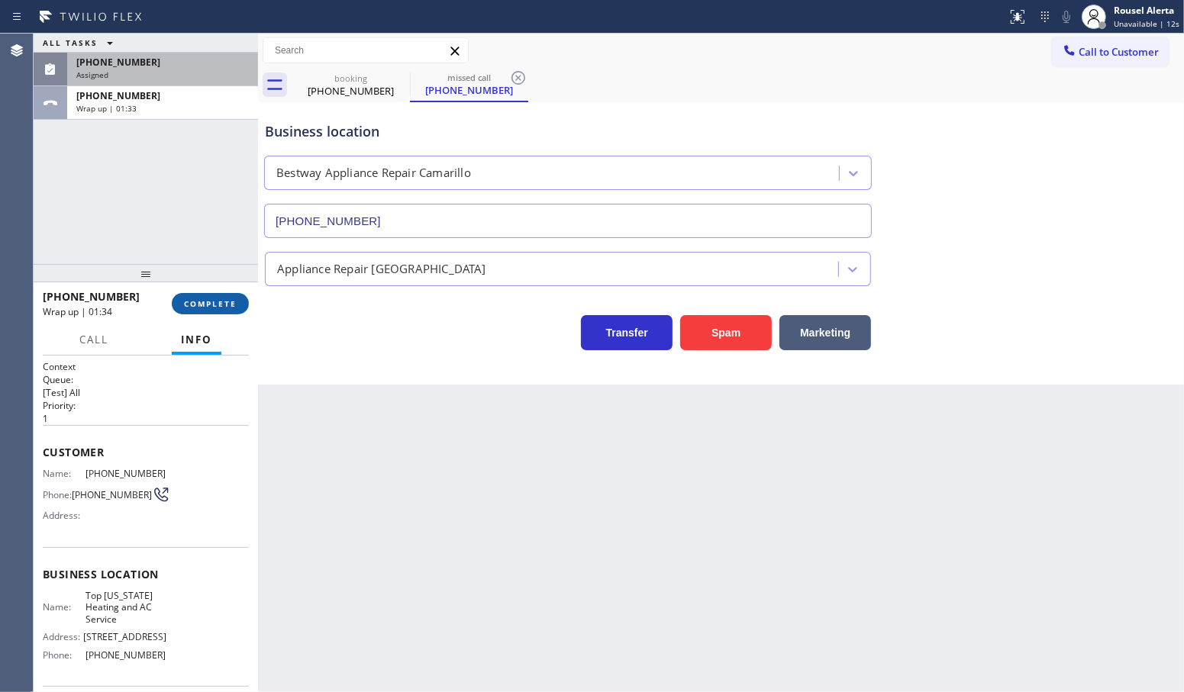
click at [202, 311] on button "COMPLETE" at bounding box center [210, 303] width 77 height 21
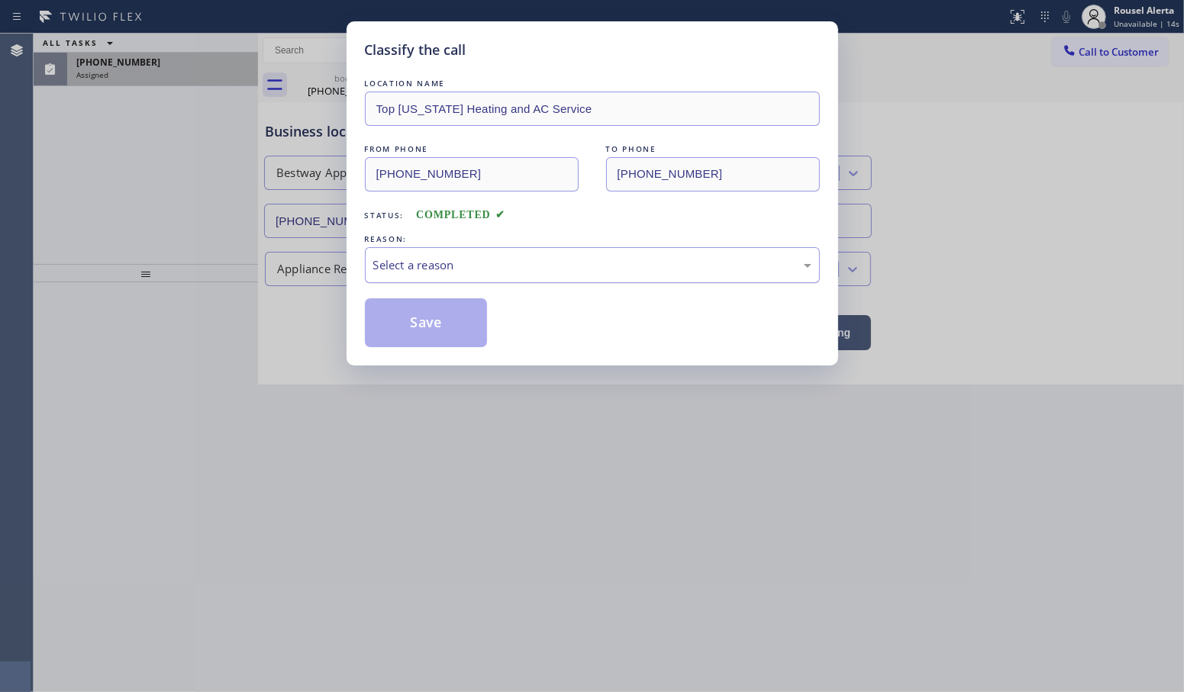
click at [440, 280] on div "Select a reason" at bounding box center [592, 265] width 455 height 36
click at [439, 321] on button "Save" at bounding box center [426, 322] width 123 height 49
click at [173, 78] on div "Classify the call LOCATION NAME Top [US_STATE] Heating and AC Service FROM PHON…" at bounding box center [592, 346] width 1184 height 692
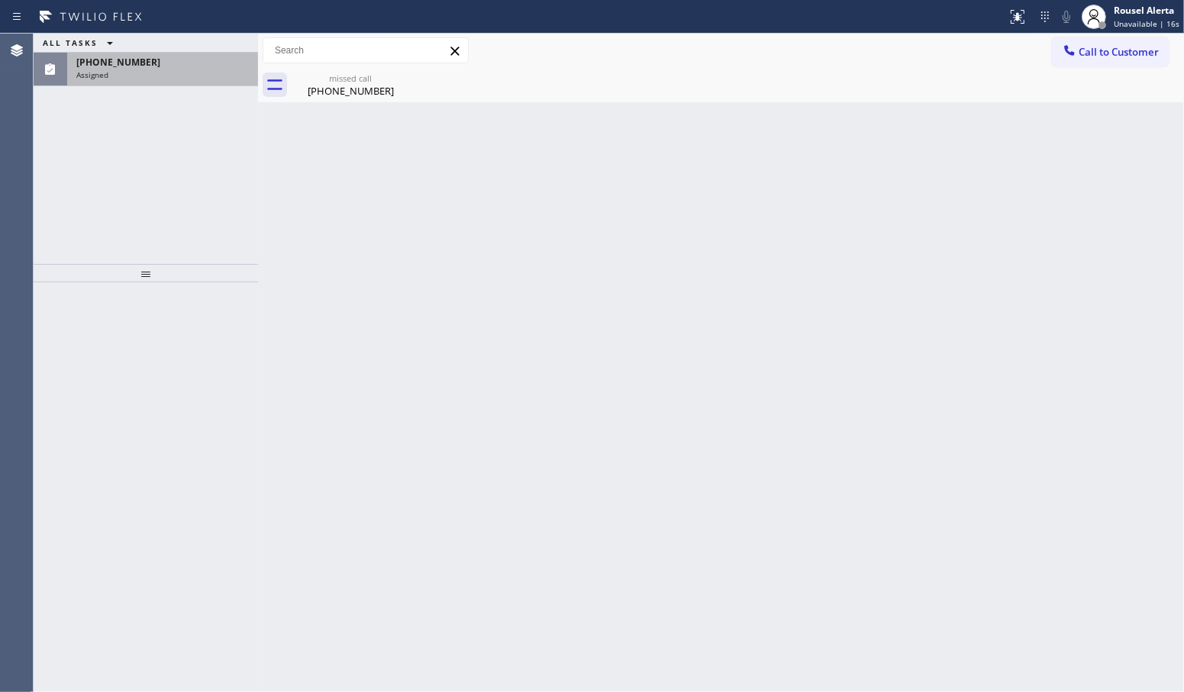
click at [173, 78] on div "Assigned" at bounding box center [162, 74] width 172 height 11
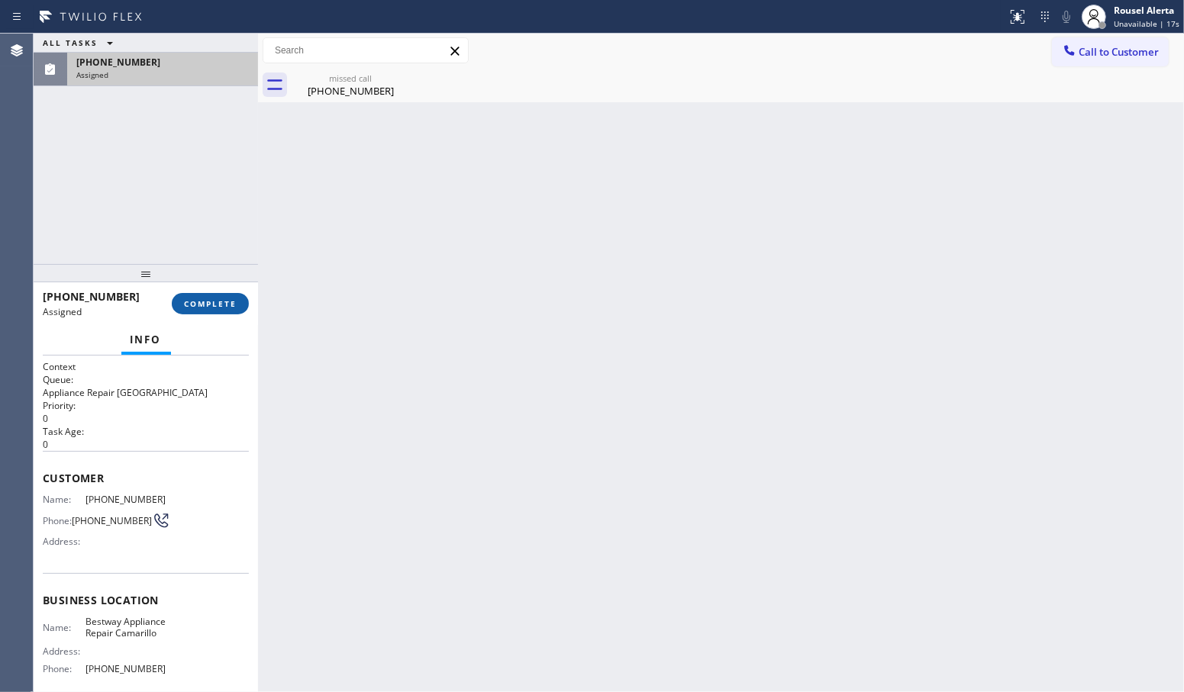
click at [197, 307] on span "COMPLETE" at bounding box center [210, 303] width 53 height 11
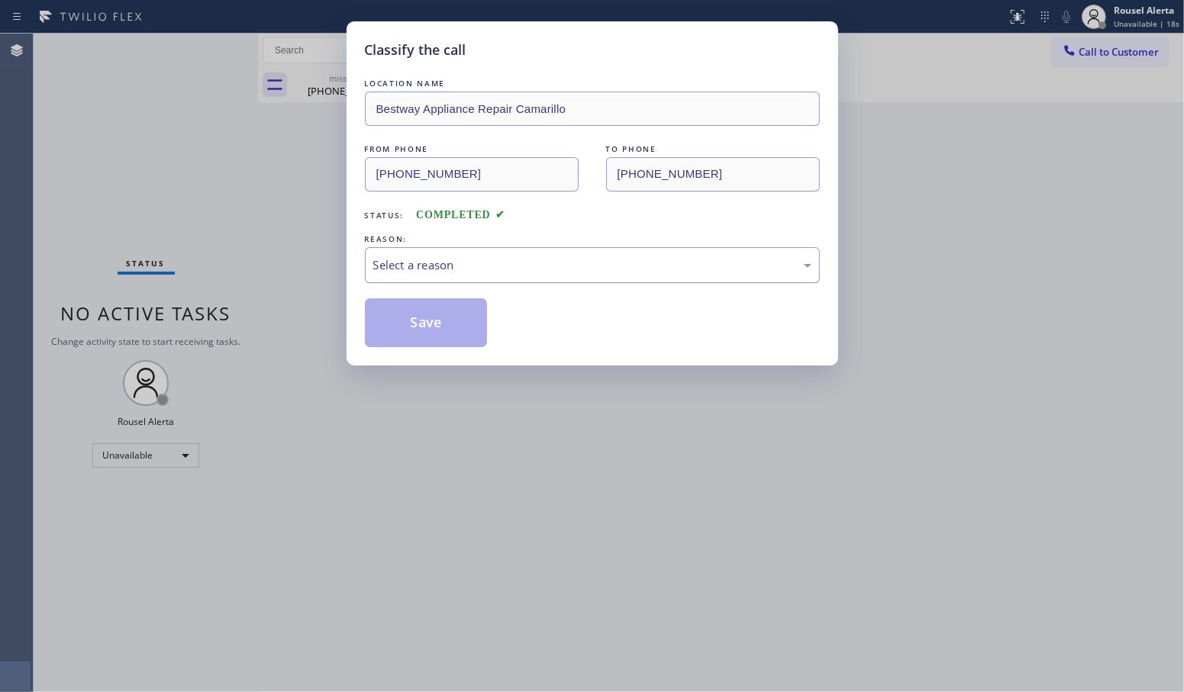
click at [470, 253] on div "Select a reason" at bounding box center [592, 265] width 455 height 36
click at [427, 323] on button "Save" at bounding box center [426, 322] width 123 height 49
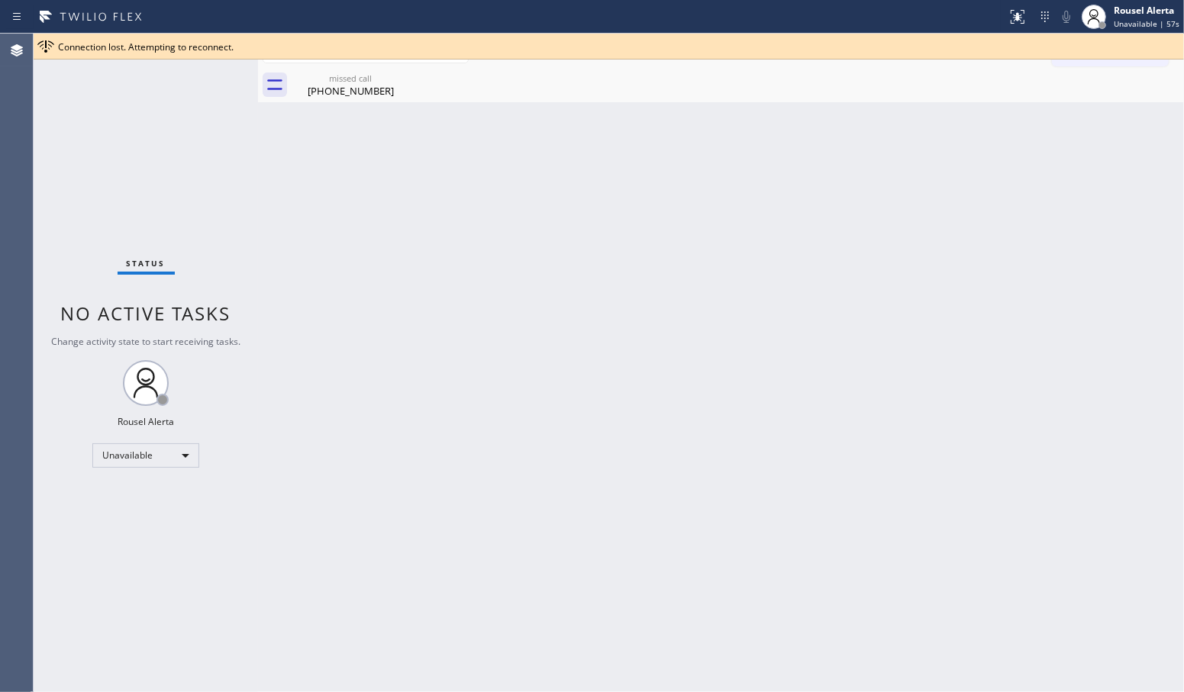
click at [334, 304] on div "Back to Dashboard Change Sender ID Customers Technicians Select a contact Outbo…" at bounding box center [721, 363] width 926 height 659
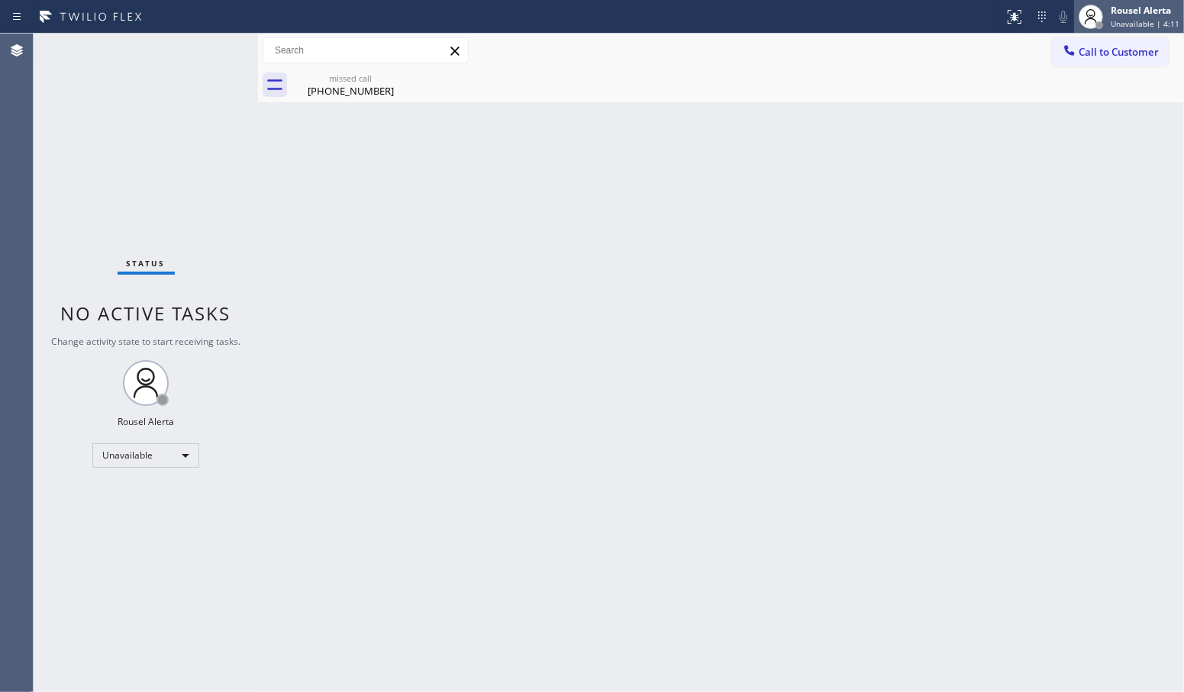
click at [1146, 13] on div "Rousel Alerta" at bounding box center [1144, 10] width 69 height 13
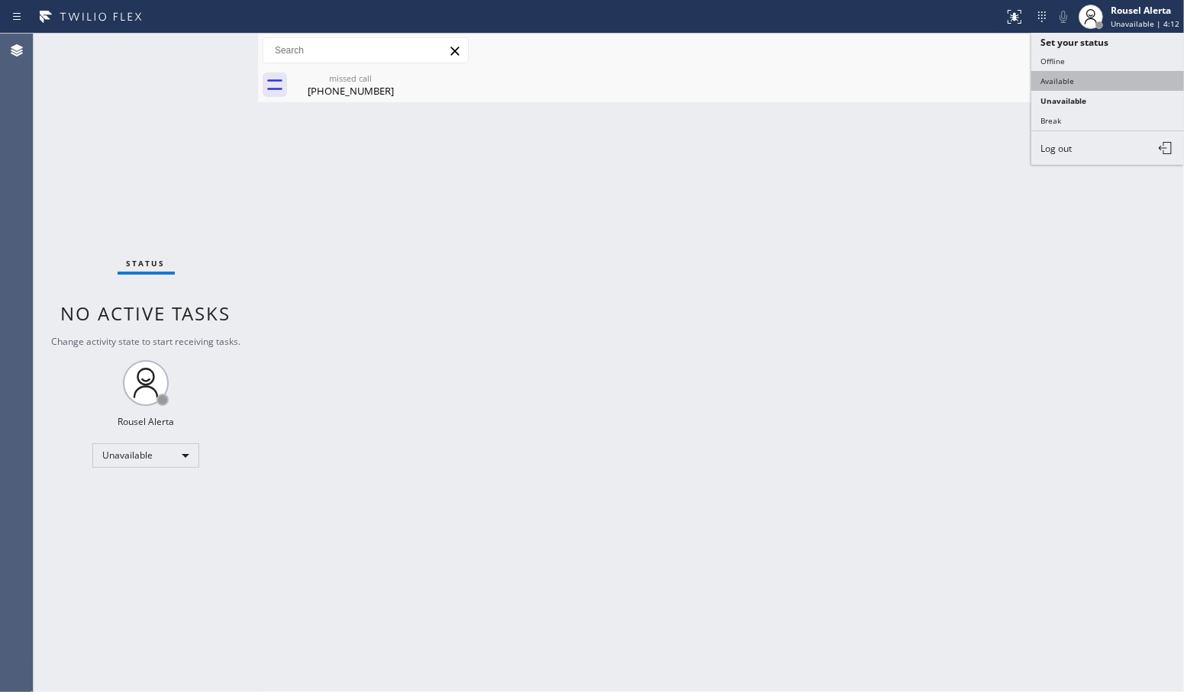
click at [1141, 71] on button "Available" at bounding box center [1107, 81] width 153 height 20
click at [817, 285] on div "Back to Dashboard Change Sender ID Customers Technicians Select a contact Outbo…" at bounding box center [721, 363] width 926 height 659
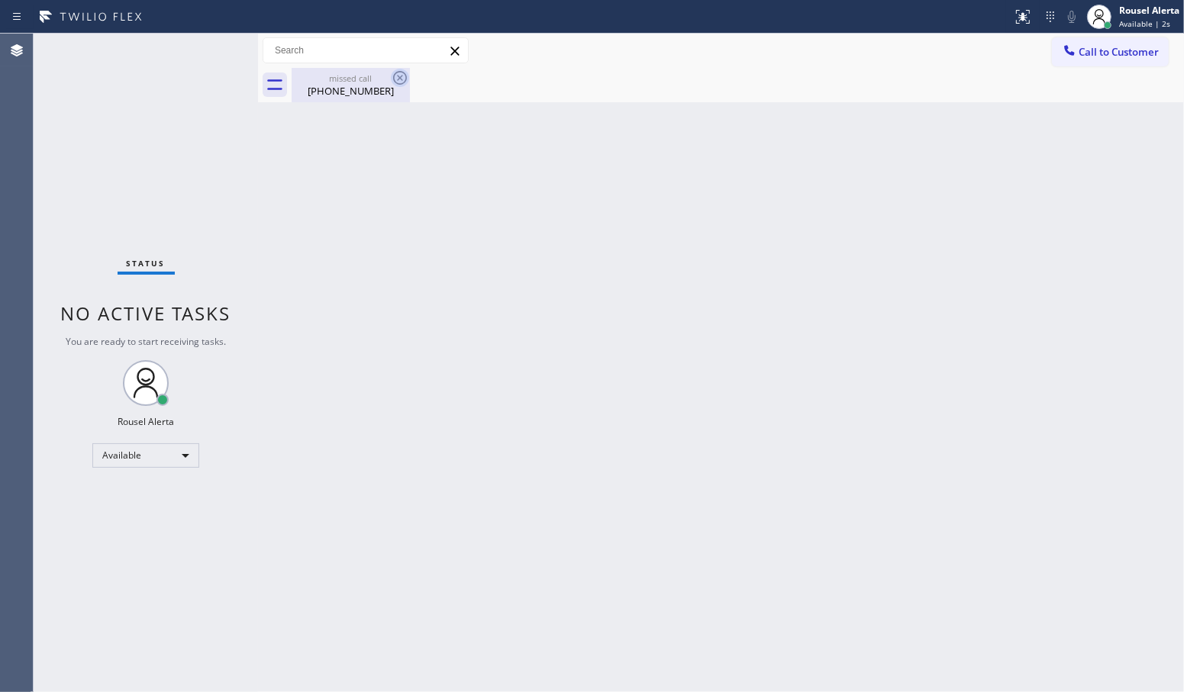
click at [399, 82] on icon at bounding box center [400, 78] width 18 height 18
click at [407, 246] on div "Back to Dashboard Change Sender ID Customers Technicians Select a contact Outbo…" at bounding box center [721, 363] width 926 height 659
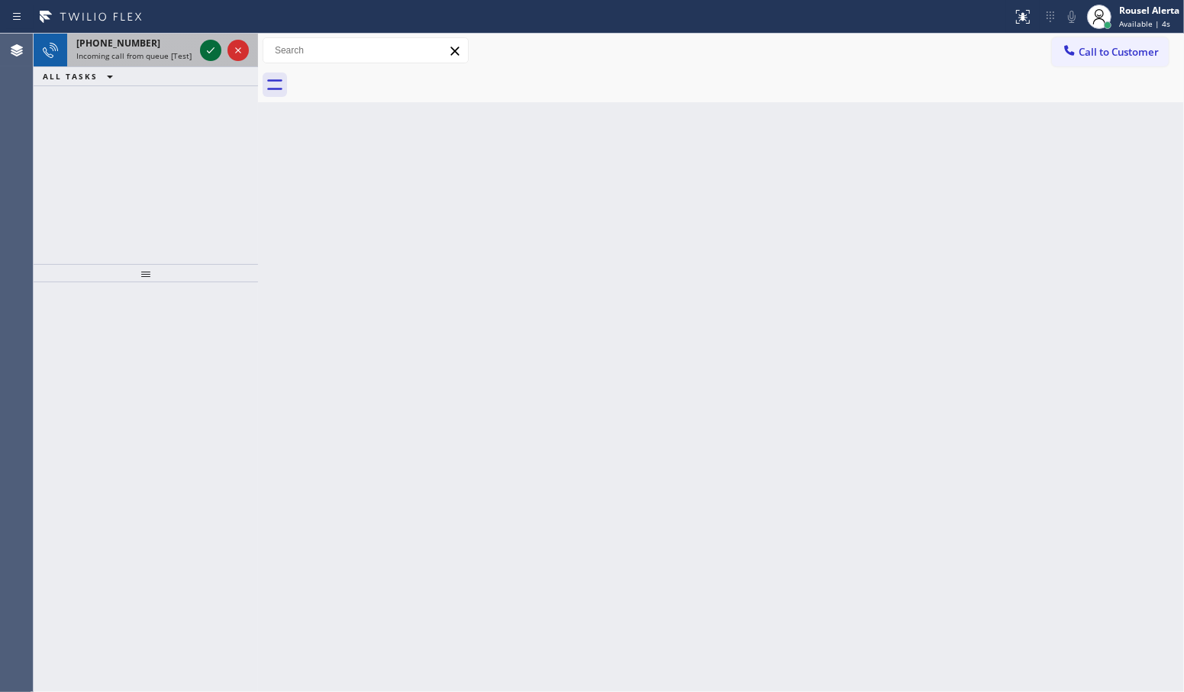
click at [180, 53] on span "Incoming call from queue [Test] All" at bounding box center [139, 55] width 127 height 11
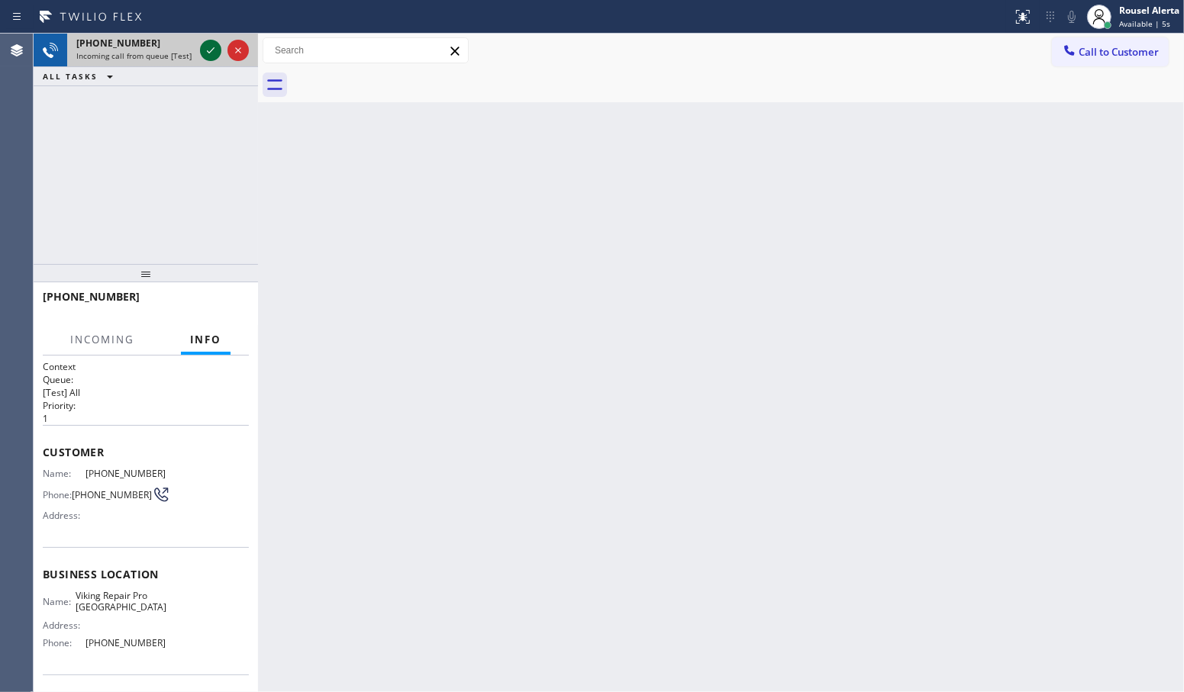
click at [208, 50] on icon at bounding box center [210, 50] width 18 height 18
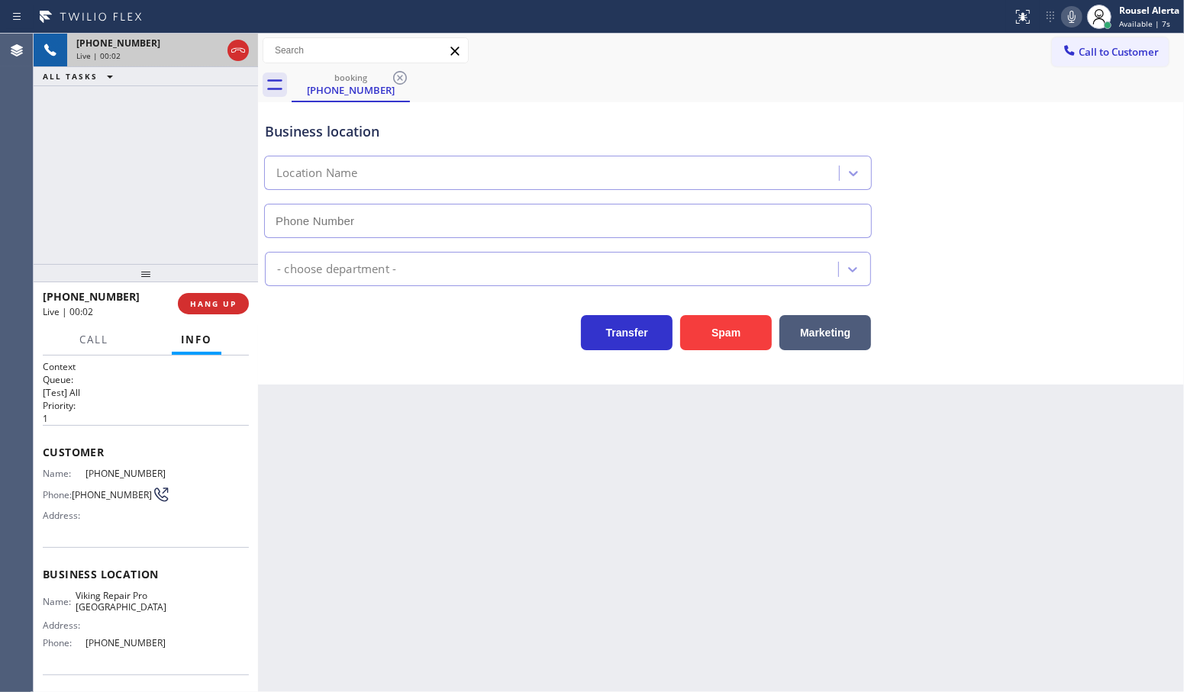
type input "[PHONE_NUMBER]"
drag, startPoint x: 718, startPoint y: 336, endPoint x: 731, endPoint y: 333, distance: 13.3
click at [718, 336] on button "Spam" at bounding box center [726, 332] width 92 height 35
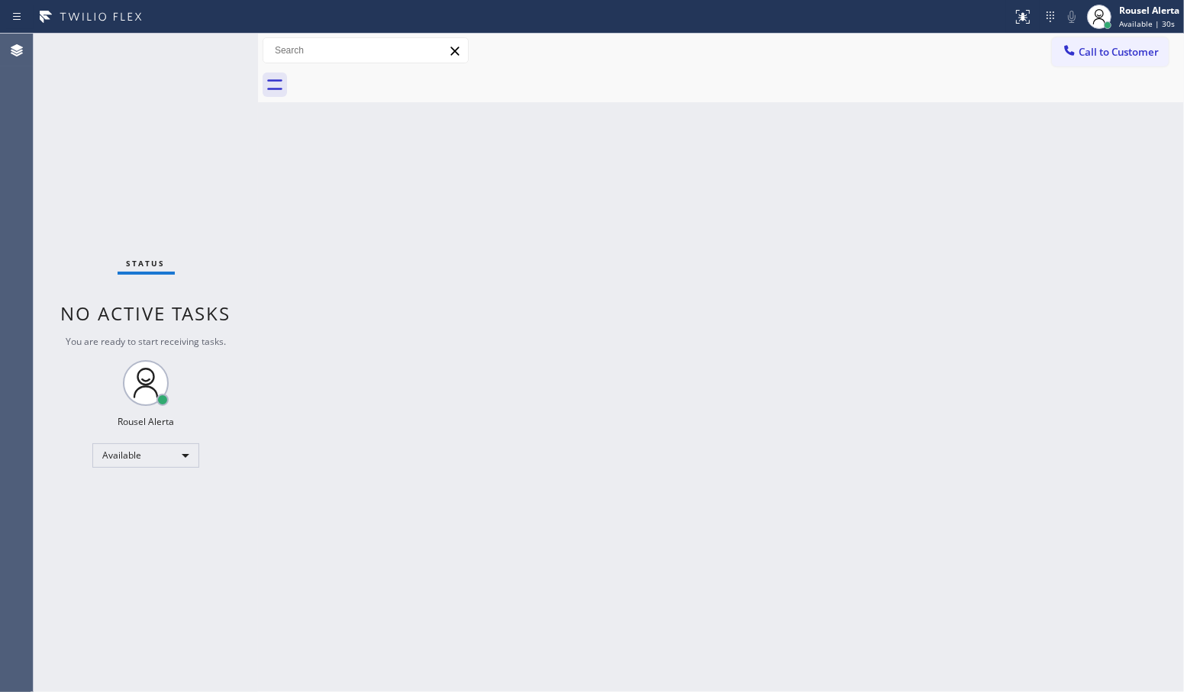
click at [699, 407] on div "Back to Dashboard Change Sender ID Customers Technicians Select a contact Outbo…" at bounding box center [721, 363] width 926 height 659
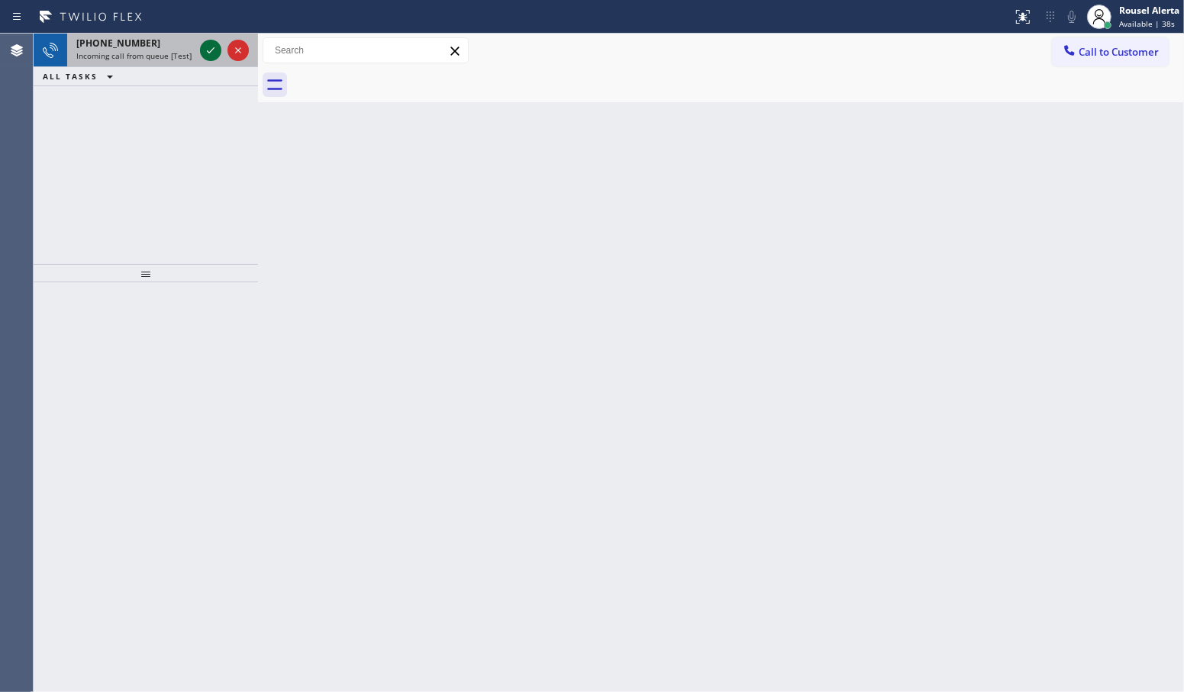
click at [206, 54] on icon at bounding box center [210, 50] width 18 height 18
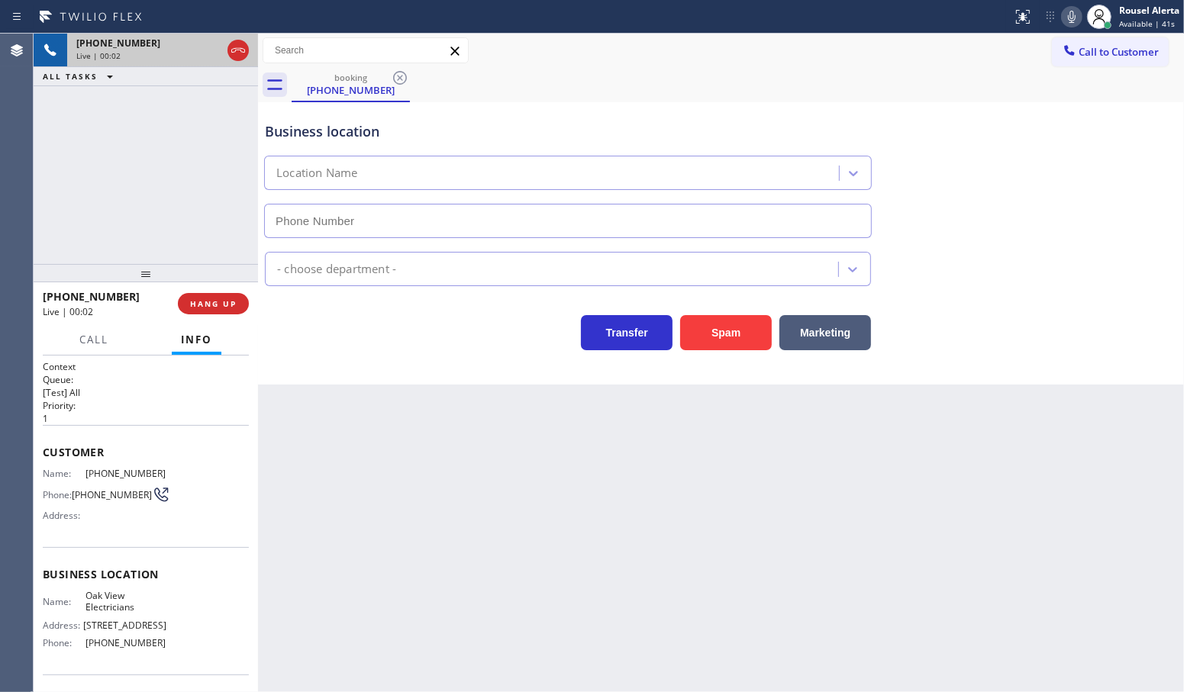
type input "[PHONE_NUMBER]"
click at [395, 566] on div "Back to Dashboard Change Sender ID Customers Technicians Select a contact Outbo…" at bounding box center [721, 363] width 926 height 659
drag, startPoint x: 139, startPoint y: 183, endPoint x: 285, endPoint y: 380, distance: 245.0
click at [143, 183] on div "[PHONE_NUMBER] Live | 00:06 ALL TASKS ALL TASKS ACTIVE TASKS TASKS IN WRAP UP" at bounding box center [146, 149] width 224 height 230
click at [482, 630] on div "Back to Dashboard Change Sender ID Customers Technicians Select a contact Outbo…" at bounding box center [721, 363] width 926 height 659
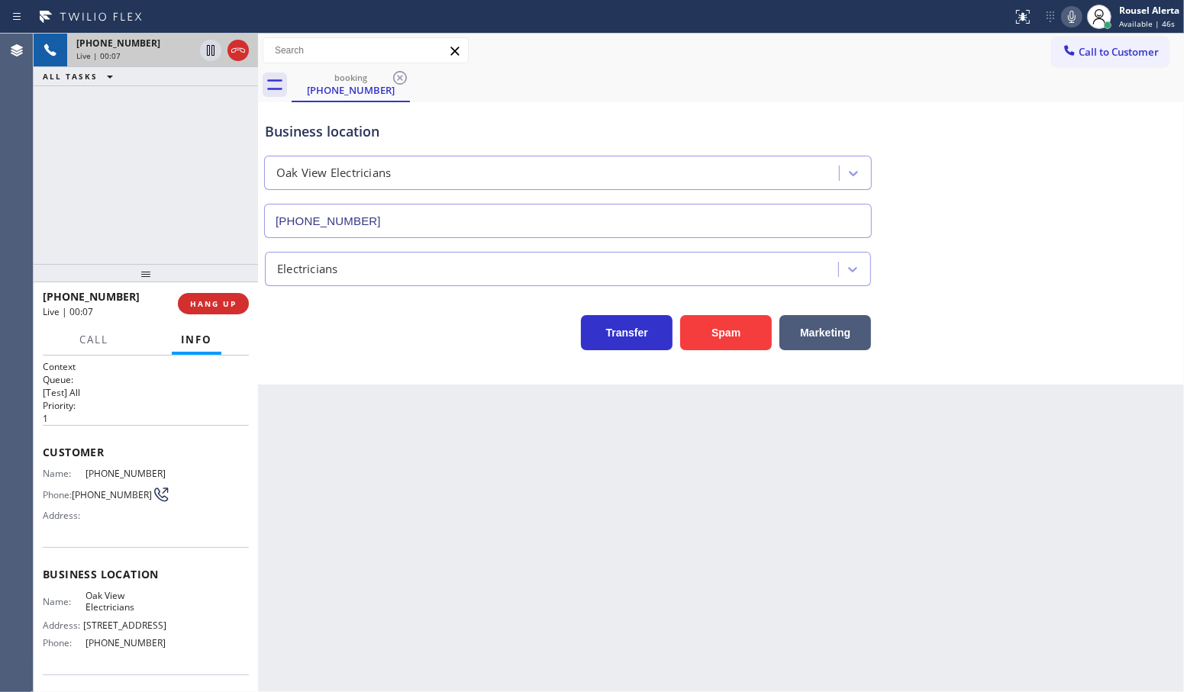
click at [443, 555] on div "Back to Dashboard Change Sender ID Customers Technicians Select a contact Outbo…" at bounding box center [721, 363] width 926 height 659
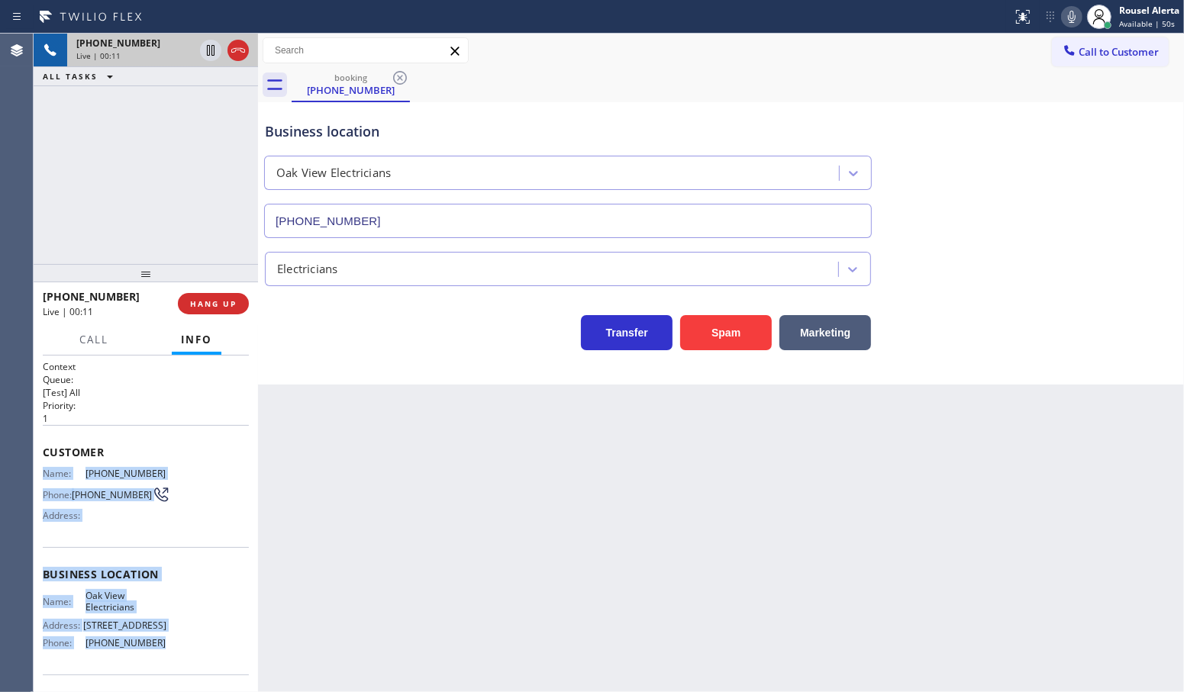
drag, startPoint x: 39, startPoint y: 475, endPoint x: 169, endPoint y: 661, distance: 226.9
click at [169, 661] on div "Context Queue: [Test] All Priority: 1 Customer Name: [PHONE_NUMBER] Phone: [PHO…" at bounding box center [146, 524] width 224 height 337
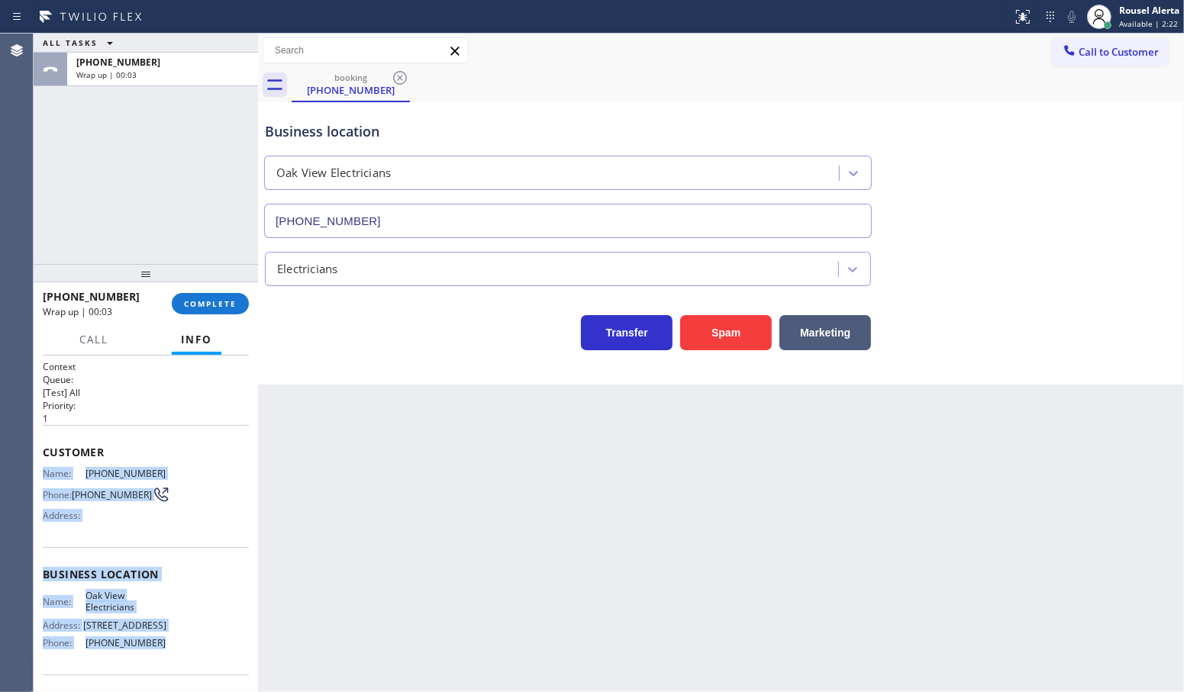
click at [177, 165] on div "ALL TASKS ALL TASKS ACTIVE TASKS TASKS IN WRAP UP [PHONE_NUMBER] Wrap up | 00:03" at bounding box center [146, 149] width 224 height 230
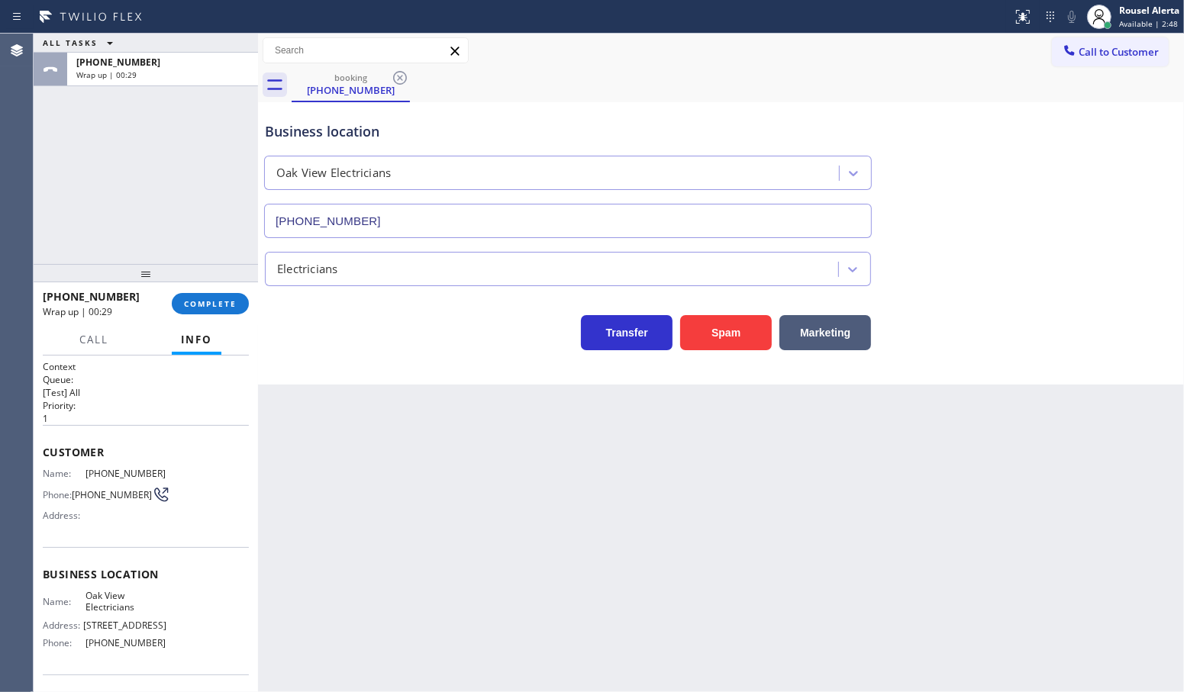
click at [153, 157] on div "ALL TASKS ALL TASKS ACTIVE TASKS TASKS IN WRAP UP [PHONE_NUMBER] Wrap up | 00:29" at bounding box center [146, 149] width 224 height 230
click at [207, 300] on span "COMPLETE" at bounding box center [210, 303] width 53 height 11
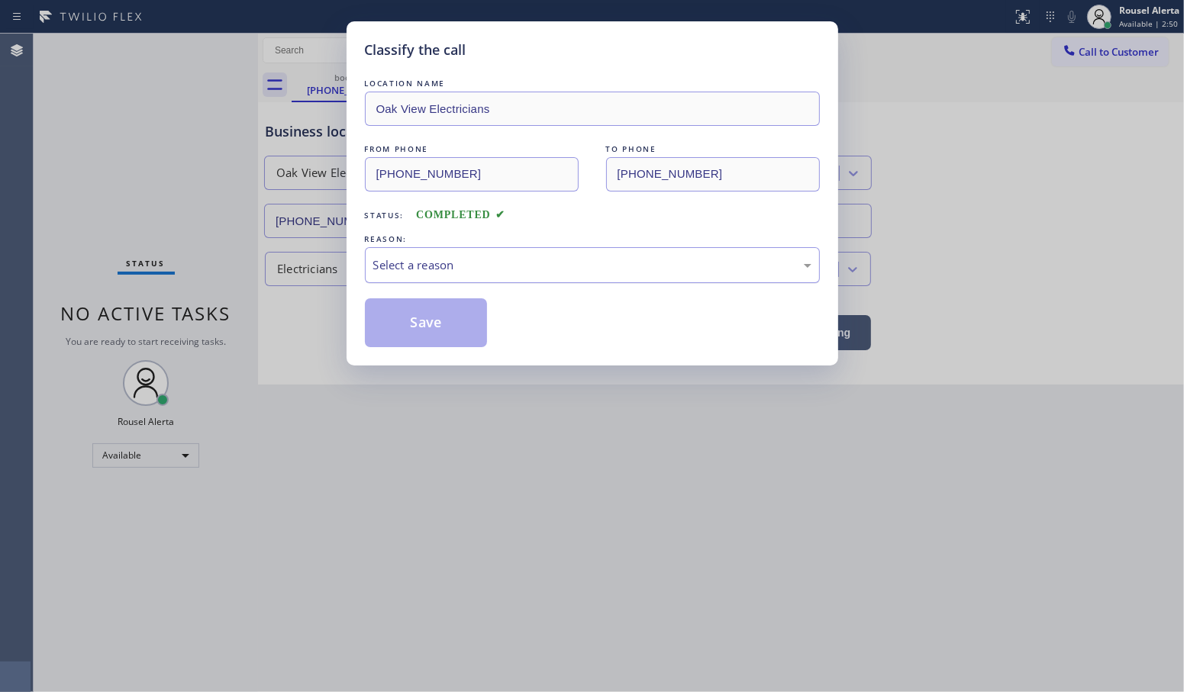
click at [411, 274] on div "Select a reason" at bounding box center [592, 265] width 438 height 18
drag, startPoint x: 428, startPoint y: 330, endPoint x: 430, endPoint y: 349, distance: 19.9
click at [428, 330] on button "Save" at bounding box center [426, 322] width 123 height 49
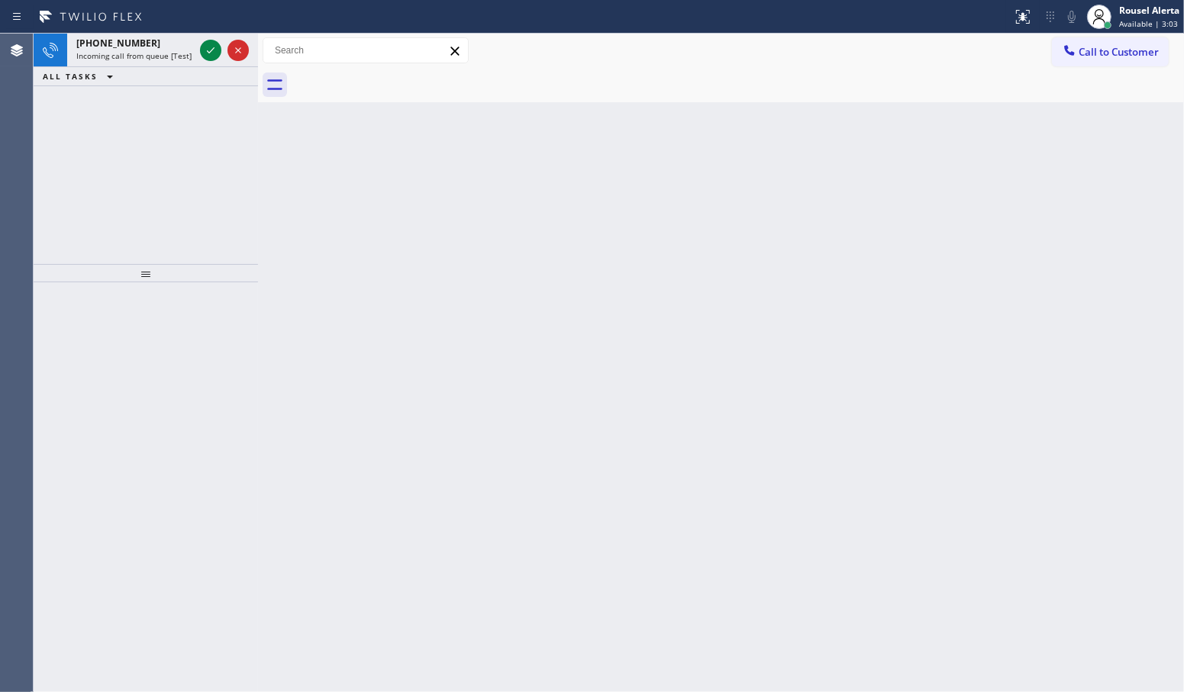
drag, startPoint x: 211, startPoint y: 51, endPoint x: 253, endPoint y: 205, distance: 159.0
click at [211, 51] on icon at bounding box center [210, 50] width 18 height 18
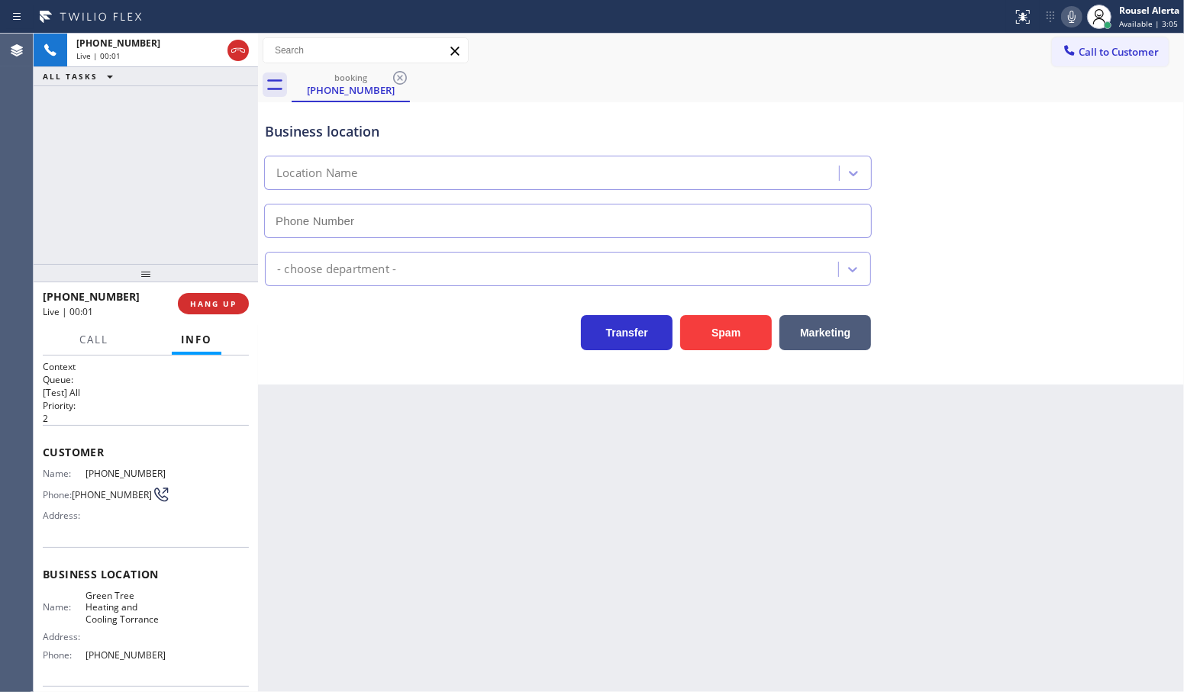
type input "[PHONE_NUMBER]"
click at [727, 326] on button "Spam" at bounding box center [726, 332] width 92 height 35
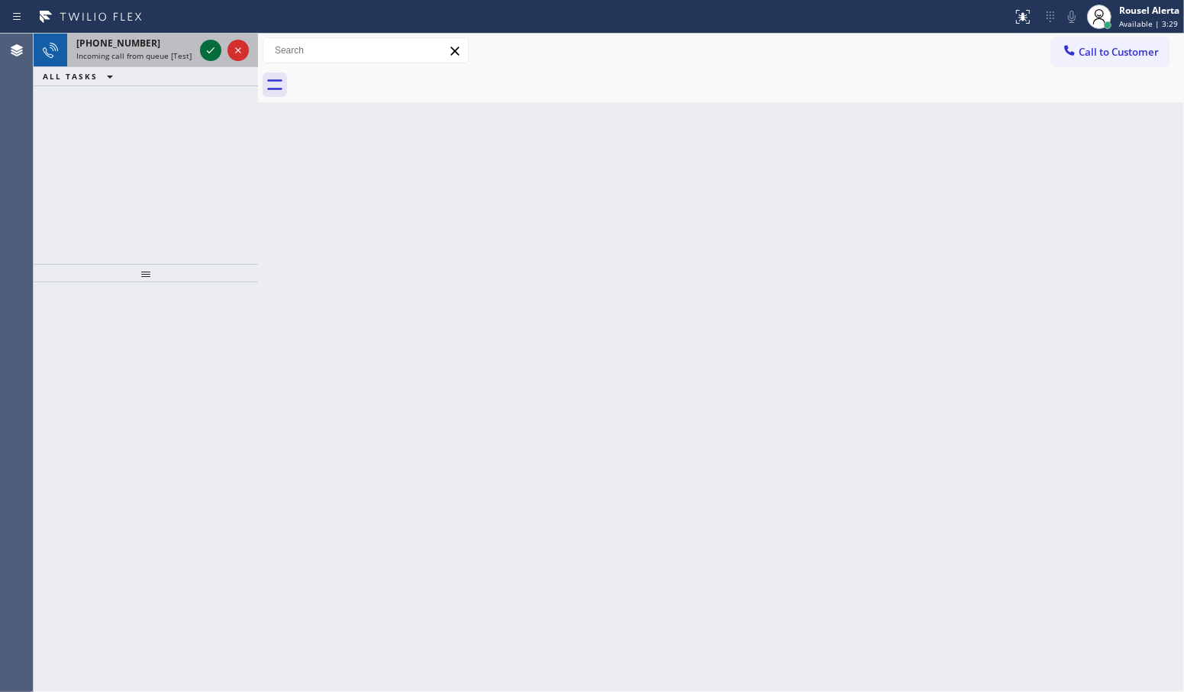
click at [206, 51] on icon at bounding box center [210, 50] width 18 height 18
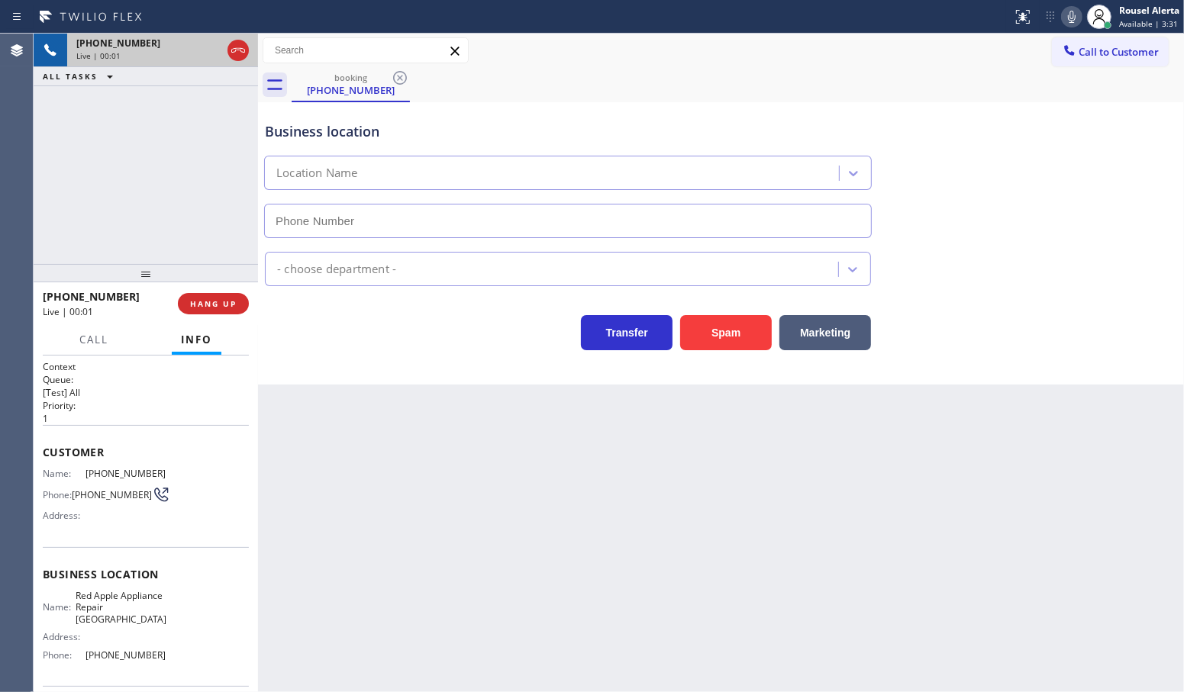
type input "[PHONE_NUMBER]"
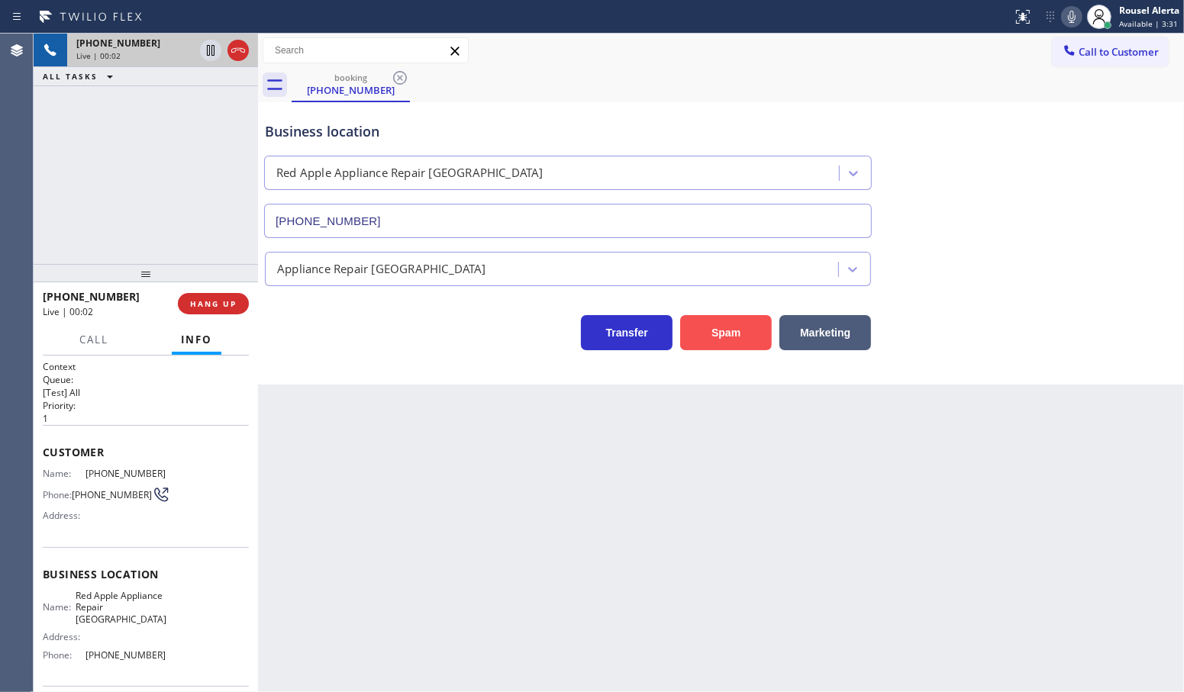
click at [738, 334] on button "Spam" at bounding box center [726, 332] width 92 height 35
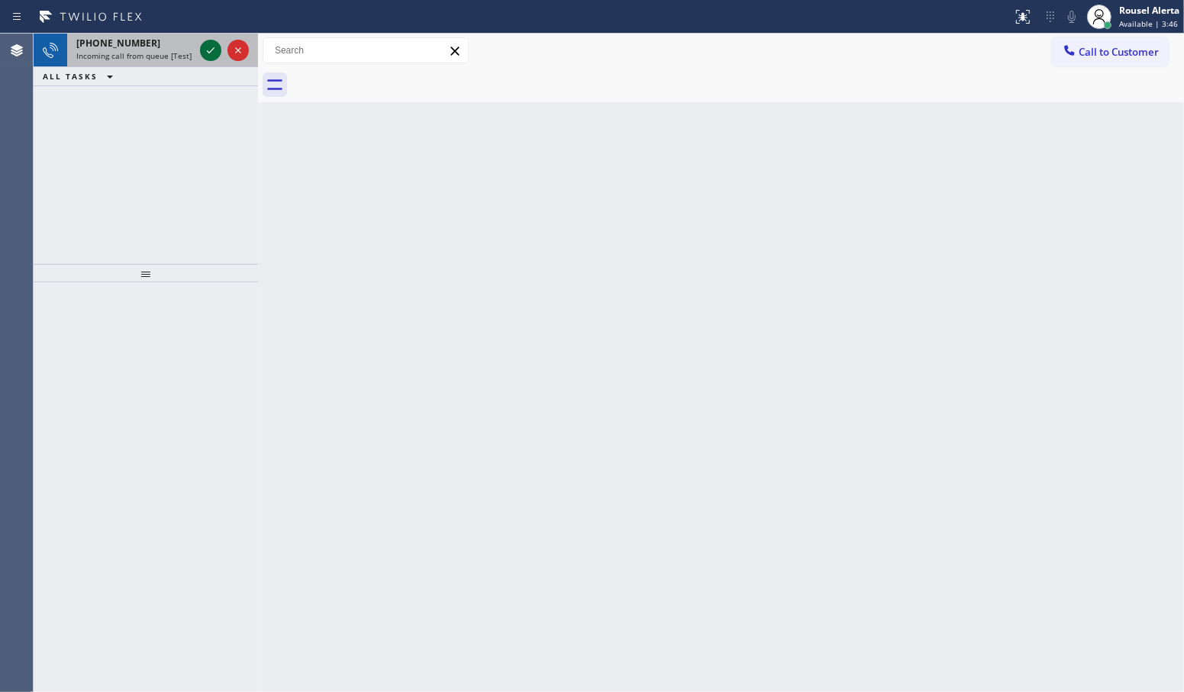
click at [206, 53] on icon at bounding box center [210, 50] width 18 height 18
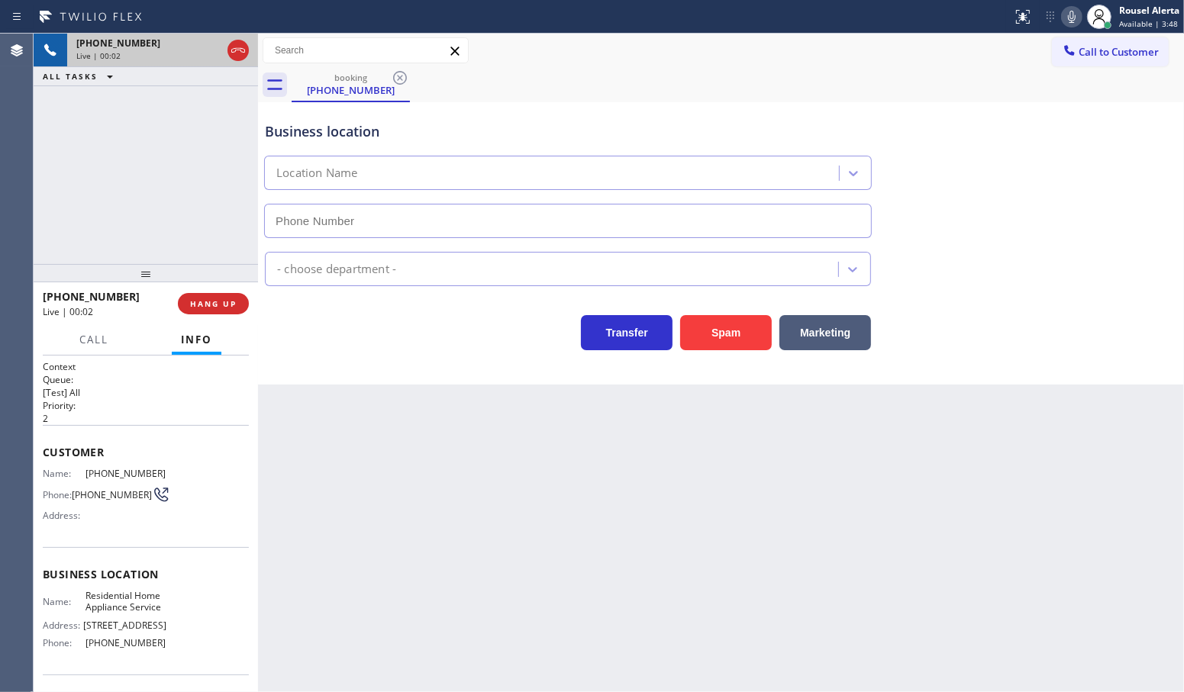
type input "[PHONE_NUMBER]"
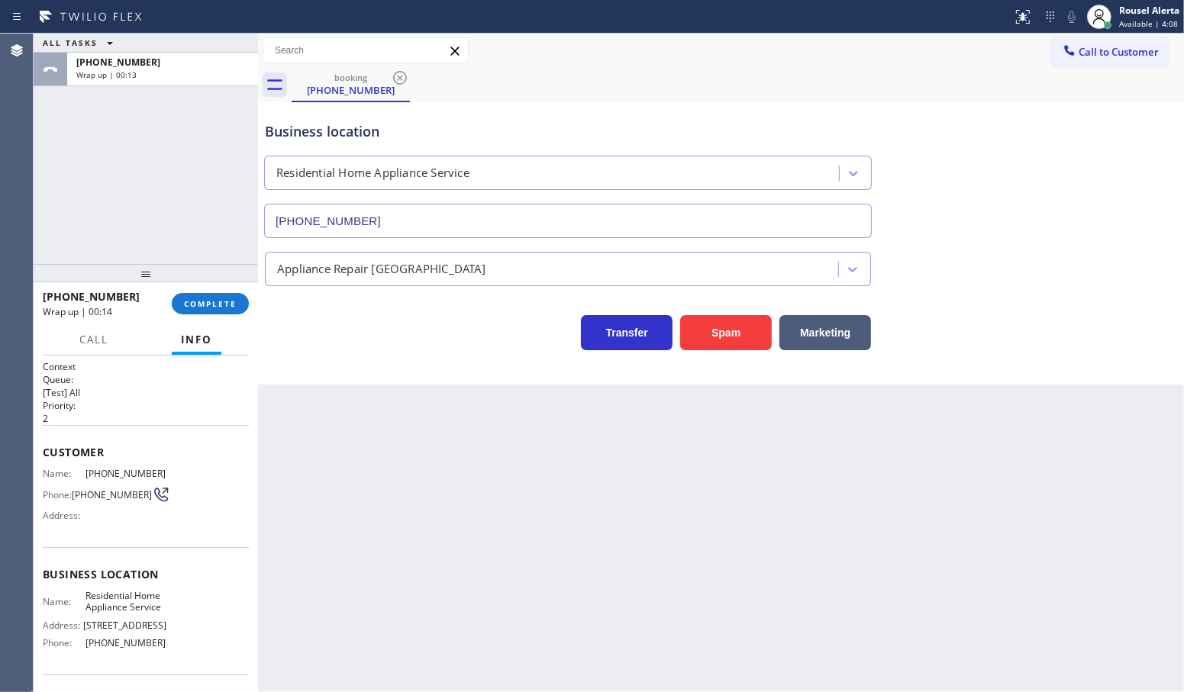
click at [196, 317] on div "[PHONE_NUMBER] Wrap up | 00:14 COMPLETE" at bounding box center [146, 304] width 206 height 40
click at [196, 305] on span "COMPLETE" at bounding box center [210, 303] width 53 height 11
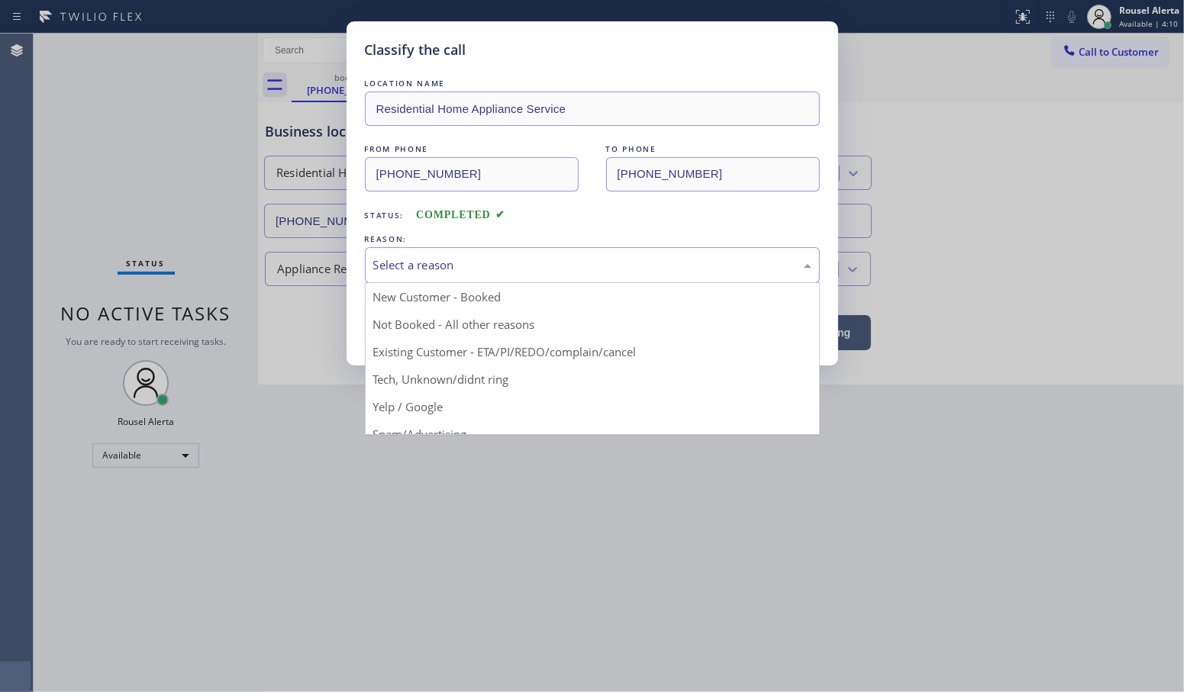
click at [446, 264] on div "Select a reason" at bounding box center [592, 265] width 438 height 18
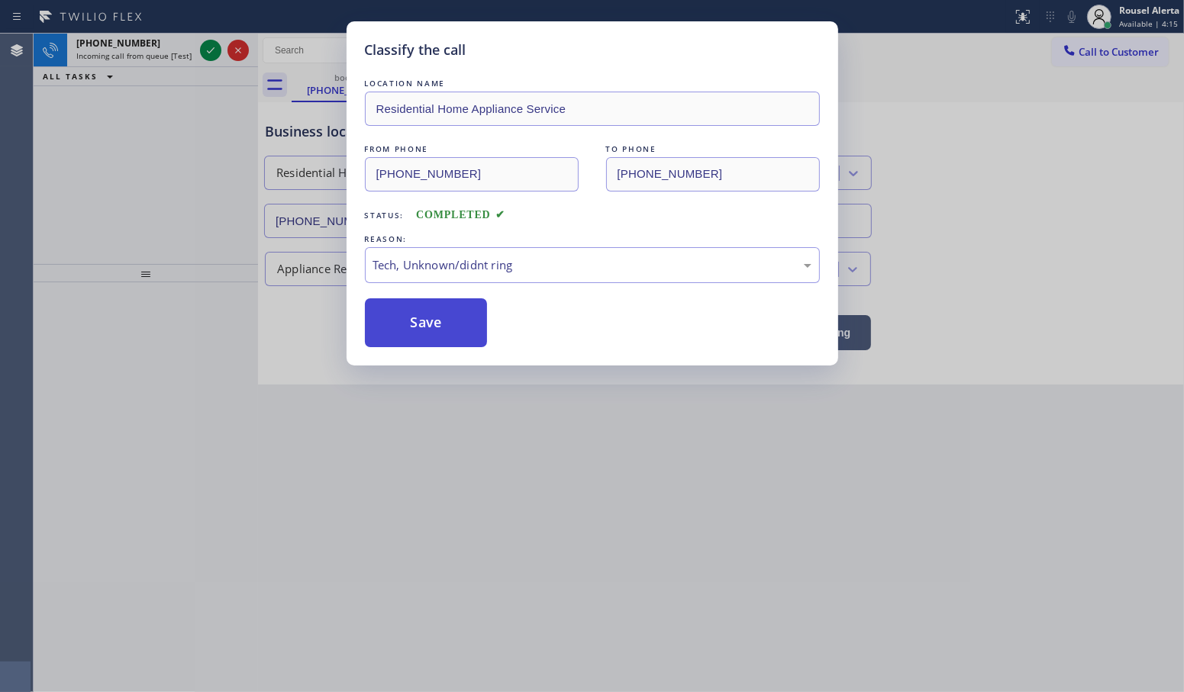
click at [433, 324] on button "Save" at bounding box center [426, 322] width 123 height 49
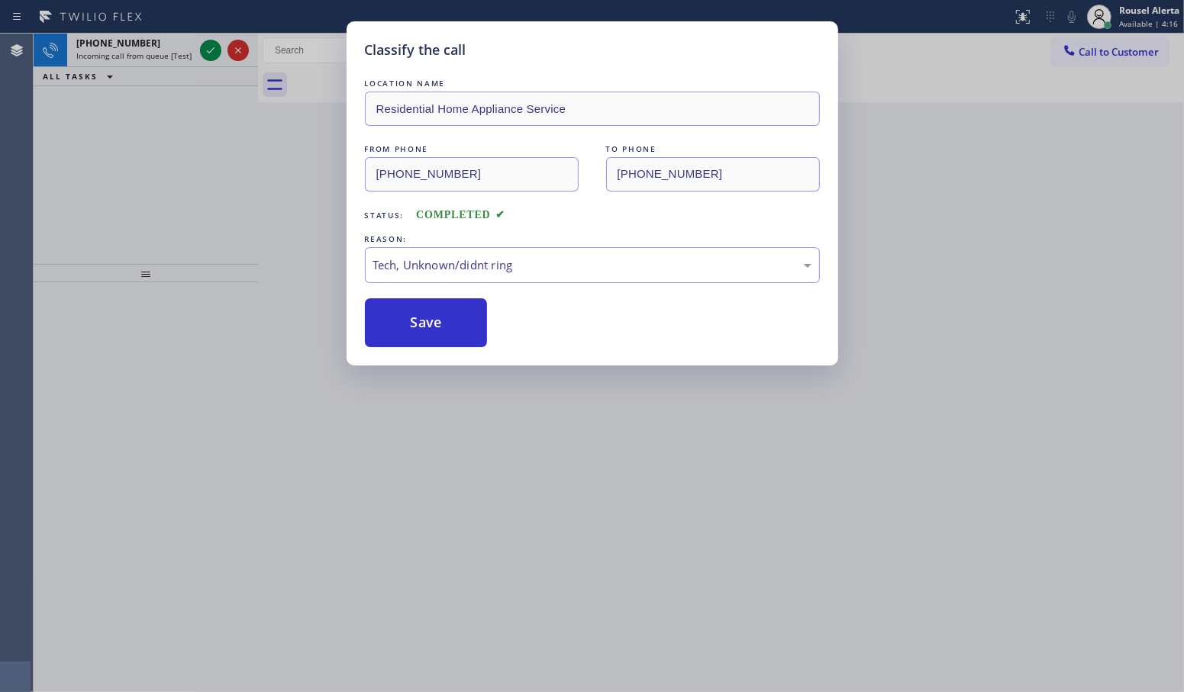
click at [172, 47] on div "Classify the call LOCATION NAME Residential Home Appliance Service FROM PHONE […" at bounding box center [592, 346] width 1184 height 692
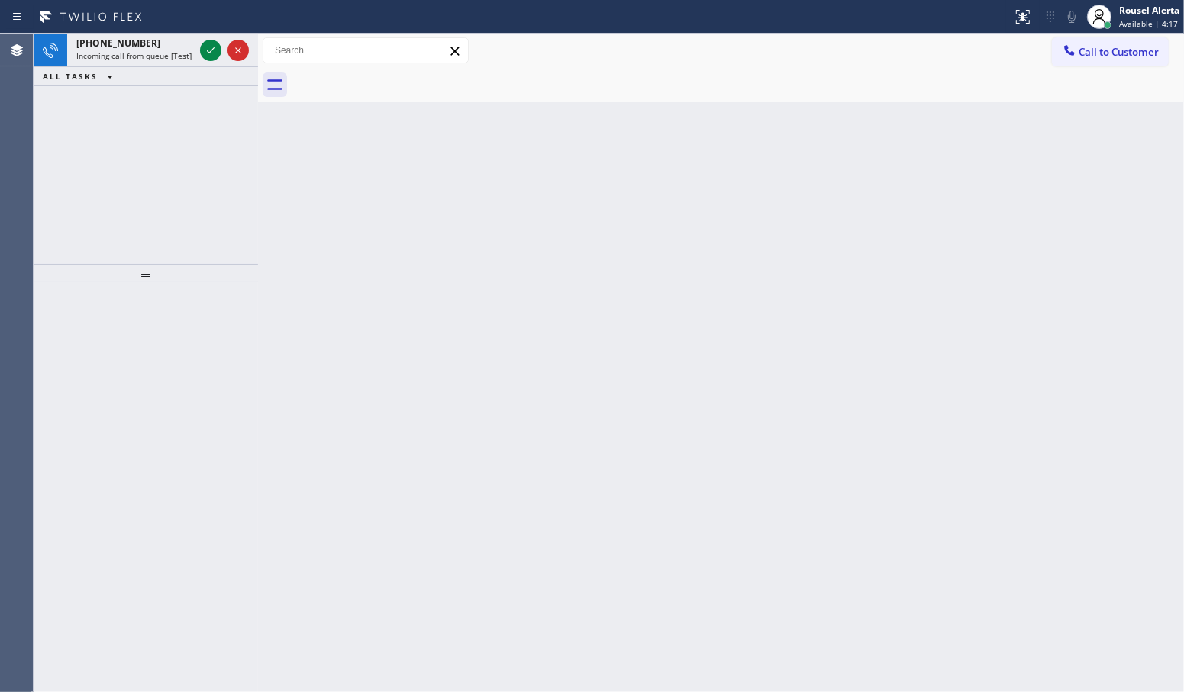
click at [177, 50] on span "Incoming call from queue [Test] All" at bounding box center [139, 55] width 127 height 11
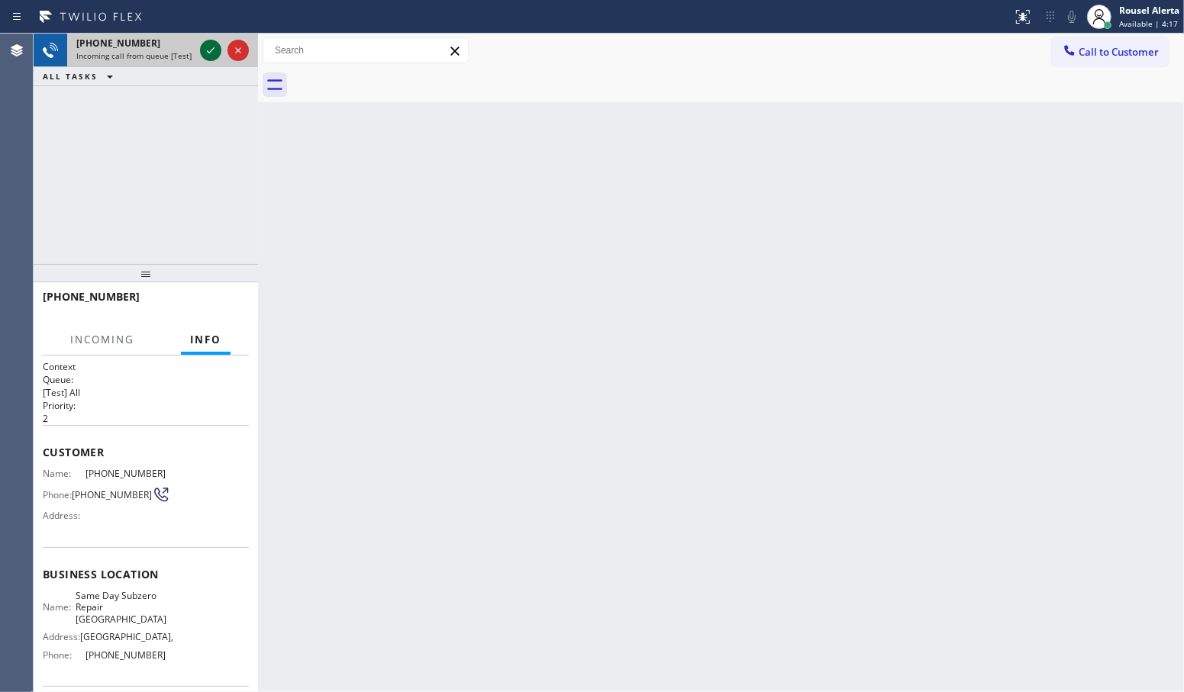
click at [208, 51] on icon at bounding box center [210, 50] width 18 height 18
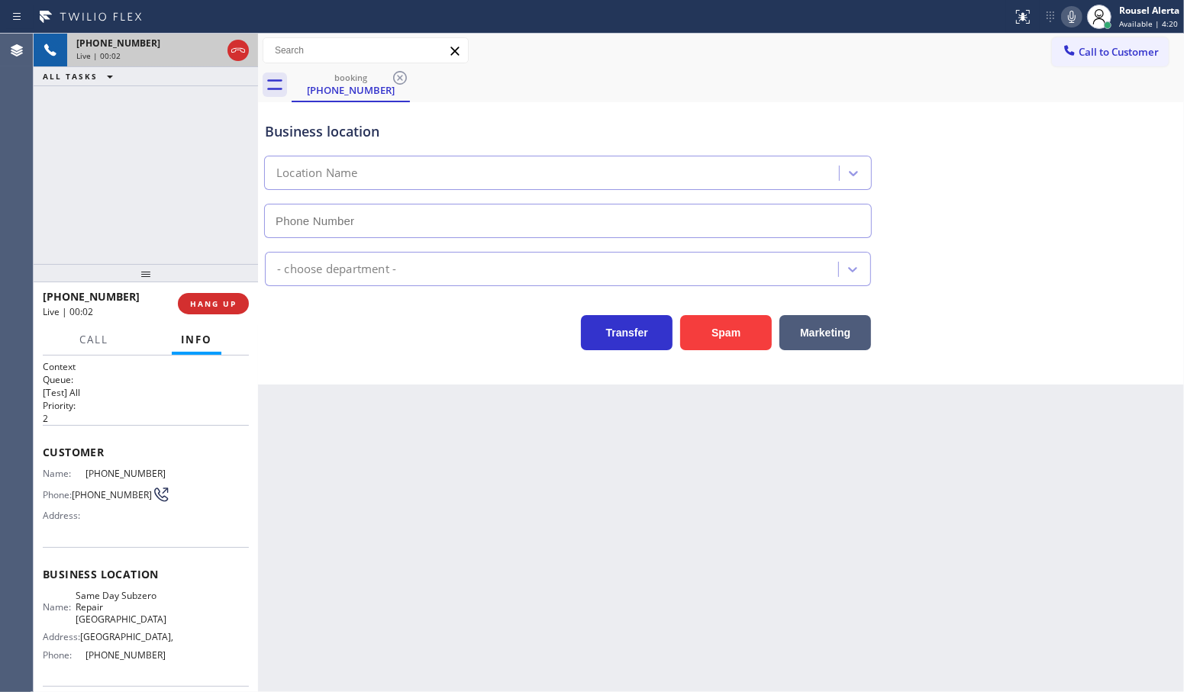
type input "[PHONE_NUMBER]"
click at [726, 340] on button "Spam" at bounding box center [726, 332] width 92 height 35
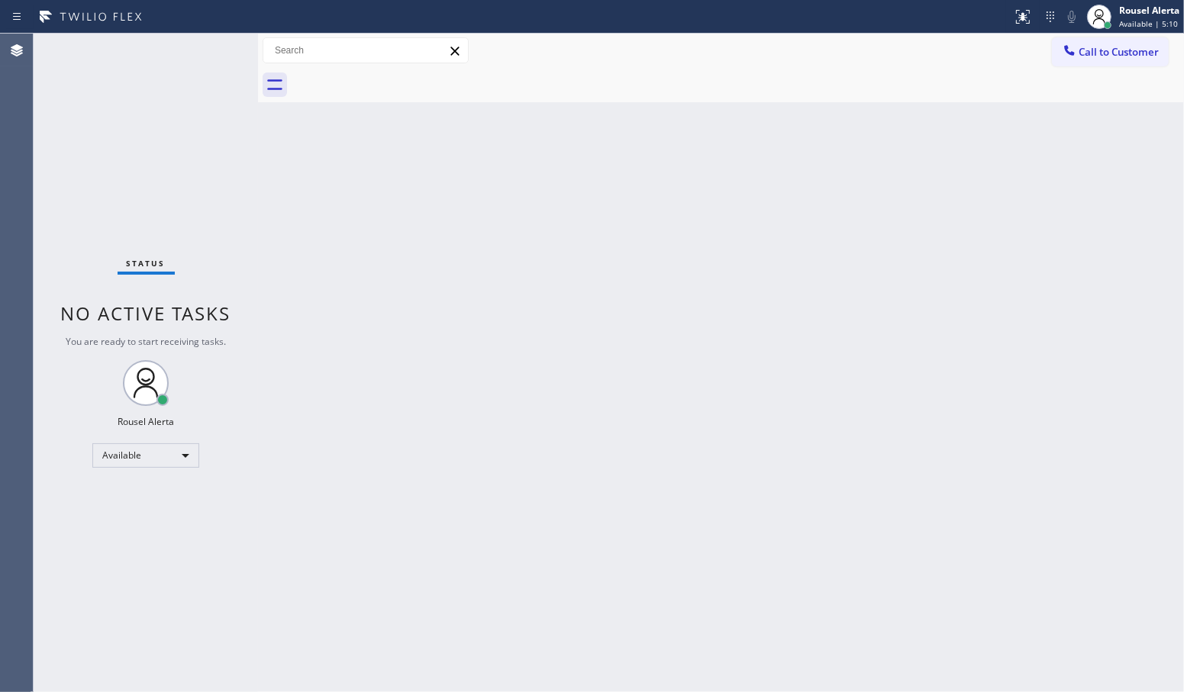
click at [258, 193] on div at bounding box center [258, 363] width 0 height 659
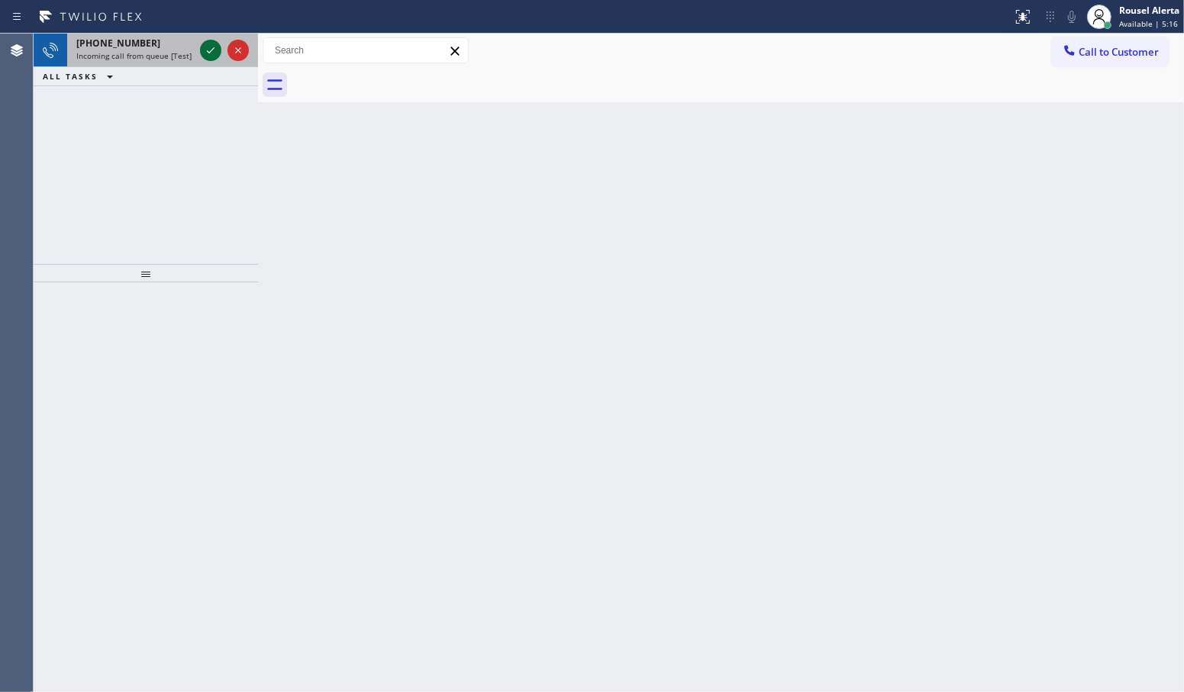
click at [202, 43] on icon at bounding box center [210, 50] width 18 height 18
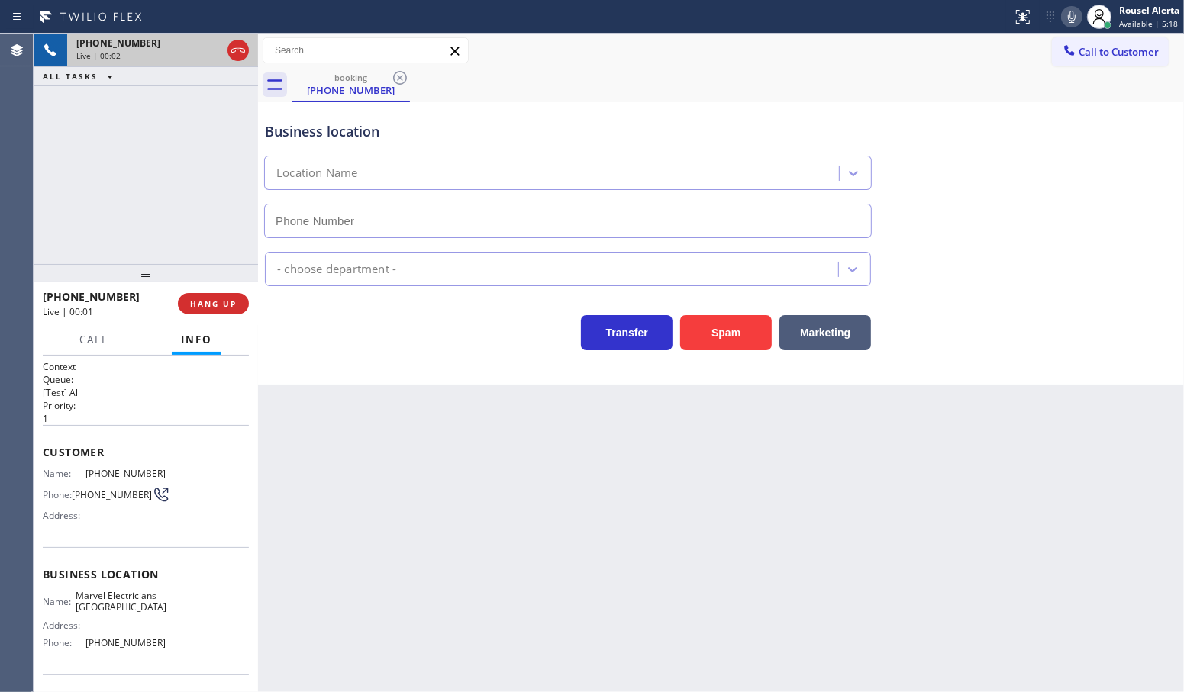
type input "[PHONE_NUMBER]"
click at [382, 527] on div "Back to Dashboard Change Sender ID Customers Technicians Select a contact Outbo…" at bounding box center [721, 363] width 926 height 659
click at [208, 313] on button "HANG UP" at bounding box center [213, 303] width 71 height 21
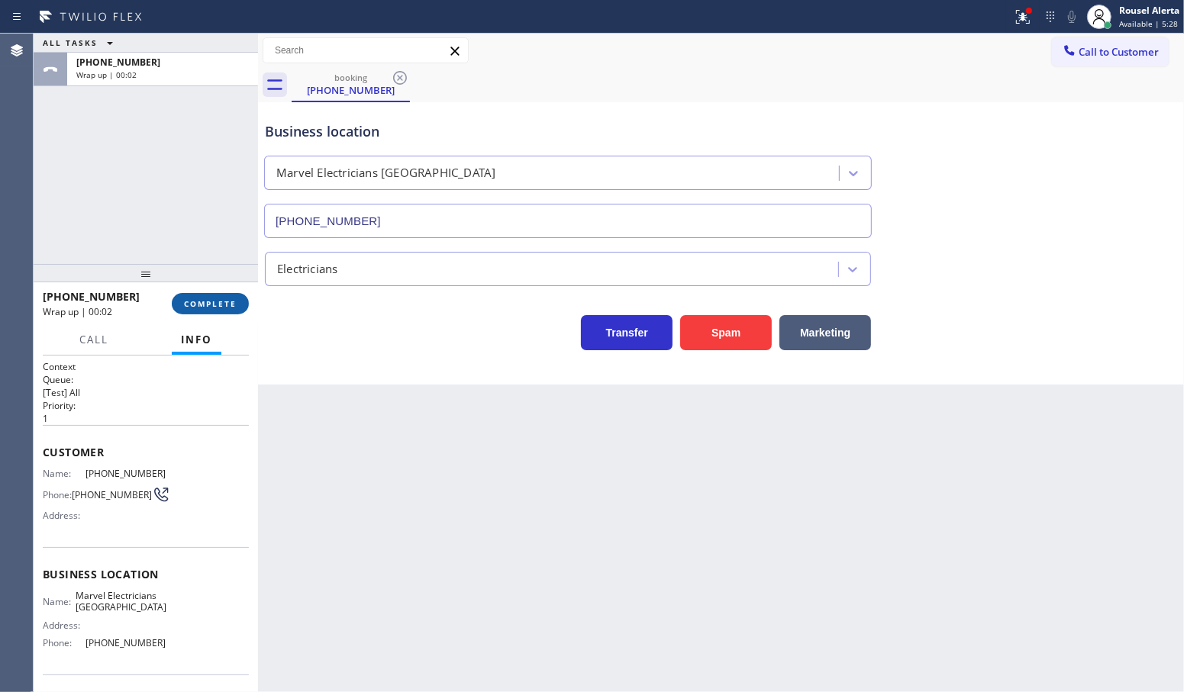
click at [208, 313] on button "COMPLETE" at bounding box center [210, 303] width 77 height 21
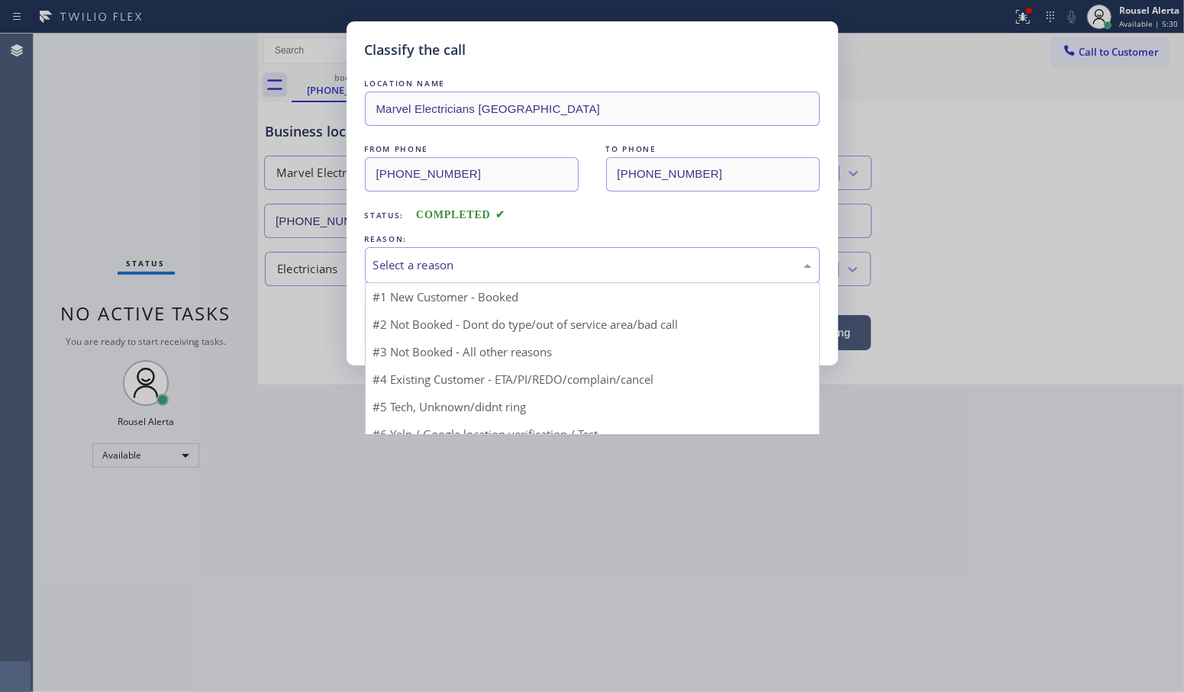
click at [456, 269] on div "Select a reason" at bounding box center [592, 265] width 438 height 18
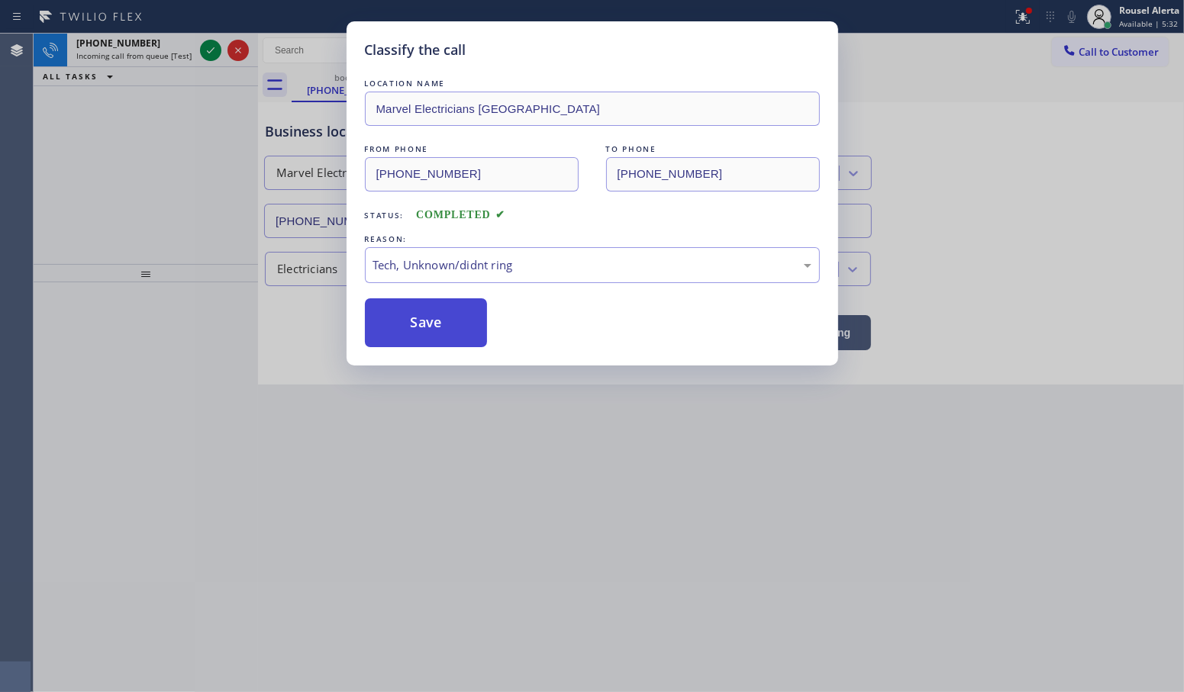
click at [435, 333] on button "Save" at bounding box center [426, 322] width 123 height 49
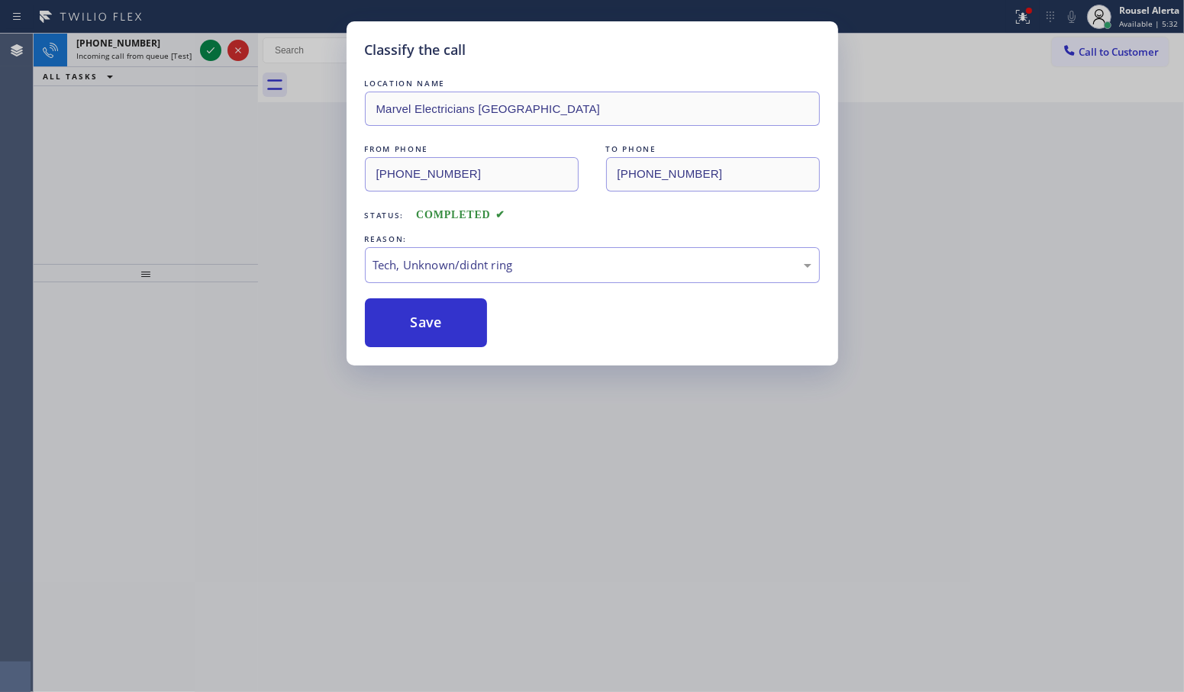
click at [163, 44] on div "Classify the call LOCATION NAME Marvel Electricians Fullerton FROM PHONE [PHONE…" at bounding box center [592, 346] width 1184 height 692
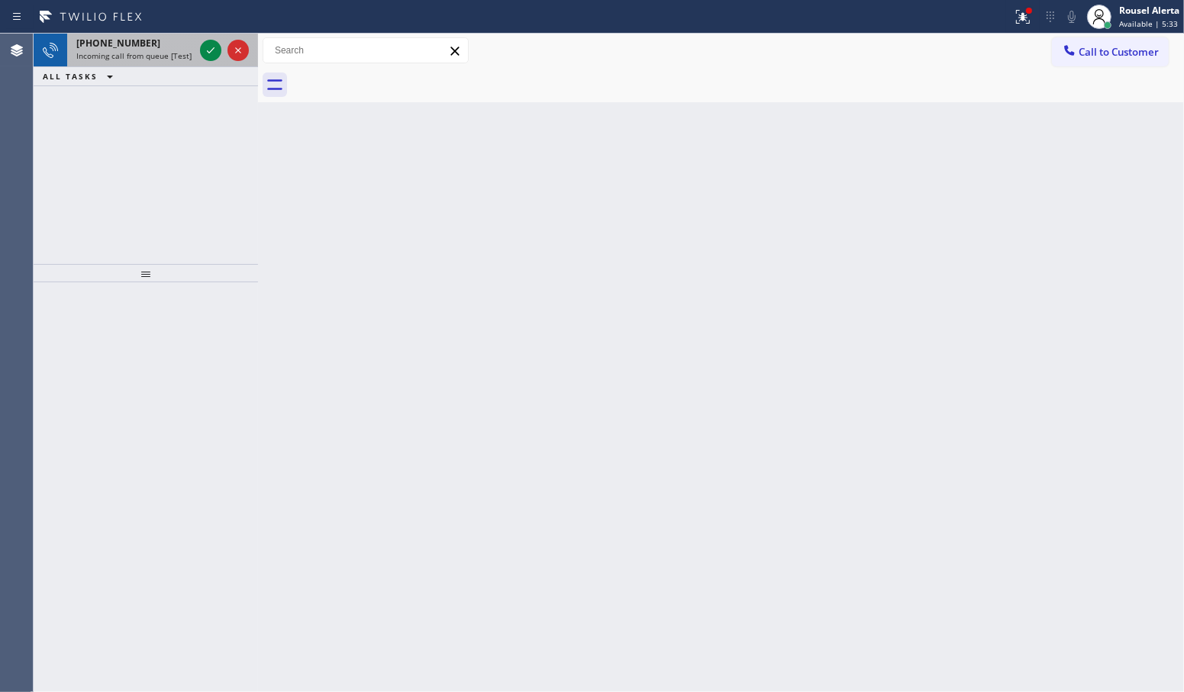
click at [166, 44] on div "[PHONE_NUMBER]" at bounding box center [135, 43] width 118 height 13
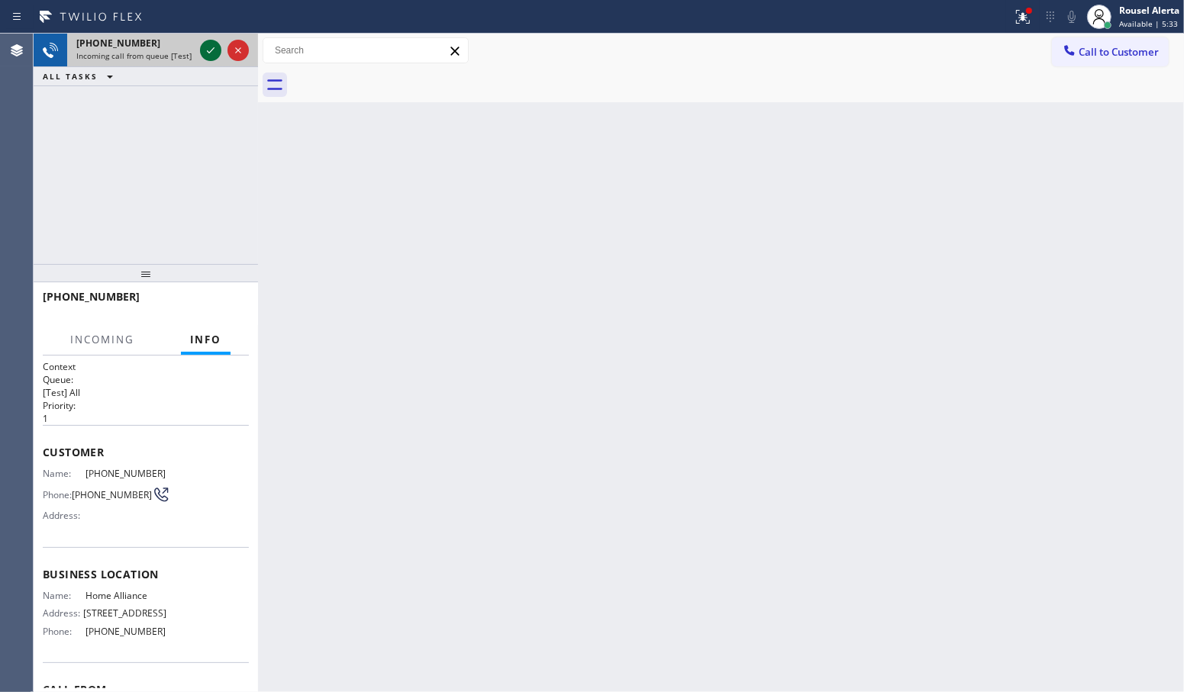
click at [205, 52] on icon at bounding box center [210, 50] width 18 height 18
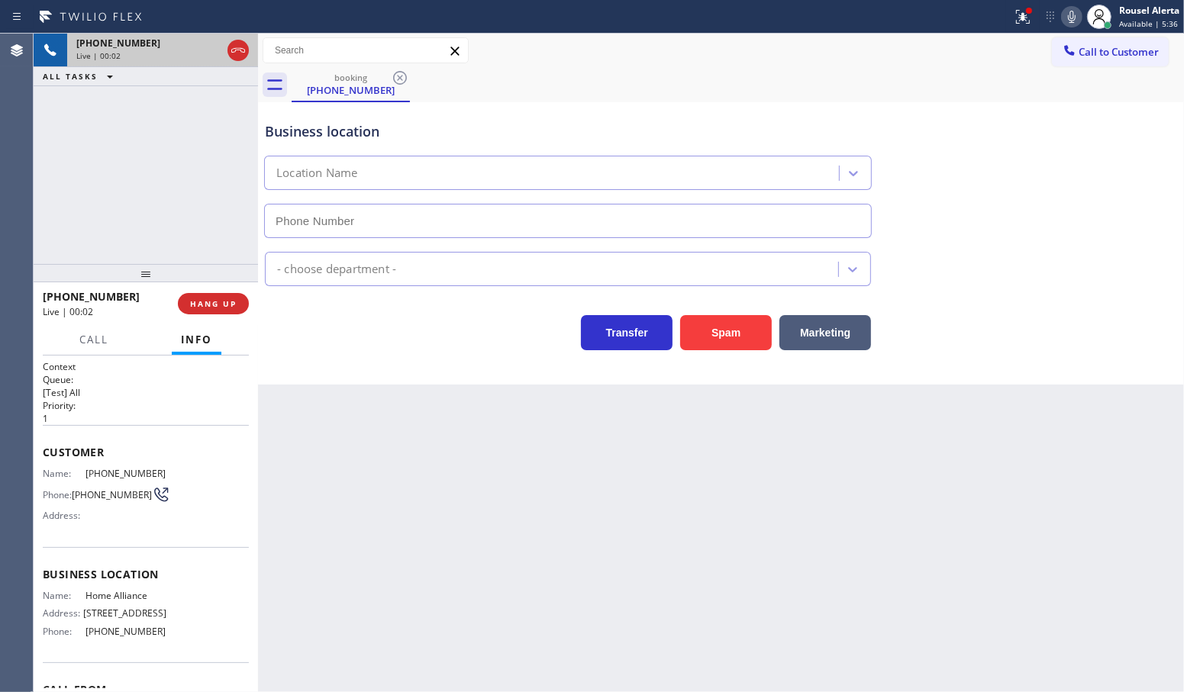
type input "[PHONE_NUMBER]"
click at [388, 487] on div "Back to Dashboard Change Sender ID Customers Technicians Select a contact Outbo…" at bounding box center [721, 363] width 926 height 659
drag, startPoint x: 887, startPoint y: 48, endPoint x: 910, endPoint y: 43, distance: 23.5
click at [887, 48] on div "Call to Customer Outbound call Location CoolComfort Solutions Your caller id ph…" at bounding box center [721, 50] width 926 height 27
click at [1019, 1] on button at bounding box center [1023, 17] width 34 height 34
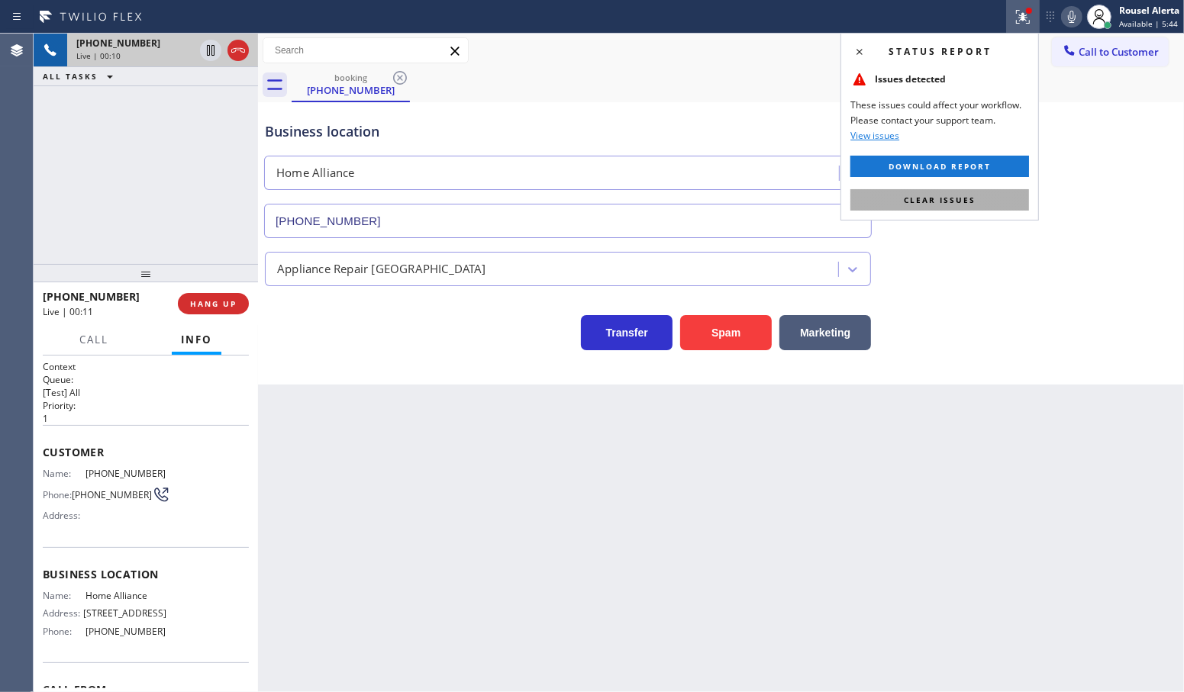
click at [990, 195] on button "Clear issues" at bounding box center [939, 199] width 179 height 21
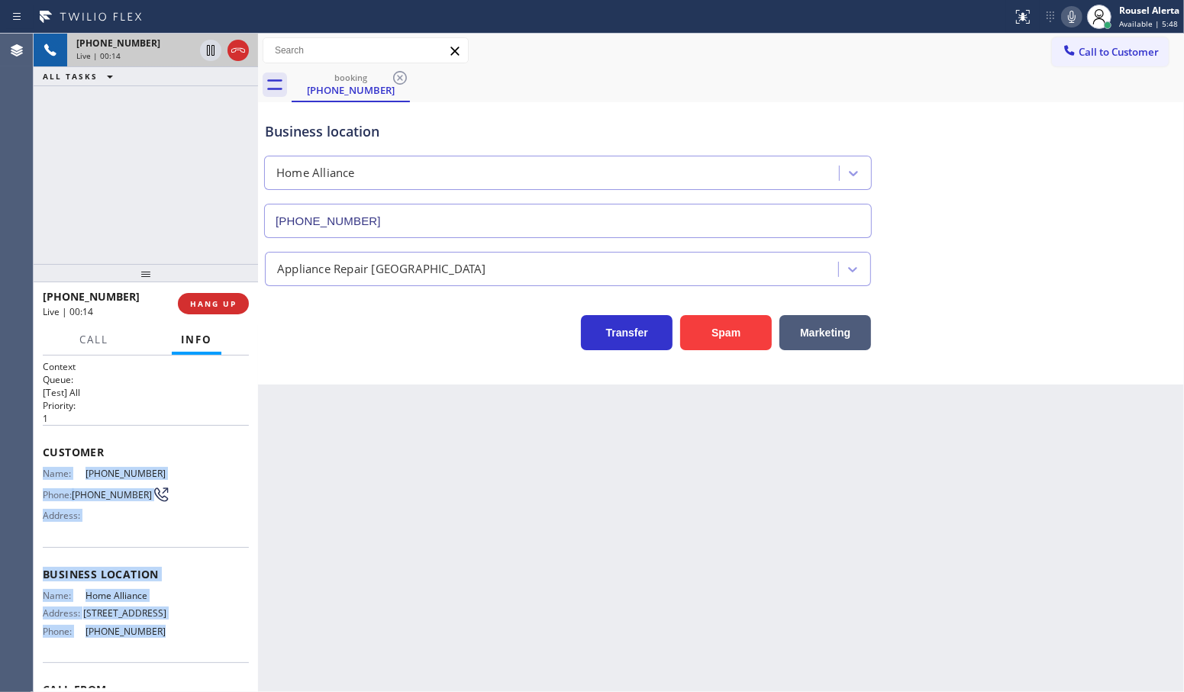
drag, startPoint x: 44, startPoint y: 472, endPoint x: 161, endPoint y: 633, distance: 199.5
click at [161, 633] on div "Context Queue: [Test] All Priority: 1 Customer Name: [PHONE_NUMBER] Phone: [PHO…" at bounding box center [146, 569] width 206 height 418
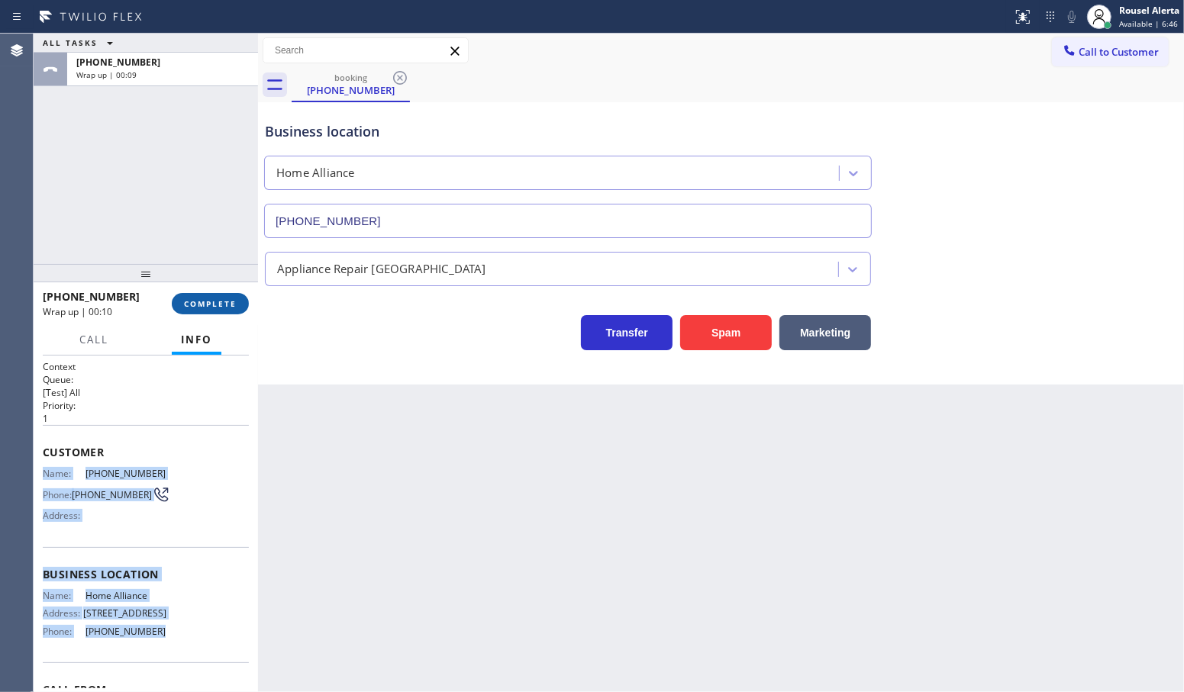
click at [191, 298] on span "COMPLETE" at bounding box center [210, 303] width 53 height 11
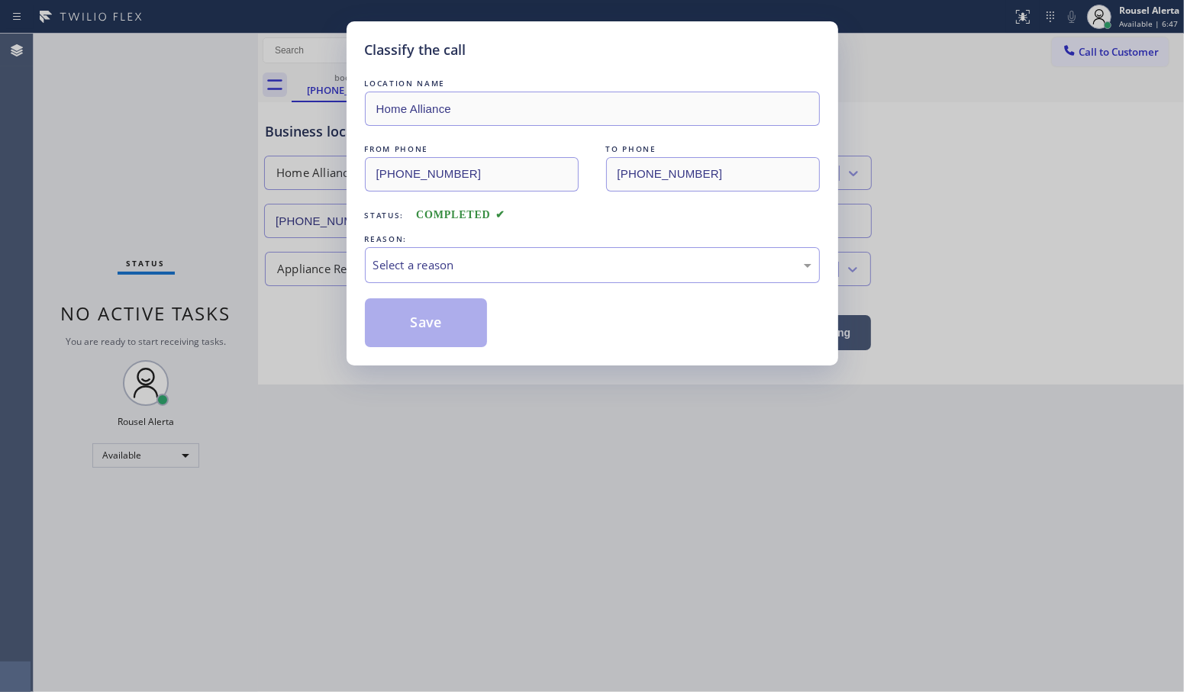
click at [440, 266] on div "Select a reason" at bounding box center [592, 265] width 438 height 18
click at [447, 323] on button "Save" at bounding box center [426, 322] width 123 height 49
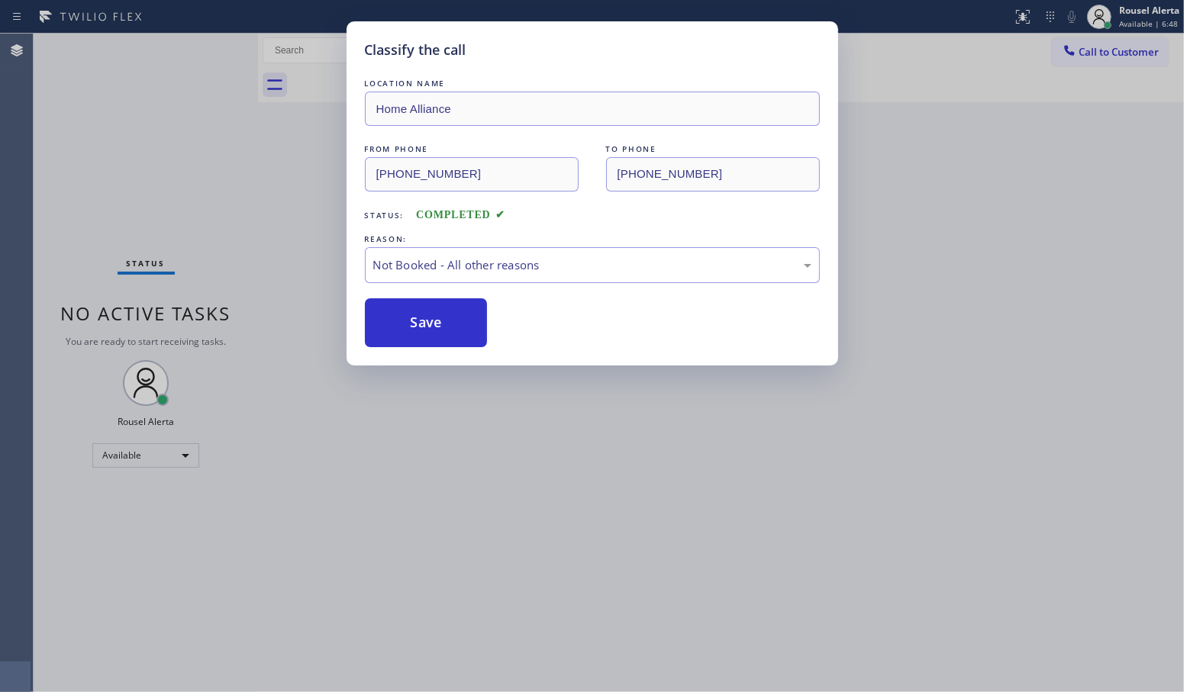
click at [502, 539] on div "Classify the call LOCATION NAME Home Alliance FROM PHONE [PHONE_NUMBER] TO PHON…" at bounding box center [592, 346] width 1184 height 692
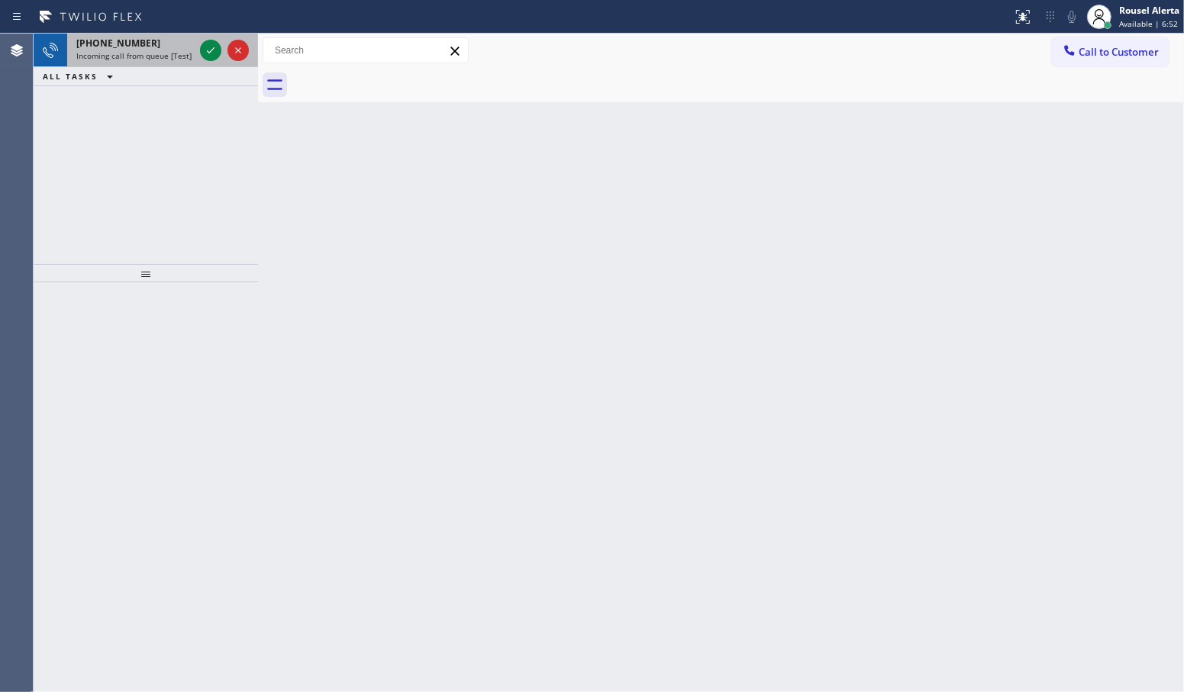
click at [150, 46] on div "[PHONE_NUMBER]" at bounding box center [135, 43] width 118 height 13
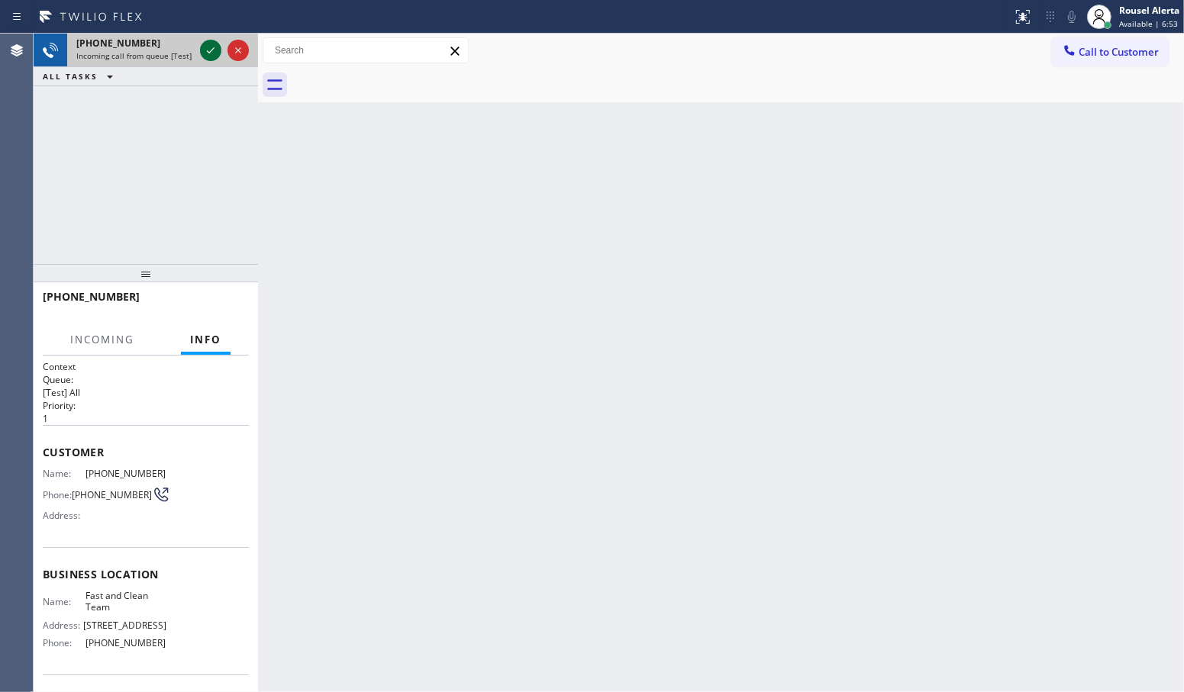
click at [210, 51] on icon at bounding box center [210, 50] width 18 height 18
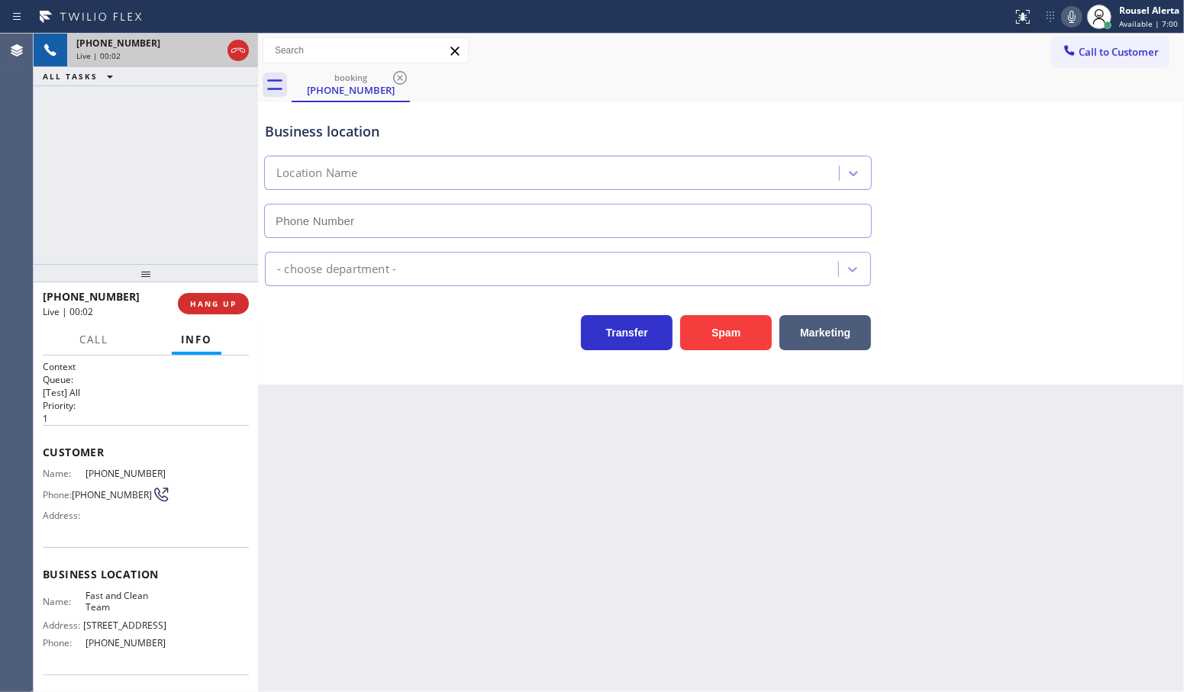
type input "[PHONE_NUMBER]"
click at [453, 458] on div "Back to Dashboard Change Sender ID Customers Technicians Select a contact Outbo…" at bounding box center [721, 363] width 926 height 659
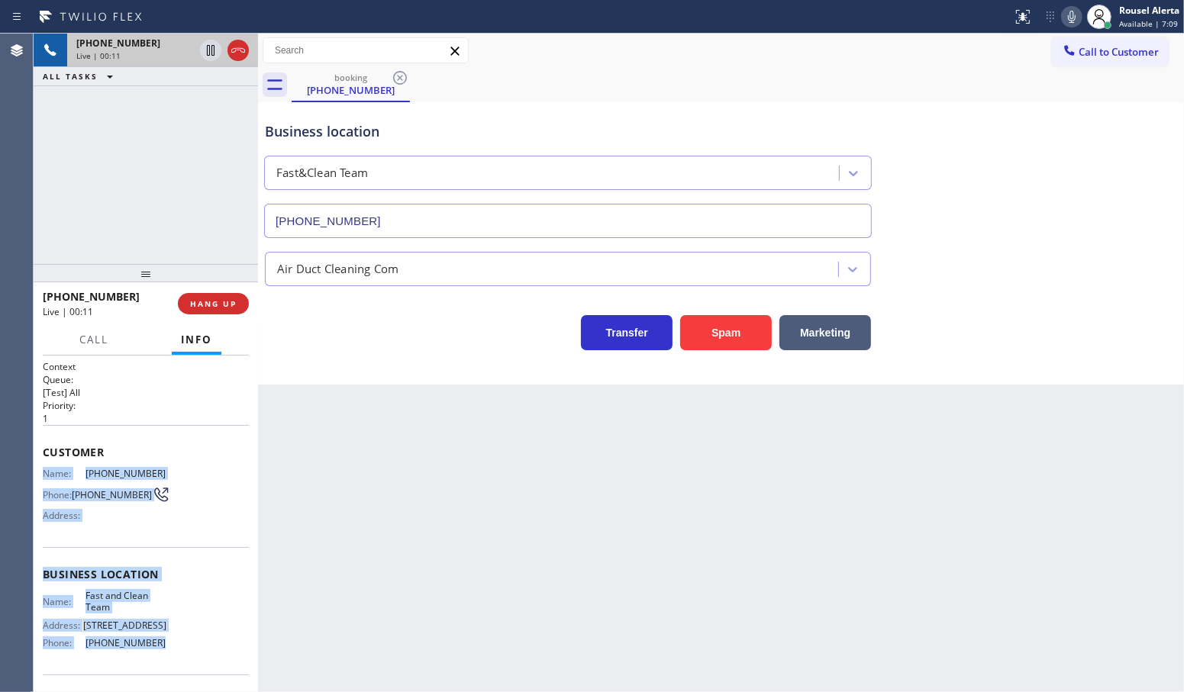
drag, startPoint x: 39, startPoint y: 470, endPoint x: 183, endPoint y: 662, distance: 240.4
click at [183, 662] on div "Context Queue: [Test] All Priority: 1 Customer Name: [PHONE_NUMBER] Phone: [PHO…" at bounding box center [146, 524] width 224 height 337
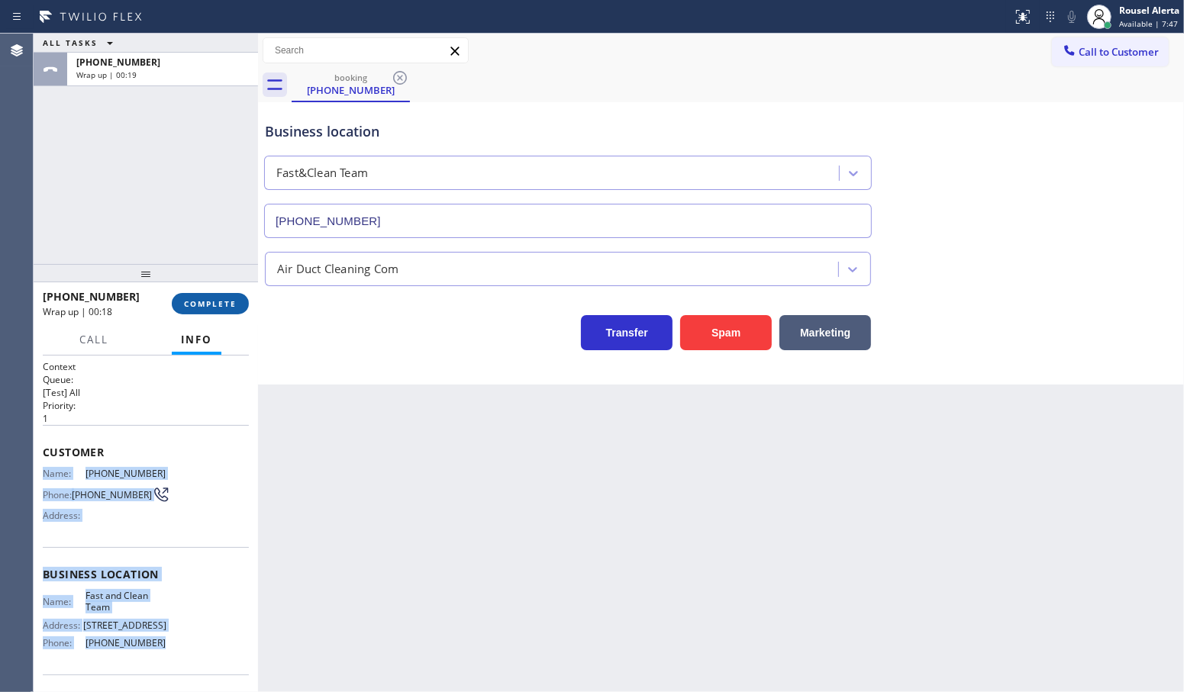
click at [176, 311] on button "COMPLETE" at bounding box center [210, 303] width 77 height 21
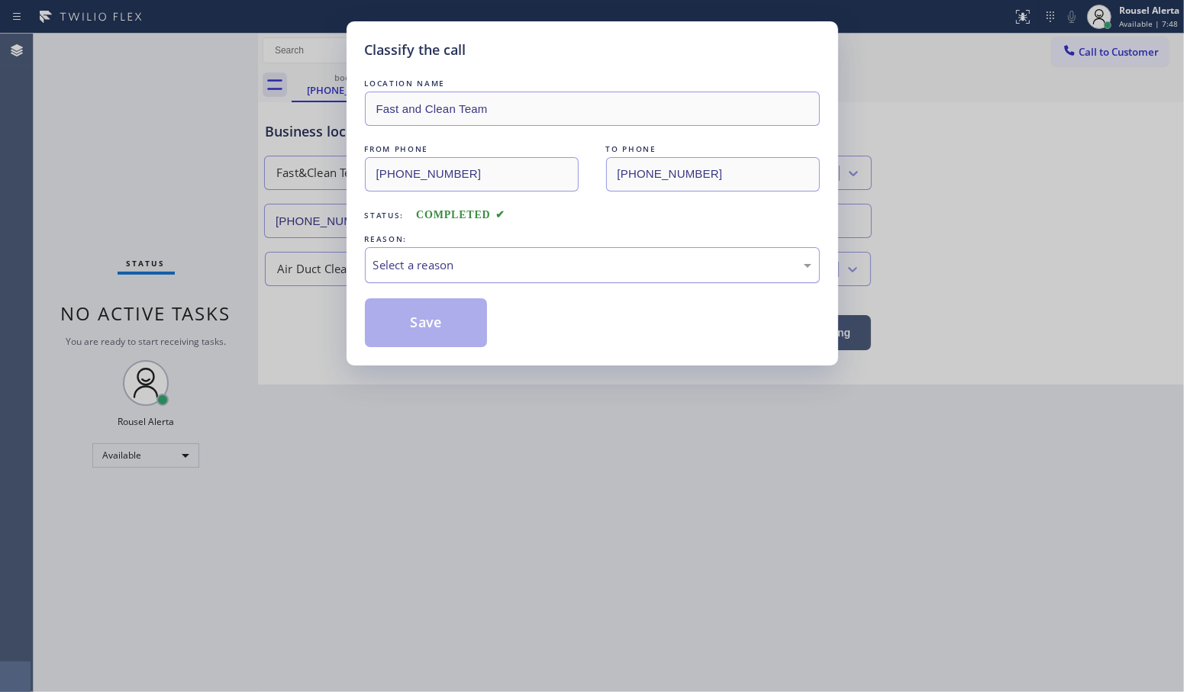
click at [445, 267] on div "Select a reason" at bounding box center [592, 265] width 438 height 18
click at [420, 328] on button "Save" at bounding box center [426, 322] width 123 height 49
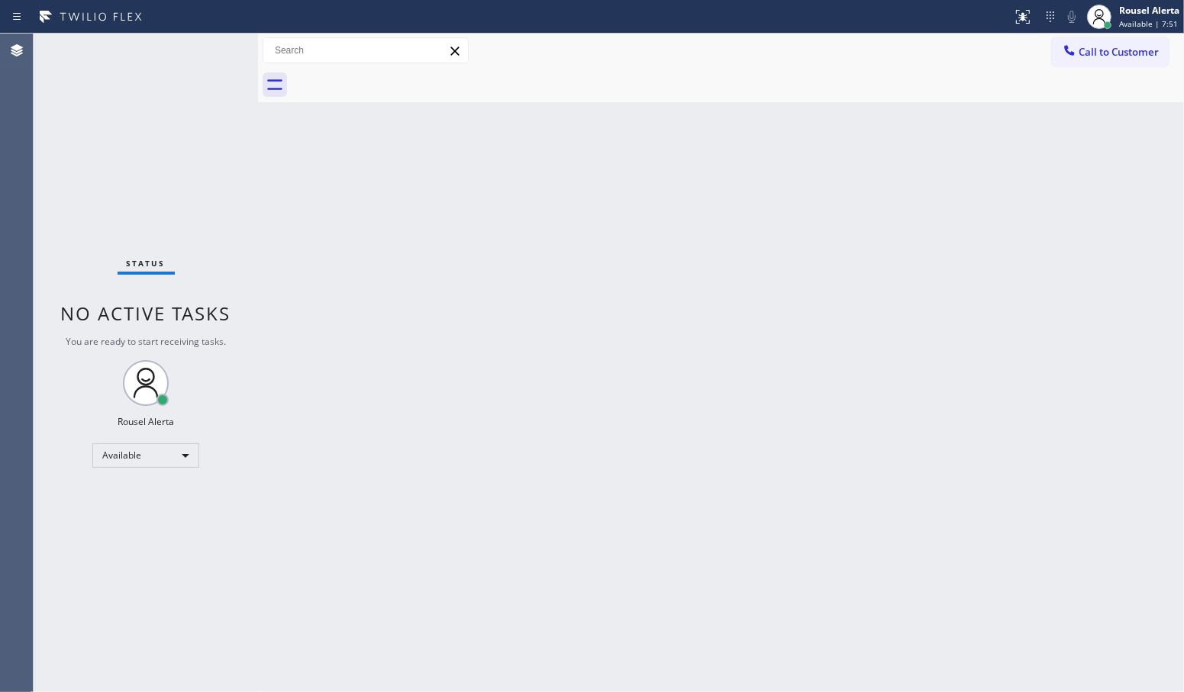
click at [187, 73] on div "Status No active tasks You are ready to start receiving tasks. Rousel Alerta Av…" at bounding box center [146, 363] width 224 height 659
drag, startPoint x: 414, startPoint y: 418, endPoint x: 432, endPoint y: 430, distance: 21.0
click at [427, 424] on div "Back to Dashboard Change Sender ID Customers Technicians Select a contact Outbo…" at bounding box center [721, 363] width 926 height 659
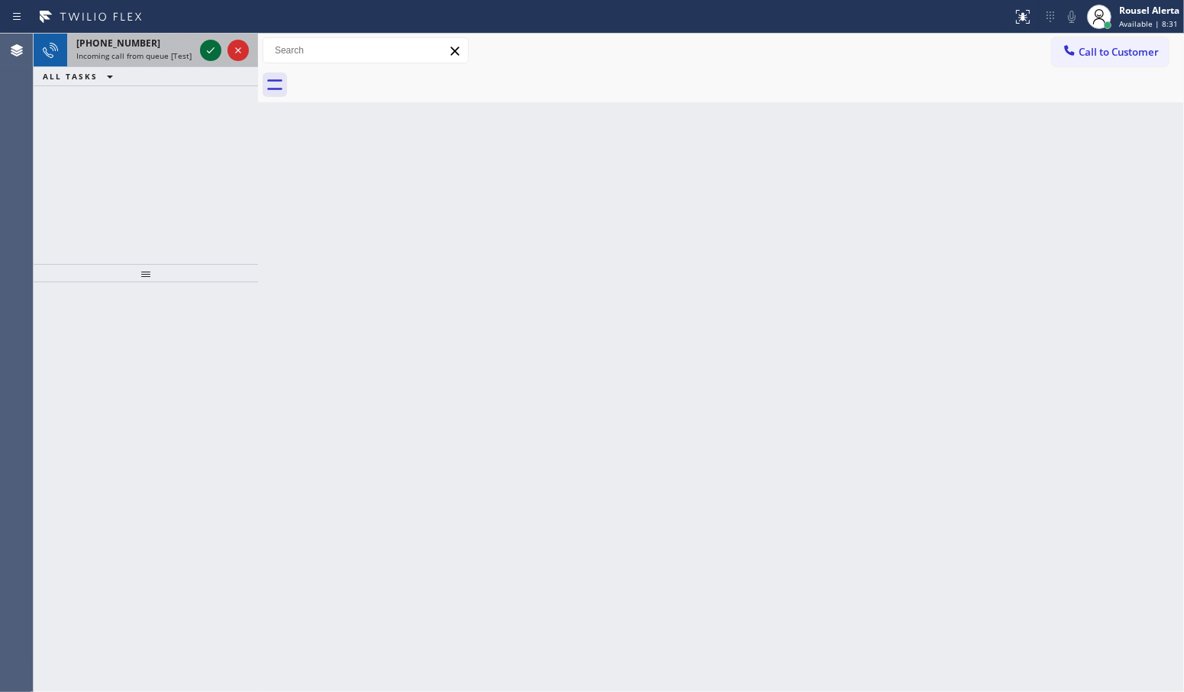
click at [210, 43] on icon at bounding box center [210, 50] width 18 height 18
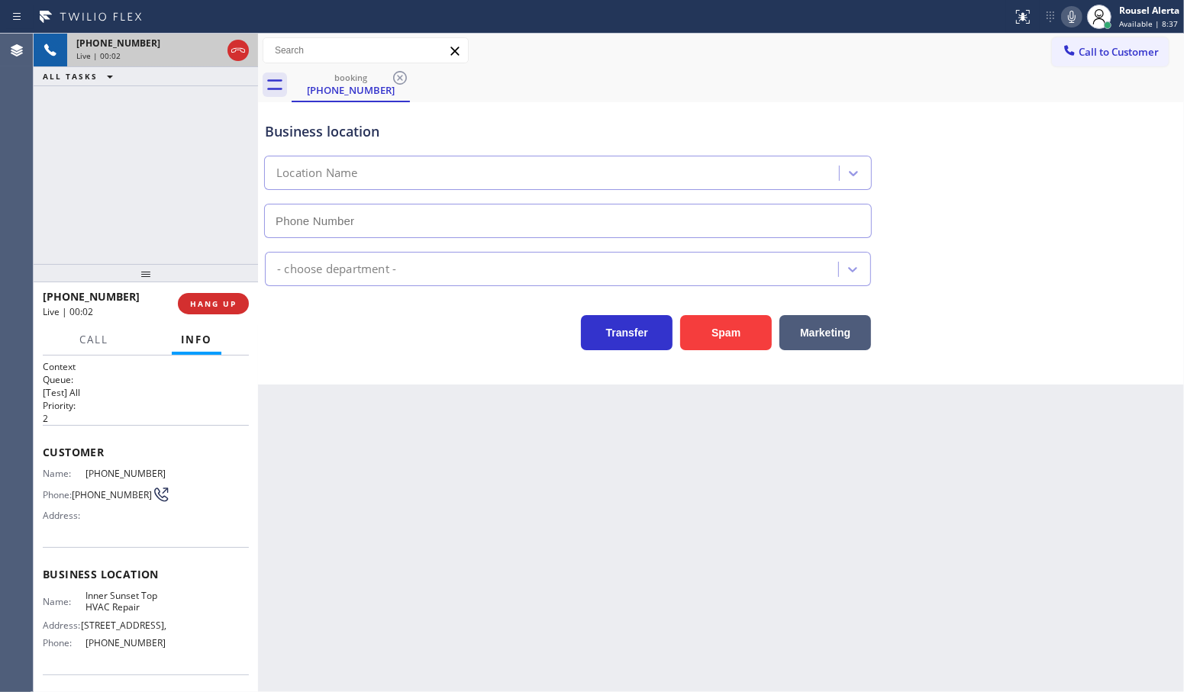
type input "[PHONE_NUMBER]"
click at [124, 85] on div "ALL TASKS ALL TASKS ACTIVE TASKS TASKS IN WRAP UP" at bounding box center [146, 76] width 224 height 19
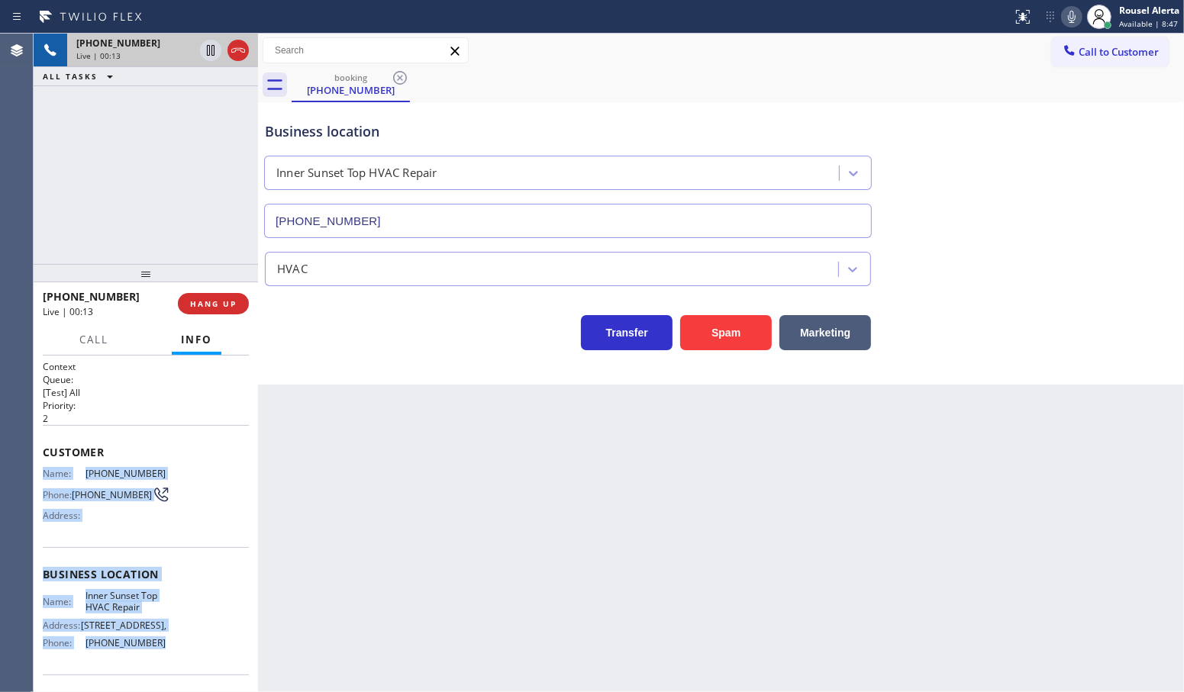
drag, startPoint x: 43, startPoint y: 469, endPoint x: 145, endPoint y: 643, distance: 201.1
click at [145, 643] on div "Context Queue: [Test] All Priority: 2 Customer Name: [PHONE_NUMBER] Phone: [PHO…" at bounding box center [146, 575] width 206 height 430
click at [204, 48] on icon at bounding box center [210, 50] width 18 height 18
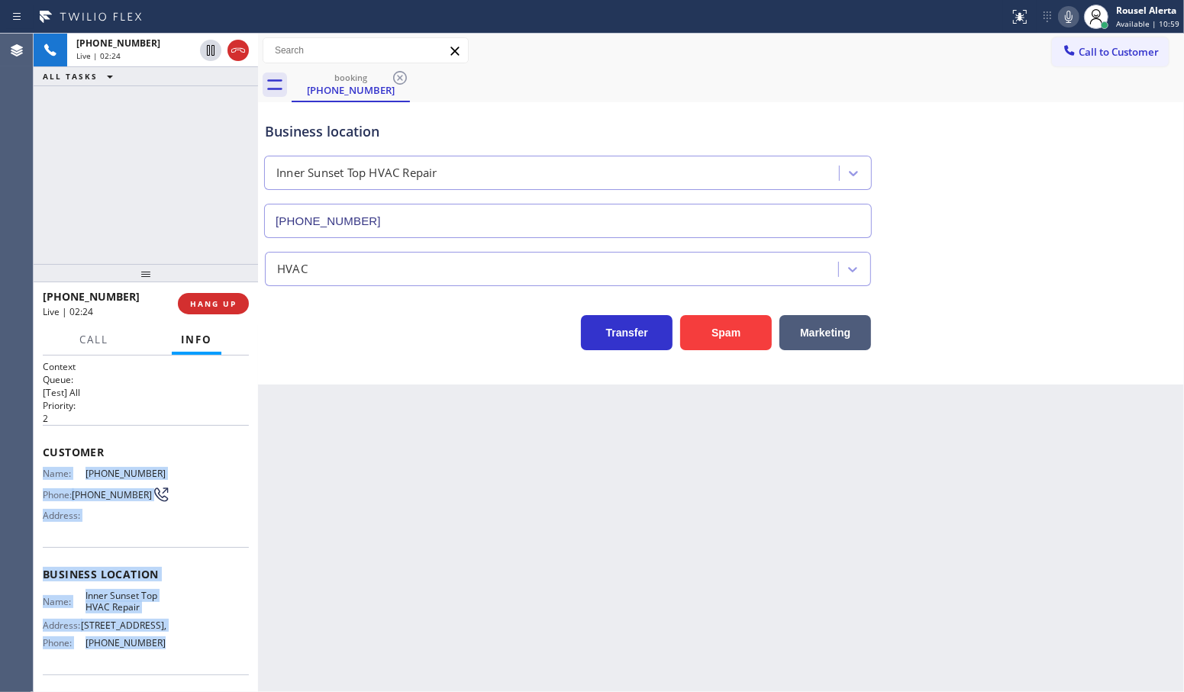
click at [1062, 20] on icon at bounding box center [1068, 17] width 18 height 18
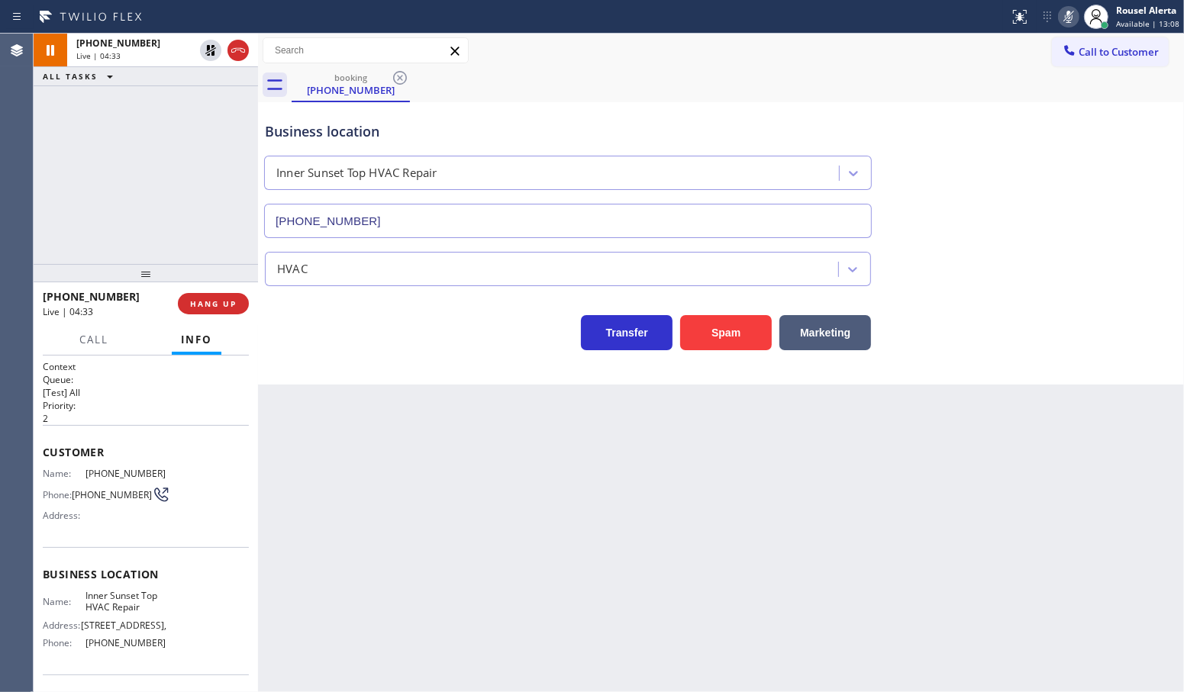
click at [395, 498] on div "Back to Dashboard Change Sender ID Customers Technicians Select a contact Outbo…" at bounding box center [721, 363] width 926 height 659
click at [206, 47] on icon at bounding box center [210, 50] width 18 height 18
click at [1066, 17] on icon at bounding box center [1068, 17] width 18 height 18
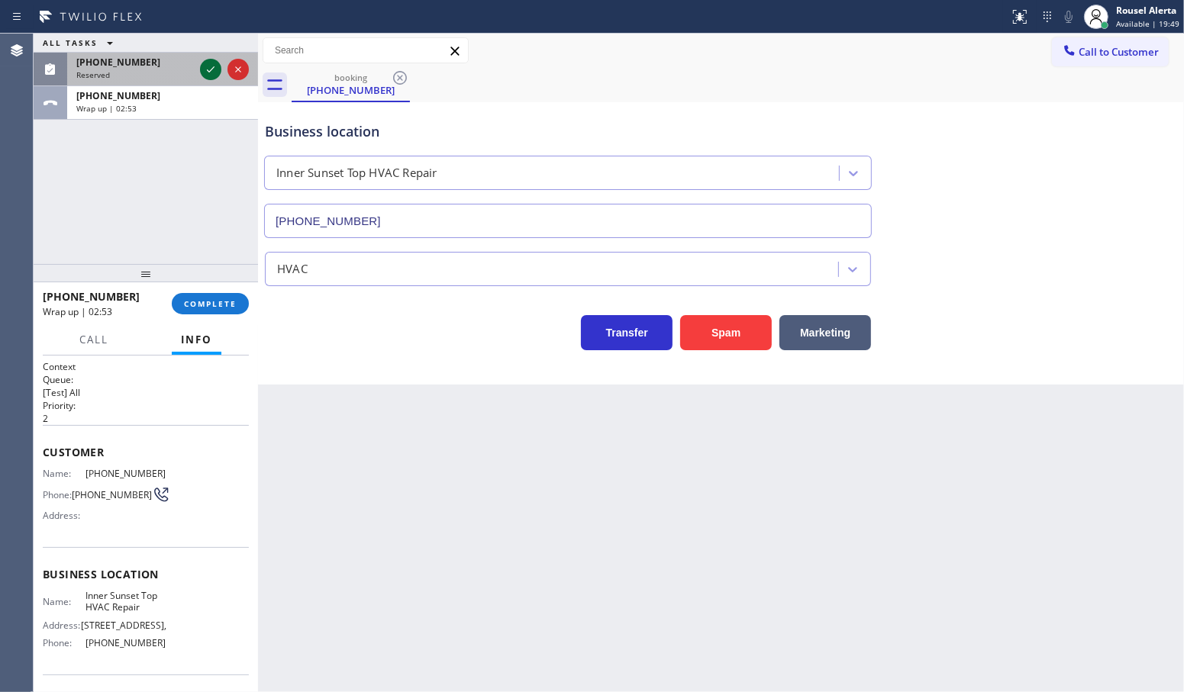
click at [204, 65] on icon at bounding box center [210, 69] width 18 height 18
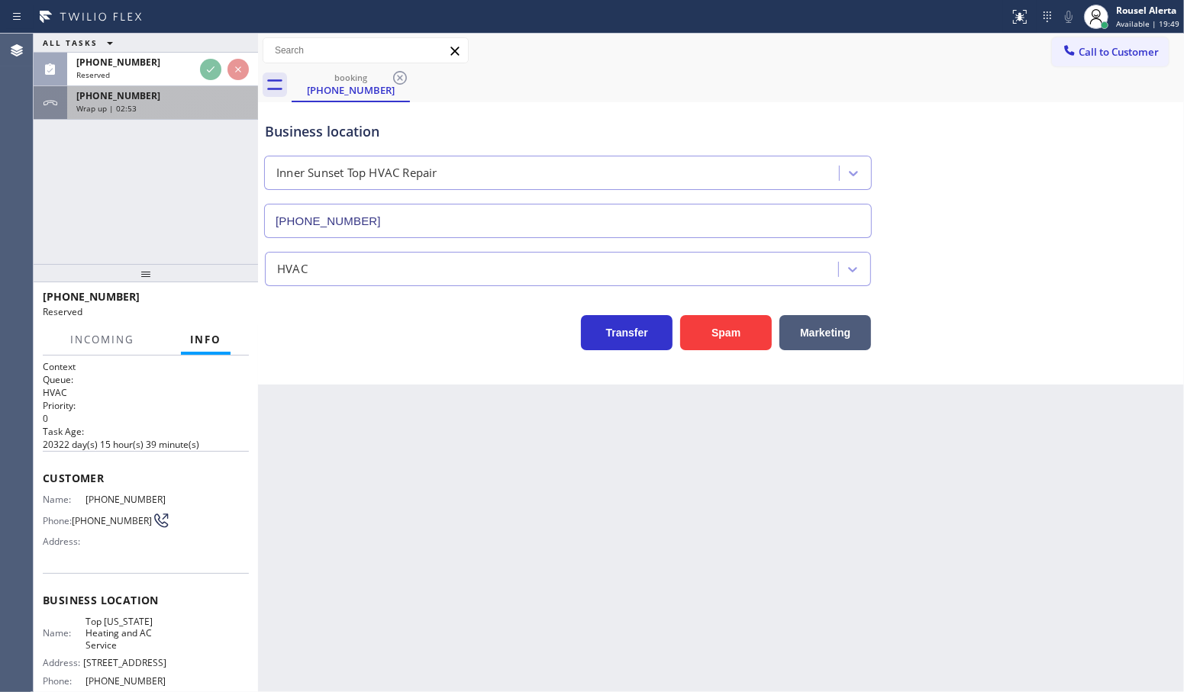
click at [197, 113] on div "[PHONE_NUMBER] Wrap up | 02:53" at bounding box center [159, 103] width 185 height 34
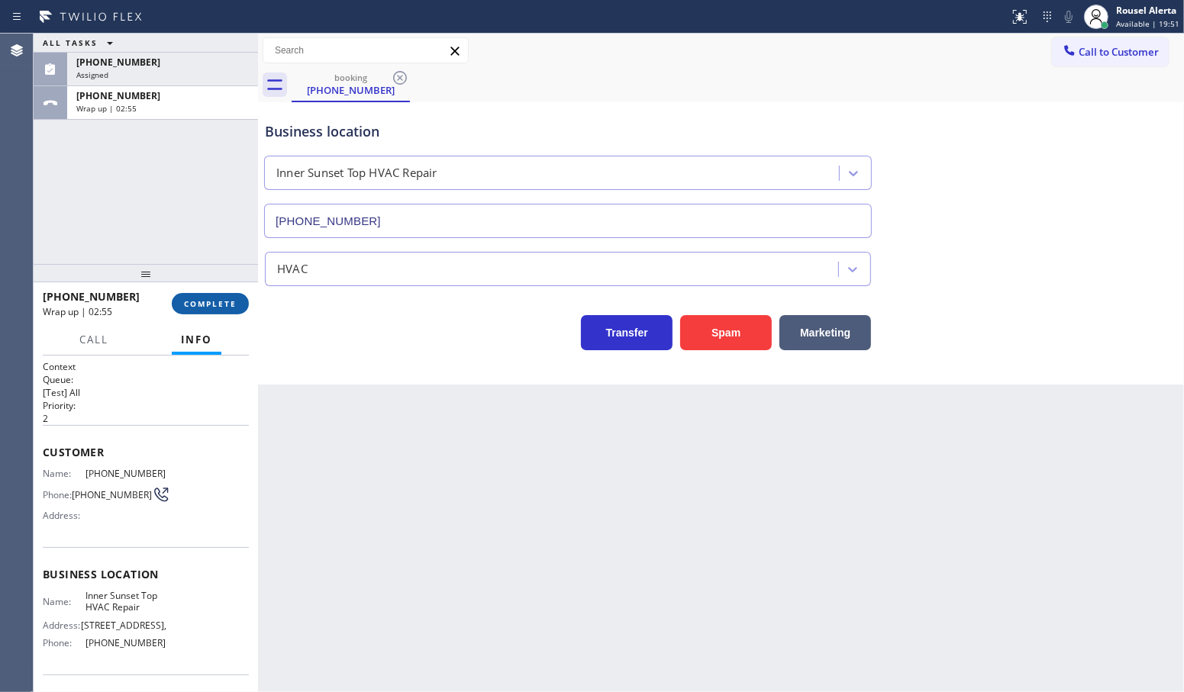
click at [200, 307] on span "COMPLETE" at bounding box center [210, 303] width 53 height 11
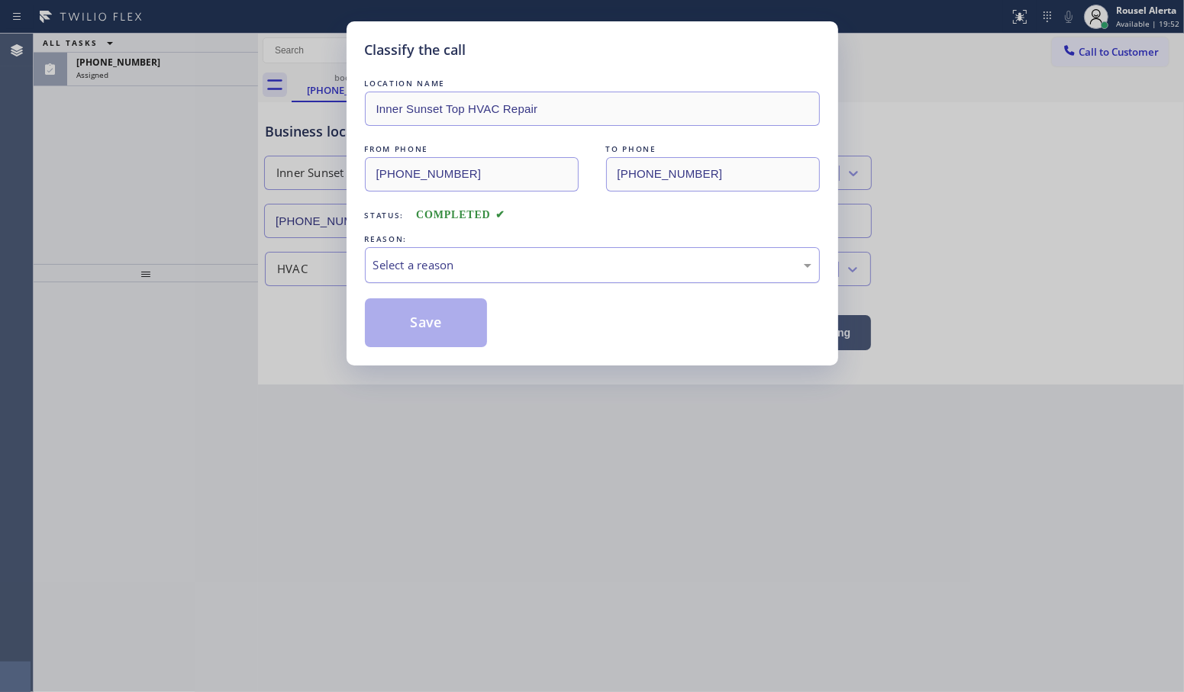
click at [443, 272] on div "Select a reason" at bounding box center [592, 265] width 438 height 18
click at [427, 326] on button "Save" at bounding box center [426, 322] width 123 height 49
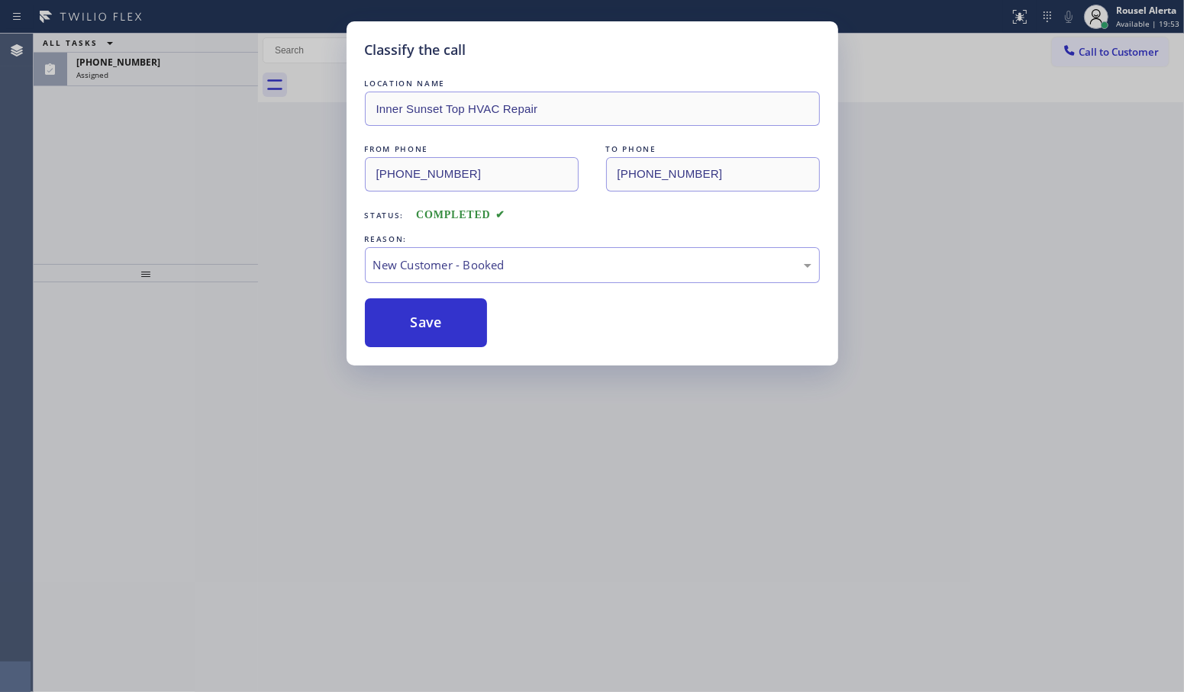
click at [181, 67] on div "Classify the call LOCATION NAME Inner Sunset Top HVAC Repair FROM PHONE [PHONE_…" at bounding box center [592, 346] width 1184 height 692
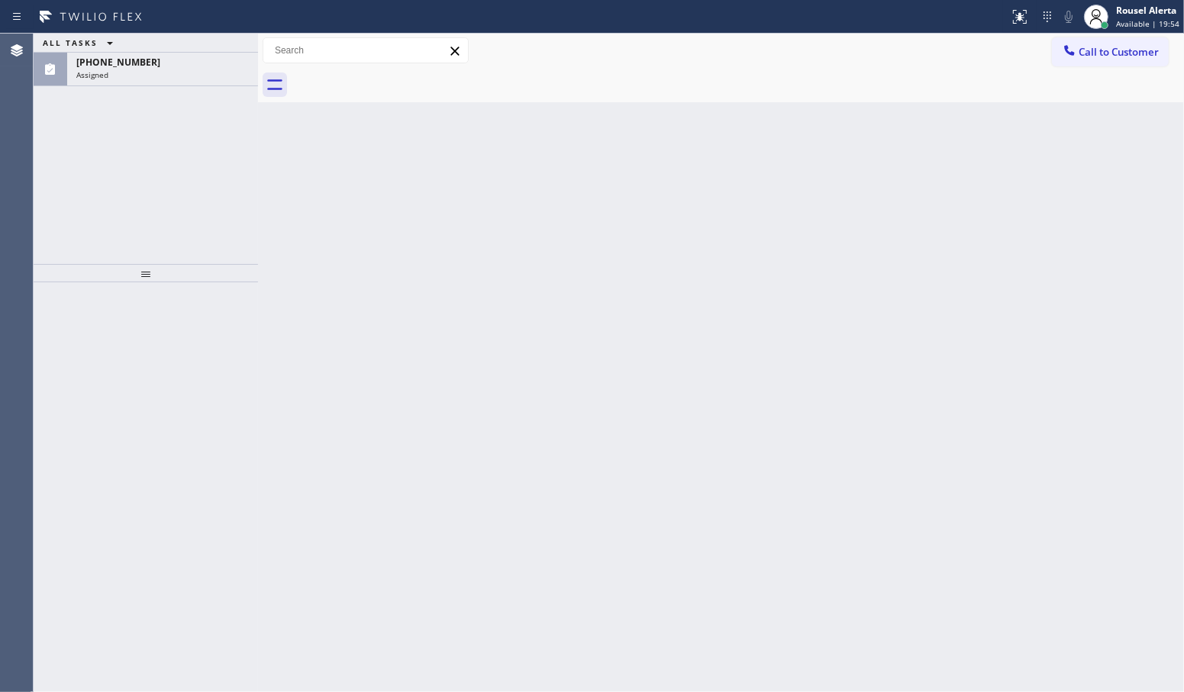
click at [181, 67] on div "[PHONE_NUMBER]" at bounding box center [162, 62] width 172 height 13
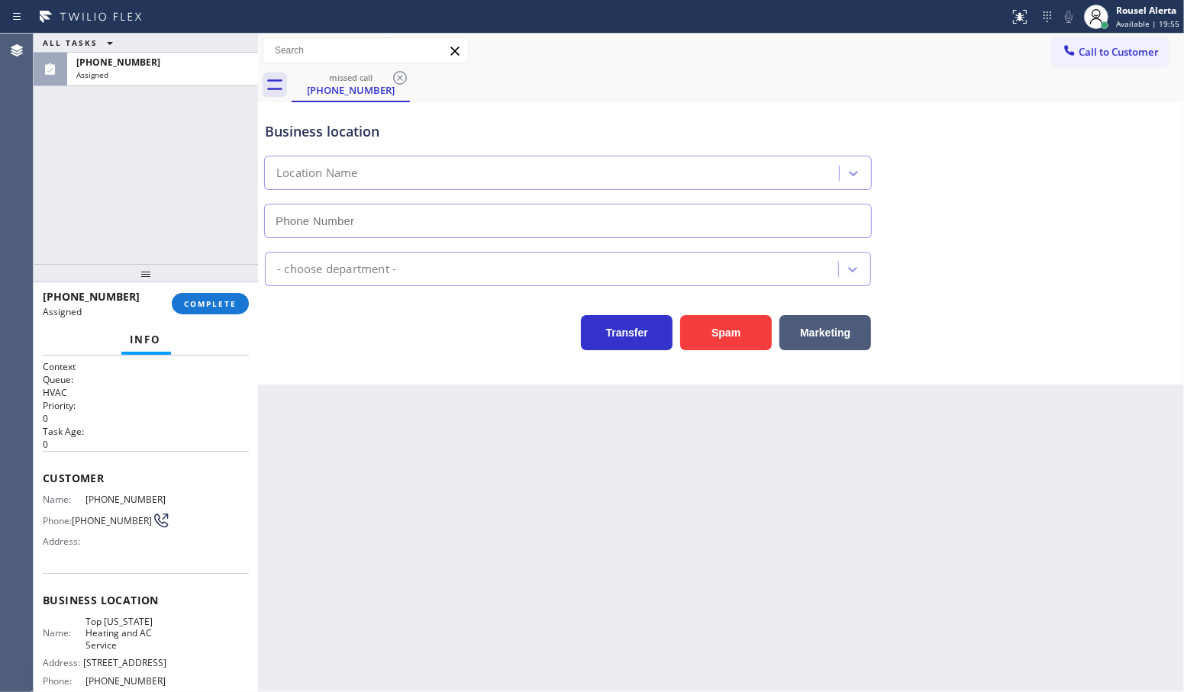
type input "[PHONE_NUMBER]"
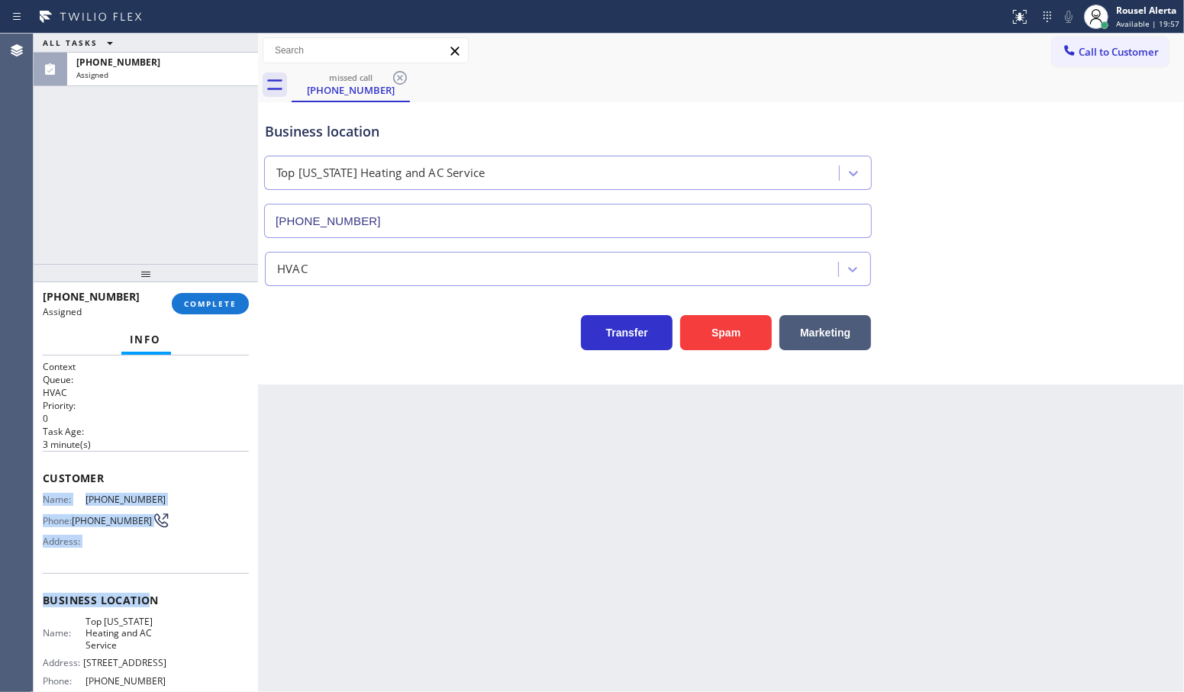
scroll to position [95, 0]
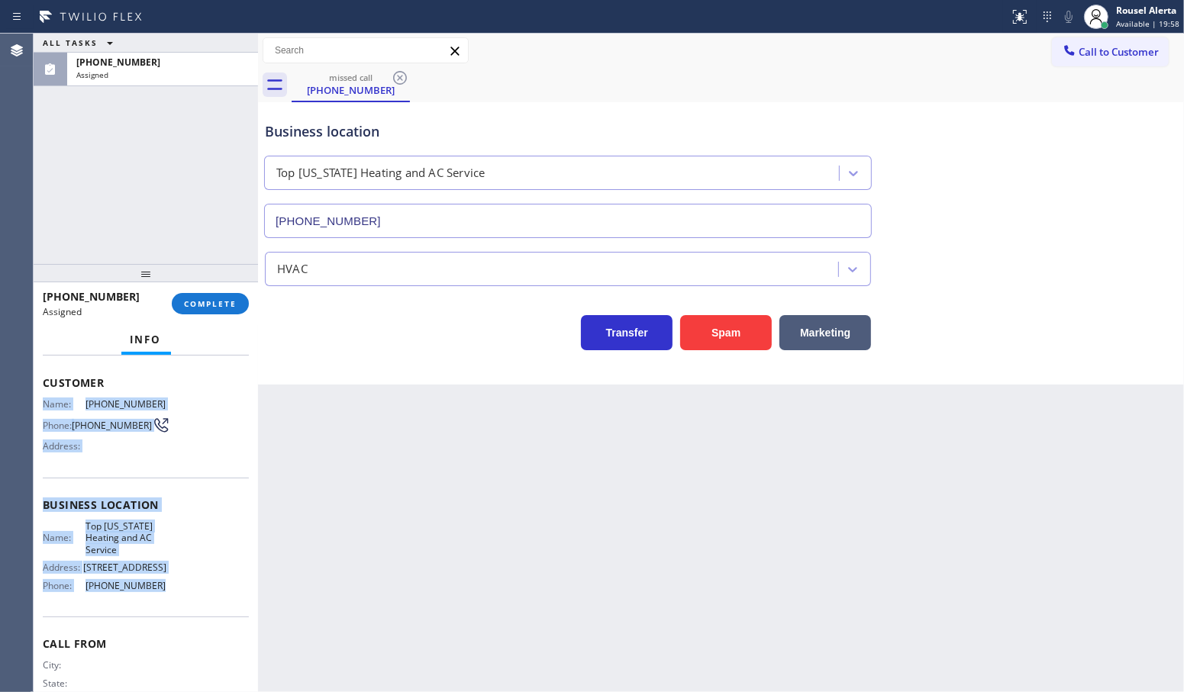
drag, startPoint x: 39, startPoint y: 497, endPoint x: 155, endPoint y: 594, distance: 151.1
click at [155, 594] on div "Context Queue: HVAC Priority: 0 Task Age: [DEMOGRAPHIC_DATA] minute(s) Customer…" at bounding box center [146, 524] width 224 height 337
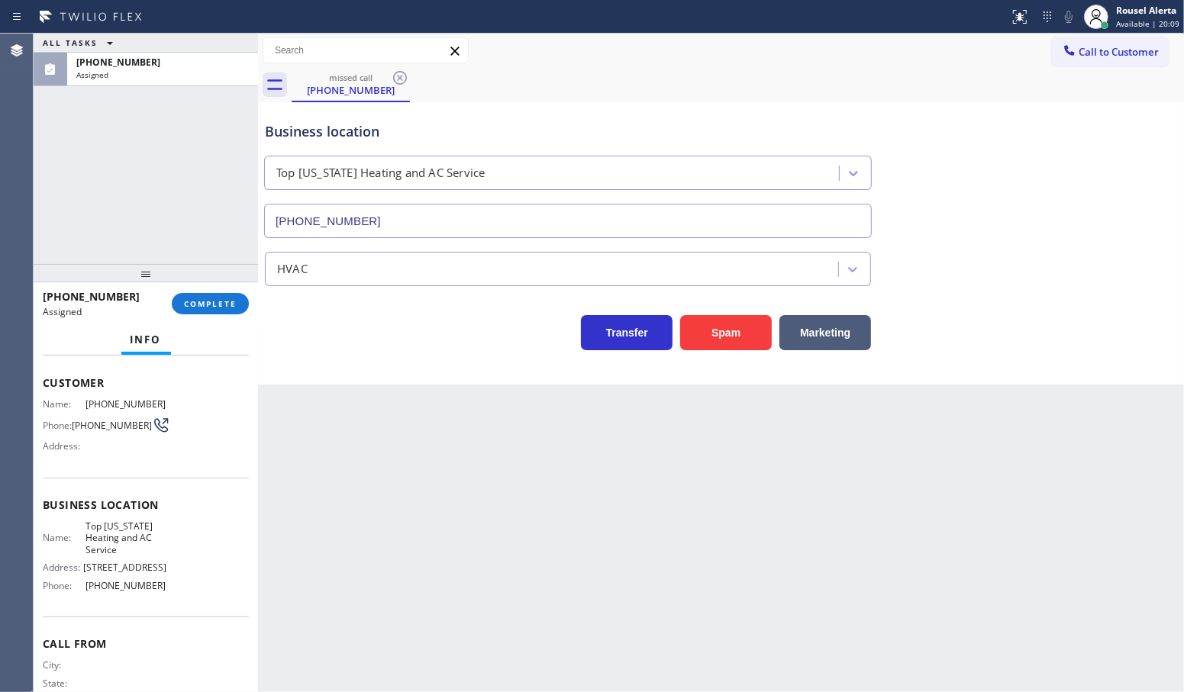
click at [151, 176] on div "ALL TASKS ALL TASKS ACTIVE TASKS TASKS IN WRAP UP [PHONE_NUMBER] Assigned" at bounding box center [146, 149] width 224 height 230
click at [193, 311] on button "COMPLETE" at bounding box center [210, 303] width 77 height 21
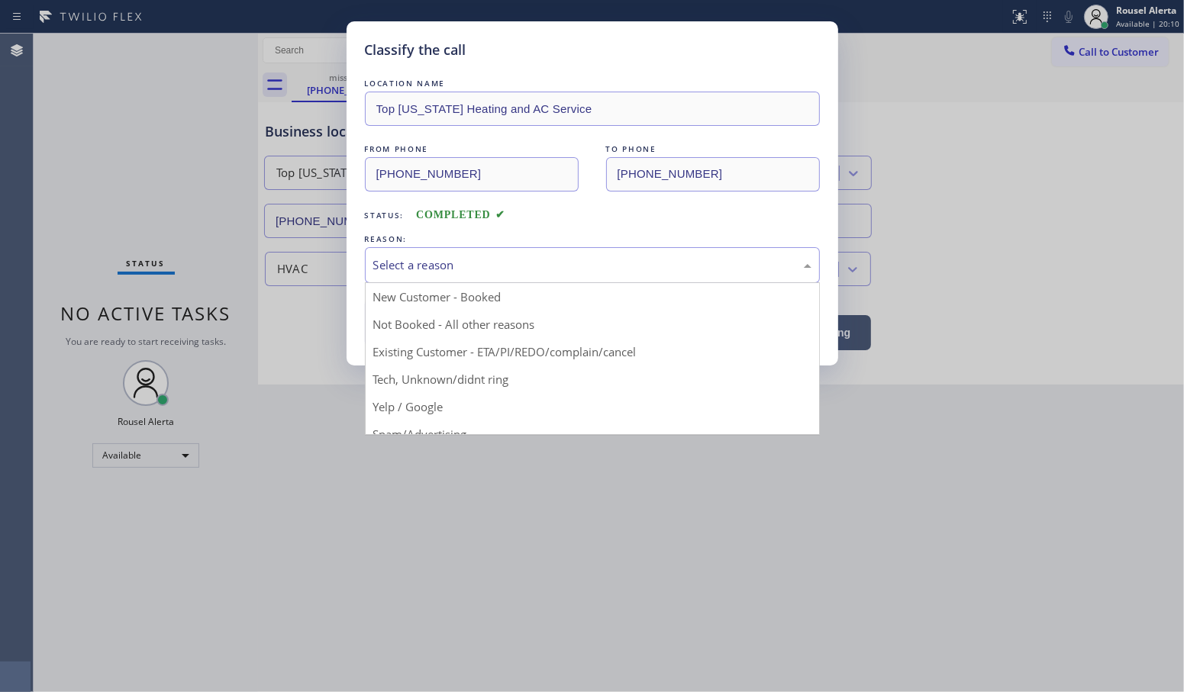
click at [402, 261] on div "Select a reason" at bounding box center [592, 265] width 438 height 18
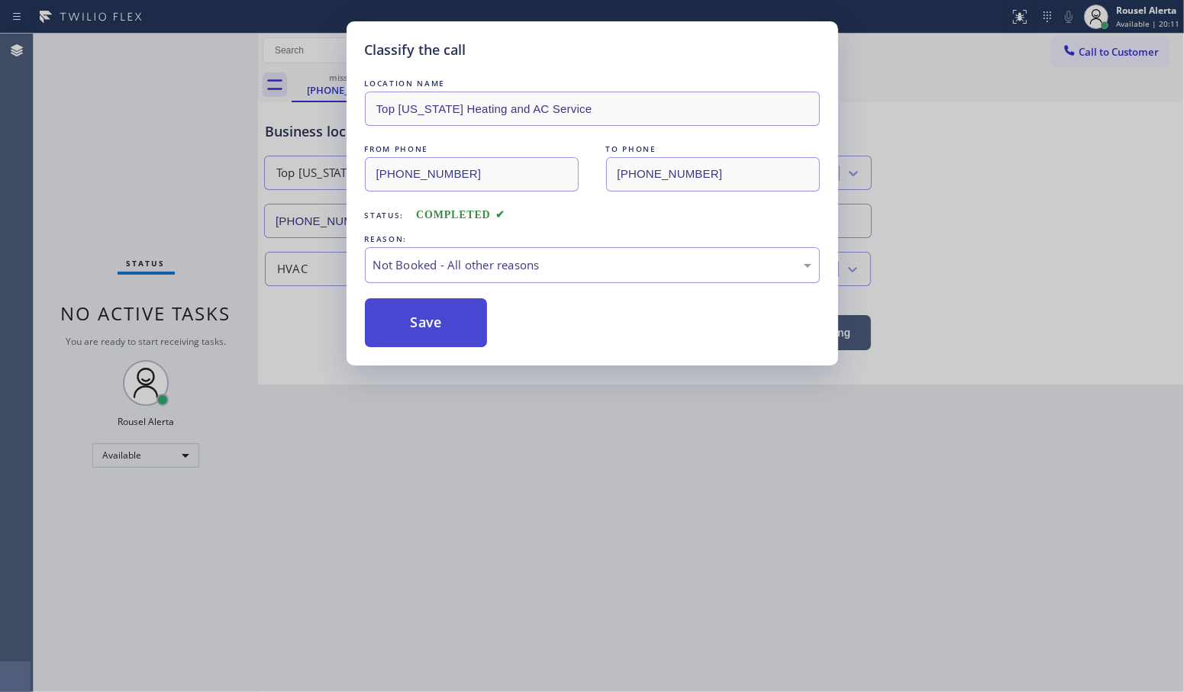
click at [445, 319] on button "Save" at bounding box center [426, 322] width 123 height 49
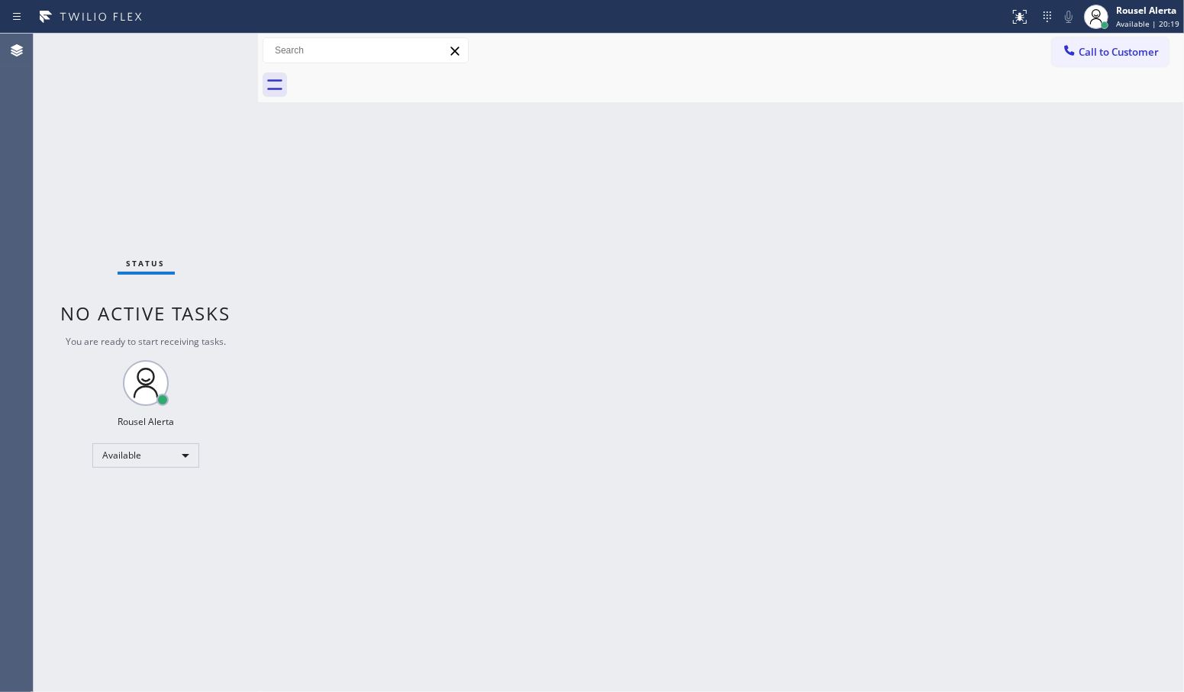
drag, startPoint x: 626, startPoint y: 304, endPoint x: 363, endPoint y: 130, distance: 314.9
click at [624, 299] on div "Back to Dashboard Change Sender ID Customers Technicians Select a contact Outbo…" at bounding box center [721, 363] width 926 height 659
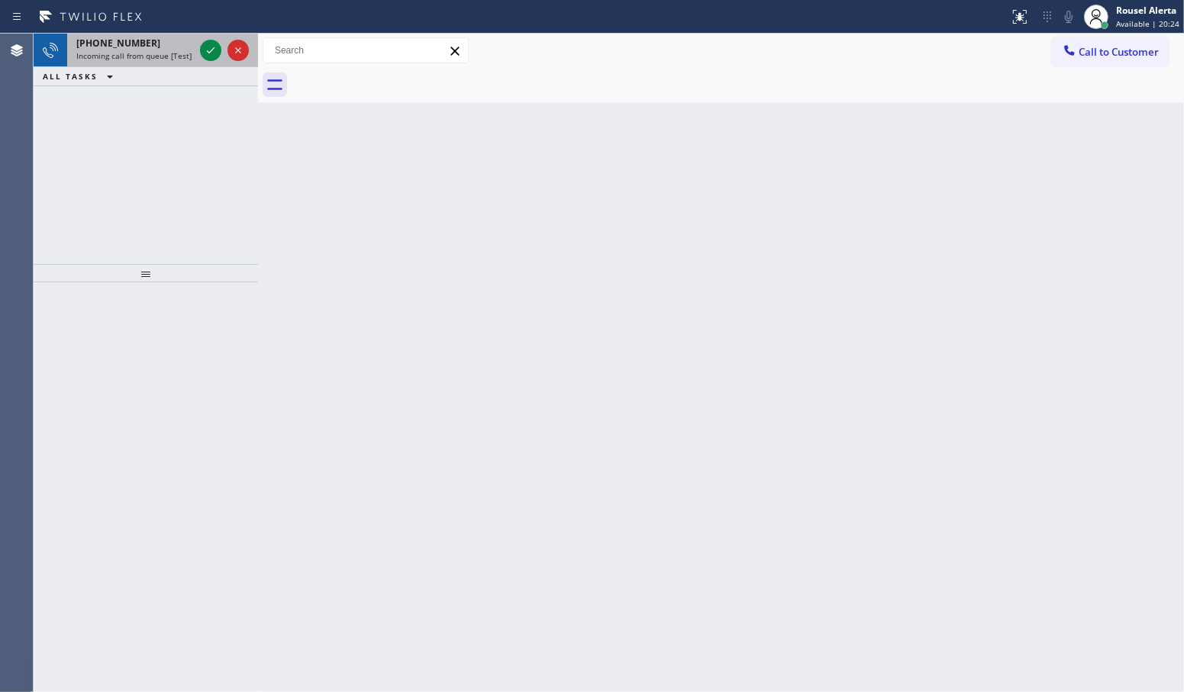
click at [145, 52] on span "Incoming call from queue [Test] All" at bounding box center [139, 55] width 127 height 11
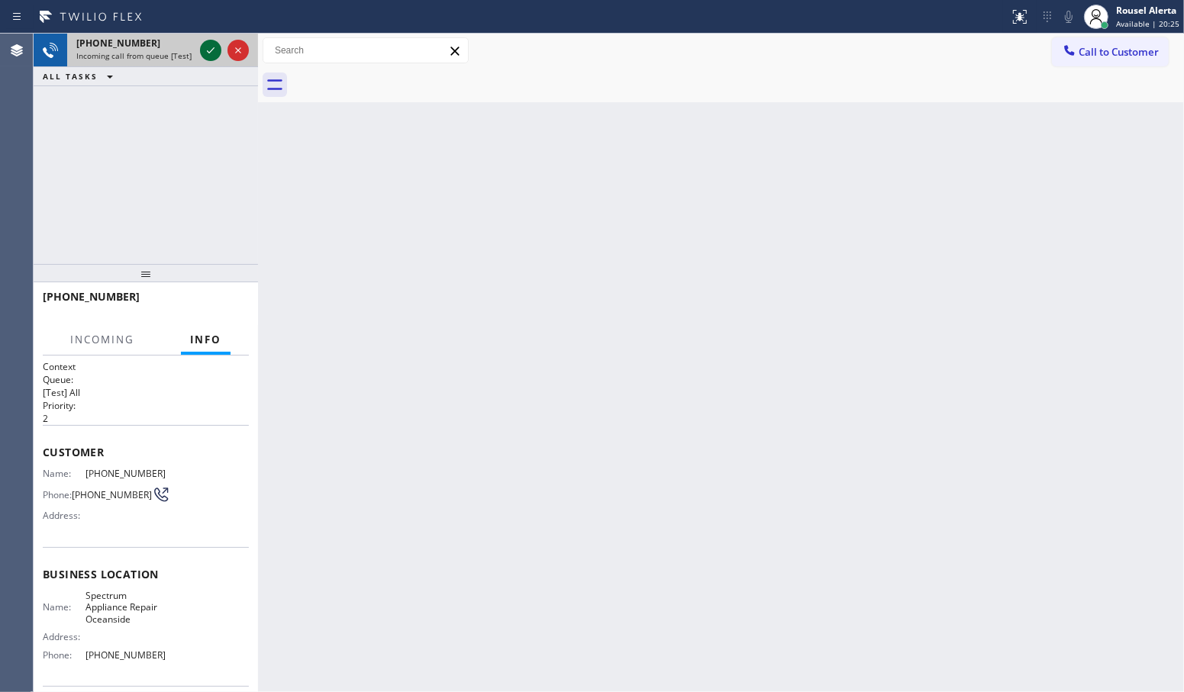
click at [207, 53] on icon at bounding box center [210, 50] width 18 height 18
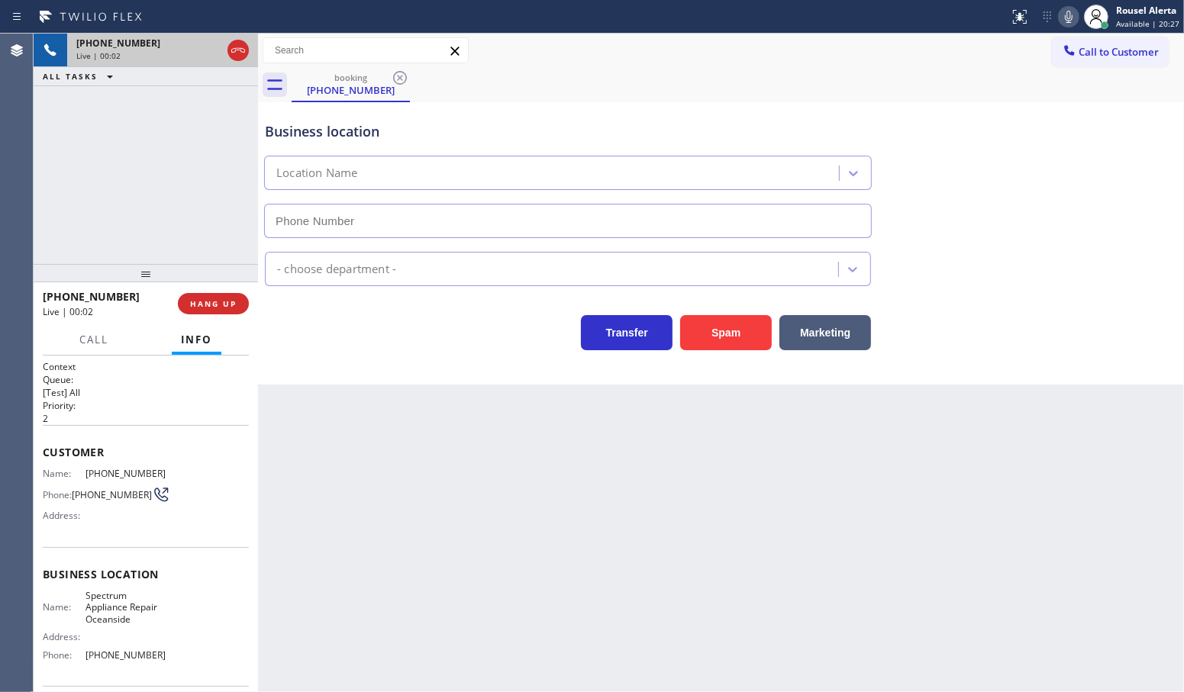
type input "[PHONE_NUMBER]"
click at [726, 323] on button "Spam" at bounding box center [726, 332] width 92 height 35
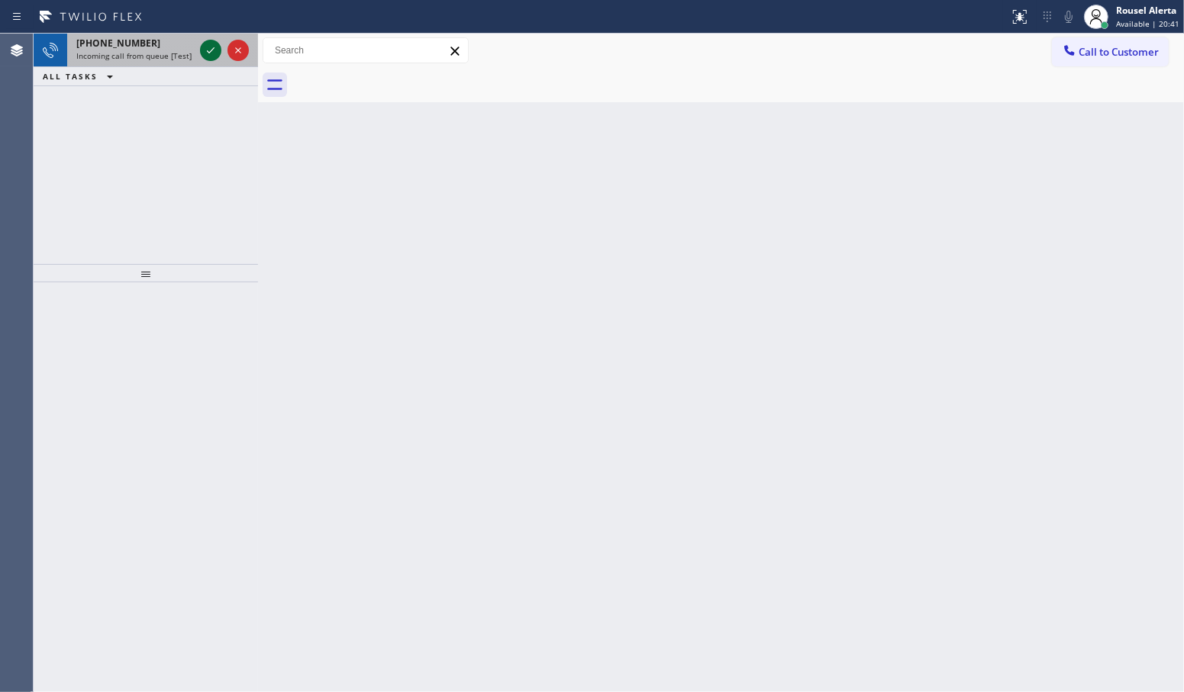
click at [206, 56] on icon at bounding box center [210, 50] width 18 height 18
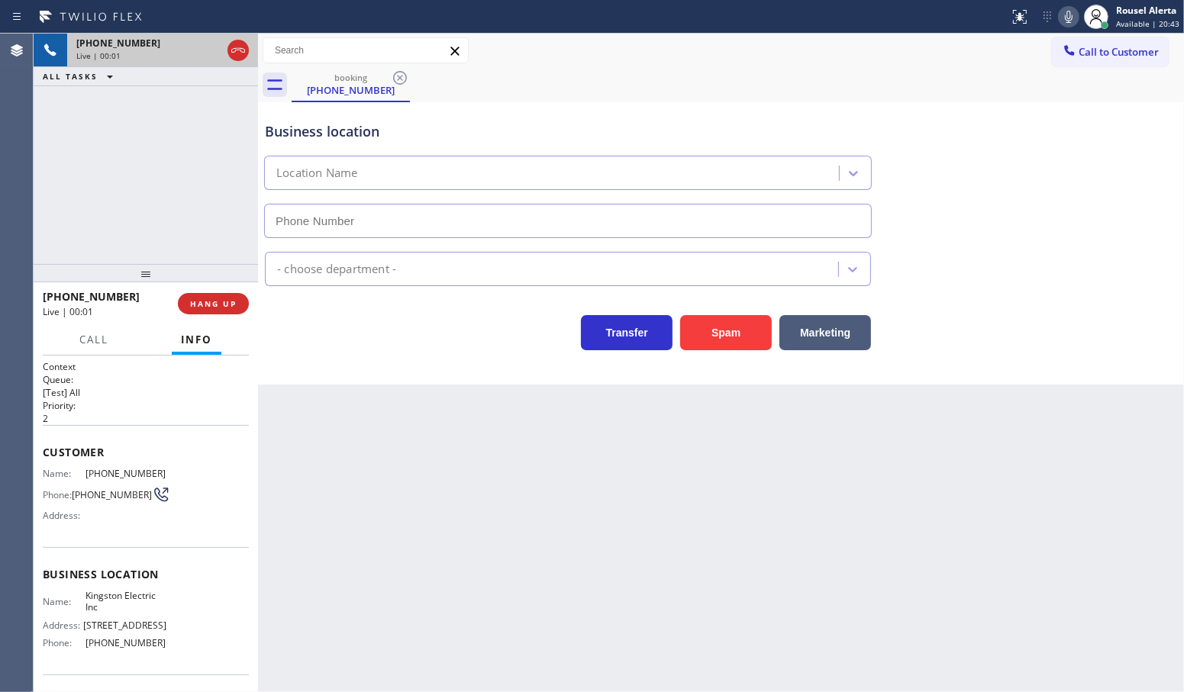
type input "[PHONE_NUMBER]"
click at [727, 309] on div "Spam" at bounding box center [721, 329] width 99 height 43
click at [717, 330] on button "Spam" at bounding box center [726, 332] width 92 height 35
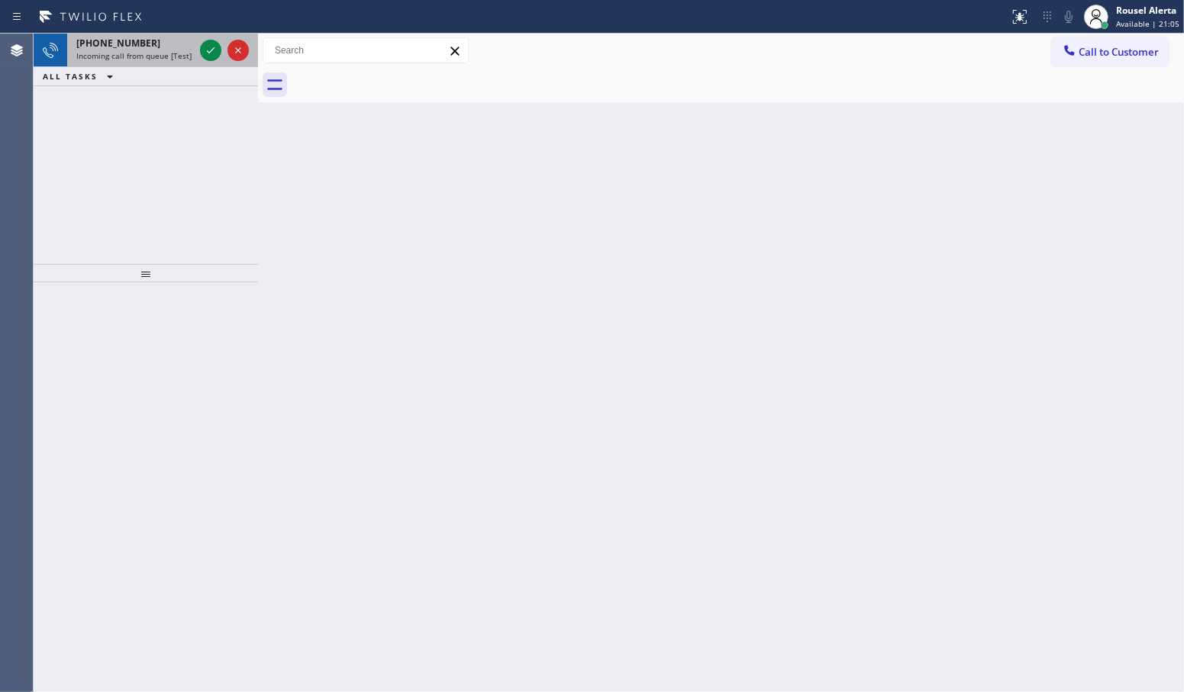
click at [184, 50] on span "Incoming call from queue [Test] All" at bounding box center [139, 55] width 127 height 11
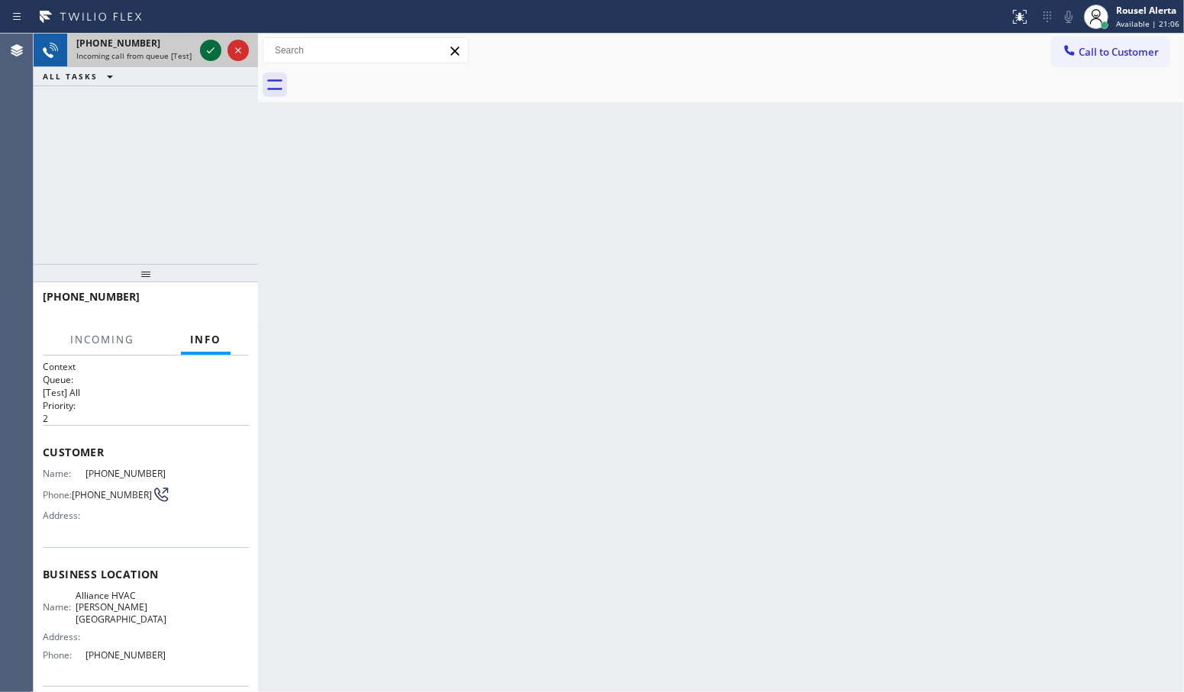
click at [208, 51] on icon at bounding box center [211, 50] width 8 height 6
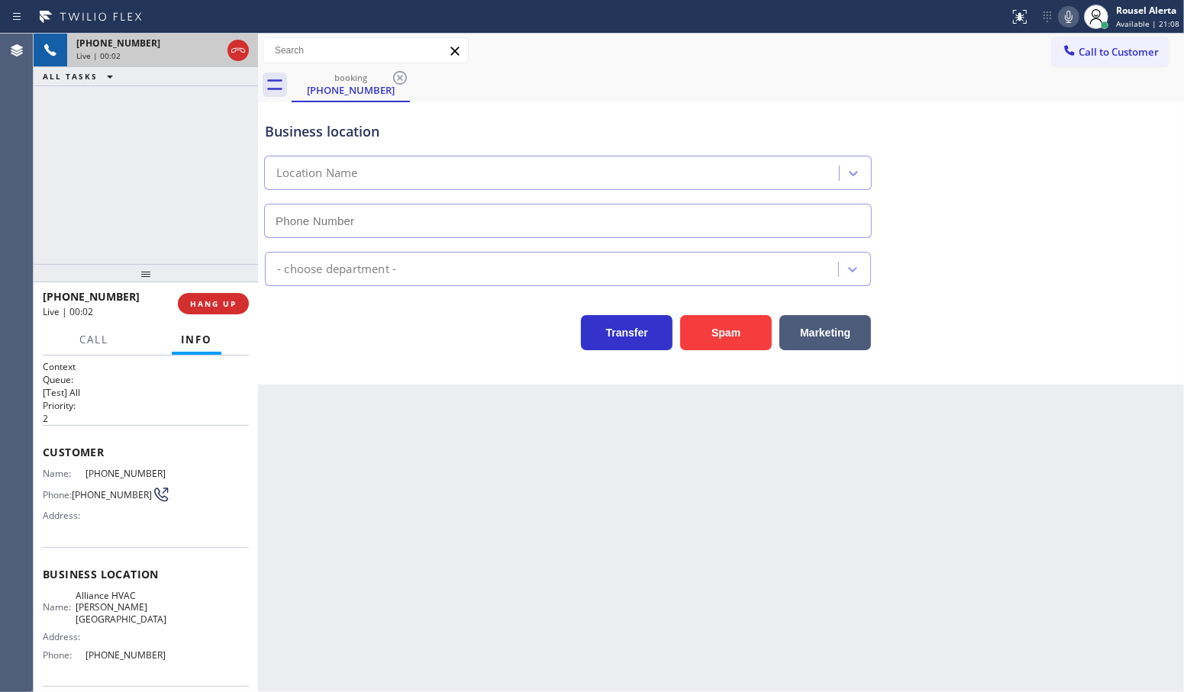
type input "[PHONE_NUMBER]"
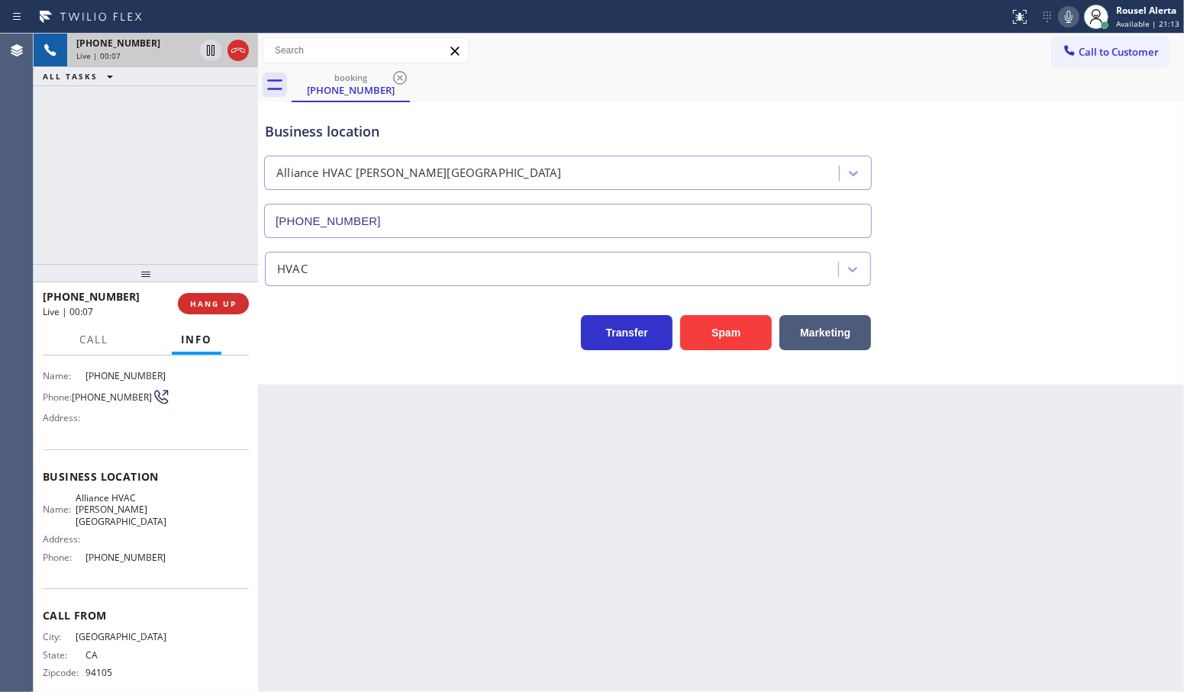
scroll to position [20, 0]
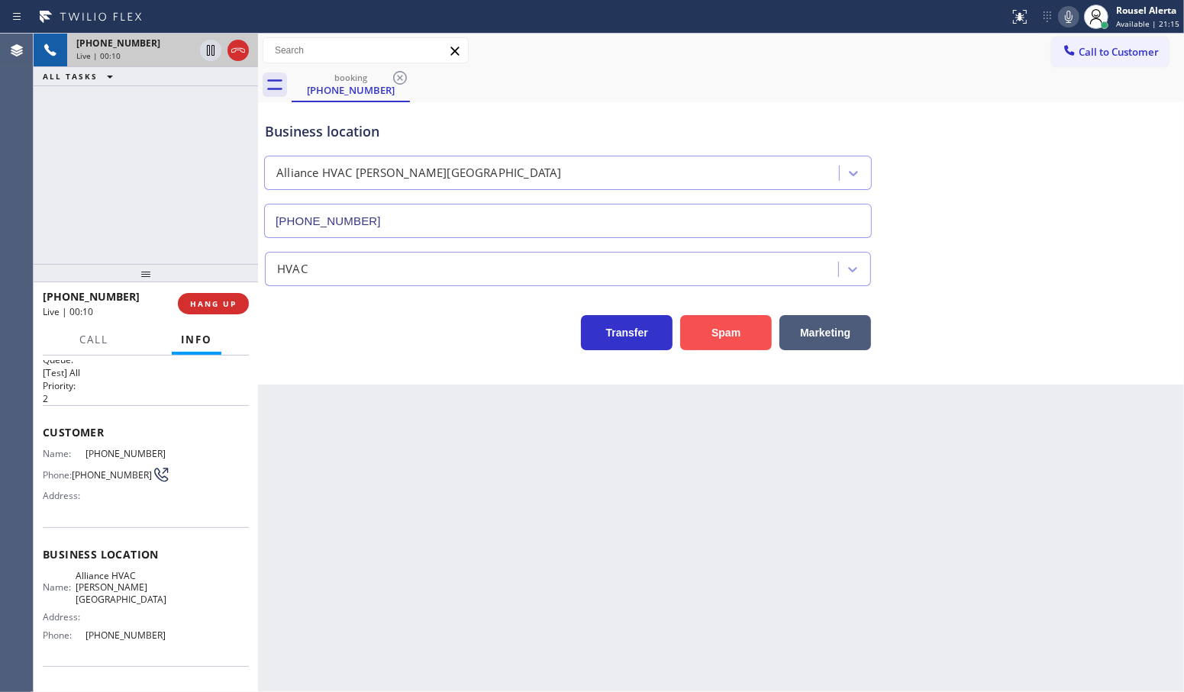
click at [698, 342] on button "Spam" at bounding box center [726, 332] width 92 height 35
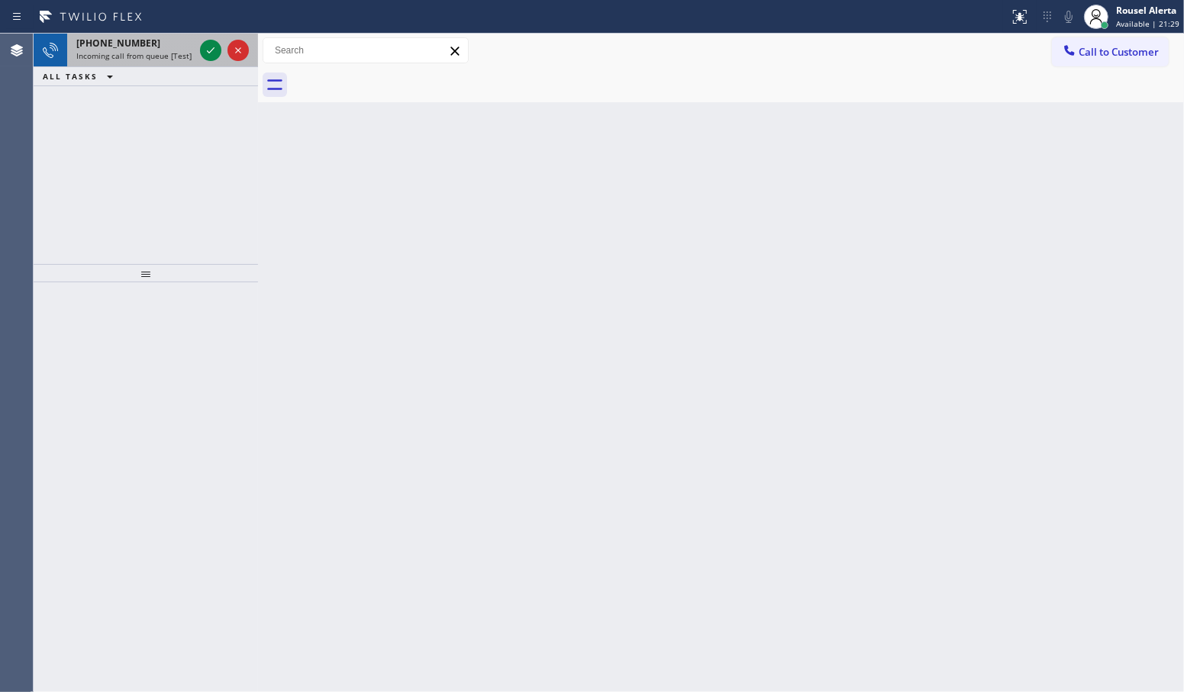
drag, startPoint x: 169, startPoint y: 43, endPoint x: 181, endPoint y: 43, distance: 11.5
click at [170, 43] on div "[PHONE_NUMBER]" at bounding box center [135, 43] width 118 height 13
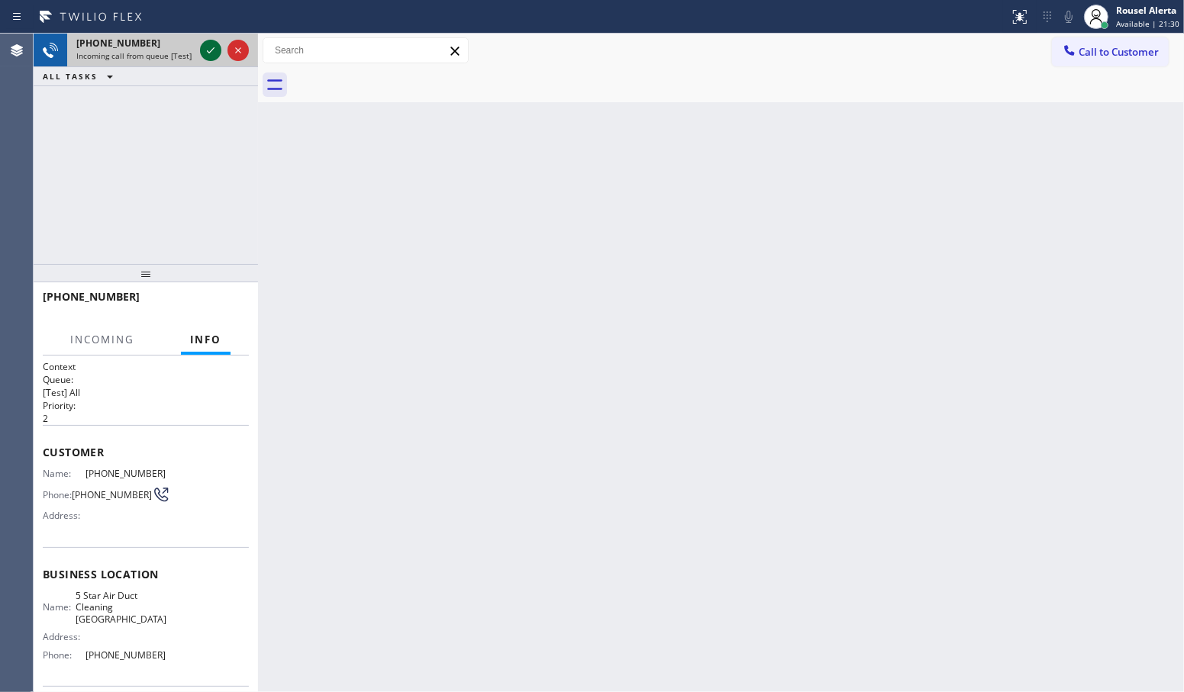
click at [204, 53] on icon at bounding box center [210, 50] width 18 height 18
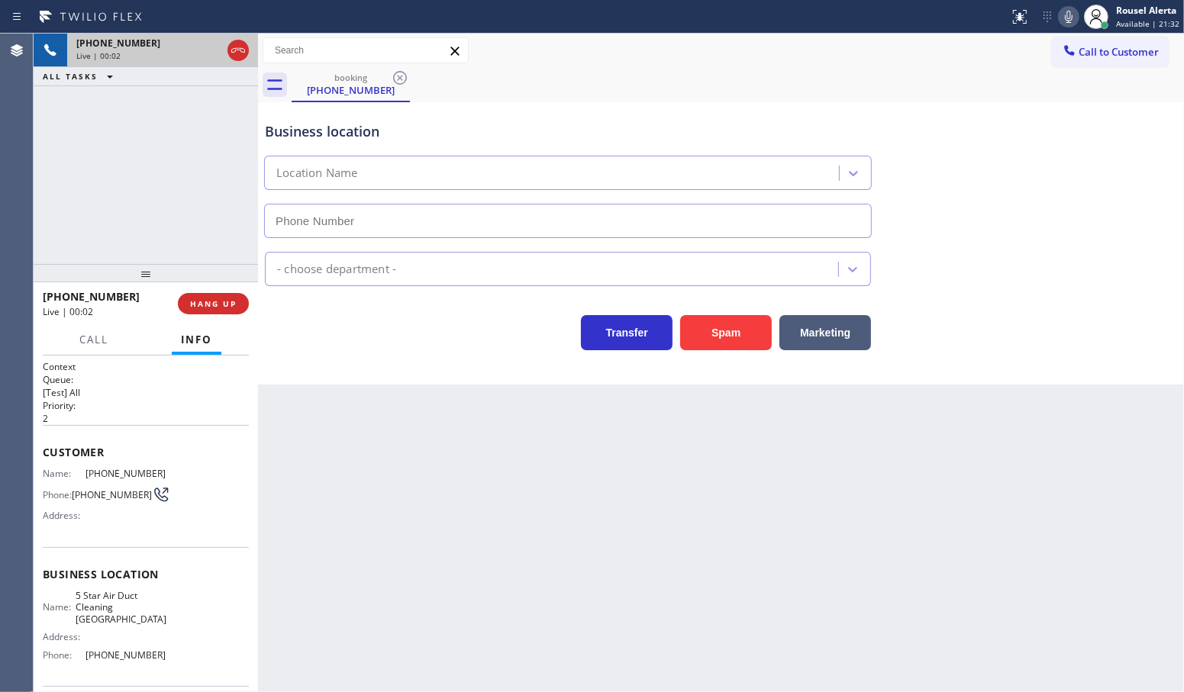
type input "[PHONE_NUMBER]"
click at [719, 329] on button "Spam" at bounding box center [726, 332] width 92 height 35
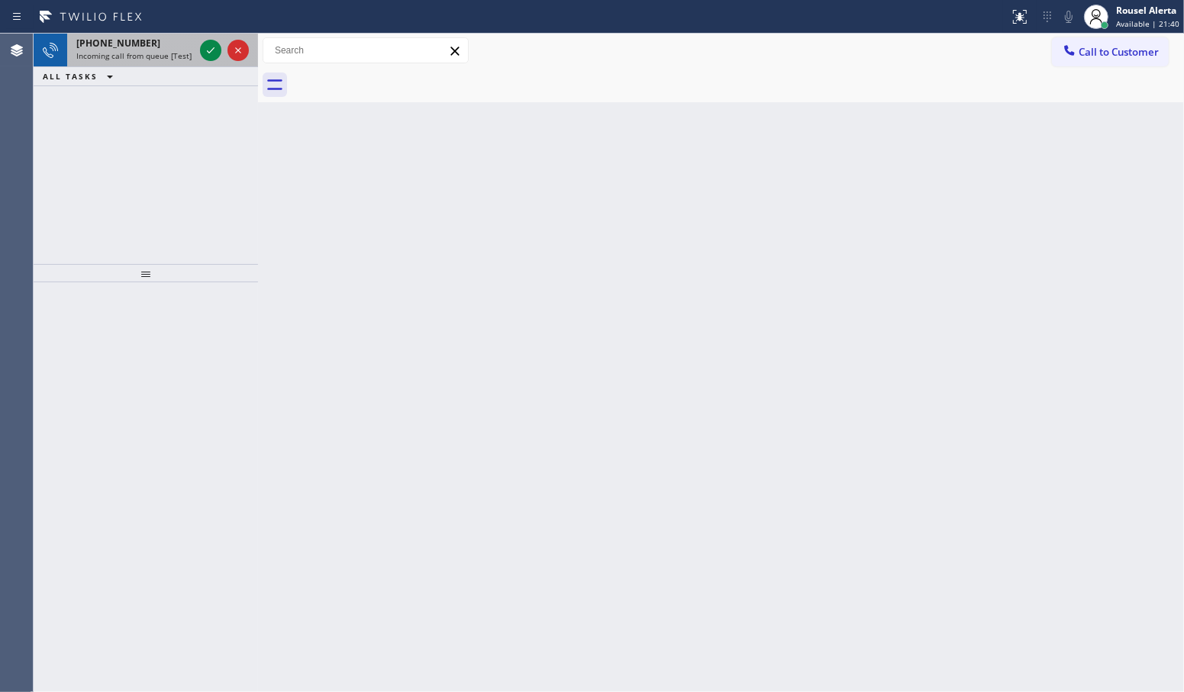
click at [141, 39] on div "[PHONE_NUMBER]" at bounding box center [135, 43] width 118 height 13
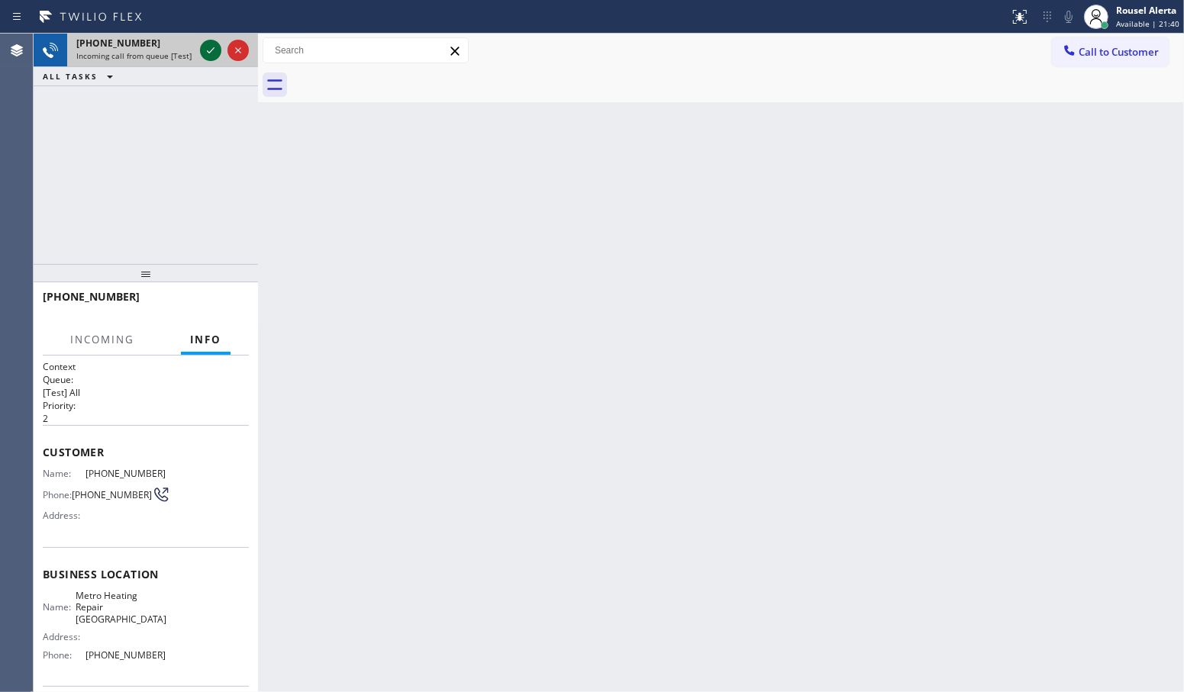
click at [202, 44] on icon at bounding box center [210, 50] width 18 height 18
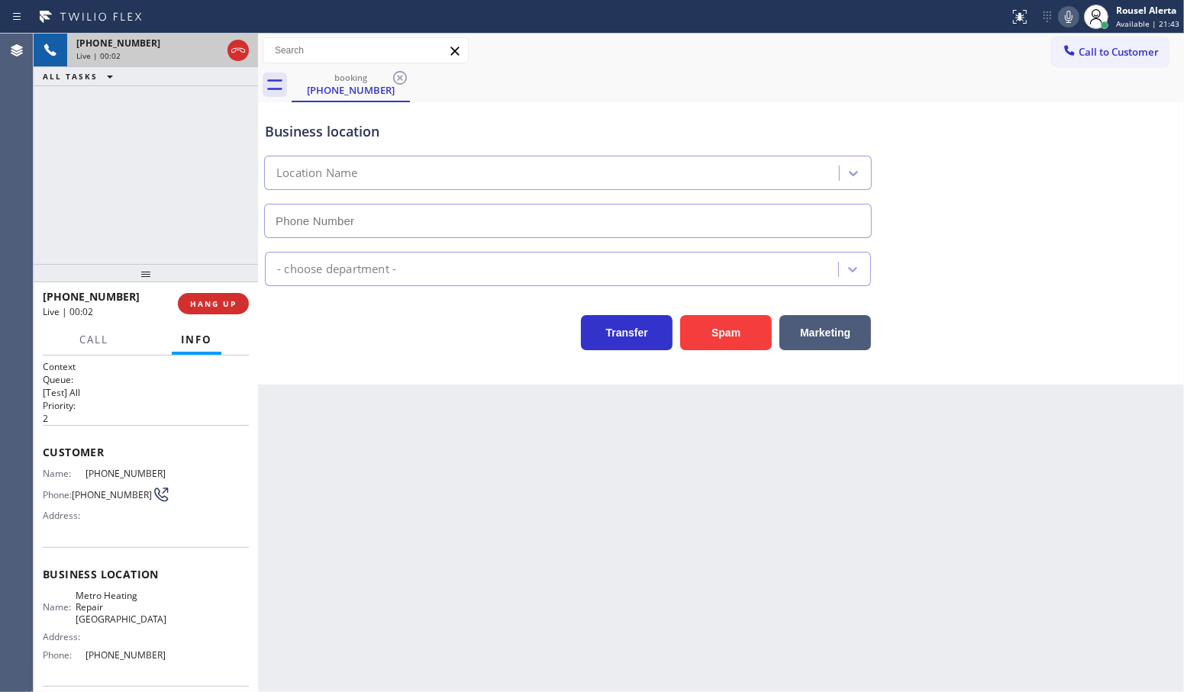
type input "[PHONE_NUMBER]"
click at [742, 336] on button "Spam" at bounding box center [726, 332] width 92 height 35
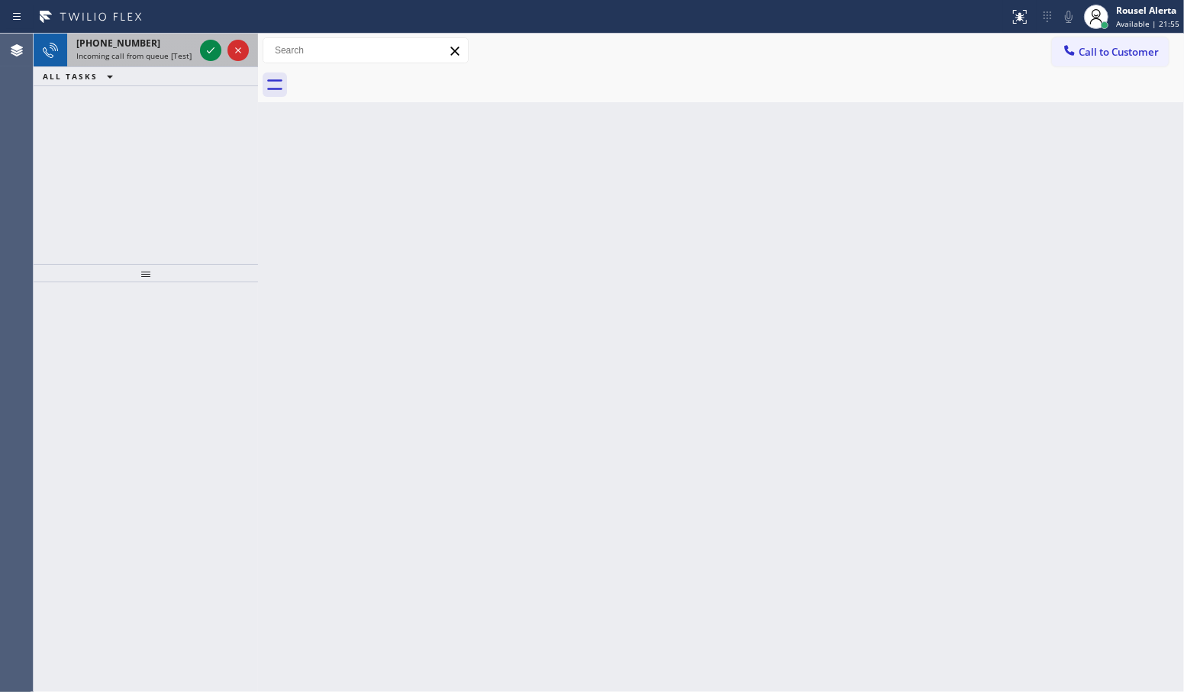
click at [105, 54] on span "Incoming call from queue [Test] All" at bounding box center [139, 55] width 127 height 11
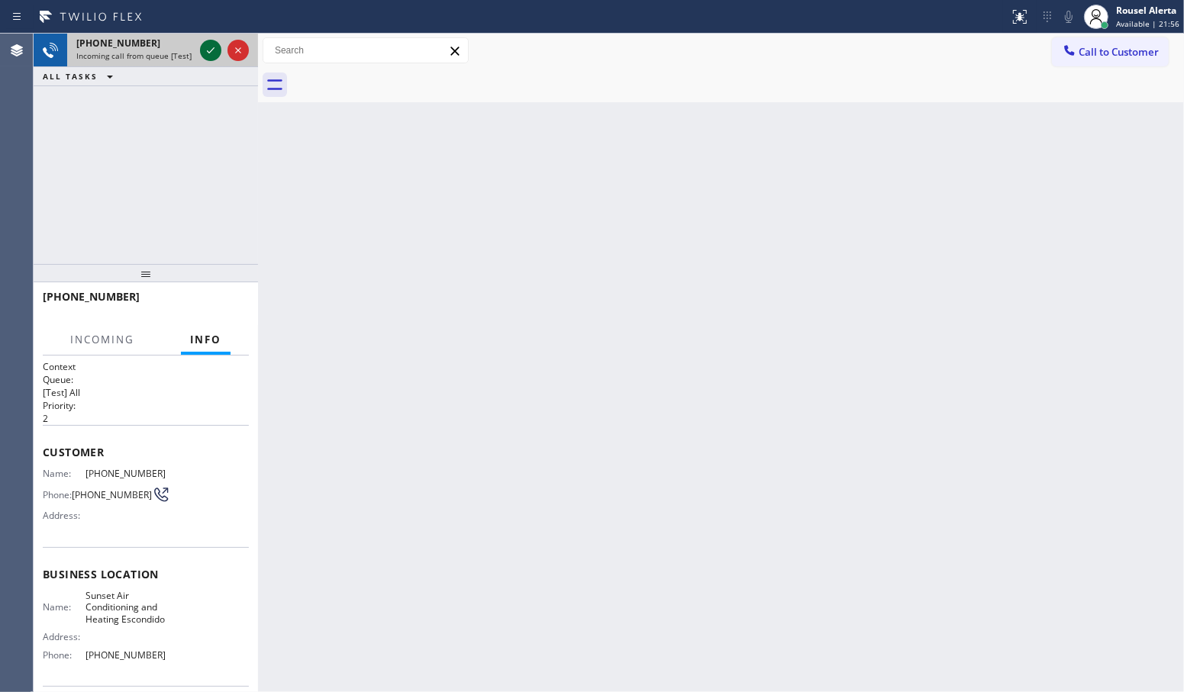
click at [208, 47] on icon at bounding box center [210, 50] width 18 height 18
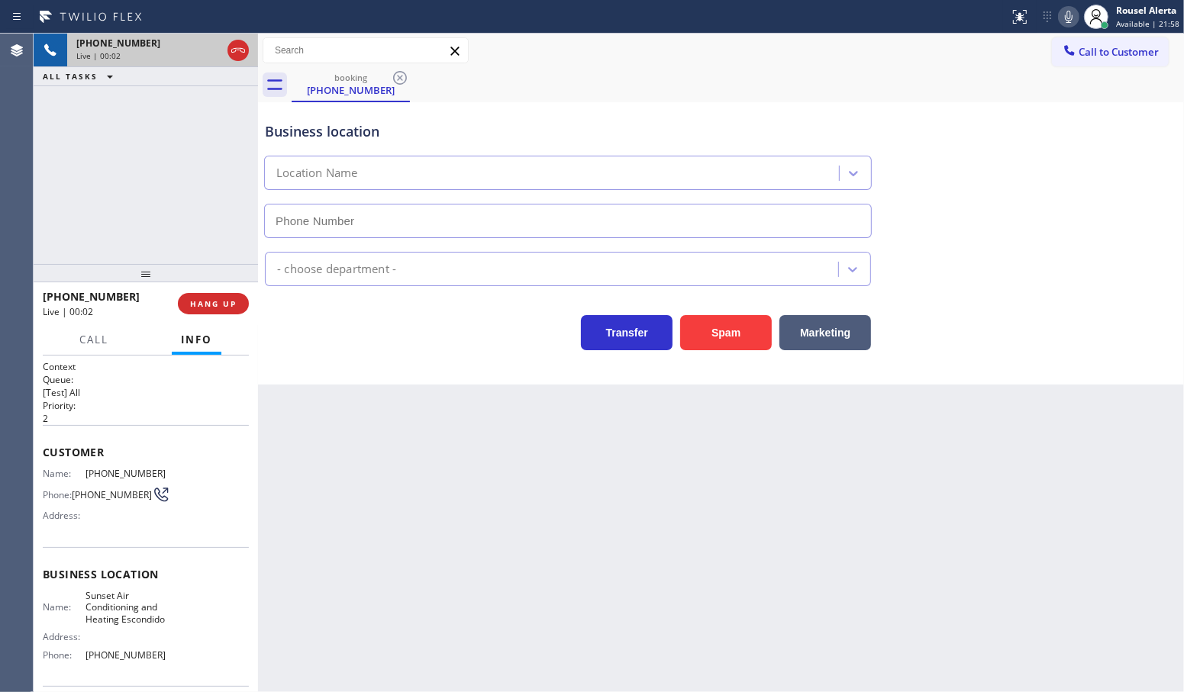
type input "[PHONE_NUMBER]"
click at [731, 340] on button "Spam" at bounding box center [726, 332] width 92 height 35
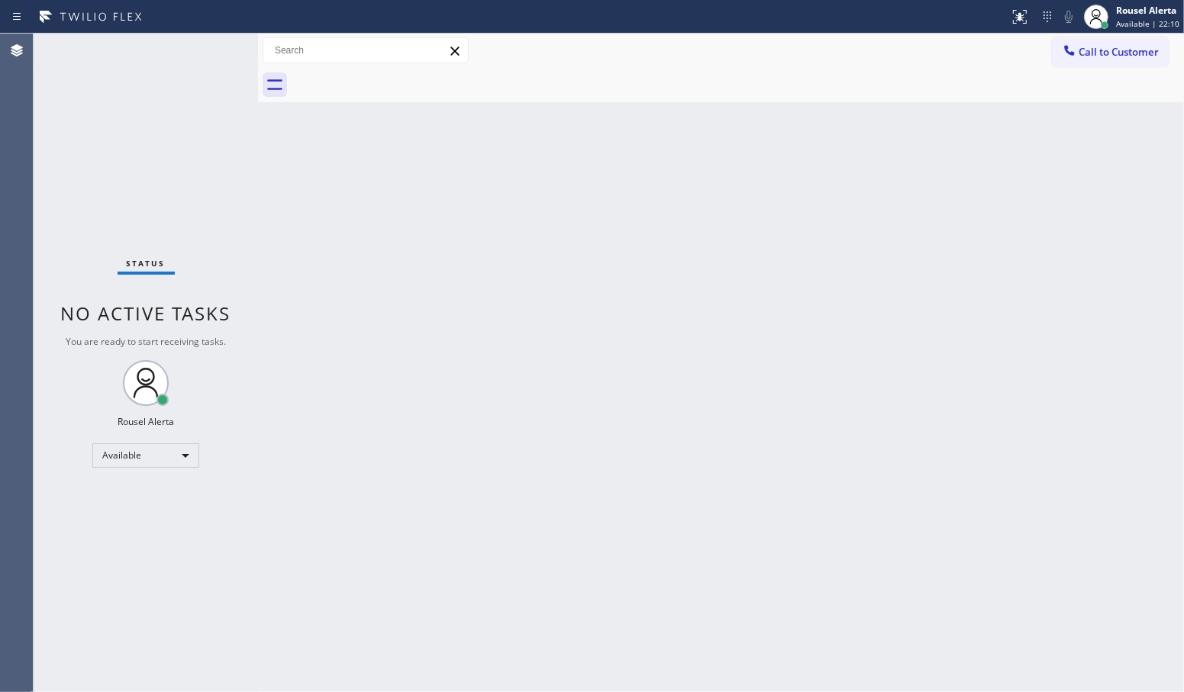
drag, startPoint x: 173, startPoint y: 47, endPoint x: 206, endPoint y: 54, distance: 33.7
click at [173, 47] on div "Status No active tasks You are ready to start receiving tasks. Rousel Alerta Av…" at bounding box center [146, 363] width 224 height 659
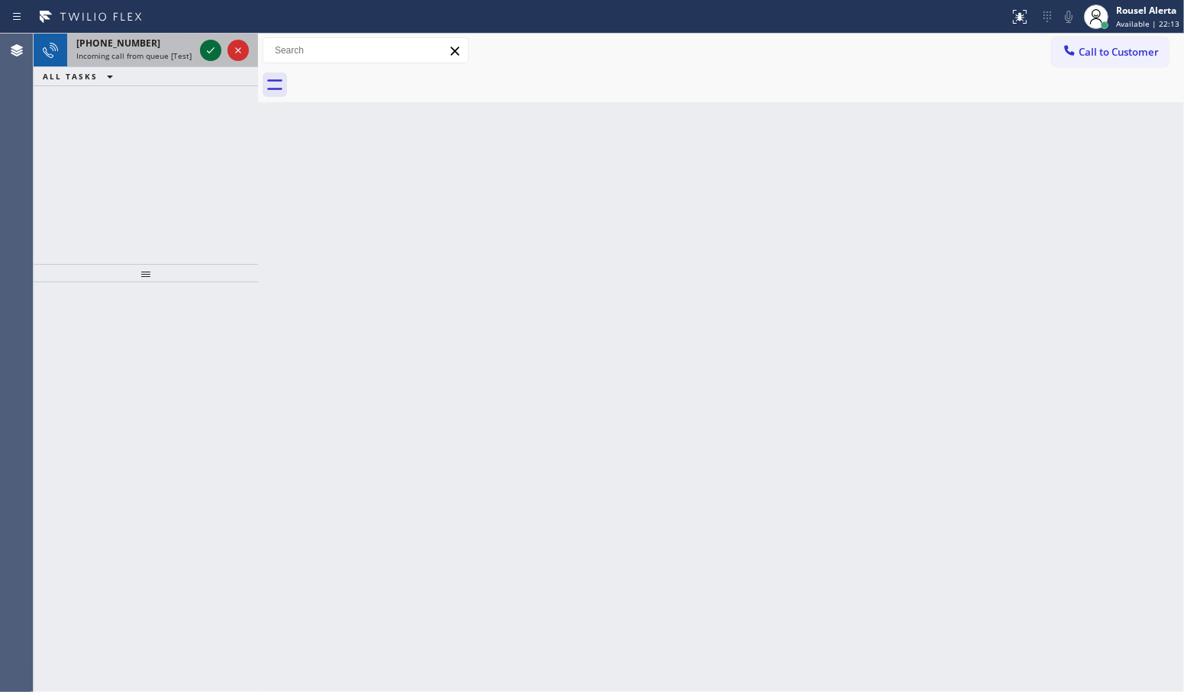
click at [206, 56] on icon at bounding box center [210, 50] width 18 height 18
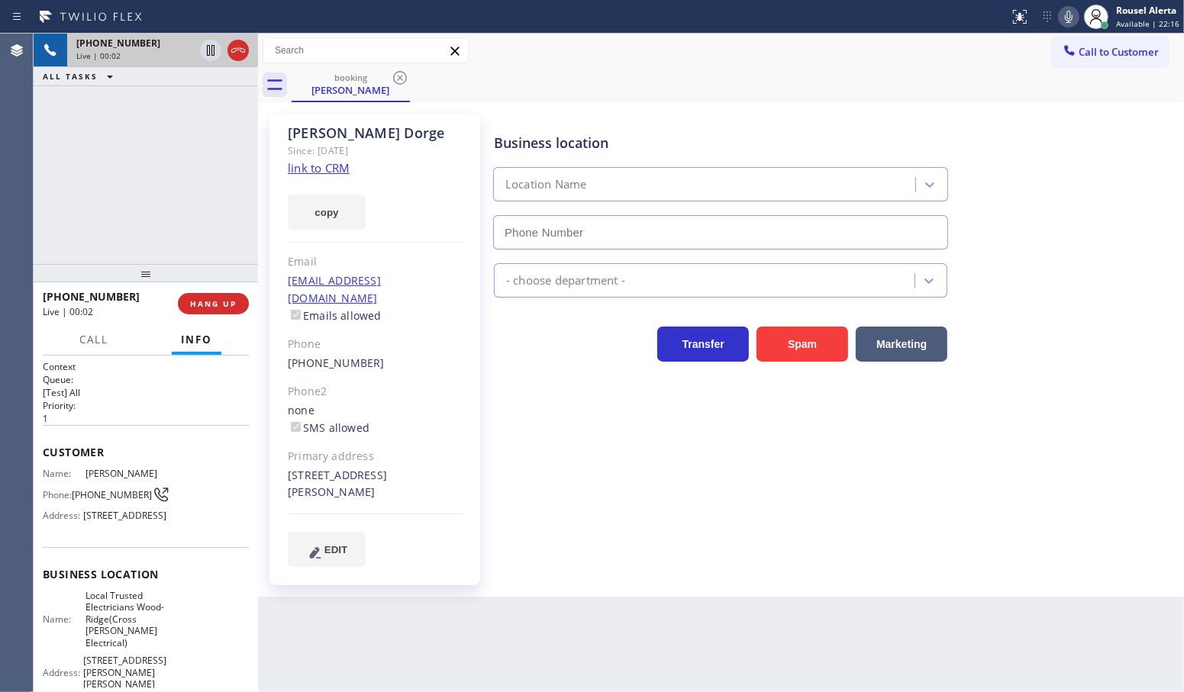
type input "[PHONE_NUMBER]"
click at [303, 172] on link "link to CRM" at bounding box center [319, 167] width 62 height 15
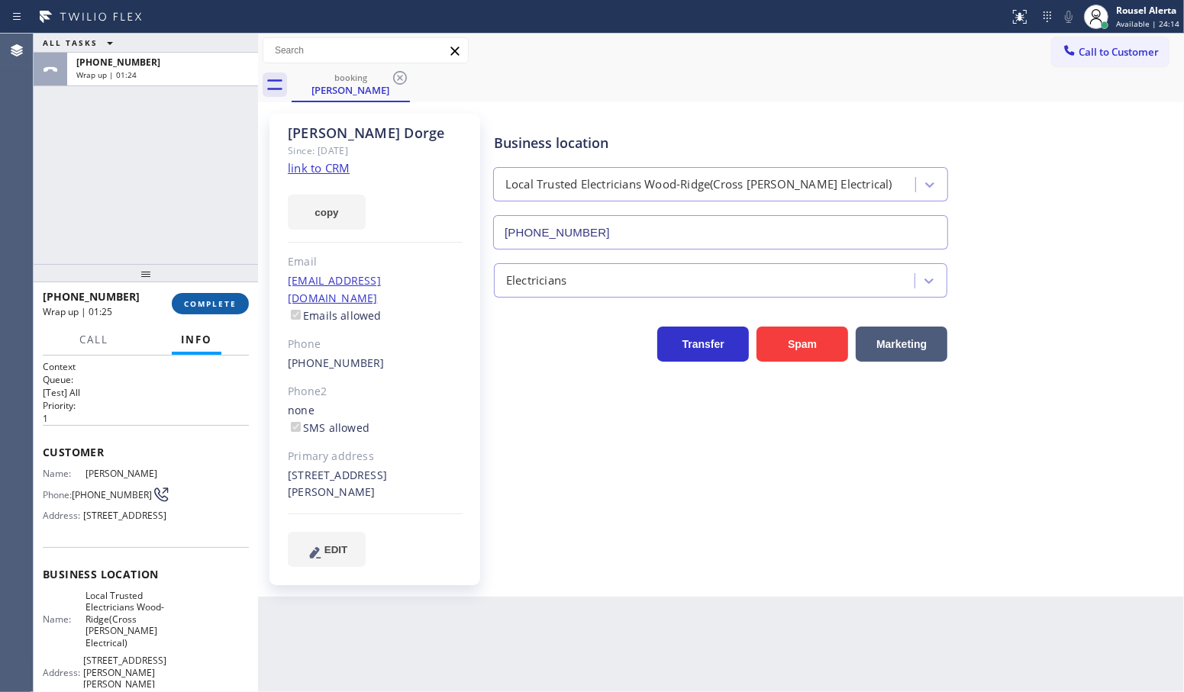
click at [216, 303] on span "COMPLETE" at bounding box center [210, 303] width 53 height 11
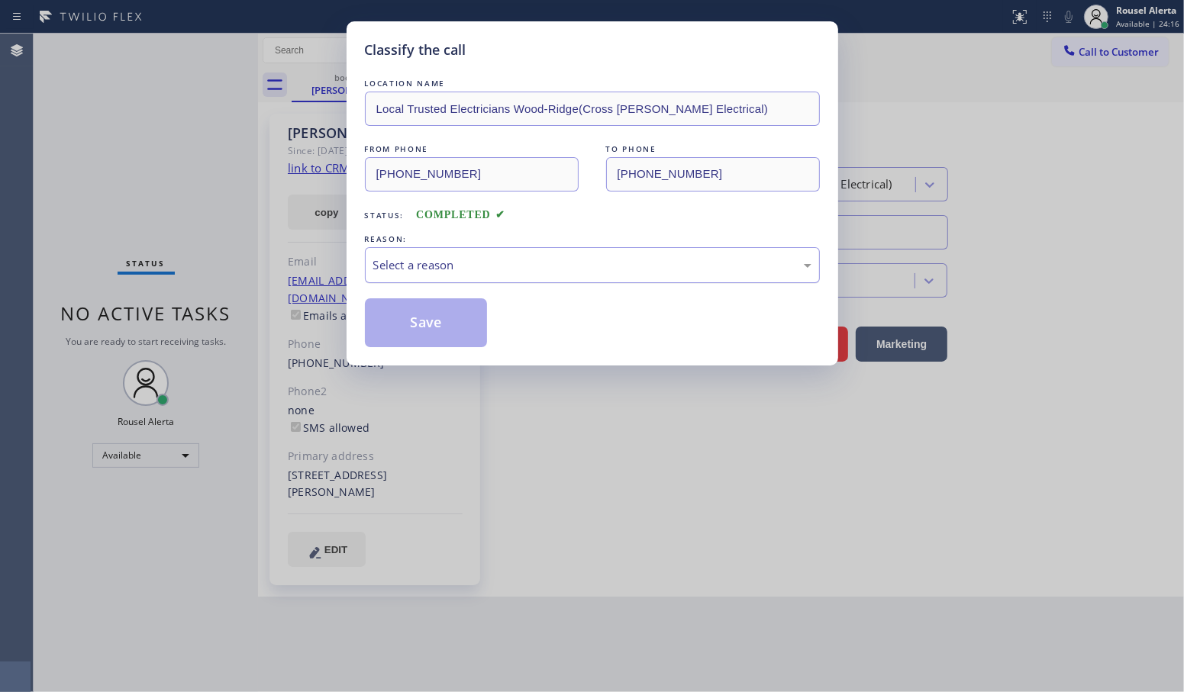
click at [430, 262] on div "Select a reason" at bounding box center [592, 265] width 438 height 18
click at [482, 324] on button "Save" at bounding box center [426, 322] width 123 height 49
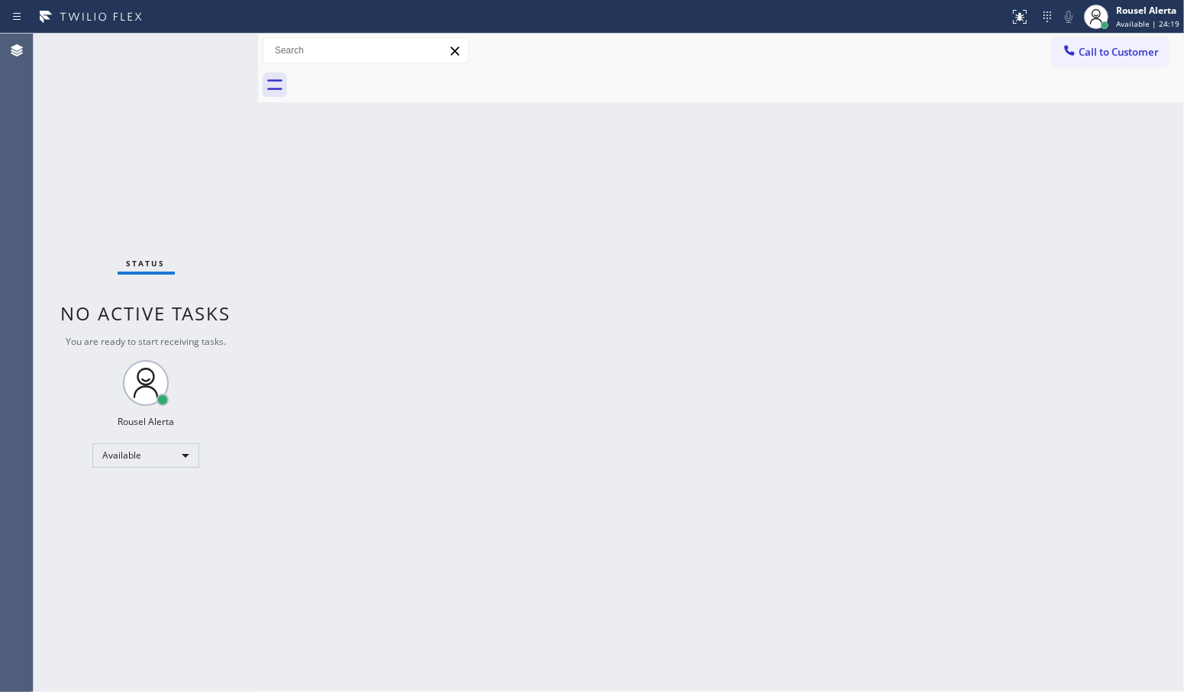
click at [585, 607] on div "Back to Dashboard Change Sender ID Customers Technicians Select a contact Outbo…" at bounding box center [721, 363] width 926 height 659
drag, startPoint x: 210, startPoint y: 69, endPoint x: 210, endPoint y: 47, distance: 22.1
click at [210, 47] on div "Status No active tasks You are ready to start receiving tasks. Rousel Alerta Av…" at bounding box center [146, 363] width 224 height 659
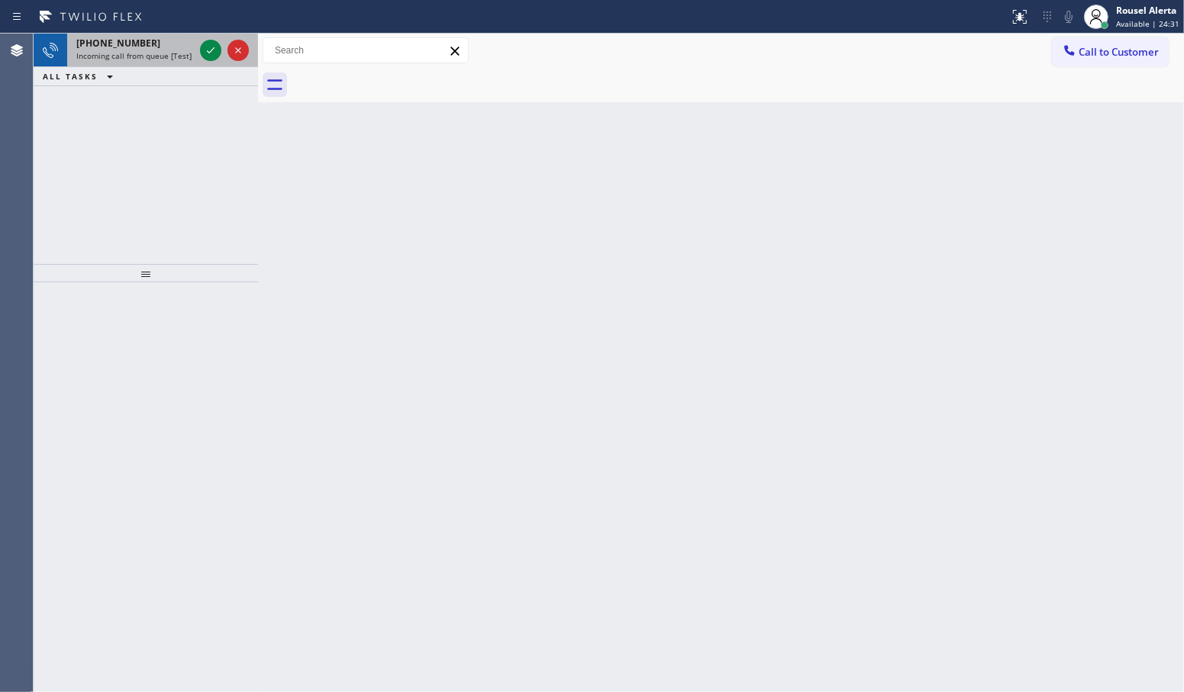
drag, startPoint x: 160, startPoint y: 42, endPoint x: 176, endPoint y: 40, distance: 16.1
click at [160, 42] on div "[PHONE_NUMBER]" at bounding box center [135, 43] width 118 height 13
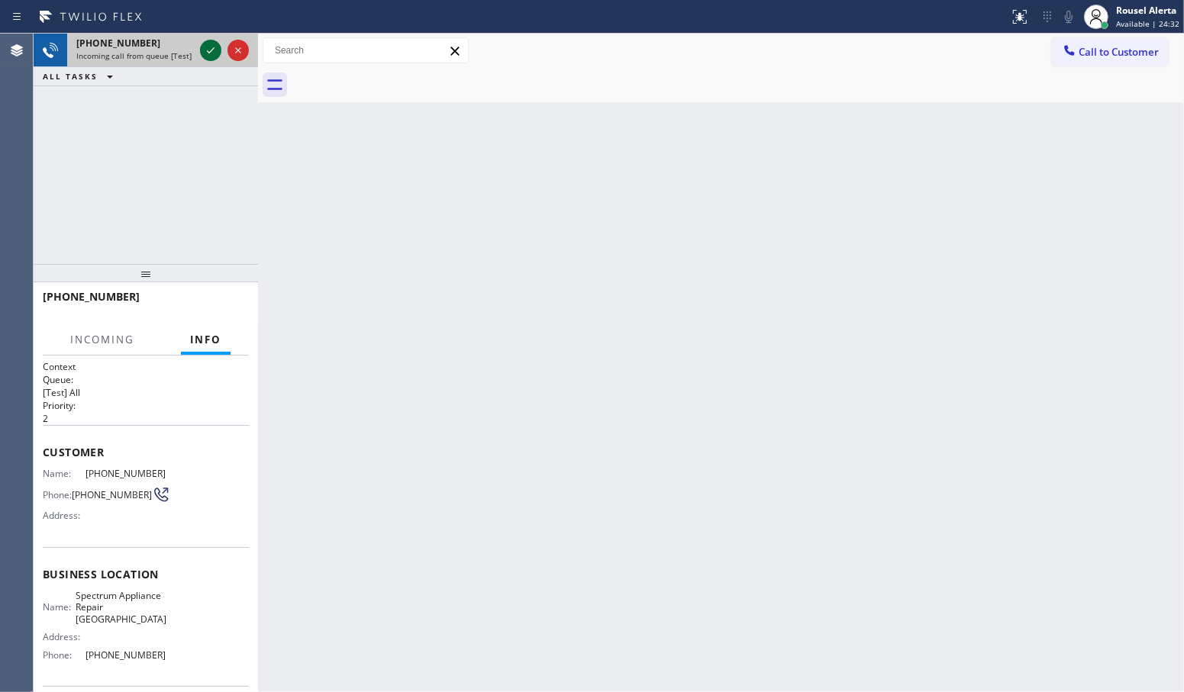
click at [208, 52] on icon at bounding box center [210, 50] width 18 height 18
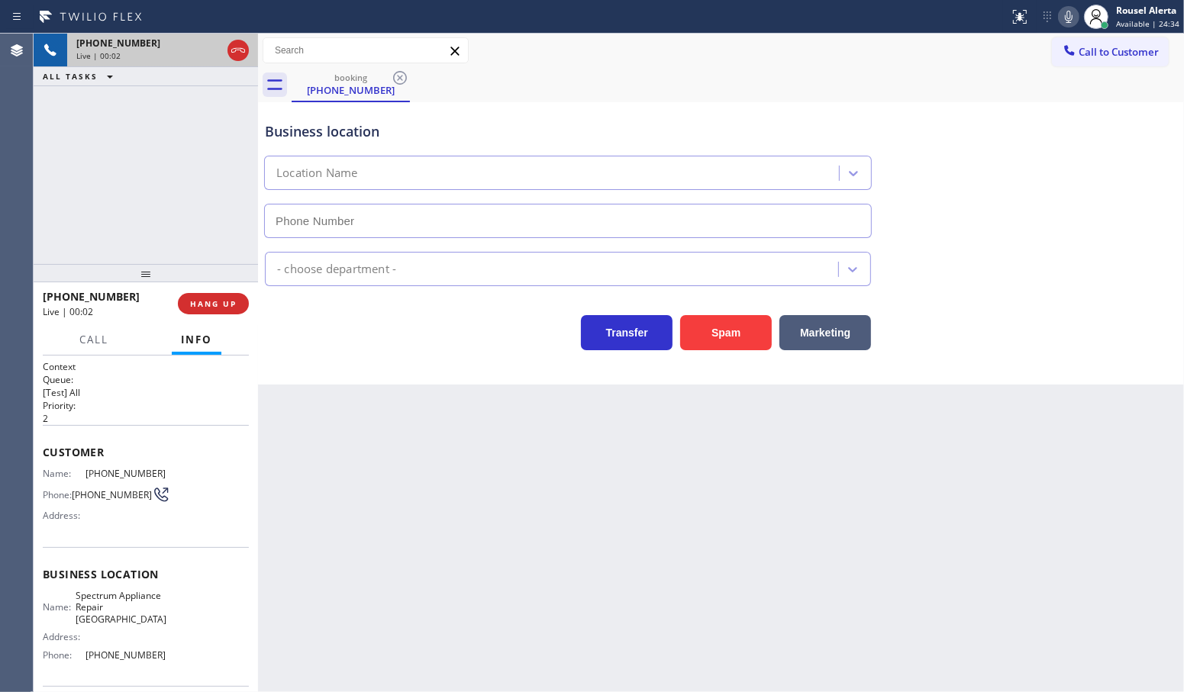
type input "[PHONE_NUMBER]"
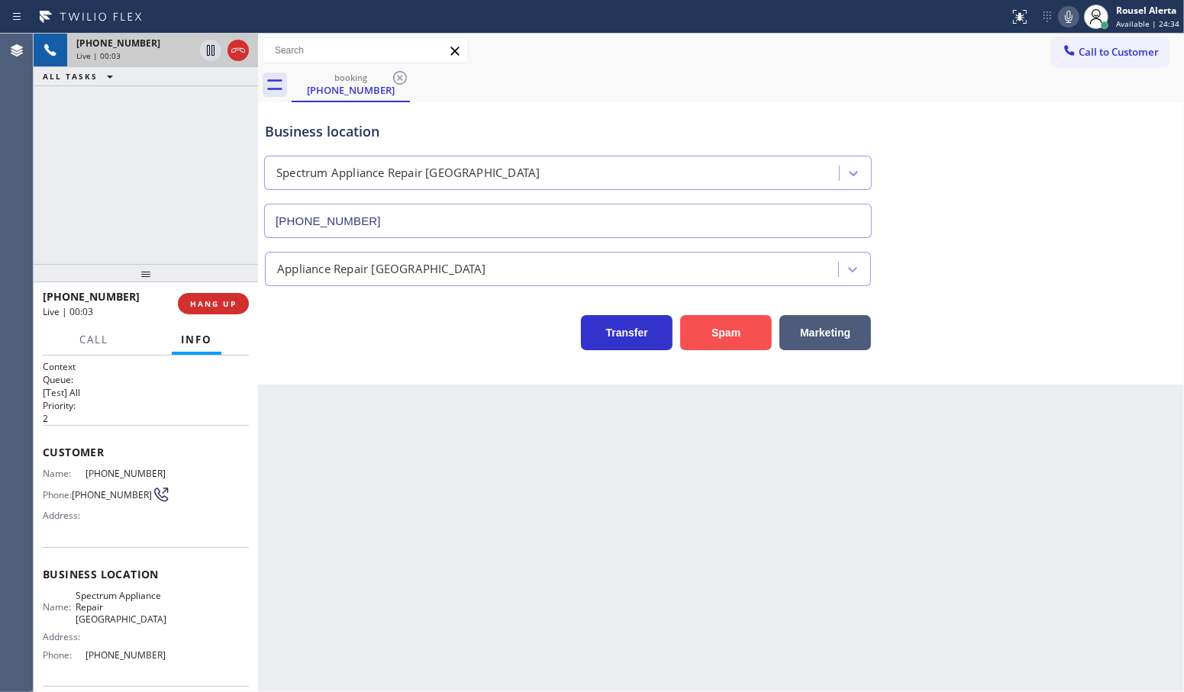
click at [717, 349] on button "Spam" at bounding box center [726, 332] width 92 height 35
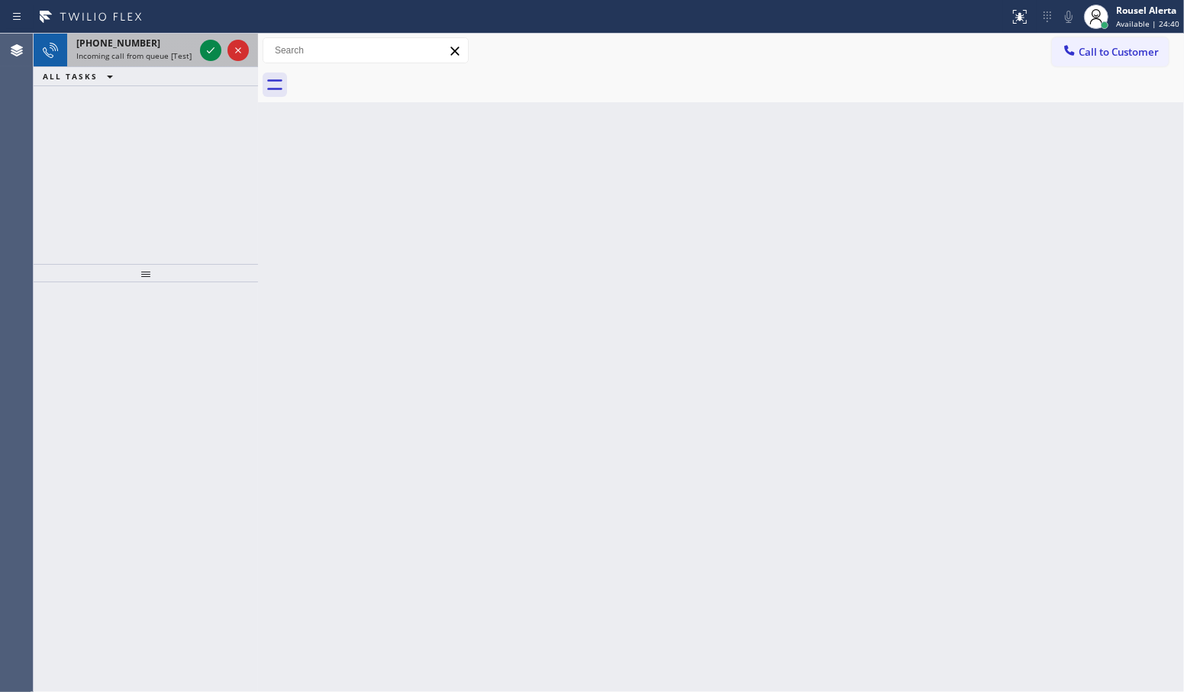
click at [164, 37] on div "[PHONE_NUMBER]" at bounding box center [135, 43] width 118 height 13
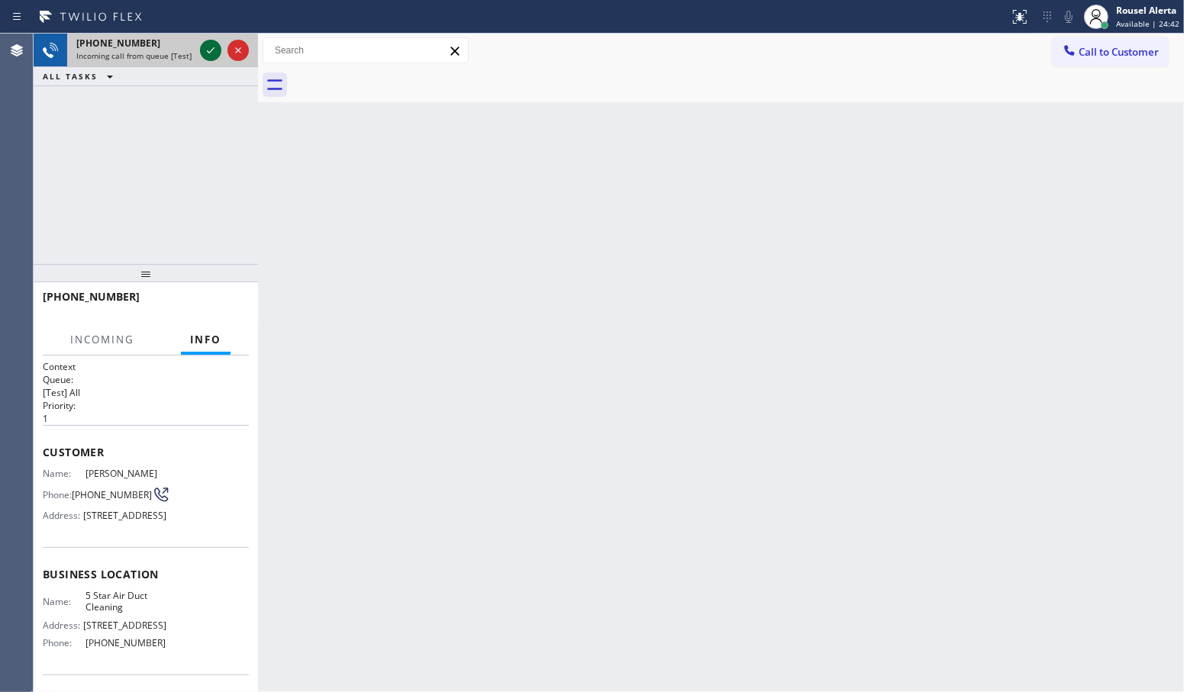
click at [206, 43] on icon at bounding box center [210, 50] width 18 height 18
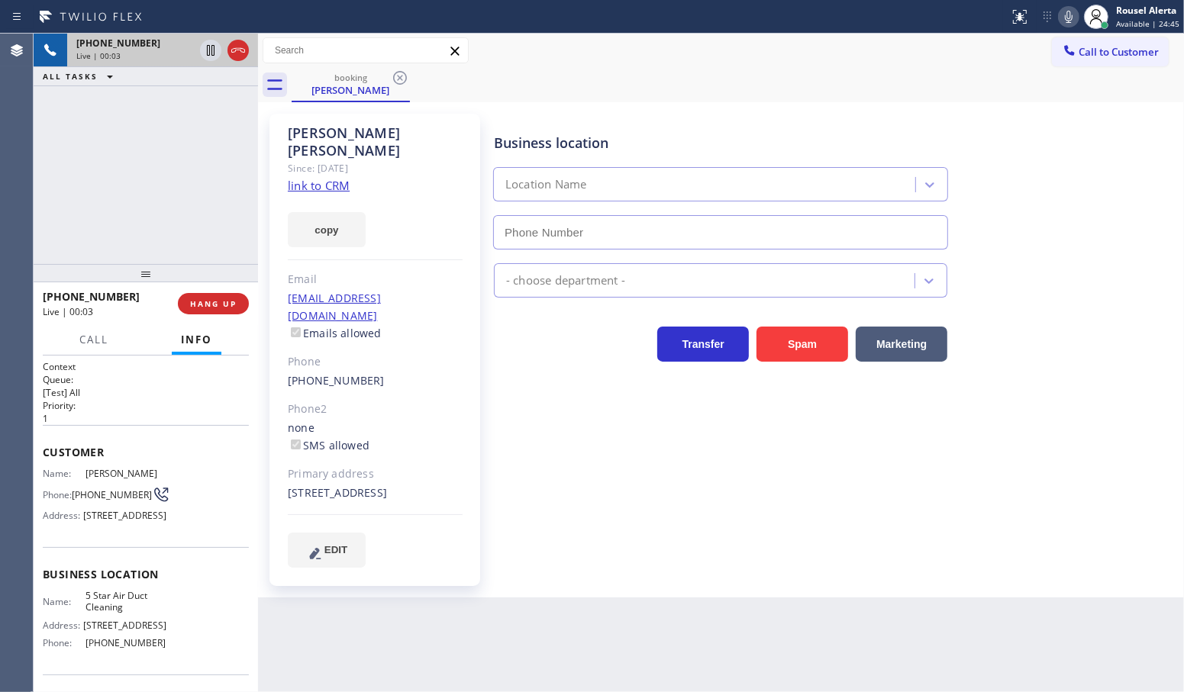
type input "[PHONE_NUMBER]"
click at [321, 178] on link "link to CRM" at bounding box center [319, 185] width 62 height 15
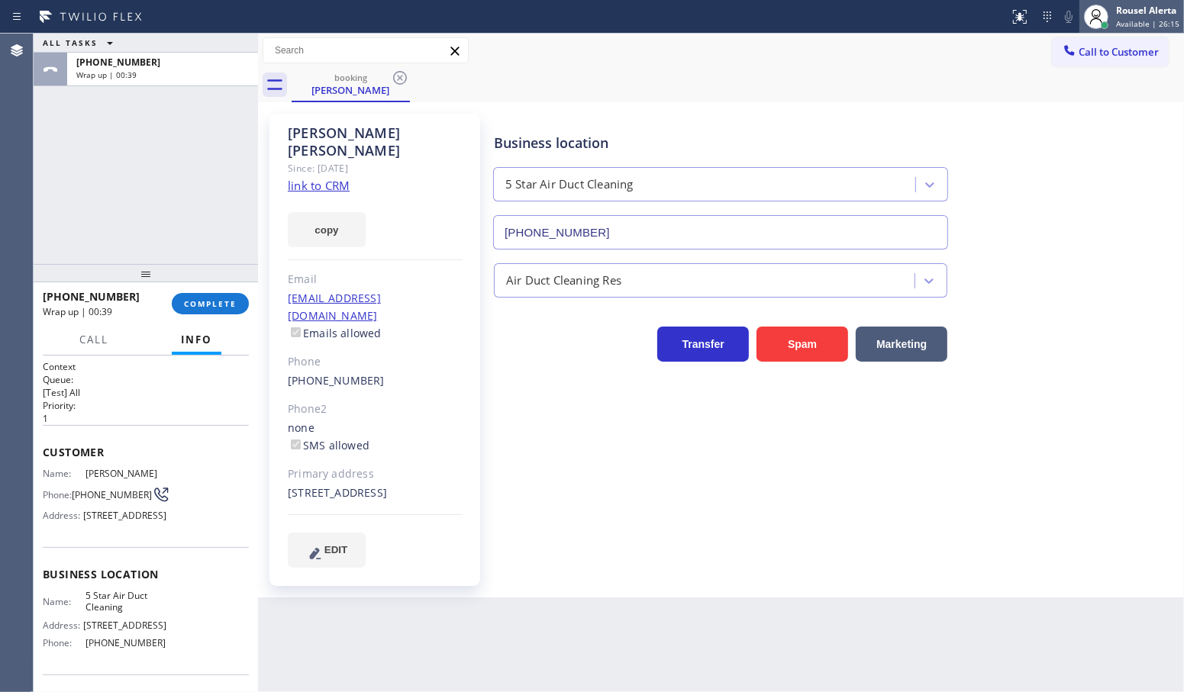
click at [1146, 27] on span "Available | 26:15" at bounding box center [1147, 23] width 63 height 11
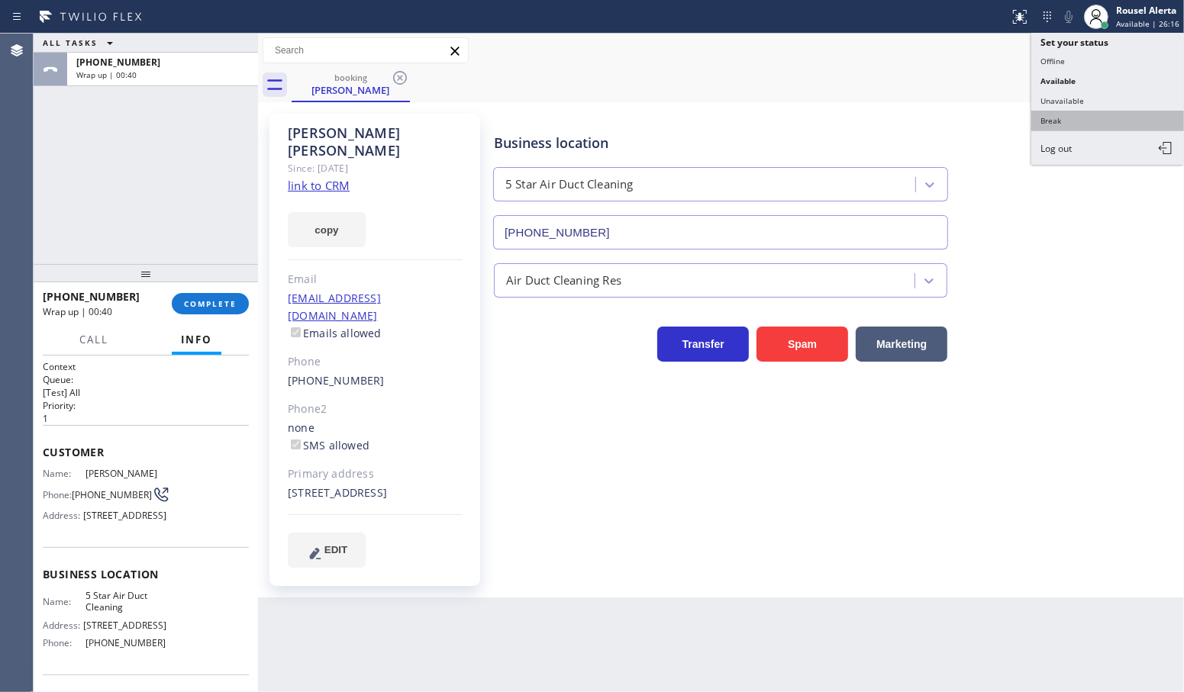
click at [1093, 119] on button "Break" at bounding box center [1107, 121] width 153 height 20
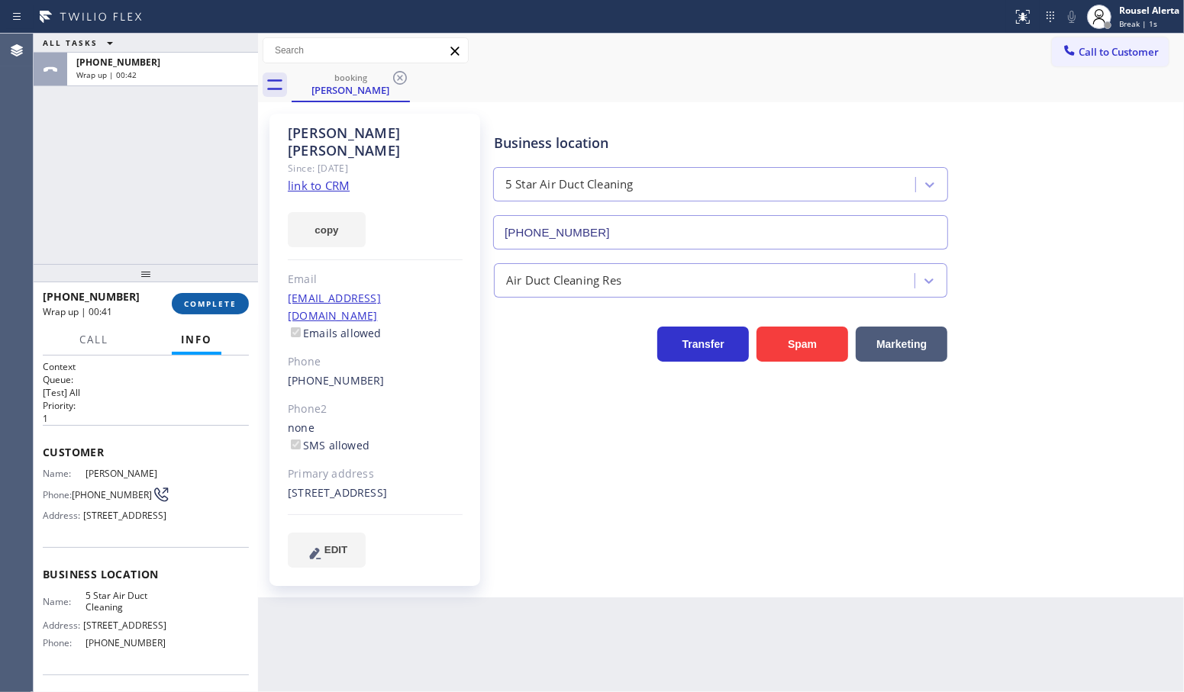
click at [216, 305] on span "COMPLETE" at bounding box center [210, 303] width 53 height 11
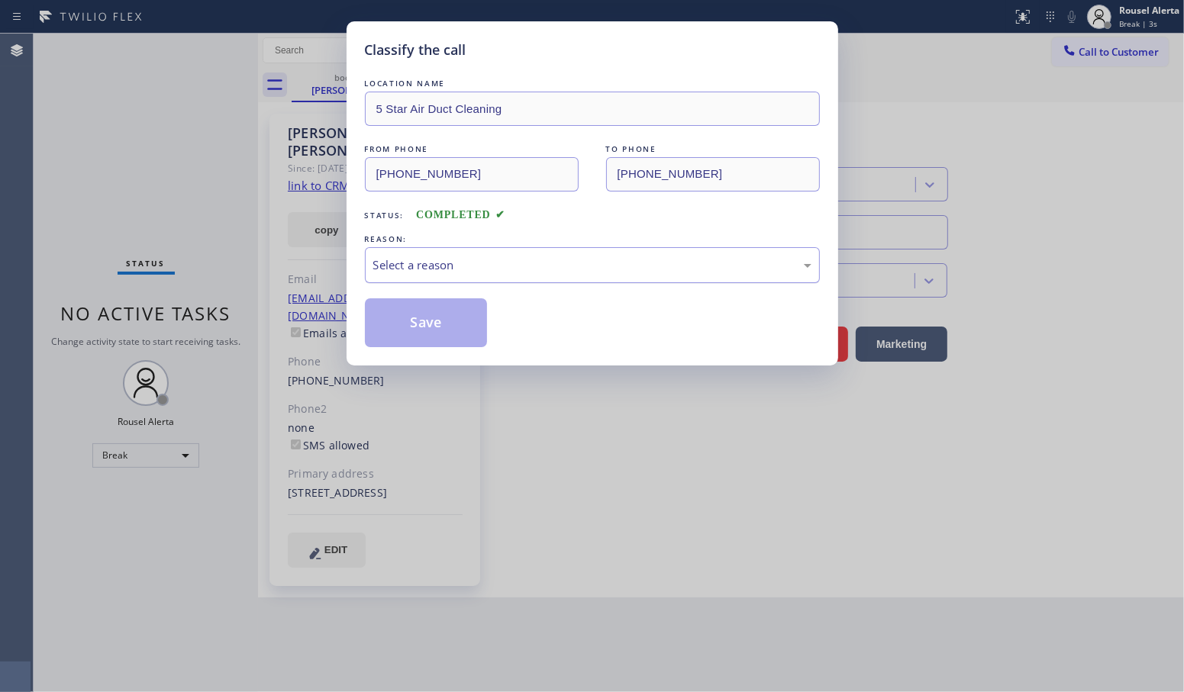
click at [486, 274] on div "Select a reason" at bounding box center [592, 265] width 438 height 18
click at [405, 323] on button "Save" at bounding box center [426, 322] width 123 height 49
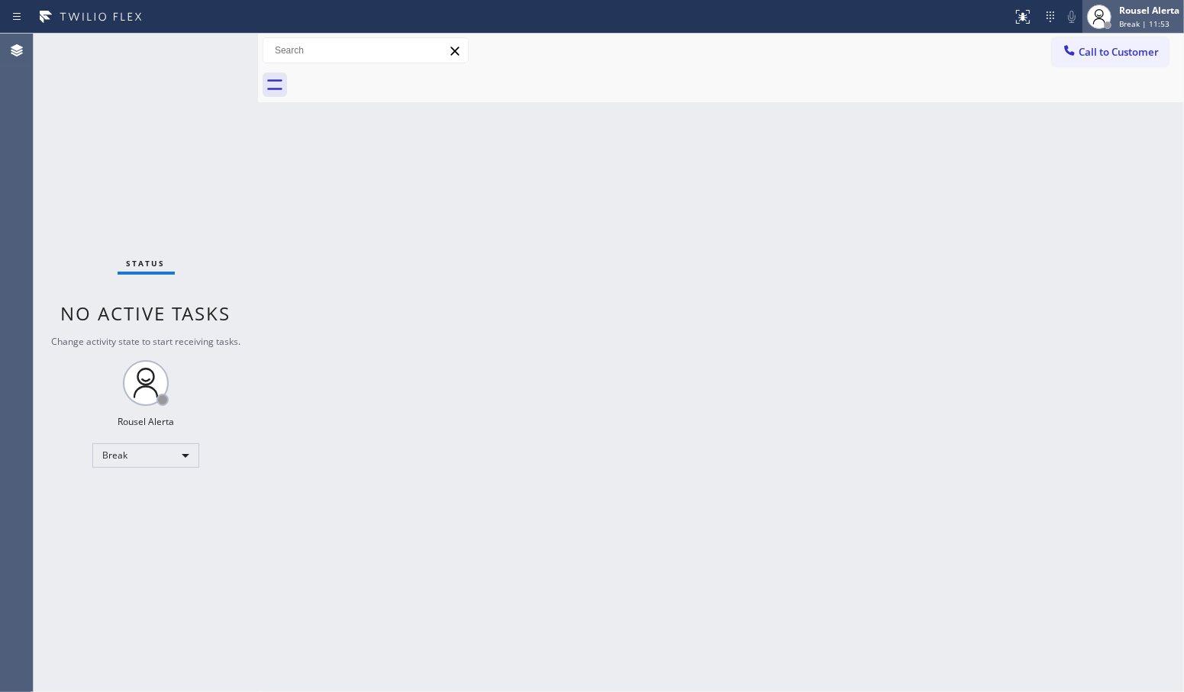
click at [1142, 20] on span "Break | 11:53" at bounding box center [1144, 23] width 50 height 11
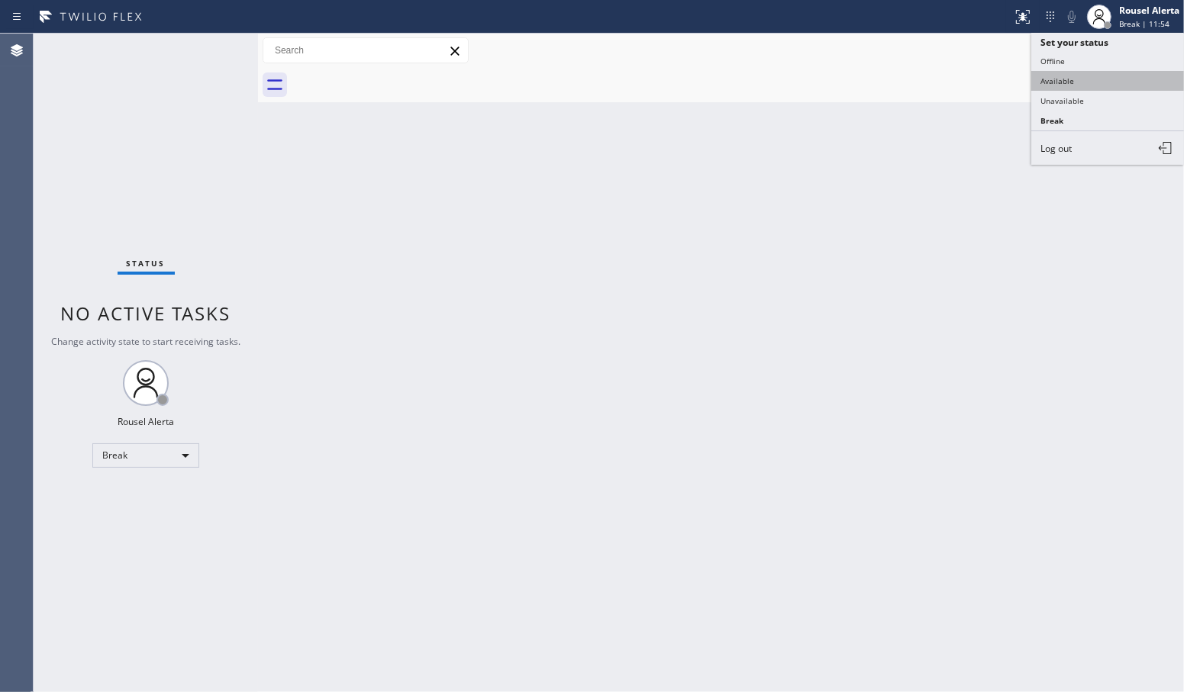
click at [1119, 77] on button "Available" at bounding box center [1107, 81] width 153 height 20
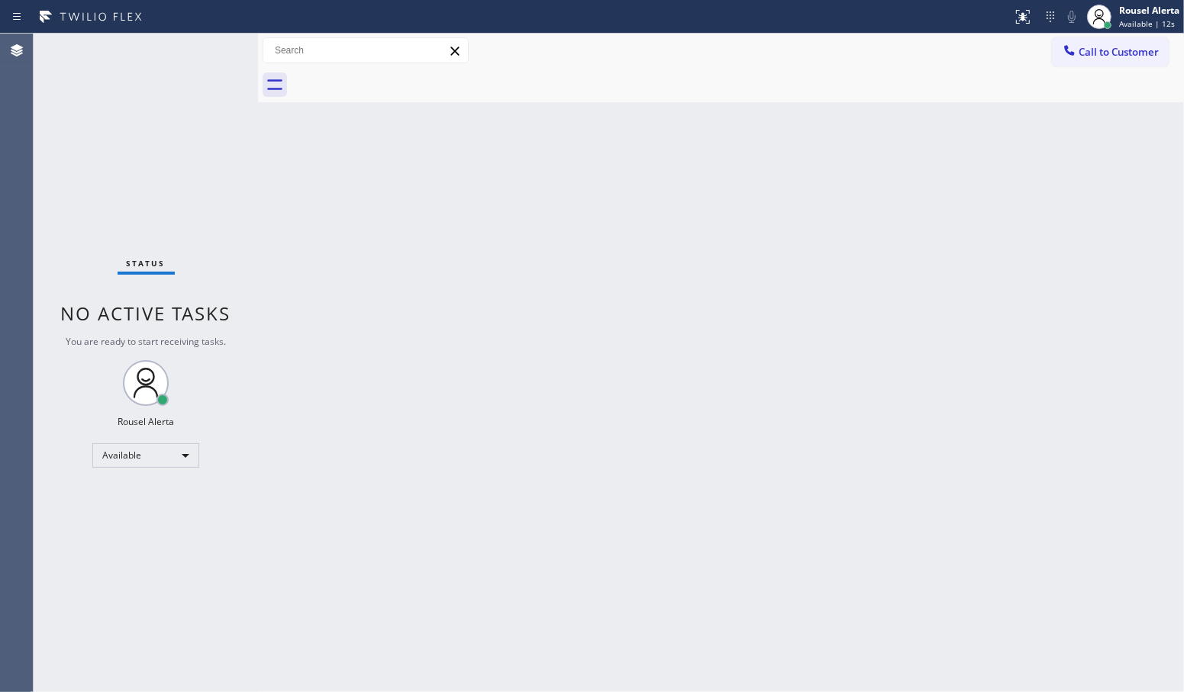
click at [143, 127] on div "Status No active tasks You are ready to start receiving tasks. Rousel Alerta Av…" at bounding box center [146, 363] width 224 height 659
click at [196, 56] on div "Status No active tasks You are ready to start receiving tasks. Rousel Alerta Av…" at bounding box center [146, 363] width 224 height 659
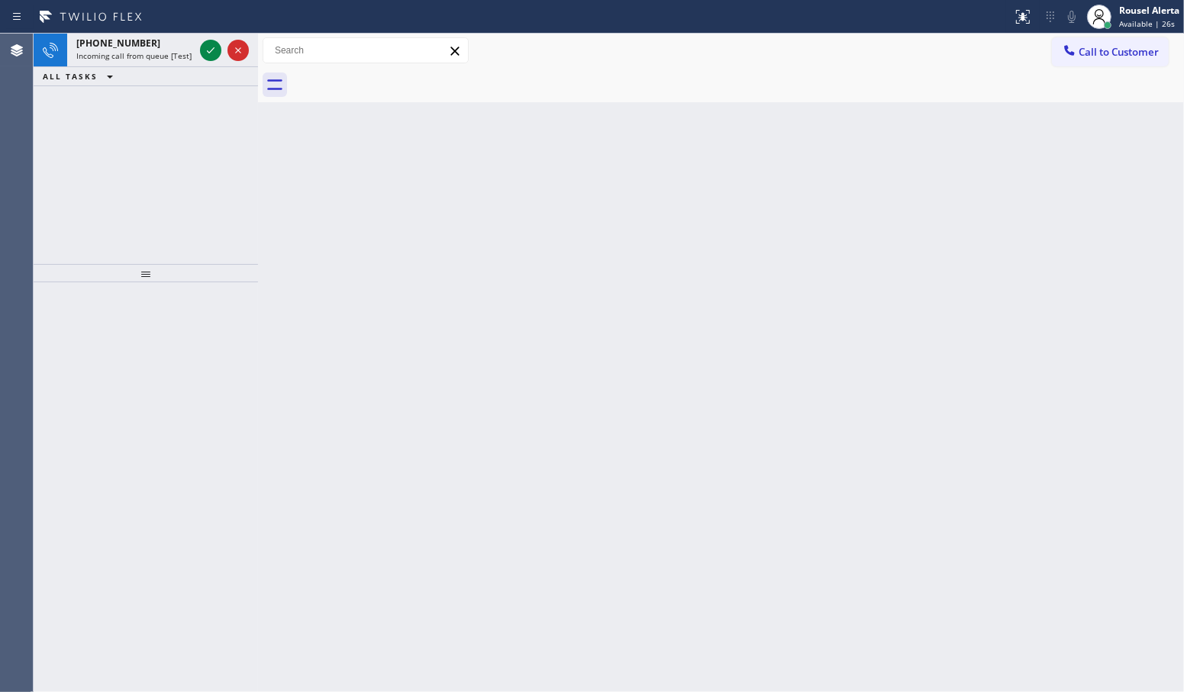
click at [197, 56] on div at bounding box center [224, 51] width 55 height 34
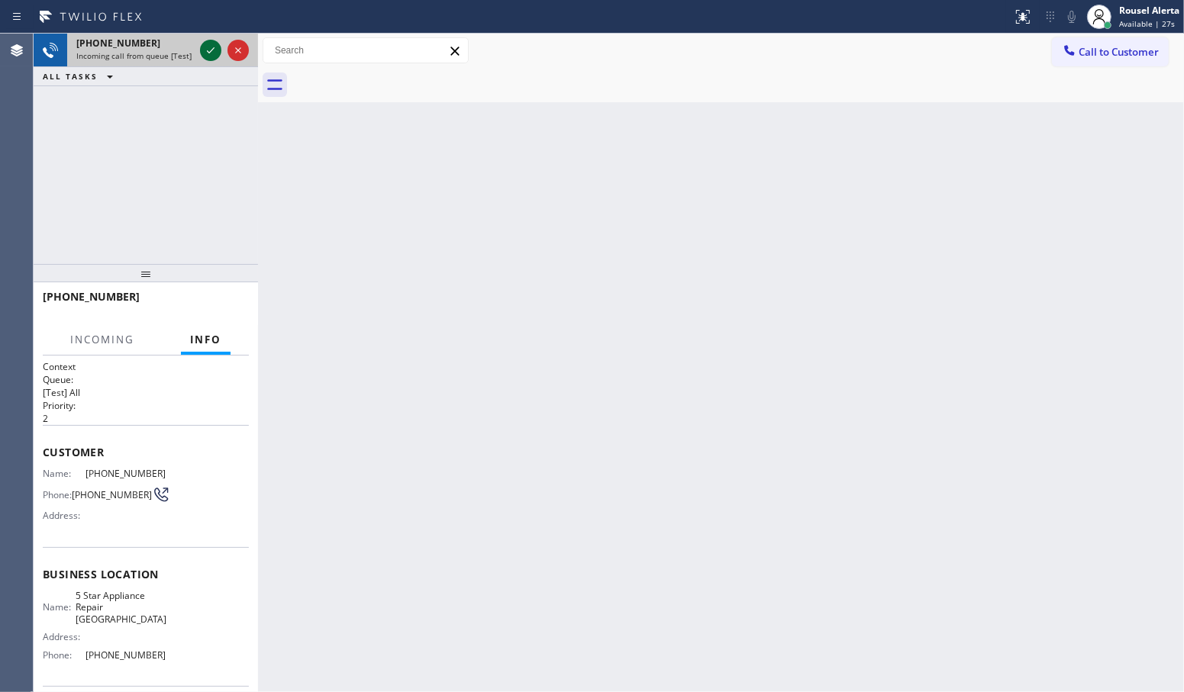
click at [200, 52] on div at bounding box center [210, 50] width 21 height 18
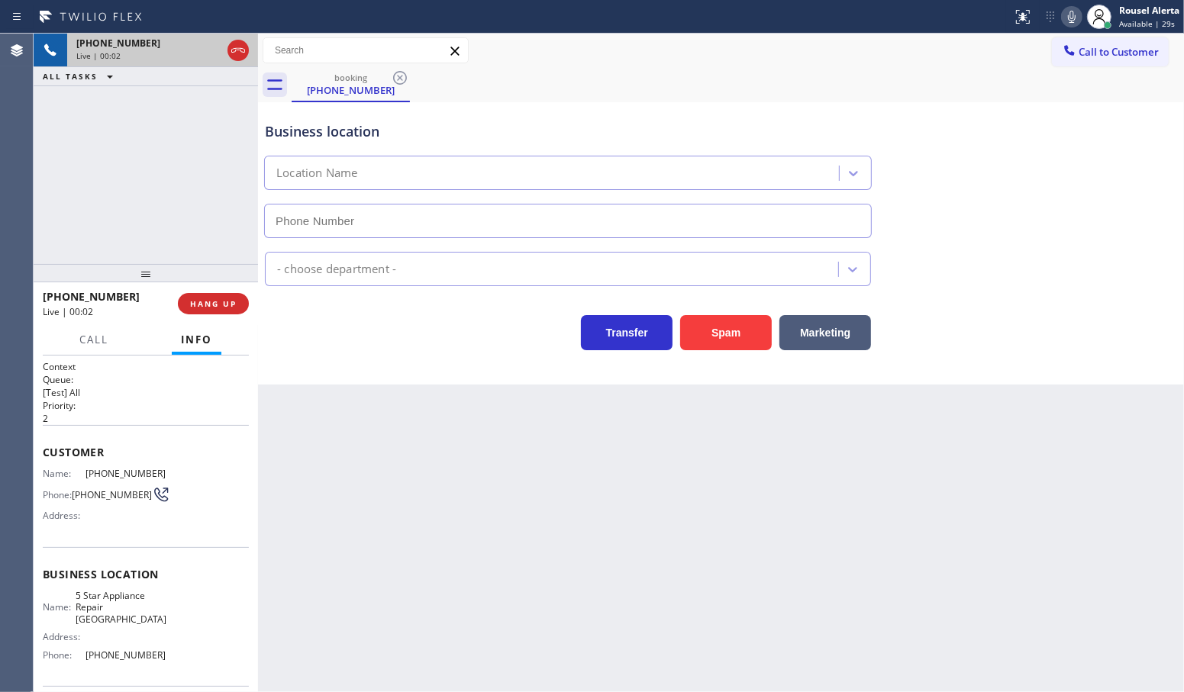
type input "[PHONE_NUMBER]"
click at [733, 323] on button "Spam" at bounding box center [726, 332] width 92 height 35
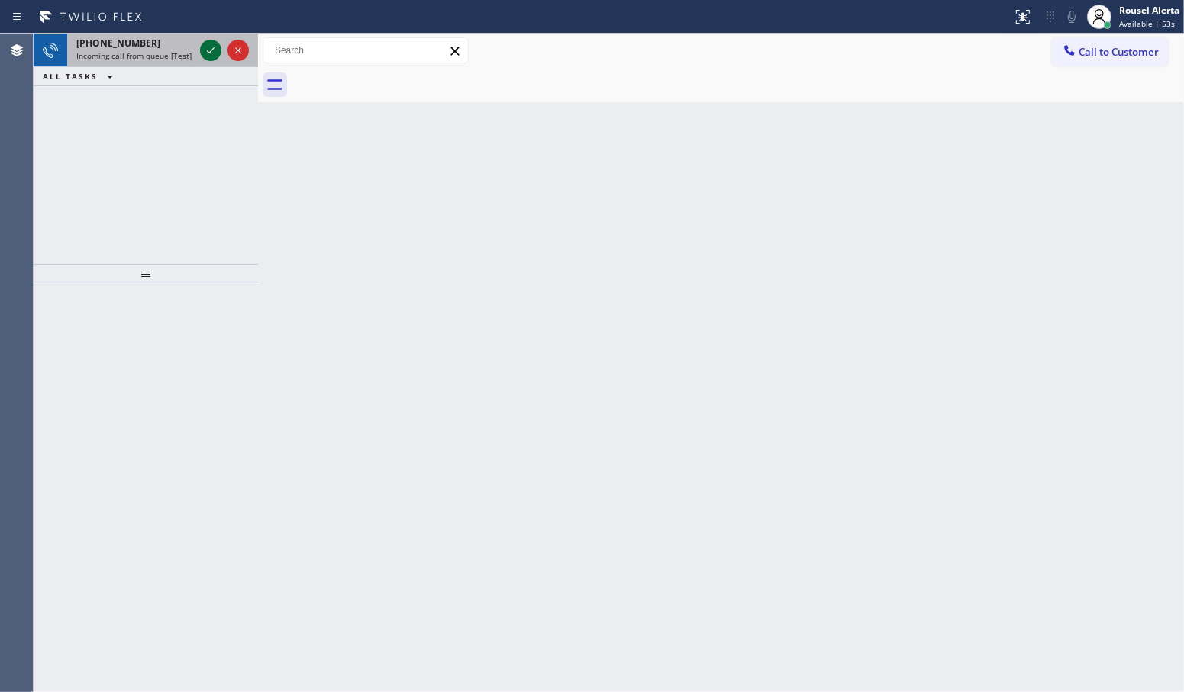
click at [201, 48] on icon at bounding box center [210, 50] width 18 height 18
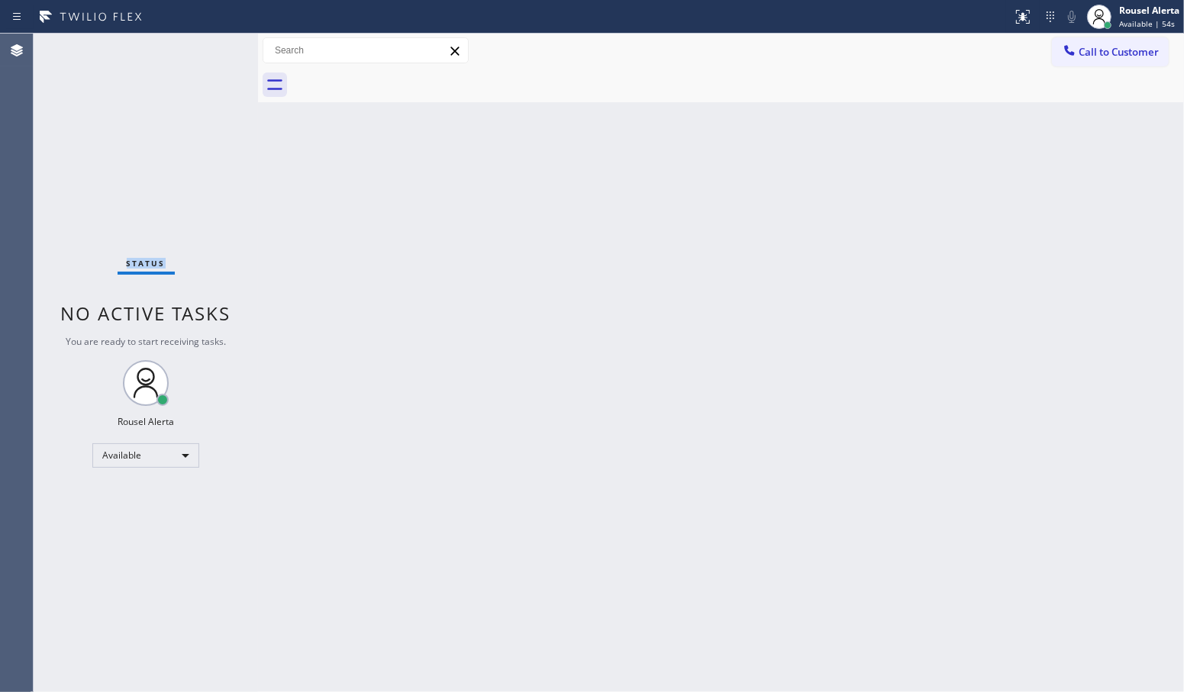
click at [201, 48] on div "Status No active tasks You are ready to start receiving tasks. Rousel Alerta Av…" at bounding box center [146, 363] width 224 height 659
drag, startPoint x: 256, startPoint y: 172, endPoint x: 206, endPoint y: 88, distance: 98.2
click at [258, 173] on div at bounding box center [258, 363] width 0 height 659
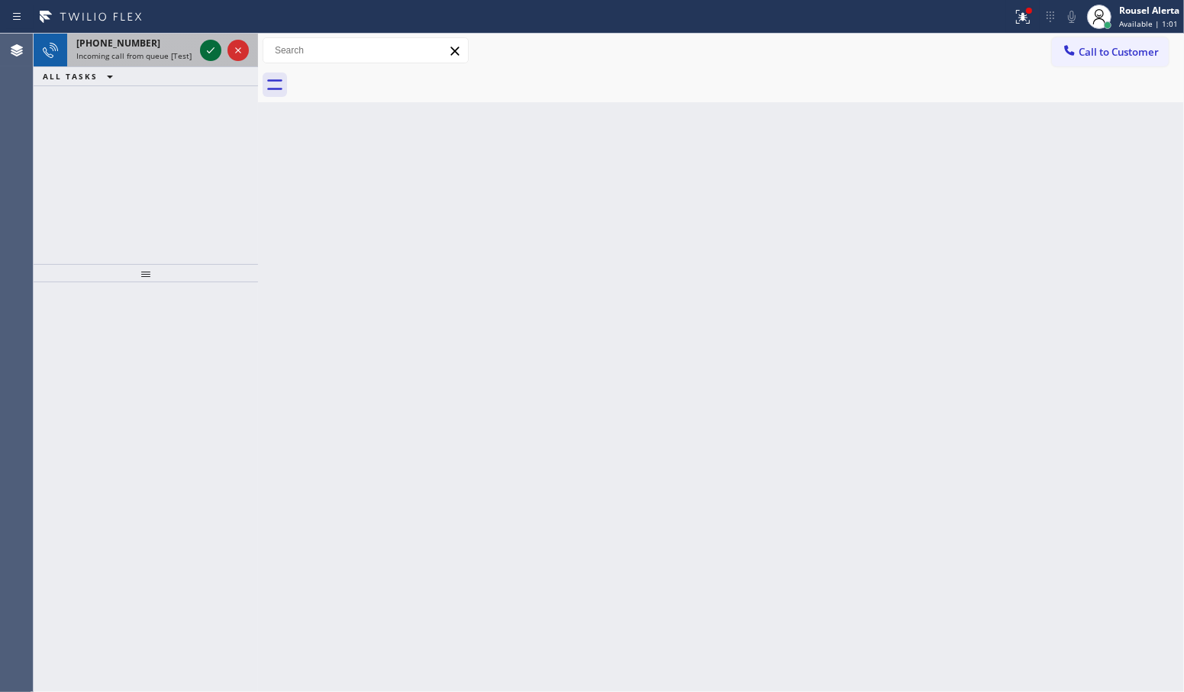
click at [204, 53] on icon at bounding box center [210, 50] width 18 height 18
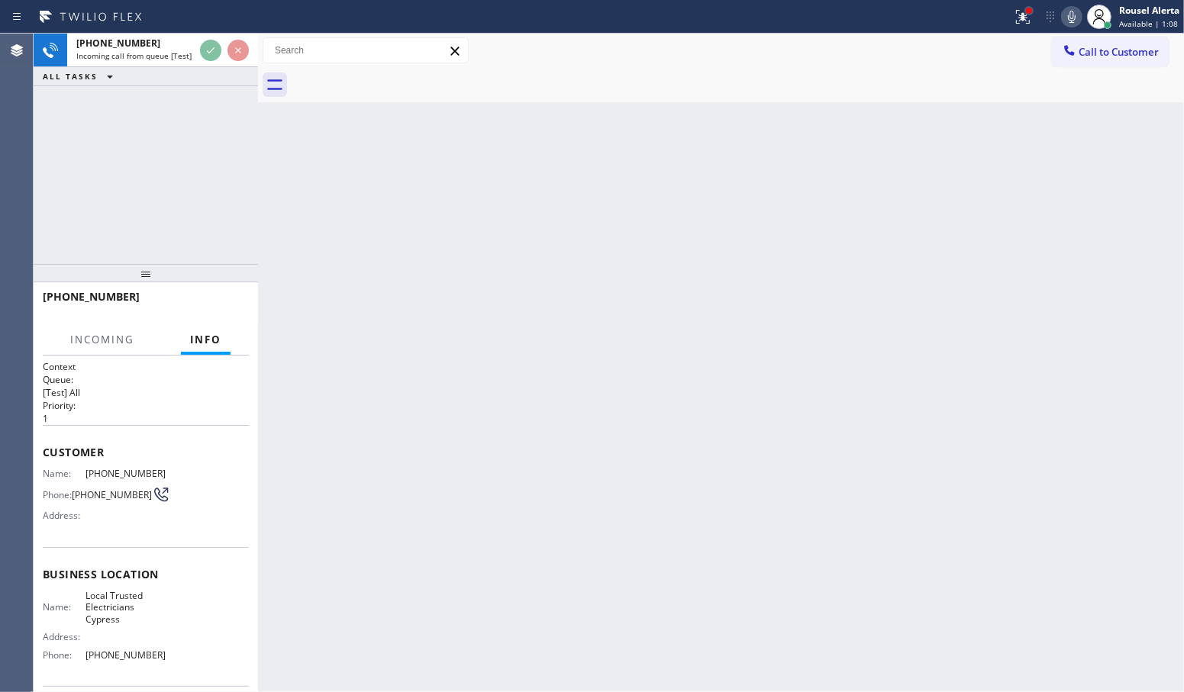
click at [1028, 14] on div at bounding box center [1028, 10] width 9 height 9
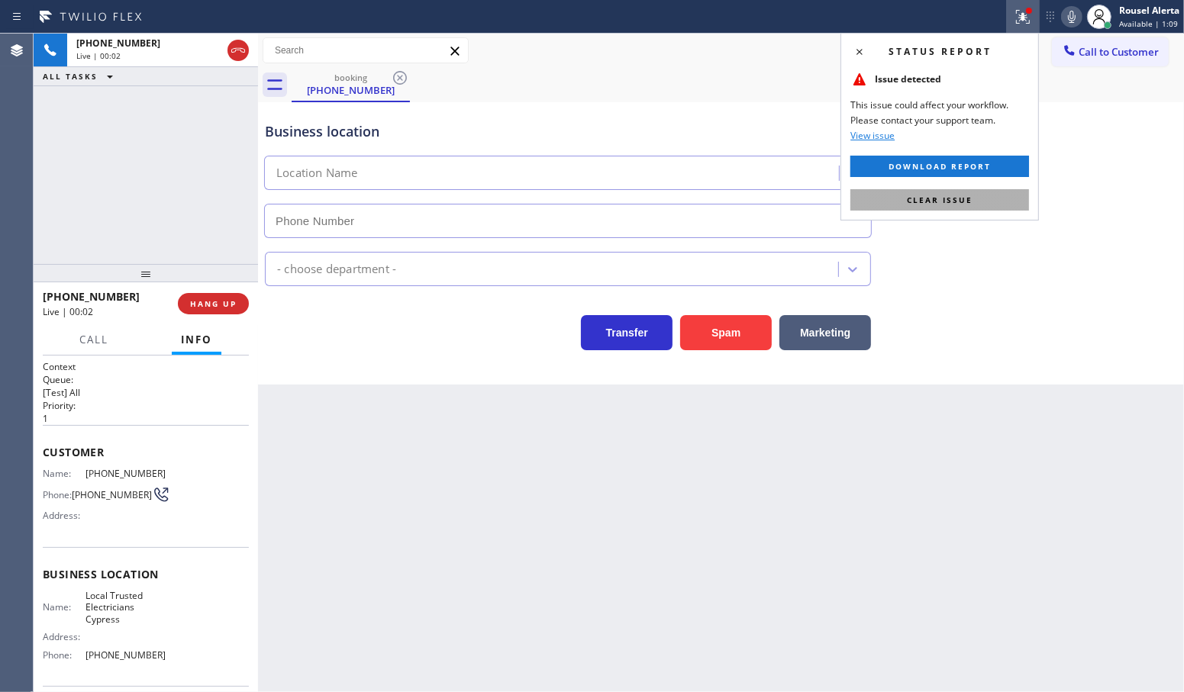
type input "[PHONE_NUMBER]"
click at [974, 198] on button "Clear issue" at bounding box center [939, 199] width 179 height 21
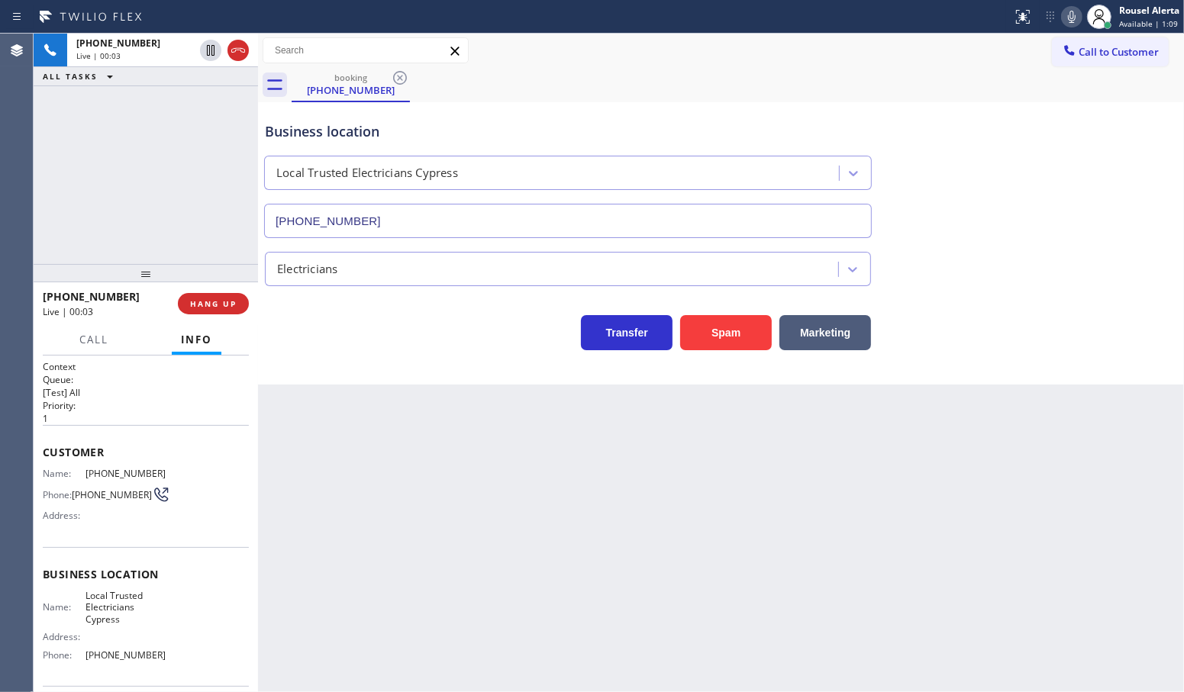
click at [958, 280] on div "Electricians" at bounding box center [721, 266] width 918 height 40
click at [198, 116] on div "[PHONE_NUMBER] Live | 00:16 ALL TASKS ALL TASKS ACTIVE TASKS TASKS IN WRAP UP" at bounding box center [146, 149] width 224 height 230
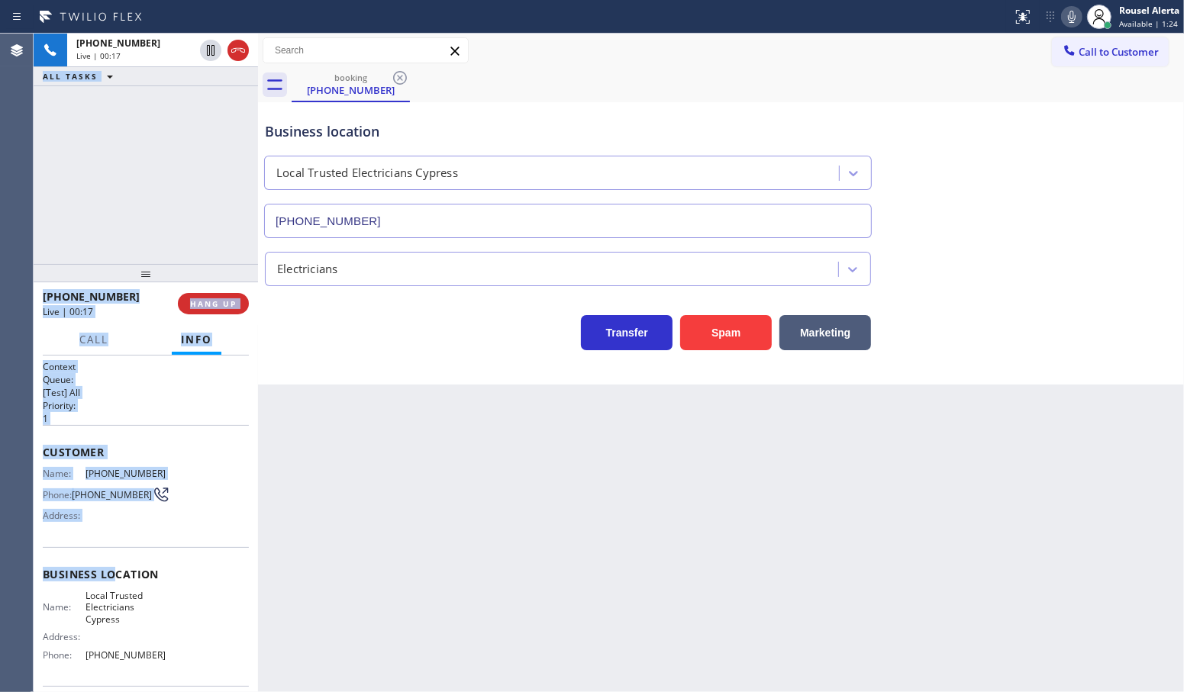
drag, startPoint x: 31, startPoint y: 469, endPoint x: 113, endPoint y: 578, distance: 136.3
click at [113, 578] on div "Agent Desktop Classify the call LOCATION NAME [PERSON_NAME] FROM PHONE [PHONE_N…" at bounding box center [592, 363] width 1184 height 659
click at [120, 534] on div "Customer Name: [PHONE_NUMBER] Phone: [PHONE_NUMBER] Address:" at bounding box center [146, 486] width 206 height 122
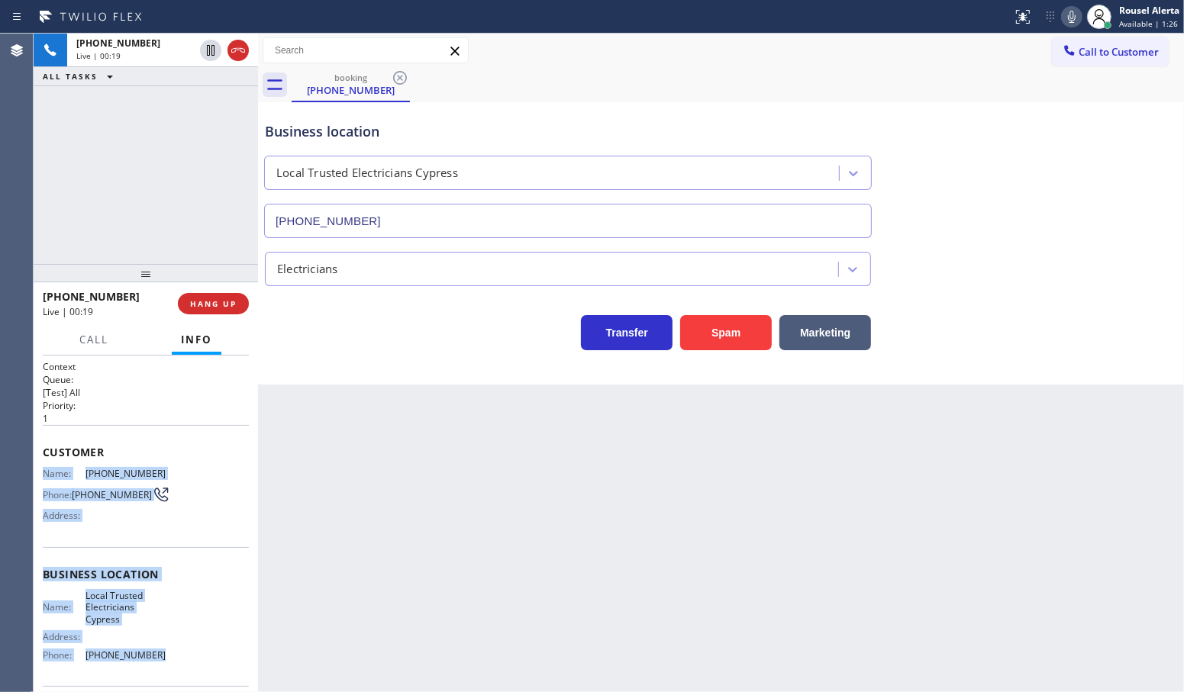
drag, startPoint x: 44, startPoint y: 471, endPoint x: 163, endPoint y: 662, distance: 224.5
click at [163, 662] on div "Context Queue: [Test] All Priority: 1 Customer Name: [PHONE_NUMBER] Phone: [PHO…" at bounding box center [146, 581] width 206 height 442
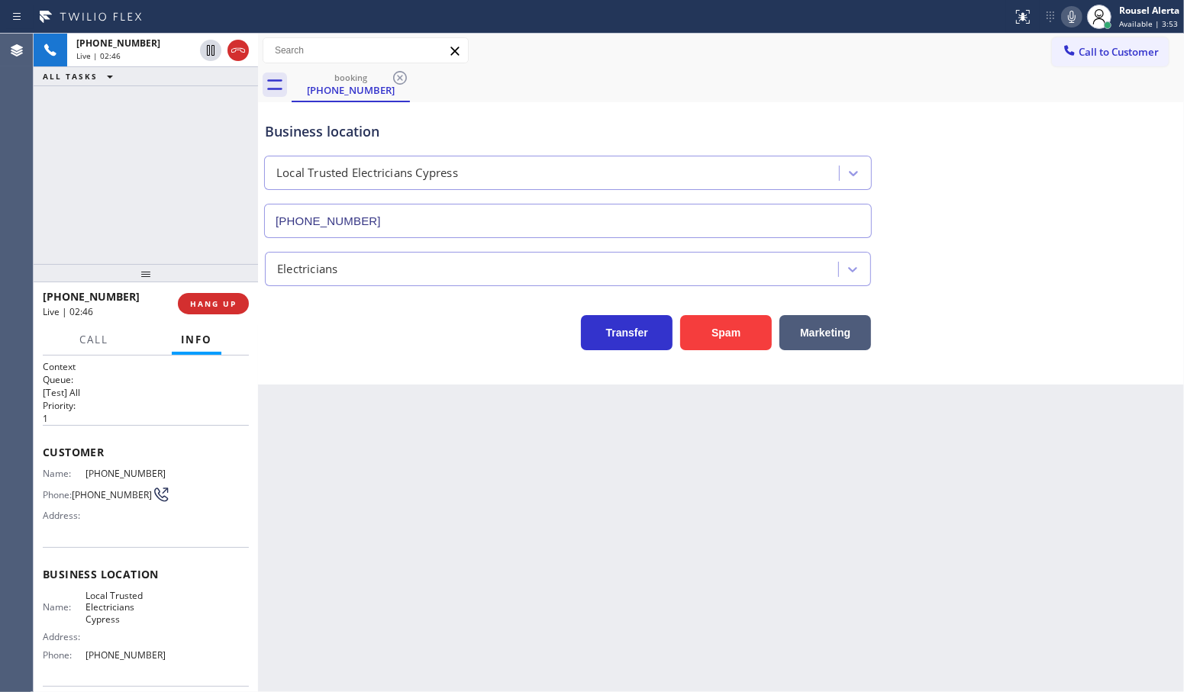
drag, startPoint x: 165, startPoint y: 195, endPoint x: 227, endPoint y: 269, distance: 96.4
click at [168, 195] on div "[PHONE_NUMBER] Live | 02:46 ALL TASKS ALL TASKS ACTIVE TASKS TASKS IN WRAP UP" at bounding box center [146, 149] width 224 height 230
click at [362, 443] on div "Back to Dashboard Change Sender ID Customers Technicians Select a contact Outbo…" at bounding box center [721, 363] width 926 height 659
click at [158, 124] on div "[PHONE_NUMBER] Live | 02:47 ALL TASKS ALL TASKS ACTIVE TASKS TASKS IN WRAP UP" at bounding box center [146, 149] width 224 height 230
click at [203, 55] on icon at bounding box center [210, 50] width 18 height 18
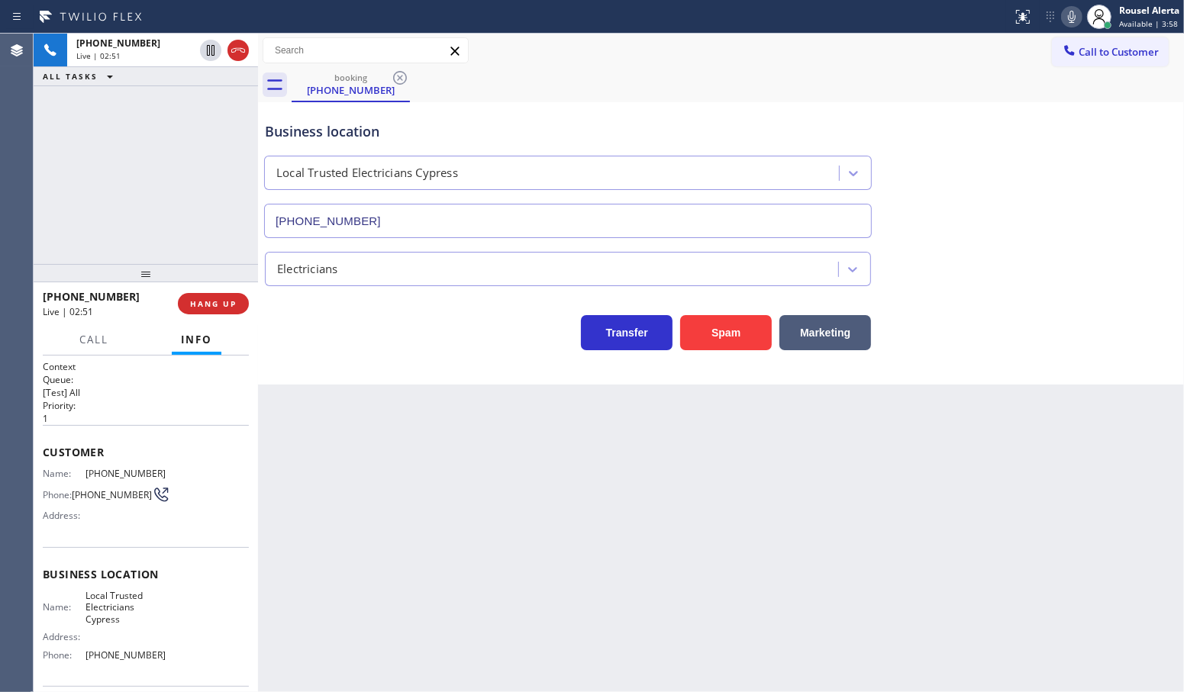
click at [1072, 17] on icon at bounding box center [1072, 17] width 8 height 12
drag, startPoint x: 189, startPoint y: 163, endPoint x: 477, endPoint y: 230, distance: 295.4
click at [189, 165] on div "[PHONE_NUMBER] Live | 05:00 ALL TASKS ALL TASKS ACTIVE TASKS TASKS IN WRAP UP" at bounding box center [146, 149] width 224 height 230
click at [200, 154] on div "[PHONE_NUMBER] Live | 05:58 ALL TASKS ALL TASKS ACTIVE TASKS TASKS IN WRAP UP" at bounding box center [146, 149] width 224 height 230
click at [204, 51] on icon at bounding box center [210, 50] width 18 height 18
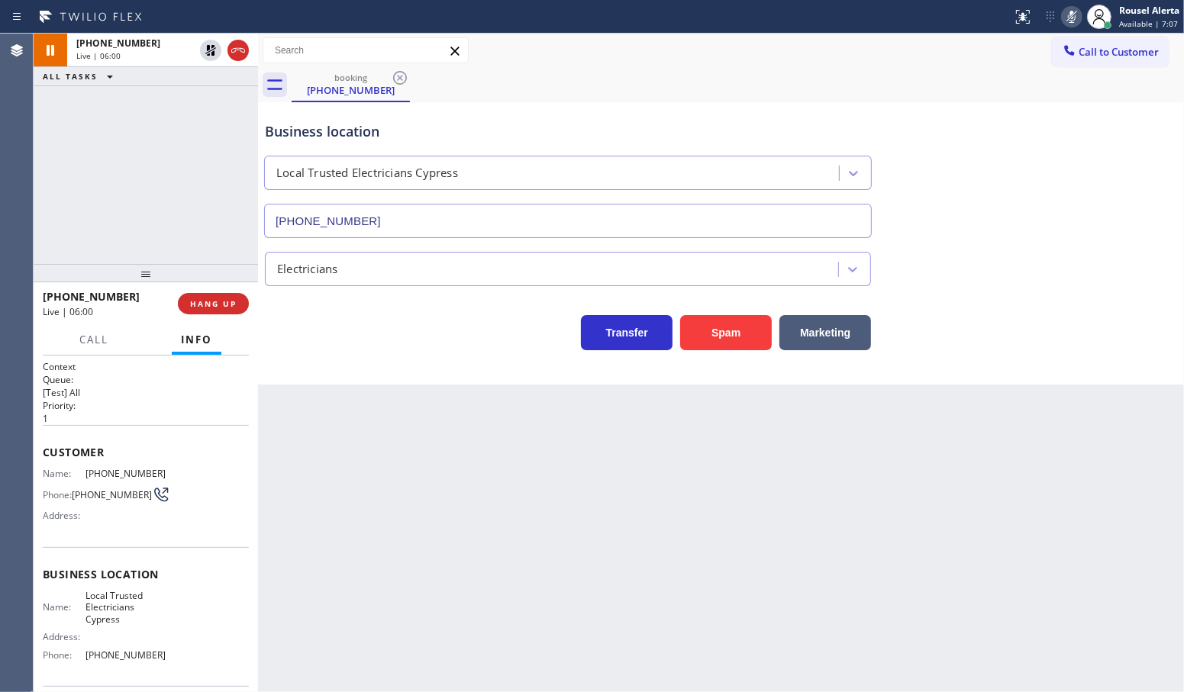
click at [1065, 17] on icon at bounding box center [1071, 17] width 18 height 18
click at [730, 121] on div "Business location" at bounding box center [568, 131] width 606 height 21
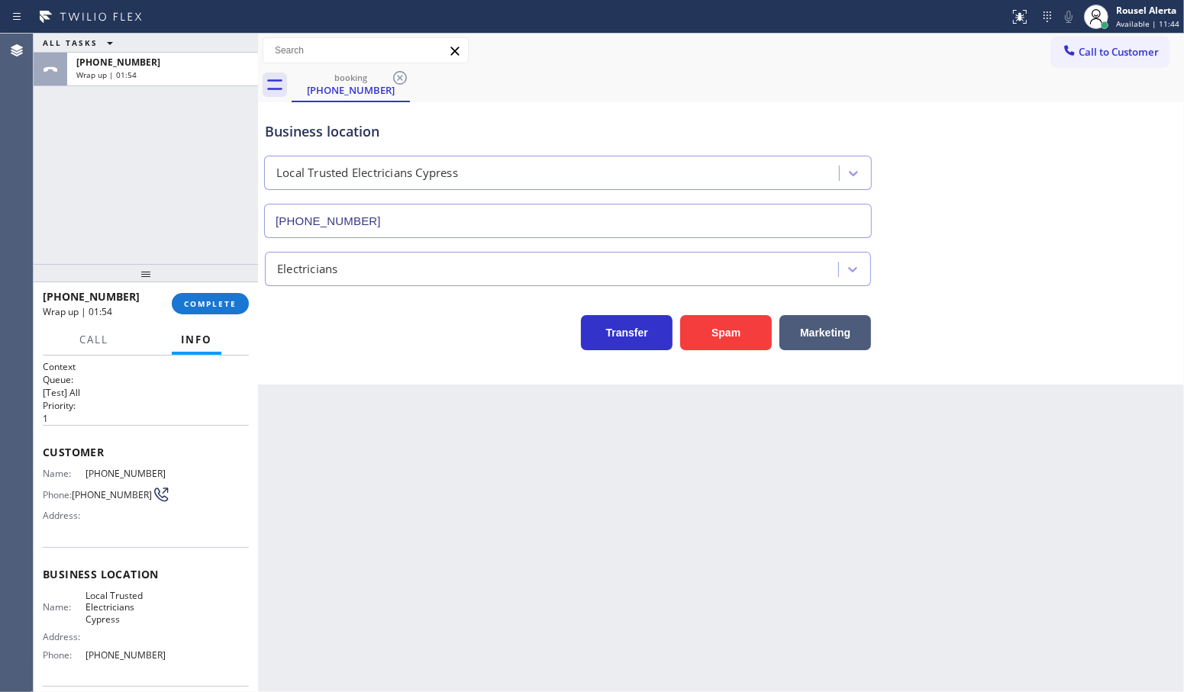
click at [398, 441] on div "Back to Dashboard Change Sender ID Customers Technicians Select a contact Outbo…" at bounding box center [721, 363] width 926 height 659
click at [211, 314] on button "COMPLETE" at bounding box center [210, 303] width 77 height 21
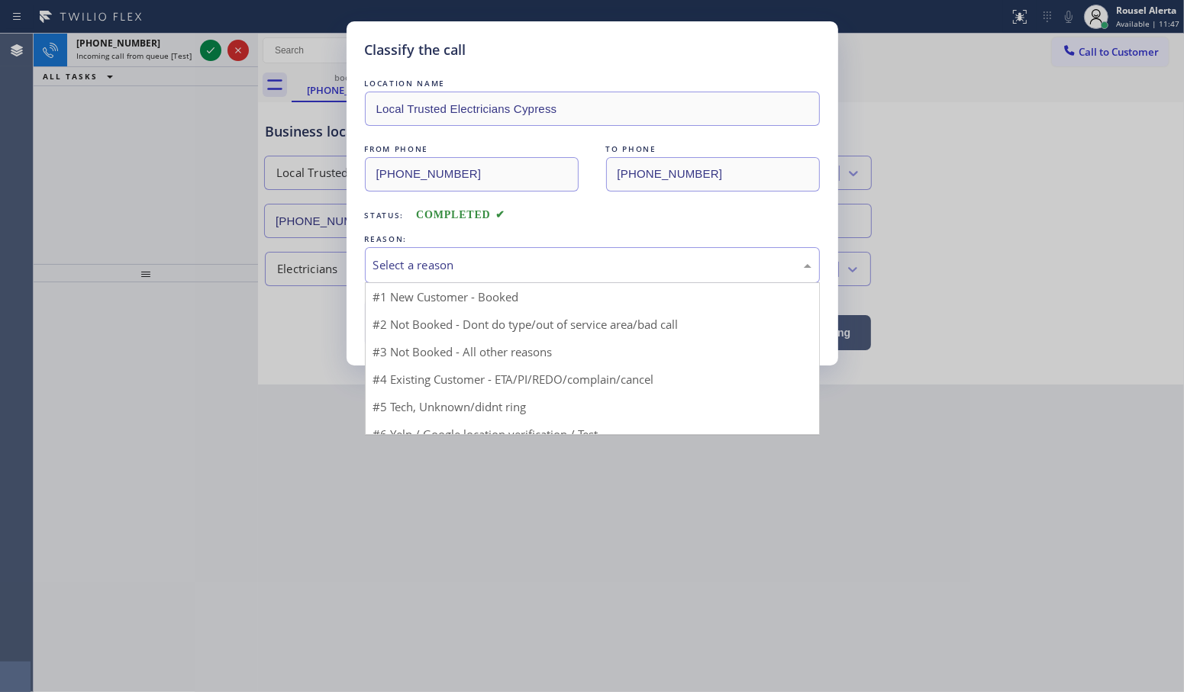
click at [569, 276] on div "Select a reason" at bounding box center [592, 265] width 455 height 36
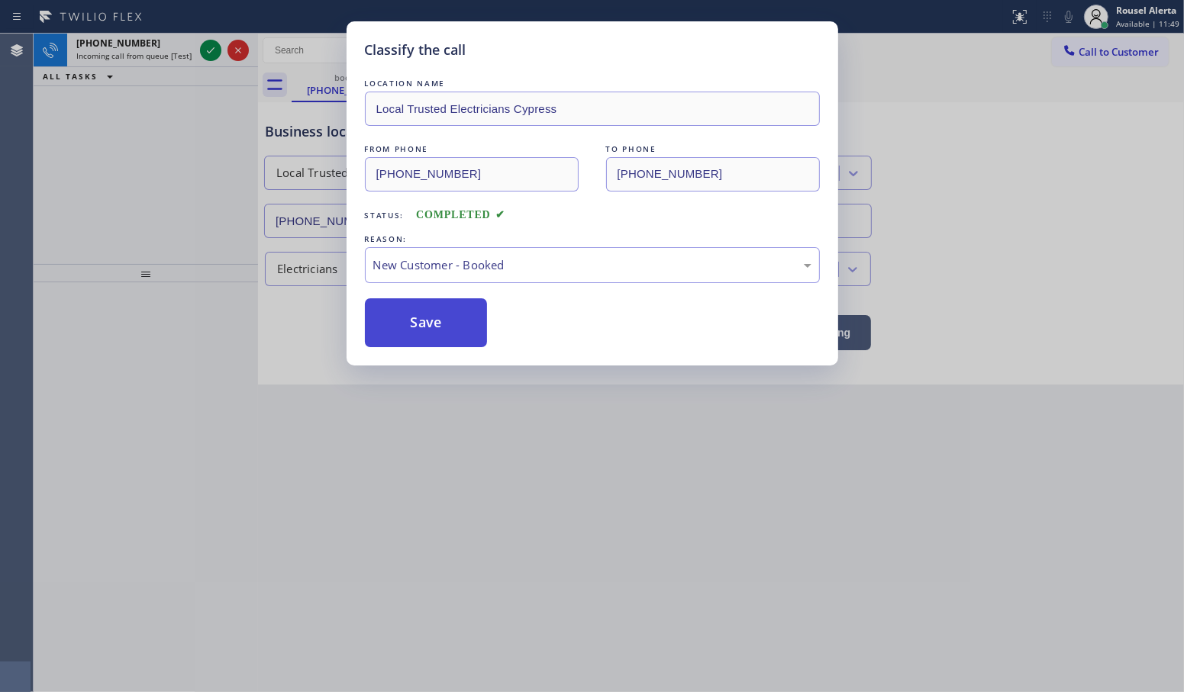
click at [391, 329] on button "Save" at bounding box center [426, 322] width 123 height 49
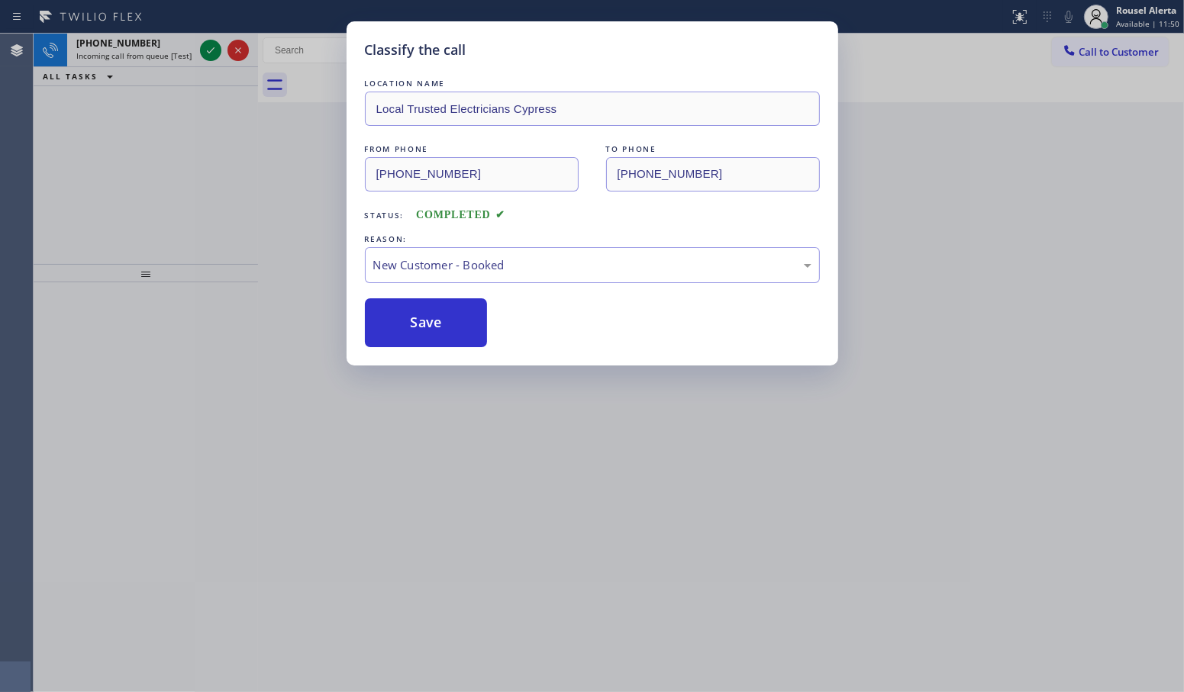
click at [147, 55] on div "Classify the call LOCATION NAME Local Trusted Electricians Cypress FROM PHONE […" at bounding box center [592, 346] width 1184 height 692
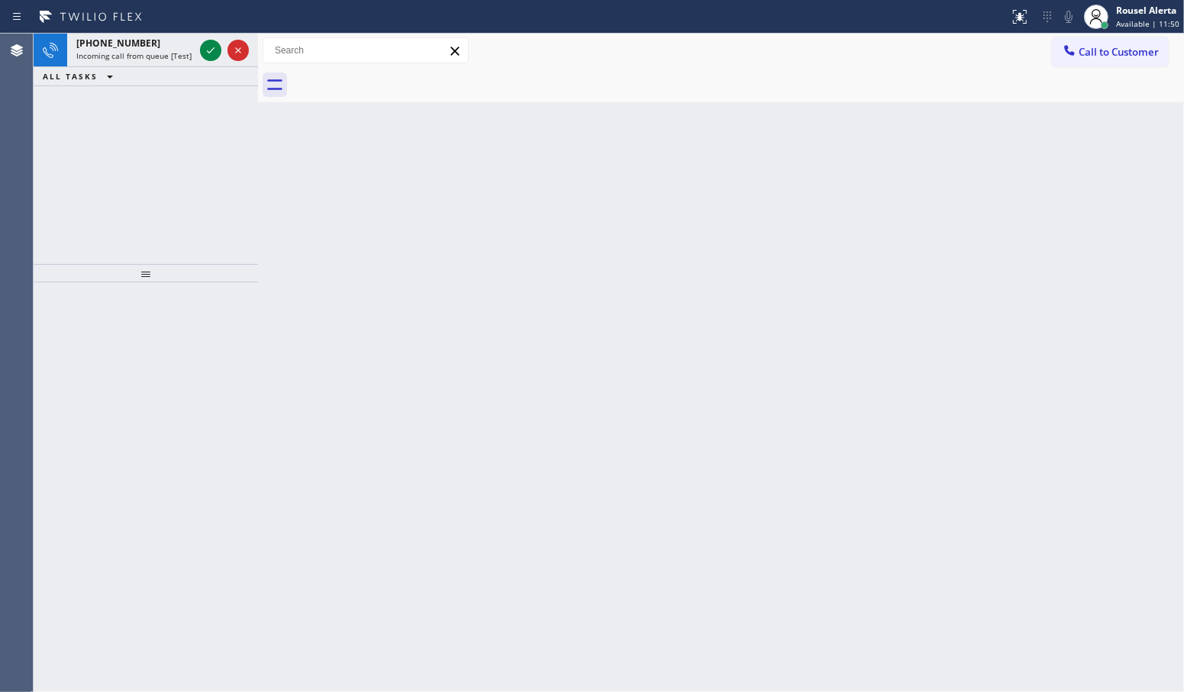
click at [147, 55] on span "Incoming call from queue [Test] All" at bounding box center [139, 55] width 127 height 11
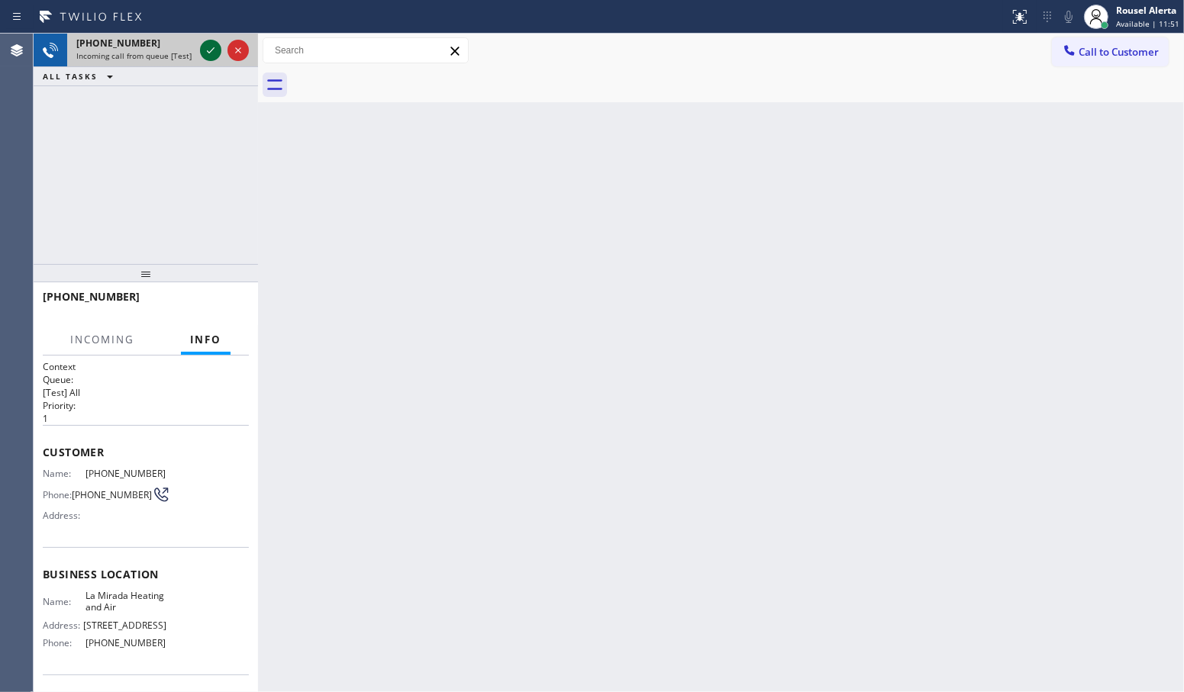
click at [205, 54] on icon at bounding box center [210, 50] width 18 height 18
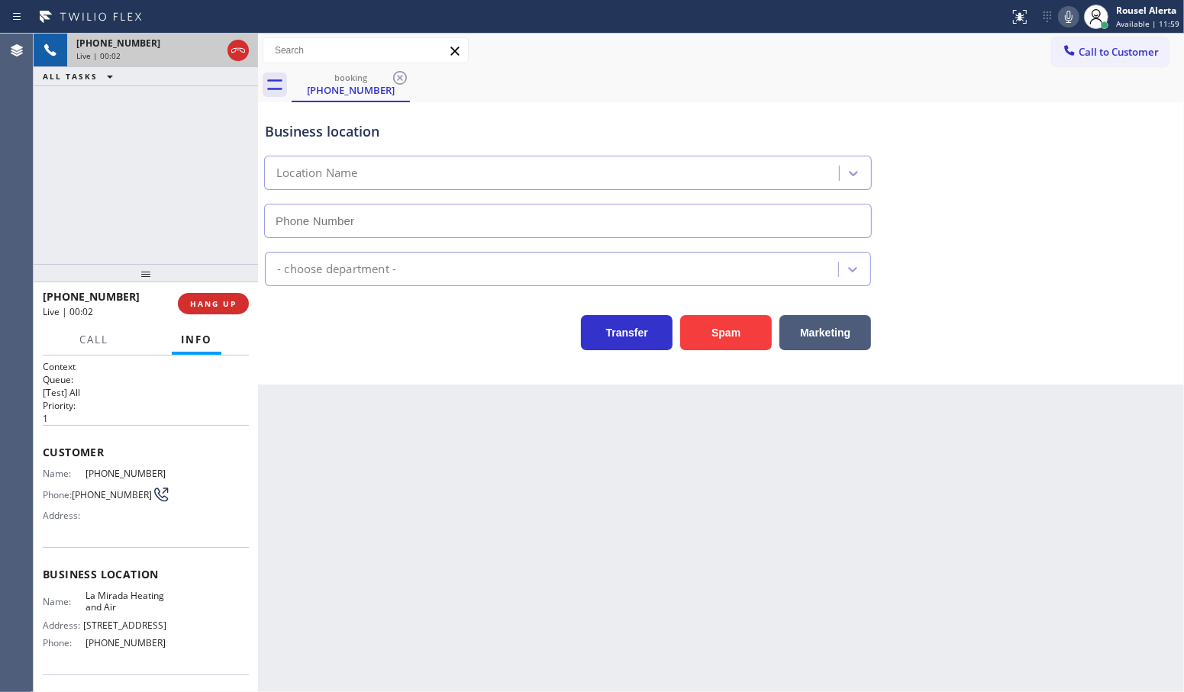
type input "[PHONE_NUMBER]"
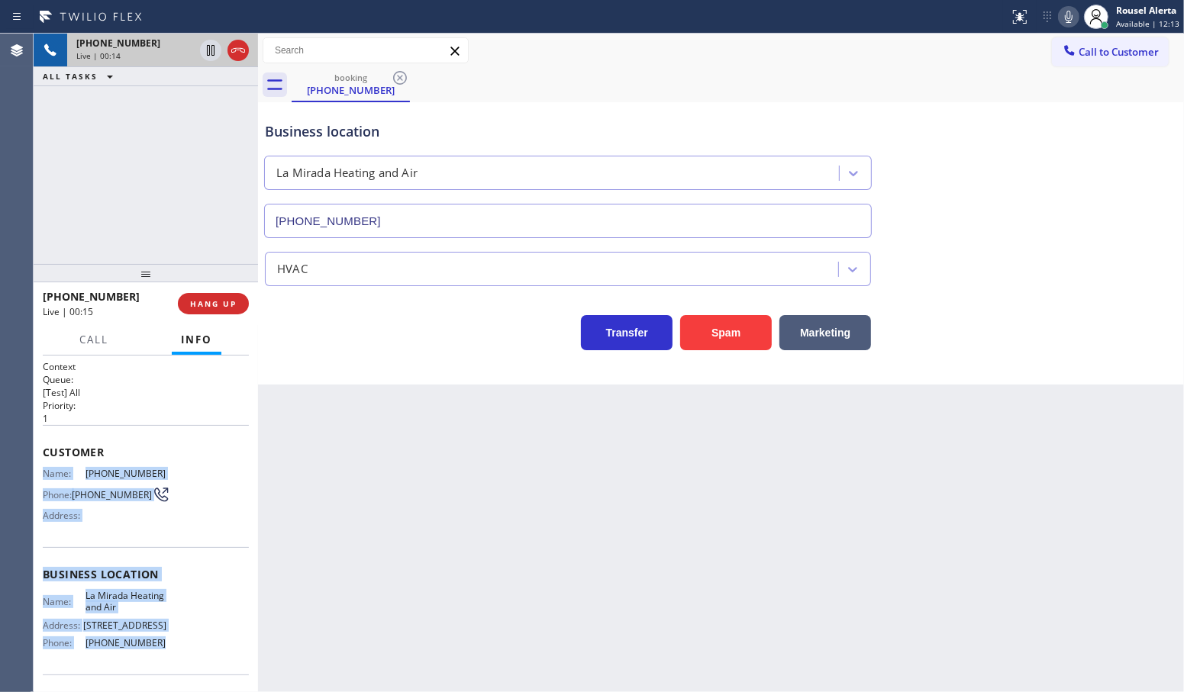
drag, startPoint x: 40, startPoint y: 466, endPoint x: 150, endPoint y: 643, distance: 208.4
click at [150, 643] on div "Context Queue: [Test] All Priority: 1 Customer Name: [PHONE_NUMBER] Phone: [PHO…" at bounding box center [146, 524] width 224 height 337
click at [205, 105] on icon at bounding box center [210, 103] width 18 height 18
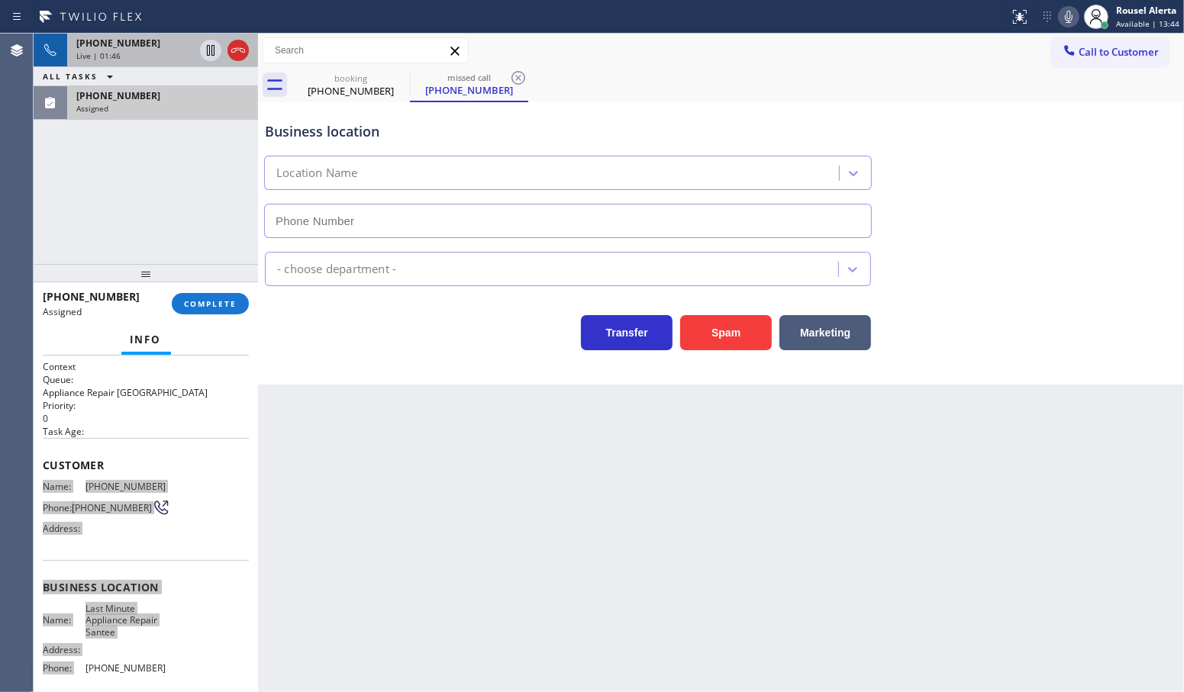
type input "[PHONE_NUMBER]"
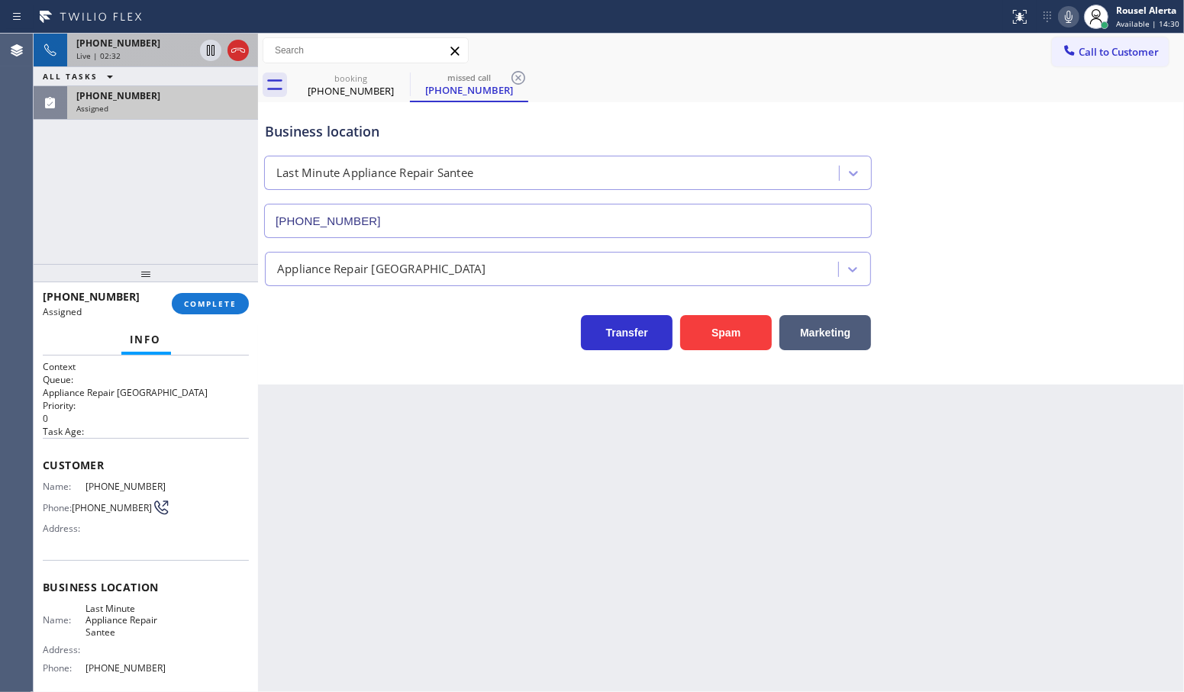
click at [147, 164] on div "[PHONE_NUMBER] Live | 02:32 ALL TASKS ALL TASKS ACTIVE TASKS TASKS IN WRAP UP […" at bounding box center [146, 149] width 224 height 230
click at [156, 92] on div "[PHONE_NUMBER]" at bounding box center [162, 95] width 172 height 13
click at [207, 50] on icon at bounding box center [211, 50] width 8 height 11
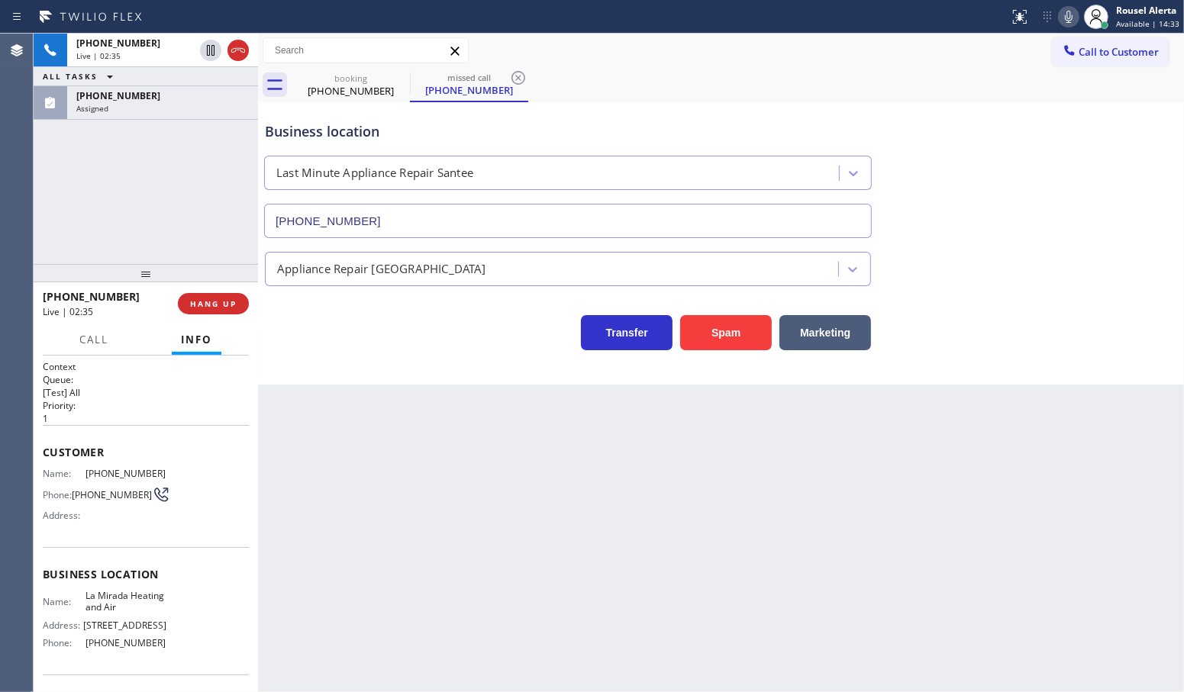
click at [1062, 10] on icon at bounding box center [1068, 17] width 18 height 18
click at [231, 112] on div "Assigned" at bounding box center [162, 108] width 172 height 11
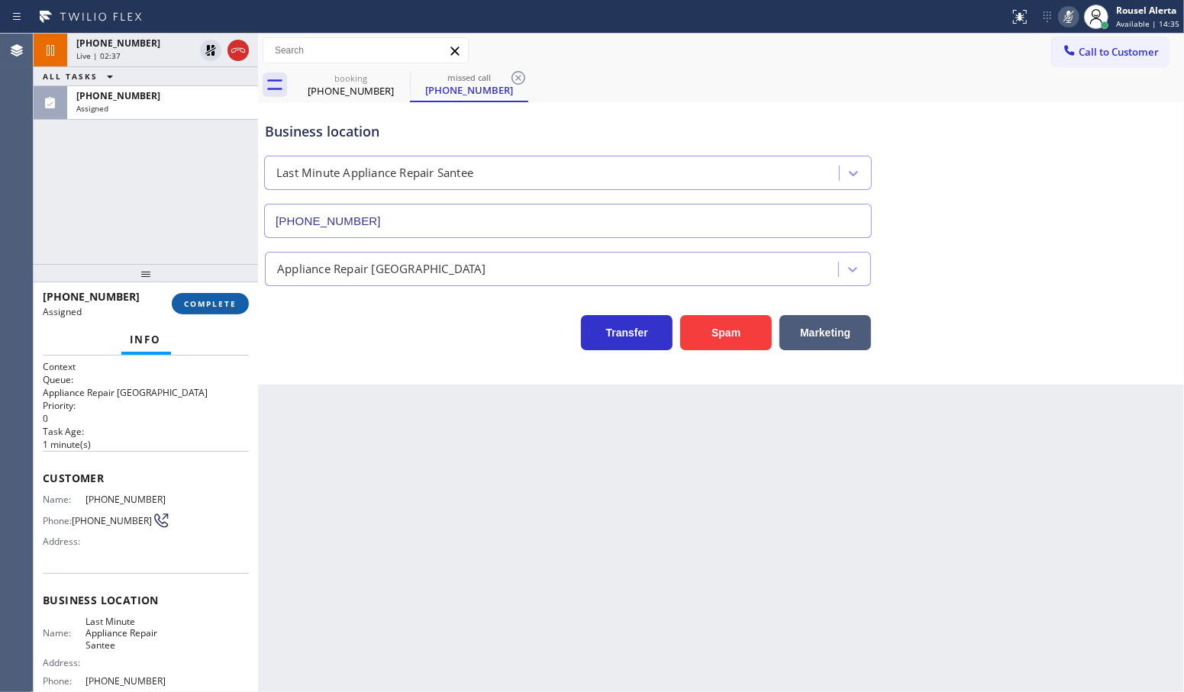
click at [216, 298] on button "COMPLETE" at bounding box center [210, 303] width 77 height 21
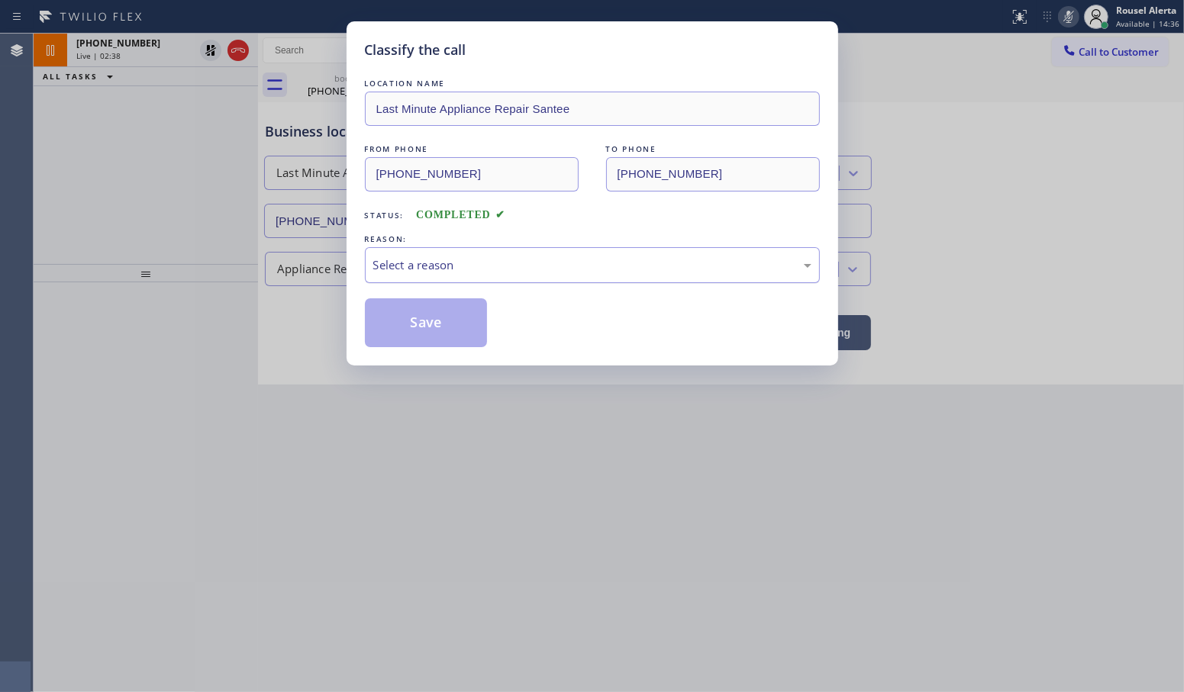
click at [382, 268] on div "Select a reason" at bounding box center [592, 265] width 438 height 18
click at [425, 329] on button "Save" at bounding box center [426, 322] width 123 height 49
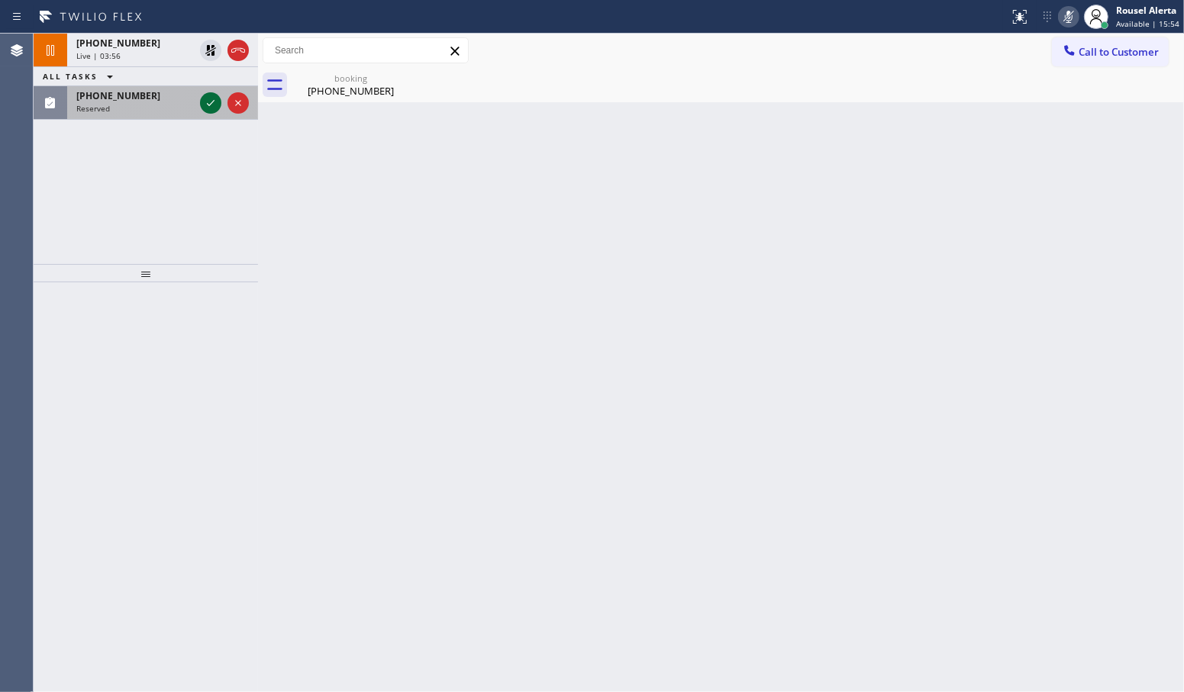
click at [207, 108] on icon at bounding box center [210, 103] width 18 height 18
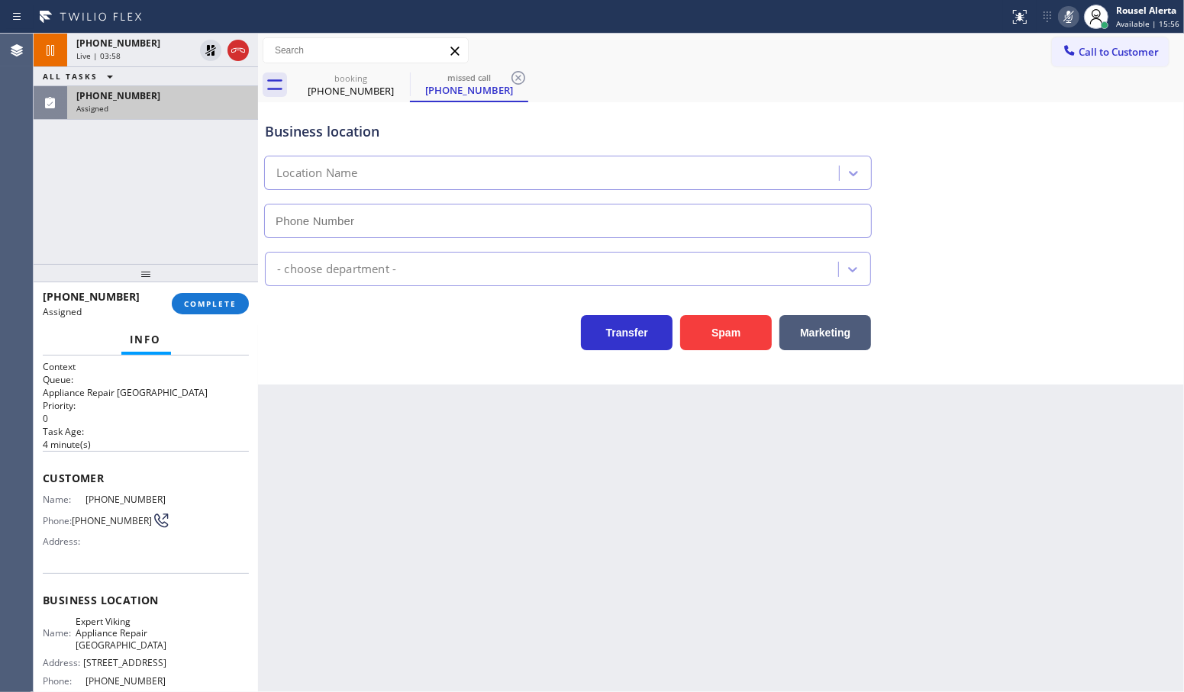
type input "[PHONE_NUMBER]"
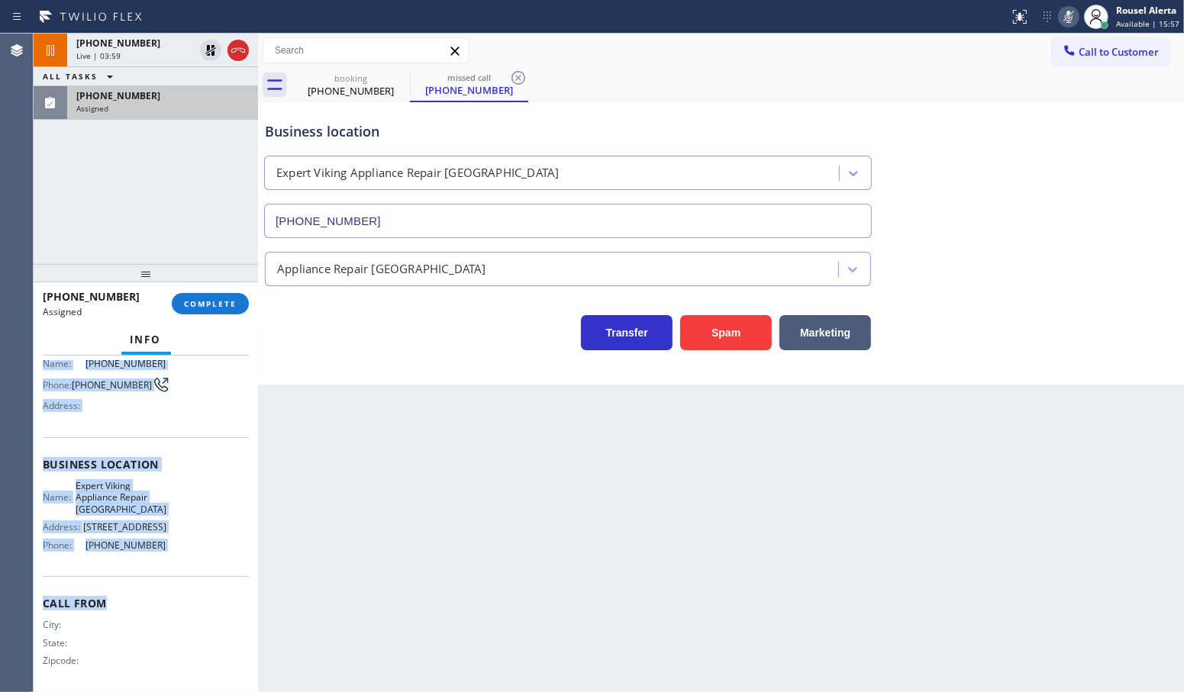
scroll to position [147, 0]
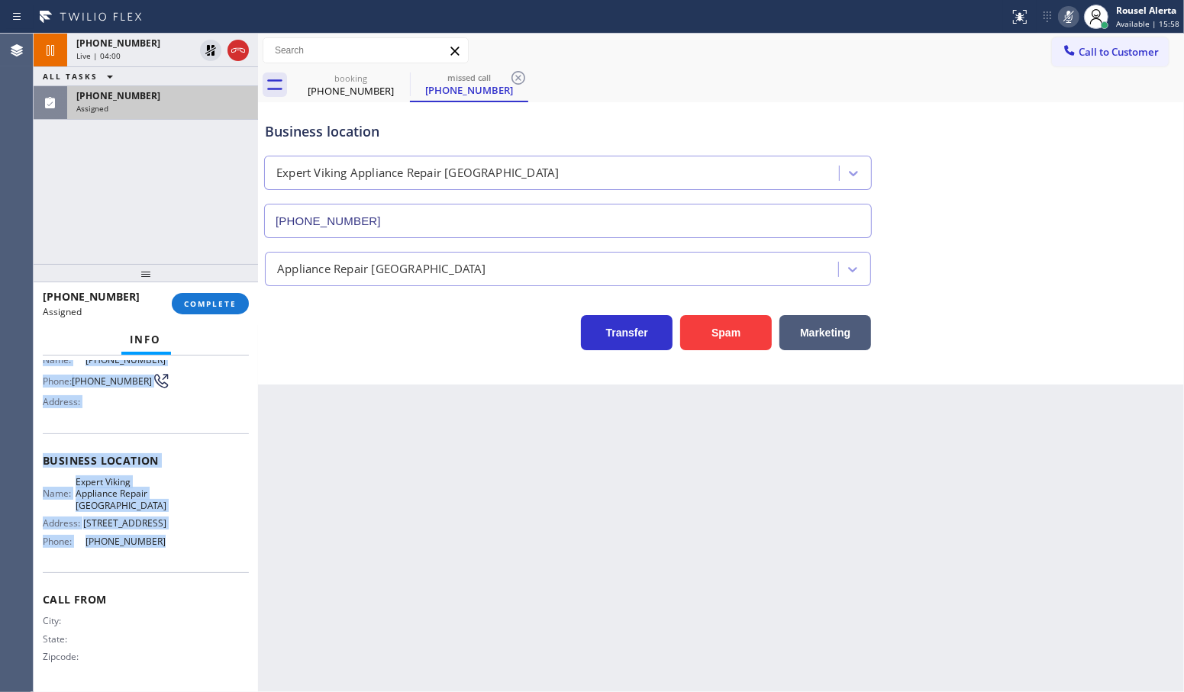
drag, startPoint x: 43, startPoint y: 501, endPoint x: 170, endPoint y: 550, distance: 136.7
click at [170, 550] on div "Context Queue: Appliance Repair High End Priority: 0 Task Age: [DEMOGRAPHIC_DAT…" at bounding box center [146, 455] width 206 height 468
click at [210, 93] on div "[PHONE_NUMBER]" at bounding box center [162, 95] width 172 height 13
click at [212, 305] on span "COMPLETE" at bounding box center [210, 303] width 53 height 11
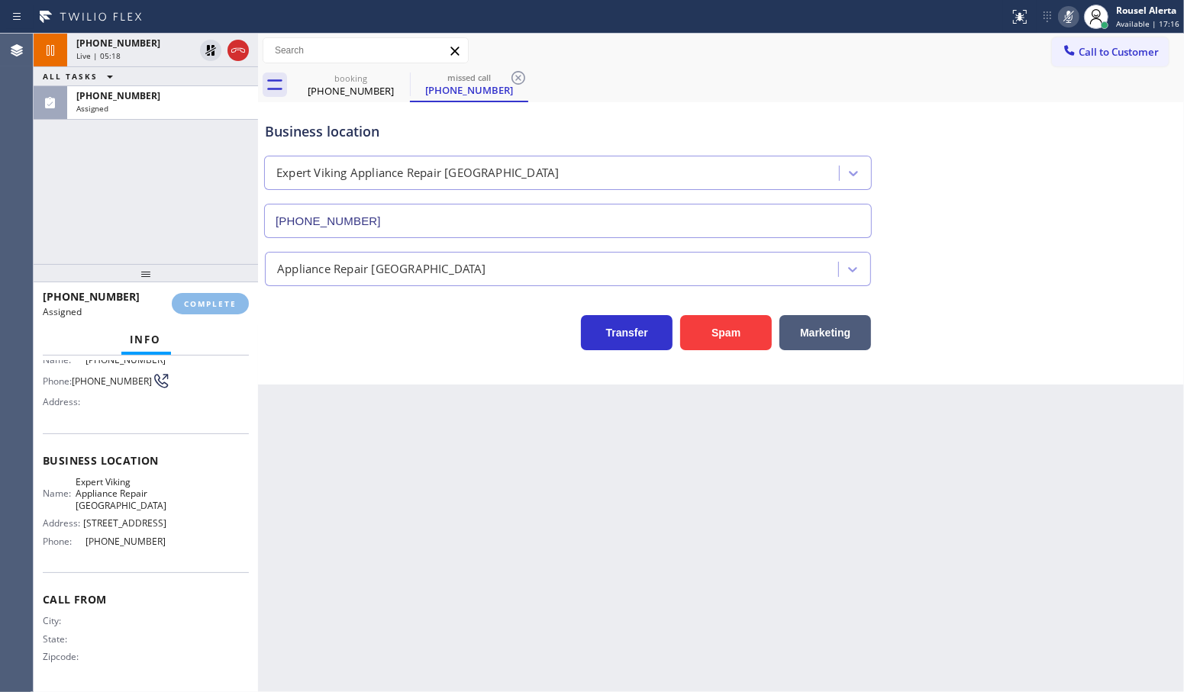
click at [393, 485] on div "Back to Dashboard Change Sender ID Customers Technicians Select a contact Outbo…" at bounding box center [721, 363] width 926 height 659
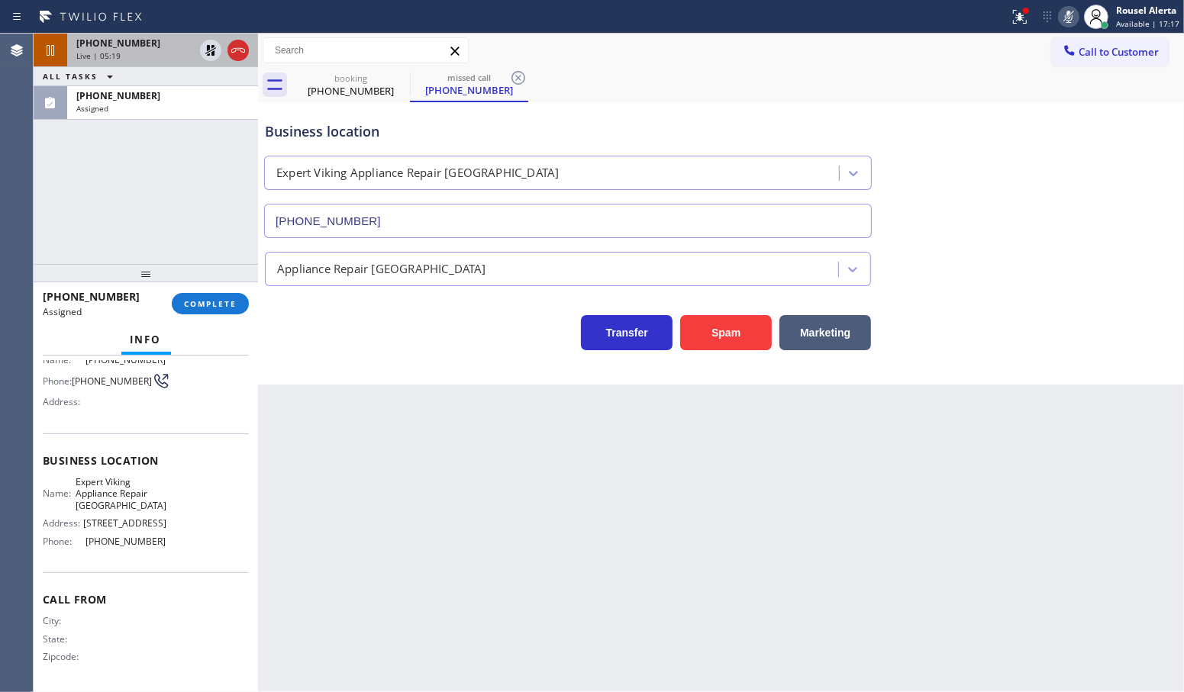
click at [134, 53] on div "Live | 05:19" at bounding box center [135, 55] width 118 height 11
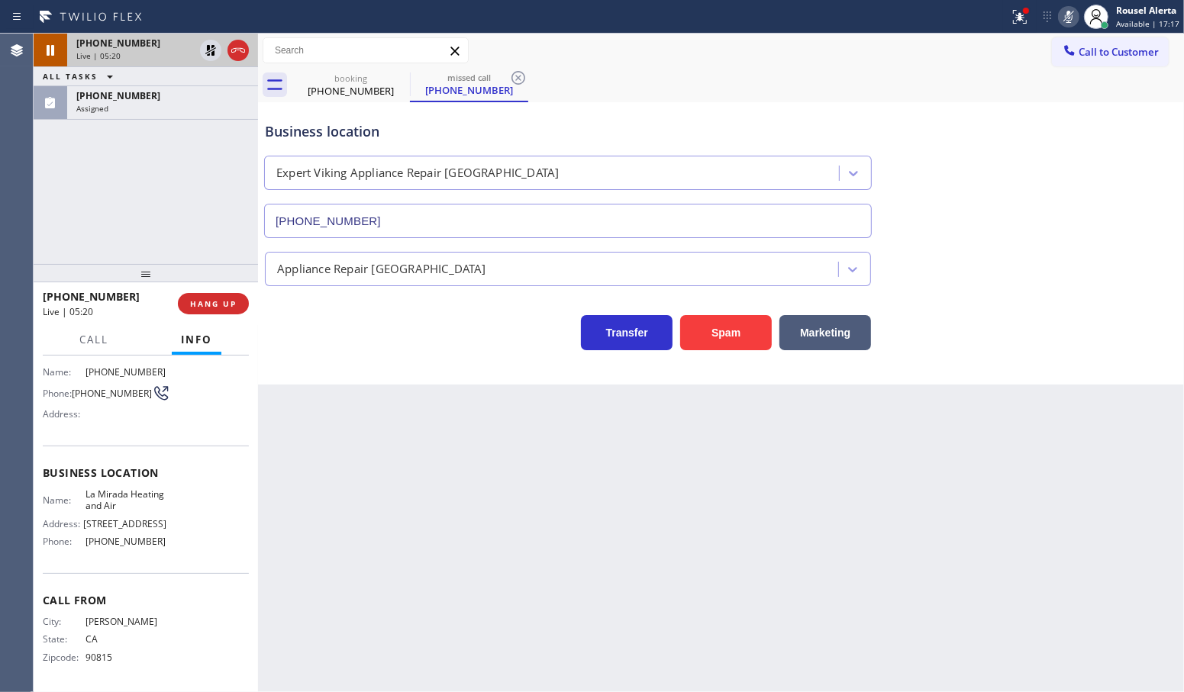
scroll to position [111, 0]
click at [207, 50] on icon at bounding box center [210, 50] width 11 height 11
click at [1066, 23] on icon at bounding box center [1068, 17] width 18 height 18
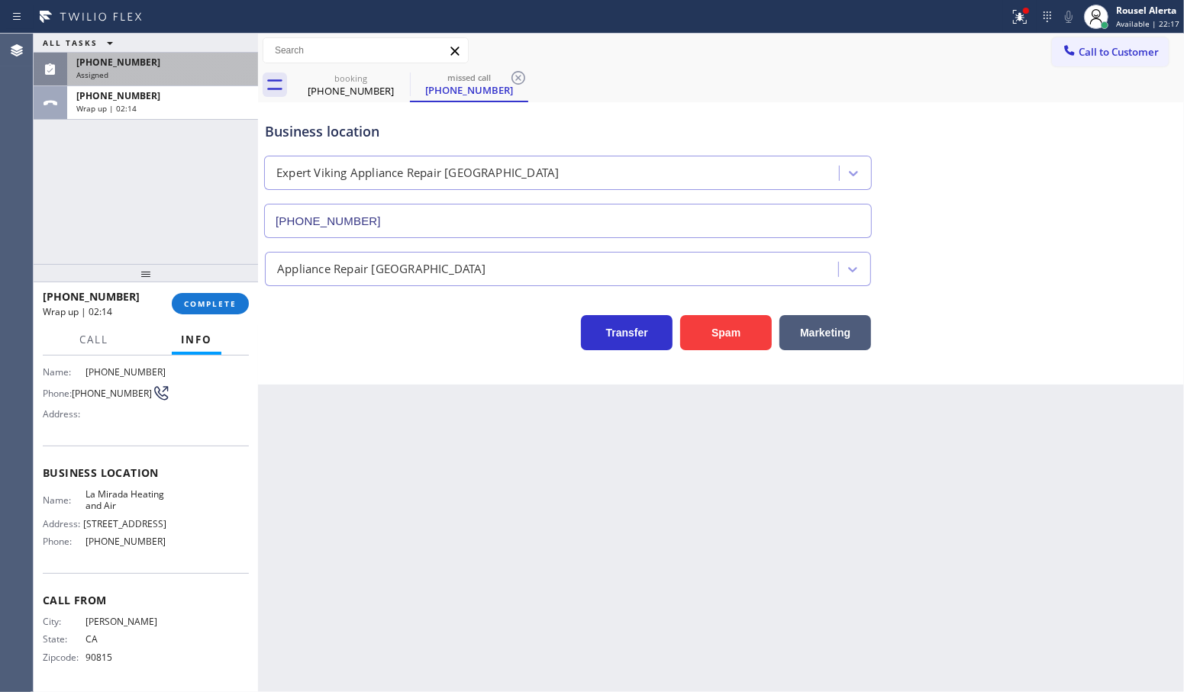
click at [200, 77] on div "Assigned" at bounding box center [162, 74] width 172 height 11
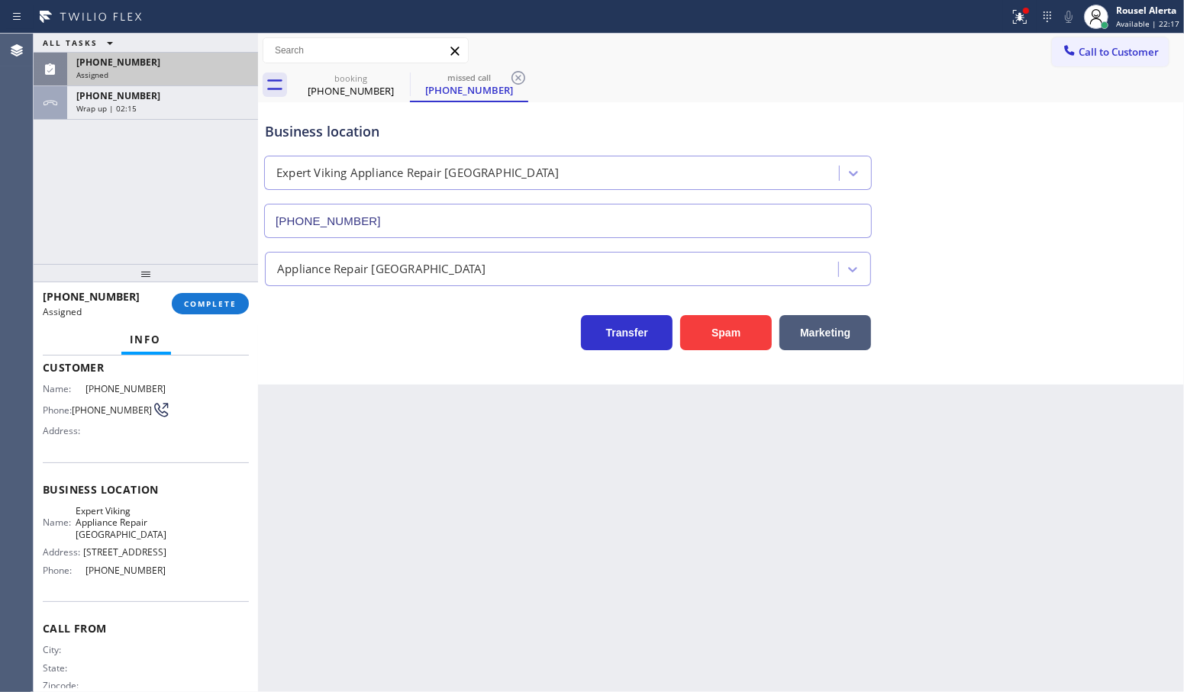
scroll to position [147, 0]
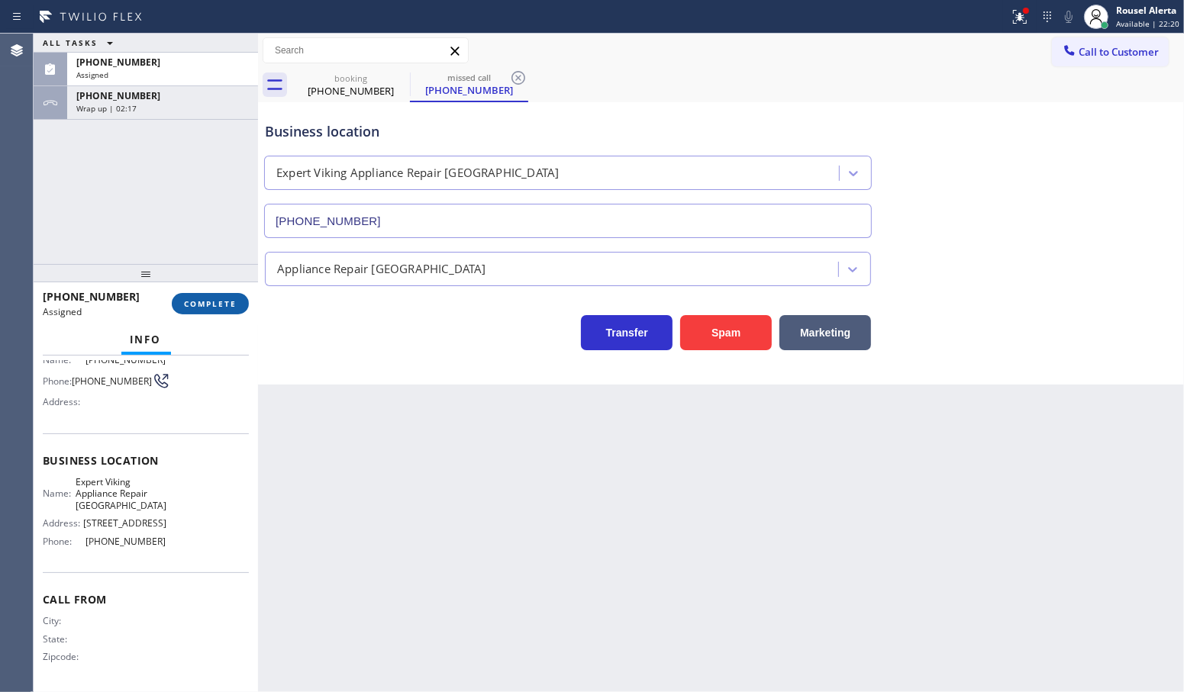
click at [211, 304] on span "COMPLETE" at bounding box center [210, 303] width 53 height 11
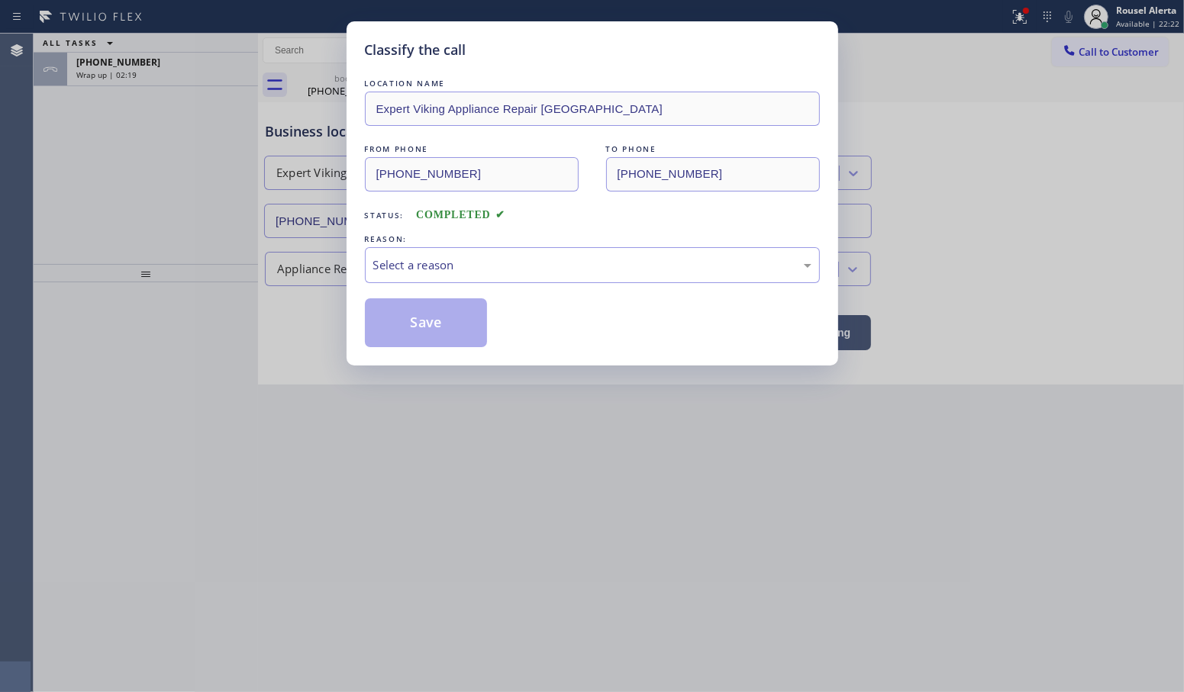
click at [453, 279] on div "Select a reason" at bounding box center [592, 265] width 455 height 36
click at [420, 320] on button "Save" at bounding box center [426, 322] width 123 height 49
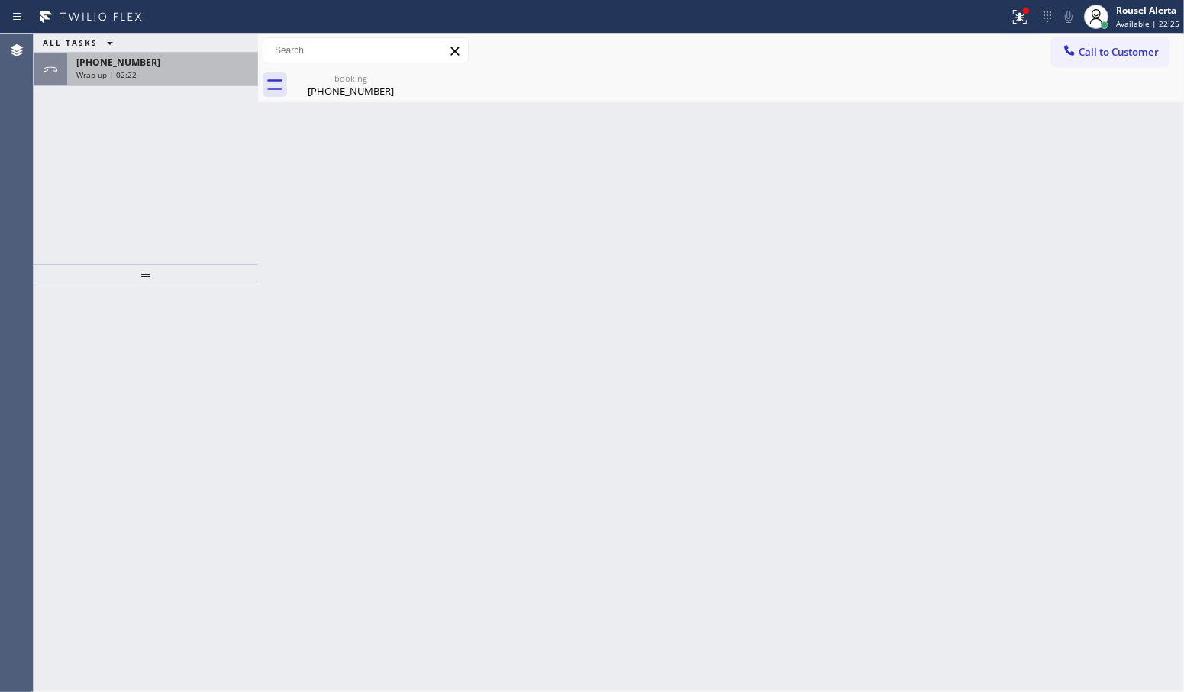
click at [130, 57] on span "[PHONE_NUMBER]" at bounding box center [118, 62] width 84 height 13
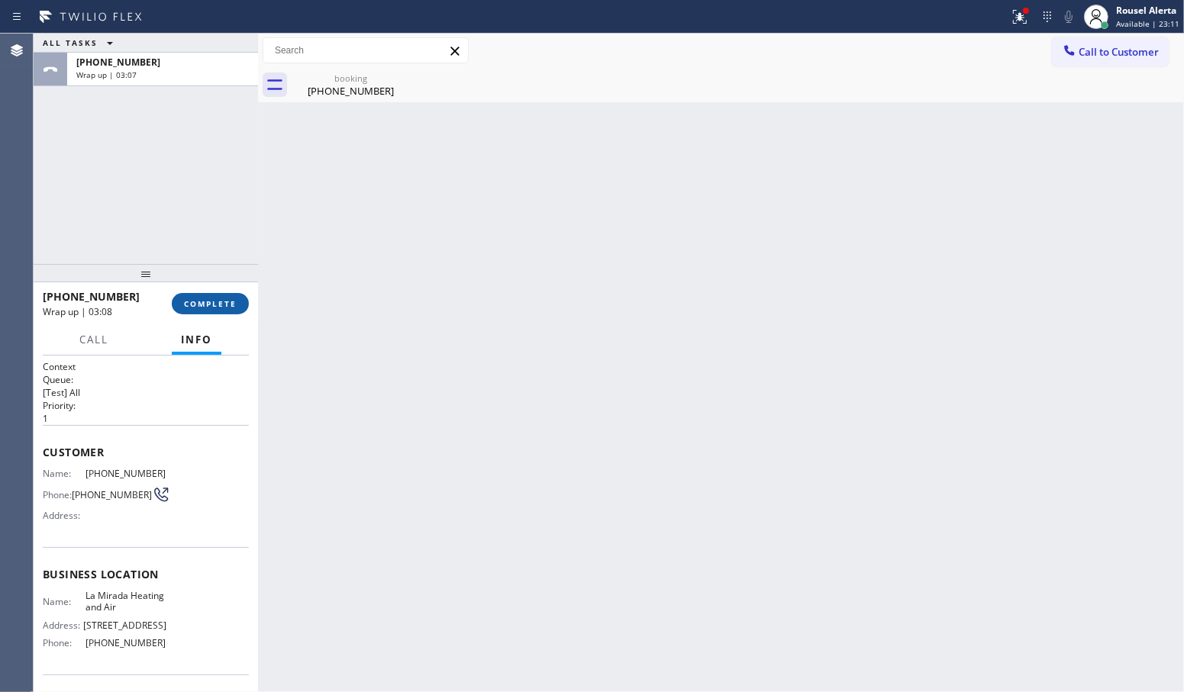
click at [227, 311] on button "COMPLETE" at bounding box center [210, 303] width 77 height 21
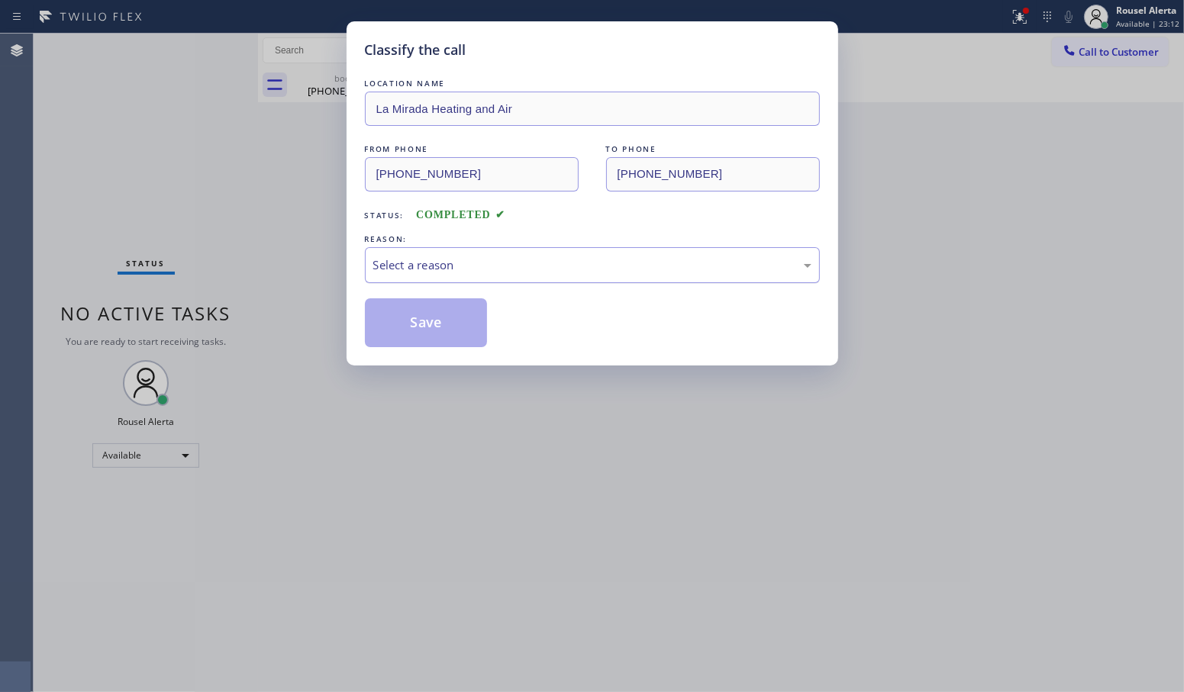
click at [440, 267] on div "Select a reason" at bounding box center [592, 265] width 438 height 18
click at [446, 324] on button "Save" at bounding box center [426, 322] width 123 height 49
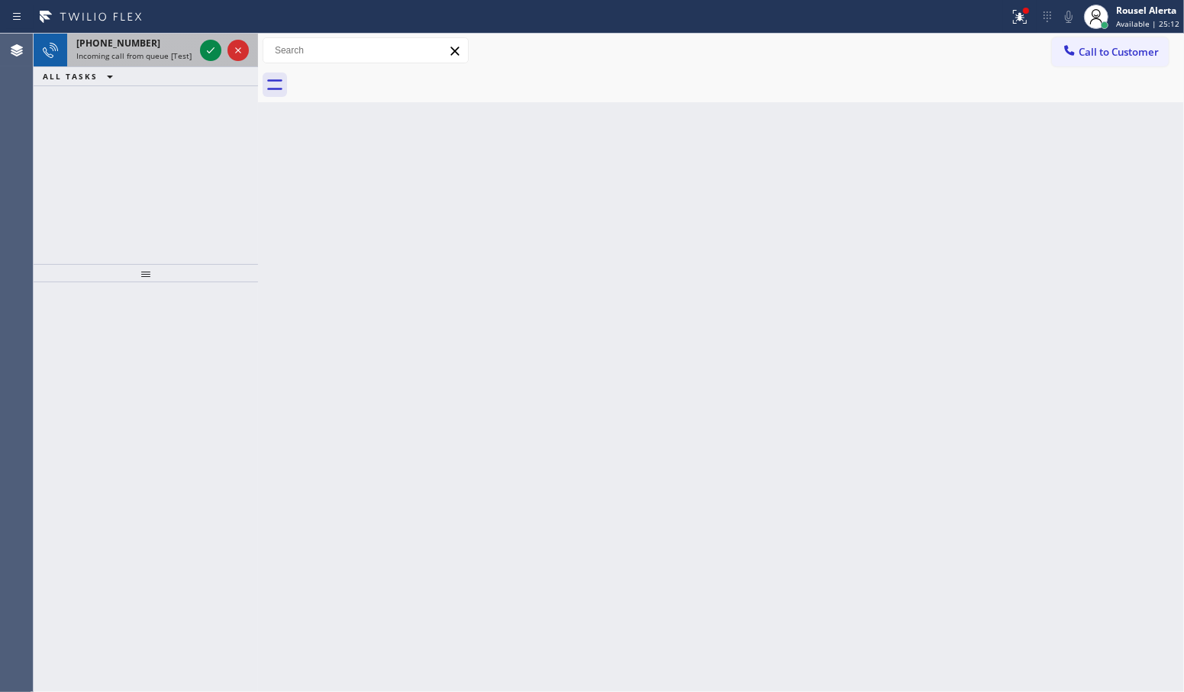
click at [162, 43] on div "[PHONE_NUMBER]" at bounding box center [135, 43] width 118 height 13
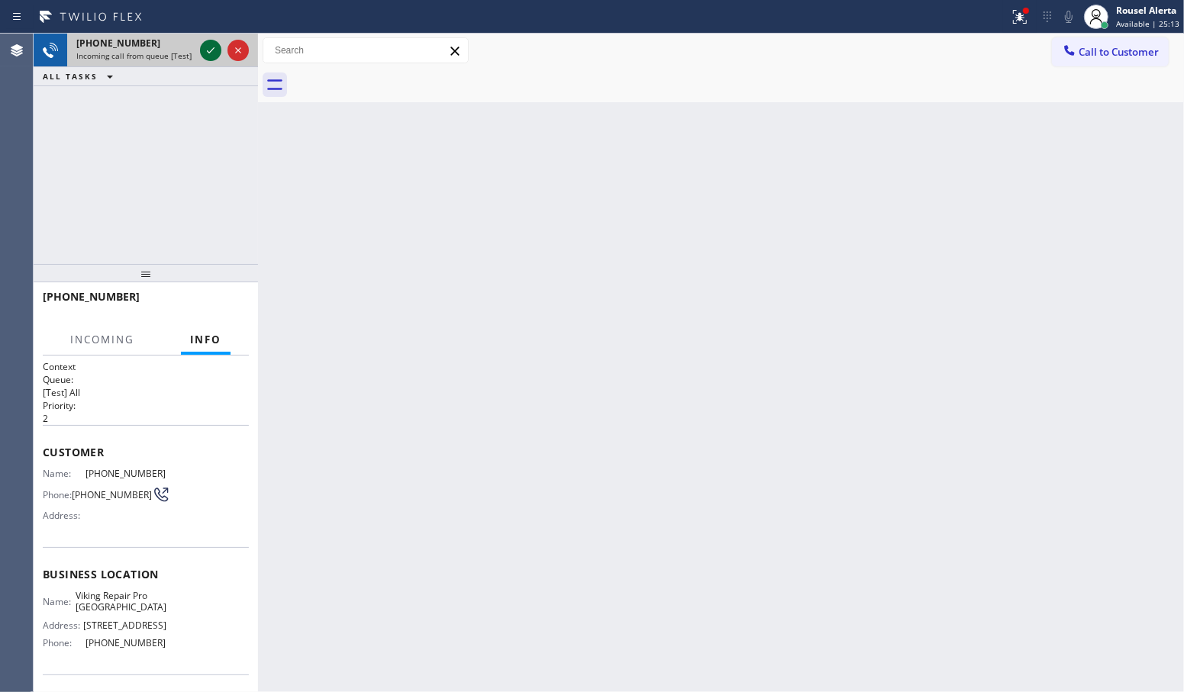
click at [205, 51] on icon at bounding box center [210, 50] width 18 height 18
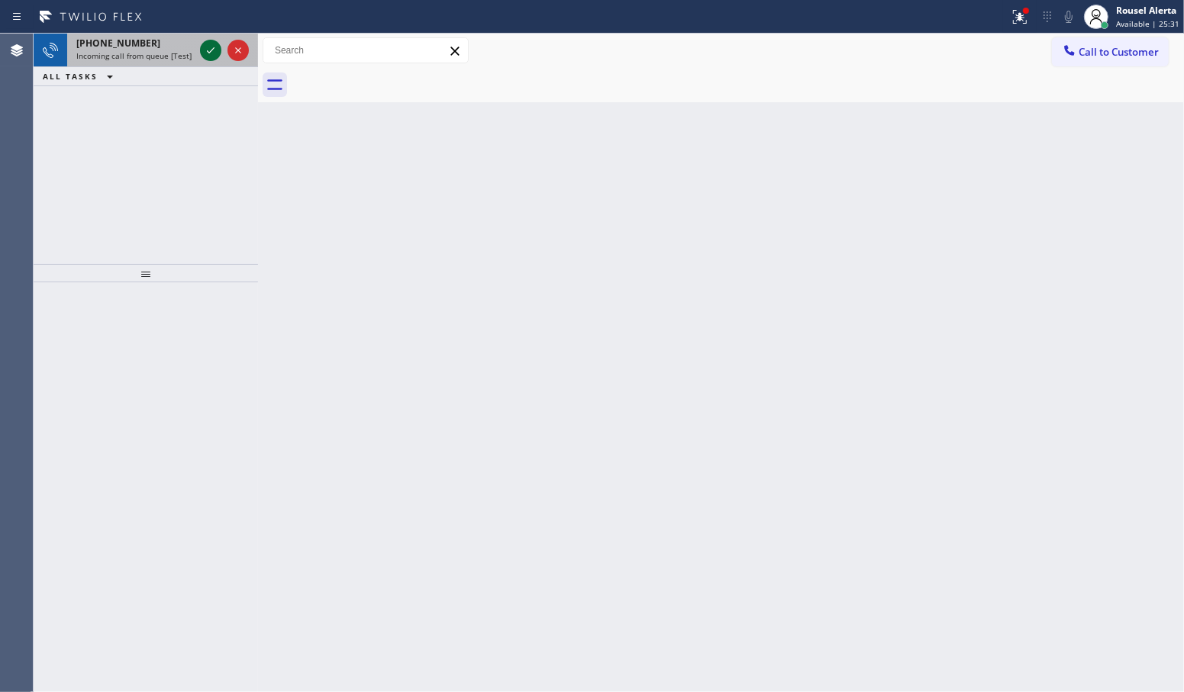
click at [211, 48] on icon at bounding box center [210, 50] width 18 height 18
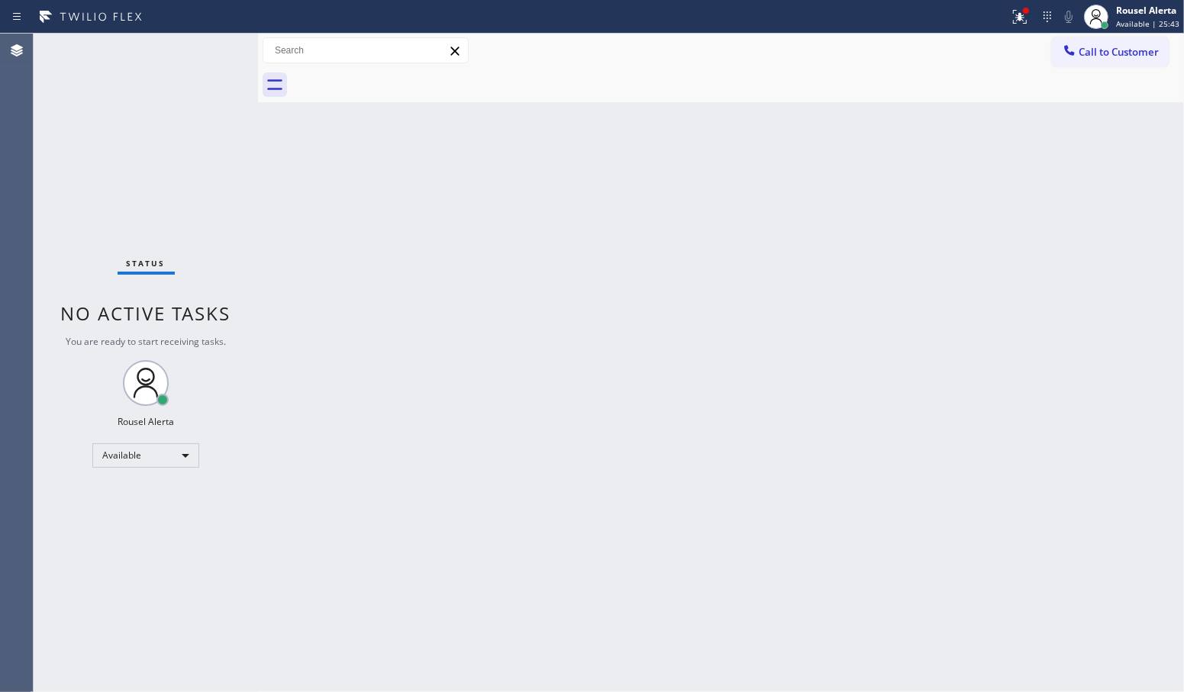
click at [661, 427] on div "Back to Dashboard Change Sender ID Customers Technicians Select a contact Outbo…" at bounding box center [721, 363] width 926 height 659
click at [205, 46] on div "Status No active tasks You are ready to start receiving tasks. Rousel Alerta Av…" at bounding box center [146, 363] width 224 height 659
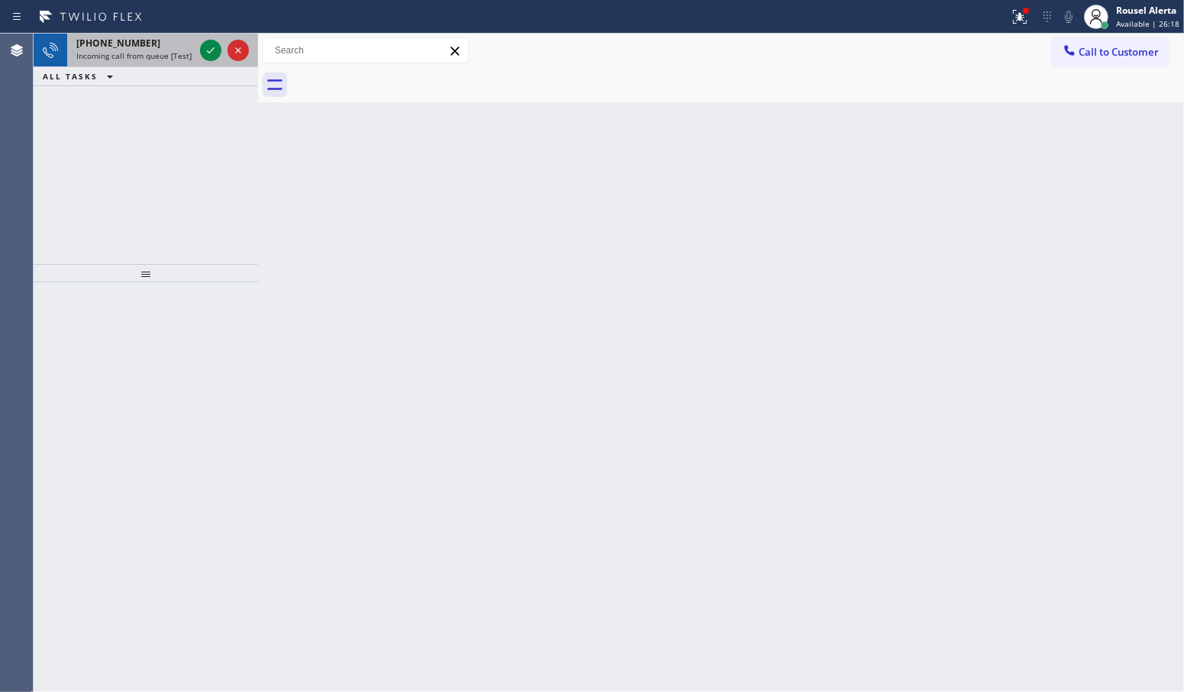
click at [158, 56] on span "Incoming call from queue [Test] All" at bounding box center [139, 55] width 127 height 11
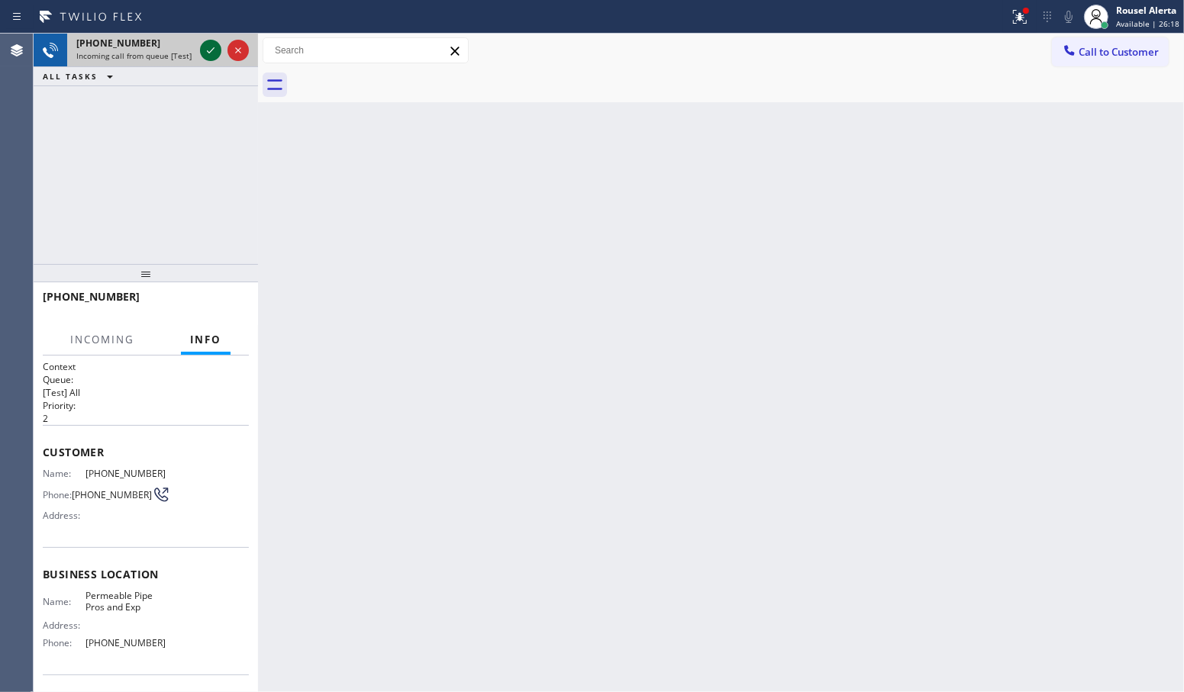
click at [205, 55] on icon at bounding box center [210, 50] width 18 height 18
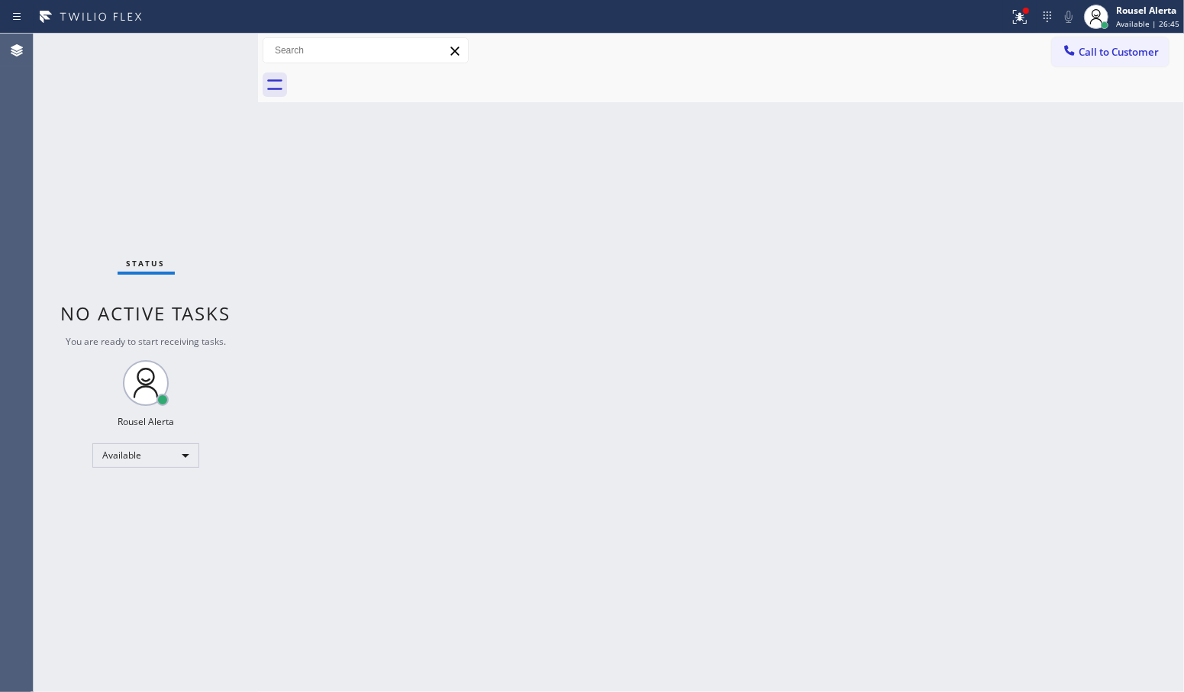
click at [203, 46] on div "Status No active tasks You are ready to start receiving tasks. Rousel Alerta Av…" at bounding box center [146, 363] width 224 height 659
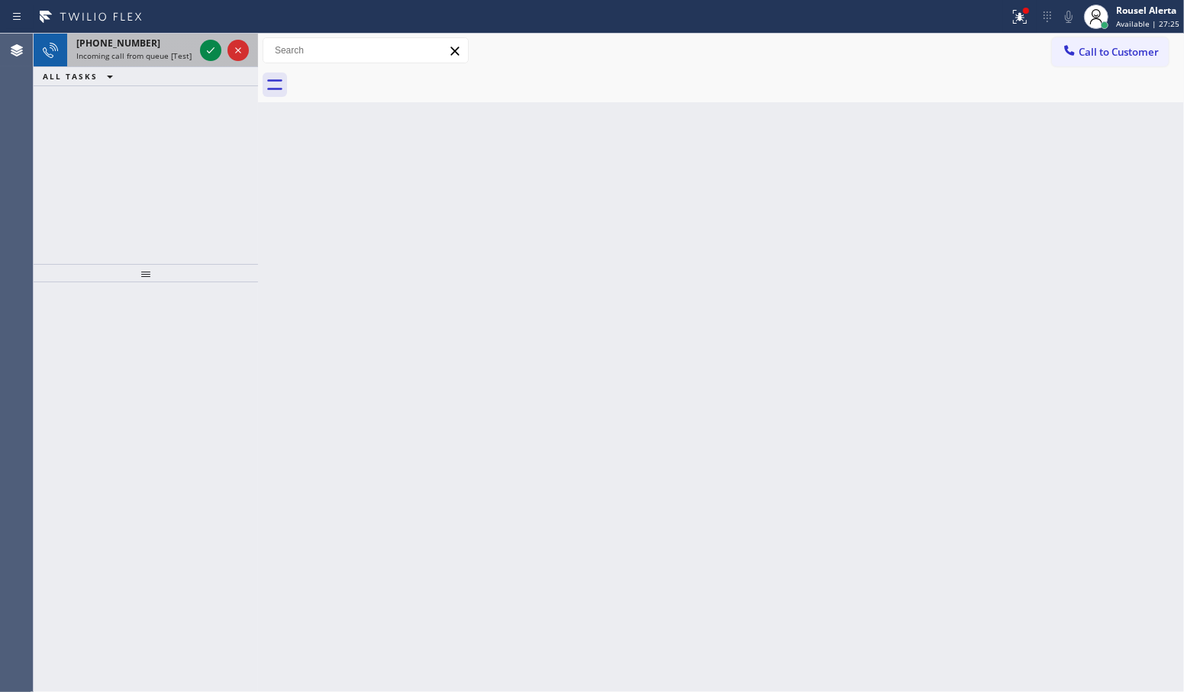
click at [157, 44] on div "[PHONE_NUMBER]" at bounding box center [135, 43] width 118 height 13
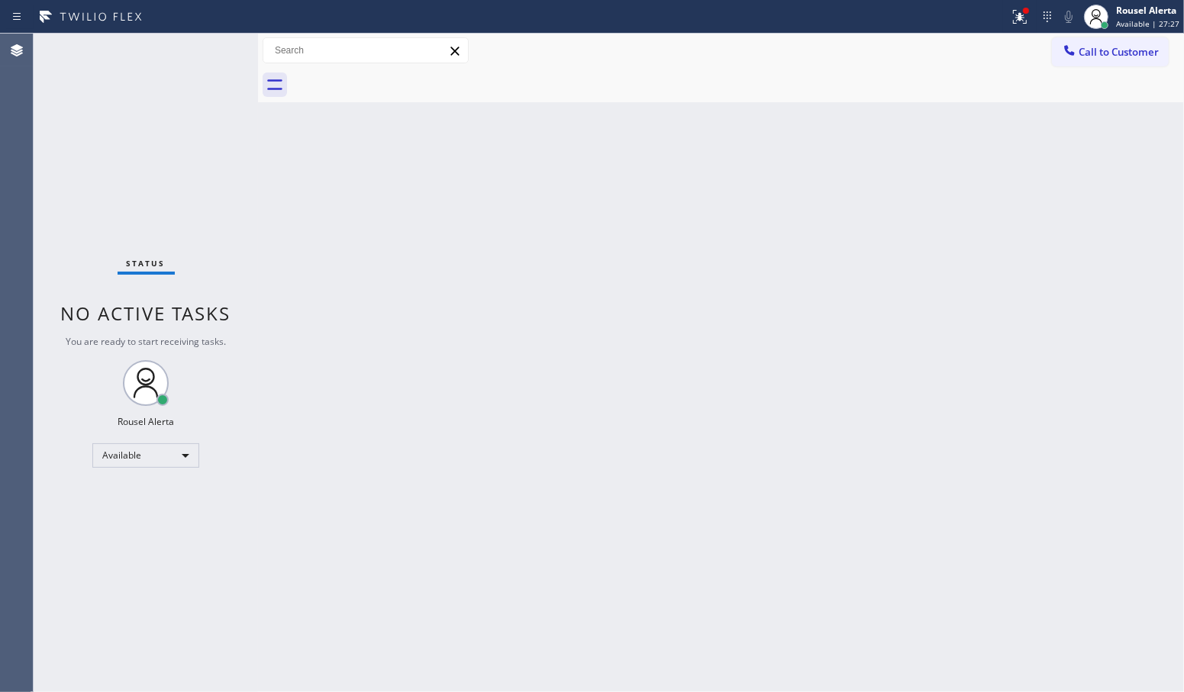
click at [205, 52] on div "Status No active tasks You are ready to start receiving tasks. Rousel Alerta Av…" at bounding box center [146, 363] width 224 height 659
click at [1020, 21] on icon at bounding box center [1019, 17] width 18 height 18
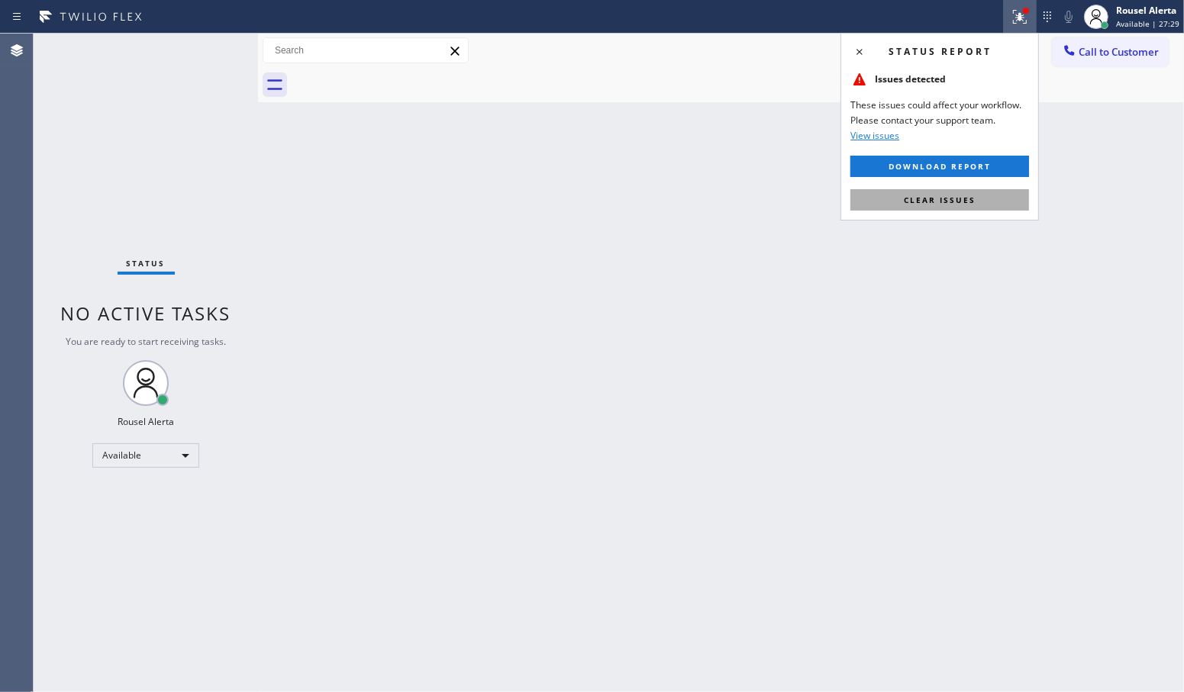
click at [1016, 208] on button "Clear issues" at bounding box center [939, 199] width 179 height 21
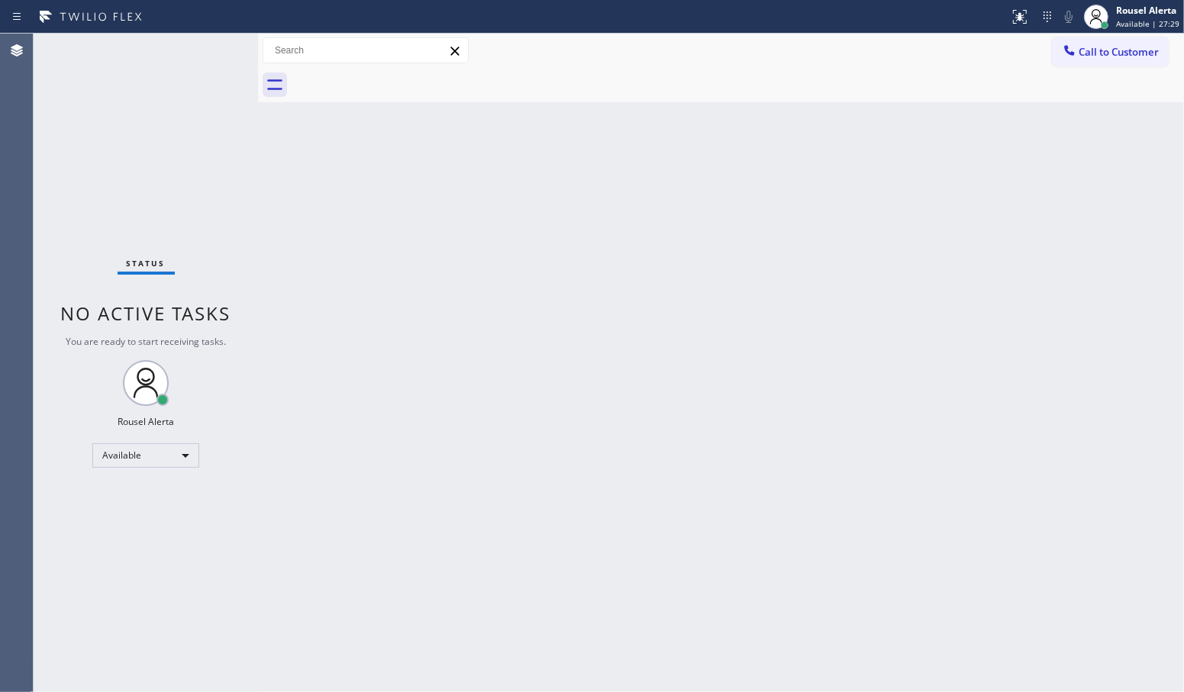
click at [1000, 271] on div "Back to Dashboard Change Sender ID Customers Technicians Select a contact Outbo…" at bounding box center [721, 363] width 926 height 659
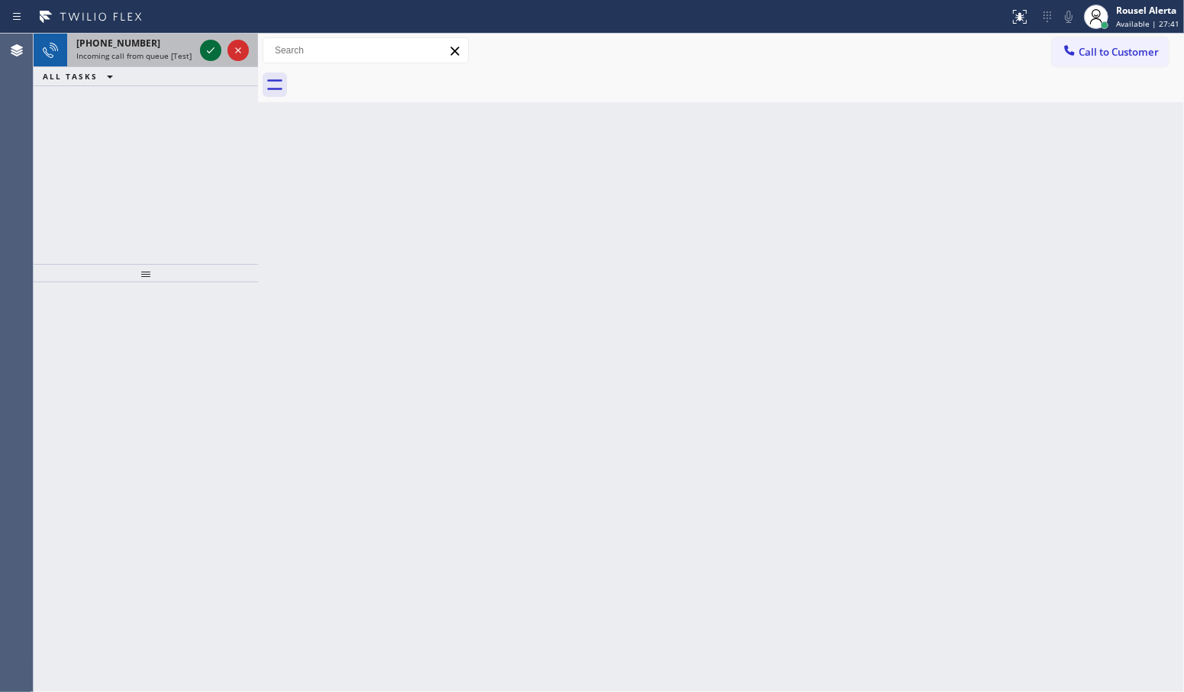
click at [214, 50] on icon at bounding box center [210, 50] width 18 height 18
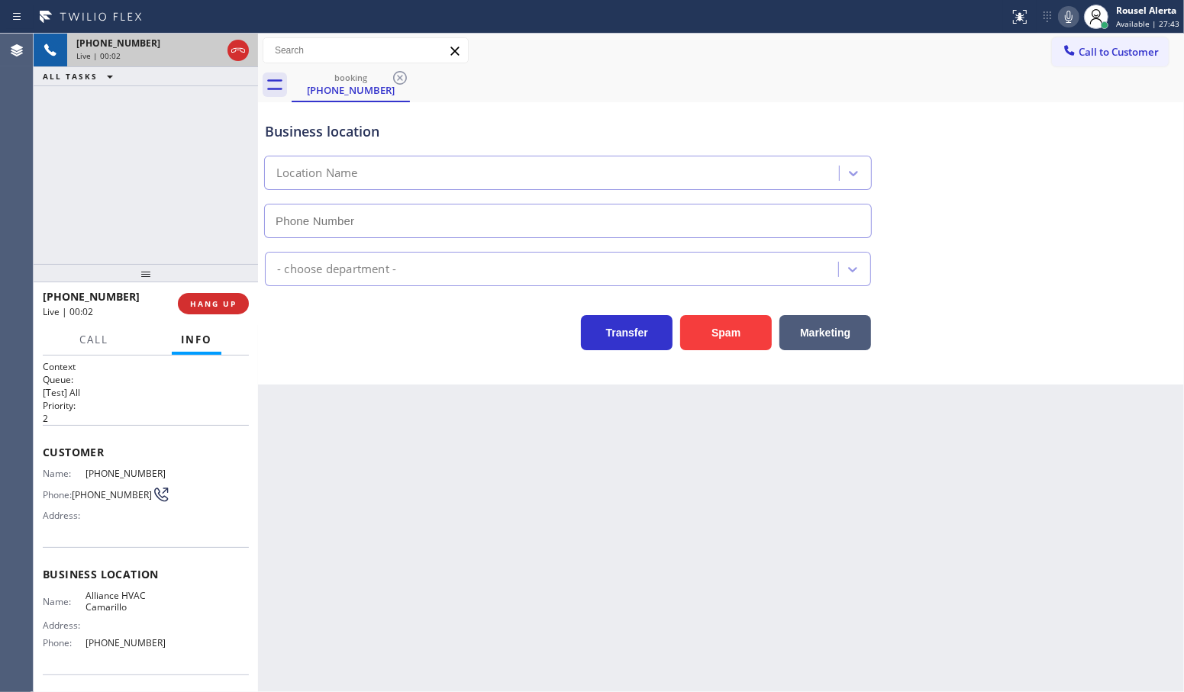
type input "[PHONE_NUMBER]"
click at [748, 352] on div "Business location Alliance HVAC Camarillo [PHONE_NUMBER] HVAC Transfer Spam Mar…" at bounding box center [721, 243] width 926 height 282
click at [741, 334] on button "Spam" at bounding box center [726, 332] width 92 height 35
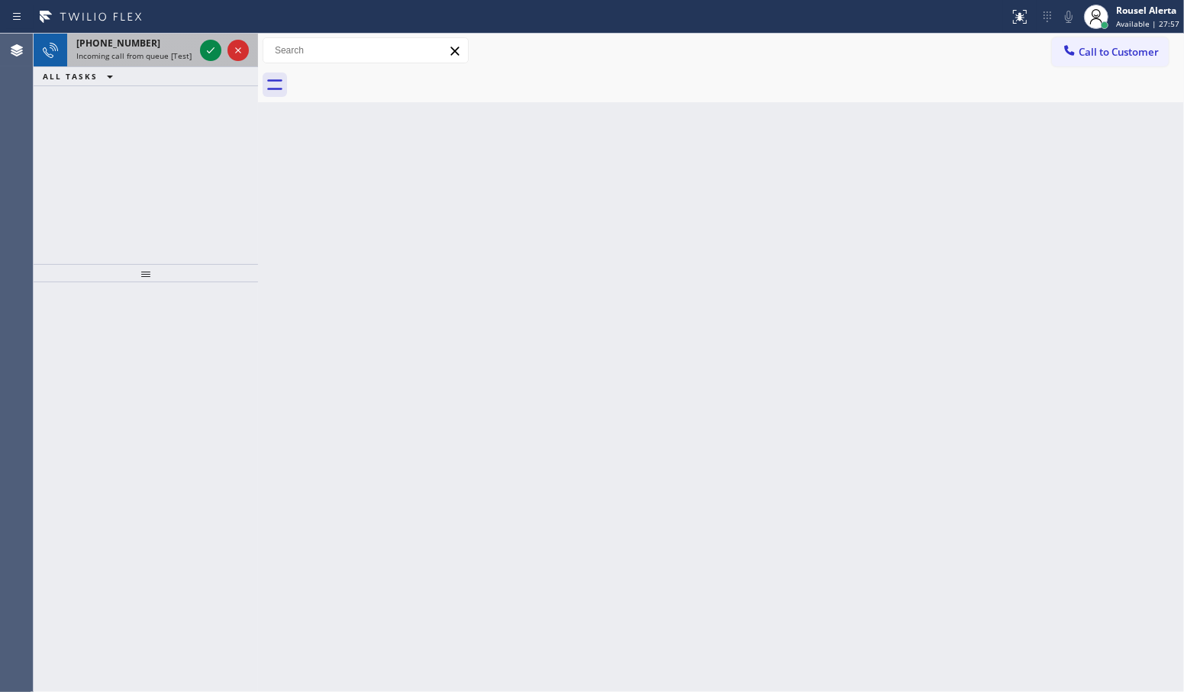
click at [165, 50] on span "Incoming call from queue [Test] All" at bounding box center [139, 55] width 127 height 11
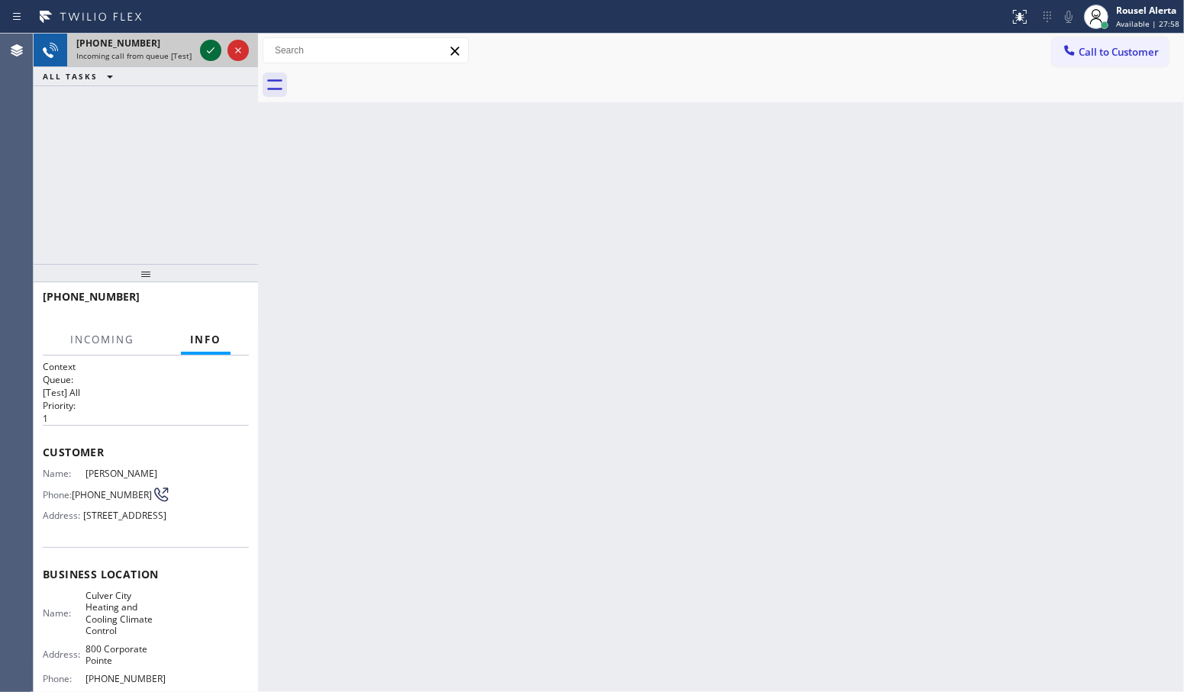
click at [211, 48] on icon at bounding box center [210, 50] width 18 height 18
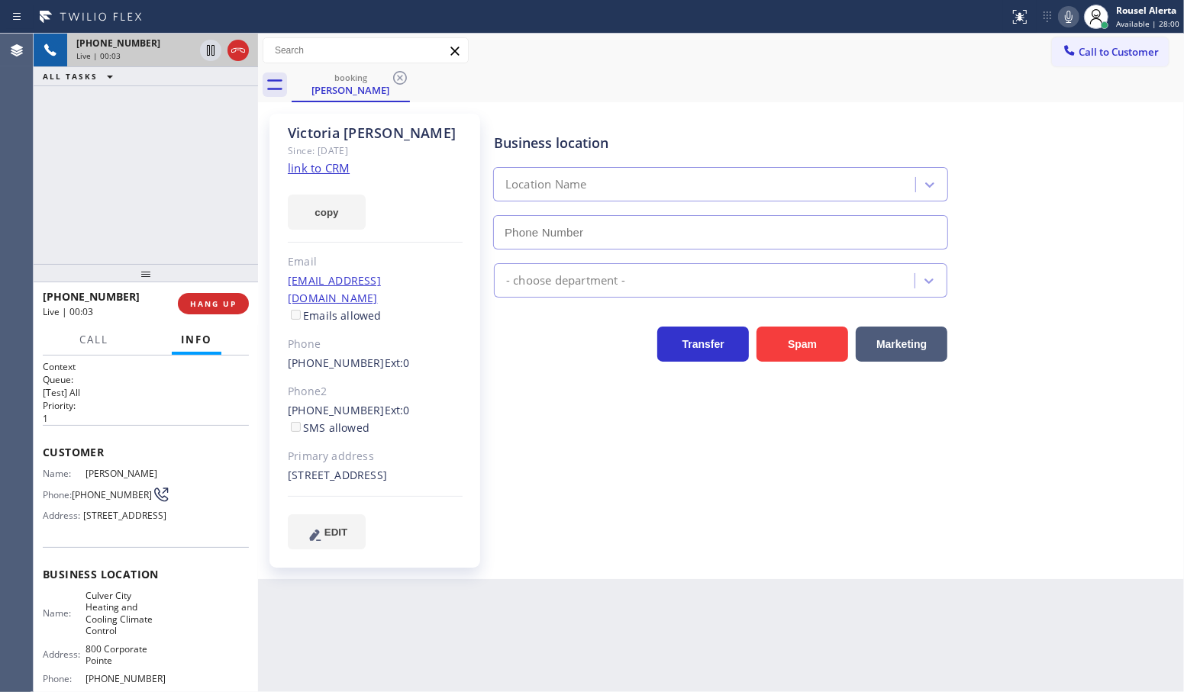
type input "[PHONE_NUMBER]"
click at [341, 166] on link "link to CRM" at bounding box center [319, 167] width 62 height 15
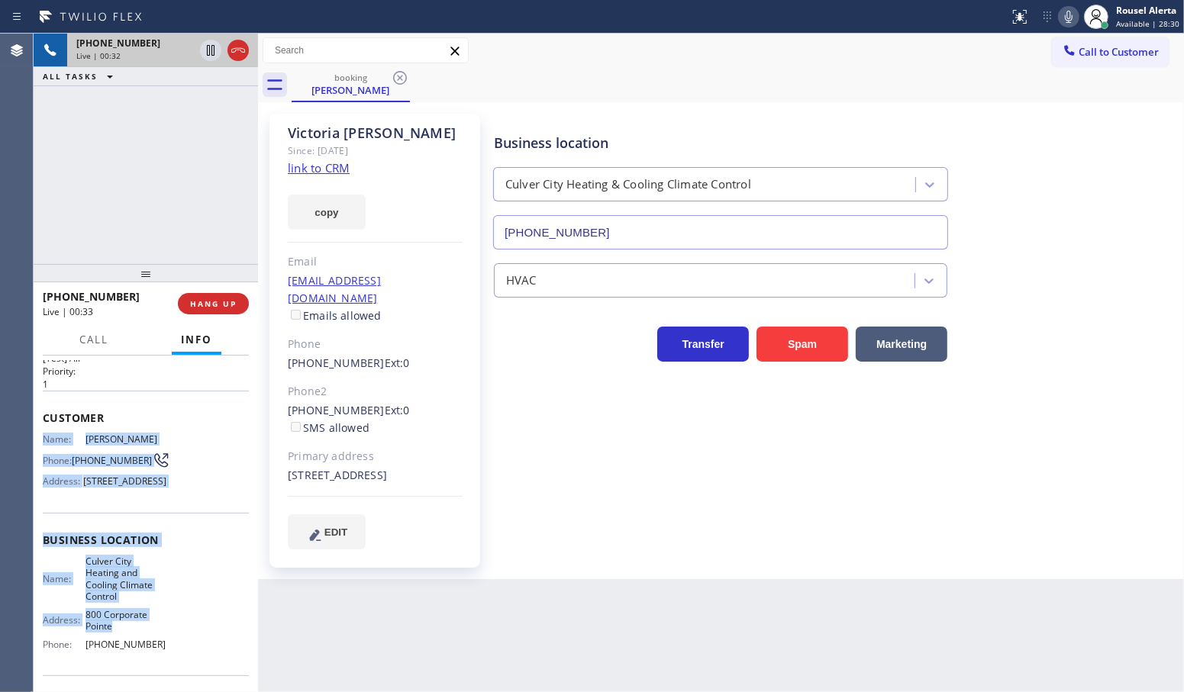
scroll to position [95, 0]
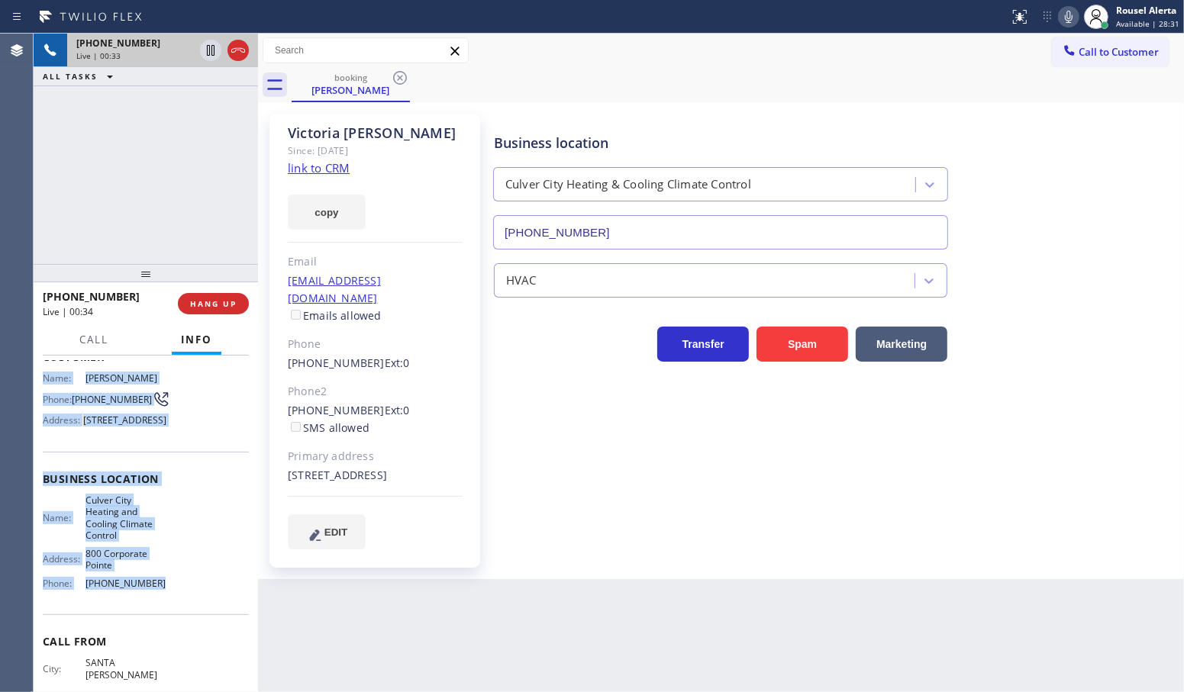
drag, startPoint x: 43, startPoint y: 462, endPoint x: 169, endPoint y: 609, distance: 193.8
click at [169, 609] on div "Context Queue: [Test] All Priority: 1 Customer Name: [PERSON_NAME] Phone: [PHON…" at bounding box center [146, 503] width 206 height 477
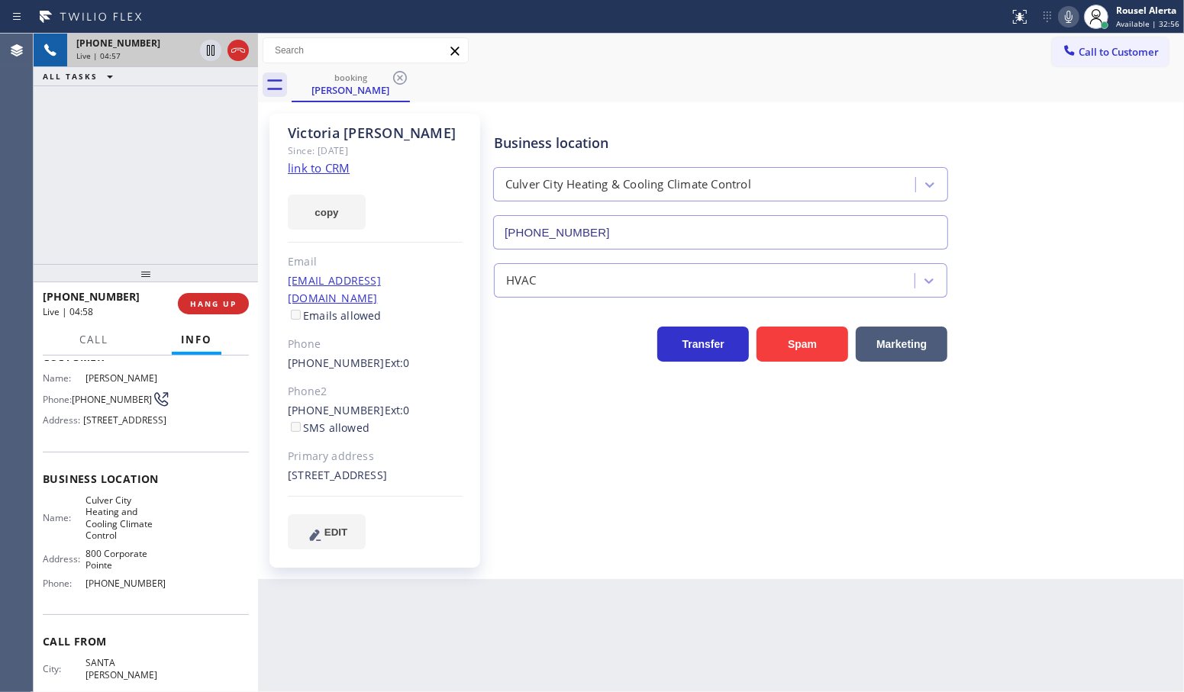
click at [573, 618] on div "Back to Dashboard Change Sender ID Customers Technicians Select a contact Outbo…" at bounding box center [721, 363] width 926 height 659
click at [176, 227] on div "[PHONE_NUMBER] Live | 04:58 ALL TASKS ALL TASKS ACTIVE TASKS TASKS IN WRAP UP" at bounding box center [146, 149] width 224 height 230
click at [205, 50] on icon at bounding box center [210, 50] width 18 height 18
click at [1062, 13] on icon at bounding box center [1068, 17] width 18 height 18
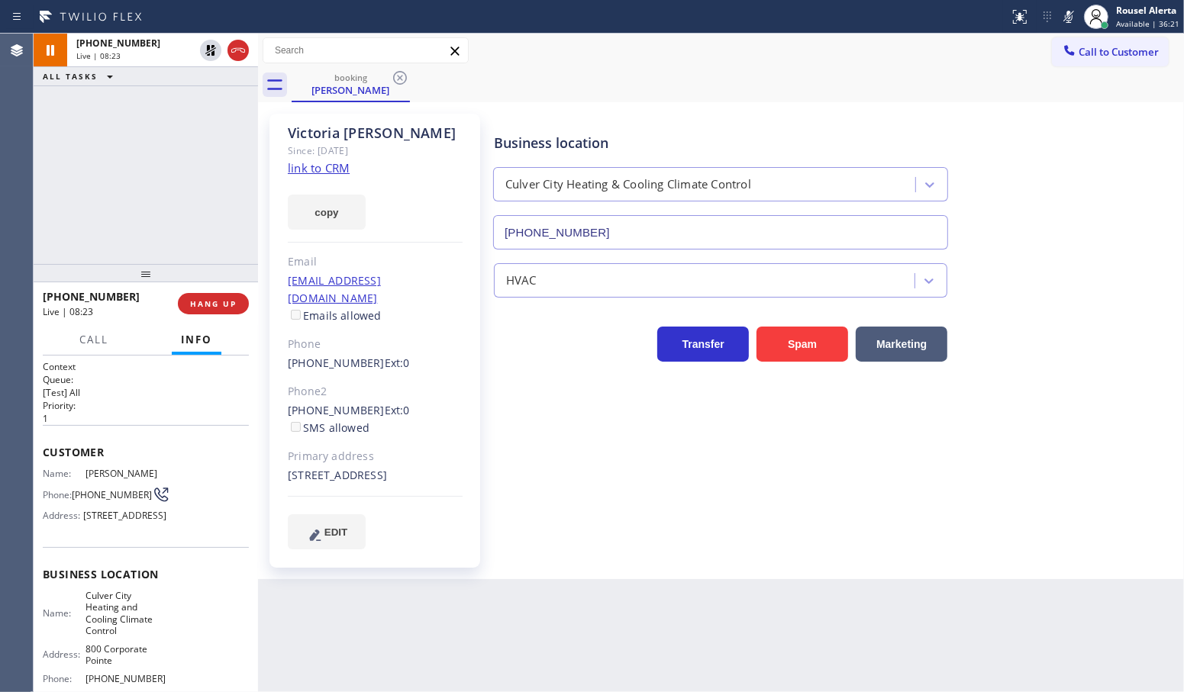
scroll to position [95, 0]
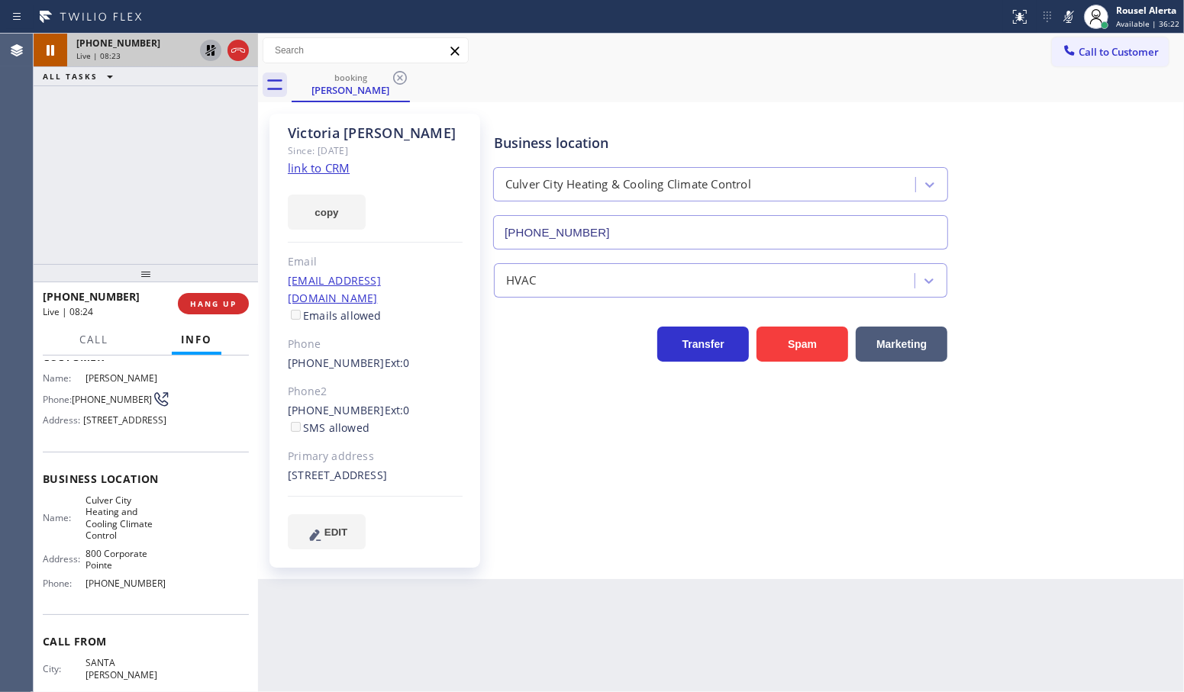
click at [210, 50] on icon at bounding box center [210, 50] width 18 height 18
click at [1067, 14] on icon at bounding box center [1068, 17] width 18 height 18
click at [159, 130] on div "+18052844366 Live | 08:35 ALL TASKS ALL TASKS ACTIVE TASKS TASKS IN WRAP UP" at bounding box center [146, 149] width 224 height 230
click at [245, 52] on icon at bounding box center [238, 50] width 18 height 18
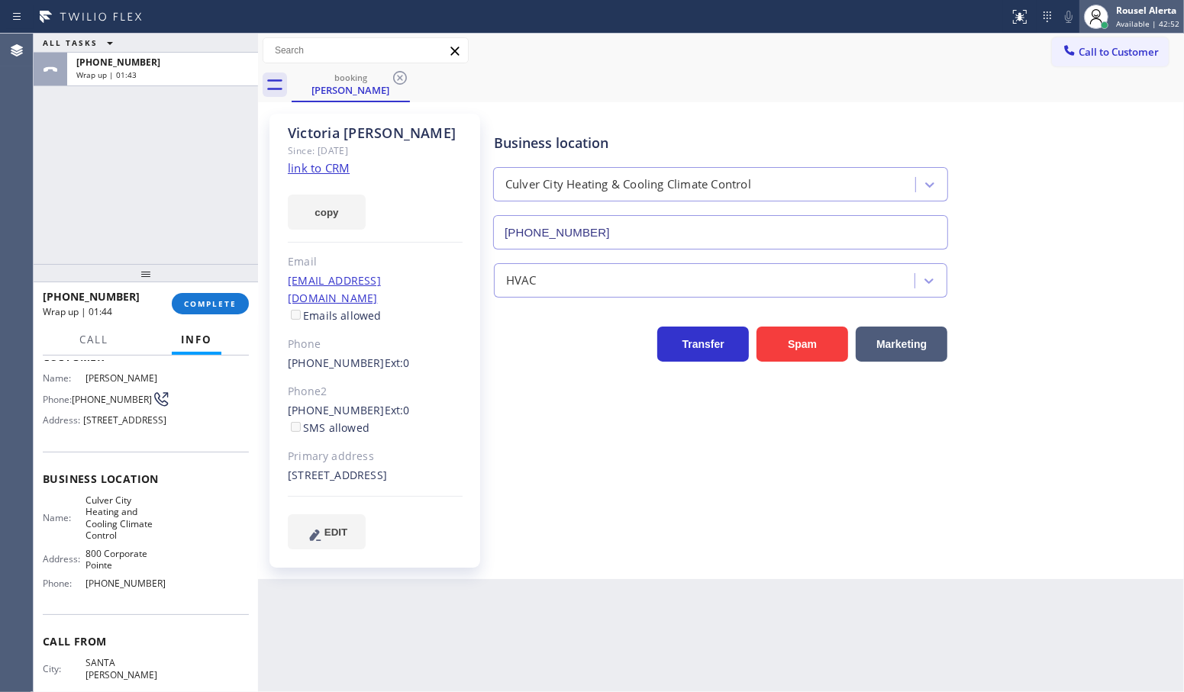
click at [1145, 11] on div "Rousel Alerta" at bounding box center [1147, 10] width 63 height 13
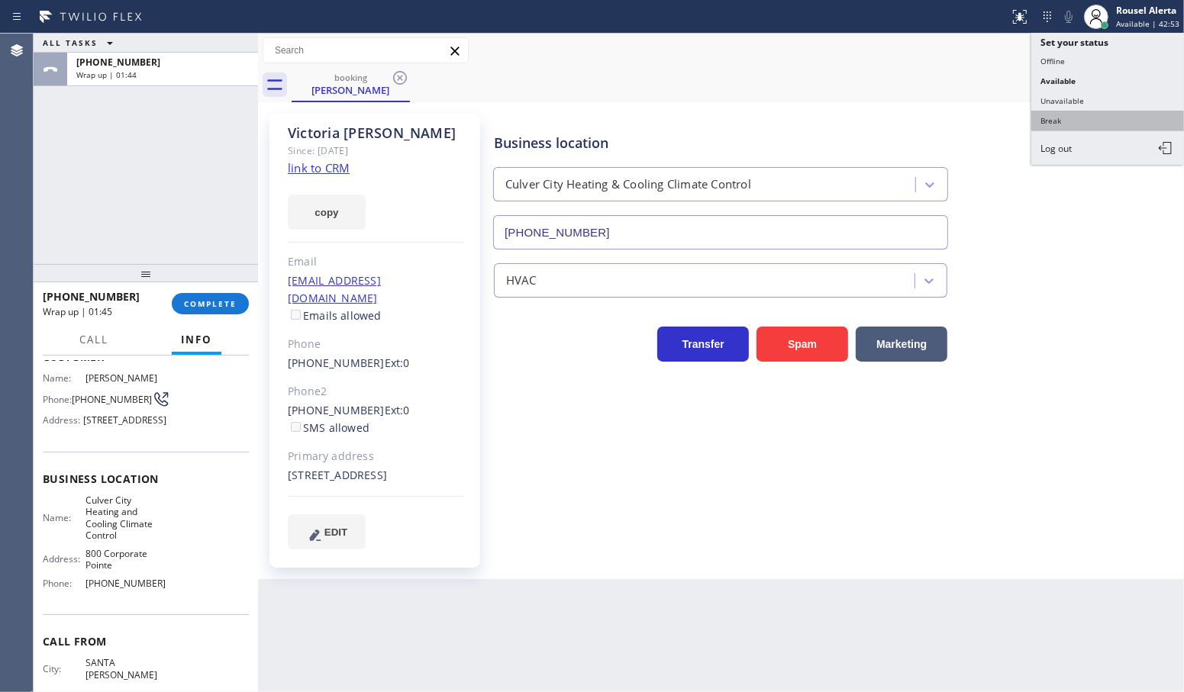
click at [1108, 112] on button "Break" at bounding box center [1107, 121] width 153 height 20
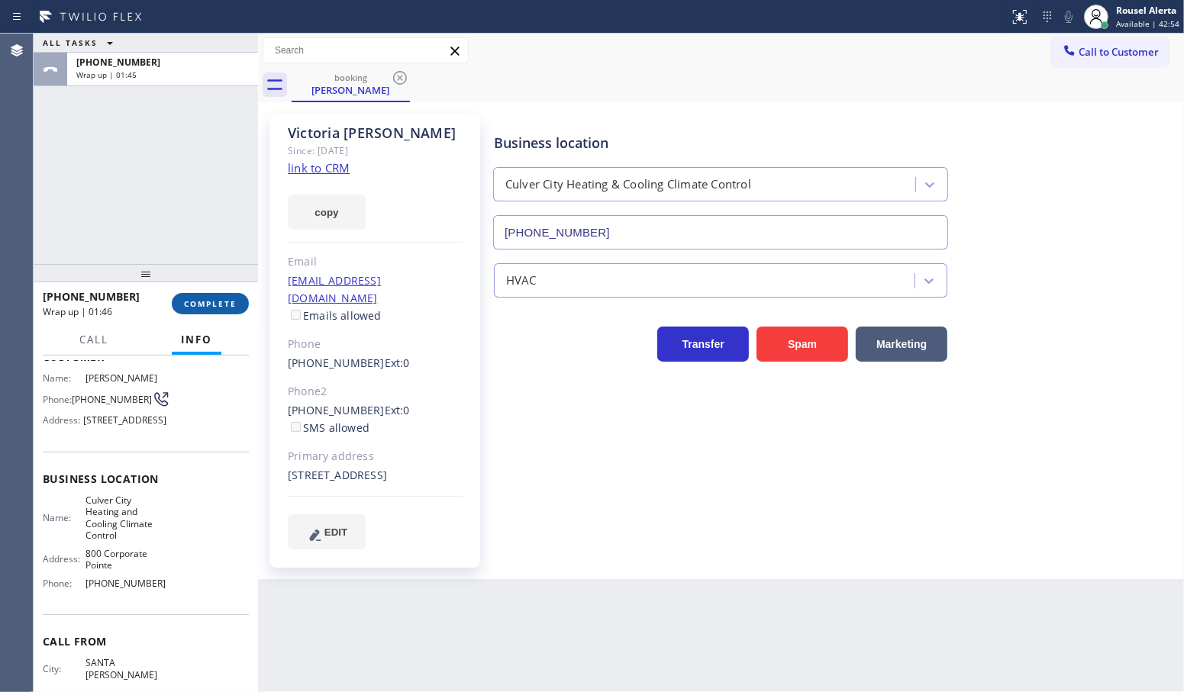
click at [215, 310] on button "COMPLETE" at bounding box center [210, 303] width 77 height 21
click at [211, 309] on span "COMPLETE" at bounding box center [210, 303] width 53 height 11
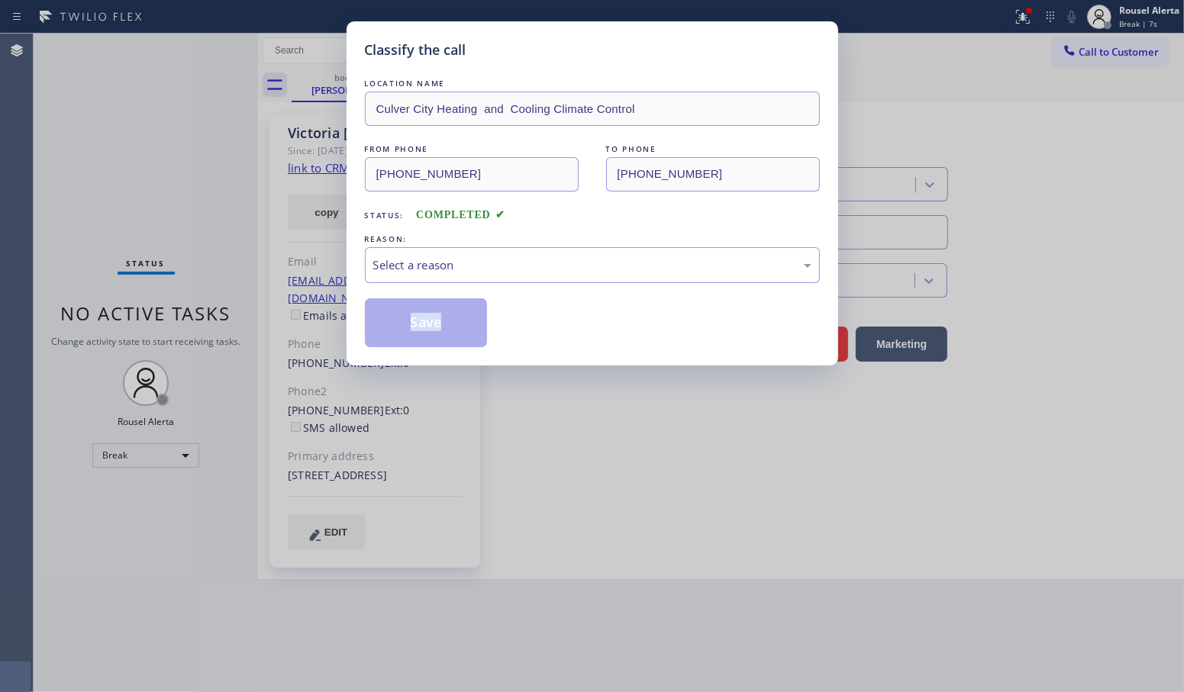
click at [211, 309] on div "Classify the call LOCATION NAME Culver City Heating and Cooling Climate Control…" at bounding box center [592, 346] width 1184 height 692
click at [214, 308] on div "Classify the call LOCATION NAME Culver City Heating and Cooling Climate Control…" at bounding box center [592, 346] width 1184 height 692
click at [463, 260] on div "Select a reason" at bounding box center [592, 265] width 438 height 18
click at [451, 311] on button "Save" at bounding box center [426, 322] width 123 height 49
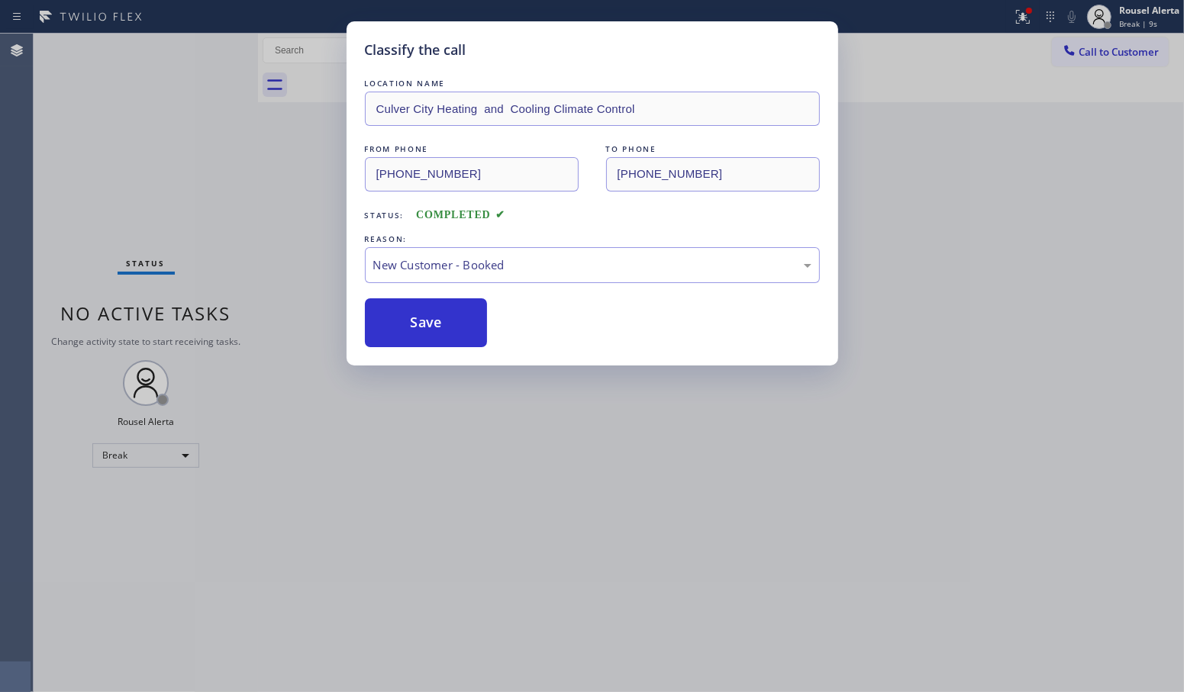
drag, startPoint x: 185, startPoint y: 161, endPoint x: 143, endPoint y: 78, distance: 93.2
click at [185, 160] on div "Classify the call LOCATION NAME Culver City Heating and Cooling Climate Control…" at bounding box center [592, 346] width 1184 height 692
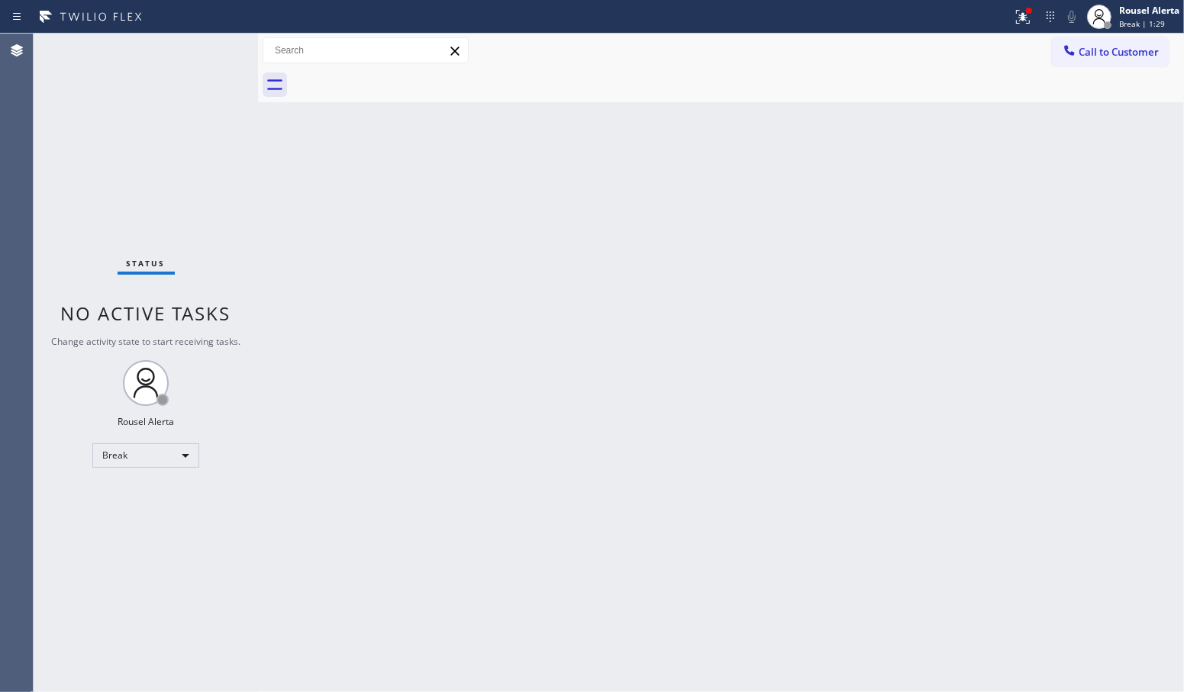
click at [459, 380] on div "Back to Dashboard Change Sender ID Customers Technicians Select a contact Outbo…" at bounding box center [721, 363] width 926 height 659
click at [160, 118] on div "Status No active tasks Change activity state to start receiving tasks. Rousel A…" at bounding box center [146, 363] width 224 height 659
click at [1019, 18] on icon at bounding box center [1022, 17] width 18 height 18
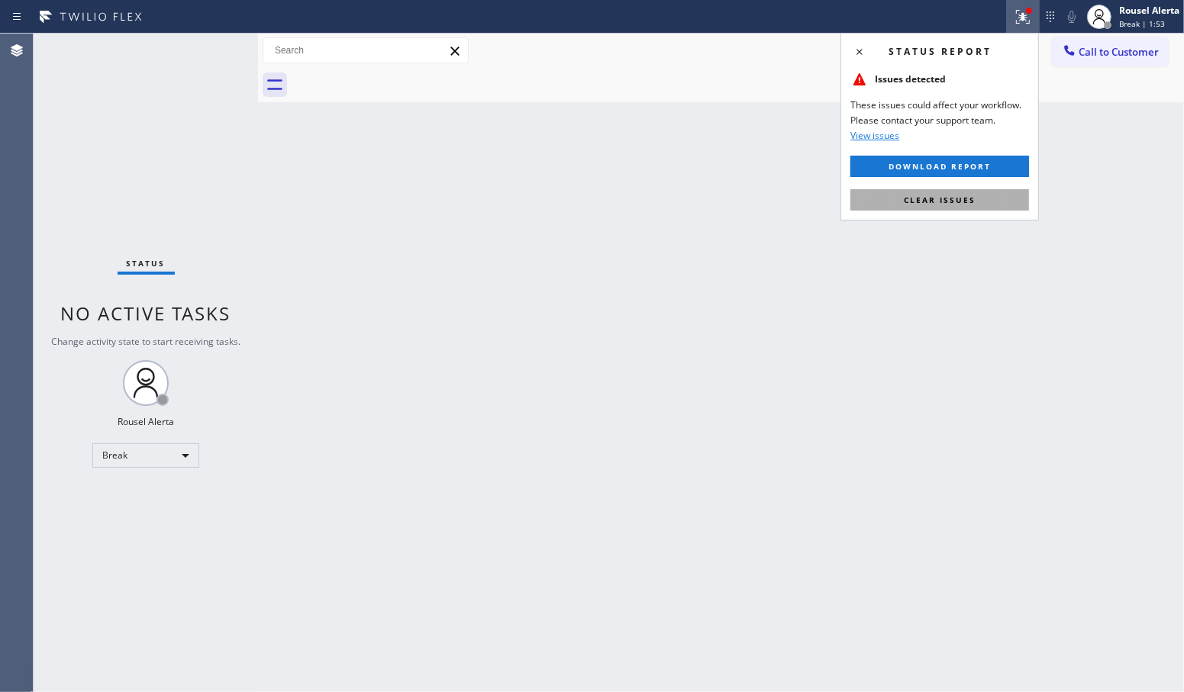
click at [973, 199] on span "Clear issues" at bounding box center [939, 200] width 72 height 11
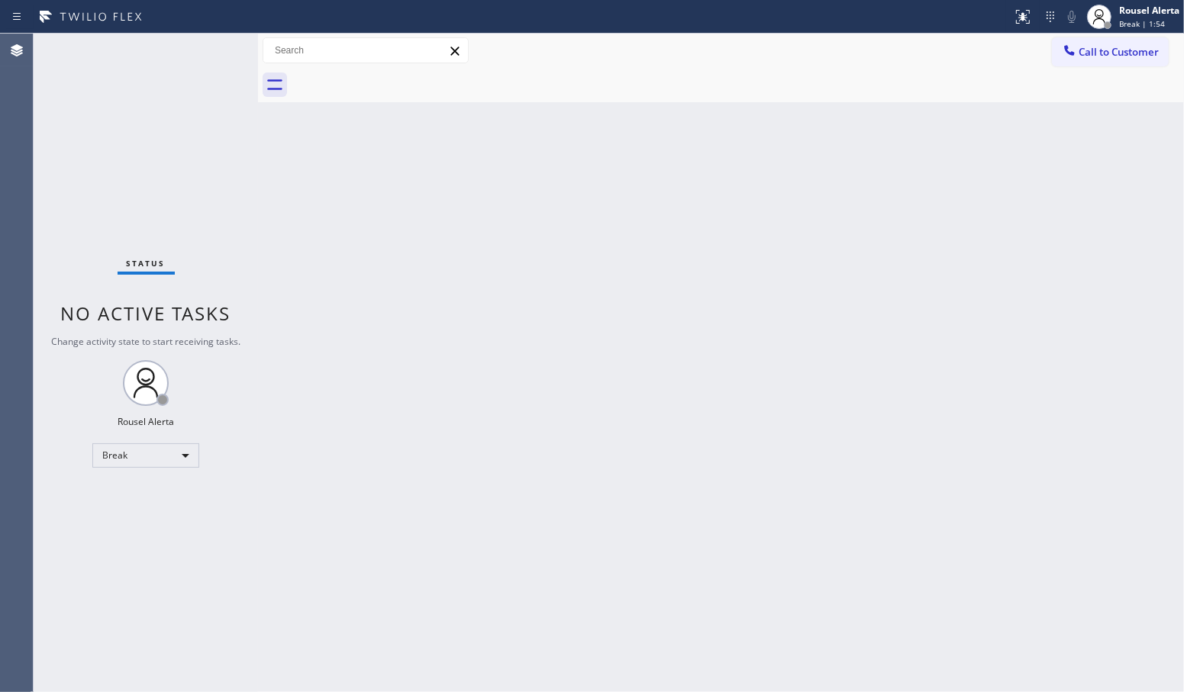
click at [950, 444] on div "Back to Dashboard Change Sender ID Customers Technicians Select a contact Outbo…" at bounding box center [721, 363] width 926 height 659
click at [758, 296] on div "Back to Dashboard Change Sender ID Customers Technicians Select a contact Outbo…" at bounding box center [721, 363] width 926 height 659
drag, startPoint x: 758, startPoint y: 208, endPoint x: 759, endPoint y: 197, distance: 10.8
click at [758, 208] on div "Back to Dashboard Change Sender ID Customers Technicians Select a contact Outbo…" at bounding box center [721, 363] width 926 height 659
click at [199, 43] on div "Status No active tasks Change activity state to start receiving tasks. Rousel A…" at bounding box center [146, 363] width 224 height 659
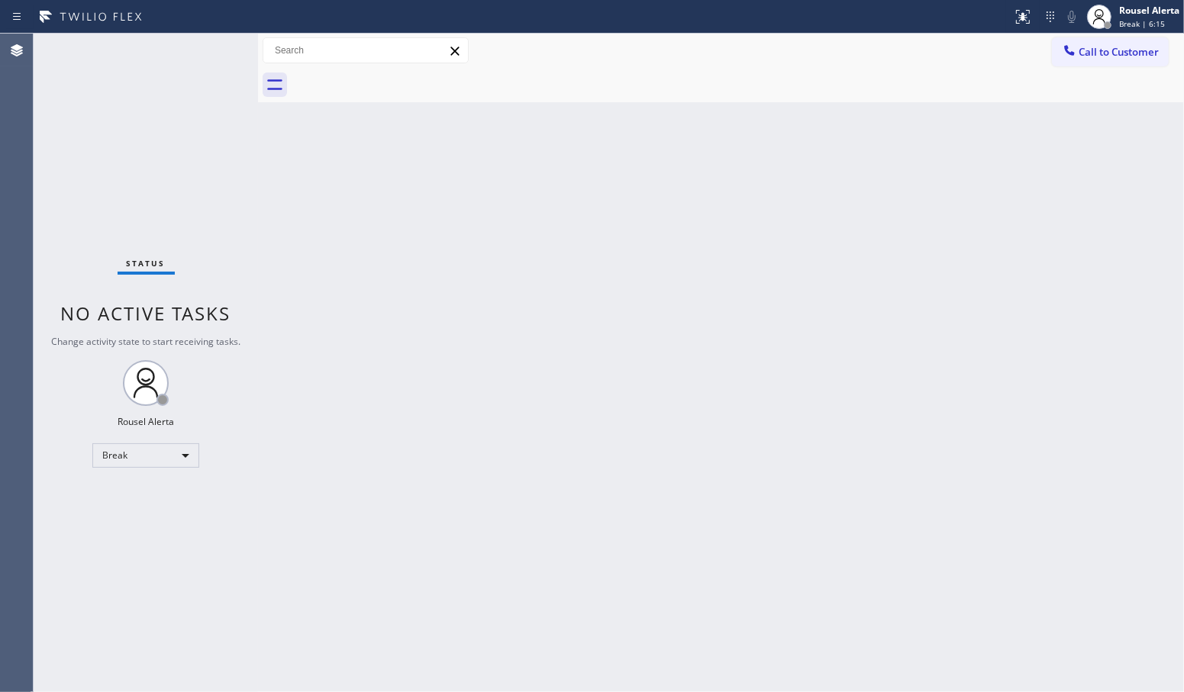
click at [490, 349] on div "Back to Dashboard Change Sender ID Customers Technicians Select a contact Outbo…" at bounding box center [721, 363] width 926 height 659
